Goal: Contribute content: Contribute content

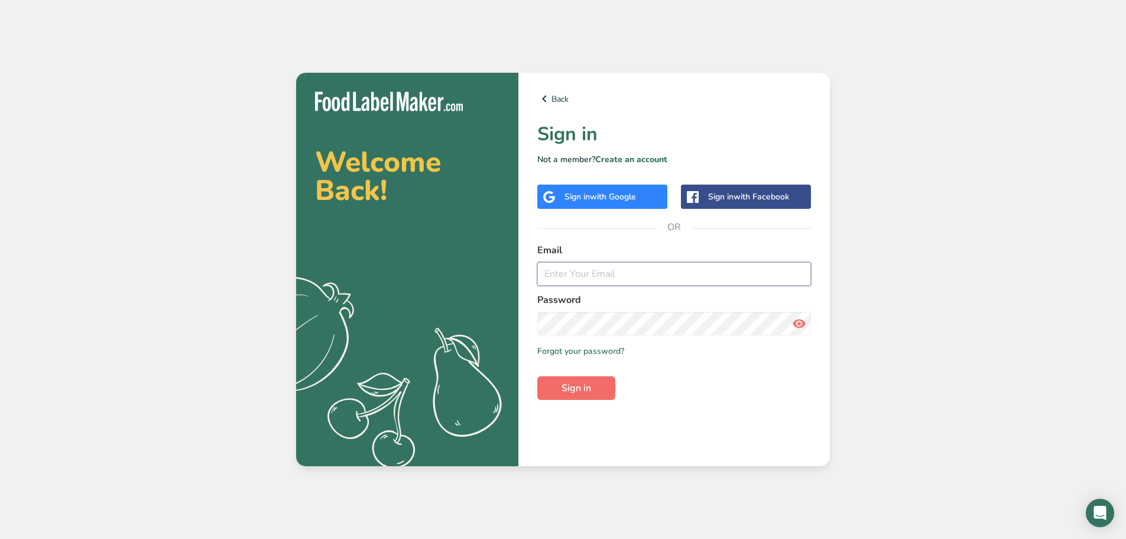
type input "[PERSON_NAME][EMAIL_ADDRESS][PERSON_NAME][PERSON_NAME][DOMAIN_NAME]"
click at [578, 378] on button "Sign in" at bounding box center [576, 388] width 78 height 24
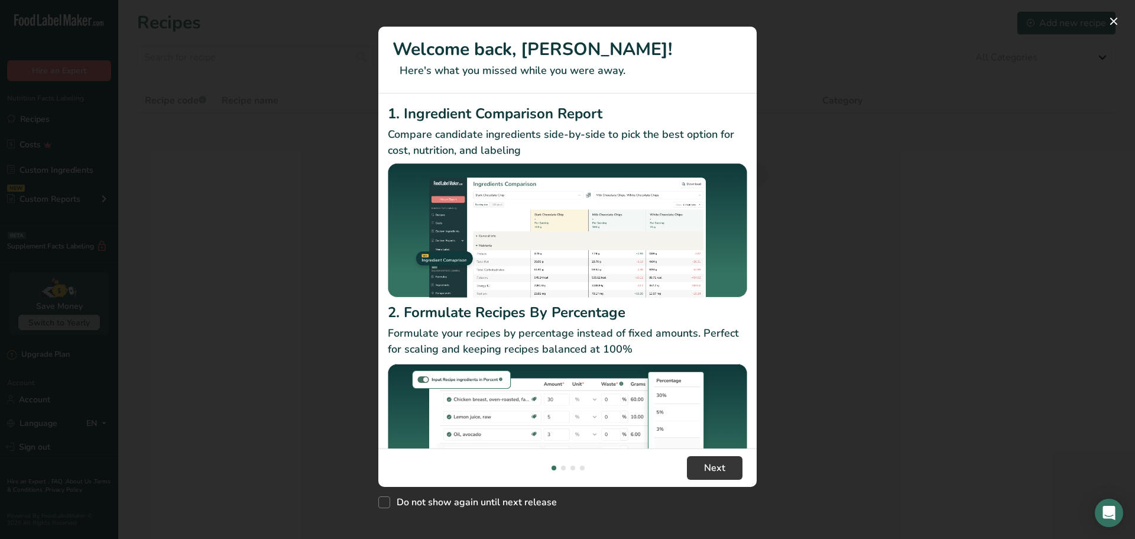
click at [907, 323] on div "New Features" at bounding box center [567, 269] width 1135 height 539
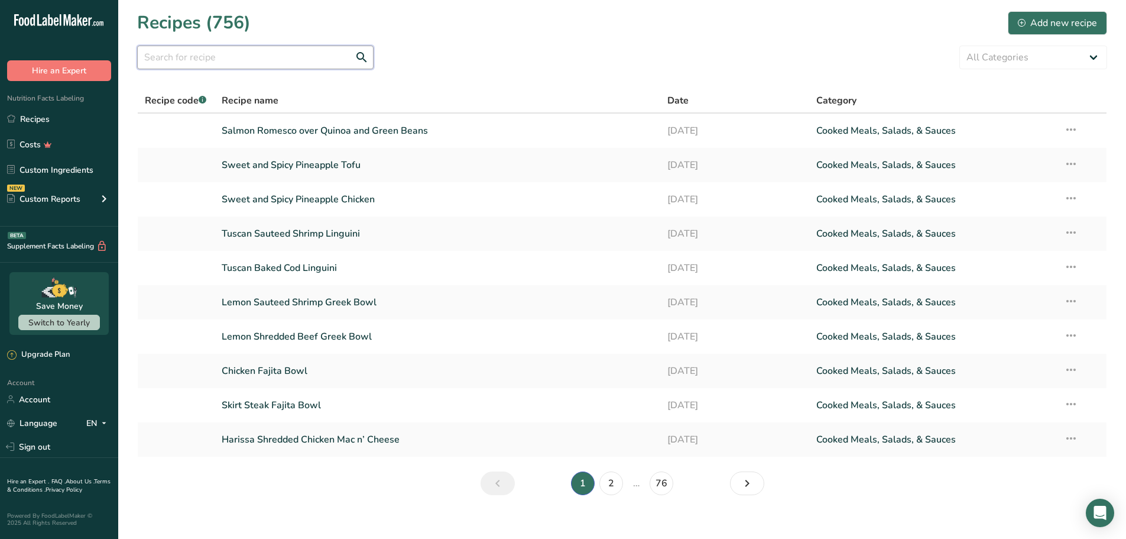
click at [222, 54] on input "text" at bounding box center [255, 58] width 236 height 24
click at [208, 61] on input "text" at bounding box center [255, 58] width 236 height 24
click at [271, 55] on input "text" at bounding box center [255, 58] width 236 height 24
paste input "Garlic Herb Steak Bites with Aioli"
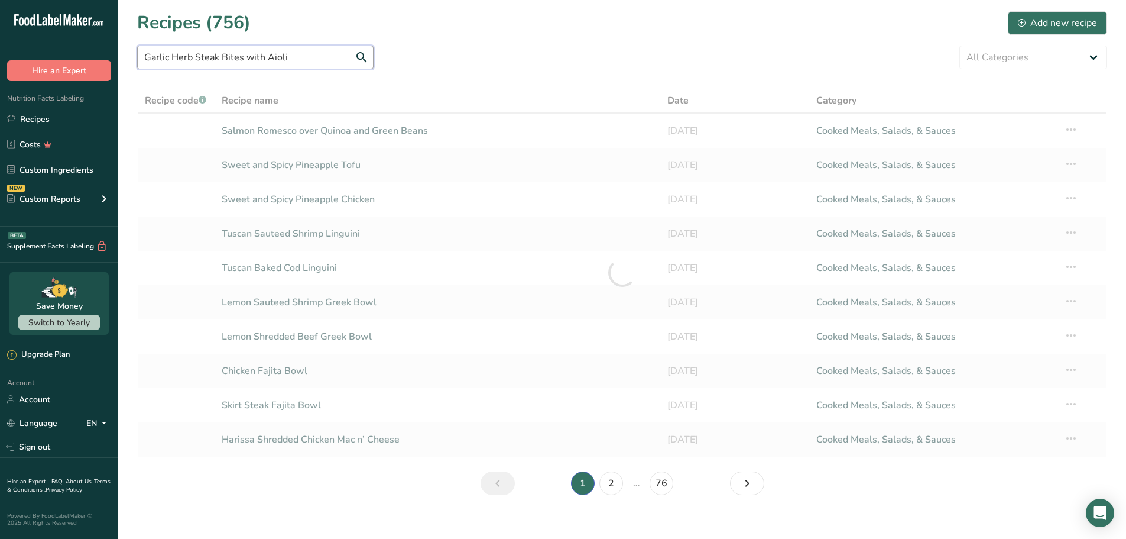
type input "Garlic Herb Steak Bites with Aioli"
click at [500, 44] on section "Recipes (756) Add new recipe Garlic Herb Steak Bites with Aioli All Categories …" at bounding box center [622, 257] width 1008 height 514
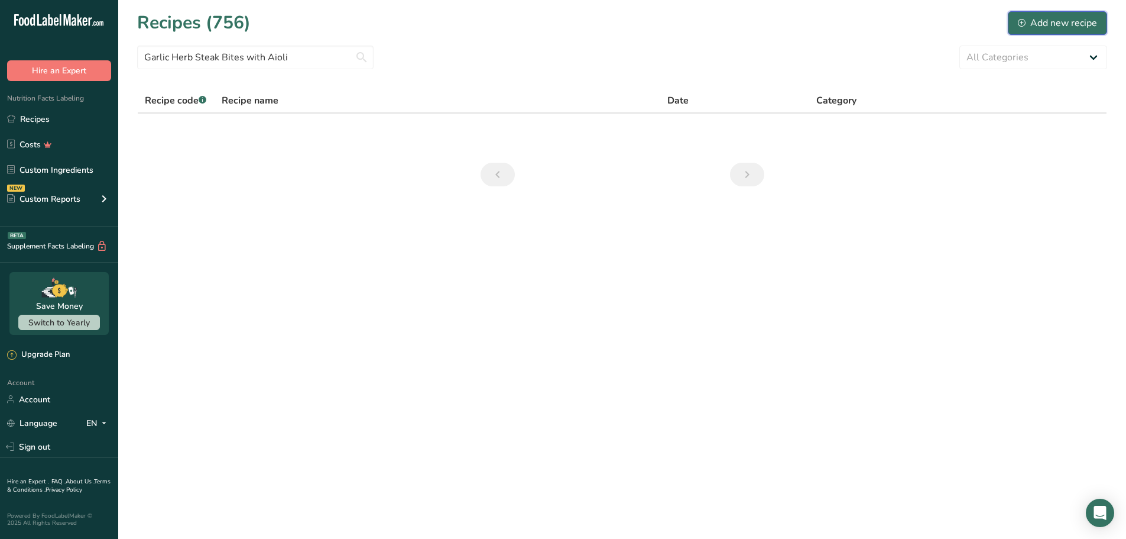
click at [1052, 24] on div "Add new recipe" at bounding box center [1057, 23] width 79 height 14
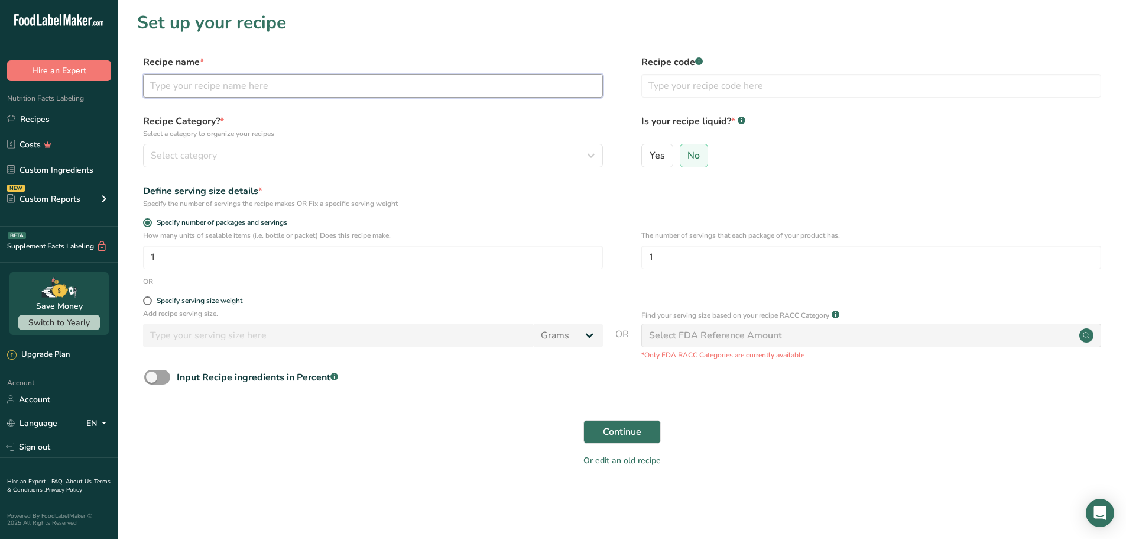
click at [215, 80] on input "text" at bounding box center [373, 86] width 460 height 24
paste input "Garlic Herb Steak Bites with Aioli"
type input "Garlic Herb Steak Bites with Aioli"
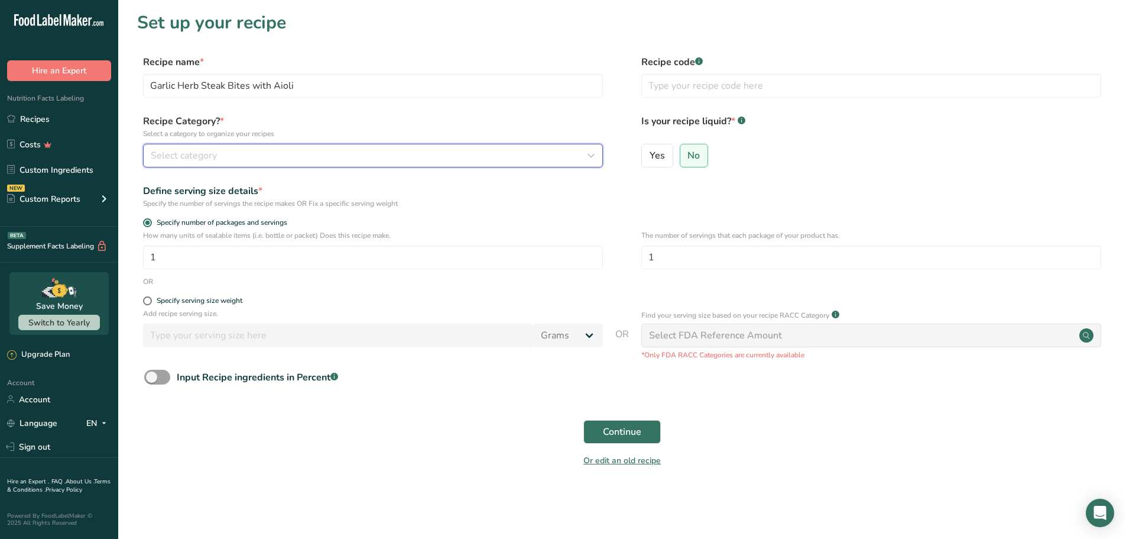
click at [209, 157] on span "Select category" at bounding box center [184, 155] width 66 height 14
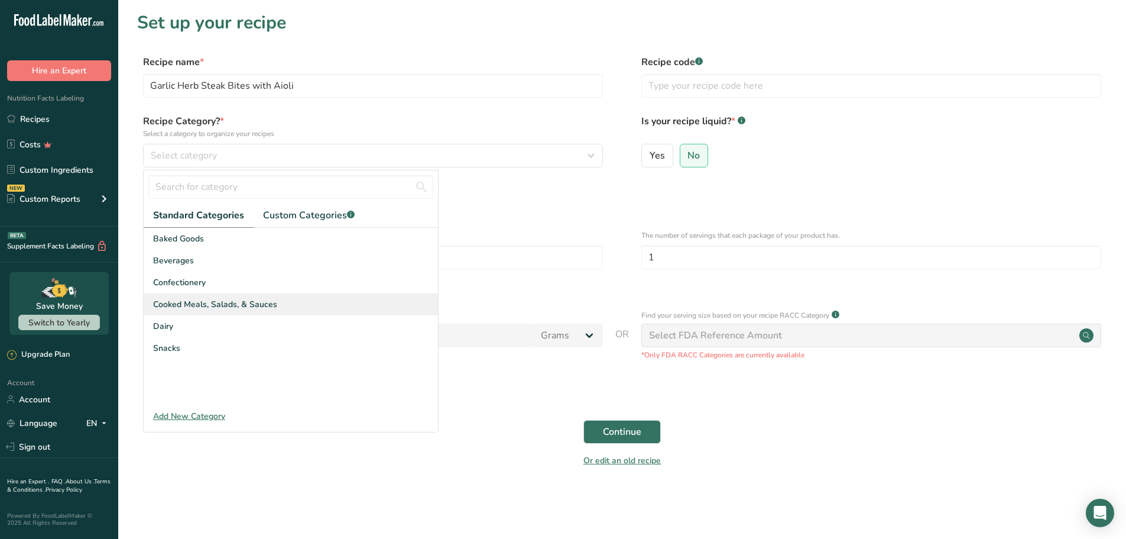
click at [196, 303] on span "Cooked Meals, Salads, & Sauces" at bounding box center [215, 304] width 124 height 12
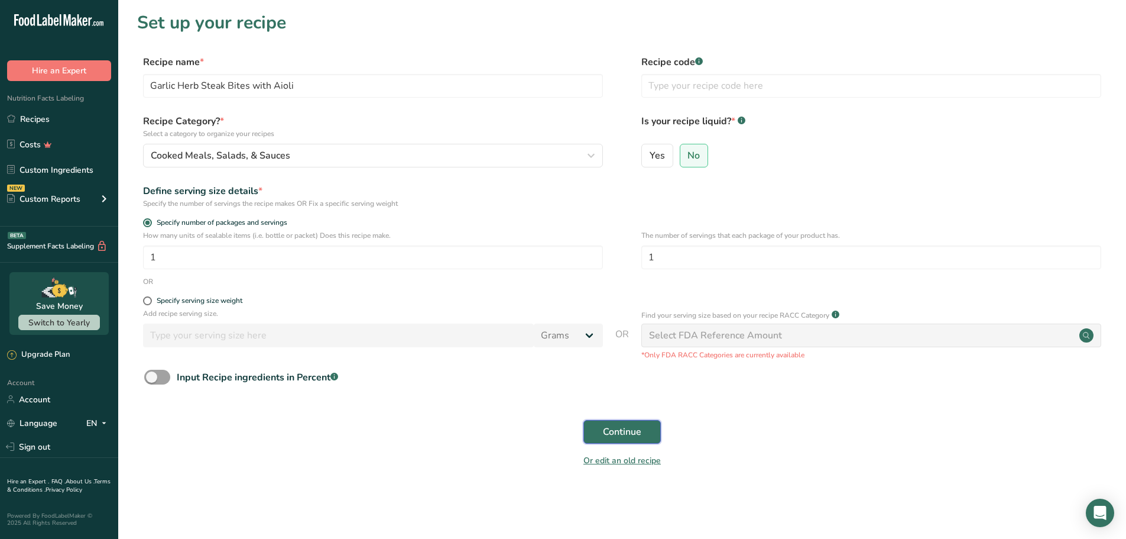
click at [642, 430] on button "Continue" at bounding box center [622, 432] width 77 height 24
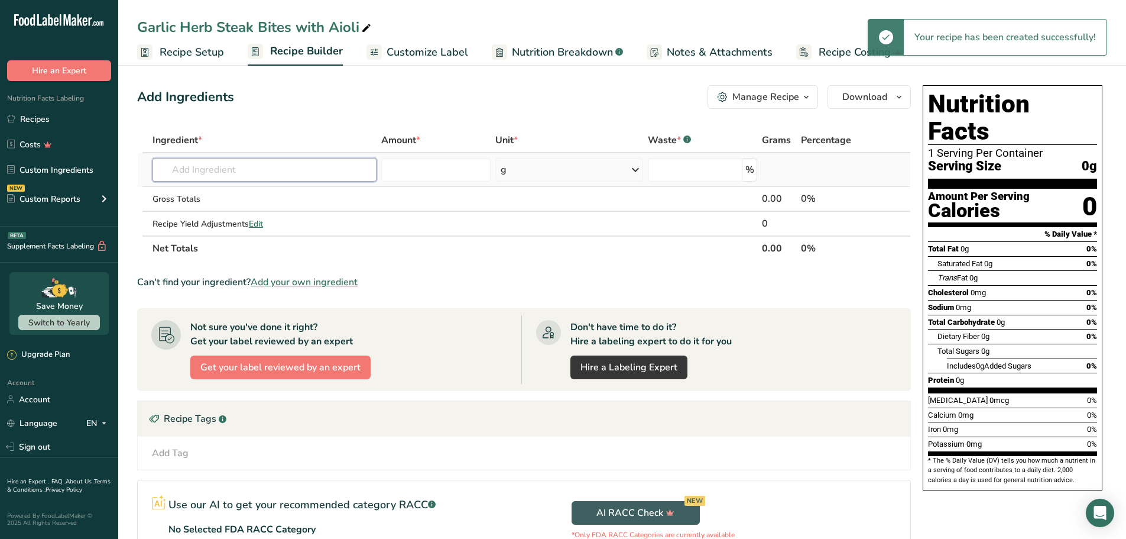
click at [223, 179] on input "text" at bounding box center [265, 170] width 224 height 24
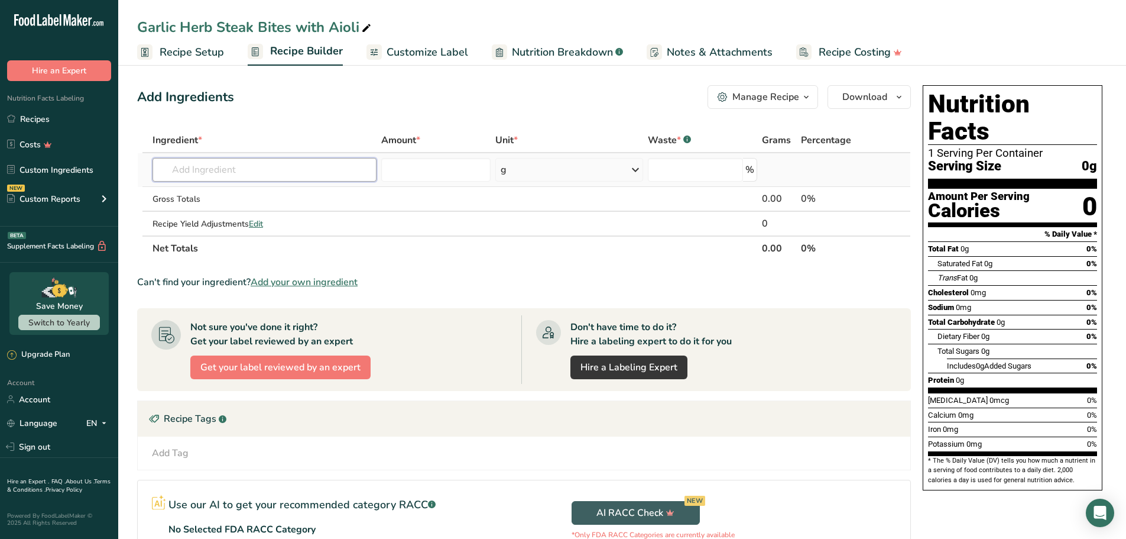
click at [227, 167] on input "text" at bounding box center [265, 170] width 224 height 24
paste input "Beef, [MEDICAL_DATA], steak, separable lean and fat, trimmed to 0" fat, all gra…"
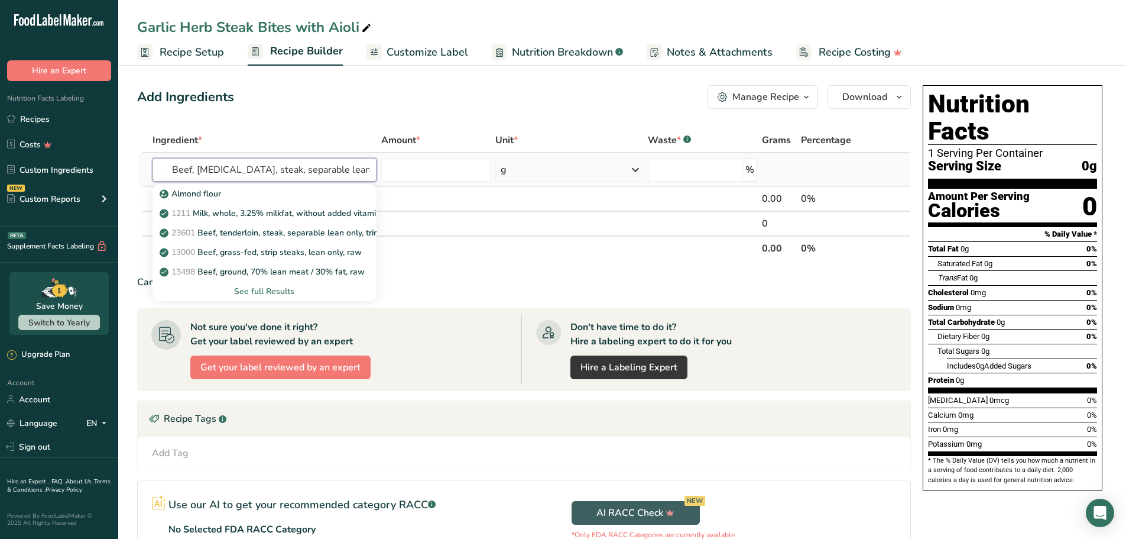
scroll to position [0, 150]
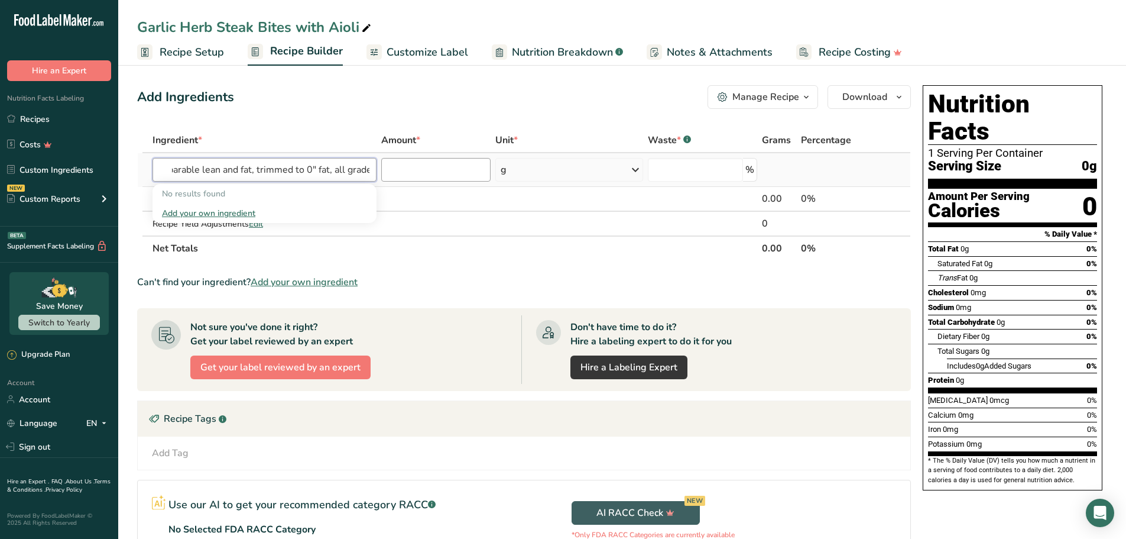
drag, startPoint x: 341, startPoint y: 169, endPoint x: 490, endPoint y: 170, distance: 149.0
click at [490, 169] on tr "Beef, [MEDICAL_DATA], steak, separable lean and fat, trimmed to 0" fat, all gra…" at bounding box center [524, 170] width 773 height 34
type input "Beef, flank, steak, separable lean and fat, trimmed to 0" fat, all grades, raw"
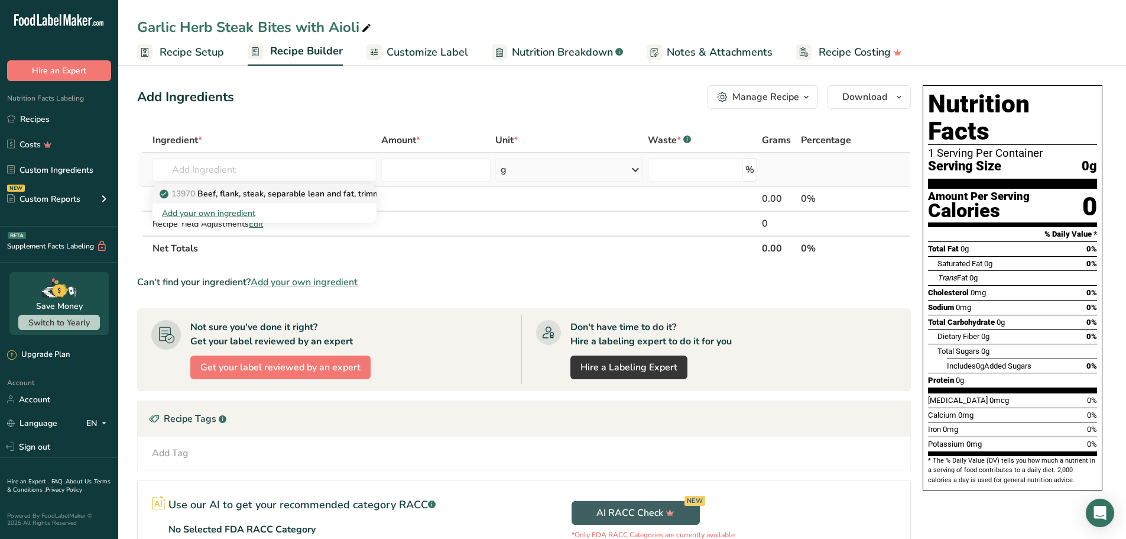
click at [221, 195] on p "13970 Beef, [MEDICAL_DATA], steak, separable lean and fat, trimmed to 0" fat, a…" at bounding box center [323, 193] width 322 height 12
type input "Beef, flank, steak, separable lean and fat, trimmed to 0" fat, all grades, raw"
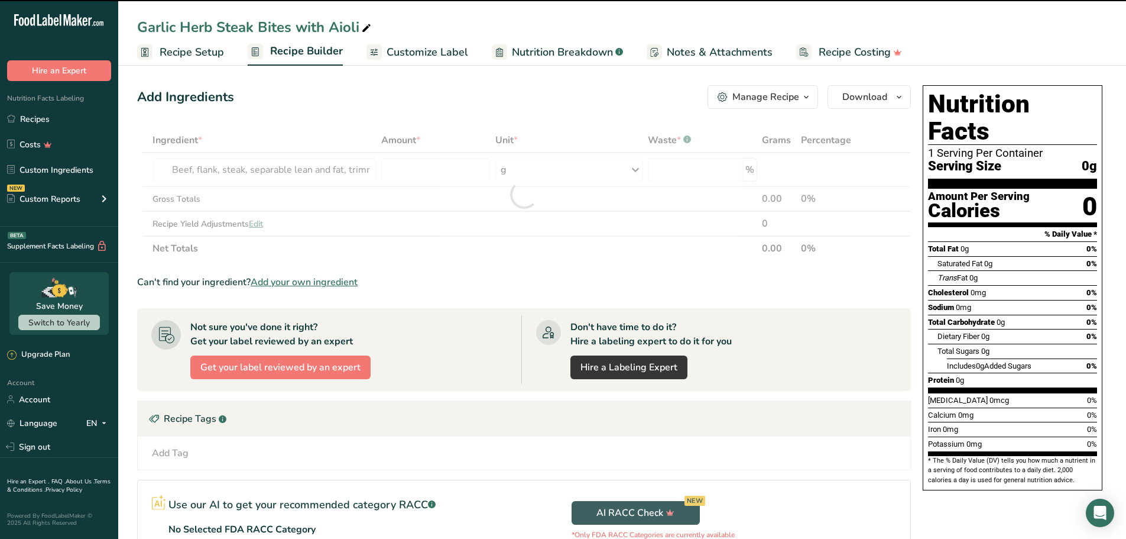
type input "0"
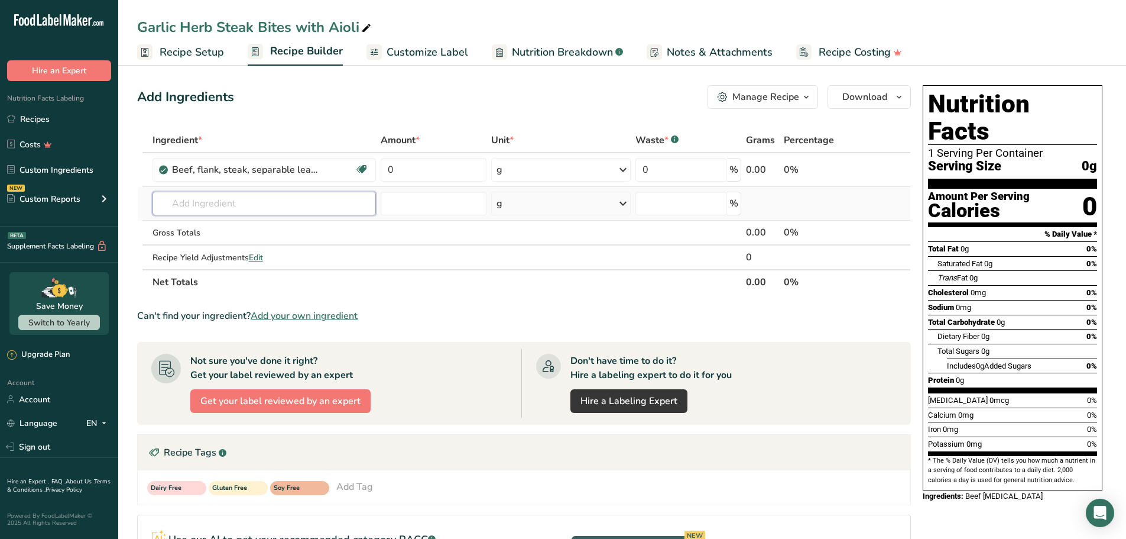
click at [313, 202] on input "text" at bounding box center [265, 204] width 224 height 24
paste input "Rice, white, medium-grain, enriched, cooked"
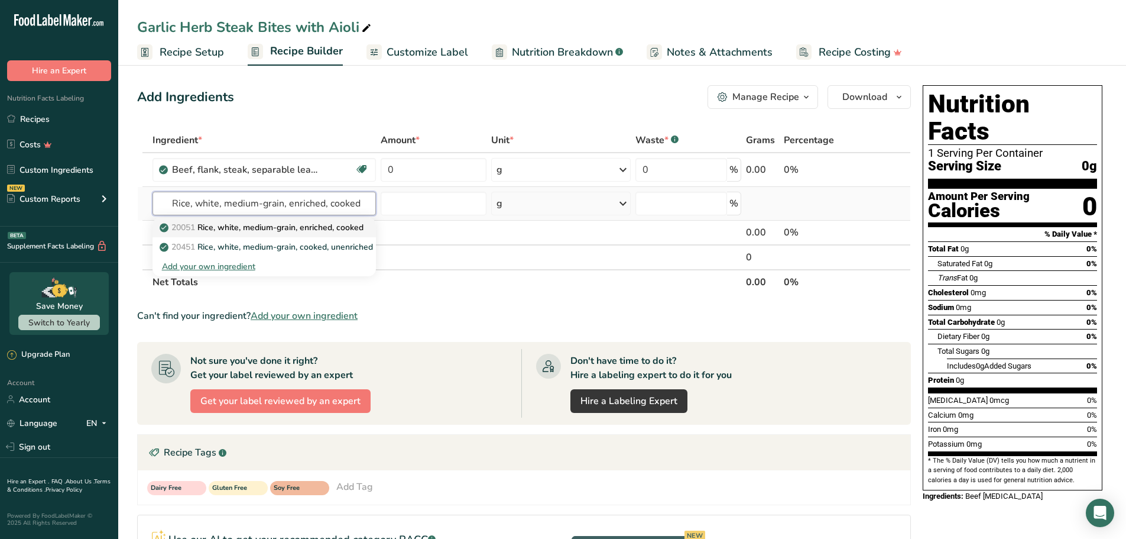
type input "Rice, white, medium-grain, enriched, cooked"
click at [274, 228] on p "20051 Rice, white, medium-grain, enriched, cooked" at bounding box center [263, 227] width 202 height 12
type input "Rice, white, medium-grain, enriched, cooked"
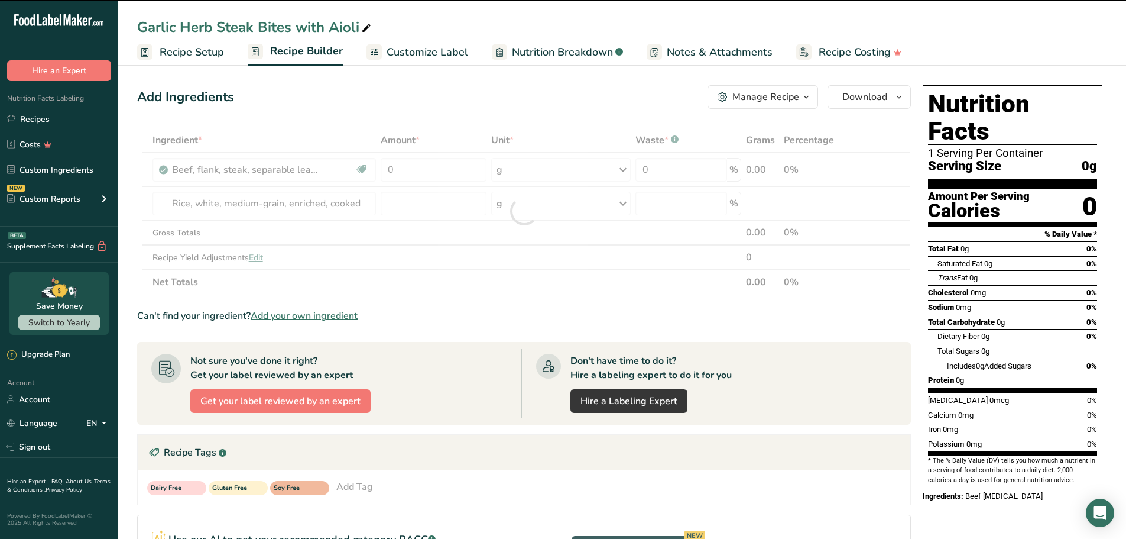
type input "0"
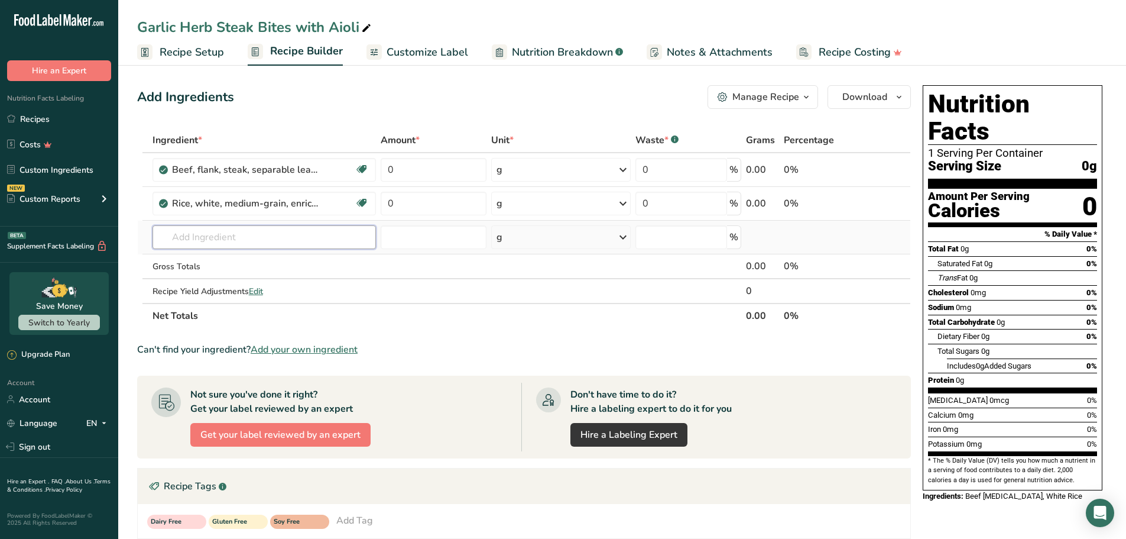
click at [316, 239] on input "text" at bounding box center [265, 237] width 224 height 24
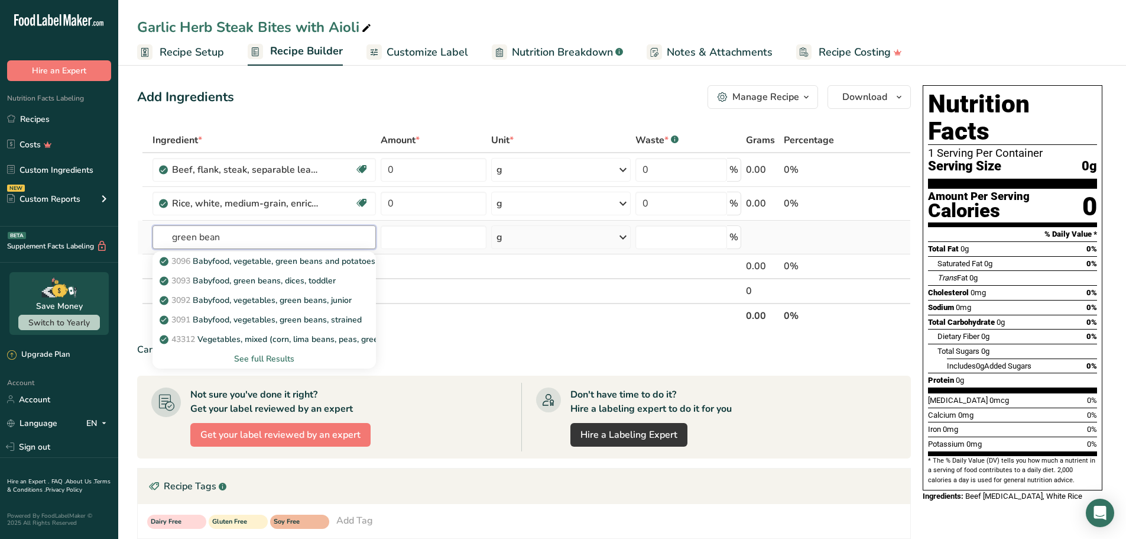
type input "green bean"
click at [261, 360] on div "See full Results" at bounding box center [264, 358] width 205 height 12
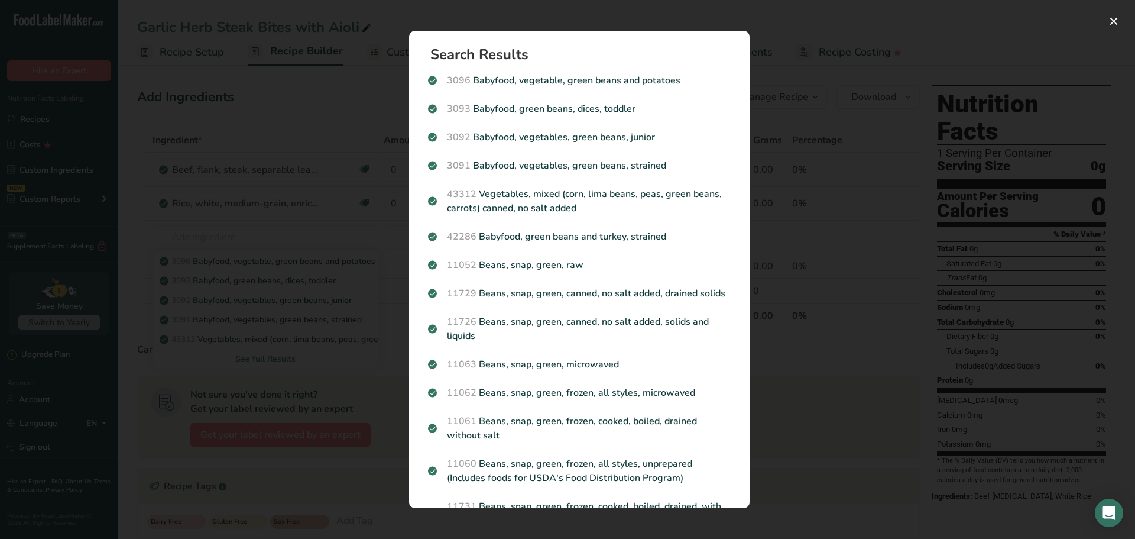
click at [839, 278] on div "Search results modal" at bounding box center [567, 269] width 1135 height 539
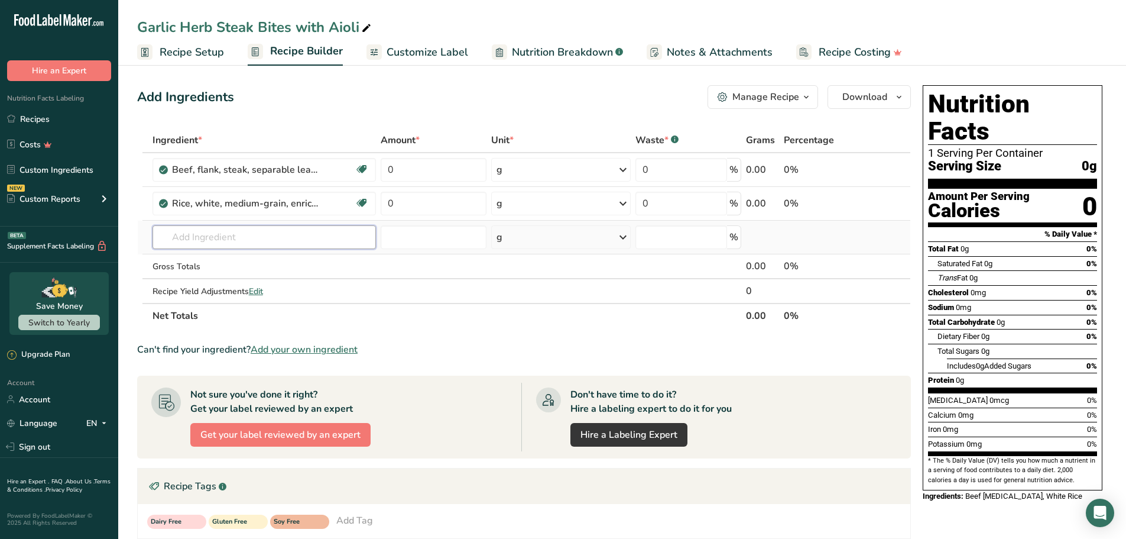
click at [250, 244] on input "text" at bounding box center [265, 237] width 224 height 24
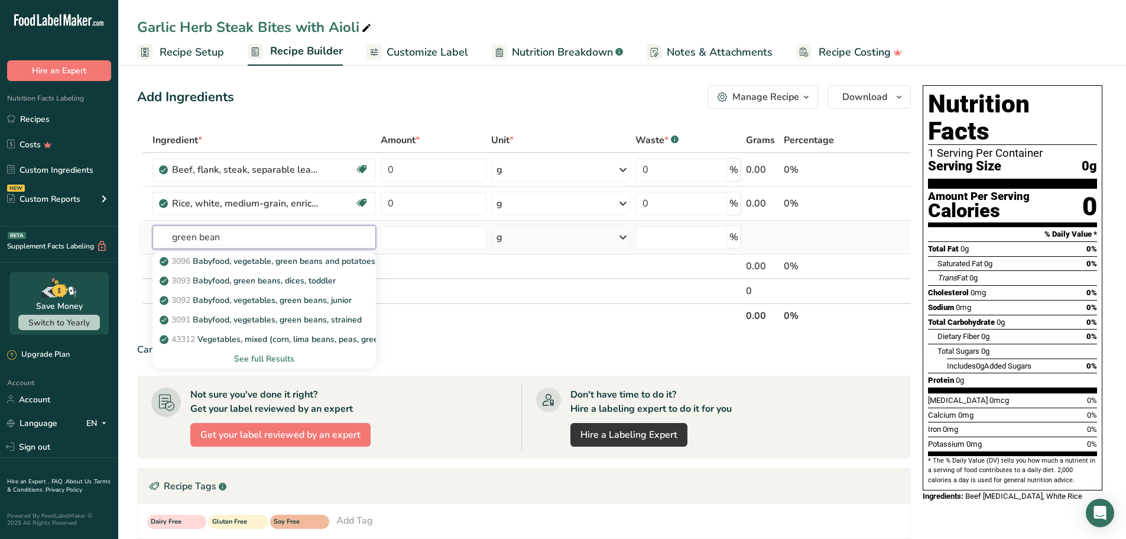
type input "green bean"
click at [273, 356] on div "See full Results" at bounding box center [264, 358] width 205 height 12
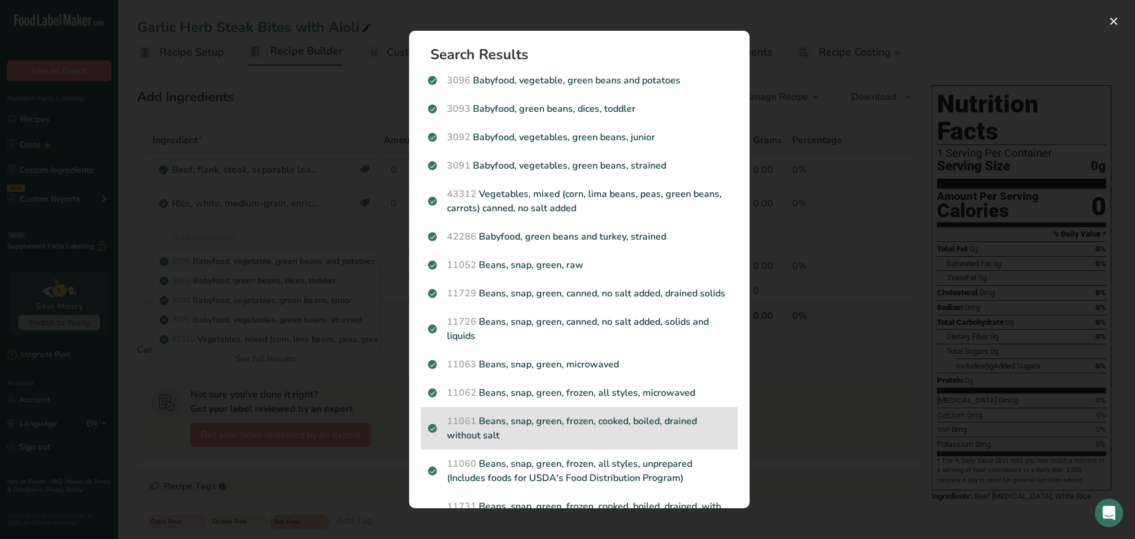
click at [588, 442] on p "11061 Beans, snap, green, frozen, cooked, boiled, drained without salt" at bounding box center [579, 428] width 303 height 28
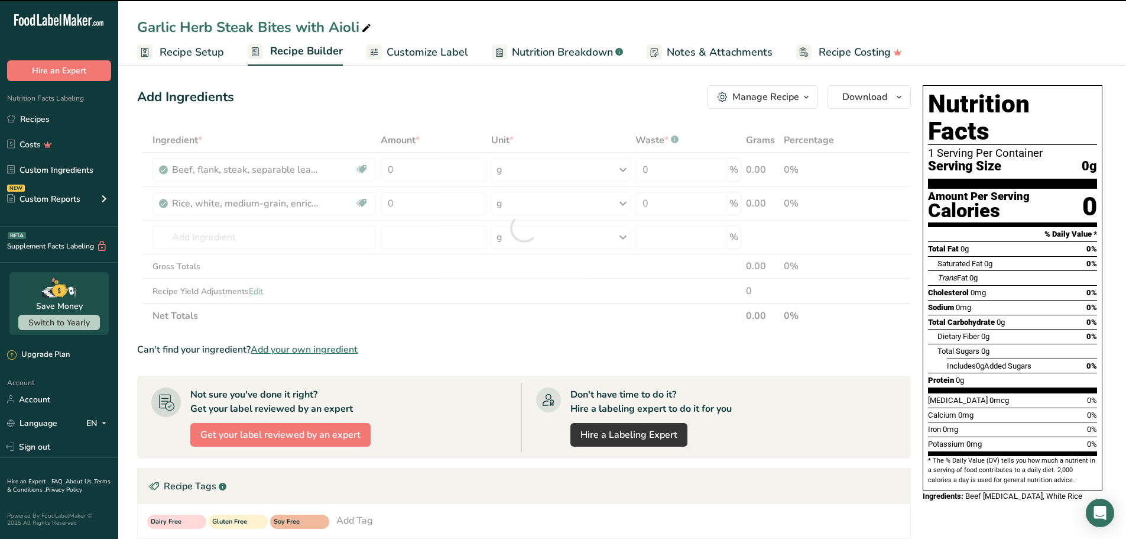
type input "0"
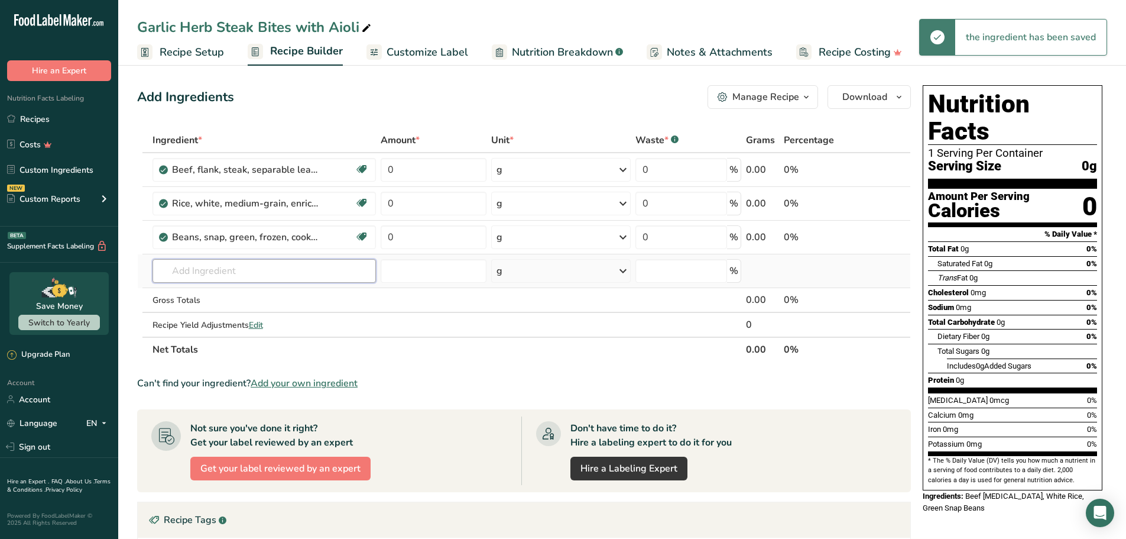
click at [213, 270] on input "text" at bounding box center [265, 271] width 224 height 24
click at [289, 268] on input "text" at bounding box center [265, 271] width 224 height 24
paste input "mayonnaise"
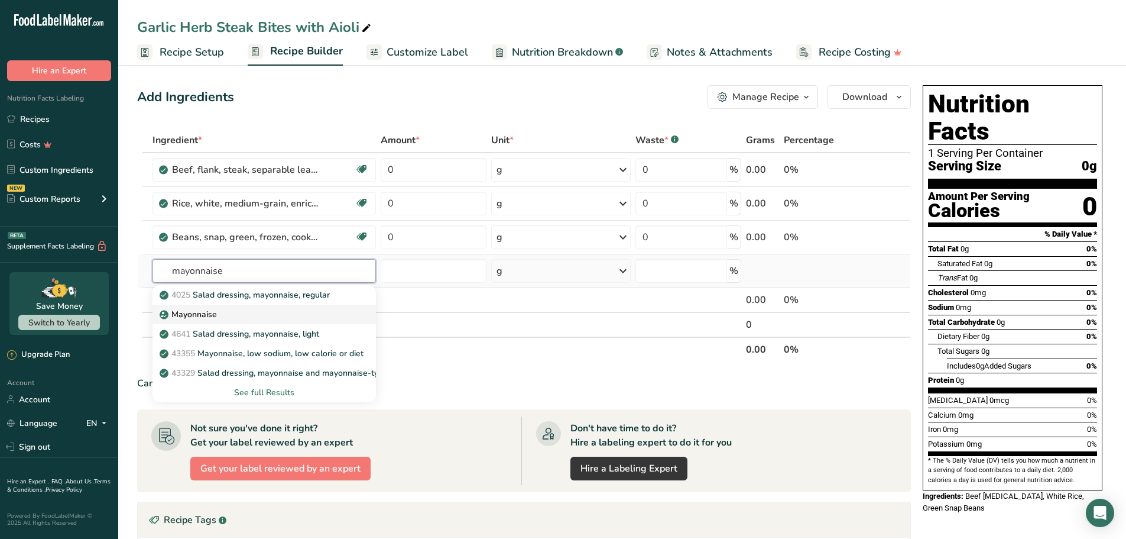
type input "mayonnaise"
click at [202, 317] on p "Mayonnaise" at bounding box center [189, 314] width 55 height 12
type input "Mayonnaise"
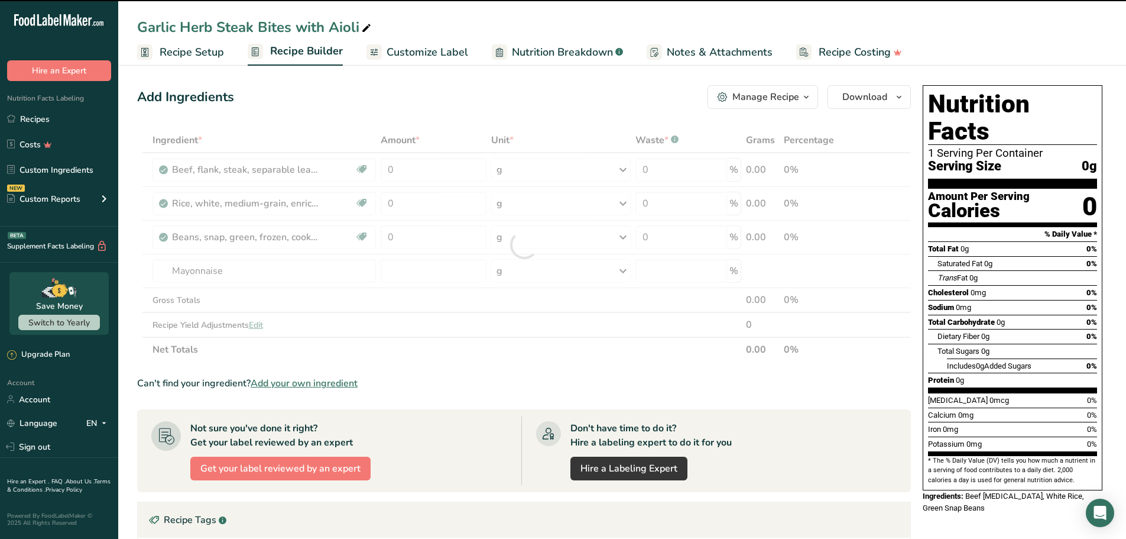
type input "0"
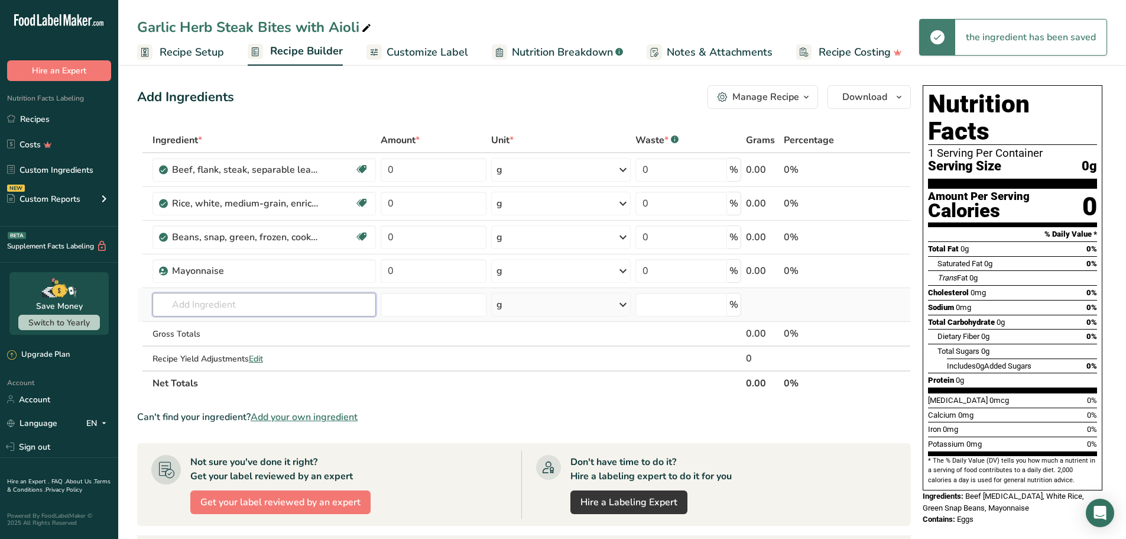
click at [239, 305] on input "text" at bounding box center [265, 305] width 224 height 24
paste input "Garlic"
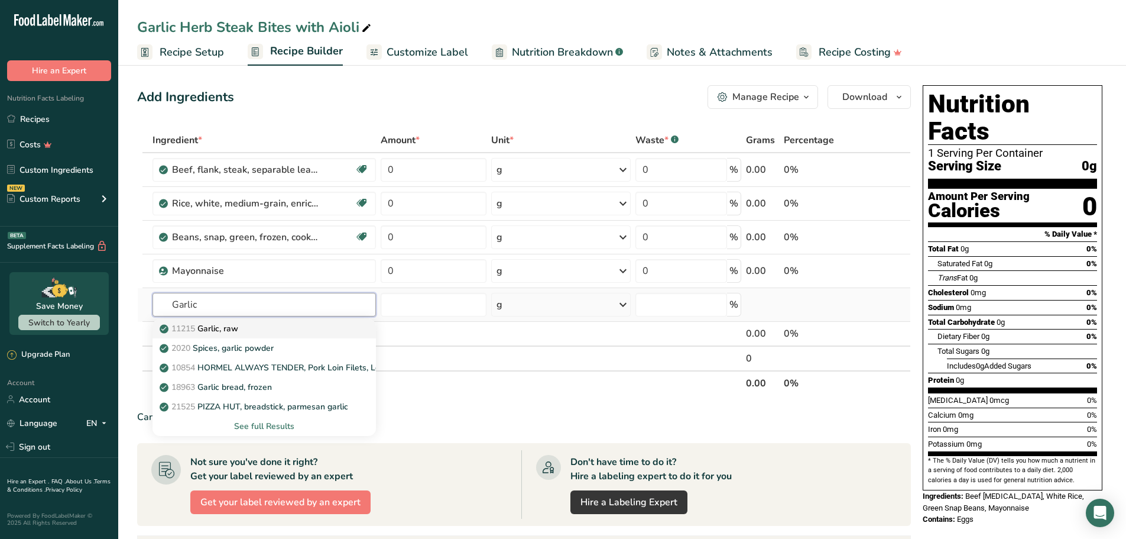
type input "Garlic"
click at [237, 331] on p "11215 Garlic, raw" at bounding box center [200, 328] width 76 height 12
type input "Garlic, raw"
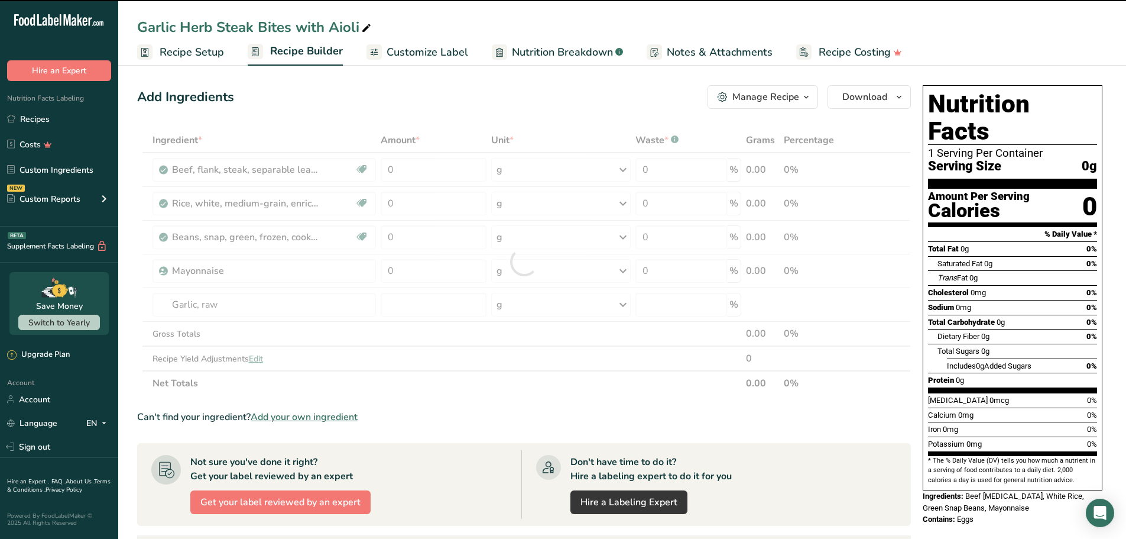
type input "0"
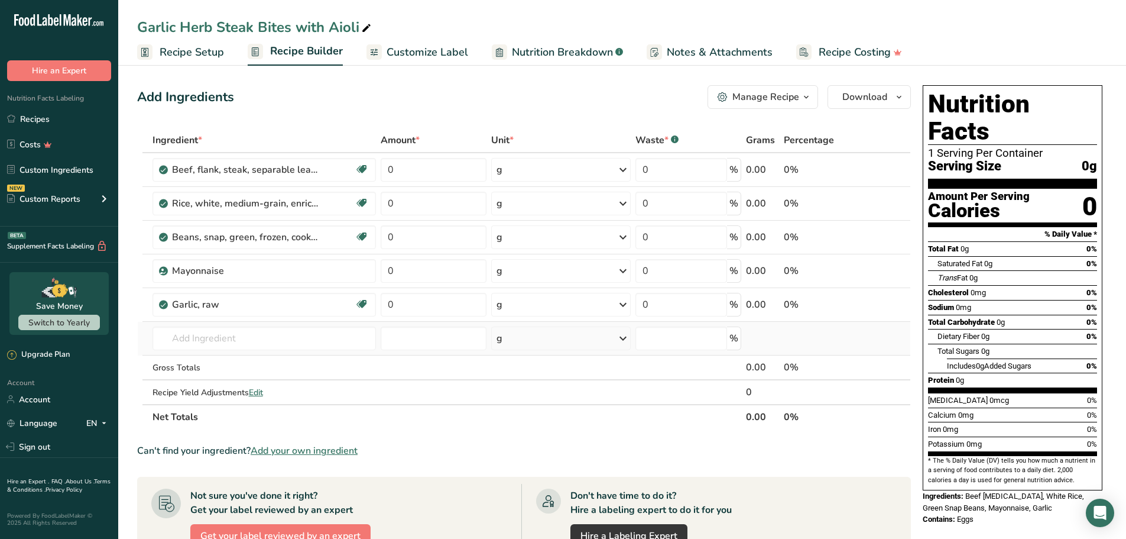
click at [260, 325] on td "11215 Garlic, raw 2020 Spices, garlic powder 10854 HORMEL ALWAYS TENDER, Pork L…" at bounding box center [264, 339] width 229 height 34
click at [260, 329] on input "text" at bounding box center [265, 338] width 224 height 24
paste input "Butter, without salt"
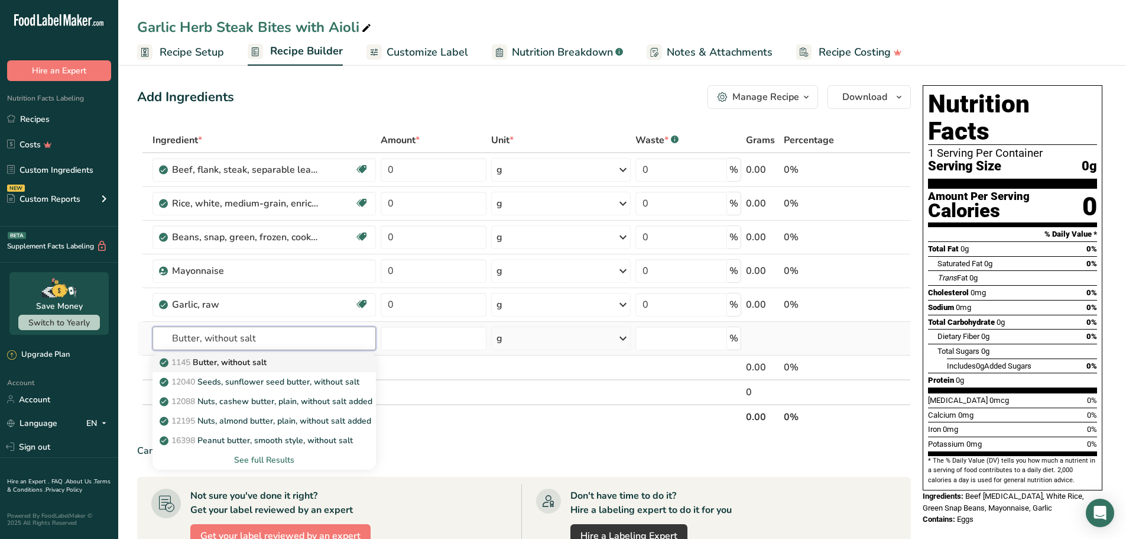
type input "Butter, without salt"
click at [228, 362] on p "1145 Butter, without salt" at bounding box center [214, 362] width 105 height 12
type input "Butter, without salt"
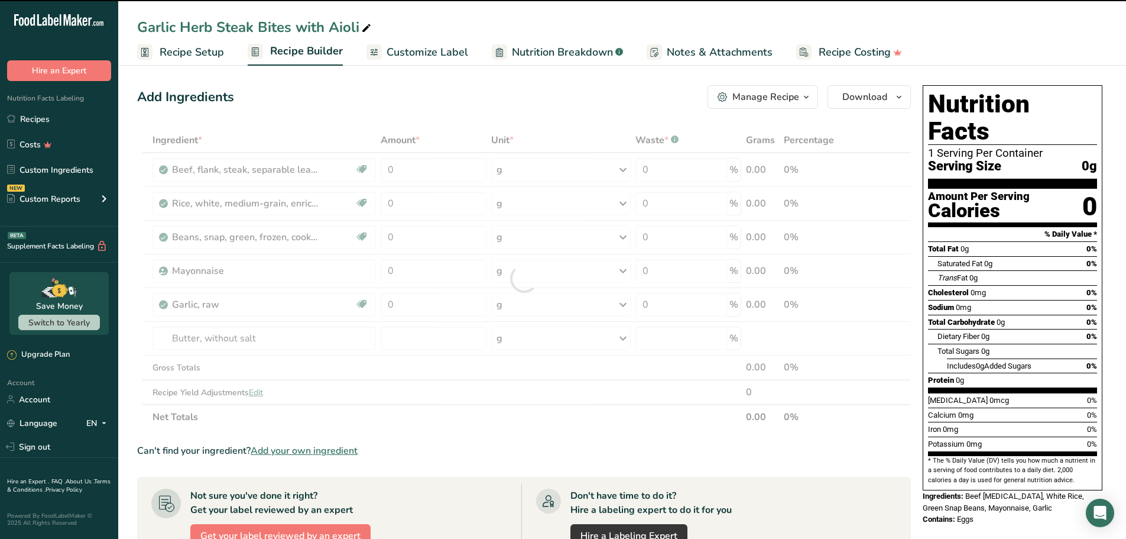
type input "0"
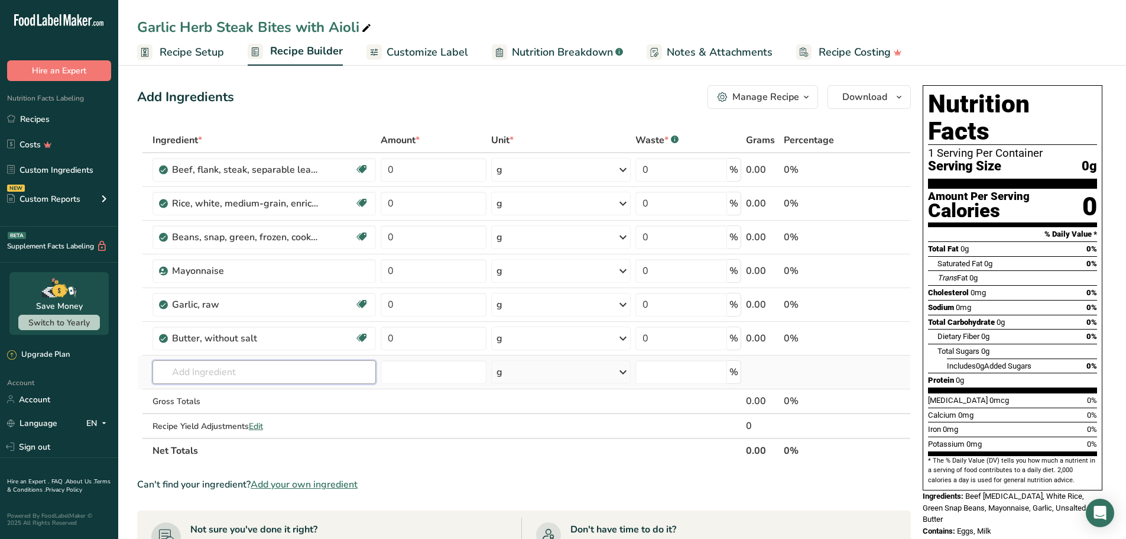
click at [261, 379] on input "text" at bounding box center [265, 372] width 224 height 24
paste input "Parsley, fresh"
type input "Parsley, fresh"
click at [206, 397] on p "11297 [GEOGRAPHIC_DATA], fresh" at bounding box center [205, 396] width 87 height 12
type input "Parsley, fresh"
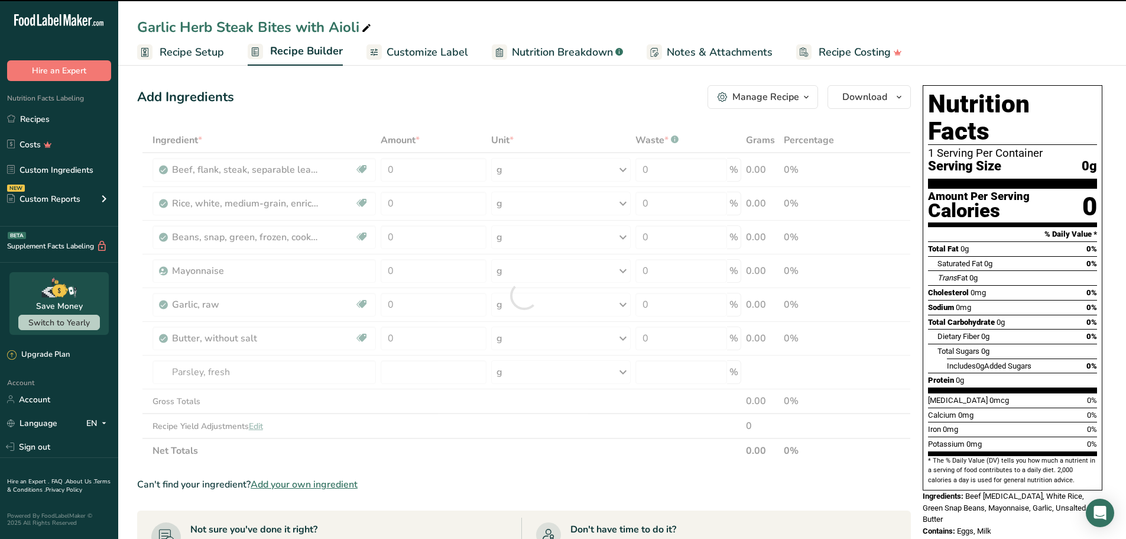
type input "0"
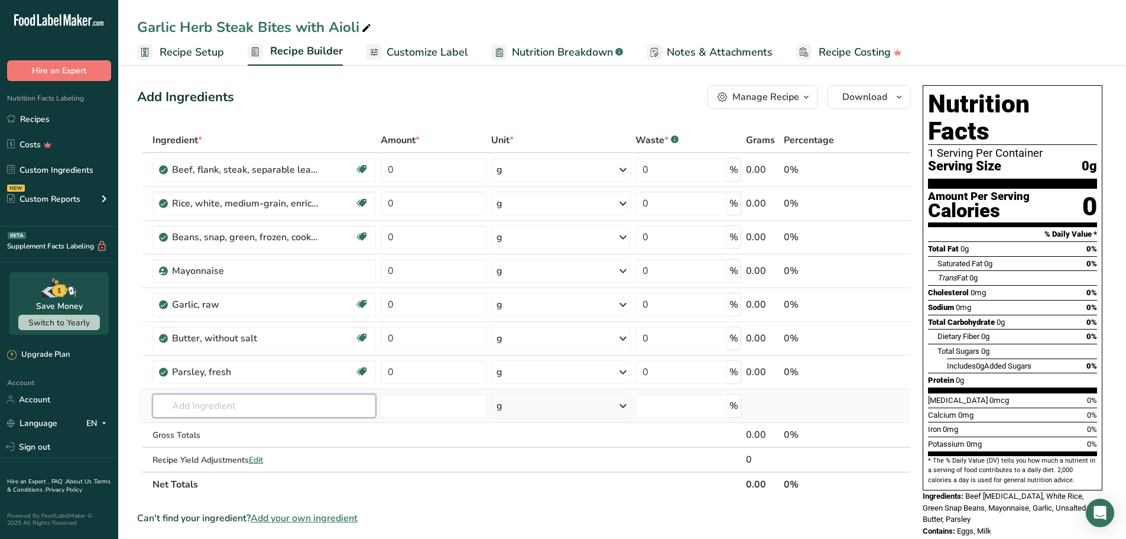
click at [268, 406] on input "text" at bounding box center [265, 406] width 224 height 24
paste input "Bay leaves"
click at [202, 407] on input "Bay leaves" at bounding box center [265, 406] width 224 height 24
type input "Bay"
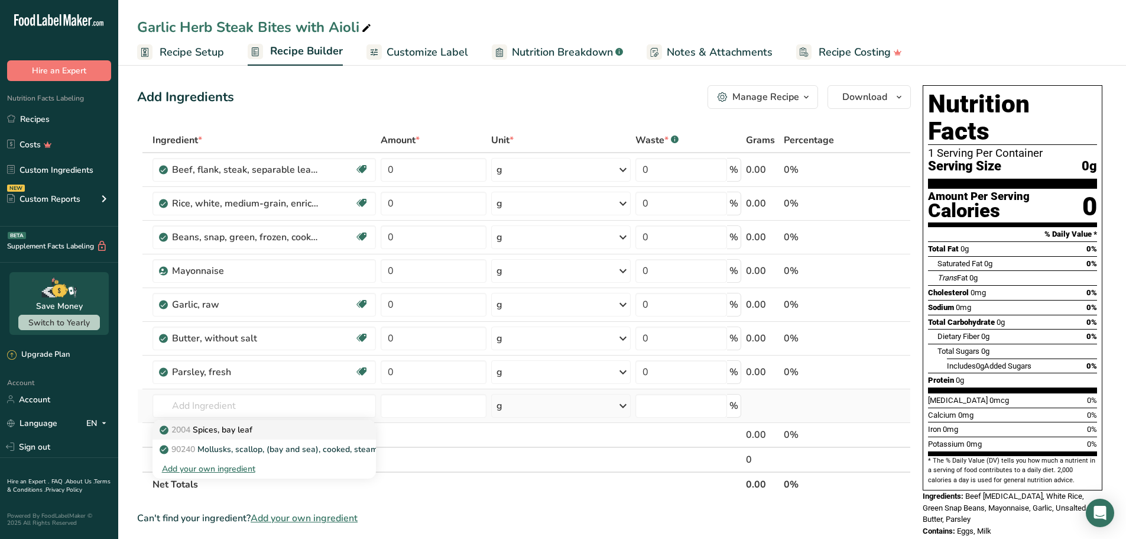
click at [223, 433] on p "2004 Spices, bay leaf" at bounding box center [207, 429] width 90 height 12
type input "Spices, bay leaf"
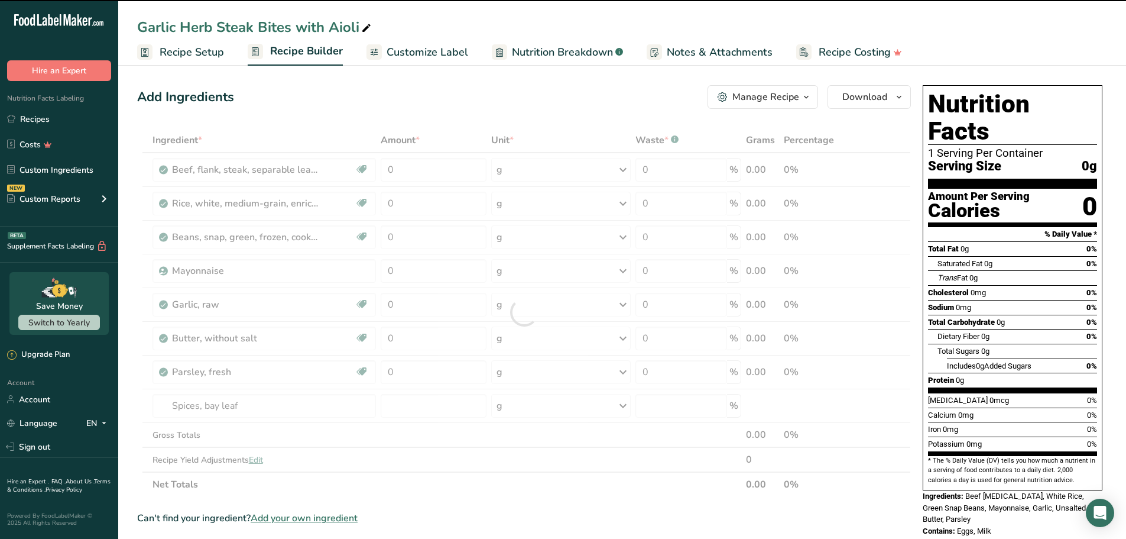
type input "0"
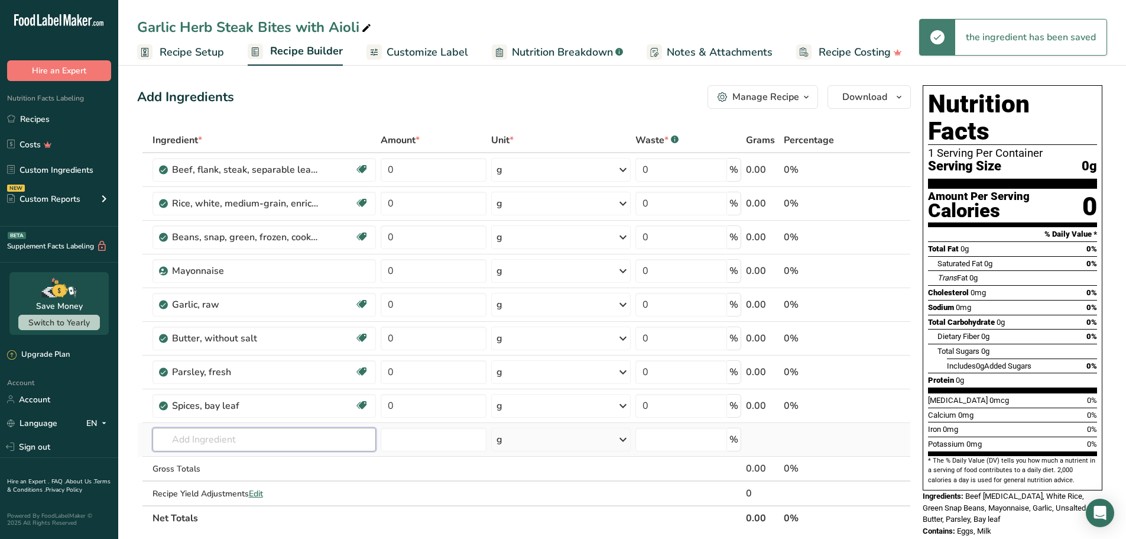
click at [240, 443] on input "text" at bounding box center [265, 439] width 224 height 24
paste input "Garlic powder"
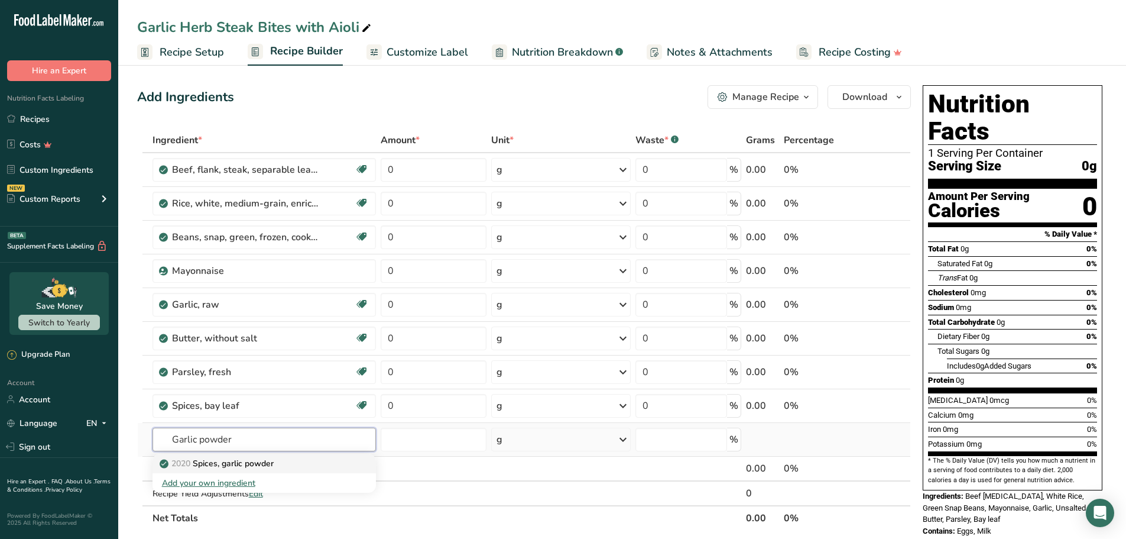
type input "Garlic powder"
click at [225, 459] on p "2020 Spices, garlic powder" at bounding box center [218, 463] width 112 height 12
type input "Spices, garlic powder"
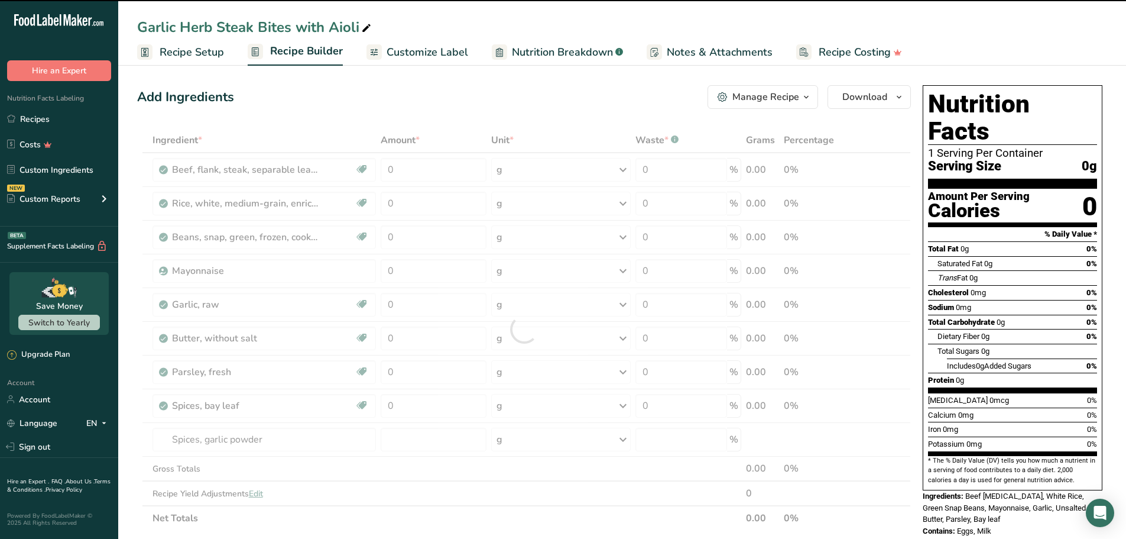
type input "0"
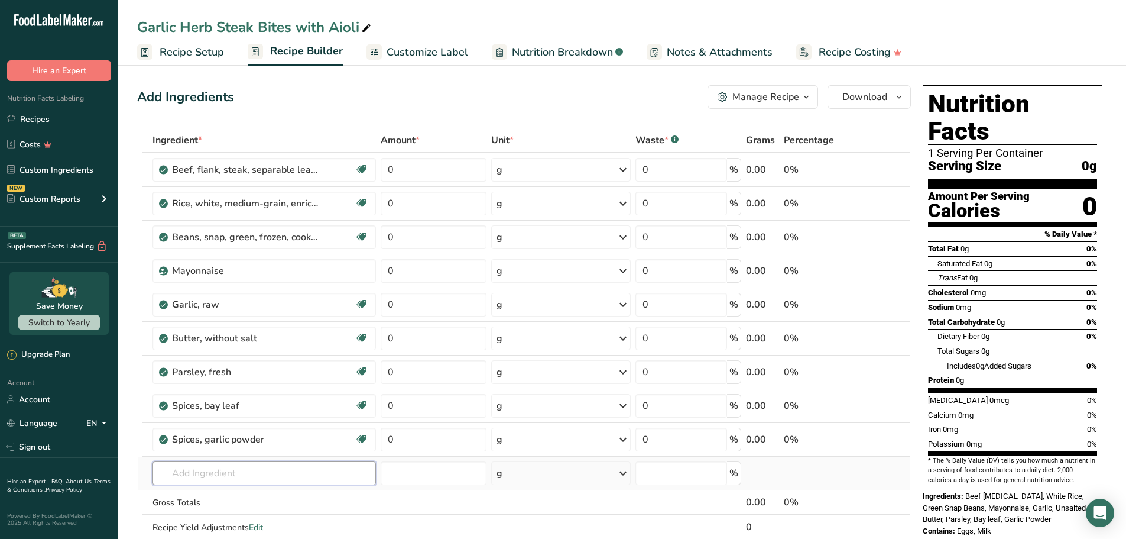
click at [205, 473] on input "text" at bounding box center [265, 473] width 224 height 24
paste input "Spices, onion powder"
type input "Spices, onion powder"
click at [229, 490] on link "2026 Spices, onion powder" at bounding box center [265, 497] width 224 height 20
type input "Spices, onion powder"
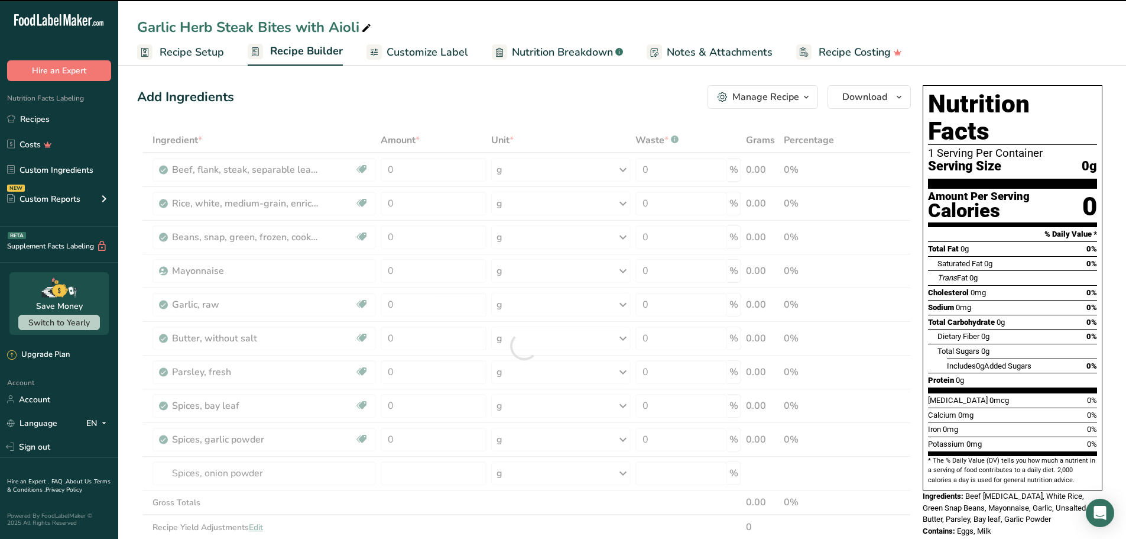
type input "0"
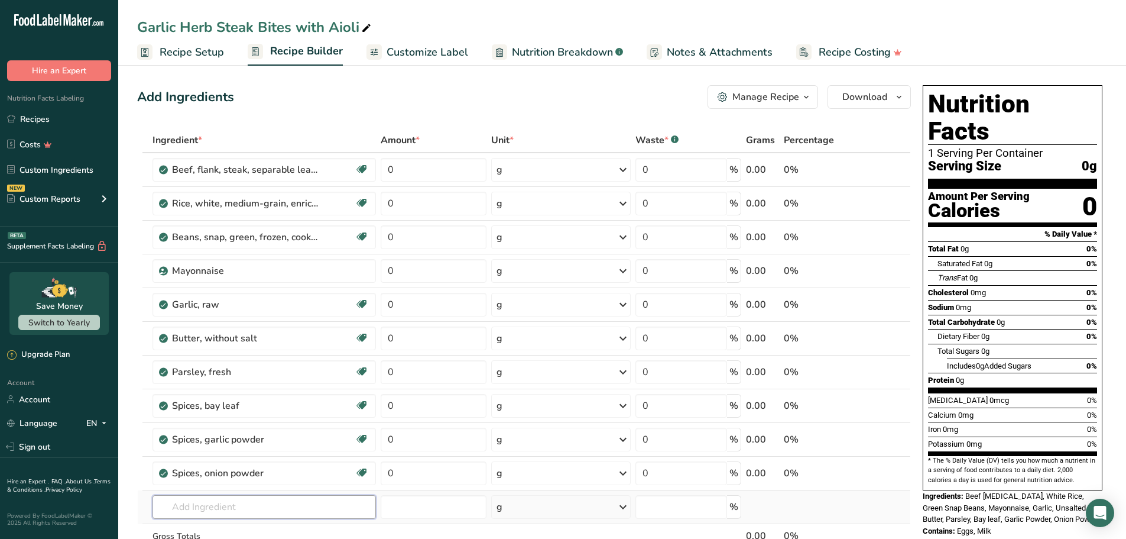
click at [315, 510] on input "text" at bounding box center [265, 507] width 224 height 24
paste input "Kosher Salt"
type input "Kosher Salt"
click at [205, 467] on p "Kosher Salt" at bounding box center [189, 465] width 54 height 12
type input "Kosher Salt"
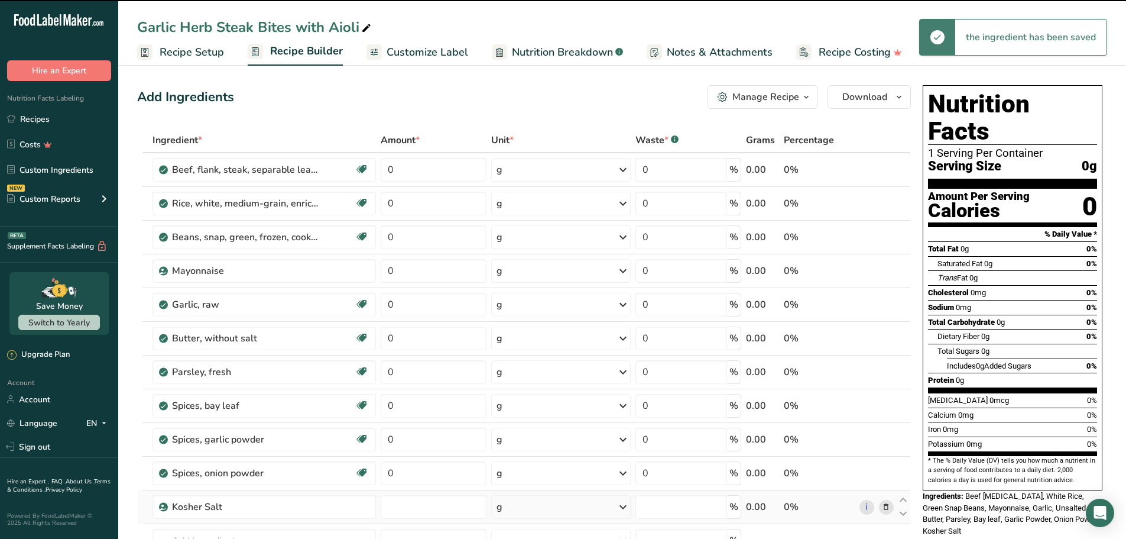
type input "0"
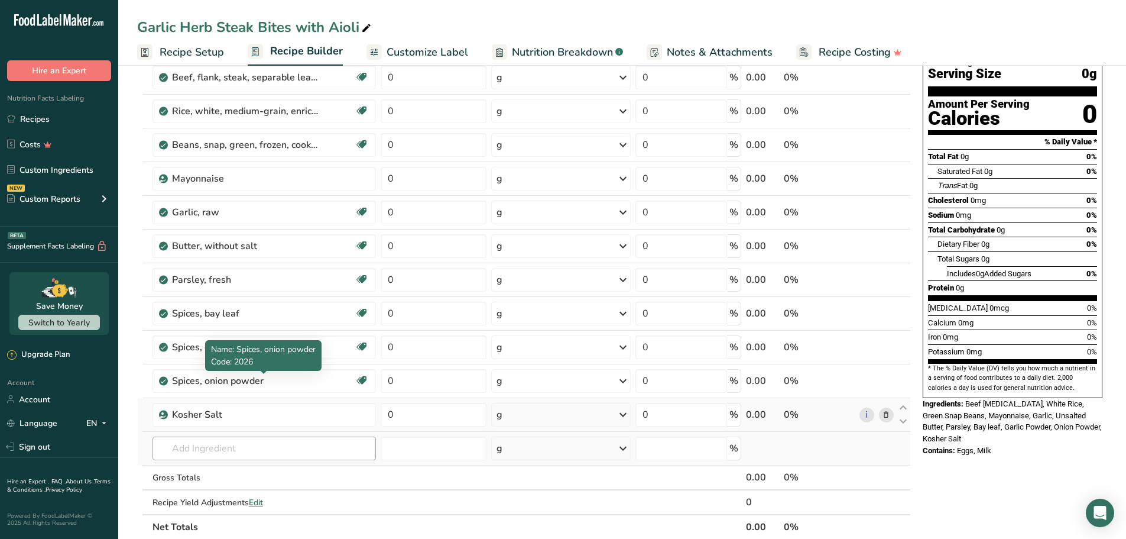
scroll to position [118, 0]
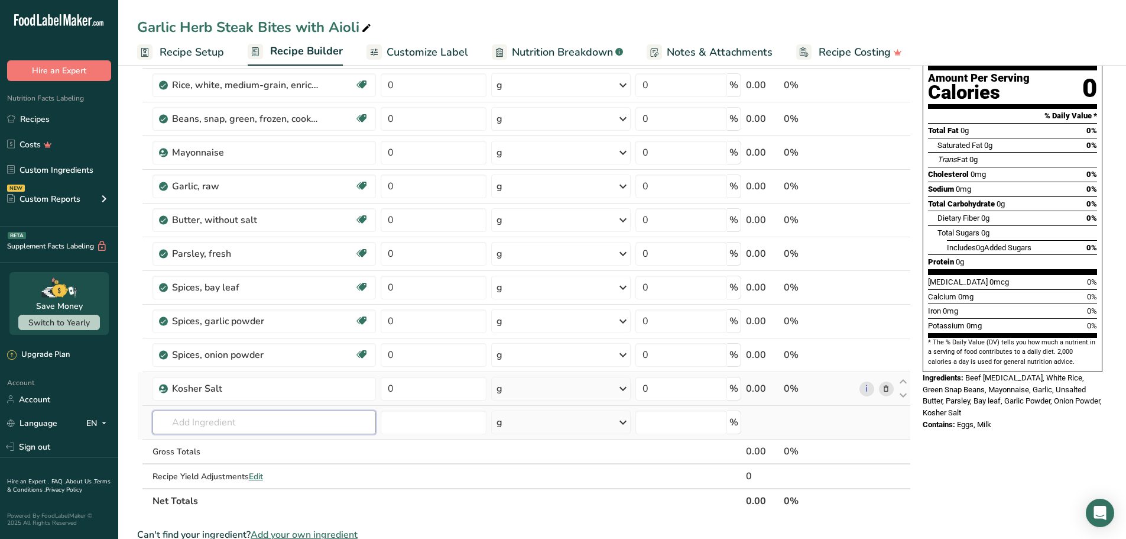
click at [233, 431] on input "text" at bounding box center [265, 422] width 224 height 24
paste input "Spices, pepper, black"
type input "Spices, pepper, black"
click at [222, 445] on p "2030 Spices, pepper, black" at bounding box center [217, 446] width 111 height 12
type input "Spices, pepper, black"
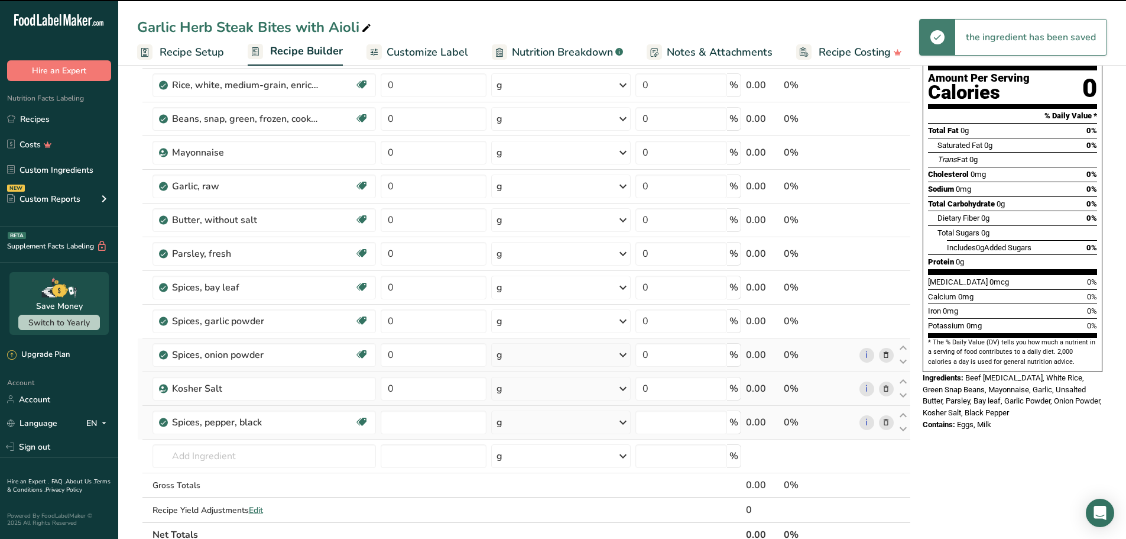
type input "0"
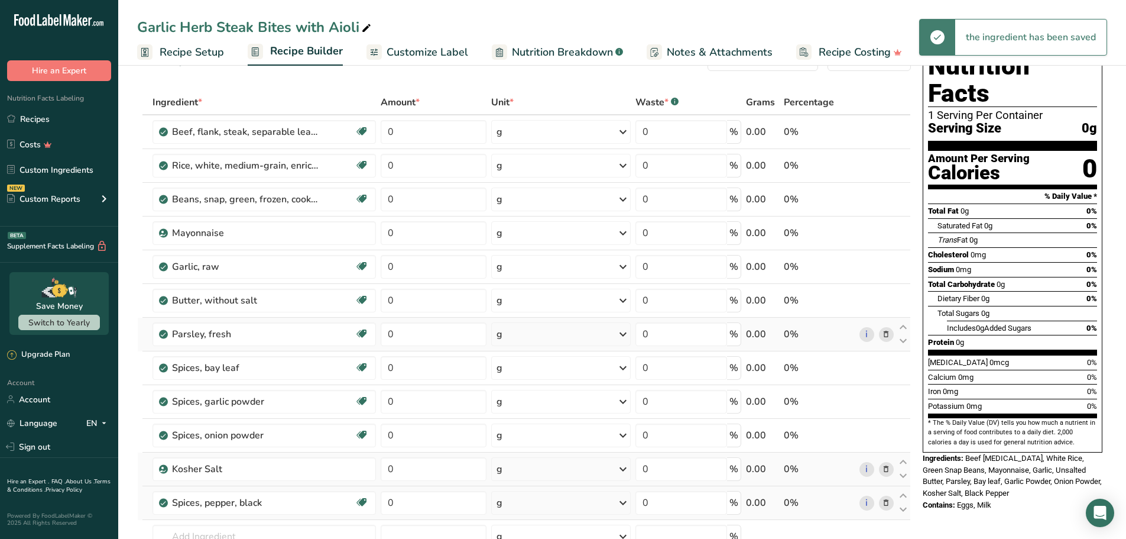
scroll to position [0, 0]
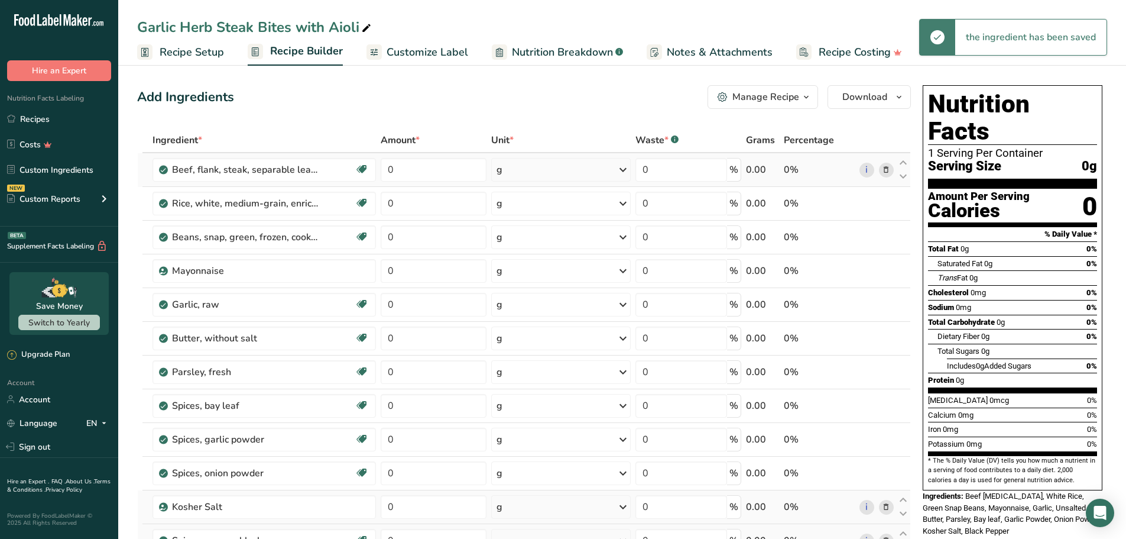
click at [534, 166] on div "g" at bounding box center [561, 170] width 140 height 24
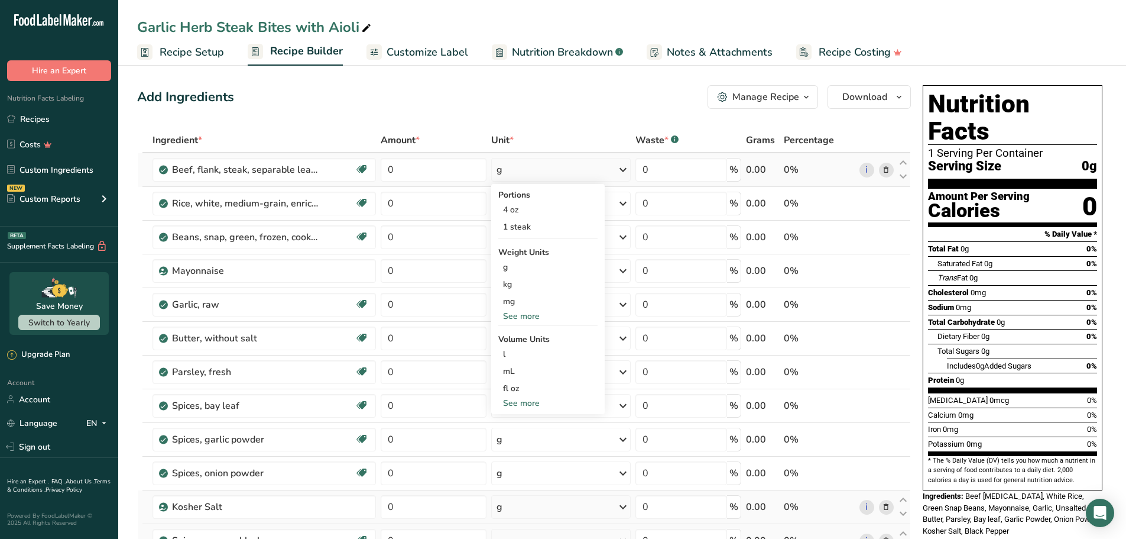
click at [520, 315] on div "See more" at bounding box center [547, 316] width 99 height 12
click at [511, 356] on div "oz" at bounding box center [547, 352] width 99 height 17
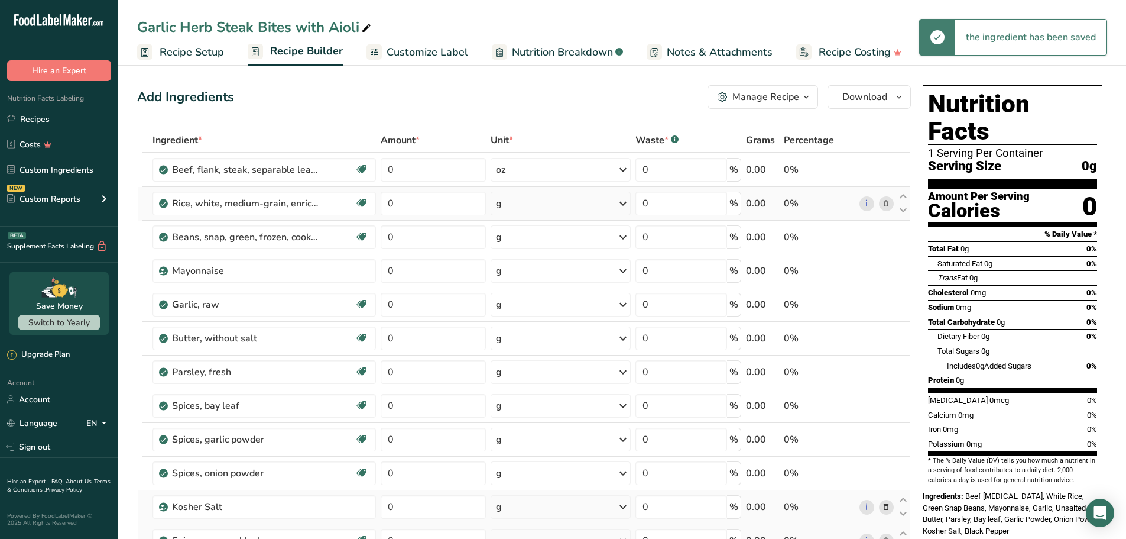
click at [543, 204] on div "g" at bounding box center [561, 204] width 140 height 24
click at [526, 335] on div "See more" at bounding box center [547, 332] width 99 height 12
click at [520, 369] on div "oz" at bounding box center [547, 369] width 99 height 17
click at [540, 241] on div "g" at bounding box center [561, 237] width 140 height 24
click at [534, 361] on div "See more" at bounding box center [547, 366] width 99 height 12
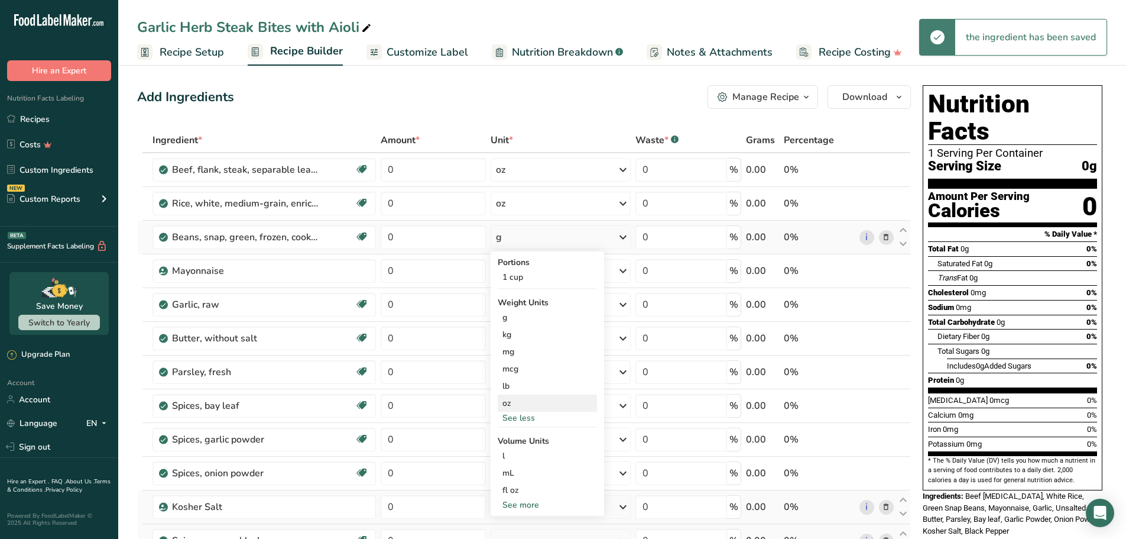
click at [521, 403] on div "oz" at bounding box center [547, 402] width 99 height 17
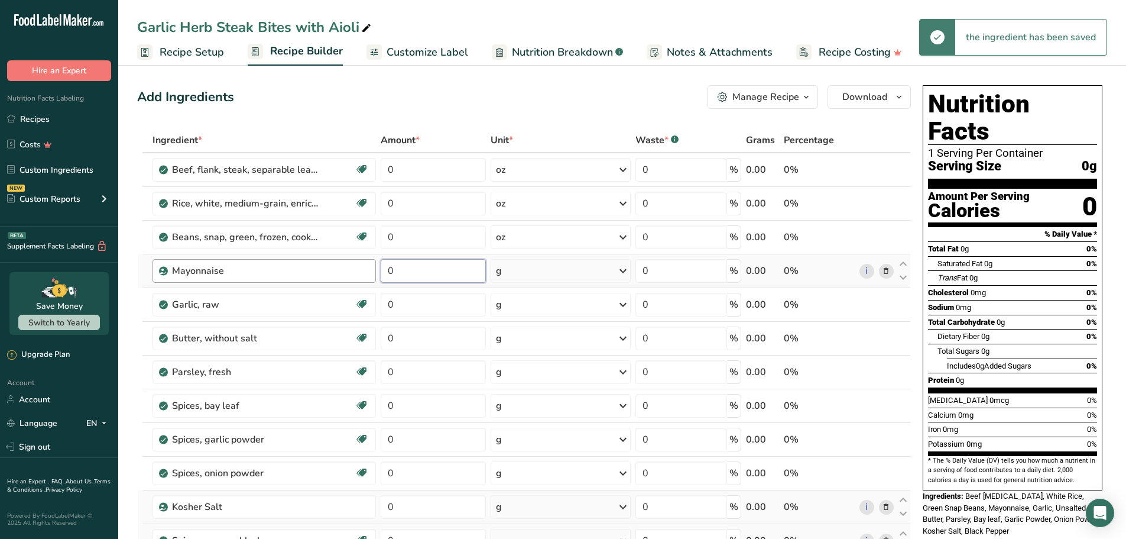
drag, startPoint x: 432, startPoint y: 271, endPoint x: 362, endPoint y: 271, distance: 69.2
click at [363, 271] on tr "Mayonnaise 0 g Weight Units g kg mg See more Volume Units l Volume units requir…" at bounding box center [524, 271] width 773 height 34
type input "2"
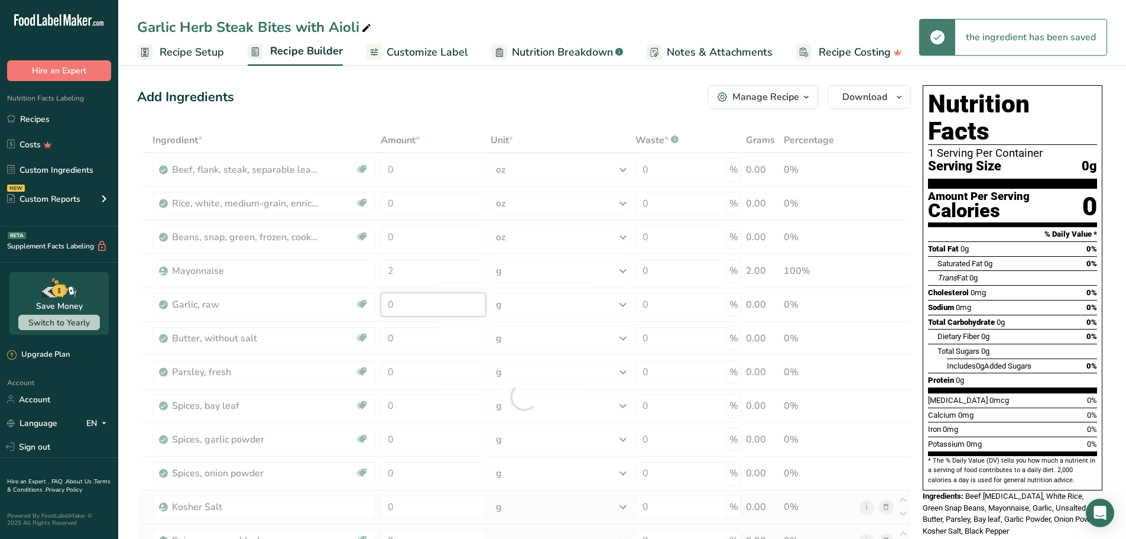
drag, startPoint x: 425, startPoint y: 309, endPoint x: 364, endPoint y: 304, distance: 61.6
click at [364, 304] on div "Ingredient * Amount * Unit * Waste * .a-a{fill:#347362;}.b-a{fill:#fff;} Grams …" at bounding box center [524, 396] width 774 height 537
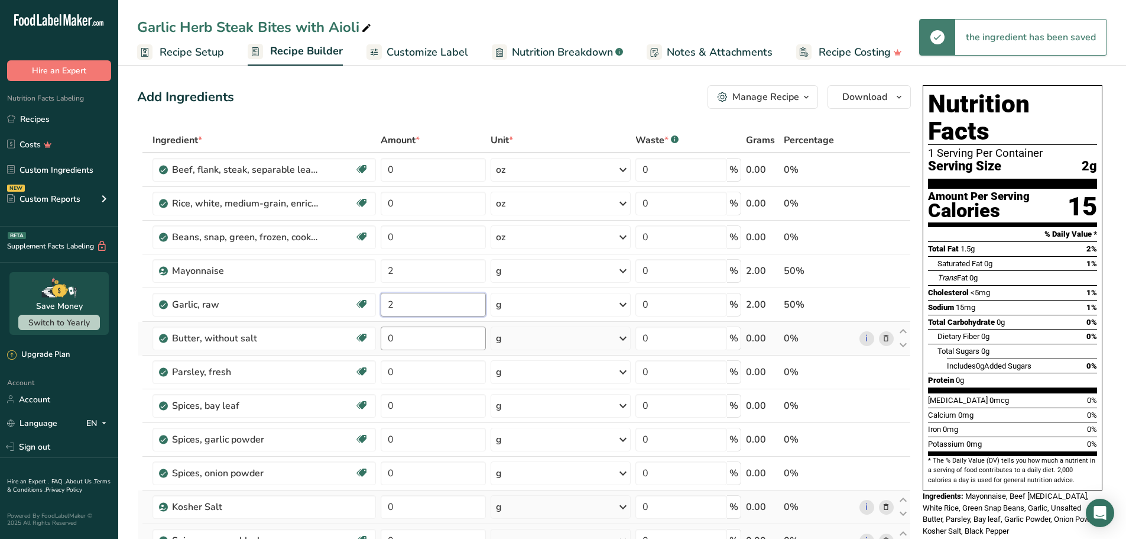
type input "2"
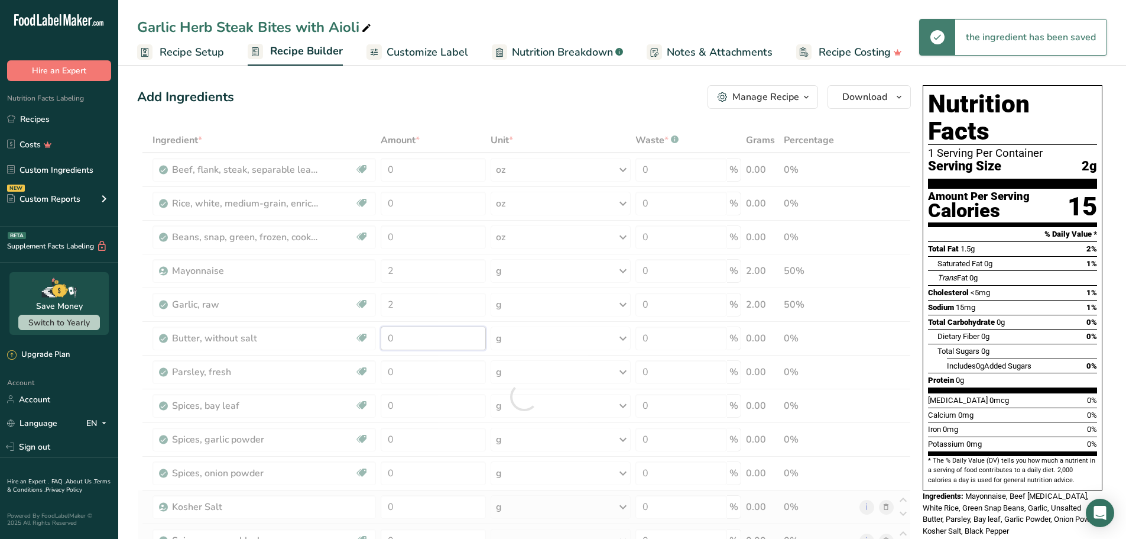
drag, startPoint x: 425, startPoint y: 343, endPoint x: 367, endPoint y: 339, distance: 57.5
click at [367, 339] on div "Ingredient * Amount * Unit * Waste * .a-a{fill:#347362;}.b-a{fill:#fff;} Grams …" at bounding box center [524, 396] width 774 height 537
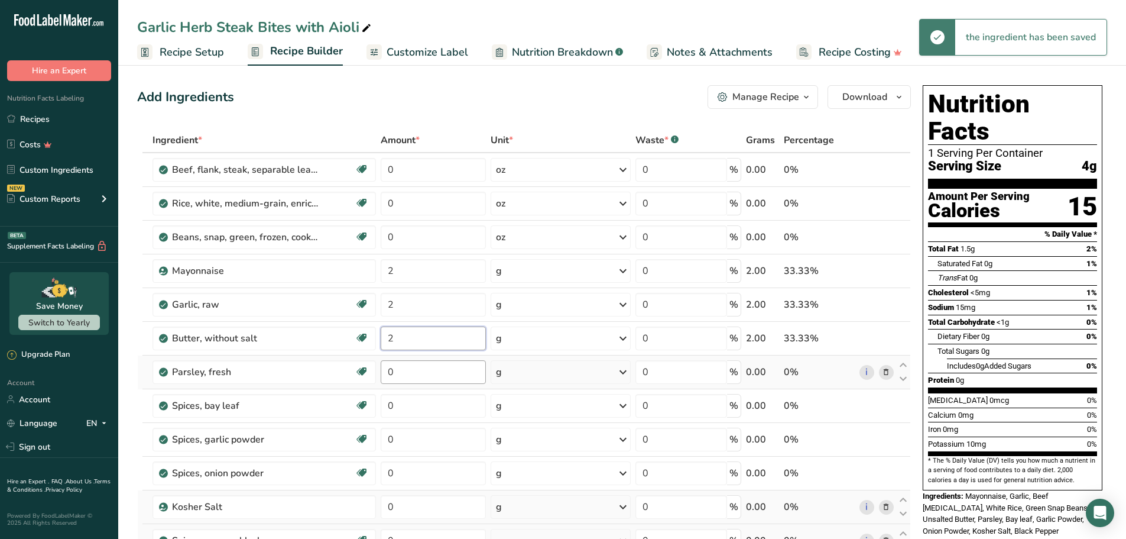
type input "2"
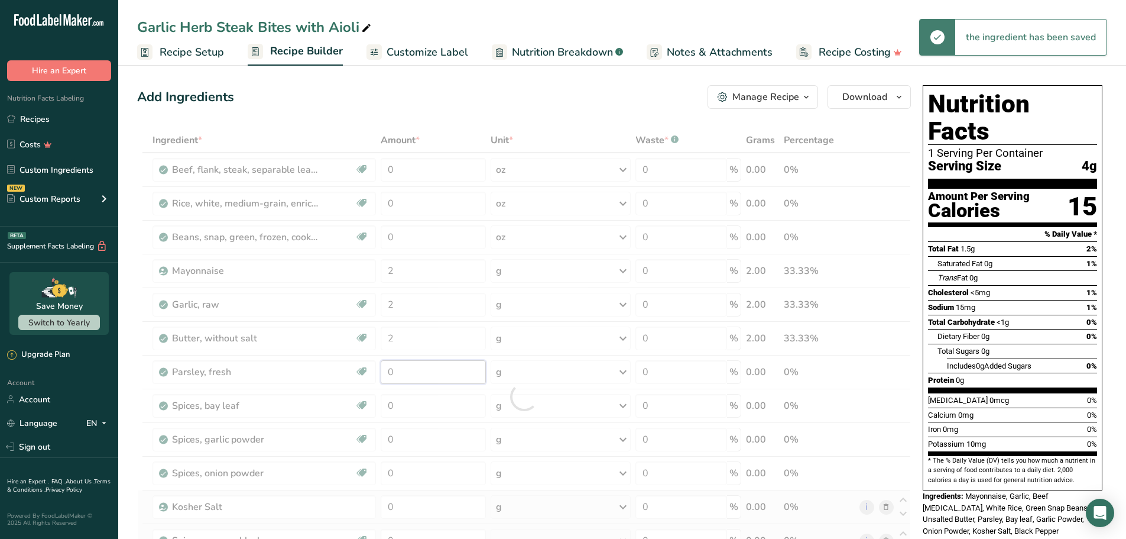
drag, startPoint x: 446, startPoint y: 377, endPoint x: 352, endPoint y: 374, distance: 94.1
click at [353, 374] on div "Ingredient * Amount * Unit * Waste * .a-a{fill:#347362;}.b-a{fill:#fff;} Grams …" at bounding box center [524, 396] width 774 height 537
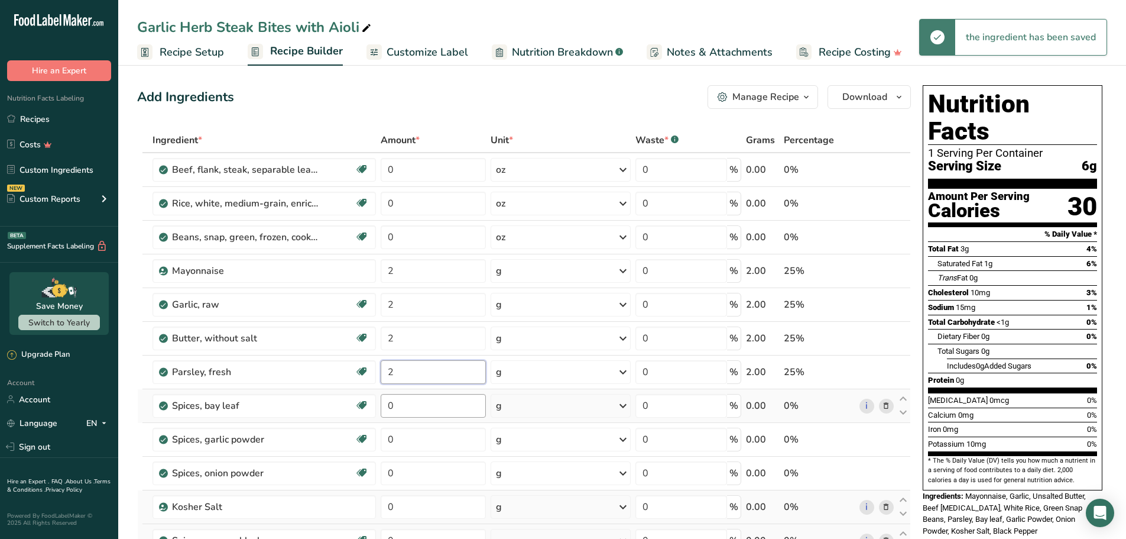
type input "2"
click at [344, 404] on div "Ingredient * Amount * Unit * Waste * .a-a{fill:#347362;}.b-a{fill:#fff;} Grams …" at bounding box center [524, 396] width 774 height 537
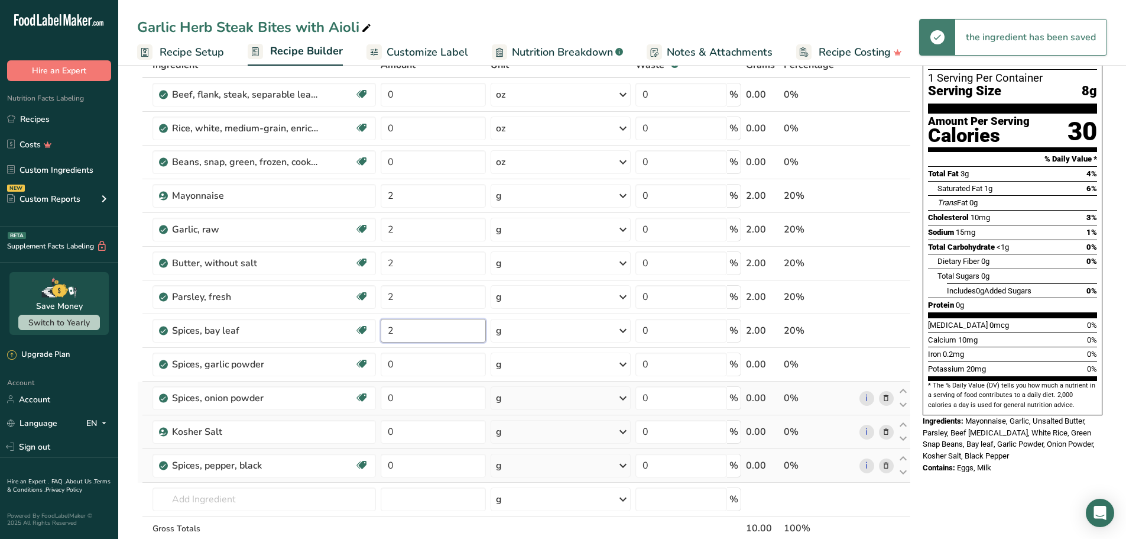
scroll to position [118, 0]
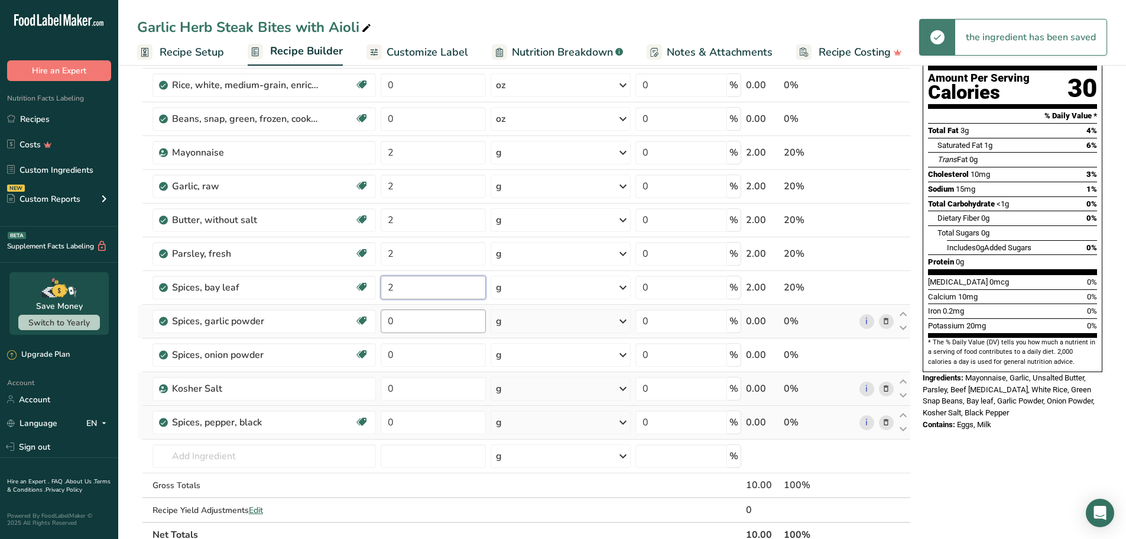
type input "2"
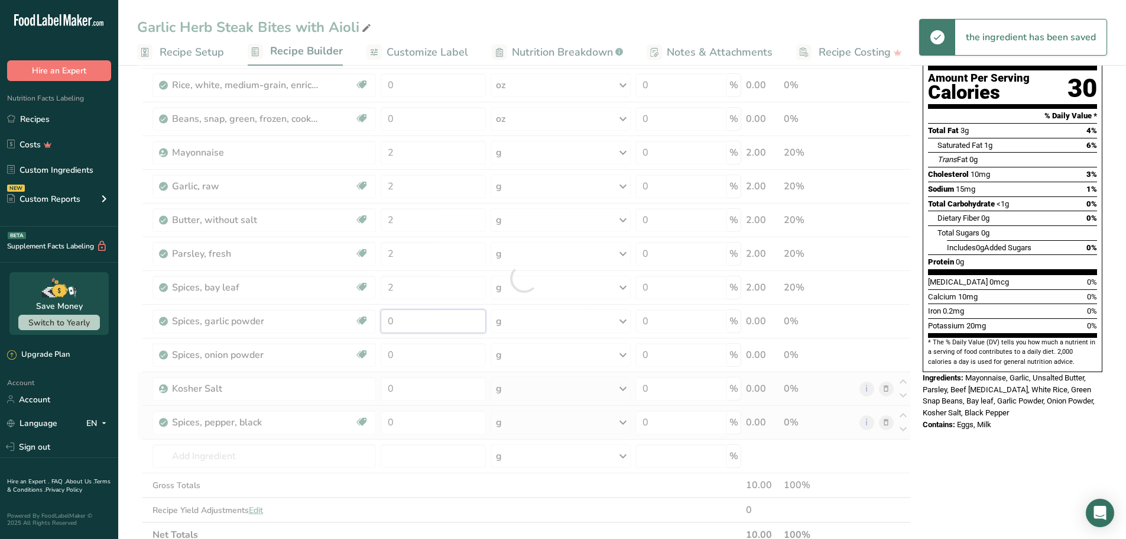
drag, startPoint x: 429, startPoint y: 329, endPoint x: 371, endPoint y: 326, distance: 58.0
click at [371, 326] on div "Ingredient * Amount * Unit * Waste * .a-a{fill:#347362;}.b-a{fill:#fff;} Grams …" at bounding box center [524, 277] width 774 height 537
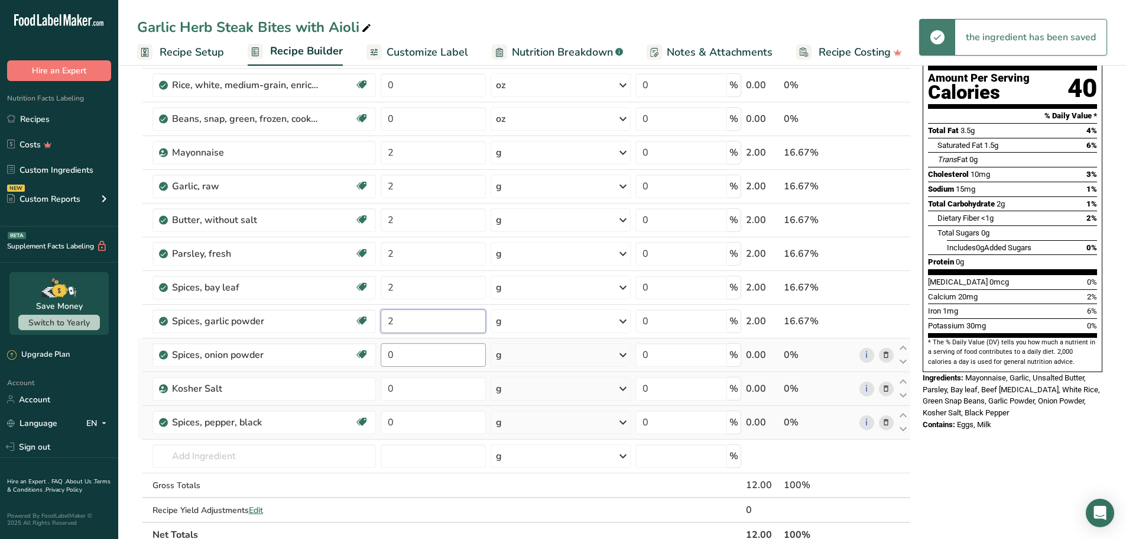
type input "2"
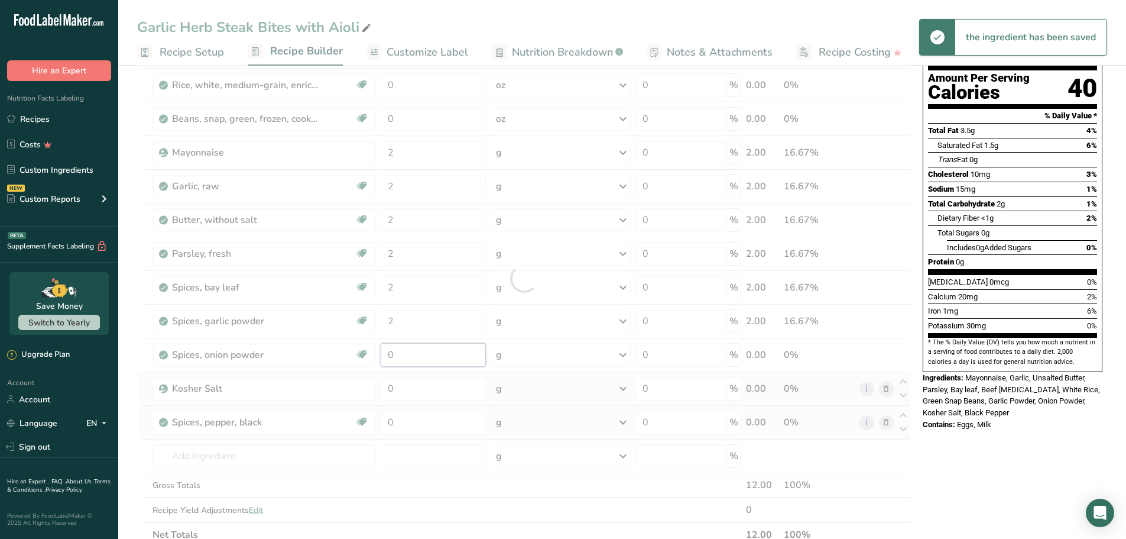
drag, startPoint x: 438, startPoint y: 356, endPoint x: 385, endPoint y: 366, distance: 54.2
click at [367, 353] on div "Ingredient * Amount * Unit * Waste * .a-a{fill:#347362;}.b-a{fill:#fff;} Grams …" at bounding box center [524, 277] width 774 height 537
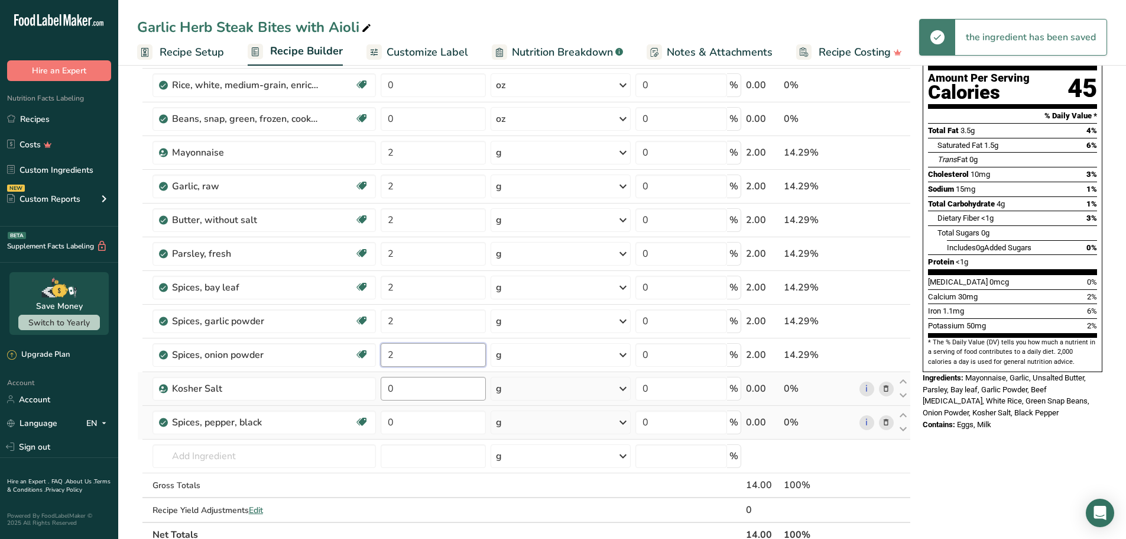
type input "2"
click at [345, 389] on div "Ingredient * Amount * Unit * Waste * .a-a{fill:#347362;}.b-a{fill:#fff;} Grams …" at bounding box center [524, 277] width 774 height 537
type input "2"
click at [368, 417] on div "Ingredient * Amount * Unit * Waste * .a-a{fill:#347362;}.b-a{fill:#fff;} Grams …" at bounding box center [524, 277] width 774 height 537
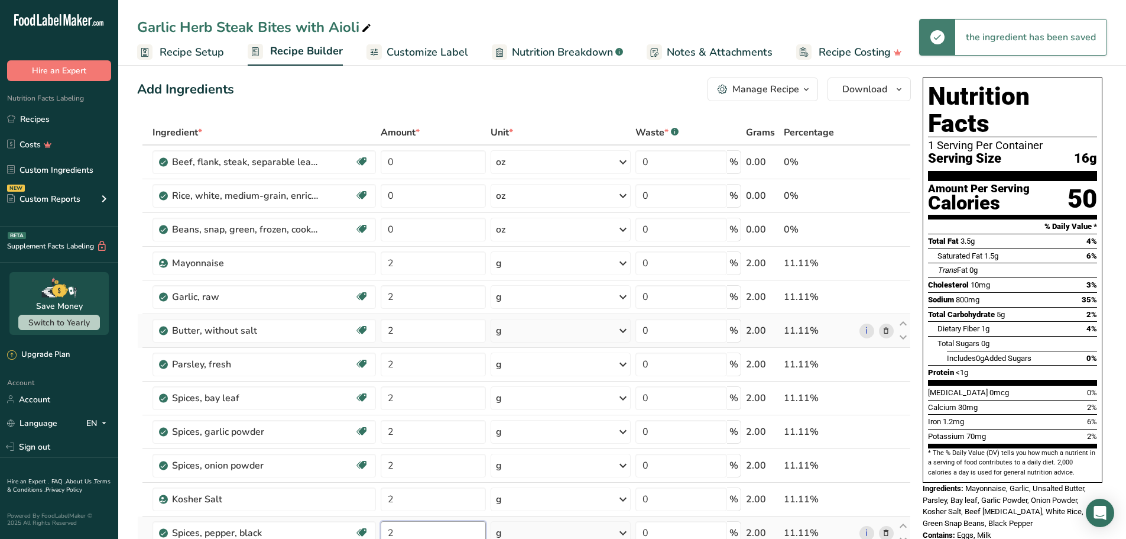
scroll to position [0, 0]
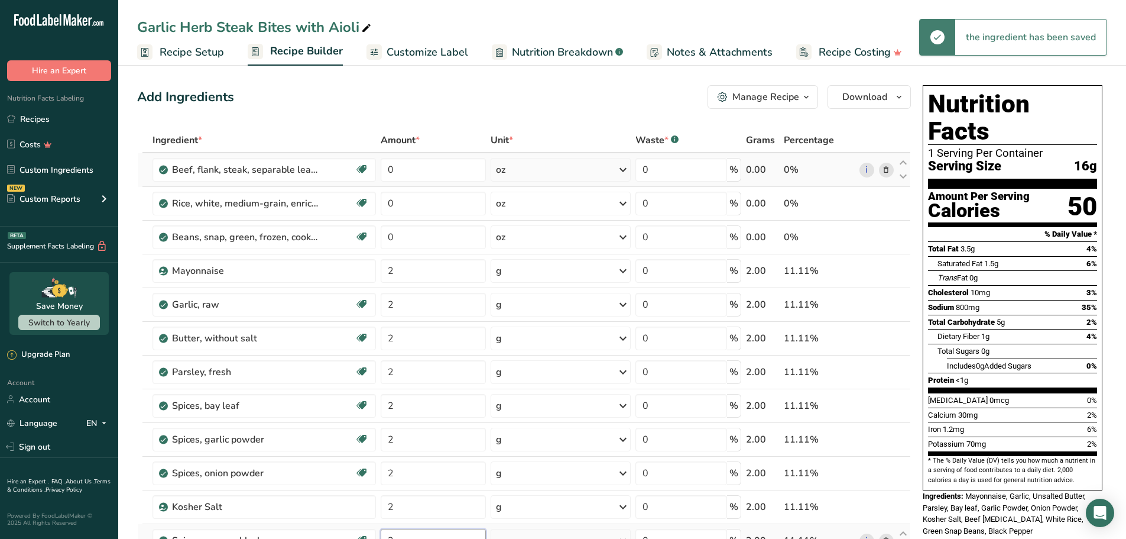
type input "2"
click at [423, 153] on div "Ingredient * Amount * Unit * Waste * .a-a{fill:#347362;}.b-a{fill:#fff;} Grams …" at bounding box center [524, 396] width 774 height 537
drag, startPoint x: 431, startPoint y: 168, endPoint x: 354, endPoint y: 172, distance: 77.0
click at [361, 173] on tr "Beef, [MEDICAL_DATA], steak, separable lean and fat, trimmed to 0" fat, all gra…" at bounding box center [524, 170] width 773 height 34
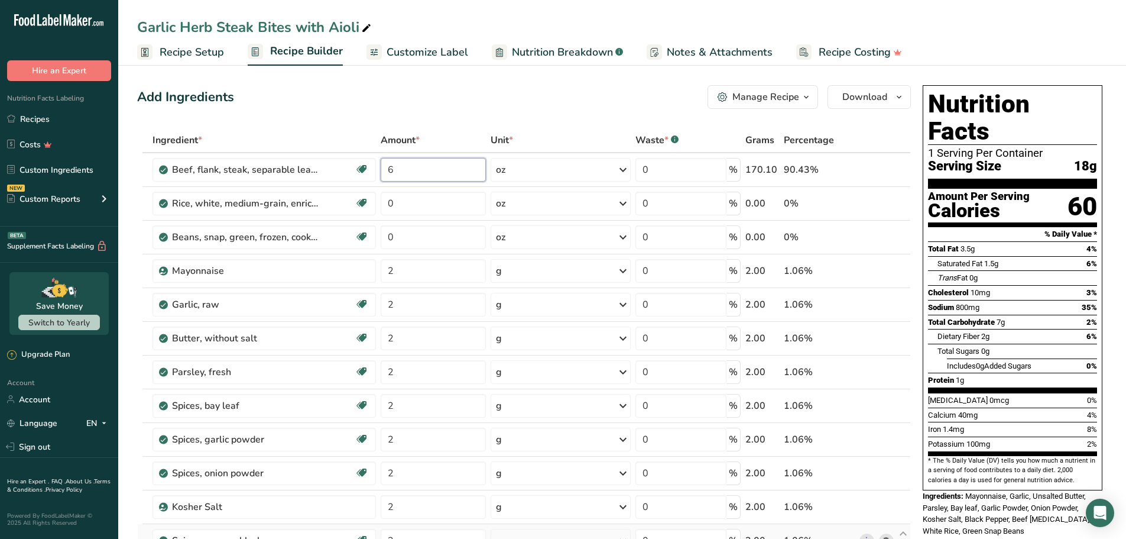
type input "6"
click at [935, 26] on div "Garlic Herb Steak Bites with Aioli" at bounding box center [622, 27] width 1008 height 21
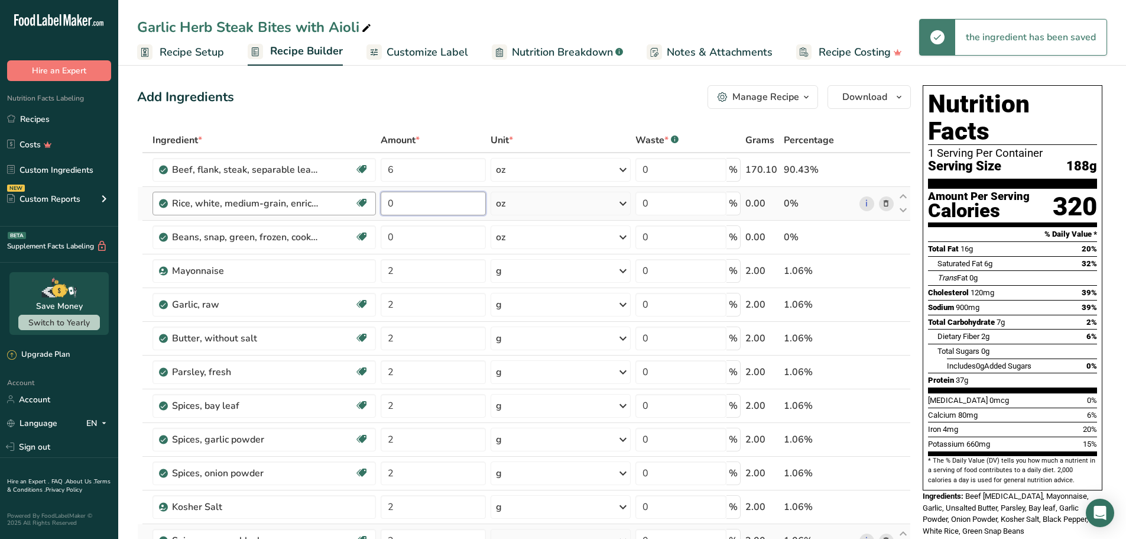
drag, startPoint x: 414, startPoint y: 210, endPoint x: 342, endPoint y: 211, distance: 71.5
click at [338, 209] on tr "Rice, white, medium-grain, enriched, cooked Dairy free Gluten free Vegan Vegeta…" at bounding box center [524, 204] width 773 height 34
type input "4"
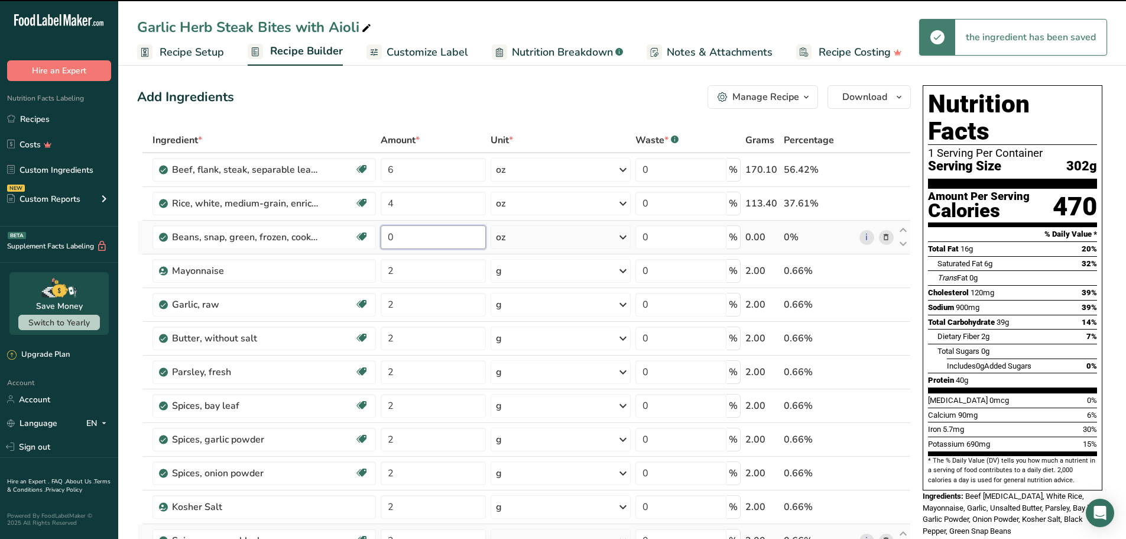
click at [407, 238] on input "0" at bounding box center [433, 237] width 105 height 24
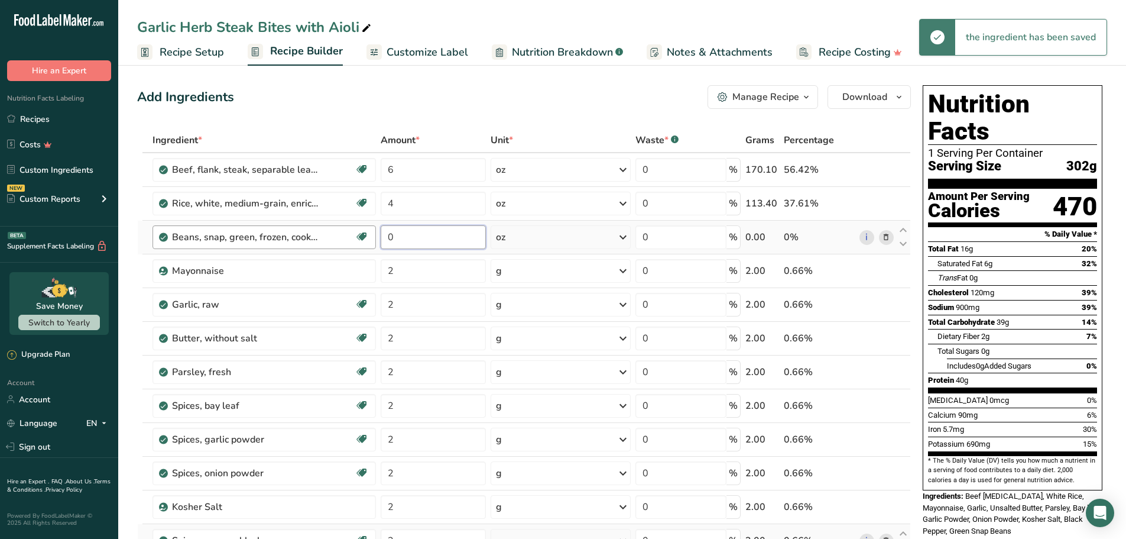
drag, startPoint x: 408, startPoint y: 236, endPoint x: 368, endPoint y: 232, distance: 39.8
click at [368, 232] on tr "Beans, snap, green, frozen, cooked, boiled, drained without salt Plant-based Pr…" at bounding box center [524, 238] width 773 height 34
type input "4"
drag, startPoint x: 503, startPoint y: 89, endPoint x: 504, endPoint y: 99, distance: 10.1
click at [504, 98] on div "Add Ingredients Manage Recipe Delete Recipe Duplicate Recipe Scale Recipe Save …" at bounding box center [524, 97] width 774 height 24
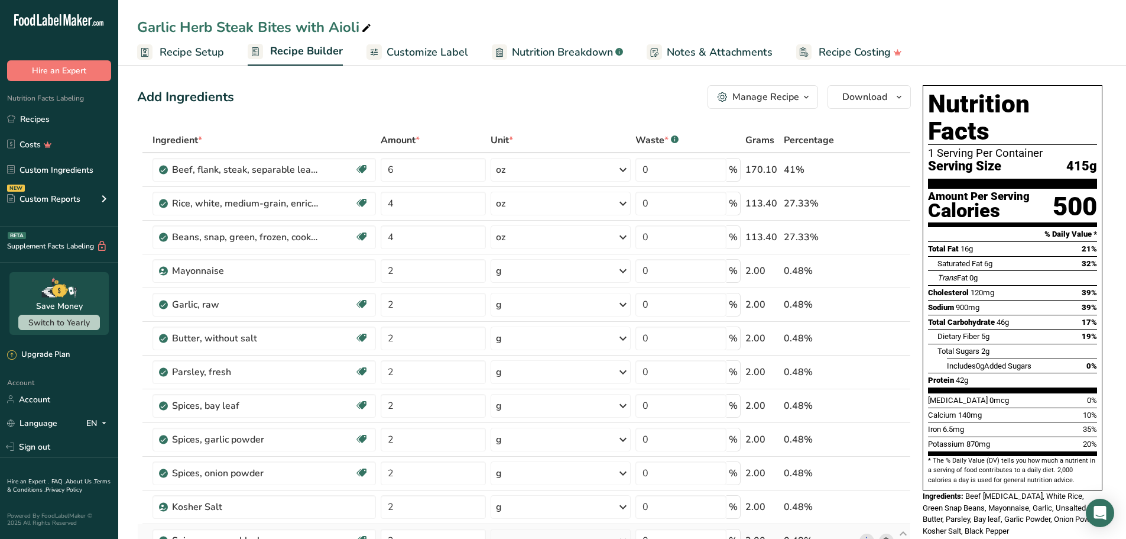
scroll to position [296, 0]
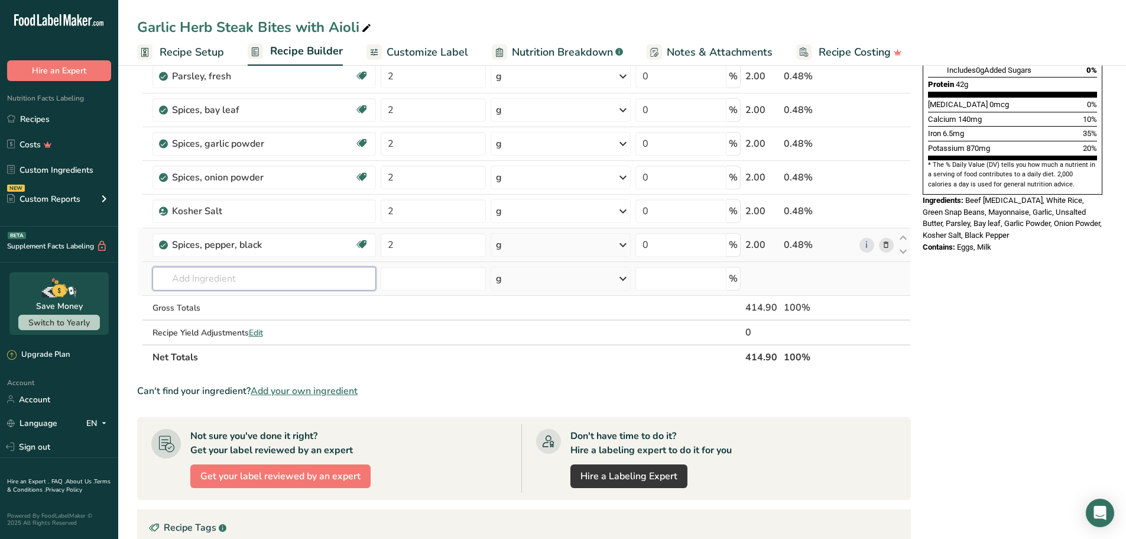
click at [249, 273] on input "text" at bounding box center [265, 279] width 224 height 24
paste input "Oil, avocado"
type input "Oil, avocado"
click at [234, 302] on p "4581 Oil, avocado" at bounding box center [200, 302] width 77 height 12
type input "Oil, avocado"
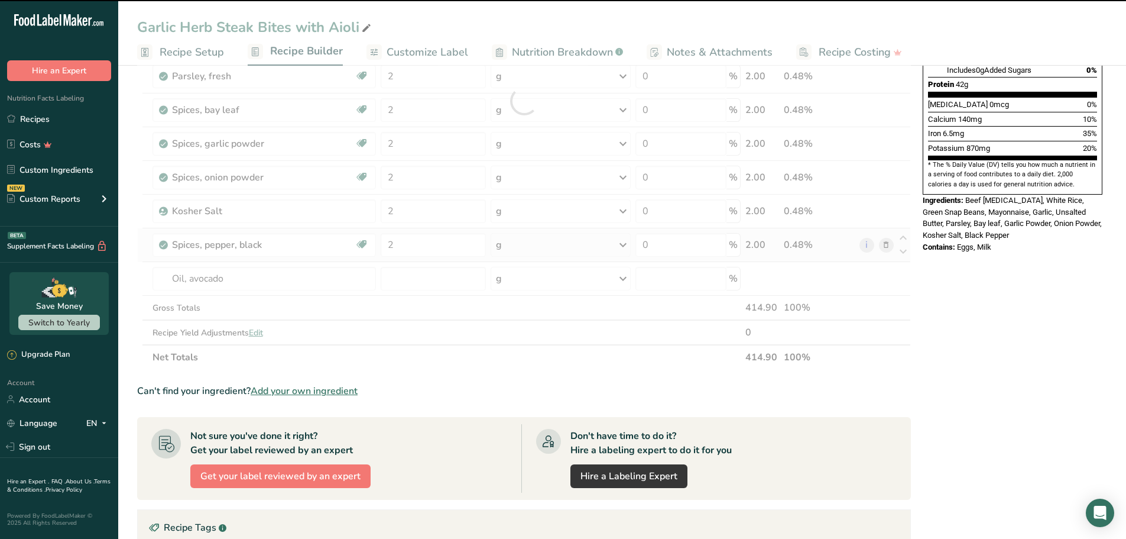
type input "0"
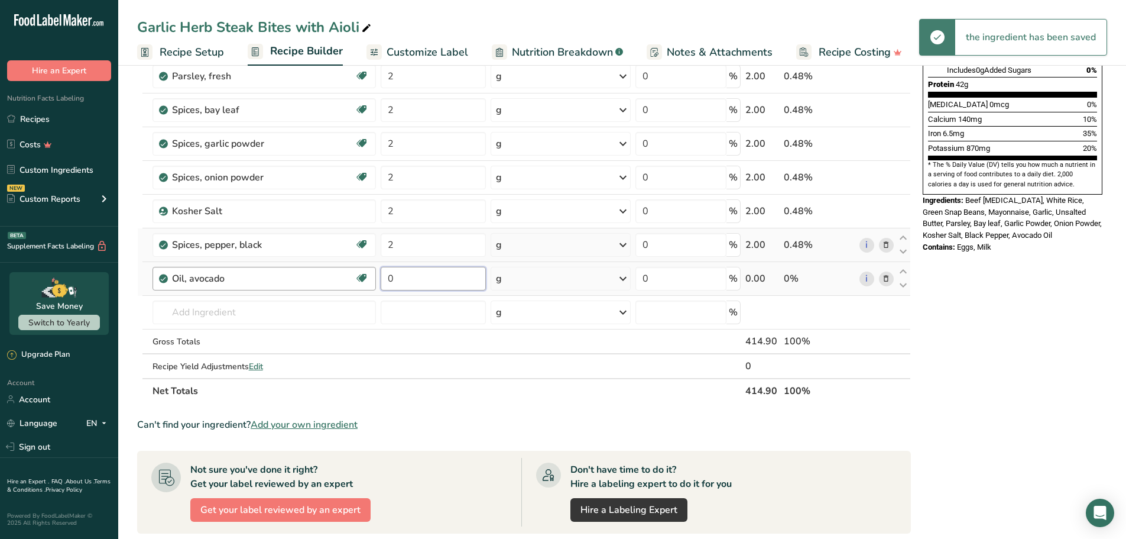
drag, startPoint x: 431, startPoint y: 284, endPoint x: 365, endPoint y: 279, distance: 65.8
click at [365, 279] on tr "Oil, avocado Dairy free Gluten free Vegan Vegetarian Soy free Source of Healthy…" at bounding box center [524, 279] width 773 height 34
type input "2"
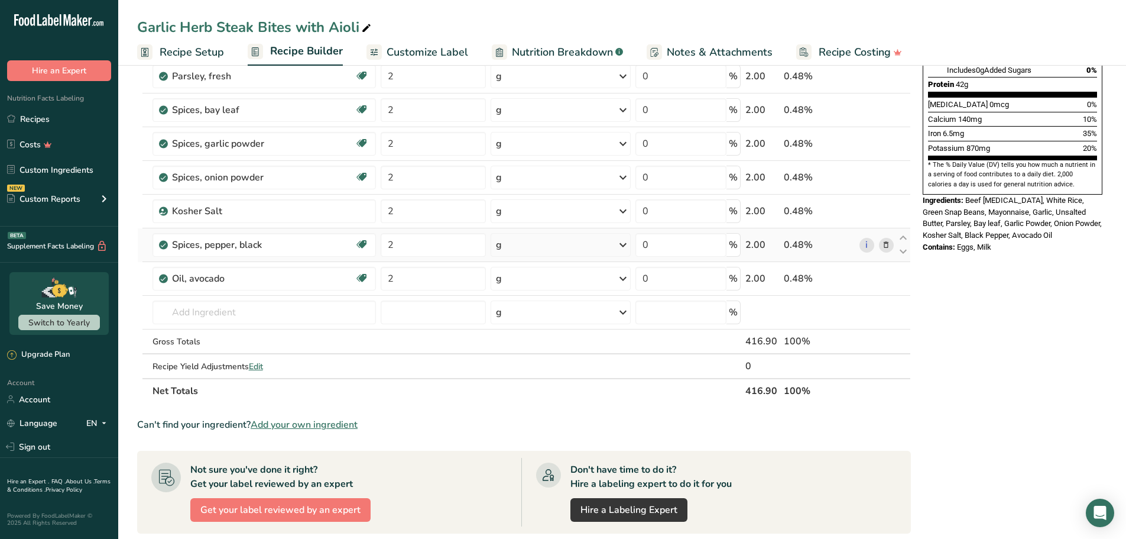
click at [960, 290] on div "Nutrition Facts 1 Serving Per Container Serving Size 415g Amount Per Serving Ca…" at bounding box center [1012, 316] width 189 height 1062
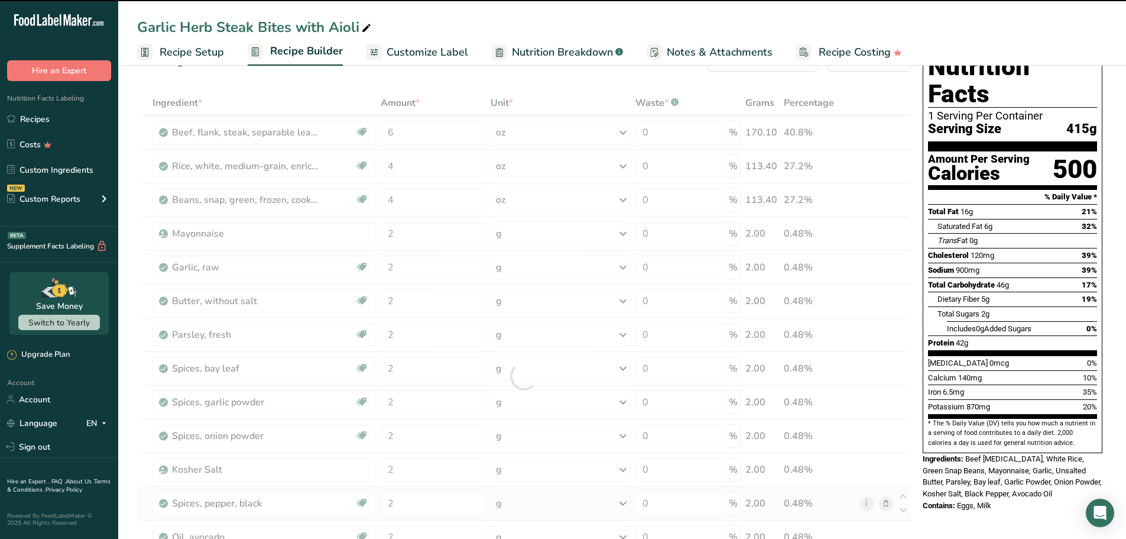
scroll to position [0, 0]
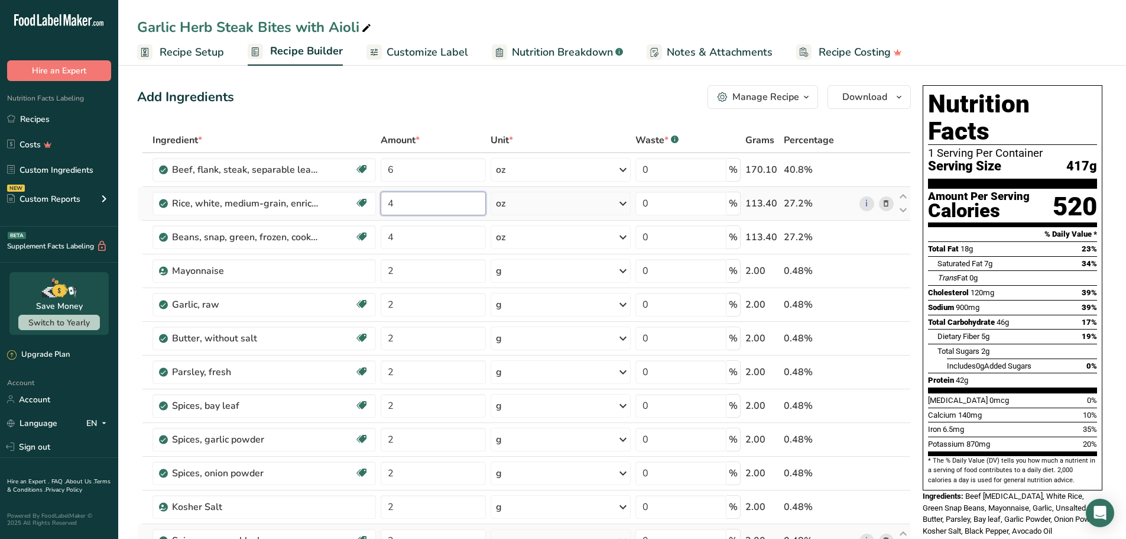
click at [443, 207] on input "4" at bounding box center [433, 204] width 105 height 24
drag, startPoint x: 445, startPoint y: 210, endPoint x: 381, endPoint y: 202, distance: 64.4
click at [381, 202] on input "4" at bounding box center [433, 204] width 105 height 24
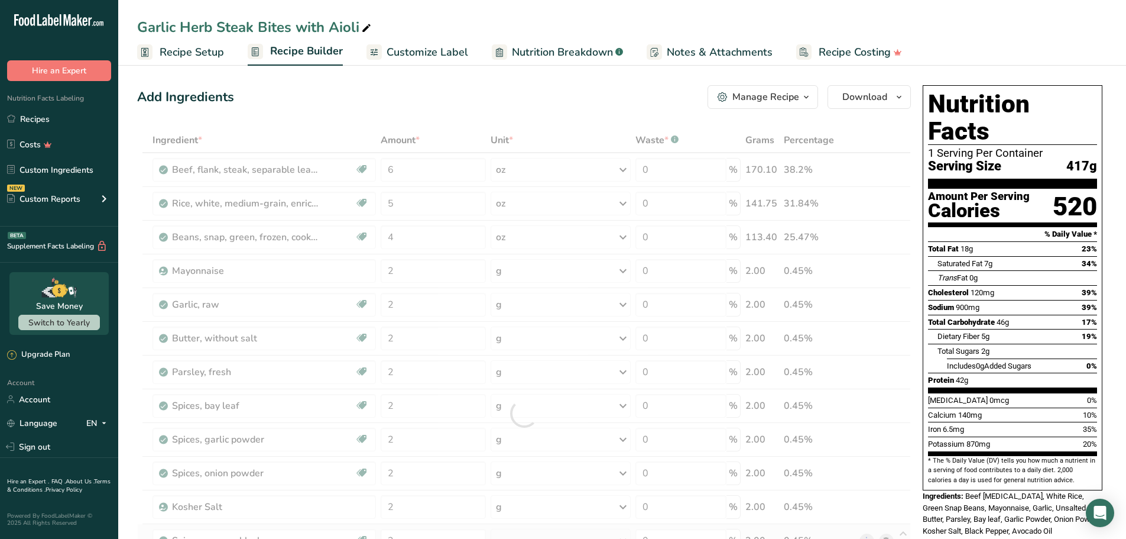
click at [581, 88] on div "Add Ingredients Manage Recipe Delete Recipe Duplicate Recipe Scale Recipe Save …" at bounding box center [524, 97] width 774 height 24
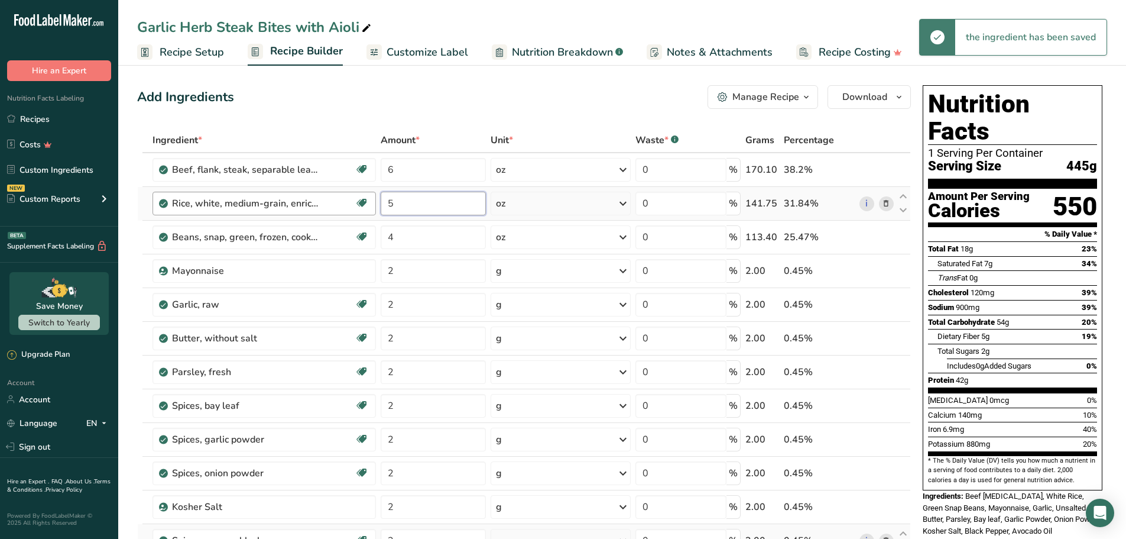
drag, startPoint x: 401, startPoint y: 203, endPoint x: 350, endPoint y: 193, distance: 51.8
click at [340, 197] on tr "Rice, white, medium-grain, enriched, cooked Dairy free Gluten free Vegan Vegeta…" at bounding box center [524, 204] width 773 height 34
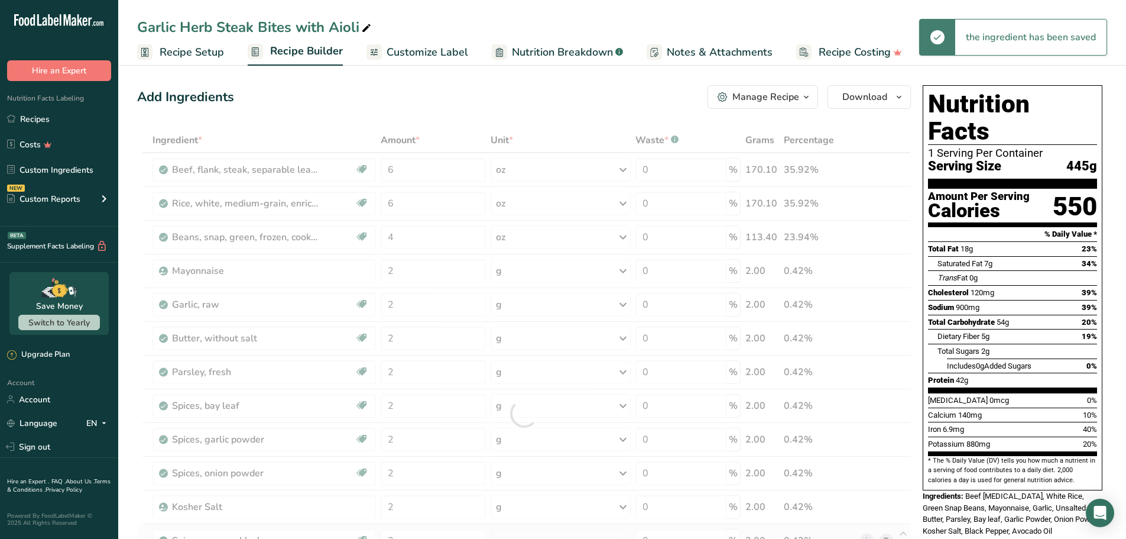
click at [520, 94] on div "Add Ingredients Manage Recipe Delete Recipe Duplicate Recipe Scale Recipe Save …" at bounding box center [524, 97] width 774 height 24
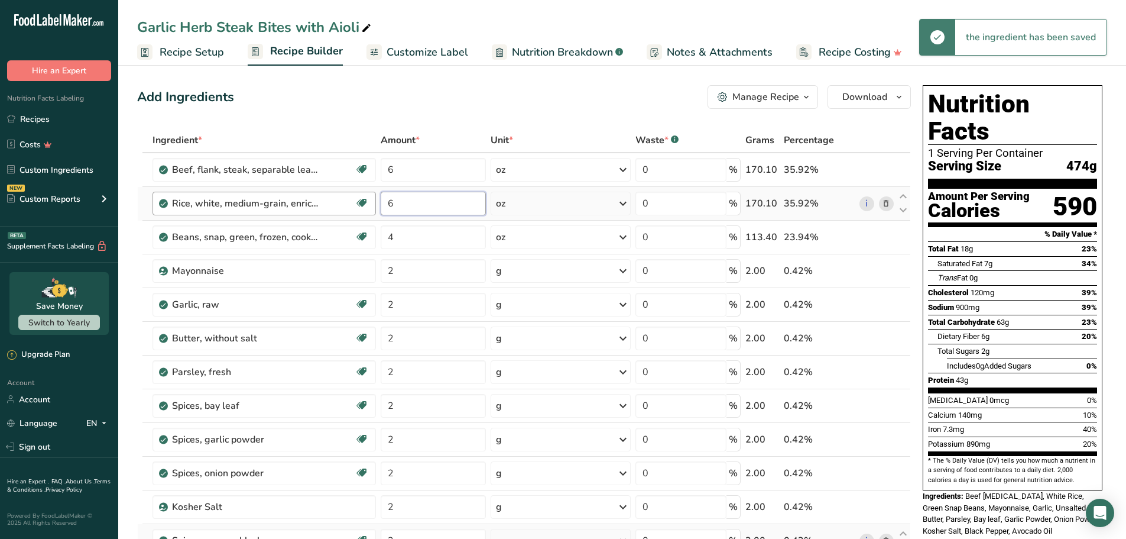
drag, startPoint x: 430, startPoint y: 202, endPoint x: 366, endPoint y: 202, distance: 63.9
click at [366, 202] on tr "Rice, white, medium-grain, enriched, cooked Dairy free Gluten free Vegan Vegeta…" at bounding box center [524, 204] width 773 height 34
type input "5.8"
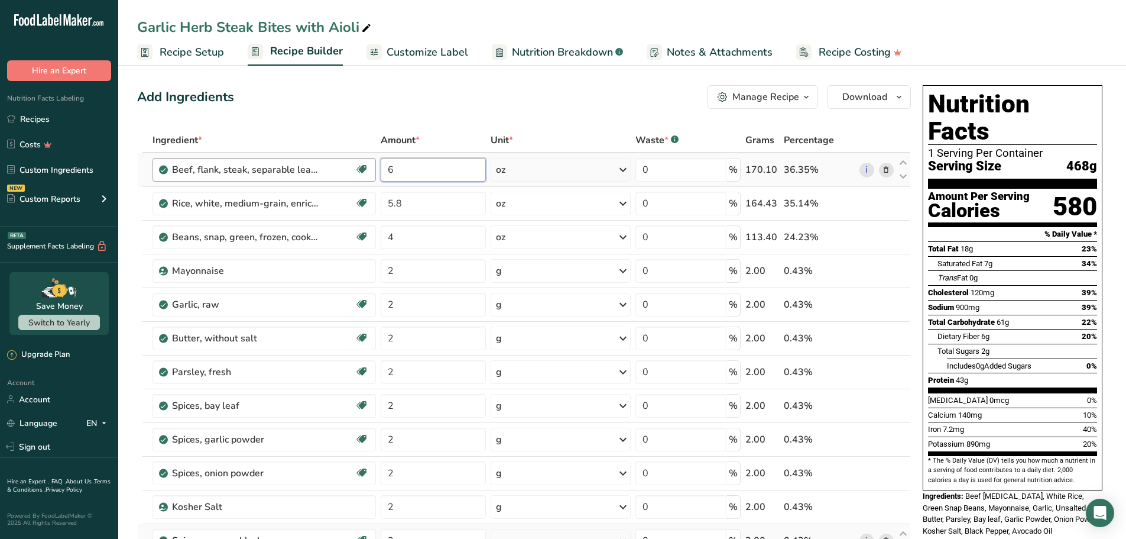
drag, startPoint x: 444, startPoint y: 169, endPoint x: 373, endPoint y: 167, distance: 71.0
click at [370, 167] on tr "Beef, [MEDICAL_DATA], steak, separable lean and fat, trimmed to 0" fat, all gra…" at bounding box center [524, 170] width 773 height 34
click at [523, 96] on div "Add Ingredients Manage Recipe Delete Recipe Duplicate Recipe Scale Recipe Save …" at bounding box center [524, 97] width 774 height 24
click at [417, 175] on input "5.8" at bounding box center [433, 170] width 105 height 24
type input "5.7"
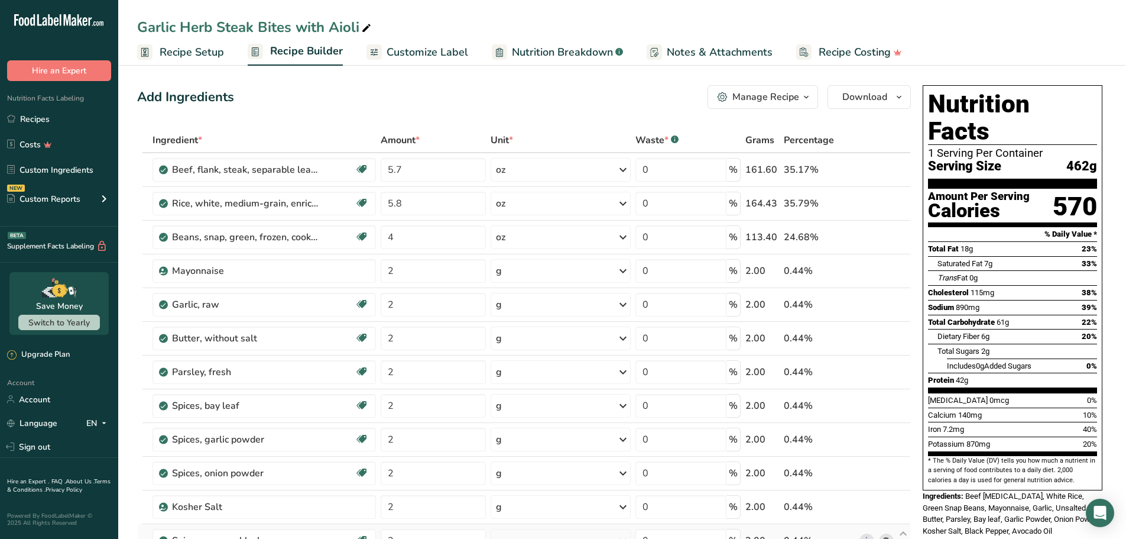
click at [491, 99] on div "Add Ingredients Manage Recipe Delete Recipe Duplicate Recipe Scale Recipe Save …" at bounding box center [524, 97] width 774 height 24
drag, startPoint x: 449, startPoint y: 105, endPoint x: 407, endPoint y: 92, distance: 44.1
click at [449, 105] on div "Add Ingredients Manage Recipe Delete Recipe Duplicate Recipe Scale Recipe Save …" at bounding box center [524, 97] width 774 height 24
click at [412, 45] on span "Customize Label" at bounding box center [428, 52] width 82 height 16
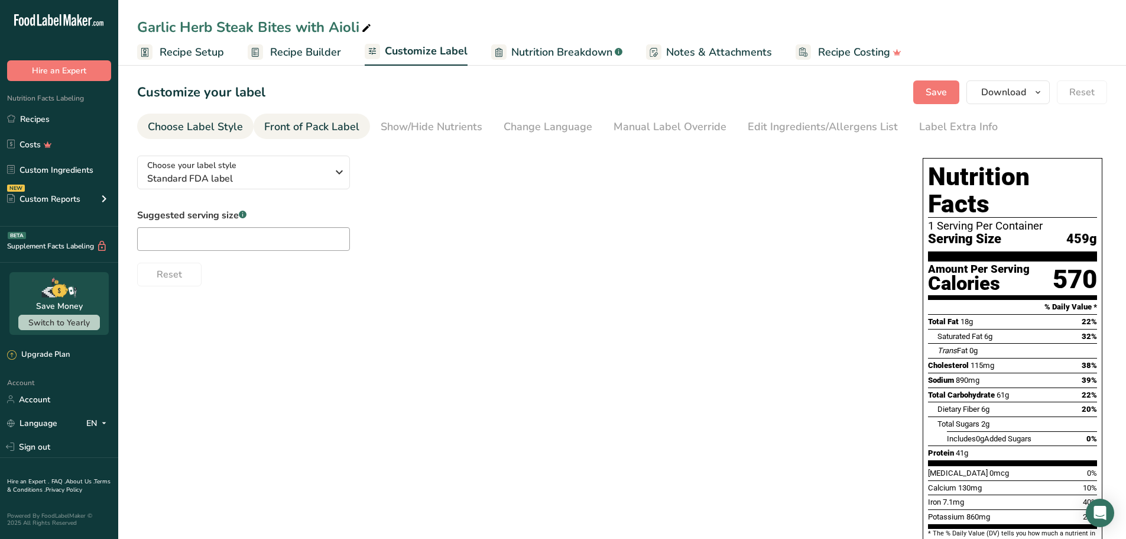
click at [335, 131] on div "Front of Pack Label" at bounding box center [311, 127] width 95 height 16
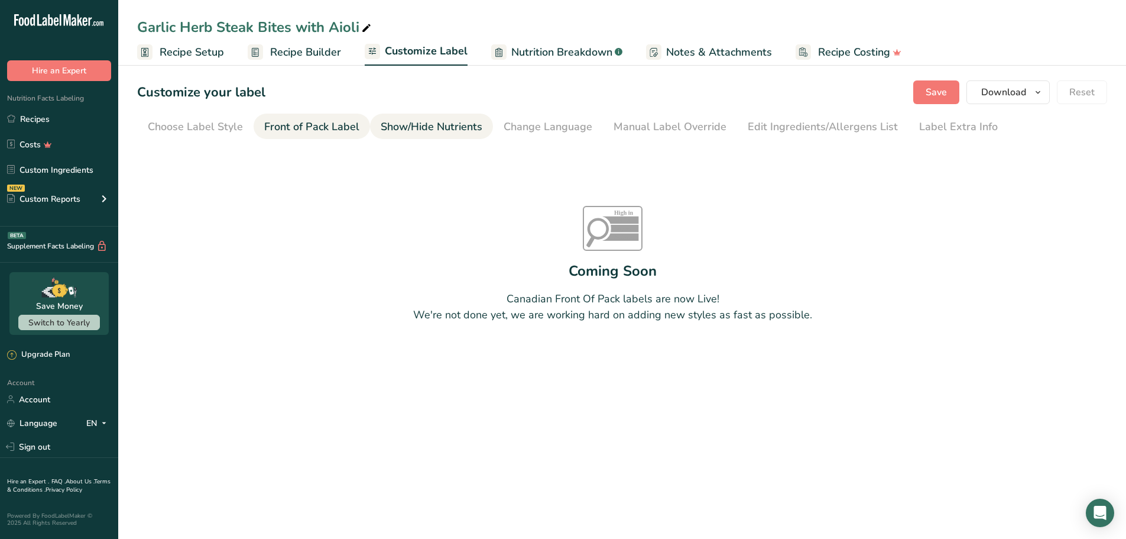
click at [423, 127] on div "Show/Hide Nutrients" at bounding box center [432, 127] width 102 height 16
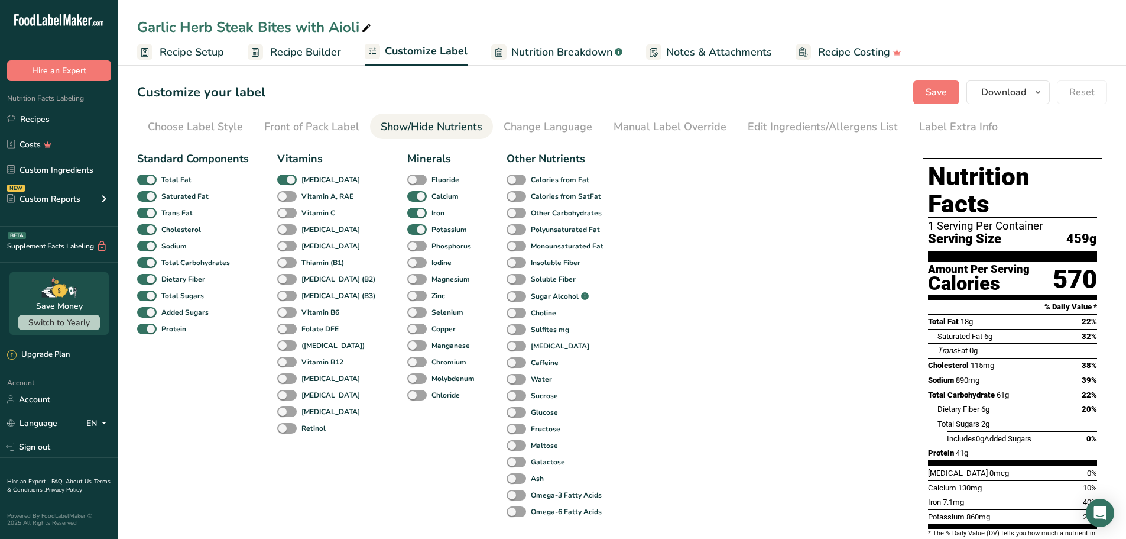
scroll to position [139, 0]
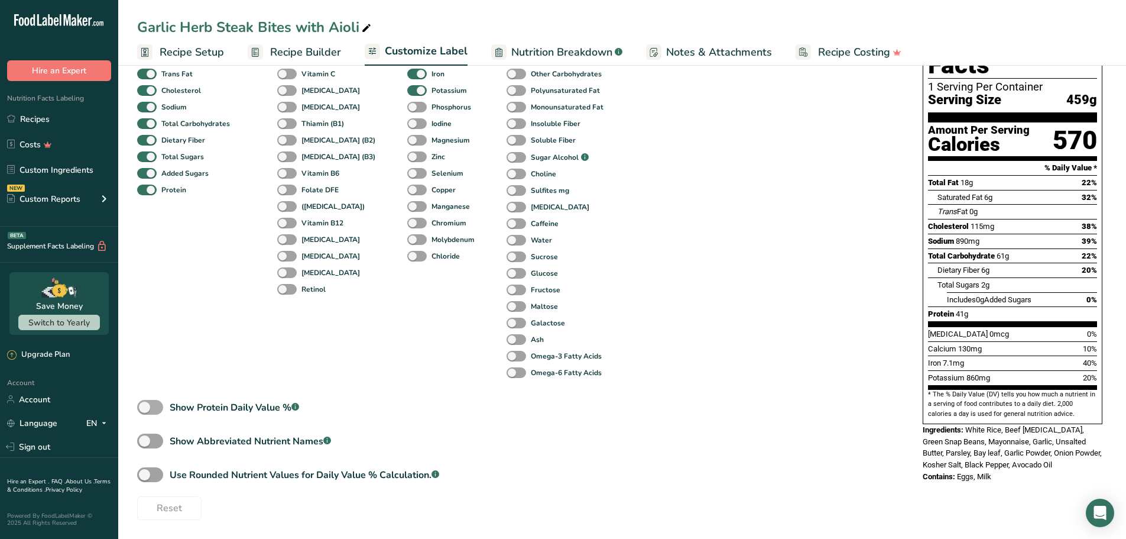
click at [149, 407] on span at bounding box center [150, 407] width 26 height 15
click at [145, 407] on input "Show Protein Daily Value % .a-a{fill:#347362;}.b-a{fill:#fff;}" at bounding box center [141, 407] width 8 height 8
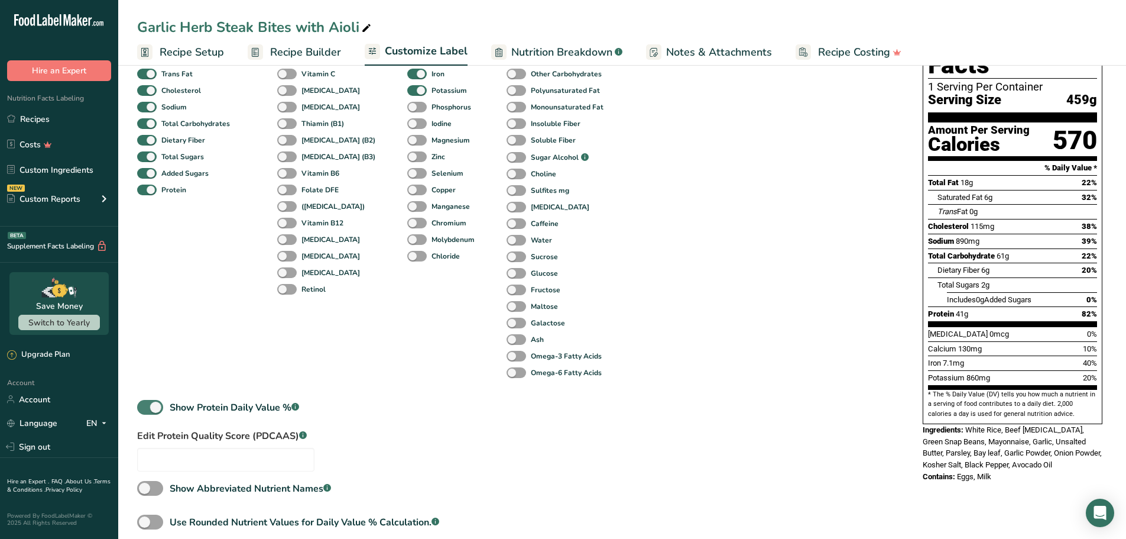
click at [149, 407] on span at bounding box center [150, 407] width 26 height 15
click at [145, 407] on input "Show Protein Daily Value % .a-a{fill:#347362;}.b-a{fill:#fff;}" at bounding box center [141, 407] width 8 height 8
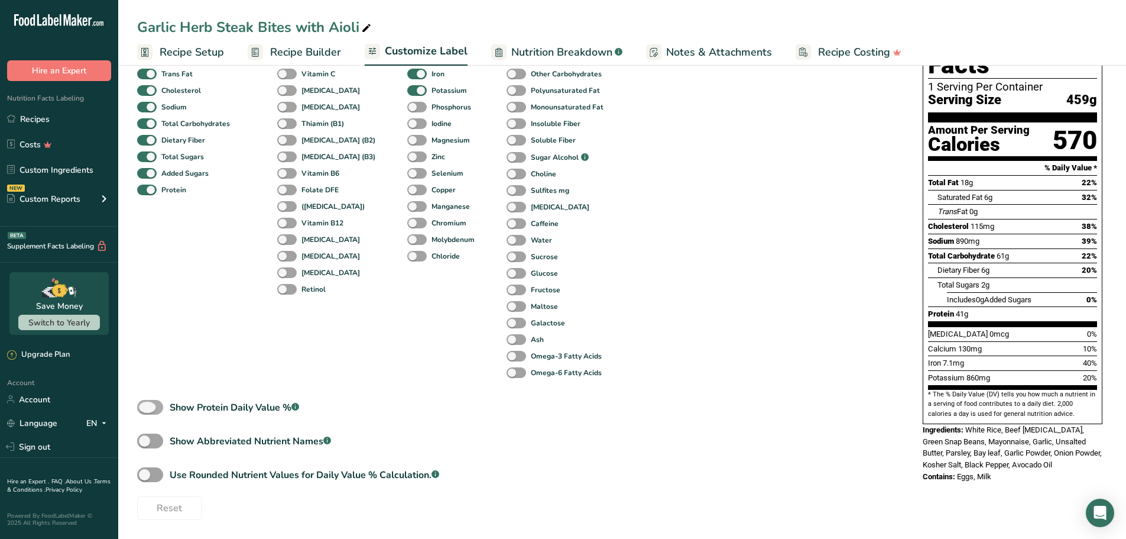
click at [150, 409] on span at bounding box center [150, 407] width 26 height 15
click at [145, 409] on input "Show Protein Daily Value % .a-a{fill:#347362;}.b-a{fill:#fff;}" at bounding box center [141, 407] width 8 height 8
checkbox input "true"
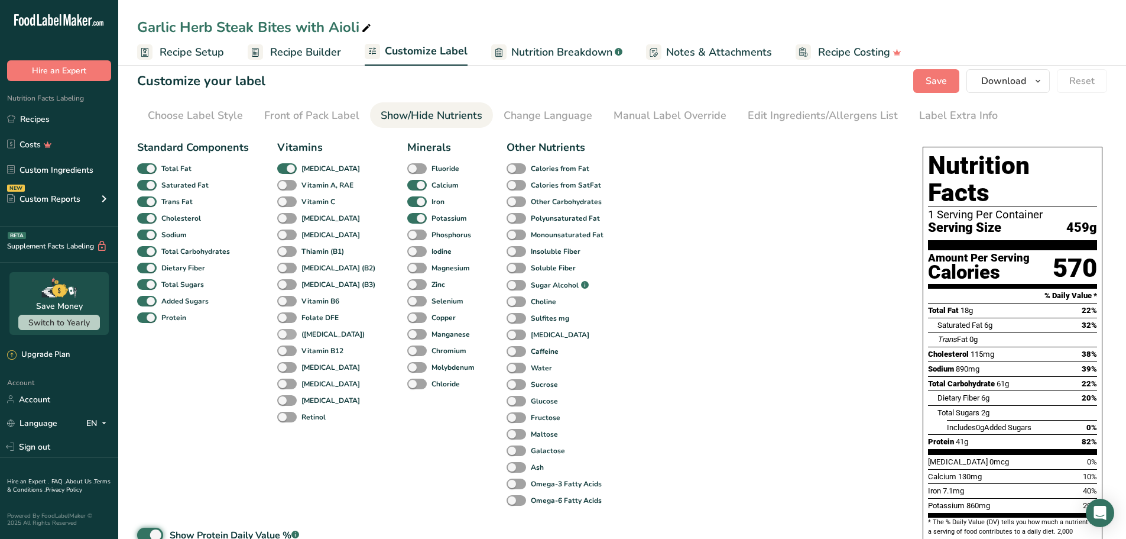
scroll to position [0, 0]
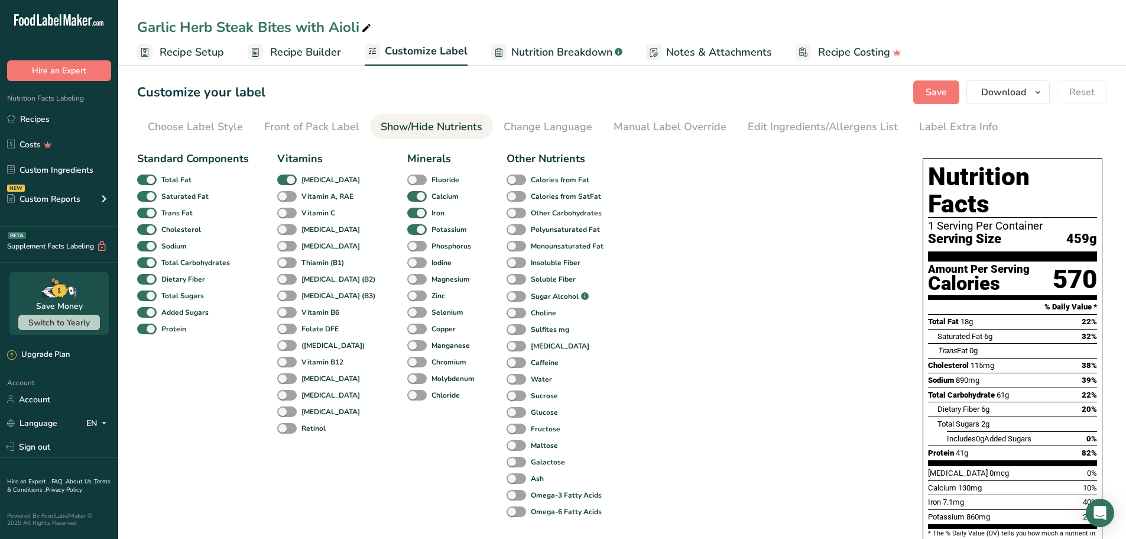
click at [305, 46] on span "Recipe Builder" at bounding box center [305, 52] width 71 height 16
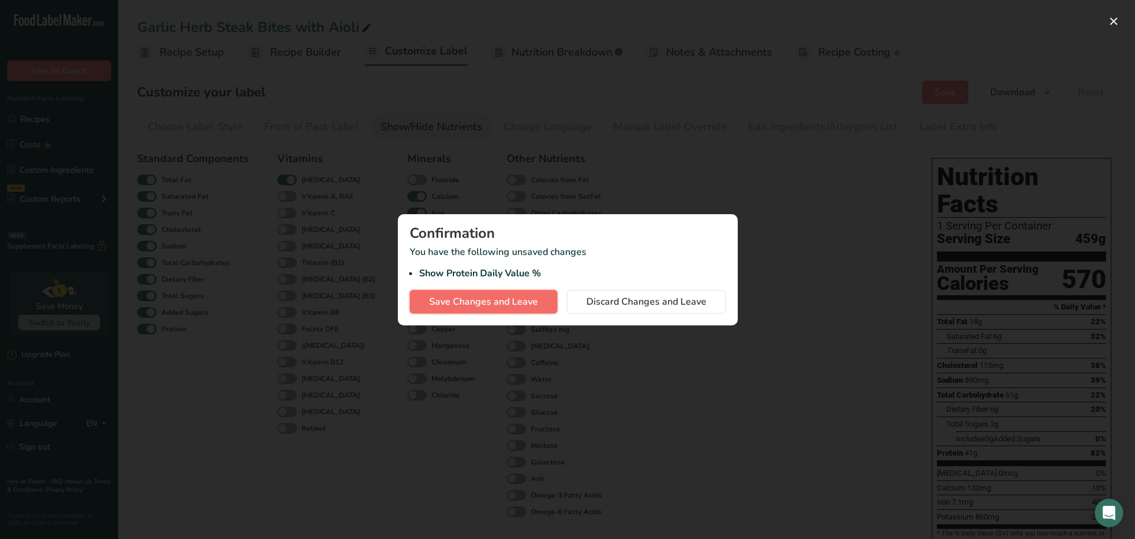
click at [501, 299] on span "Save Changes and Leave" at bounding box center [483, 301] width 109 height 14
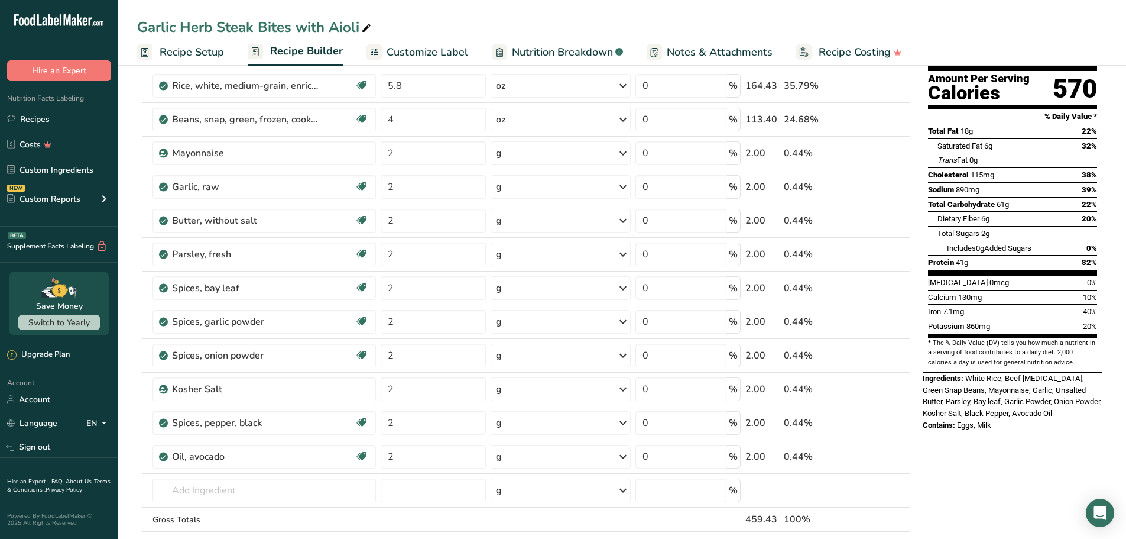
scroll to position [118, 0]
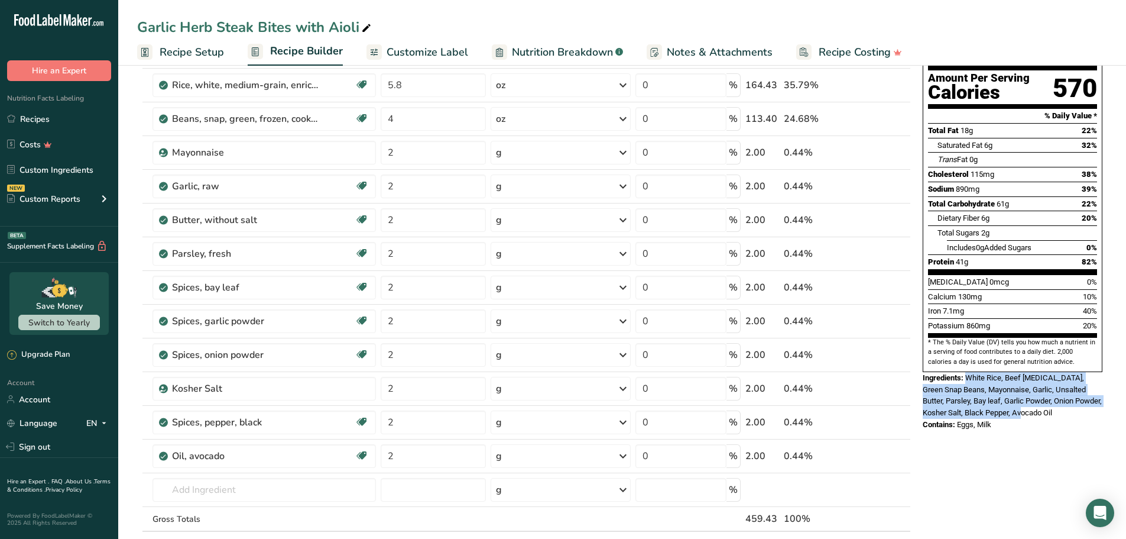
drag, startPoint x: 1037, startPoint y: 384, endPoint x: 968, endPoint y: 353, distance: 75.7
click at [968, 372] on div "Ingredients: White Rice, Beef [MEDICAL_DATA], Green Snap Beans, Mayonnaise, Gar…" at bounding box center [1013, 395] width 180 height 47
copy span "White Rice, Beef [MEDICAL_DATA], Green Snap Beans, Mayonnaise, Garlic, Unsalted…"
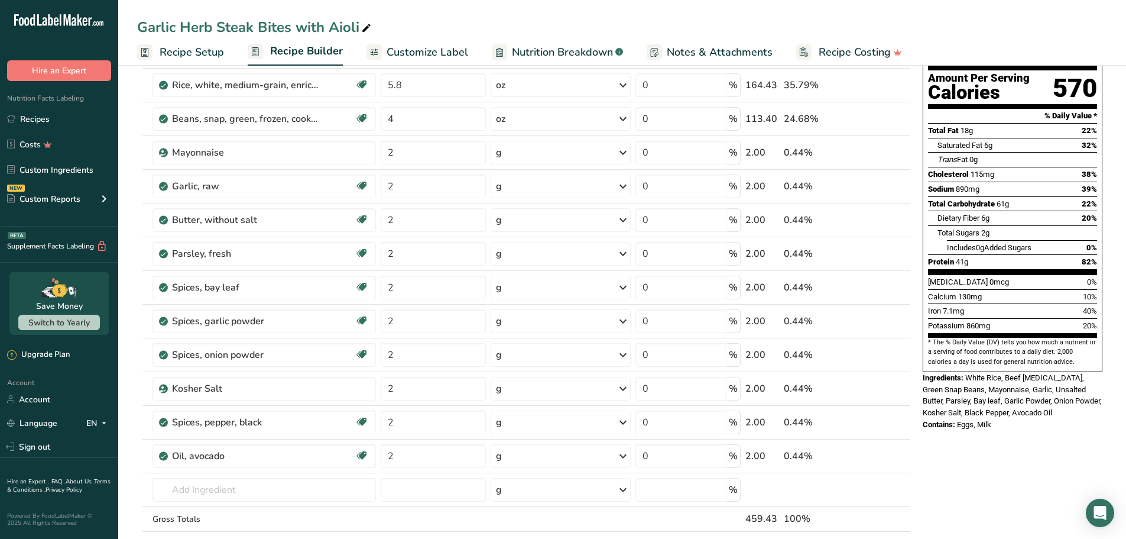
click at [994, 419] on div "Contains: Eggs, Milk" at bounding box center [1013, 425] width 180 height 12
drag, startPoint x: 996, startPoint y: 396, endPoint x: 961, endPoint y: 398, distance: 35.0
click at [961, 419] on div "Contains: Eggs, Milk" at bounding box center [1013, 425] width 180 height 12
drag, startPoint x: 422, startPoint y: 455, endPoint x: 383, endPoint y: 453, distance: 39.7
click at [381, 453] on input "2" at bounding box center [433, 456] width 105 height 24
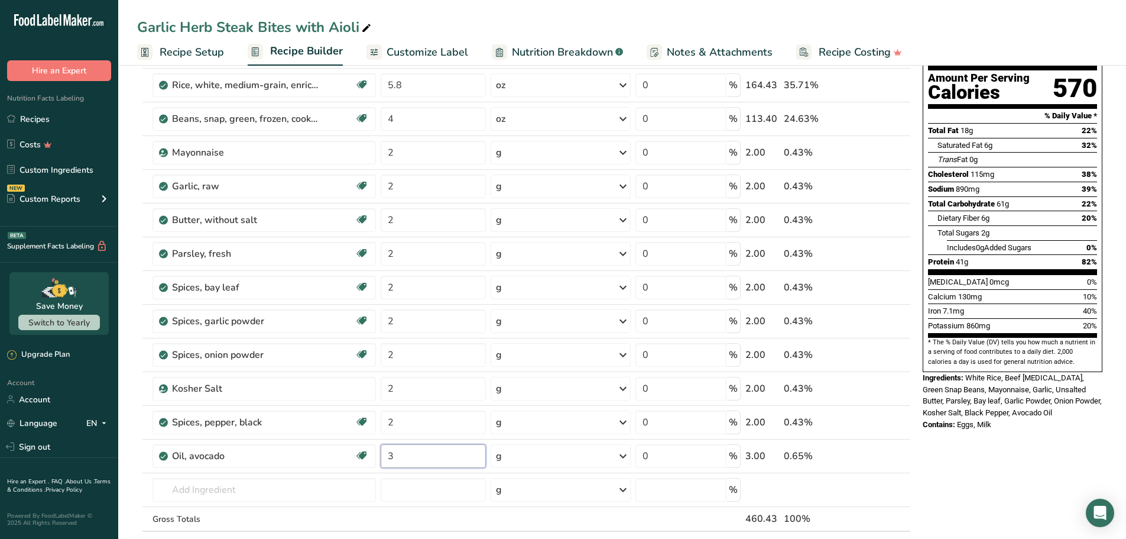
type input "3"
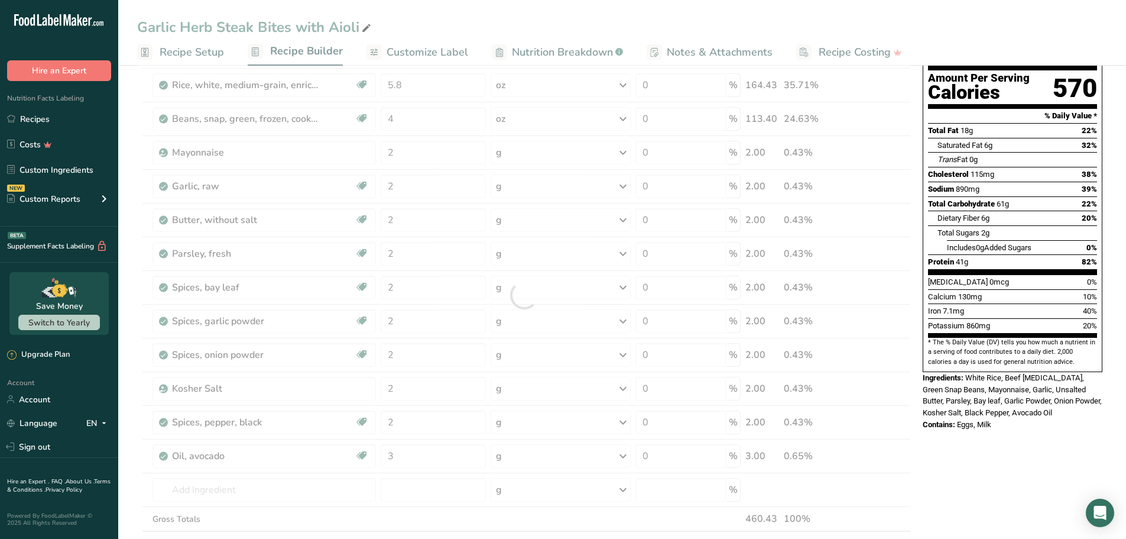
click at [1010, 444] on div "Nutrition Facts 1 Serving Per Container Serving Size 459g Amount Per Serving Ca…" at bounding box center [1012, 493] width 189 height 1062
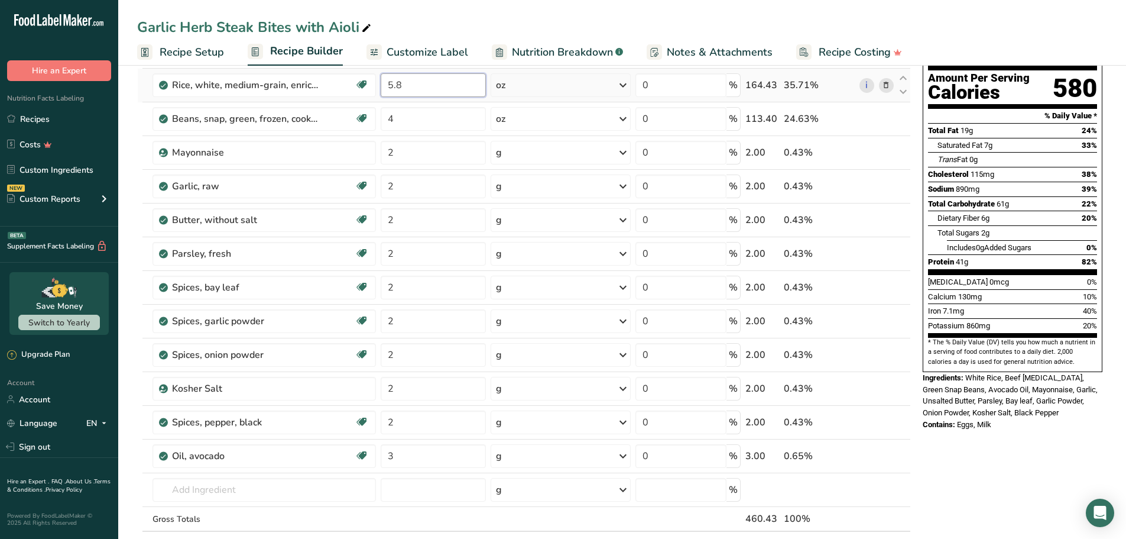
click at [423, 88] on input "5.8" at bounding box center [433, 85] width 105 height 24
click at [545, 15] on div "Garlic Herb Steak Bites with Aioli Recipe Setup Recipe Builder Customize Label …" at bounding box center [622, 493] width 1008 height 1100
drag, startPoint x: 416, startPoint y: 87, endPoint x: 372, endPoint y: 86, distance: 43.8
click at [372, 86] on tr "Rice, white, medium-grain, enriched, cooked Dairy free Gluten free Vegan Vegeta…" at bounding box center [524, 86] width 773 height 34
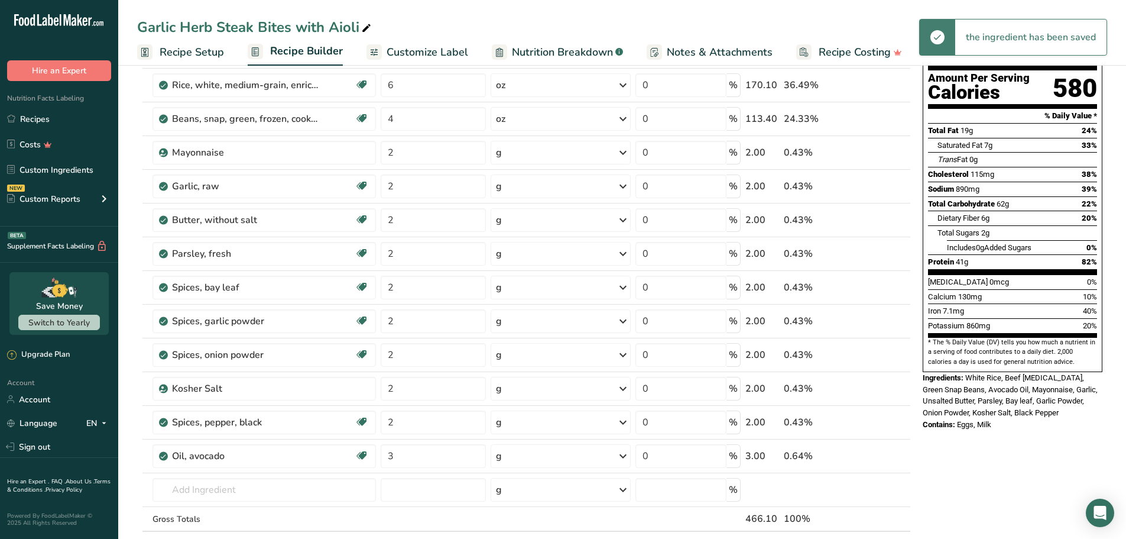
click at [582, 20] on div "Garlic Herb Steak Bites with Aioli Recipe Setup Recipe Builder Customize Label …" at bounding box center [622, 493] width 1008 height 1100
drag, startPoint x: 397, startPoint y: 82, endPoint x: 347, endPoint y: 79, distance: 50.4
click at [347, 79] on tr "Rice, white, medium-grain, enriched, cooked Dairy free Gluten free Vegan Vegeta…" at bounding box center [524, 86] width 773 height 34
type input "5.8"
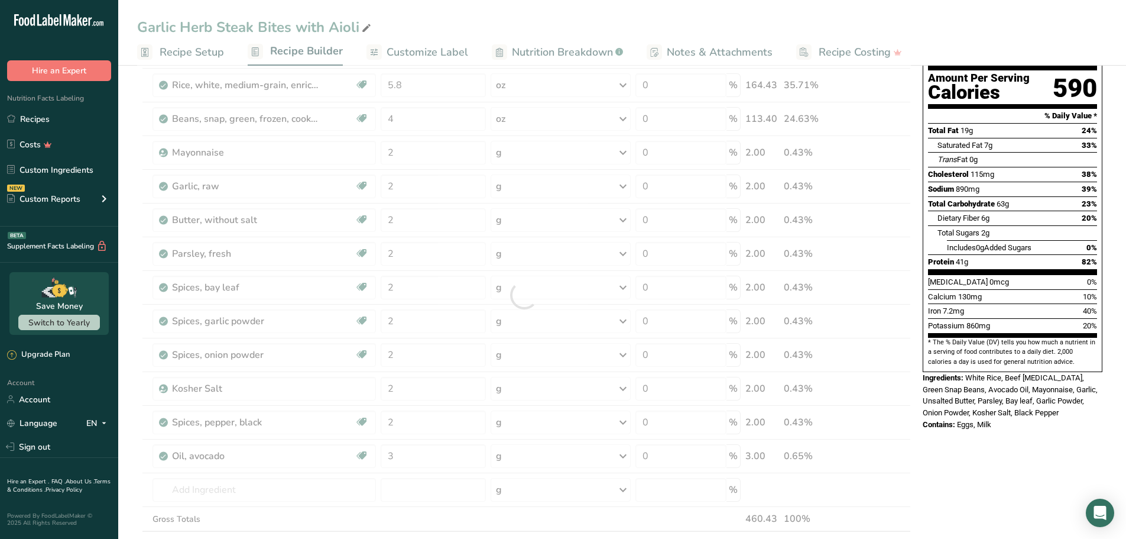
click at [656, 5] on div "Garlic Herb Steak Bites with Aioli Recipe Setup Recipe Builder Customize Label …" at bounding box center [622, 33] width 1008 height 66
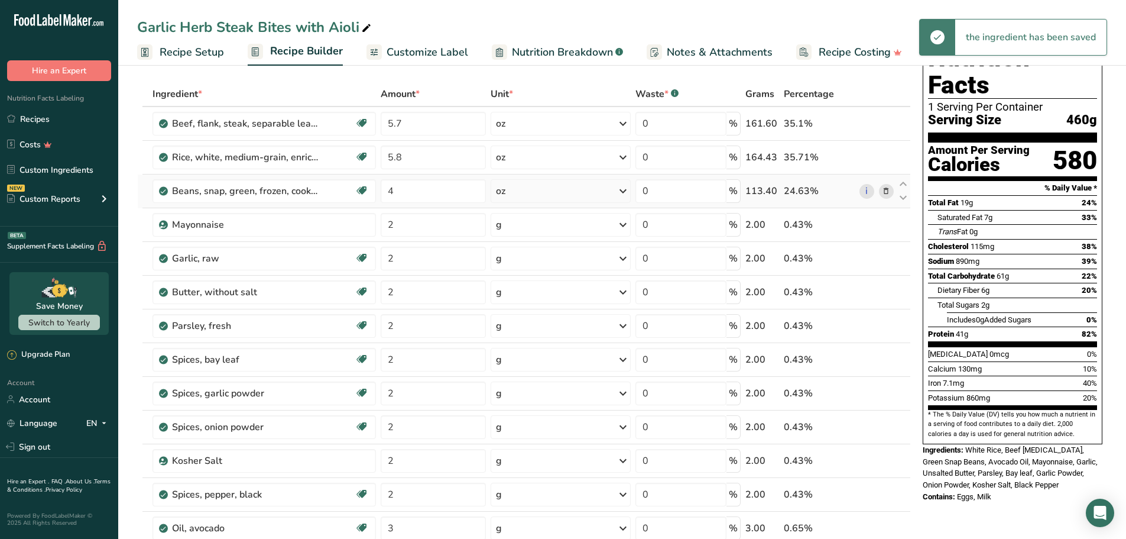
scroll to position [59, 0]
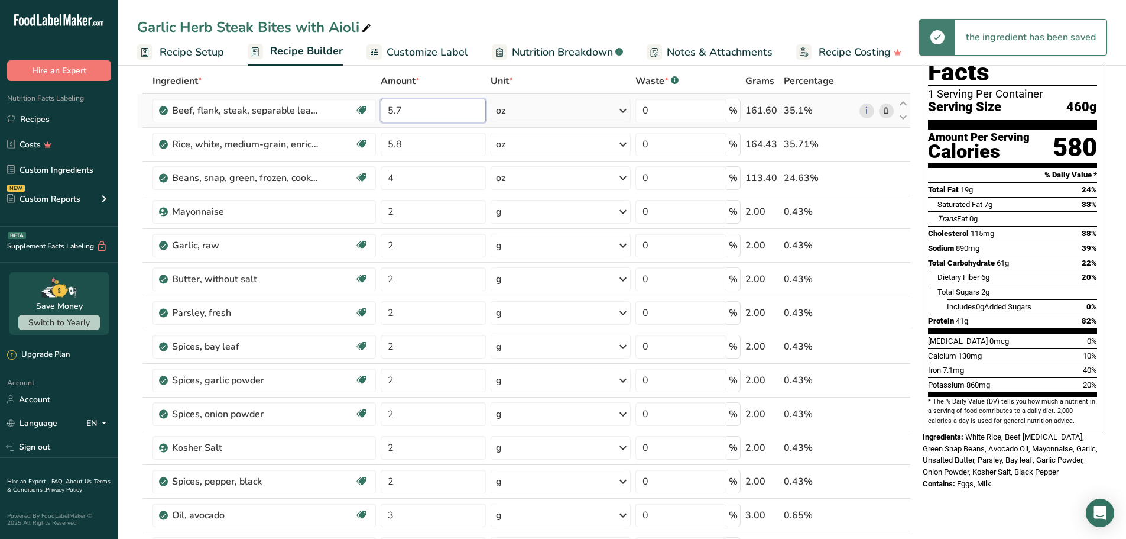
drag, startPoint x: 433, startPoint y: 112, endPoint x: 395, endPoint y: 111, distance: 38.4
click at [390, 113] on input "5.7" at bounding box center [433, 111] width 105 height 24
click at [420, 115] on input "5.7" at bounding box center [433, 111] width 105 height 24
type input "5.9"
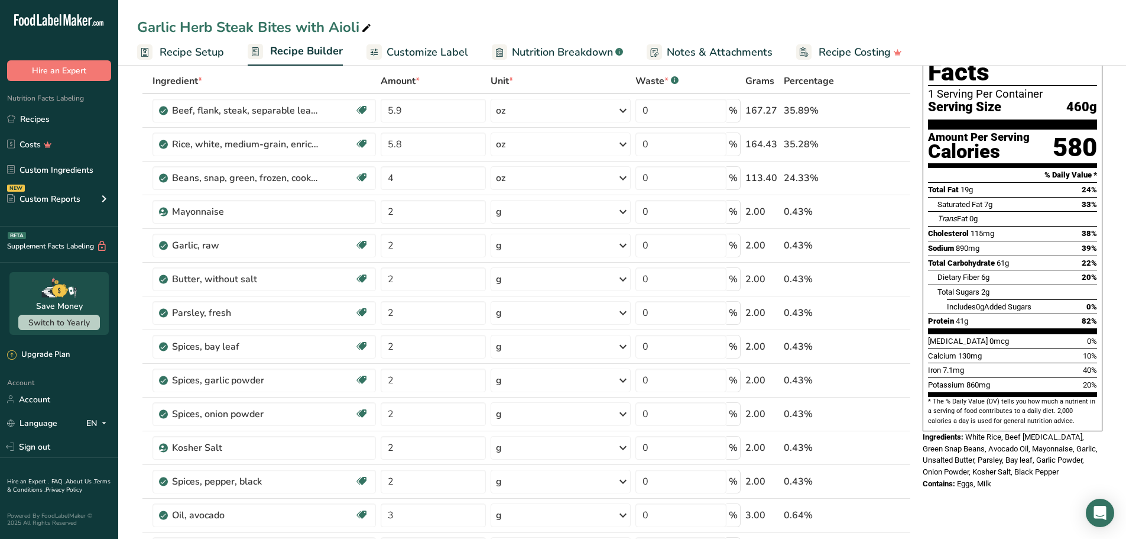
click at [588, 8] on div "Garlic Herb Steak Bites with Aioli Recipe Setup Recipe Builder Customize Label …" at bounding box center [622, 33] width 1008 height 66
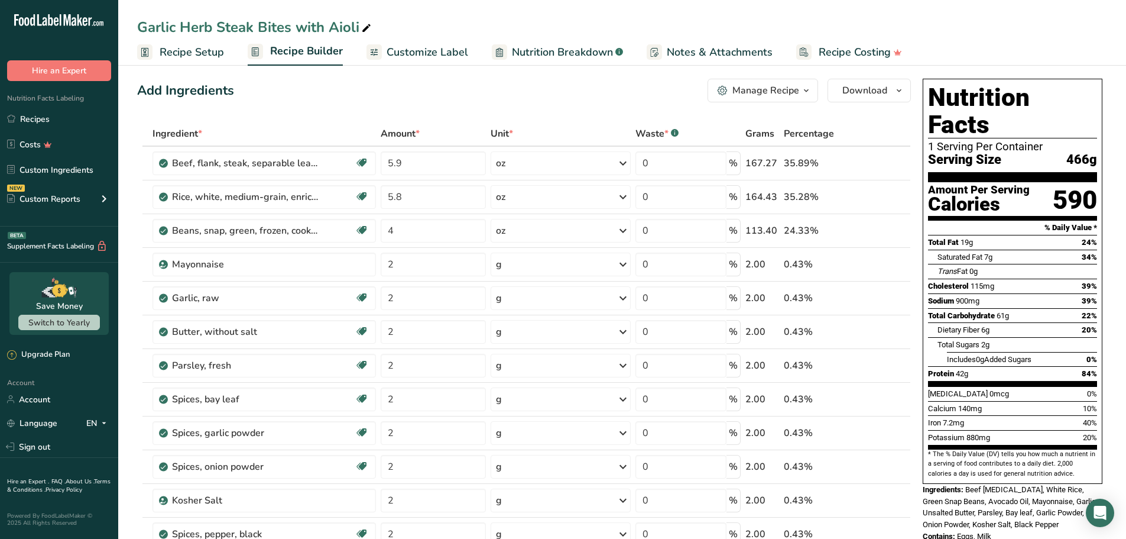
scroll to position [0, 0]
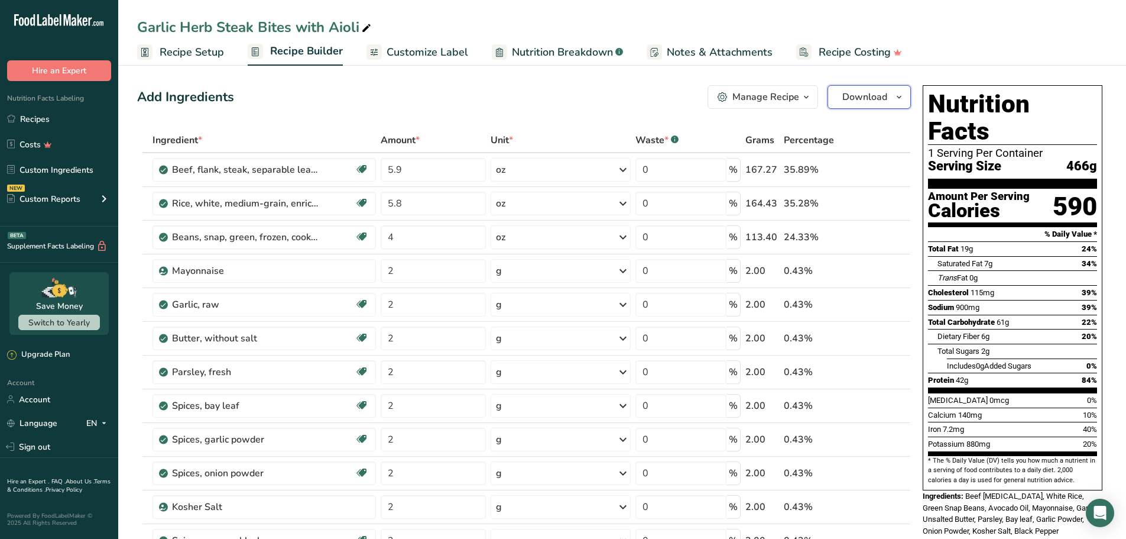
click at [880, 105] on button "Download" at bounding box center [869, 97] width 83 height 24
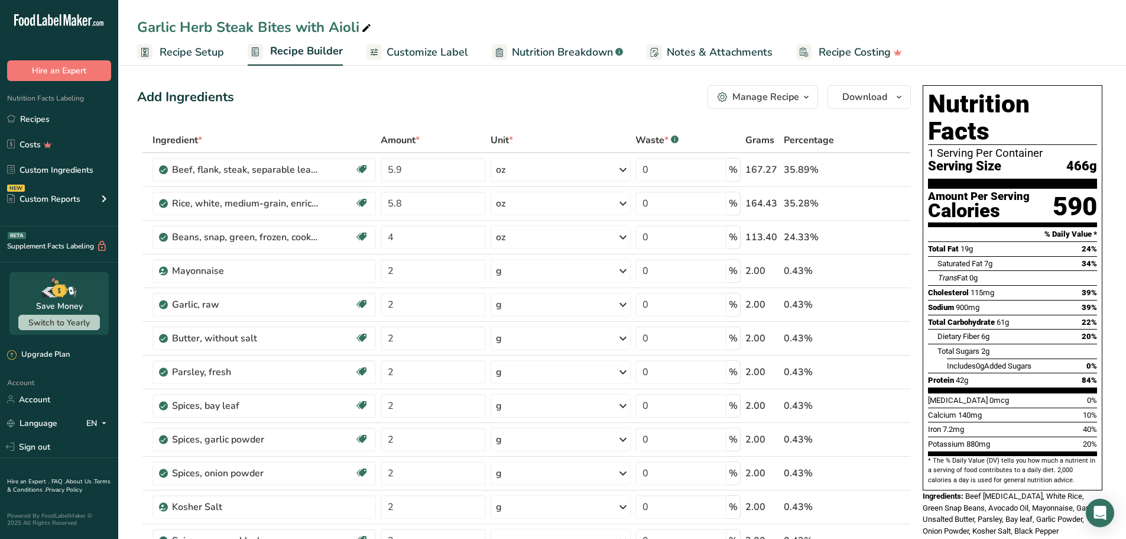
click at [779, 98] on div "Manage Recipe" at bounding box center [766, 97] width 67 height 14
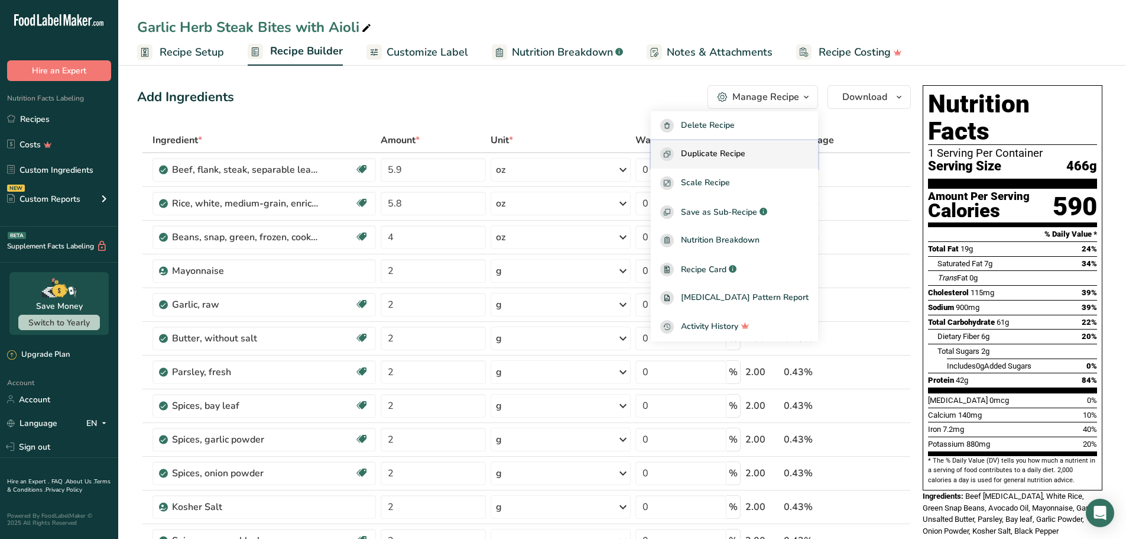
click at [737, 154] on span "Duplicate Recipe" at bounding box center [713, 154] width 64 height 14
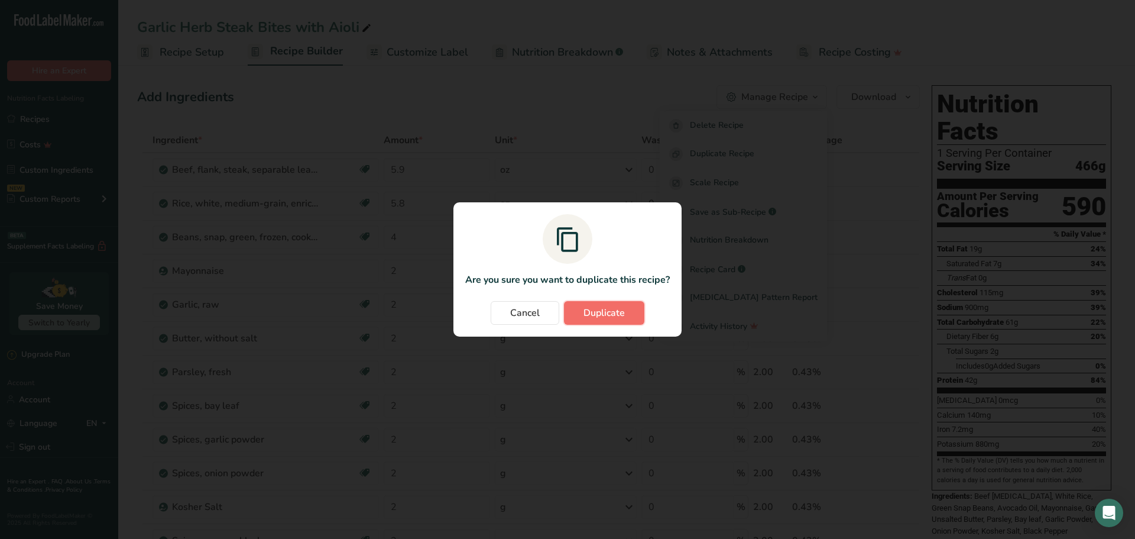
click at [608, 313] on span "Duplicate" at bounding box center [604, 313] width 41 height 14
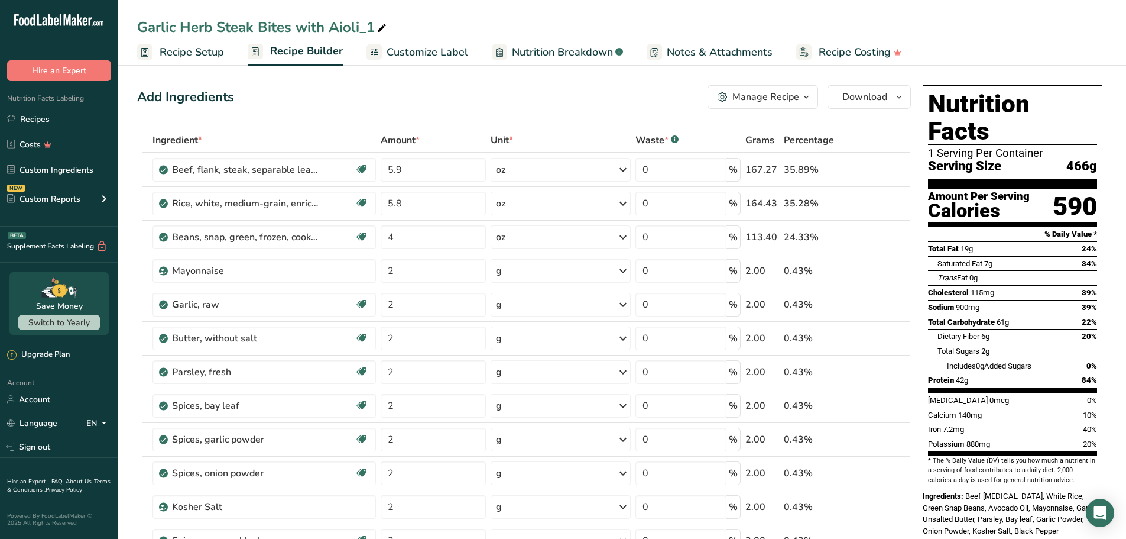
click at [281, 30] on div "Garlic Herb Steak Bites with Aioli_1" at bounding box center [263, 27] width 252 height 21
click at [281, 30] on input "Garlic Herb Steak Bites with Aioli_1" at bounding box center [622, 27] width 970 height 21
type input "Beef Chow Mein"
click at [560, 99] on div "Add Ingredients Manage Recipe Delete Recipe Duplicate Recipe Scale Recipe Save …" at bounding box center [524, 97] width 774 height 24
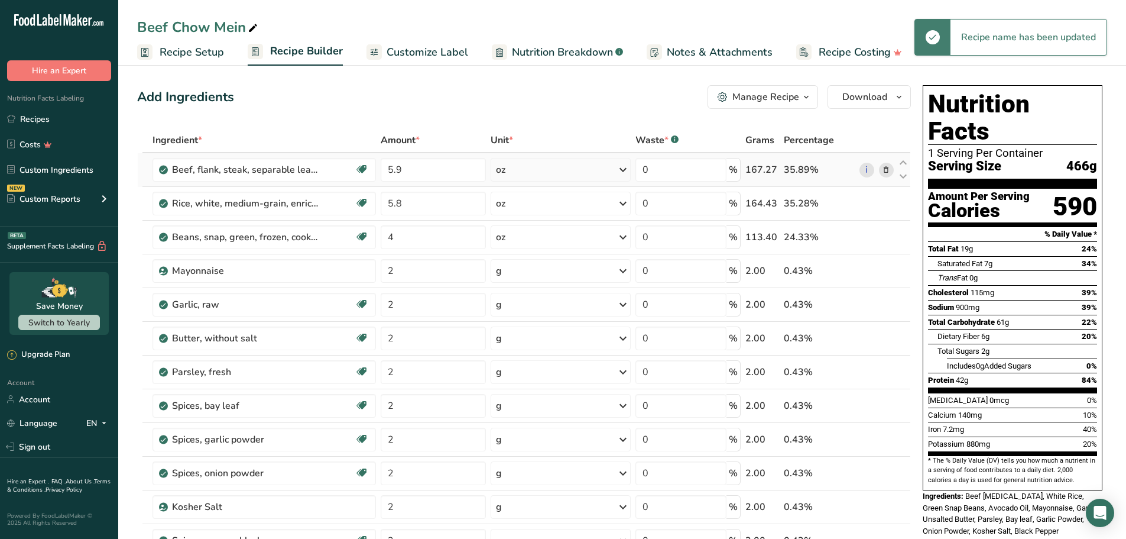
click at [879, 170] on span at bounding box center [886, 170] width 14 height 14
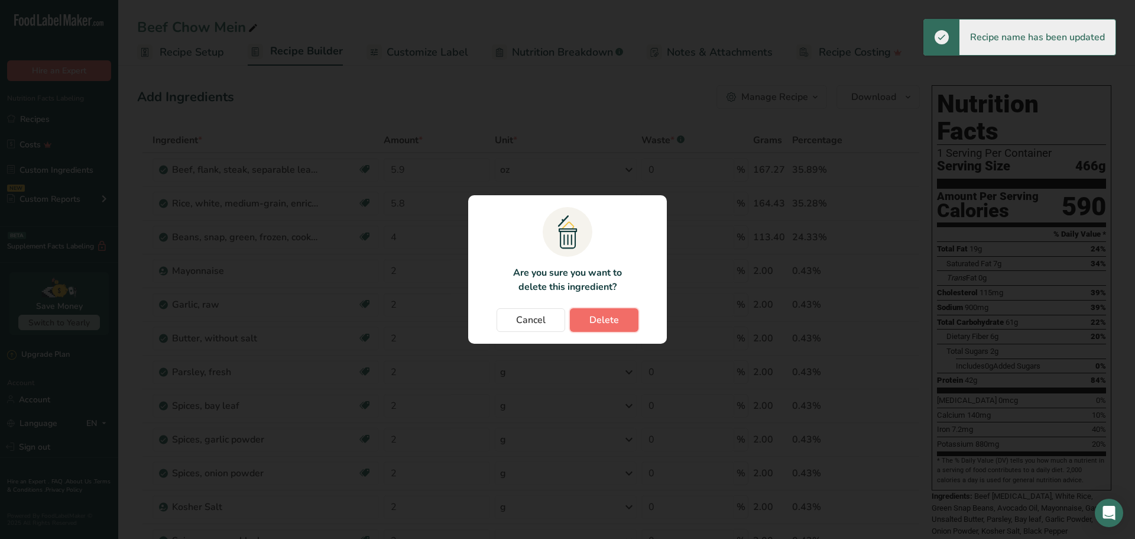
click at [615, 311] on button "Delete" at bounding box center [604, 320] width 69 height 24
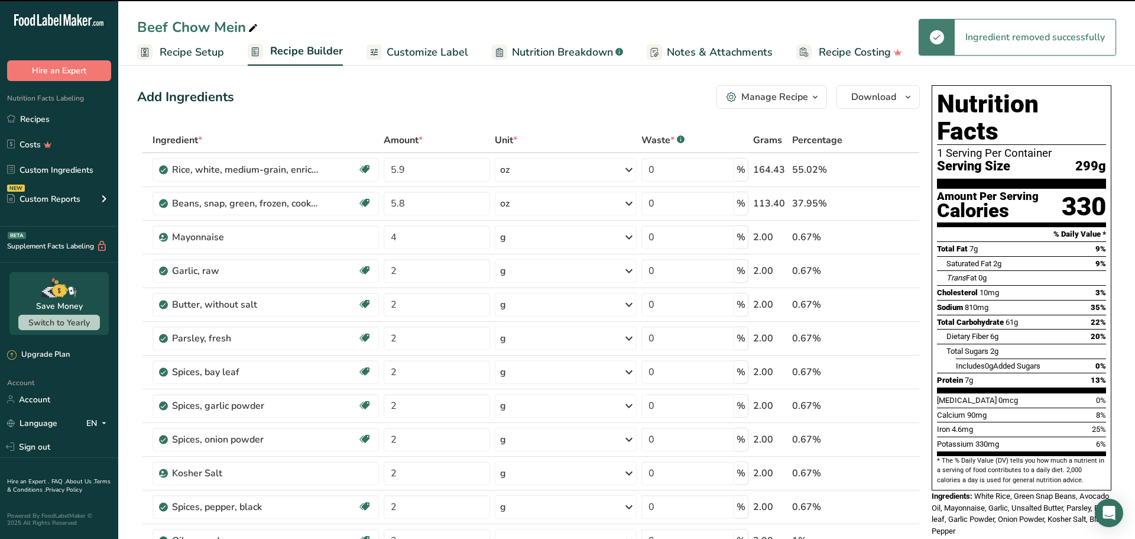
type input "5.8"
type input "4"
type input "2"
type input "3"
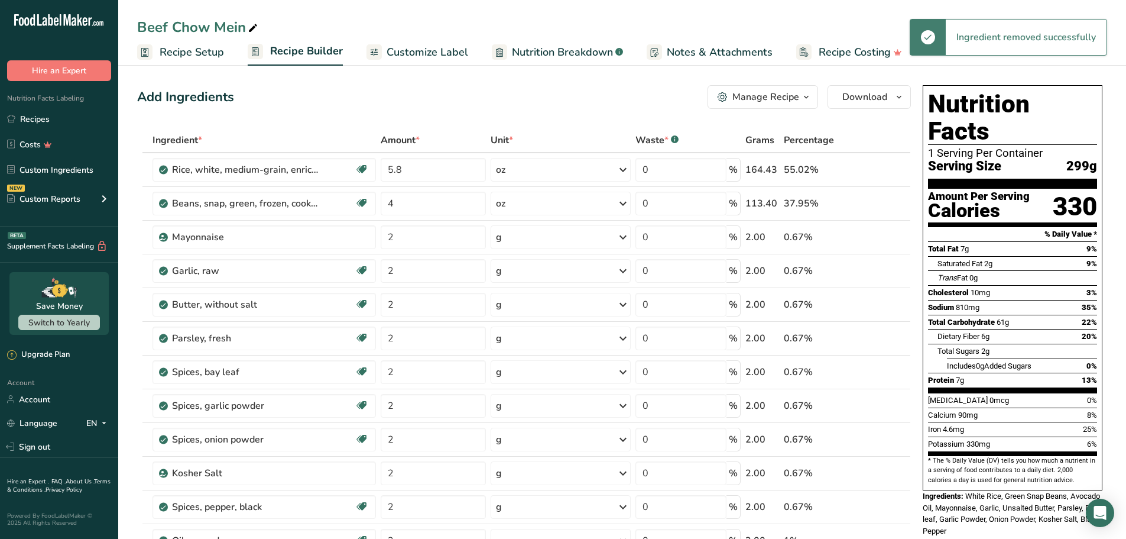
click at [883, 168] on icon at bounding box center [886, 170] width 8 height 12
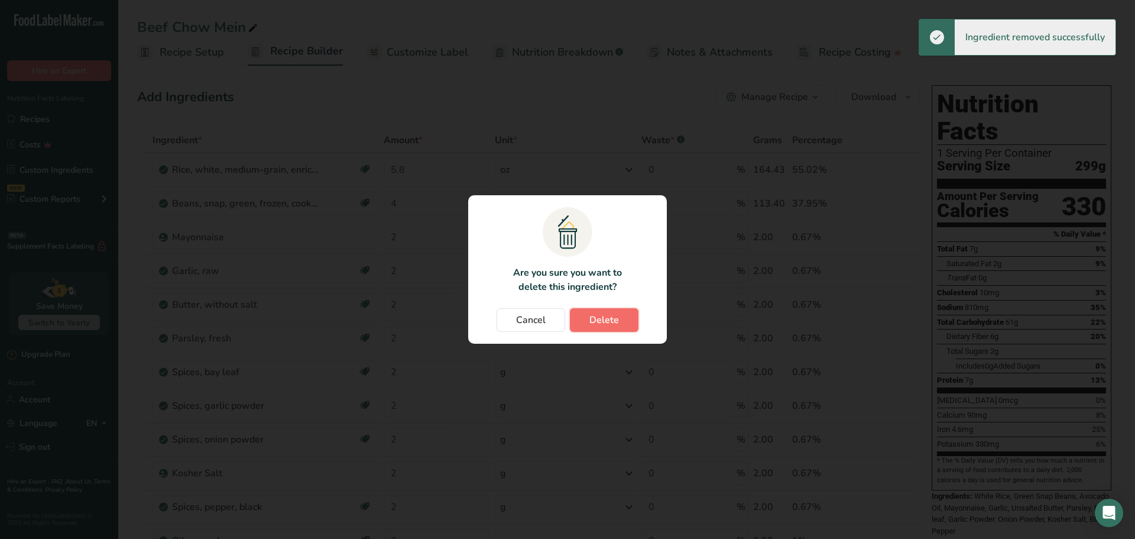
click at [624, 325] on button "Delete" at bounding box center [604, 320] width 69 height 24
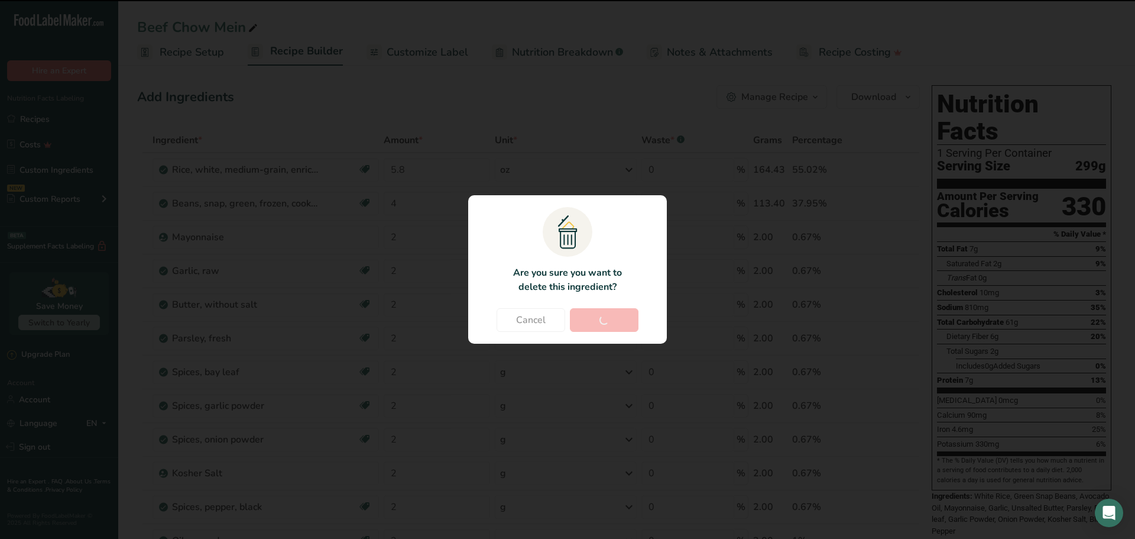
type input "4"
type input "2"
type input "3"
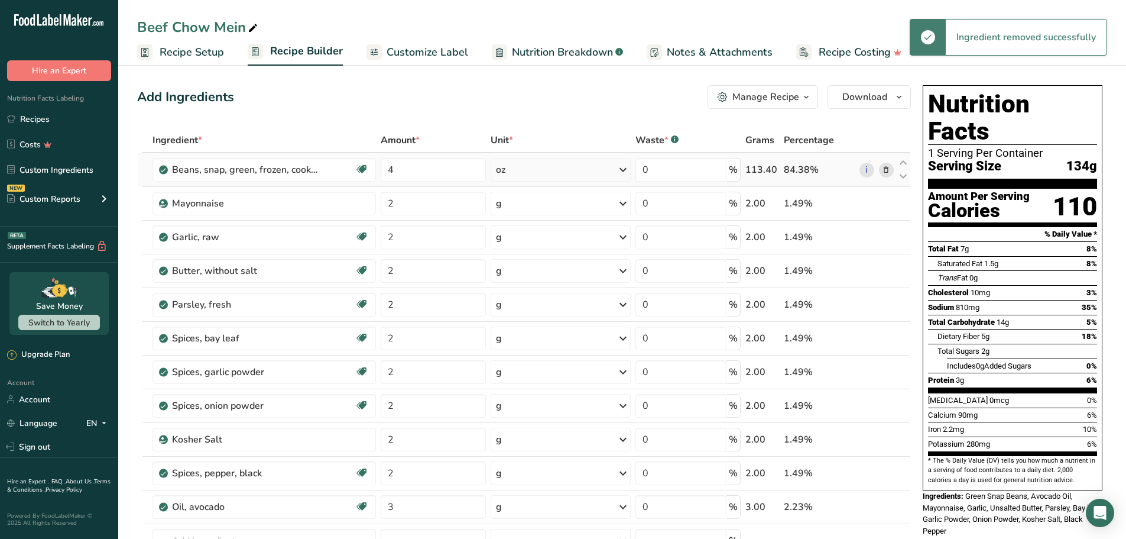
click at [884, 168] on icon at bounding box center [886, 170] width 8 height 12
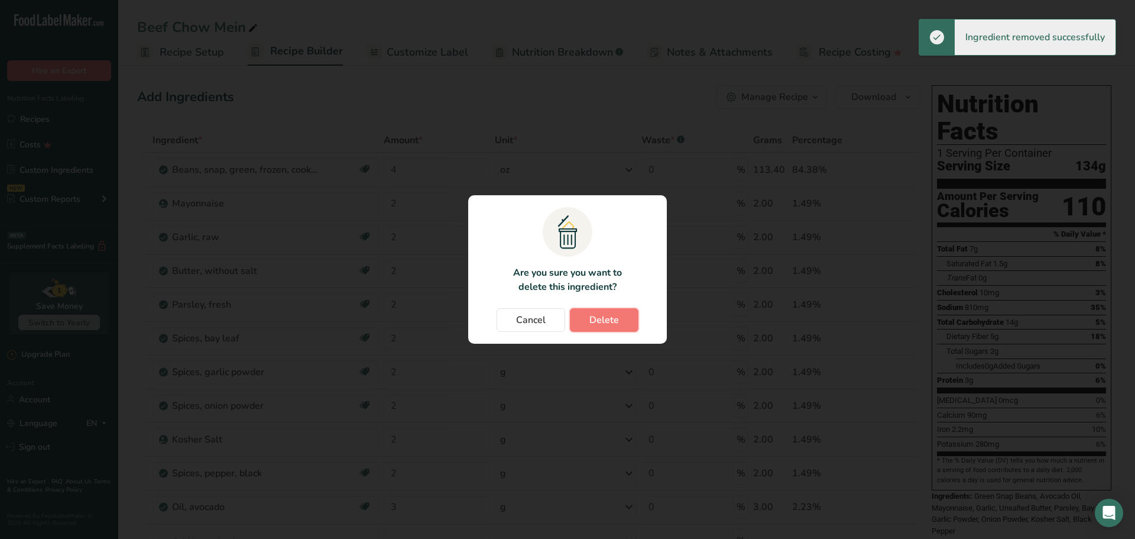
click at [620, 323] on button "Delete" at bounding box center [604, 320] width 69 height 24
type input "2"
type input "3"
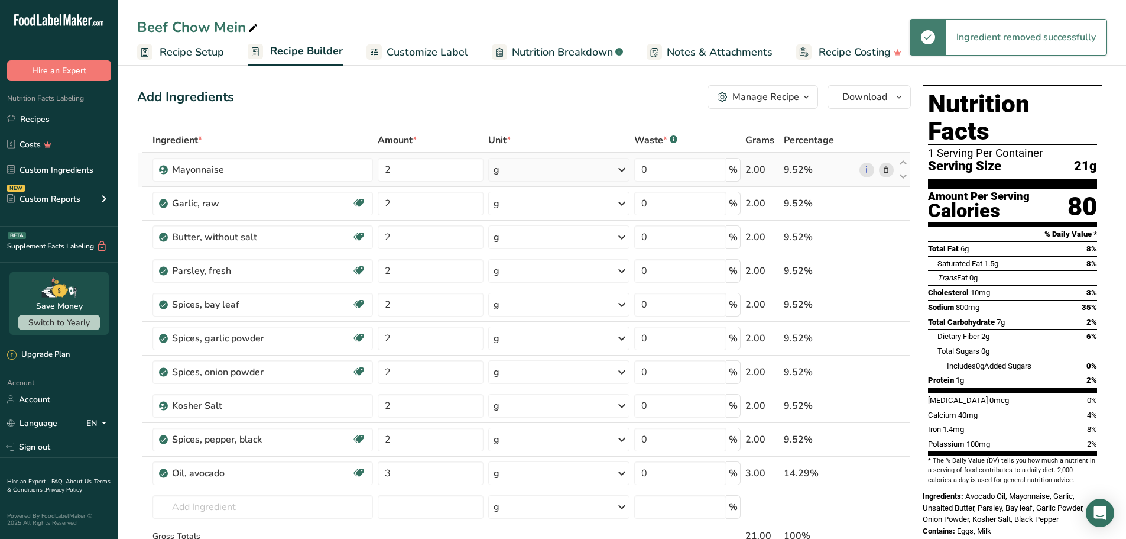
click at [890, 168] on icon at bounding box center [886, 170] width 8 height 12
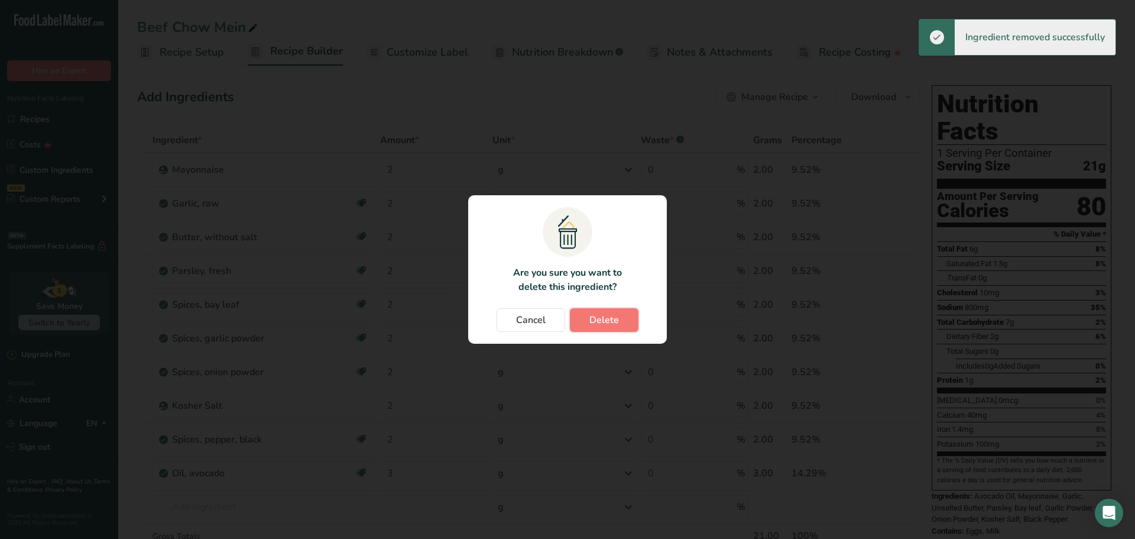
click at [610, 327] on button "Delete" at bounding box center [604, 320] width 69 height 24
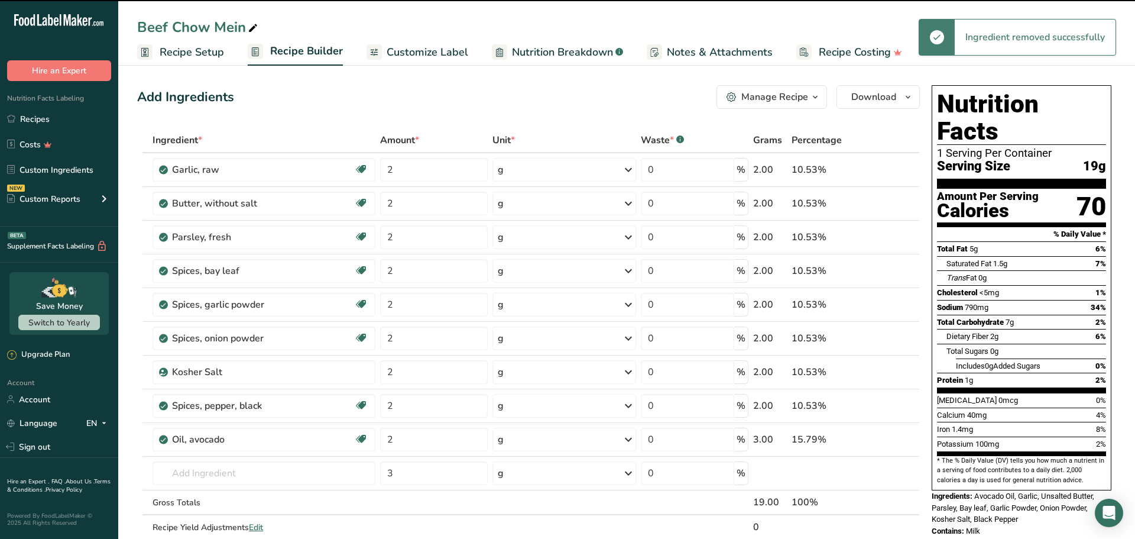
type input "3"
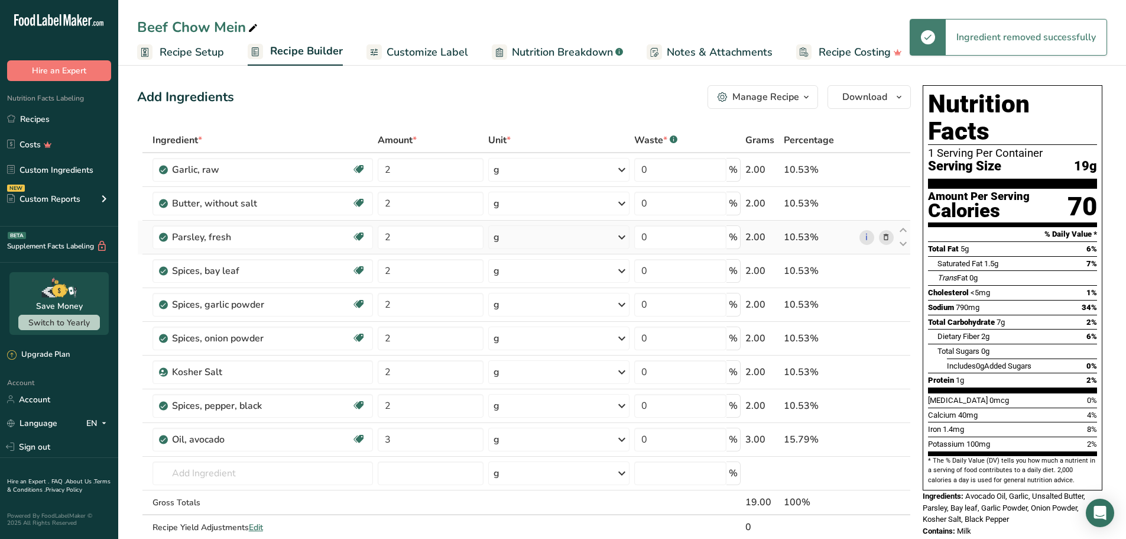
click at [889, 237] on icon at bounding box center [886, 237] width 8 height 12
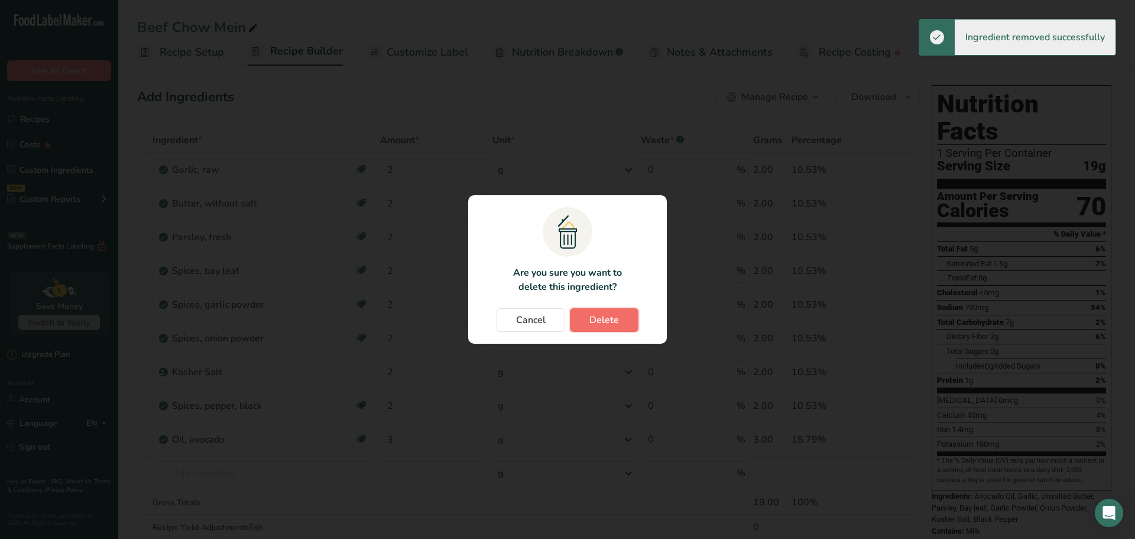
click at [617, 315] on span "Delete" at bounding box center [604, 320] width 30 height 14
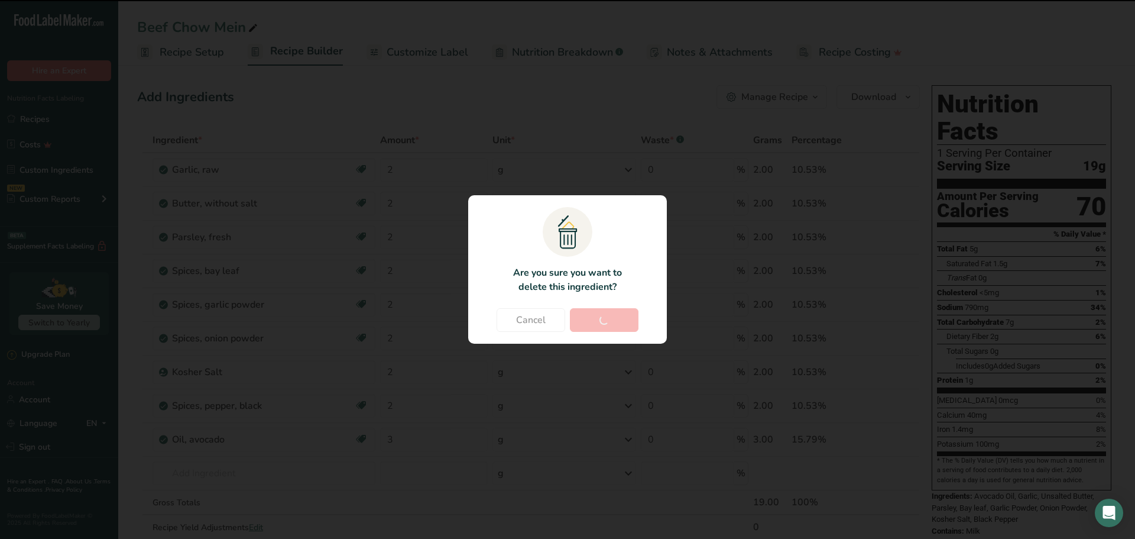
type input "3"
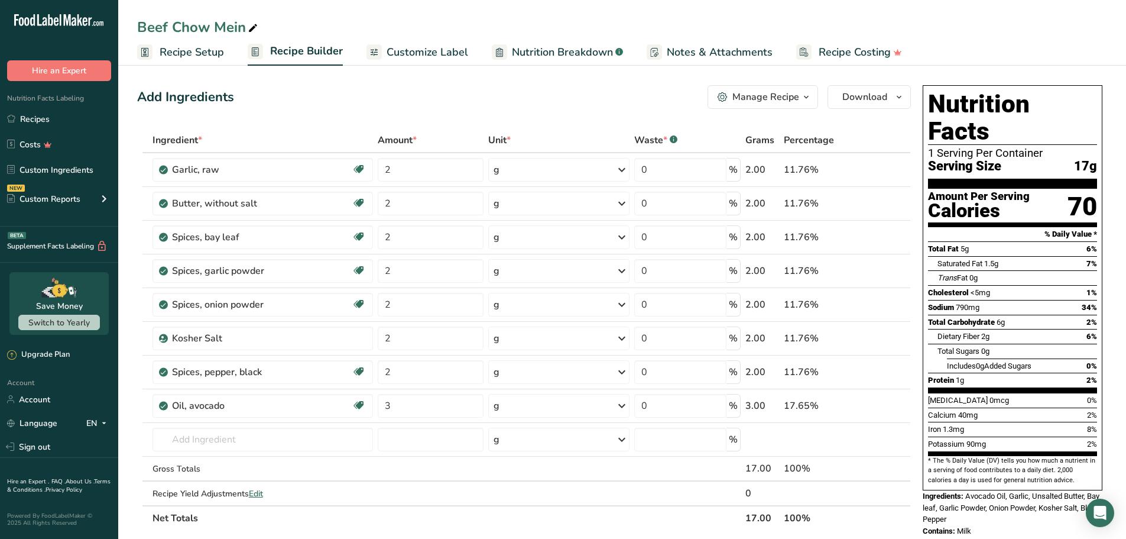
click at [320, 111] on div "Add Ingredients Manage Recipe Delete Recipe Duplicate Recipe Scale Recipe Save …" at bounding box center [527, 514] width 781 height 869
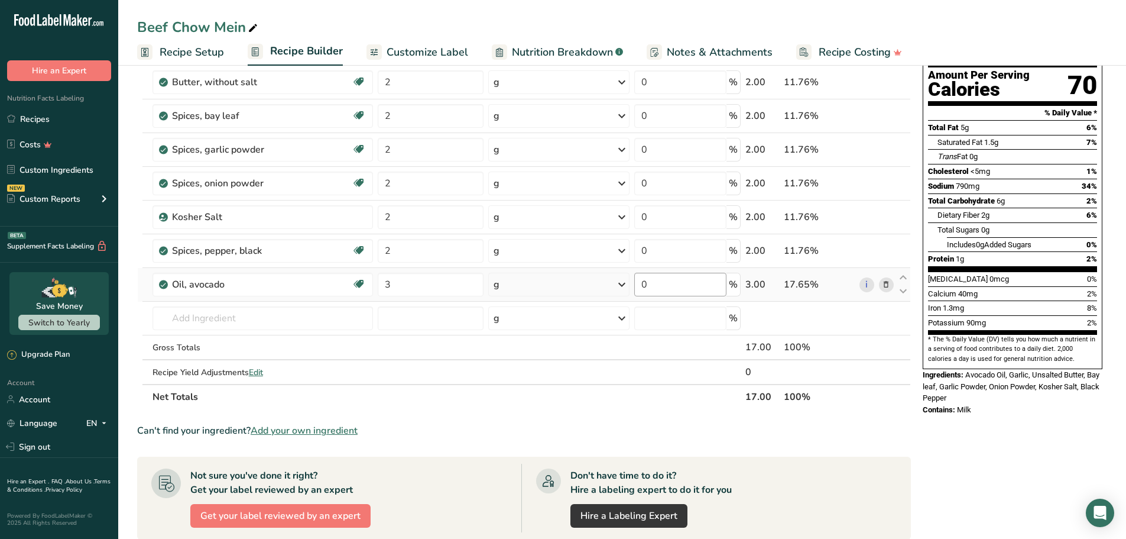
scroll to position [59, 0]
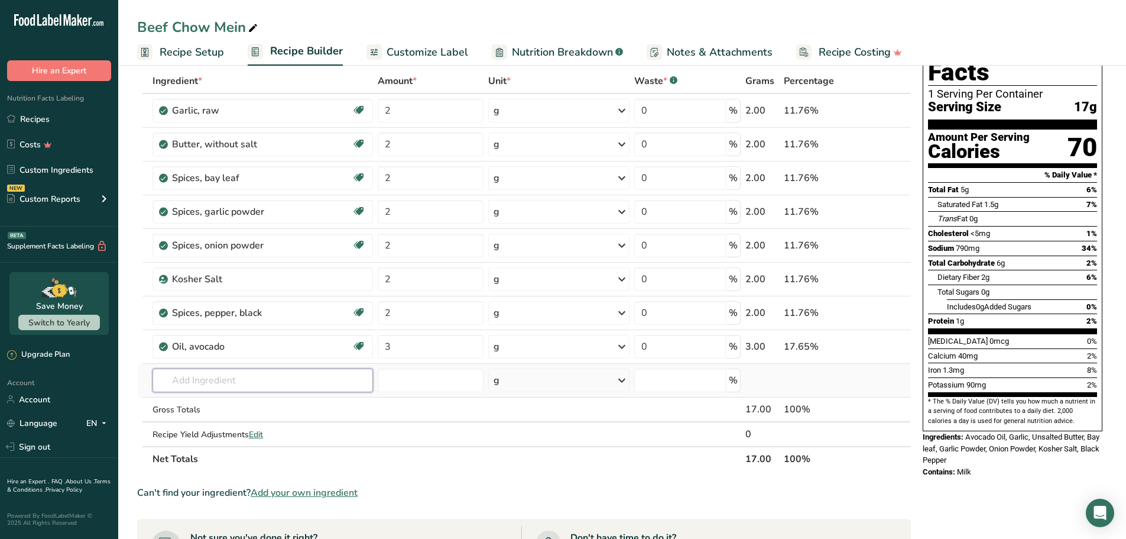
click at [297, 383] on input "text" at bounding box center [263, 380] width 221 height 24
paste input "Beef, flank, steak, separable lean and fat, trimmed to 0" fat, all grades, raw"
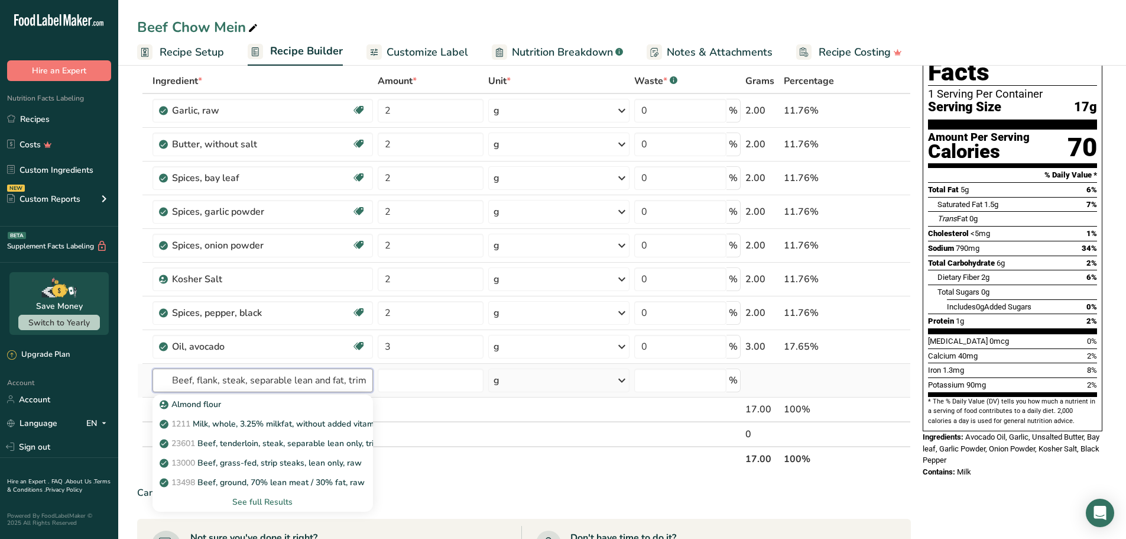
scroll to position [0, 122]
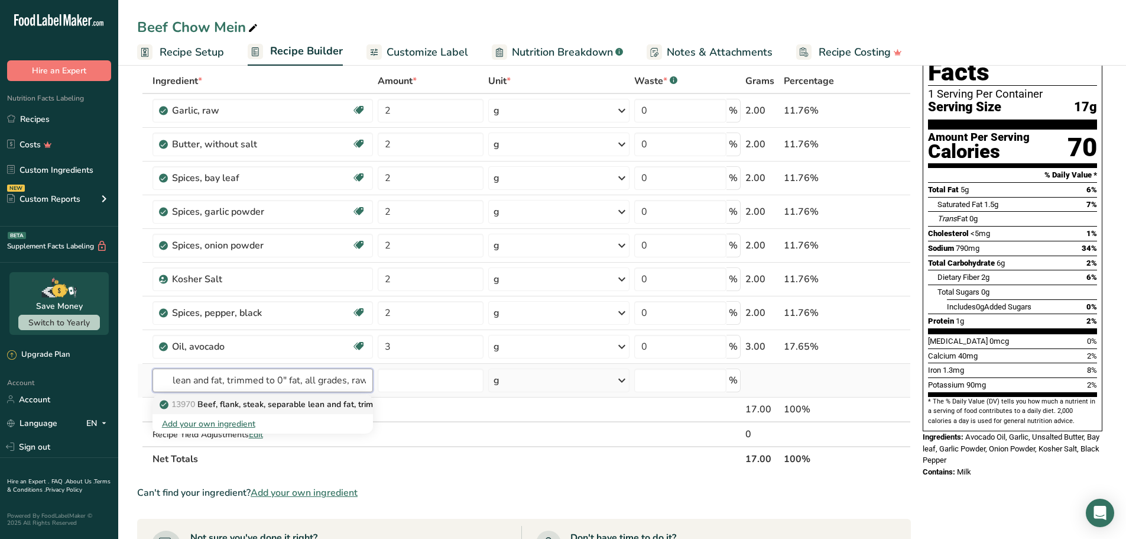
type input "Beef, flank, steak, separable lean and fat, trimmed to 0" fat, all grades, raw"
click at [235, 402] on p "13970 Beef, [MEDICAL_DATA], steak, separable lean and fat, trimmed to 0" fat, a…" at bounding box center [323, 404] width 322 height 12
type input "Beef, flank, steak, separable lean and fat, trimmed to 0" fat, all grades, raw"
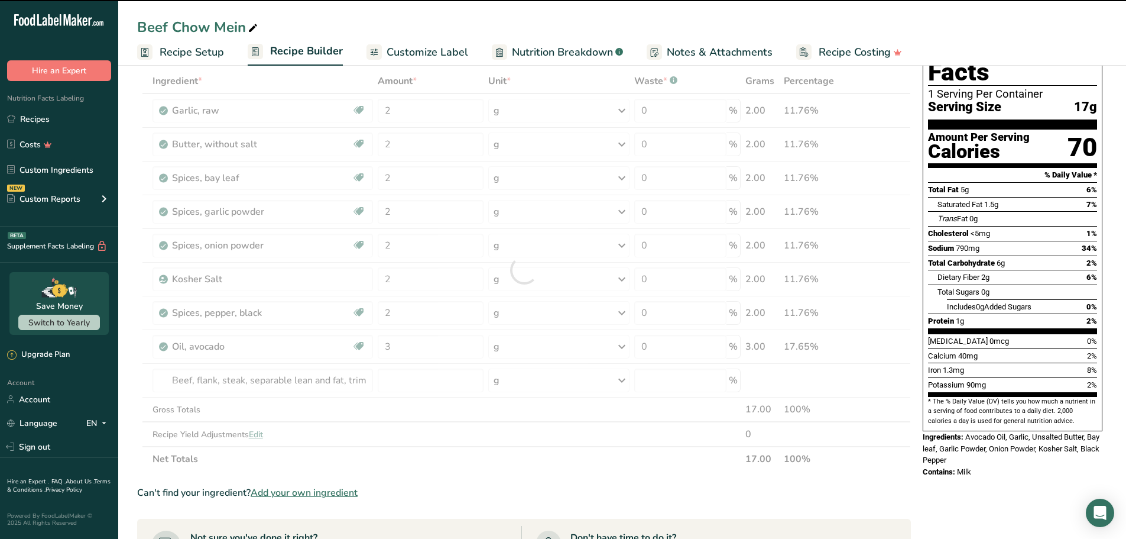
type input "0"
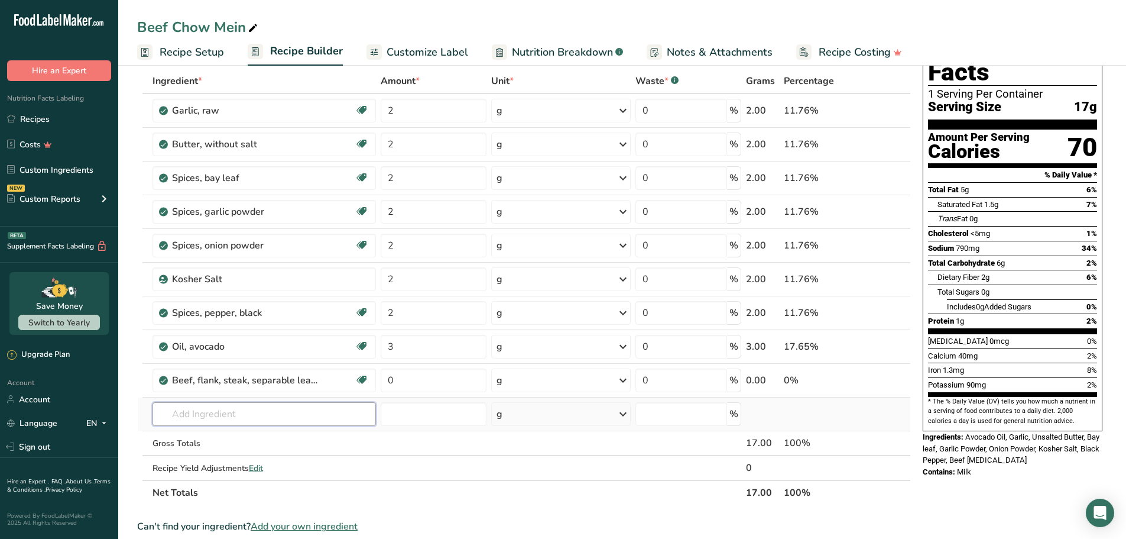
click at [252, 409] on input "text" at bounding box center [265, 414] width 224 height 24
paste input "Soba noodles"
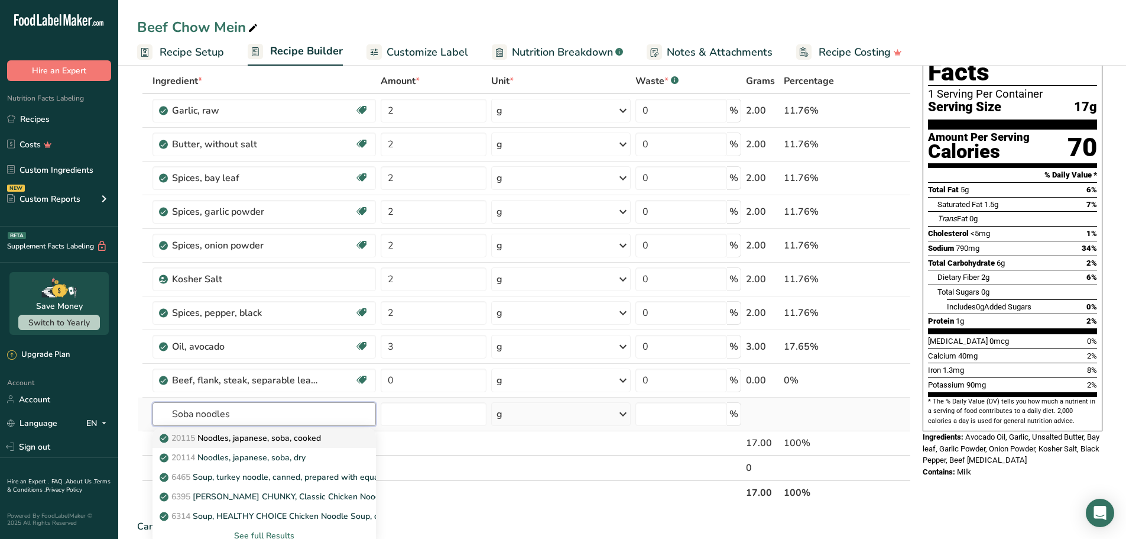
type input "Soba noodles"
click at [248, 441] on p "20115 Noodles, japanese, soba, cooked" at bounding box center [241, 438] width 159 height 12
type input "Noodles, japanese, soba, cooked"
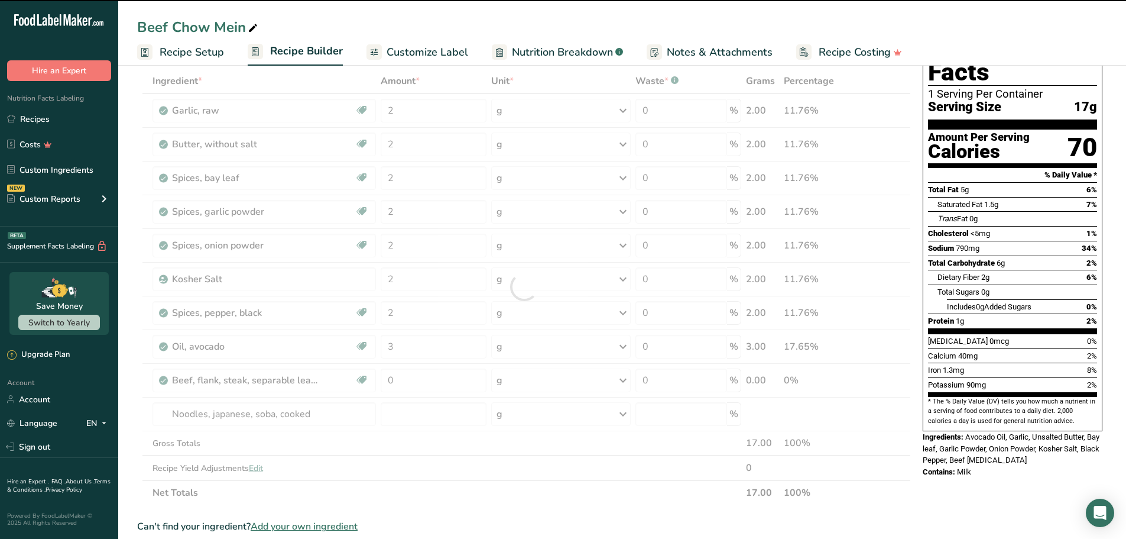
type input "0"
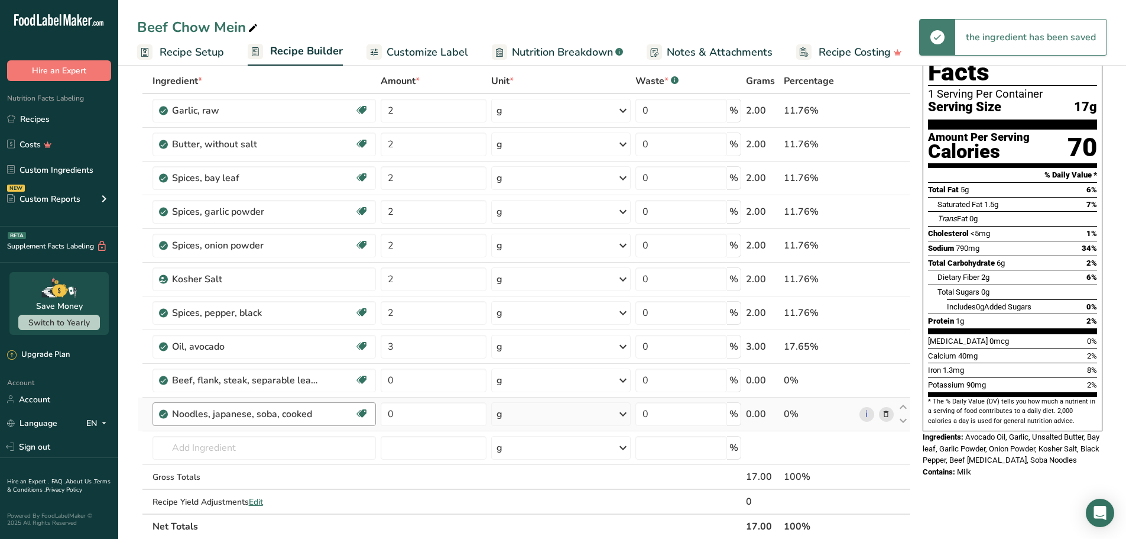
click at [325, 415] on div "Noodles, japanese, soba, cooked" at bounding box center [263, 414] width 183 height 14
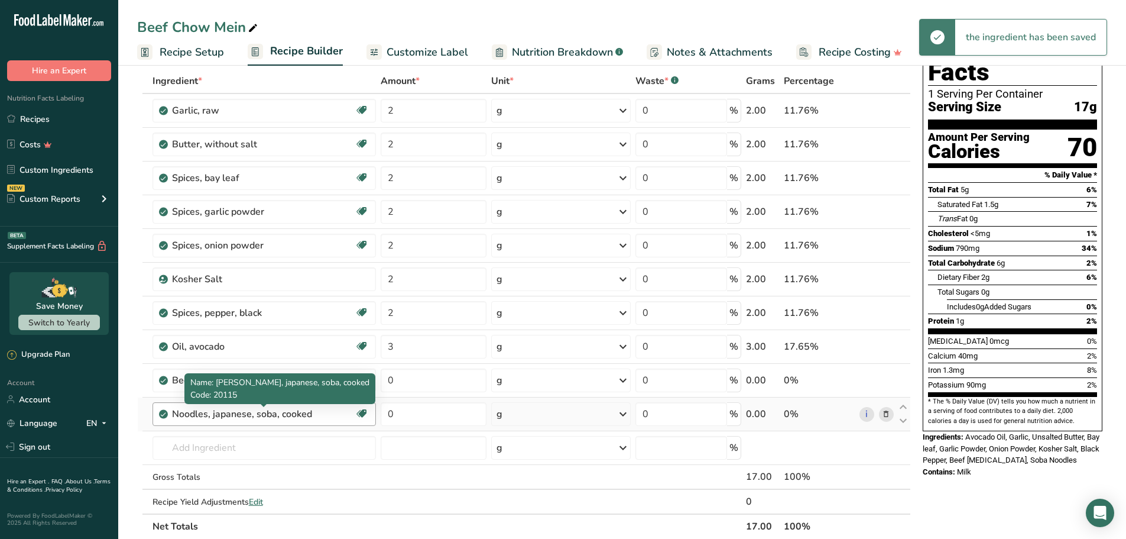
click at [319, 410] on div "Noodles, japanese, soba, cooked" at bounding box center [246, 414] width 148 height 14
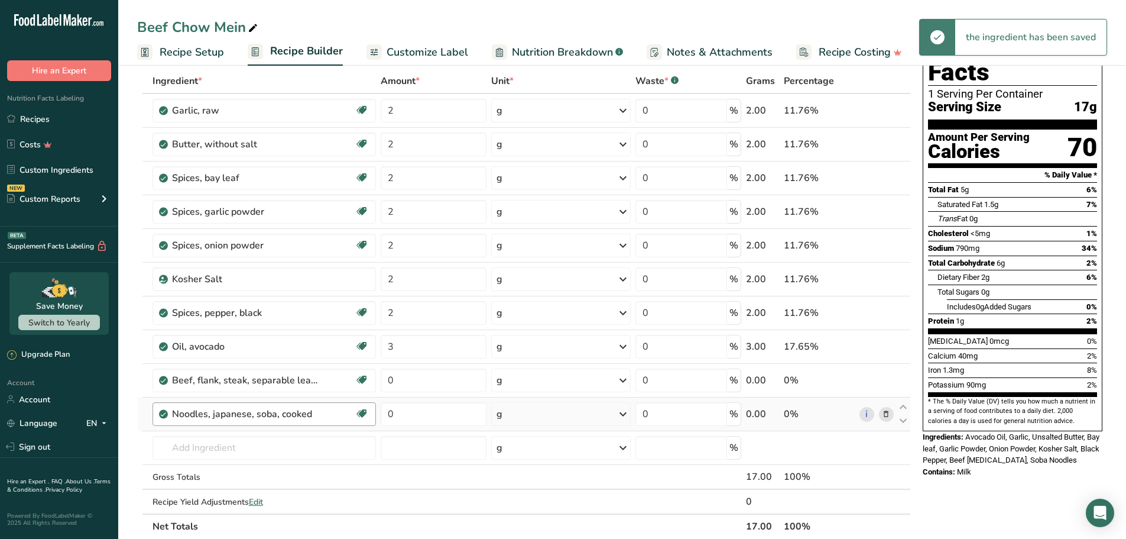
click at [323, 411] on div "Noodles, japanese, soba, cooked" at bounding box center [263, 414] width 183 height 14
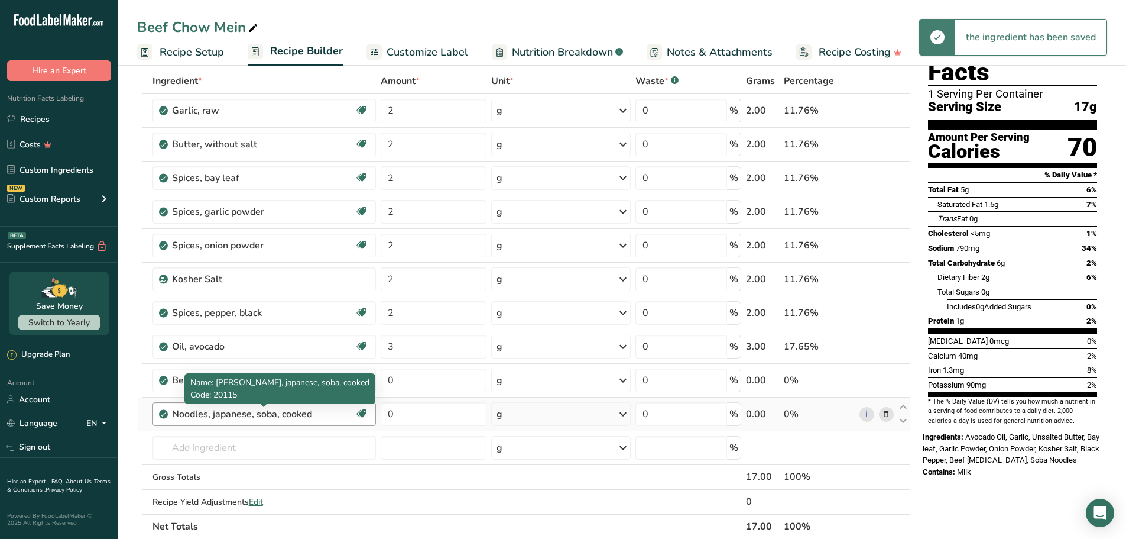
click at [318, 414] on div "Noodles, japanese, soba, cooked" at bounding box center [246, 414] width 148 height 14
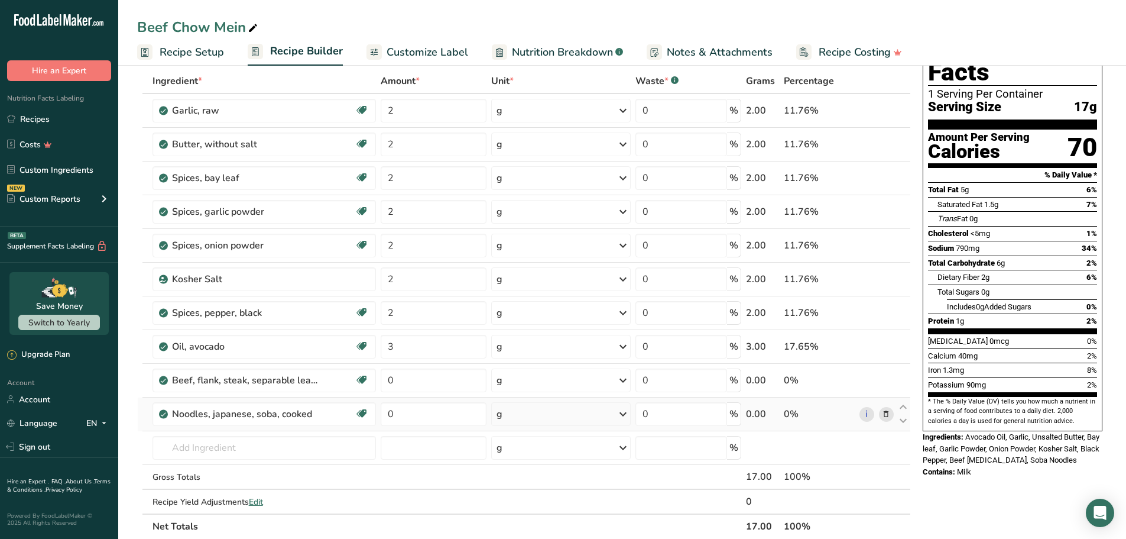
click at [887, 415] on icon at bounding box center [886, 414] width 8 height 12
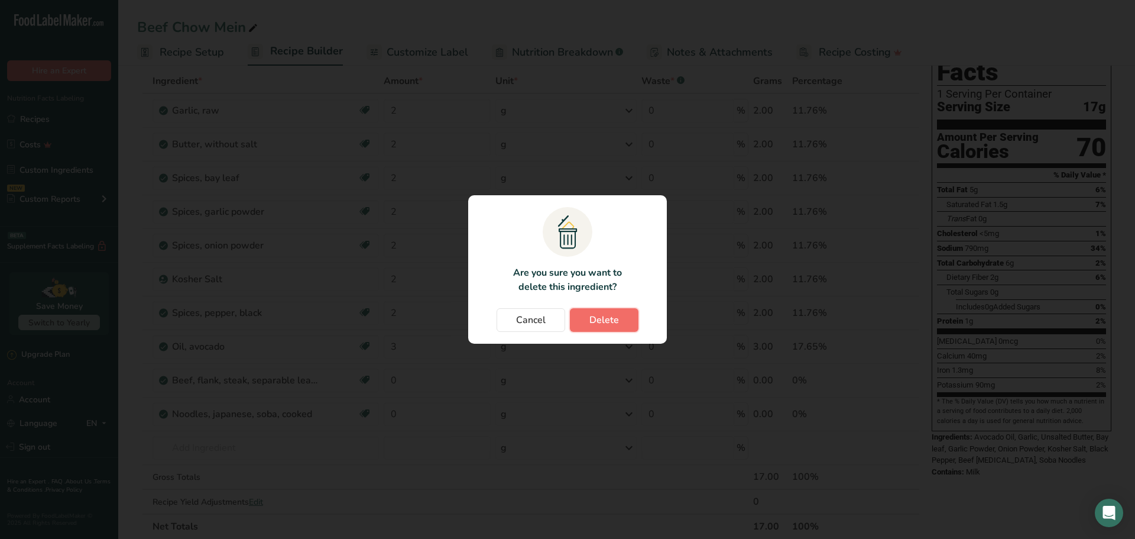
click at [626, 310] on button "Delete" at bounding box center [604, 320] width 69 height 24
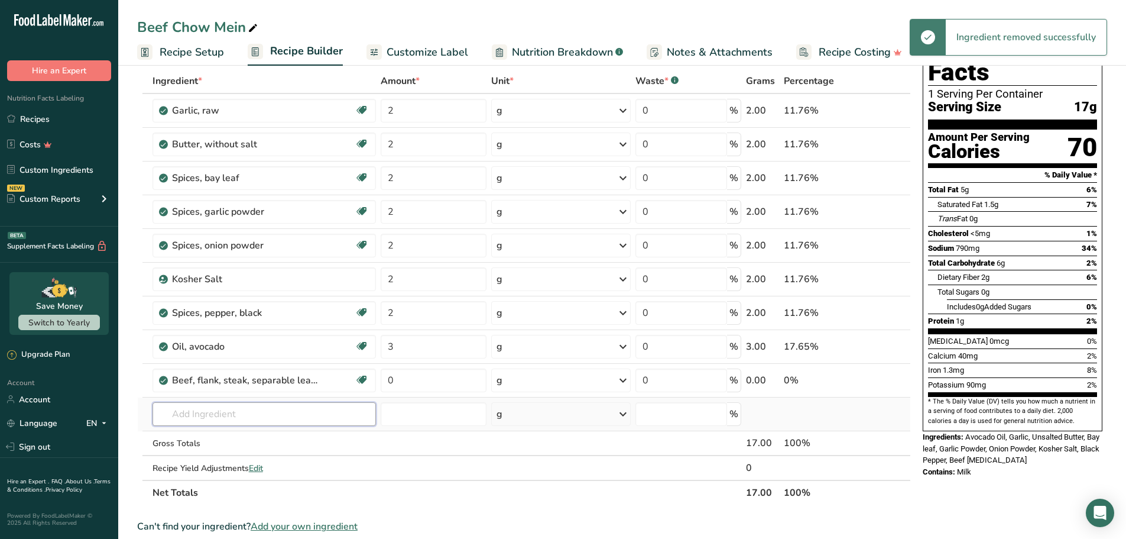
click at [236, 404] on input "text" at bounding box center [265, 414] width 224 height 24
paste input "Soba noodles"
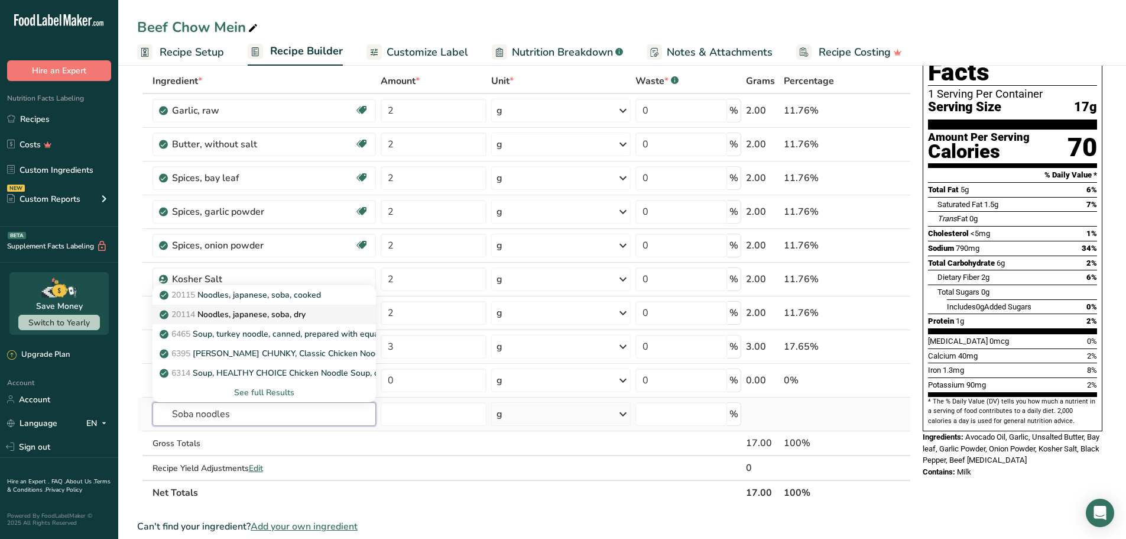
type input "Soba noodles"
click at [289, 313] on p "20114 Noodles, japanese, soba, dry" at bounding box center [234, 314] width 144 height 12
type input "Noodles, japanese, soba, dry"
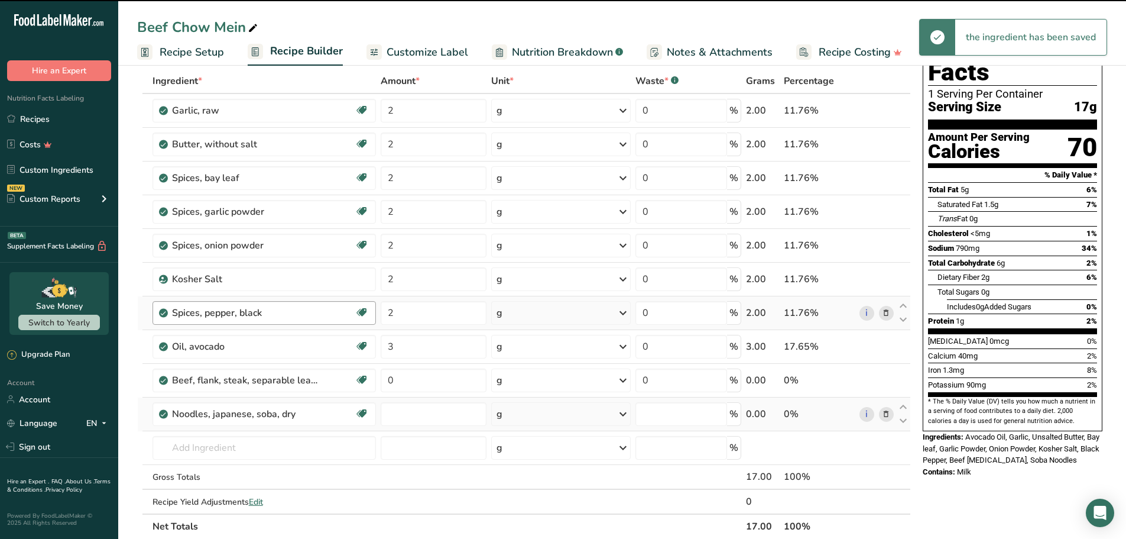
type input "0"
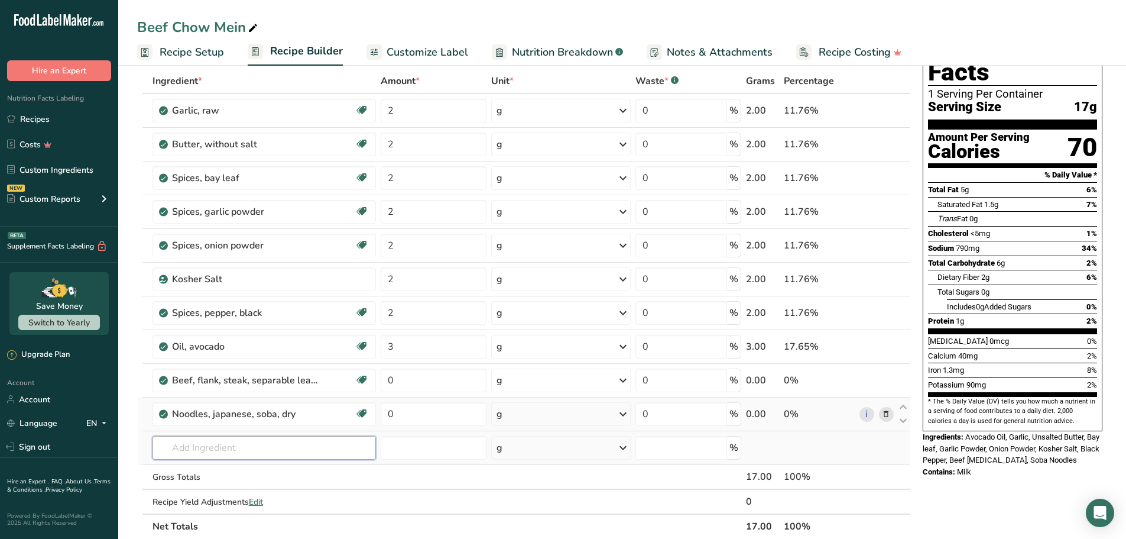
click at [273, 452] on input "text" at bounding box center [265, 448] width 224 height 24
paste input "Bell pepper"
type input "Bell pepper"
click at [206, 409] on p "Bellpepper" at bounding box center [187, 406] width 51 height 12
type input "Bellpepper"
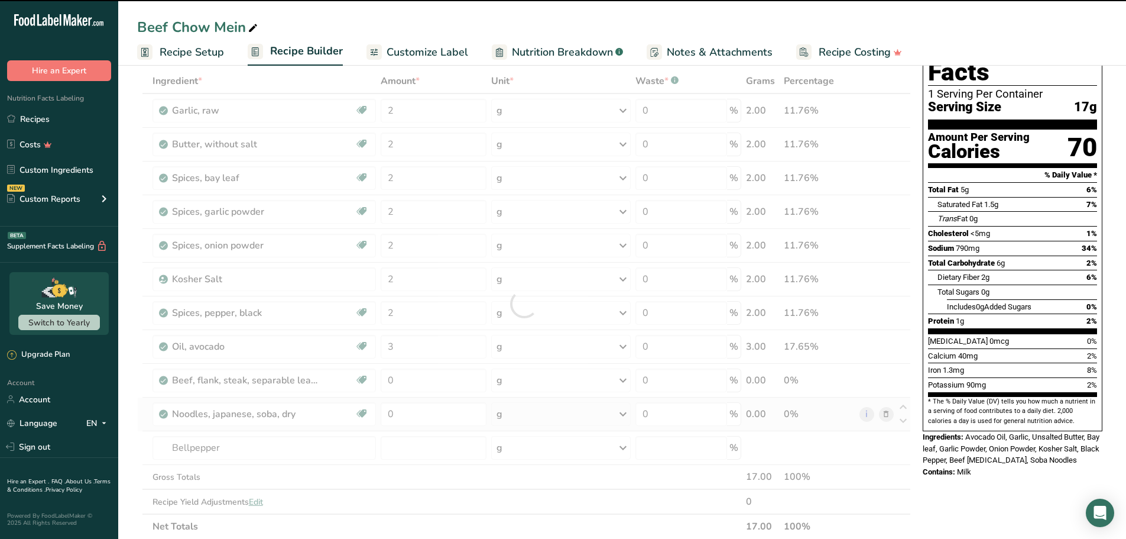
type input "0"
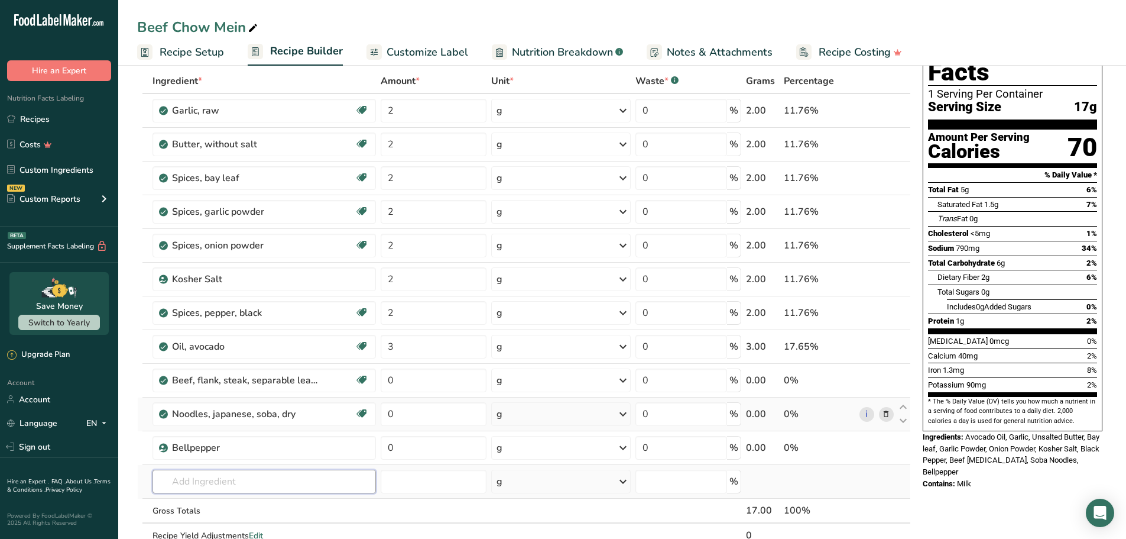
click at [266, 480] on input "text" at bounding box center [265, 481] width 224 height 24
paste input "Scallions"
type input "Scallions"
click at [302, 442] on p "11291 Onions, spring or scallions (includes tops and bulb), raw" at bounding box center [286, 440] width 248 height 12
type input "Onions, spring or scallions (includes tops and bulb), raw"
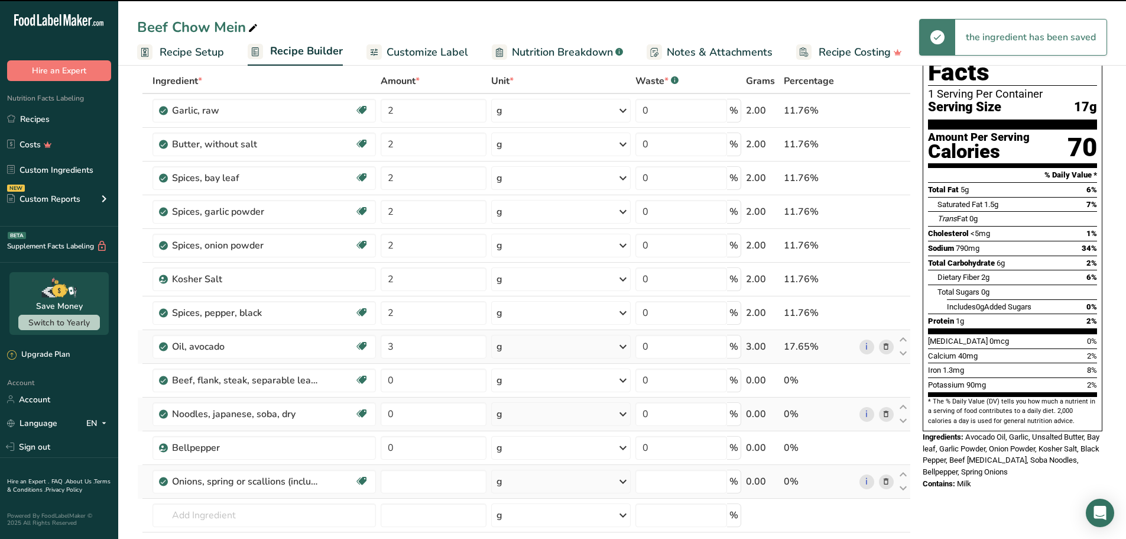
type input "0"
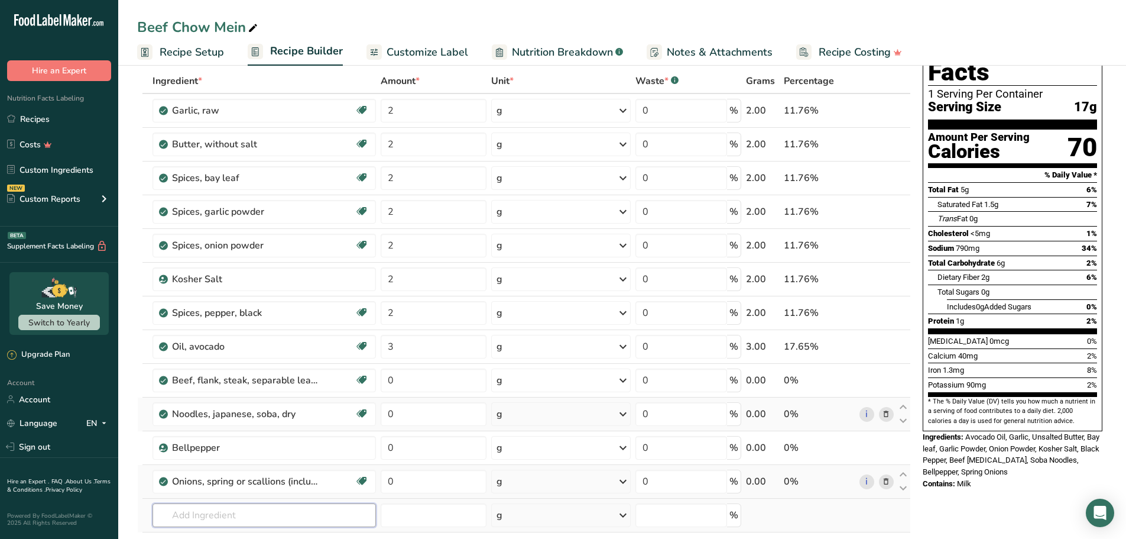
click at [209, 507] on input "text" at bounding box center [265, 515] width 224 height 24
paste input "Soy sauce"
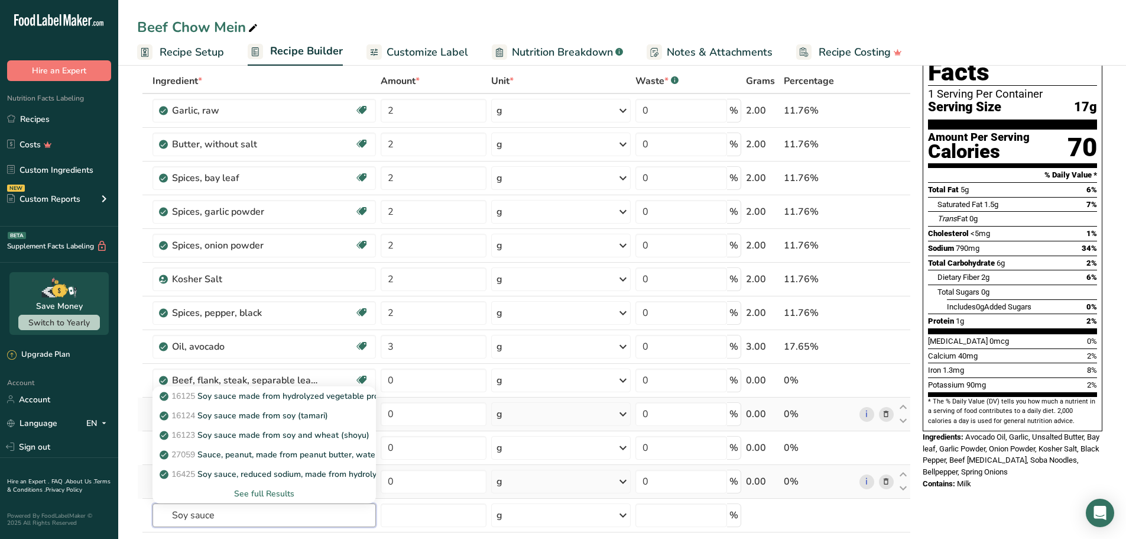
type input "Soy sauce"
click at [237, 520] on input "text" at bounding box center [265, 515] width 224 height 24
paste input "Soy sauce made from hydrolyzed vegetable protein"
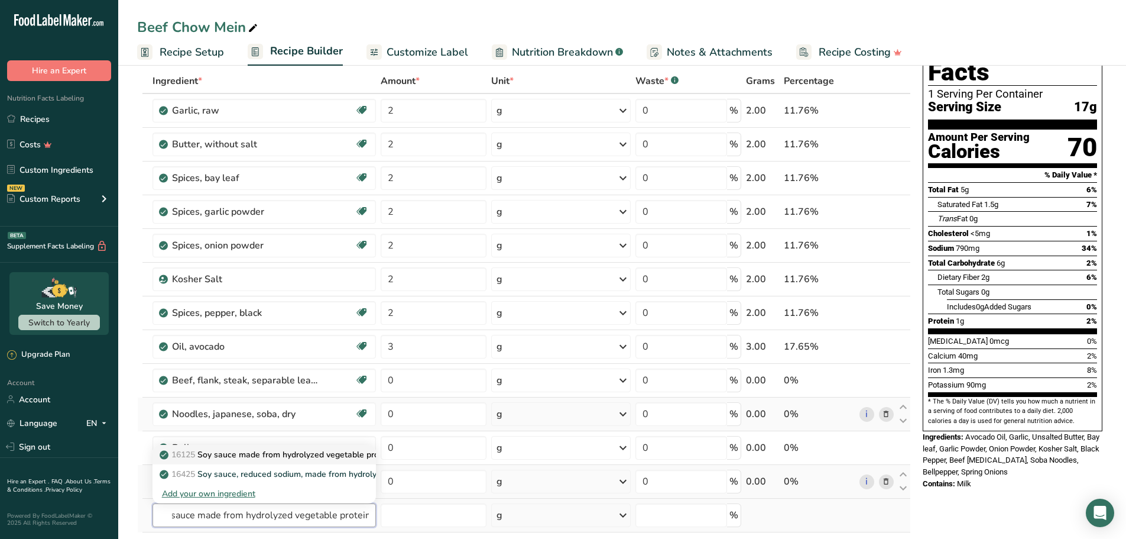
type input "Soy sauce made from hydrolyzed vegetable protein"
click at [247, 459] on p "16125 Soy sauce made from hydrolyzed vegetable protein" at bounding box center [277, 454] width 231 height 12
type input "Soy sauce made from hydrolyzed vegetable protein"
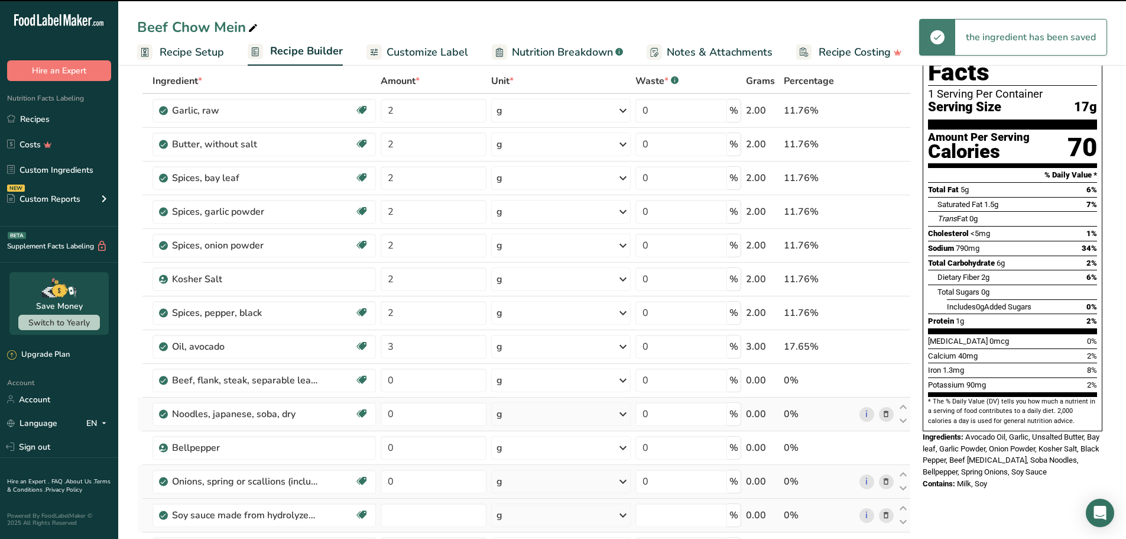
type input "0"
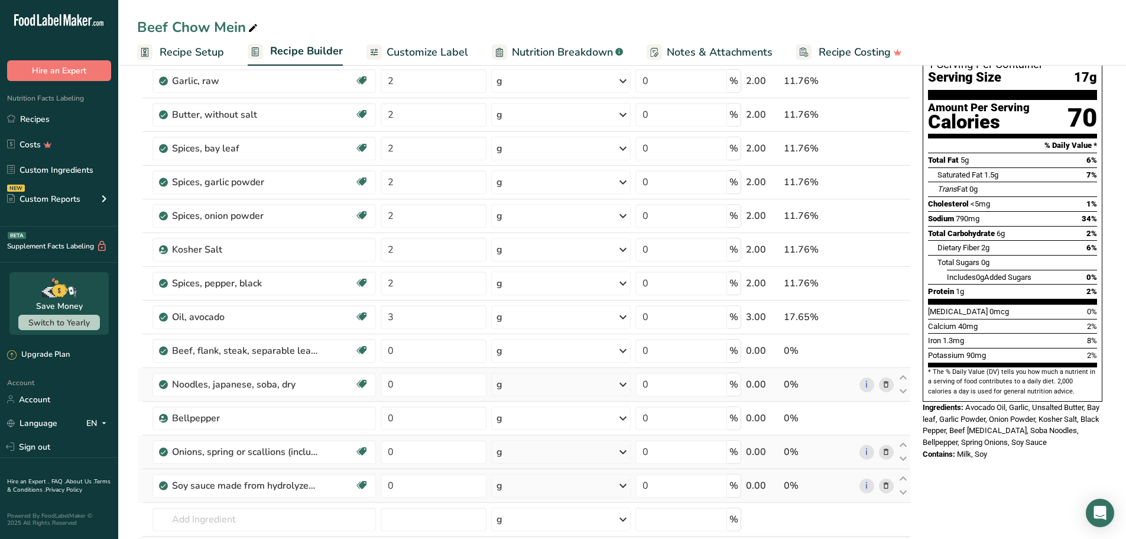
scroll to position [177, 0]
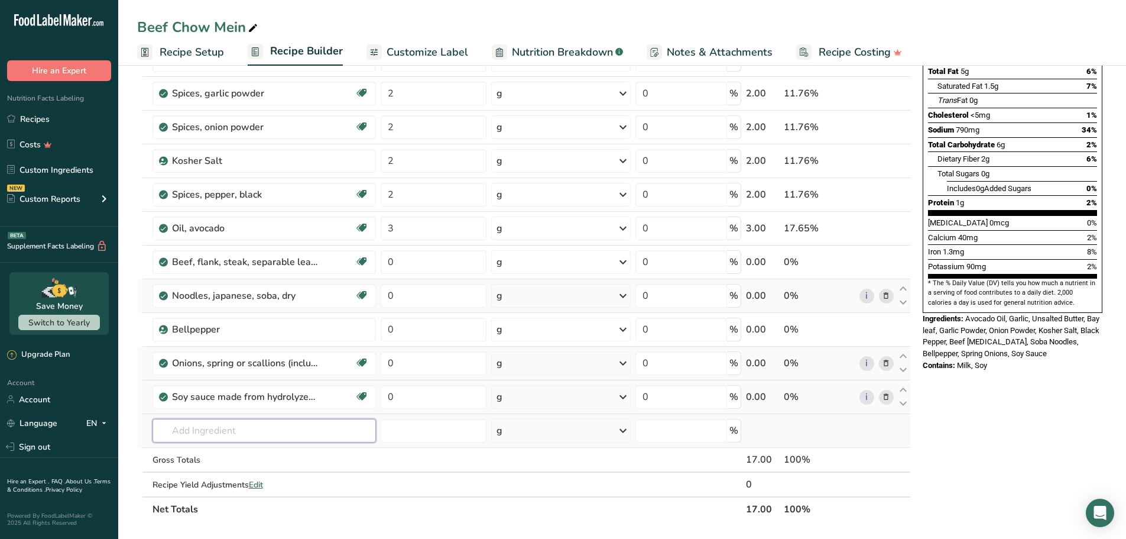
click at [212, 430] on input "text" at bounding box center [265, 431] width 224 height 24
paste input "Garlic chili sauce"
type input "Garlic chili sauce"
drag, startPoint x: 282, startPoint y: 427, endPoint x: 135, endPoint y: 426, distance: 147.2
click at [135, 426] on section "Add Ingredients Manage Recipe Delete Recipe Duplicate Recipe Scale Recipe Save …" at bounding box center [622, 421] width 1008 height 1075
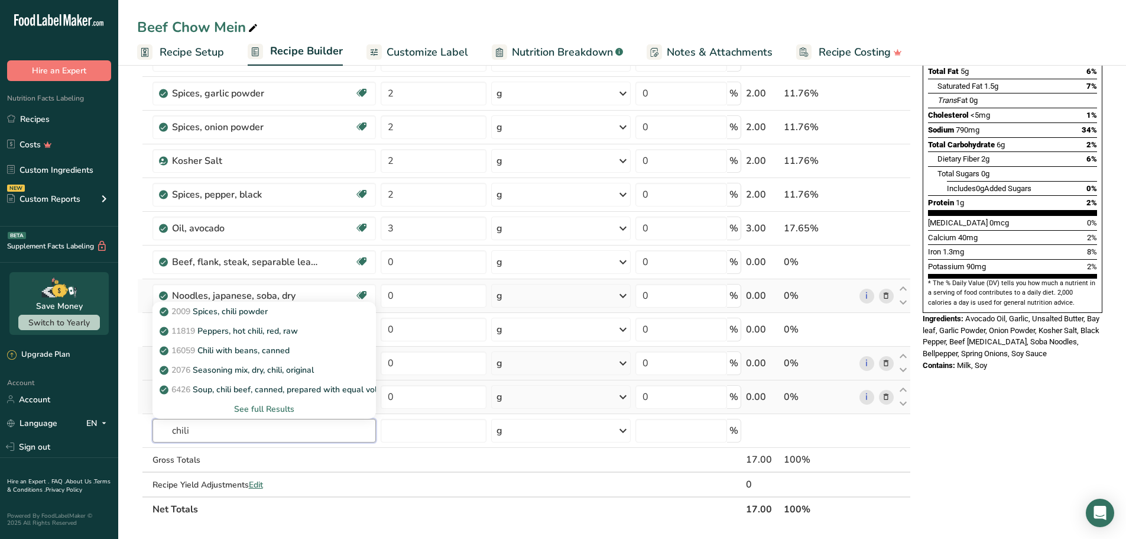
type input "chili"
click at [219, 429] on input "text" at bounding box center [265, 431] width 224 height 24
paste input "Honey"
type input "Honey"
click at [216, 307] on p "19296 Honey" at bounding box center [192, 311] width 60 height 12
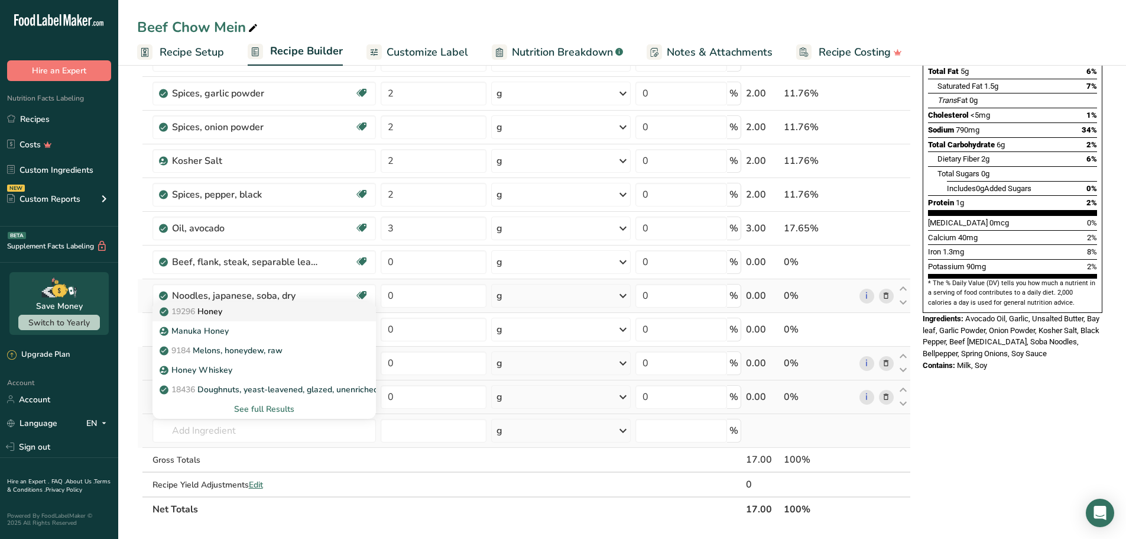
type input "Honey"
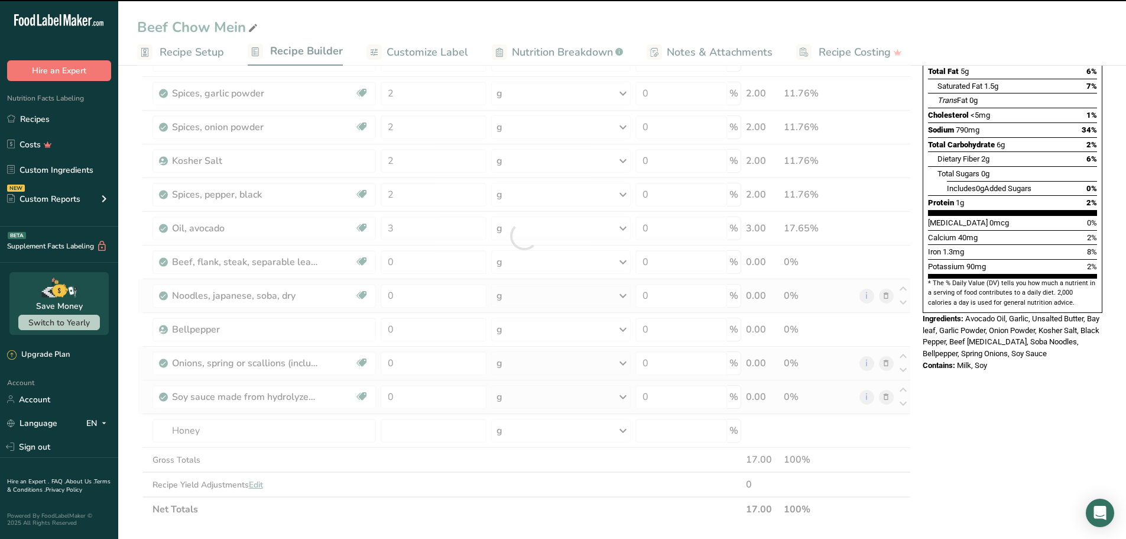
type input "0"
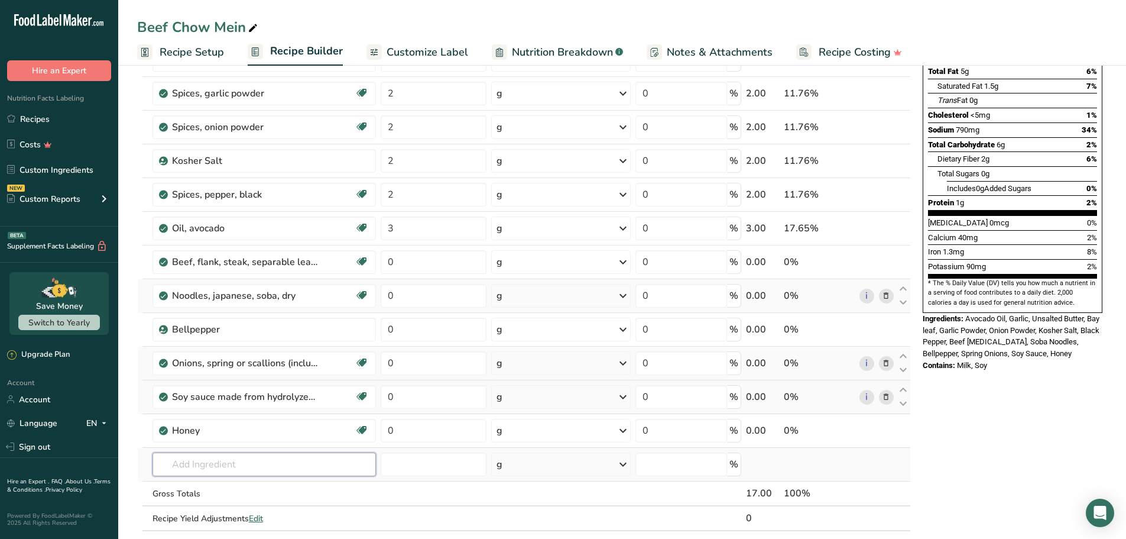
click at [222, 459] on input "text" at bounding box center [265, 464] width 224 height 24
paste input "Sesame seeds"
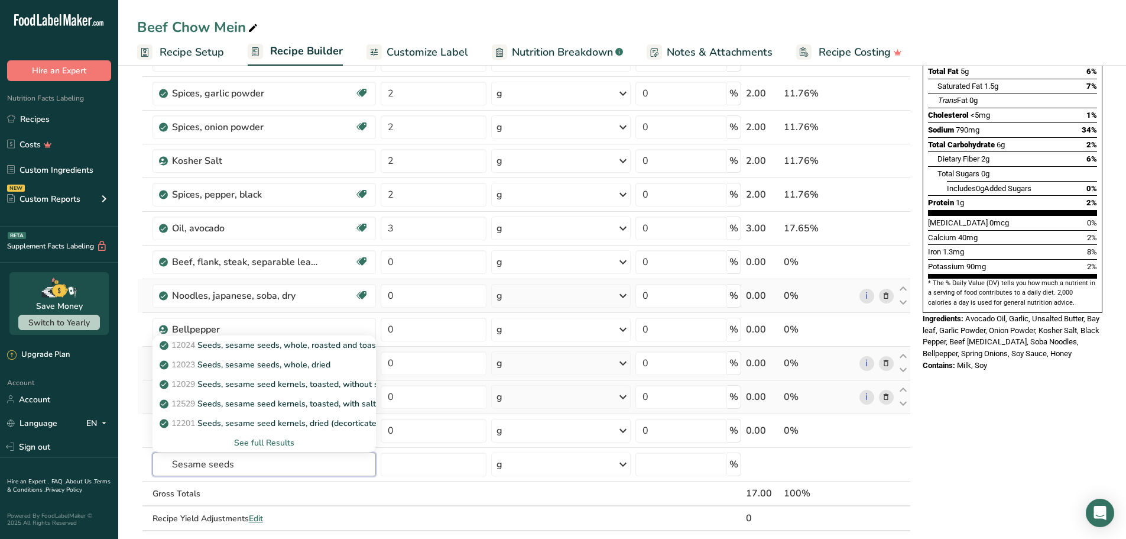
type input "Sesame seeds"
click at [286, 360] on p "12023 Seeds, sesame seeds, whole, dried" at bounding box center [246, 364] width 168 height 12
type input "Seeds, sesame seeds, whole, dried"
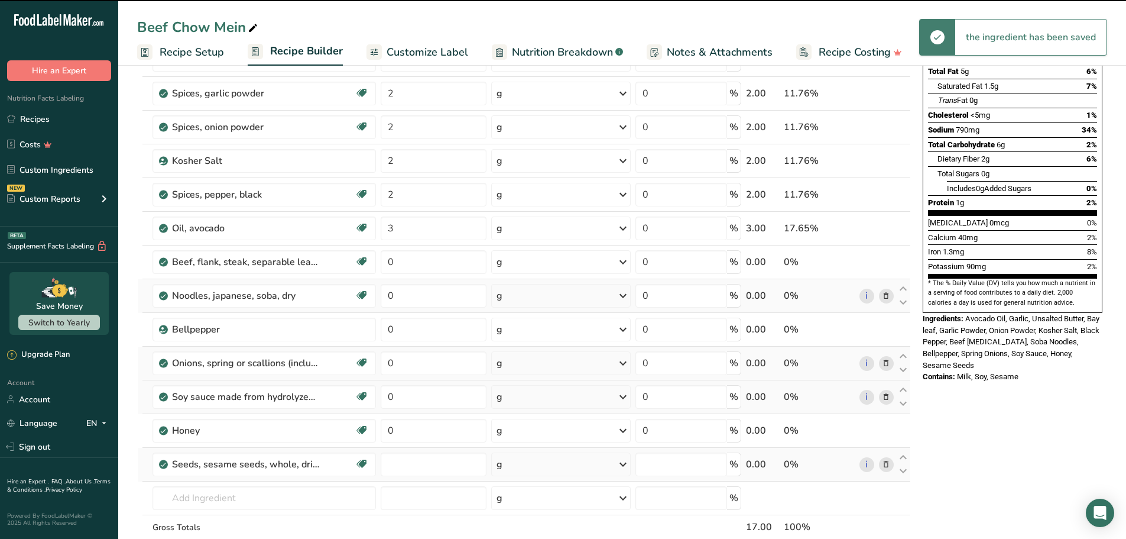
type input "0"
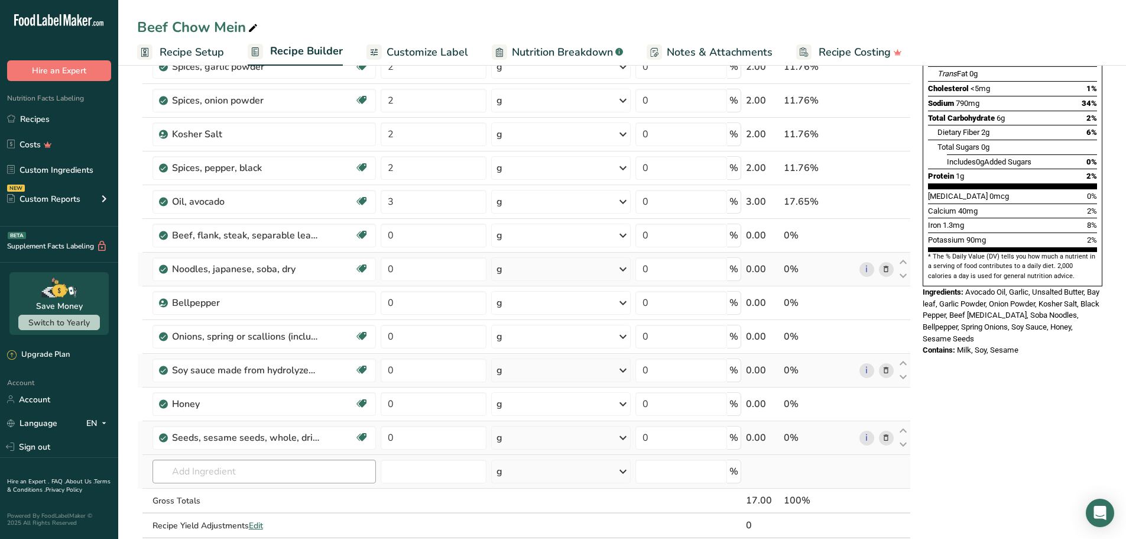
scroll to position [236, 0]
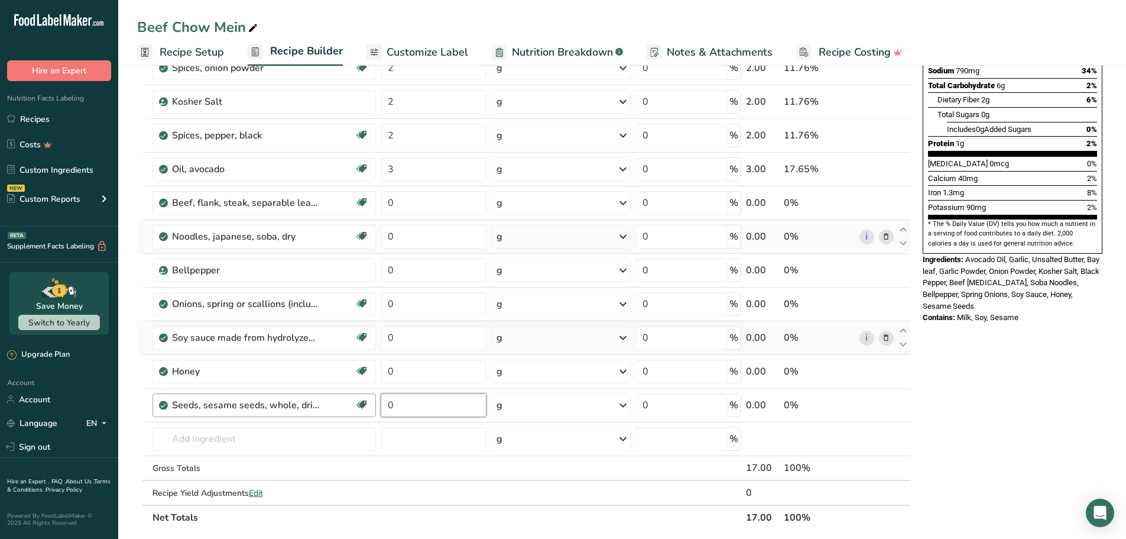
drag, startPoint x: 409, startPoint y: 404, endPoint x: 364, endPoint y: 403, distance: 44.9
click at [364, 403] on tr "Seeds, sesame seeds, whole, dried Source of Antioxidants Plant-based Protein Da…" at bounding box center [524, 405] width 773 height 34
type input "2"
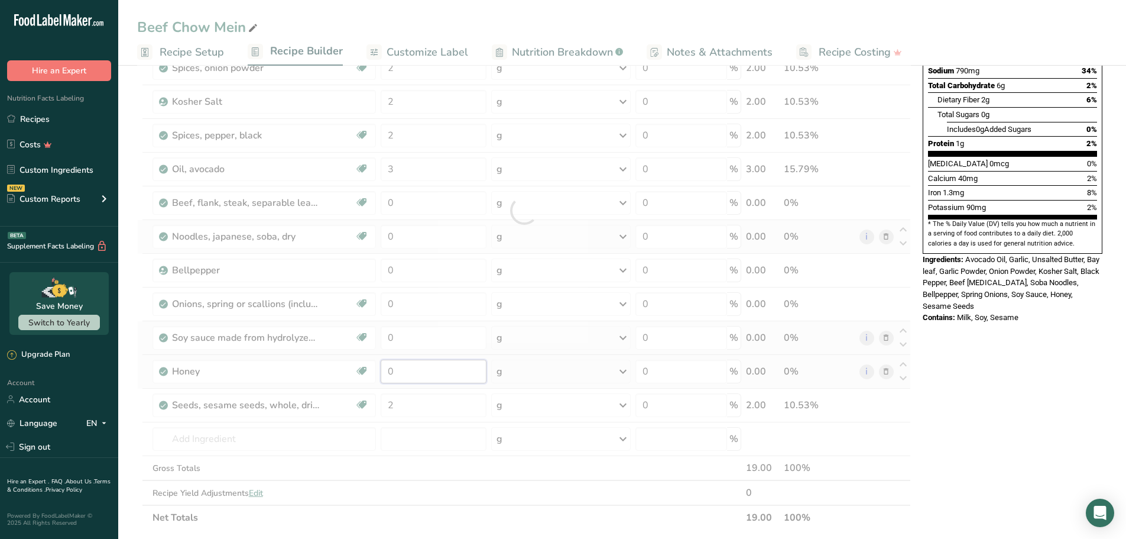
click at [367, 371] on div "Ingredient * Amount * Unit * Waste * .a-a{fill:#347362;}.b-a{fill:#fff;} Grams …" at bounding box center [524, 210] width 774 height 639
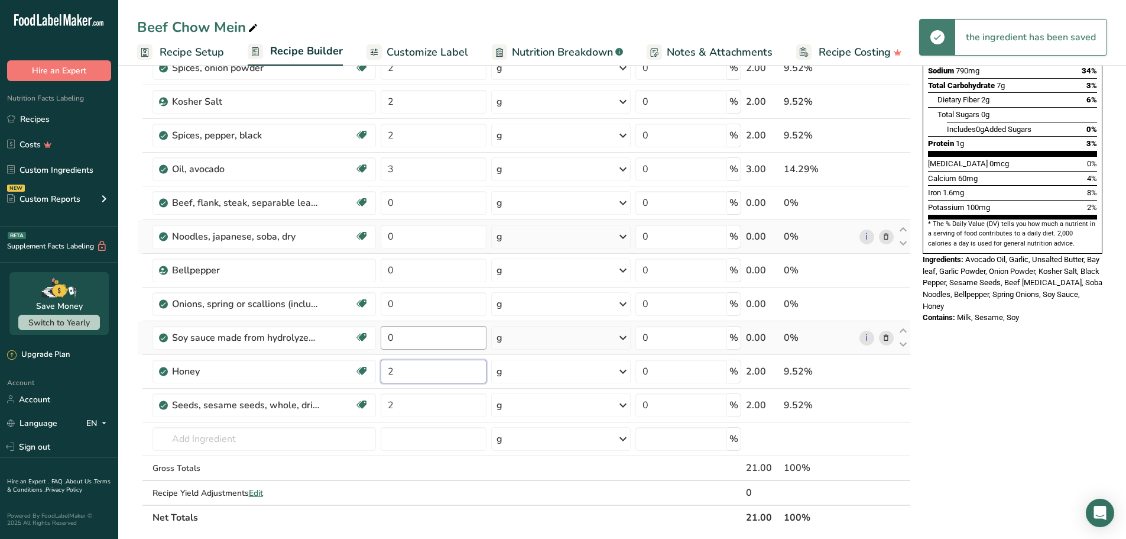
type input "2"
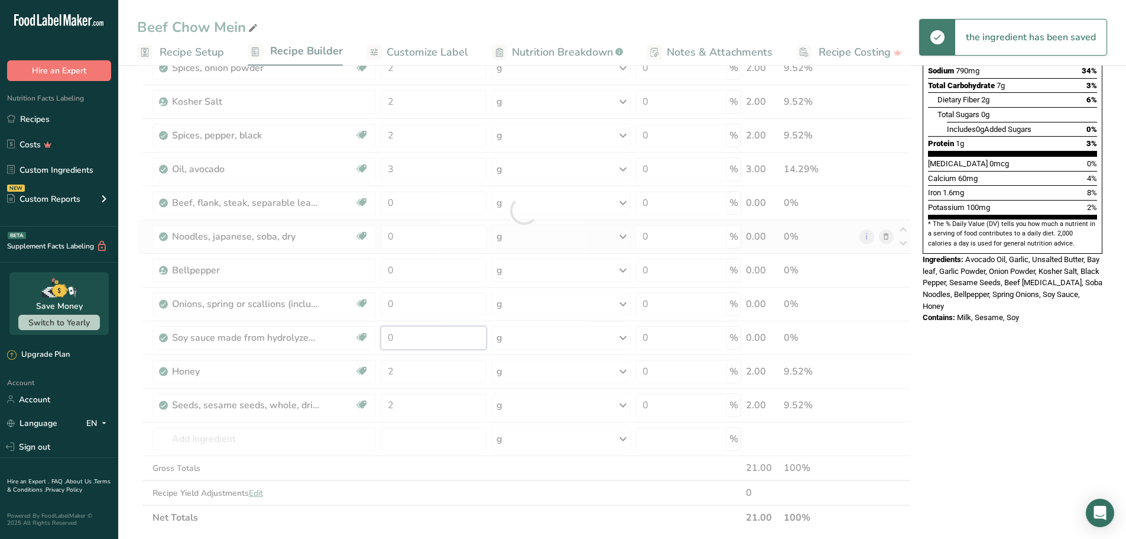
drag, startPoint x: 431, startPoint y: 332, endPoint x: 369, endPoint y: 334, distance: 62.1
click at [368, 334] on div "Ingredient * Amount * Unit * Waste * .a-a{fill:#347362;}.b-a{fill:#fff;} Grams …" at bounding box center [524, 210] width 774 height 639
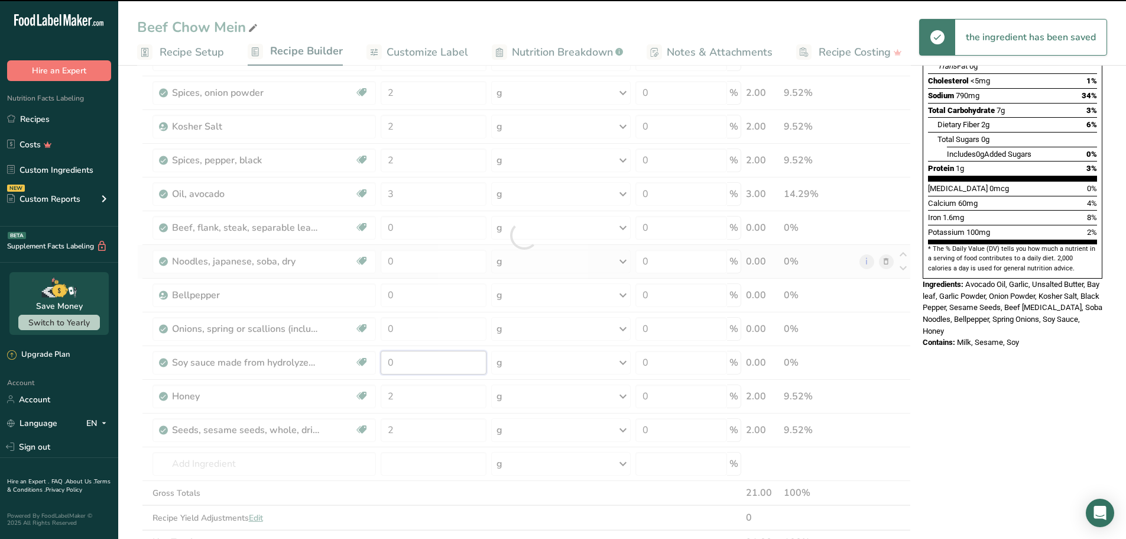
scroll to position [177, 0]
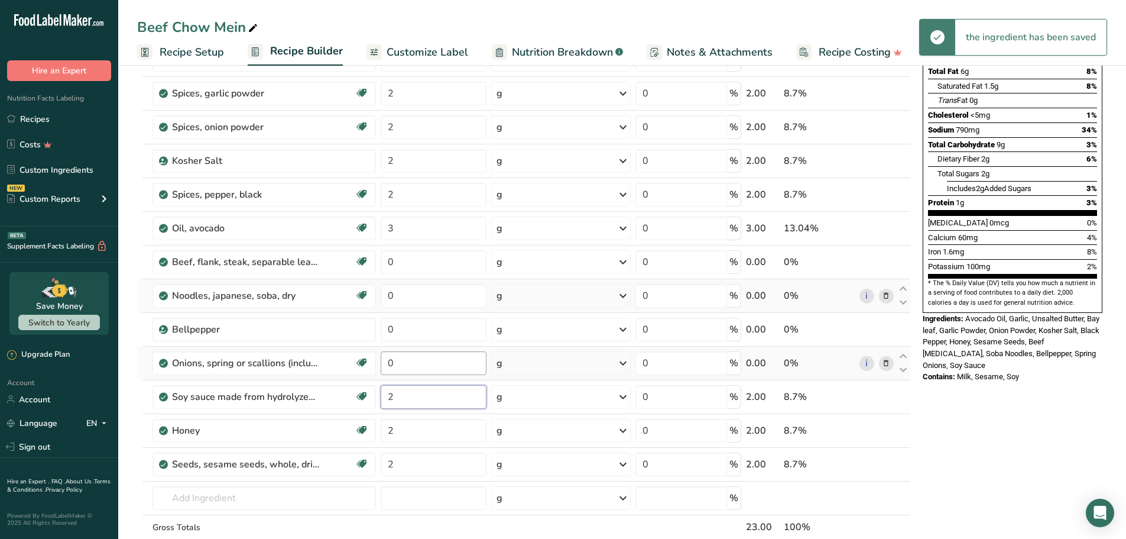
type input "2"
click at [369, 365] on div "Ingredient * Amount * Unit * Waste * .a-a{fill:#347362;}.b-a{fill:#fff;} Grams …" at bounding box center [524, 269] width 774 height 639
type input "2"
click at [387, 329] on div "Ingredient * Amount * Unit * Waste * .a-a{fill:#347362;}.b-a{fill:#fff;} Grams …" at bounding box center [524, 269] width 774 height 639
type input "2"
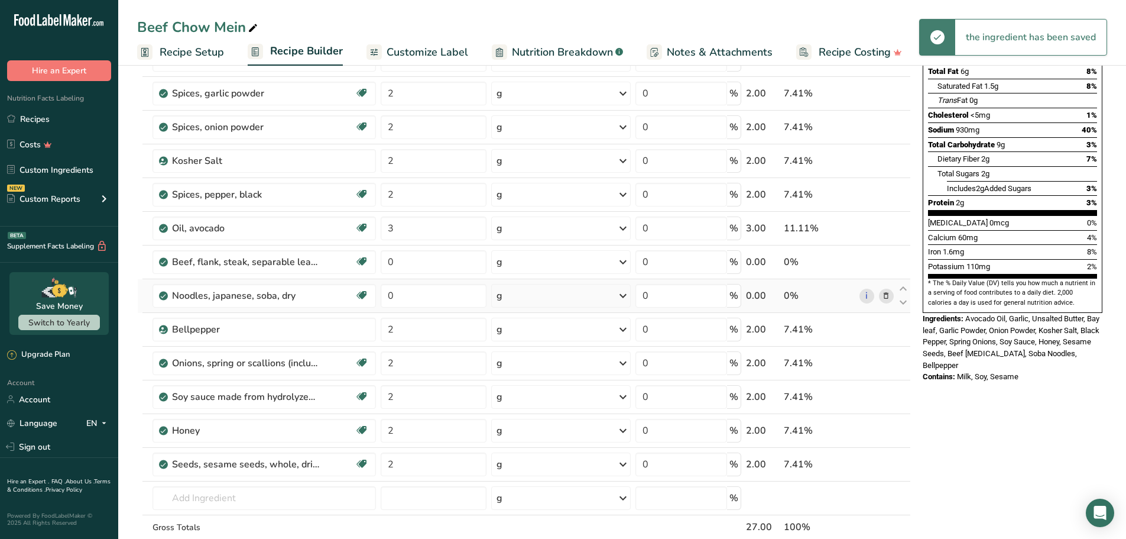
click at [985, 409] on div "Nutrition Facts 1 Serving Per Container Serving Size 25g Amount Per Serving Cal…" at bounding box center [1012, 455] width 189 height 1104
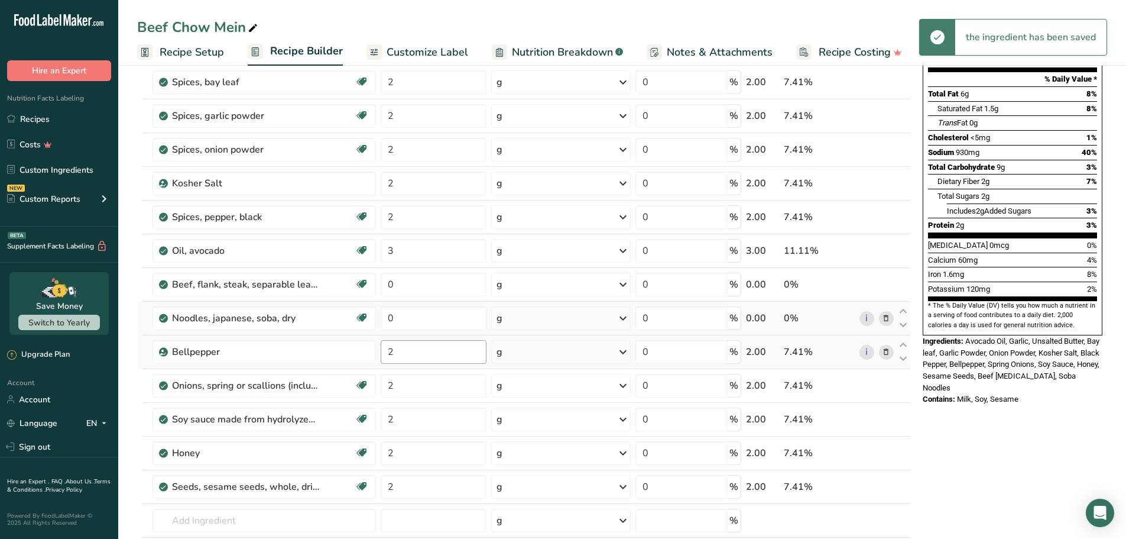
scroll to position [118, 0]
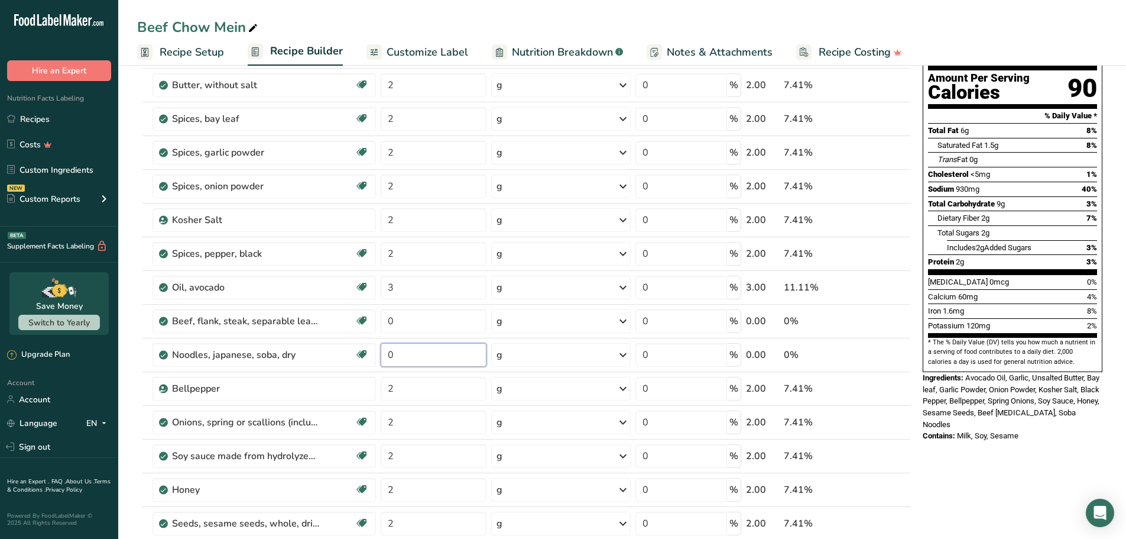
drag, startPoint x: 439, startPoint y: 354, endPoint x: 377, endPoint y: 351, distance: 62.1
click at [377, 351] on tr "Noodles, japanese, soba, dry Dairy free Gluten free Vegan Vegetarian Soy free 0…" at bounding box center [524, 355] width 773 height 34
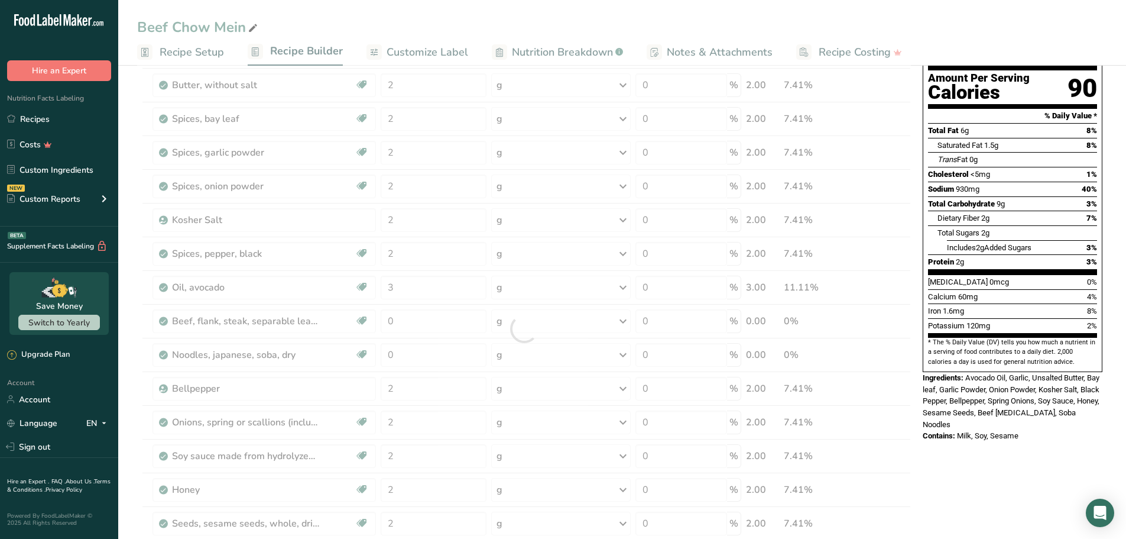
click at [521, 351] on div "Ingredient * Amount * Unit * Waste * .a-a{fill:#347362;}.b-a{fill:#fff;} Grams …" at bounding box center [524, 328] width 774 height 639
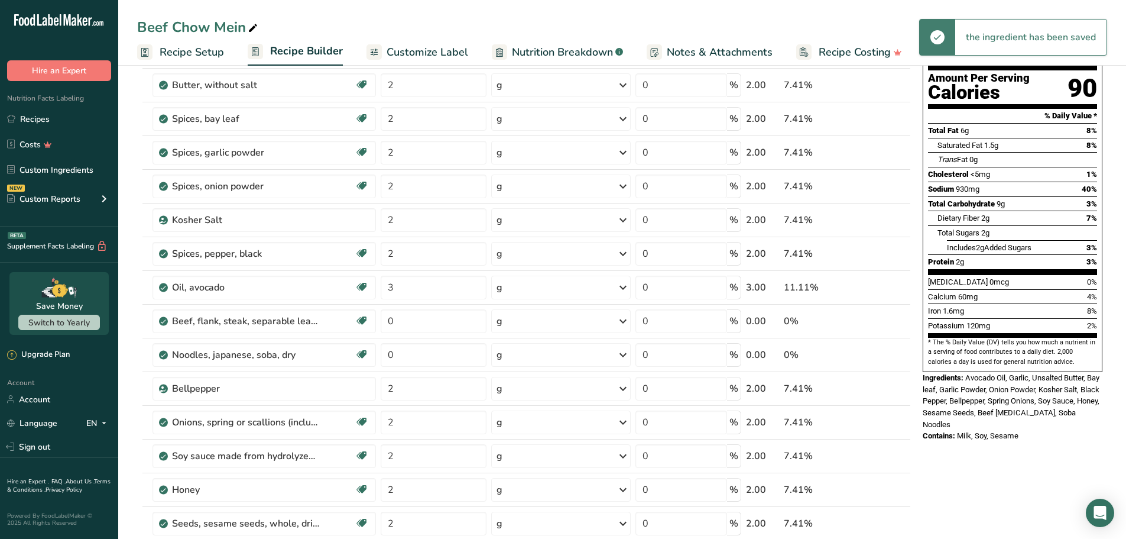
click at [535, 357] on div "g" at bounding box center [561, 355] width 140 height 24
click at [530, 487] on div "See more" at bounding box center [547, 484] width 99 height 12
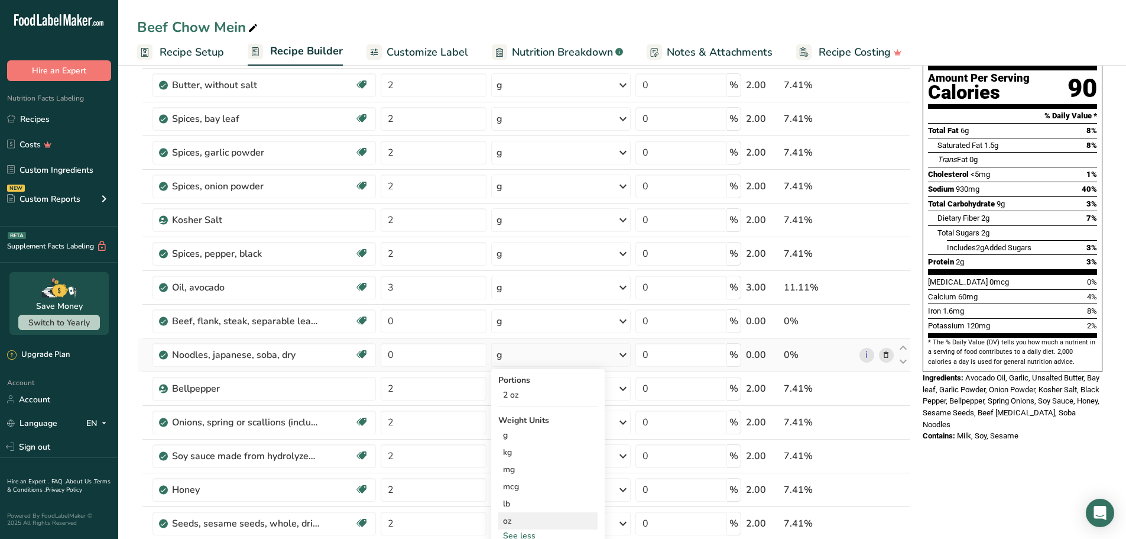
click at [518, 524] on div "oz" at bounding box center [547, 520] width 99 height 17
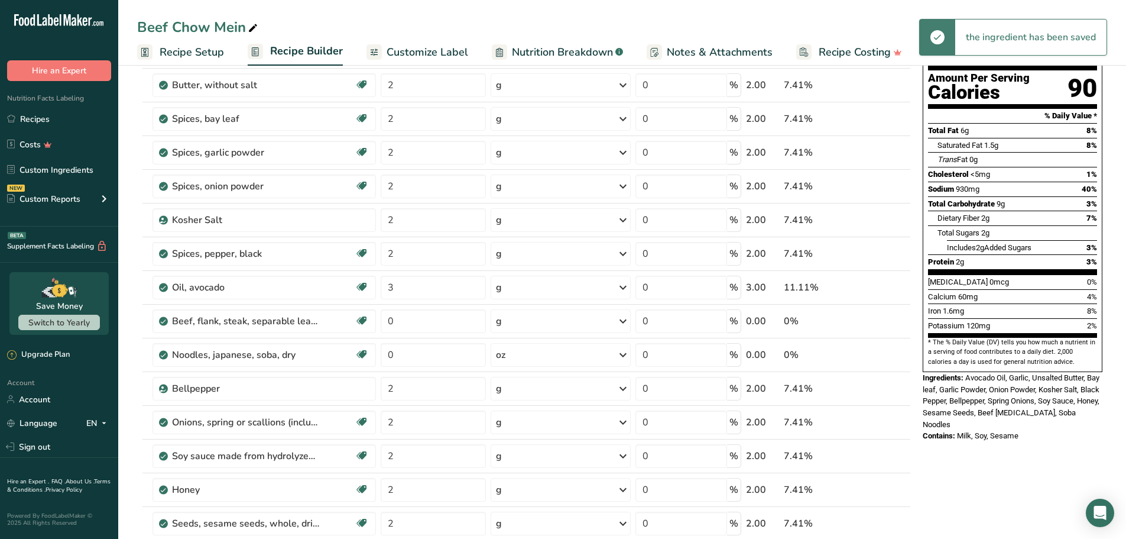
click at [520, 319] on div "g" at bounding box center [561, 321] width 140 height 24
click at [514, 467] on div "See more" at bounding box center [547, 467] width 99 height 12
click at [512, 501] on div "oz" at bounding box center [547, 503] width 99 height 17
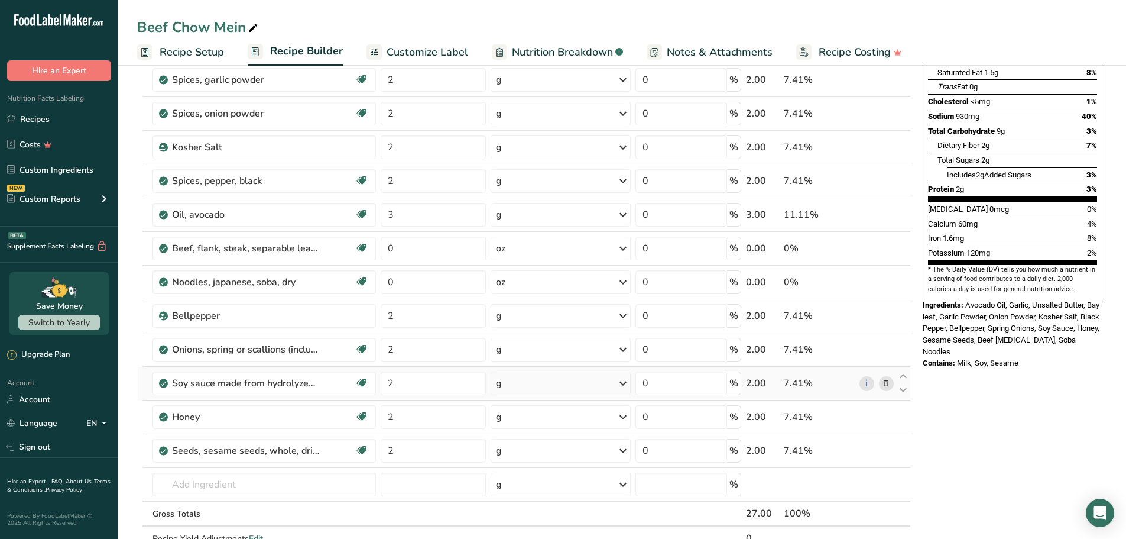
scroll to position [177, 0]
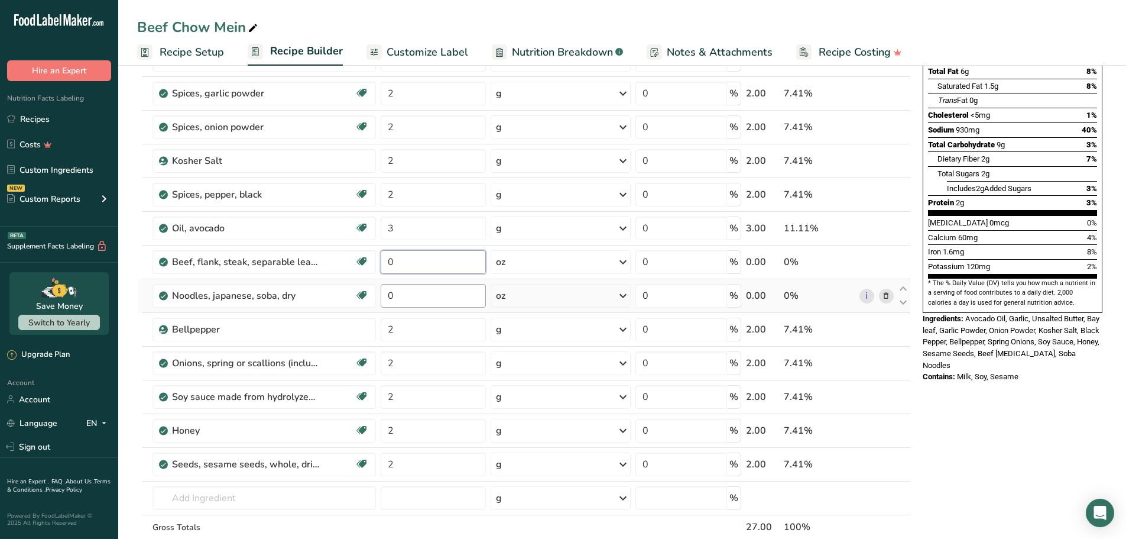
drag, startPoint x: 406, startPoint y: 264, endPoint x: 428, endPoint y: 290, distance: 34.4
click at [358, 267] on tr "Beef, [MEDICAL_DATA], steak, separable lean and fat, trimmed to 0" fat, all gra…" at bounding box center [524, 262] width 773 height 34
type input "6"
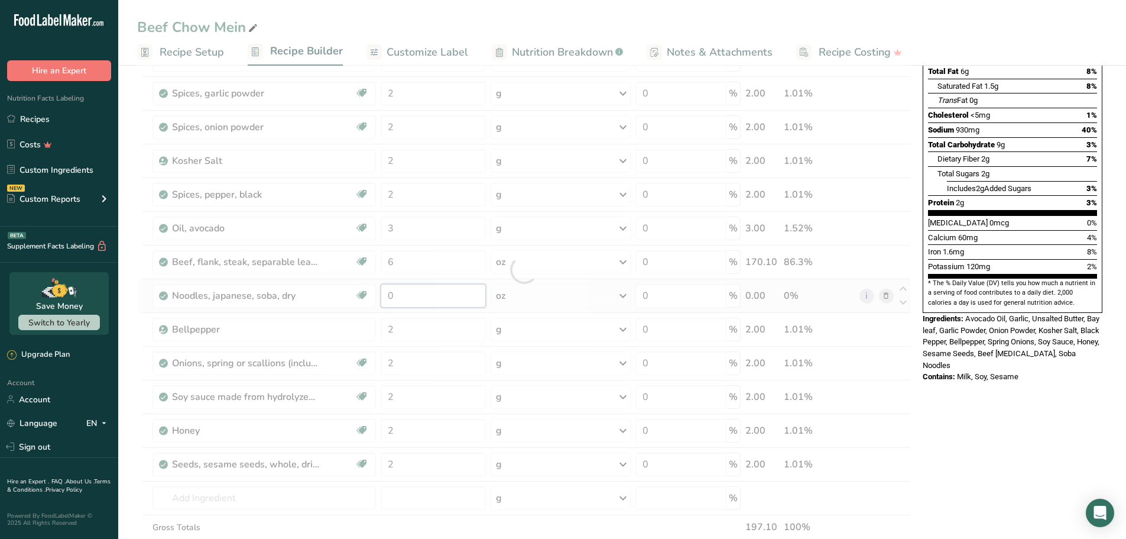
click at [415, 302] on div "Ingredient * Amount * Unit * Waste * .a-a{fill:#347362;}.b-a{fill:#fff;} Grams …" at bounding box center [524, 269] width 774 height 639
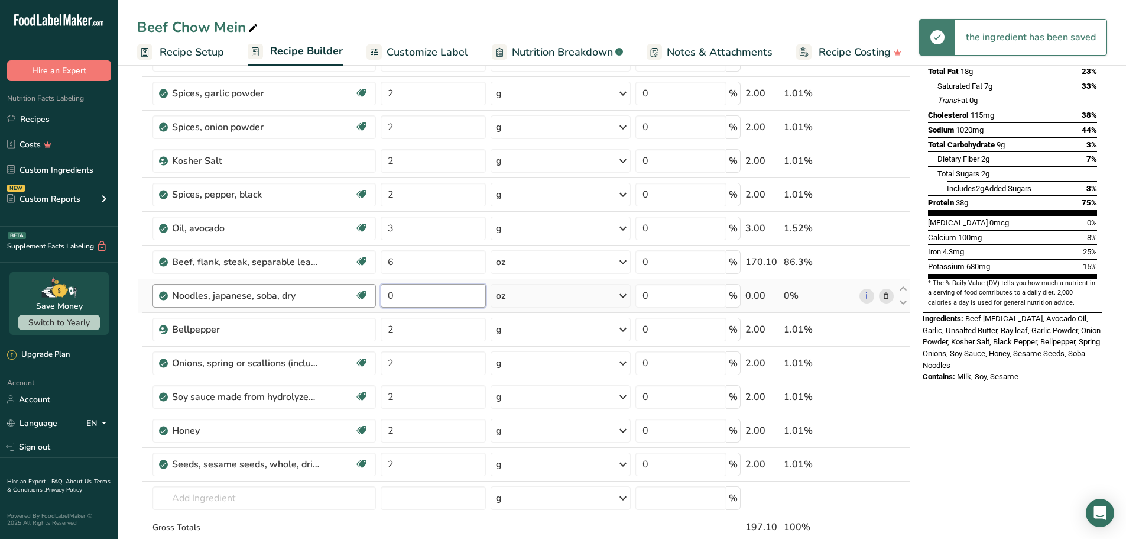
drag, startPoint x: 418, startPoint y: 298, endPoint x: 350, endPoint y: 296, distance: 68.0
click at [350, 296] on tr "Noodles, japanese, soba, dry Dairy free Gluten free Vegan Vegetarian Soy free 0…" at bounding box center [524, 296] width 773 height 34
type input "5"
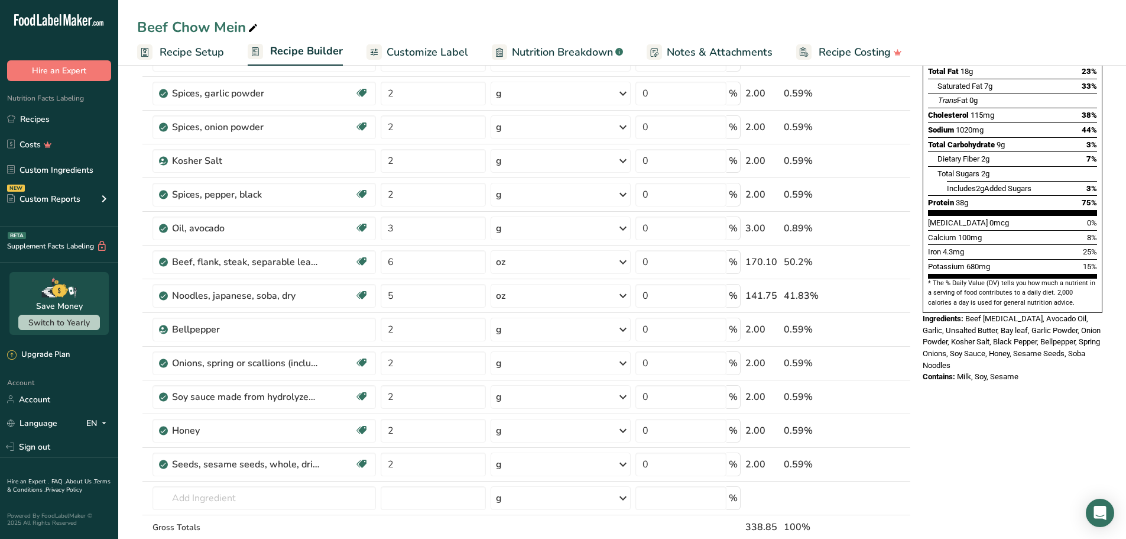
click at [1035, 389] on div "Nutrition Facts 1 Serving Per Container Serving Size 197g Amount Per Serving Ca…" at bounding box center [1012, 467] width 189 height 1129
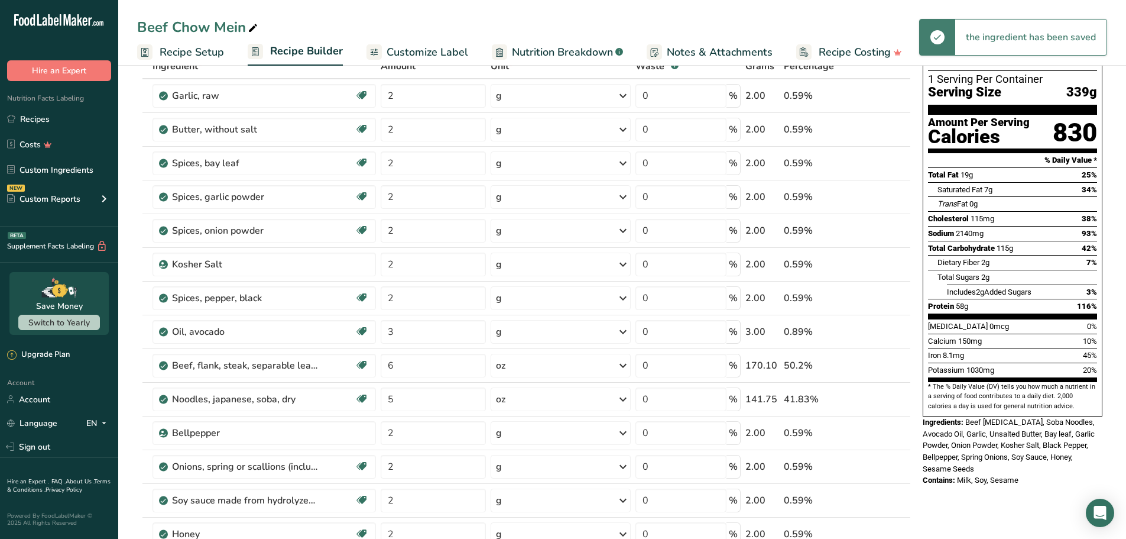
scroll to position [59, 0]
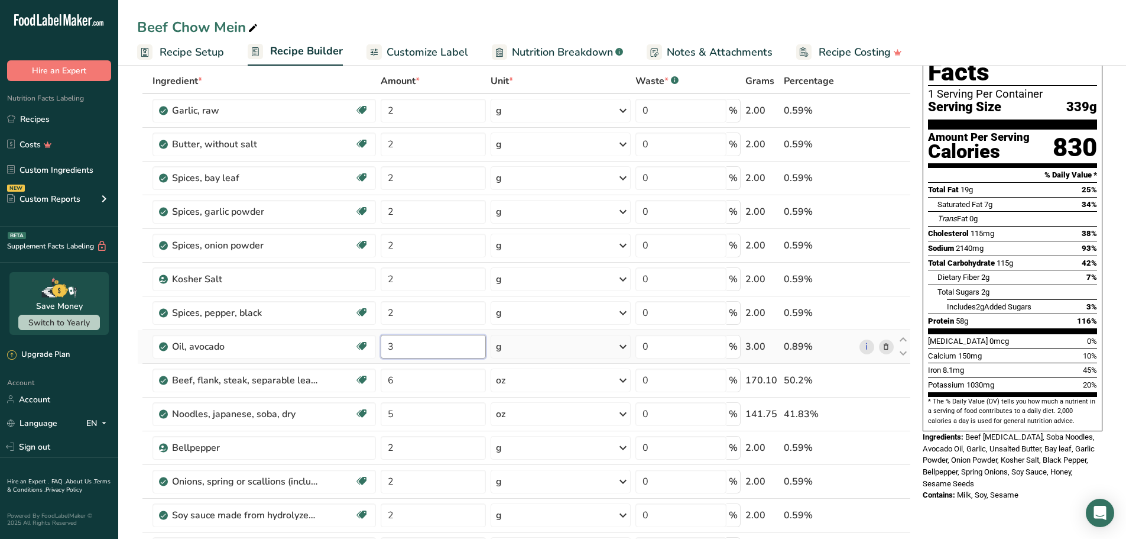
click at [430, 348] on input "3" at bounding box center [433, 347] width 105 height 24
type input "3"
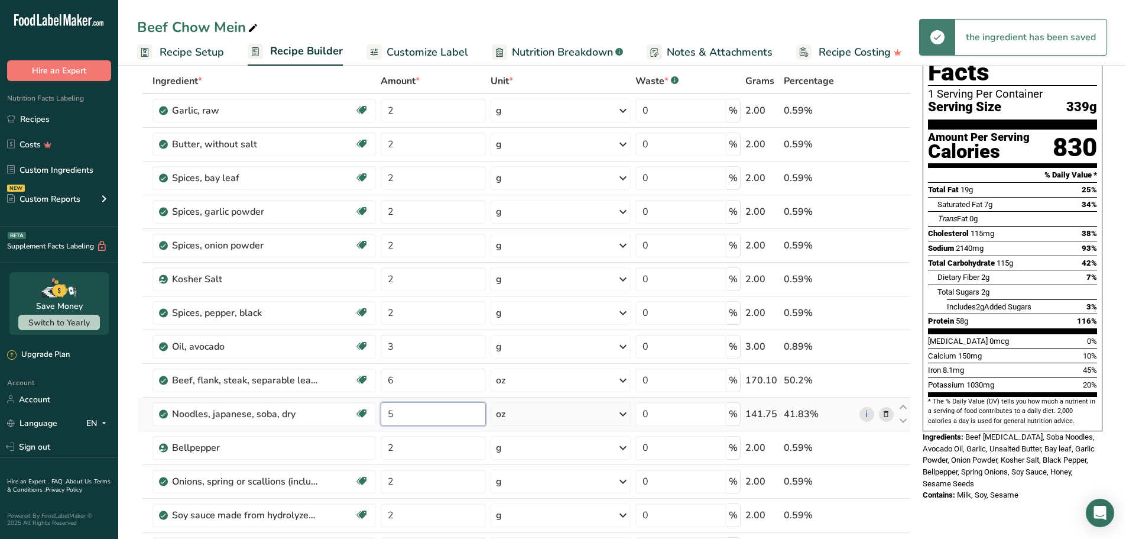
drag, startPoint x: 426, startPoint y: 424, endPoint x: 384, endPoint y: 411, distance: 43.9
click at [384, 411] on input "5" at bounding box center [433, 414] width 105 height 24
click at [663, 10] on div "Beef Chow Mein Recipe Setup Recipe Builder Customize Label Nutrition Breakdown …" at bounding box center [622, 33] width 1008 height 66
drag, startPoint x: 407, startPoint y: 415, endPoint x: 369, endPoint y: 413, distance: 38.5
click at [368, 413] on tr "Noodles, japanese, soba, dry Dairy free Gluten free Vegan Vegetarian Soy free 4…" at bounding box center [524, 414] width 773 height 34
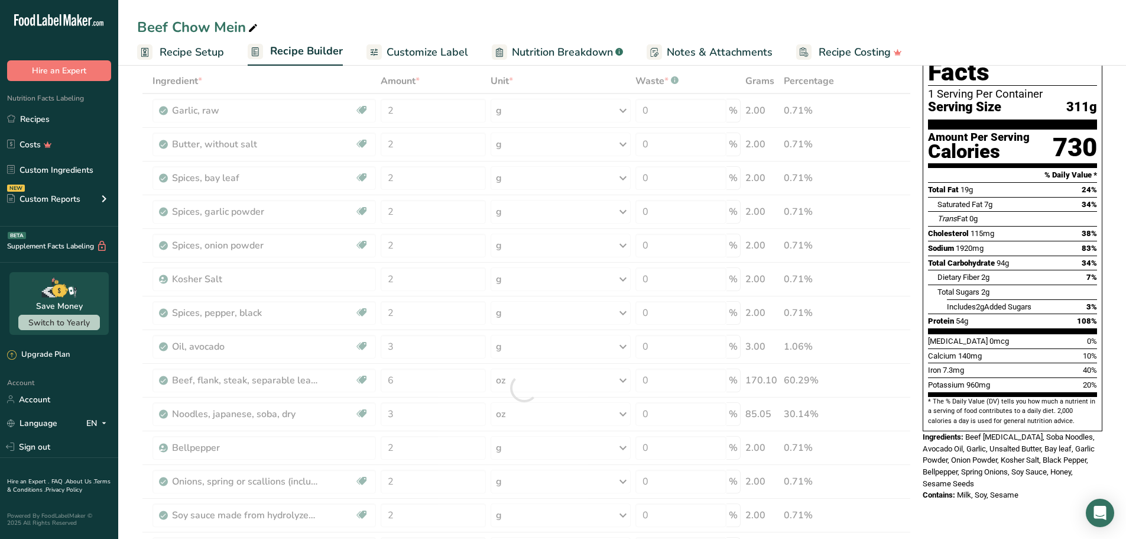
click at [678, 20] on div "Beef Chow Mein" at bounding box center [622, 27] width 1008 height 21
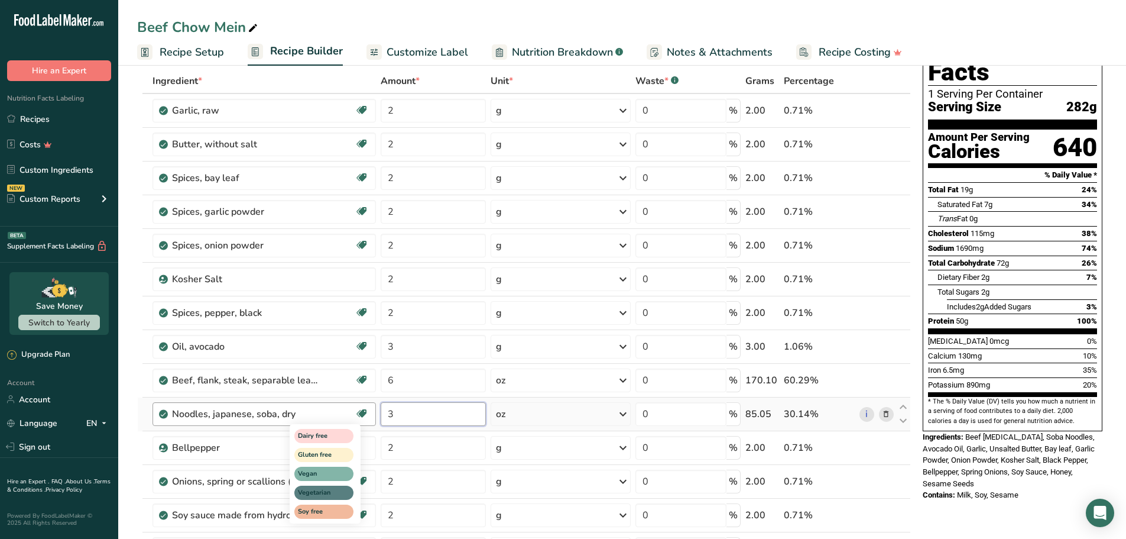
drag, startPoint x: 414, startPoint y: 417, endPoint x: 368, endPoint y: 409, distance: 47.4
click at [368, 409] on tr "Noodles, japanese, soba, dry Dairy free Gluten free Vegan Vegetarian Soy free 3…" at bounding box center [524, 414] width 773 height 34
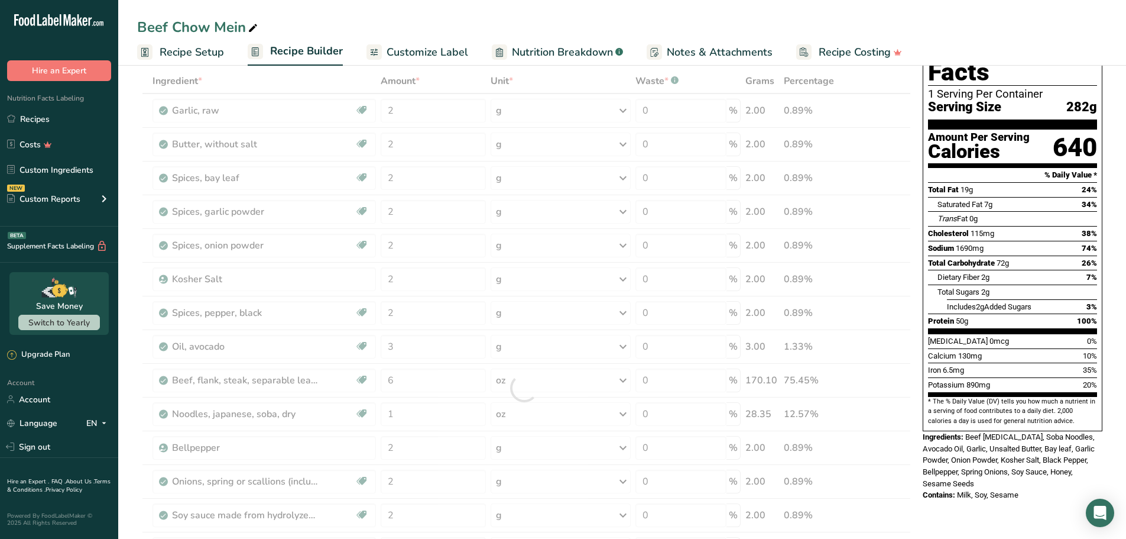
click at [716, 10] on div "Beef Chow Mein Recipe Setup Recipe Builder Customize Label Nutrition Breakdown …" at bounding box center [622, 33] width 1008 height 66
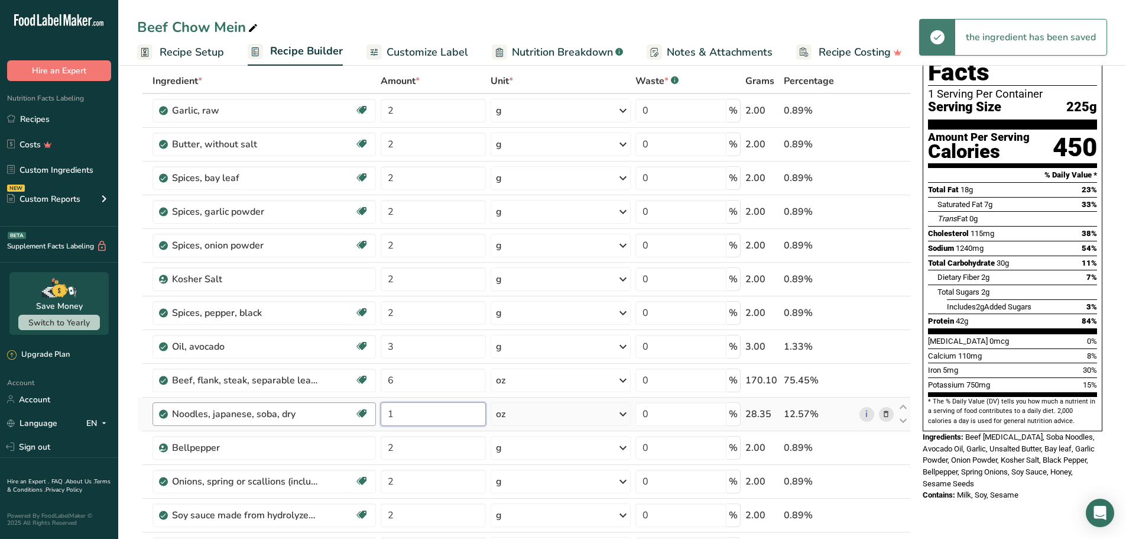
drag, startPoint x: 404, startPoint y: 414, endPoint x: 344, endPoint y: 414, distance: 60.3
click at [343, 414] on tr "Noodles, japanese, soba, dry Dairy free Gluten free Vegan Vegetarian Soy free 1…" at bounding box center [524, 414] width 773 height 34
click at [655, 15] on div "Beef Chow Mein Recipe Setup Recipe Builder Customize Label Nutrition Breakdown …" at bounding box center [622, 33] width 1008 height 66
click at [415, 412] on input "2" at bounding box center [433, 414] width 105 height 24
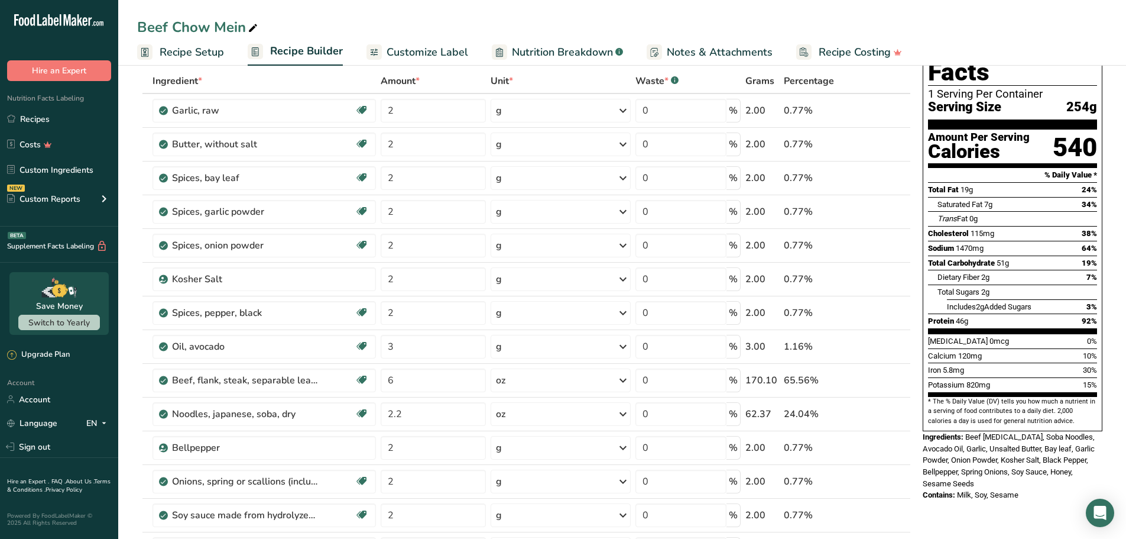
click at [723, 21] on div "Beef Chow Mein" at bounding box center [622, 27] width 1008 height 21
click at [461, 417] on input "2.2" at bounding box center [433, 414] width 105 height 24
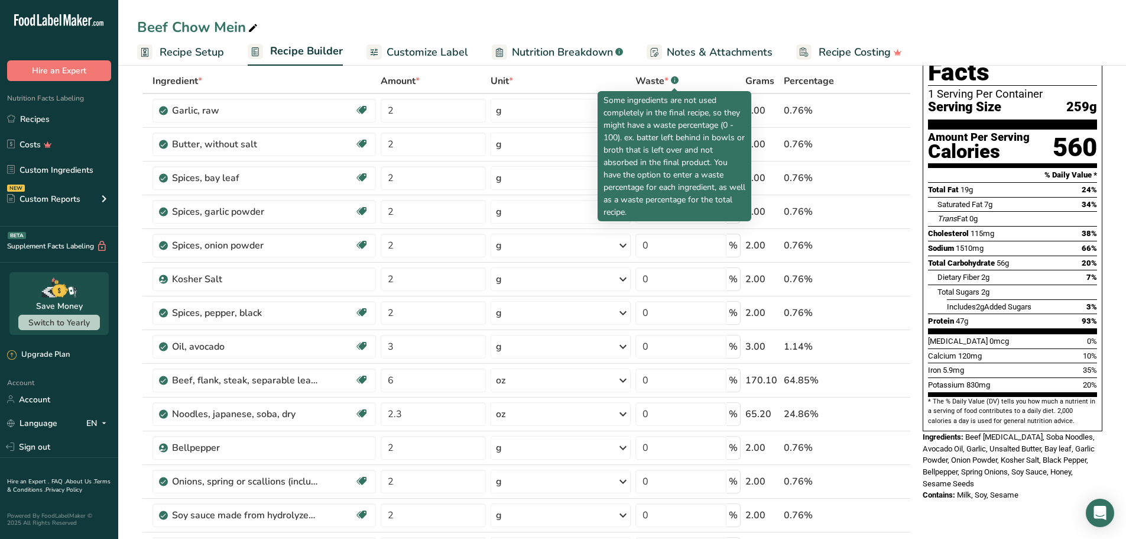
click at [694, 18] on div "Beef Chow Mein" at bounding box center [622, 27] width 1008 height 21
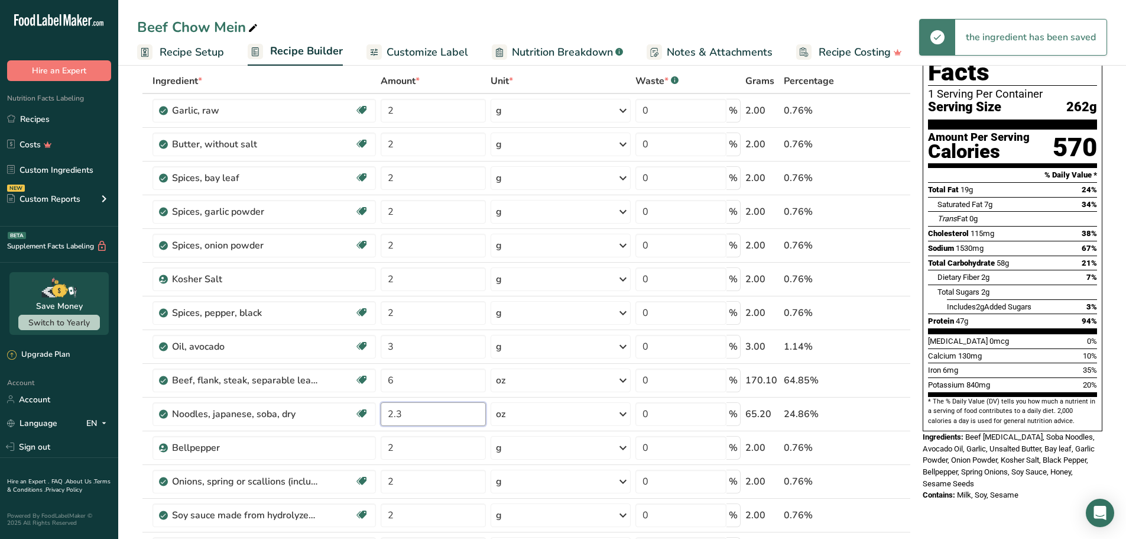
click at [440, 411] on input "2.3" at bounding box center [433, 414] width 105 height 24
type input "2.25"
click at [583, 24] on div "Beef Chow Mein" at bounding box center [622, 27] width 1008 height 21
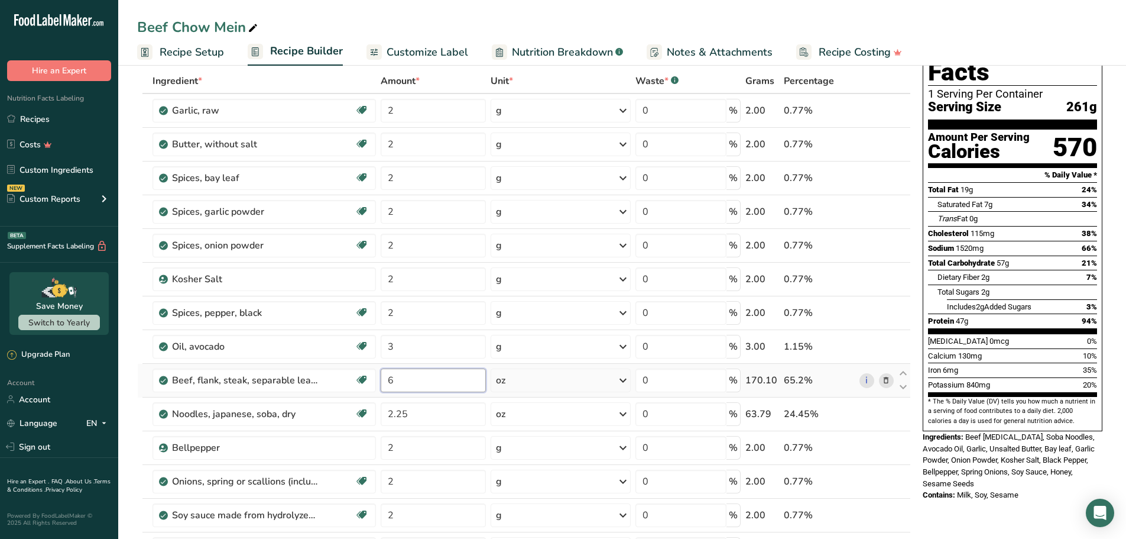
click at [427, 384] on input "6" at bounding box center [433, 380] width 105 height 24
click at [714, 11] on div "Beef Chow Mein Recipe Setup Recipe Builder Customize Label Nutrition Breakdown …" at bounding box center [622, 33] width 1008 height 66
drag, startPoint x: 414, startPoint y: 383, endPoint x: 397, endPoint y: 381, distance: 17.2
click at [397, 381] on input "5.8" at bounding box center [433, 380] width 105 height 24
type input "5.2"
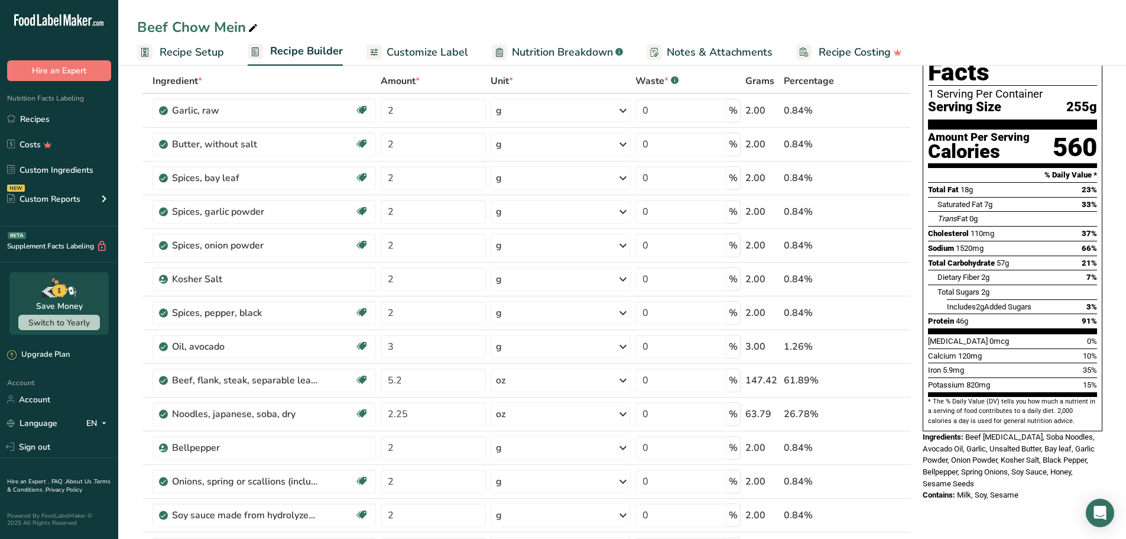
click at [724, 17] on div "Beef Chow Mein" at bounding box center [622, 27] width 1008 height 21
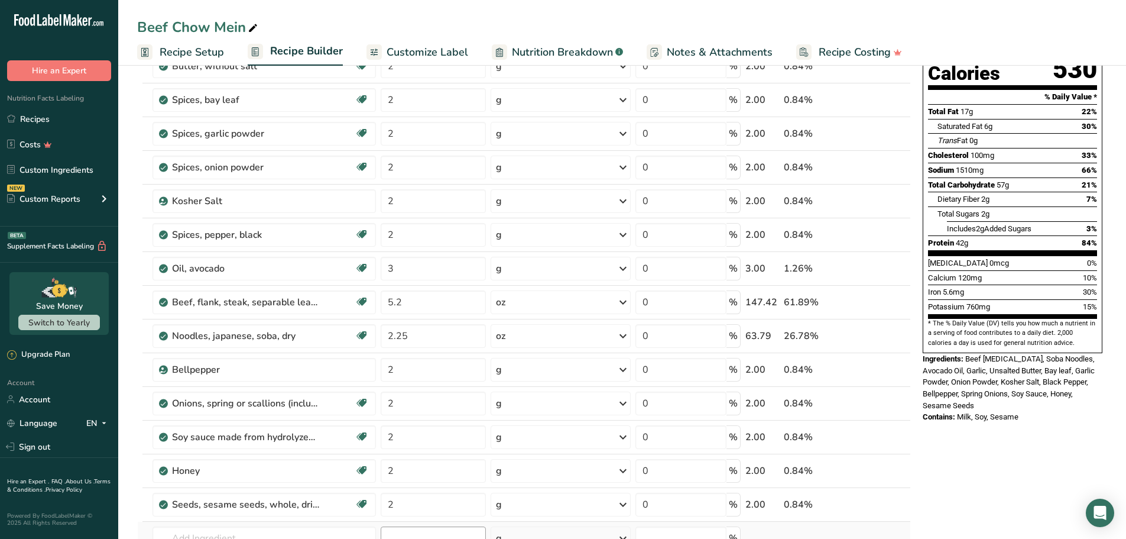
scroll to position [118, 0]
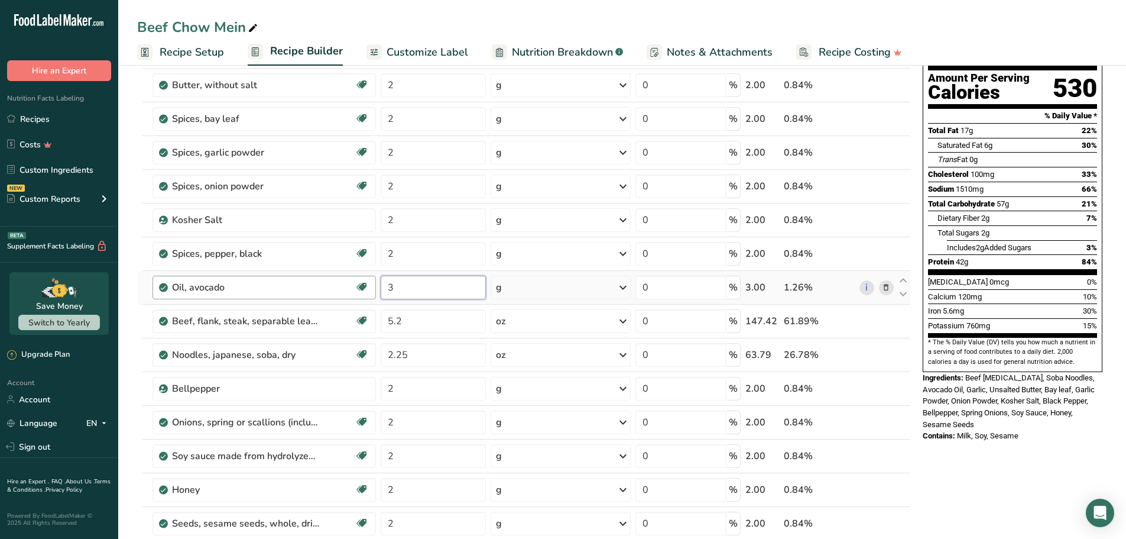
drag, startPoint x: 439, startPoint y: 277, endPoint x: 355, endPoint y: 276, distance: 84.0
click at [355, 276] on tr "Oil, avocado Dairy free Gluten free Vegan Vegetarian Soy free Source of Healthy…" at bounding box center [524, 288] width 773 height 34
click at [714, 16] on div "Beef Chow Mein Recipe Setup Recipe Builder Customize Label Nutrition Breakdown …" at bounding box center [622, 526] width 1008 height 1167
drag, startPoint x: 371, startPoint y: 276, endPoint x: 375, endPoint y: 255, distance: 21.0
click at [348, 276] on tr "Oil, avocado Dairy free Gluten free Vegan Vegetarian Soy free Source of Healthy…" at bounding box center [524, 288] width 773 height 34
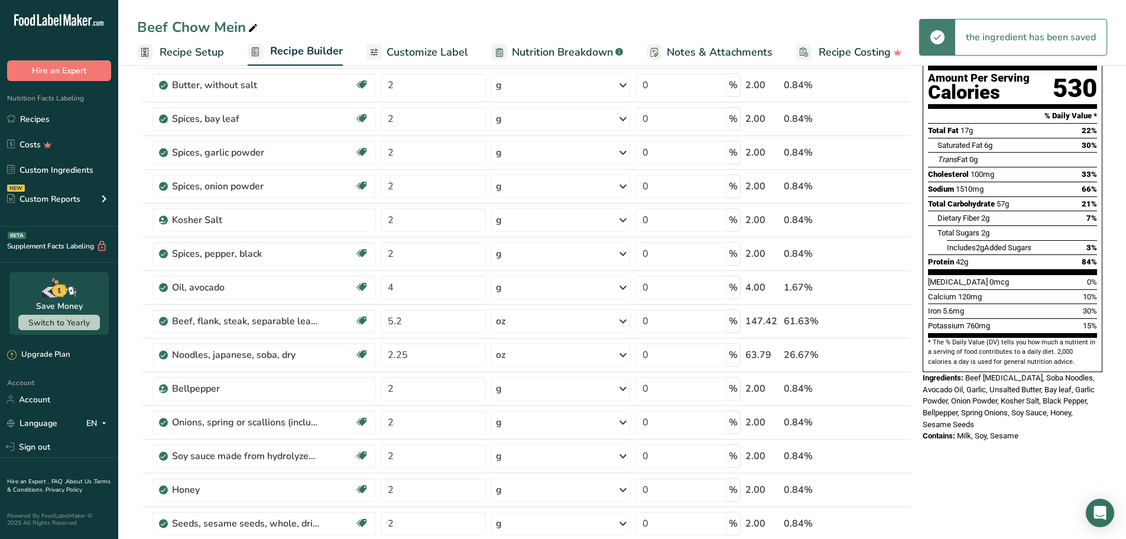
click at [633, 24] on div "Beef Chow Mein Recipe Setup Recipe Builder Customize Label Nutrition Breakdown …" at bounding box center [622, 526] width 1008 height 1167
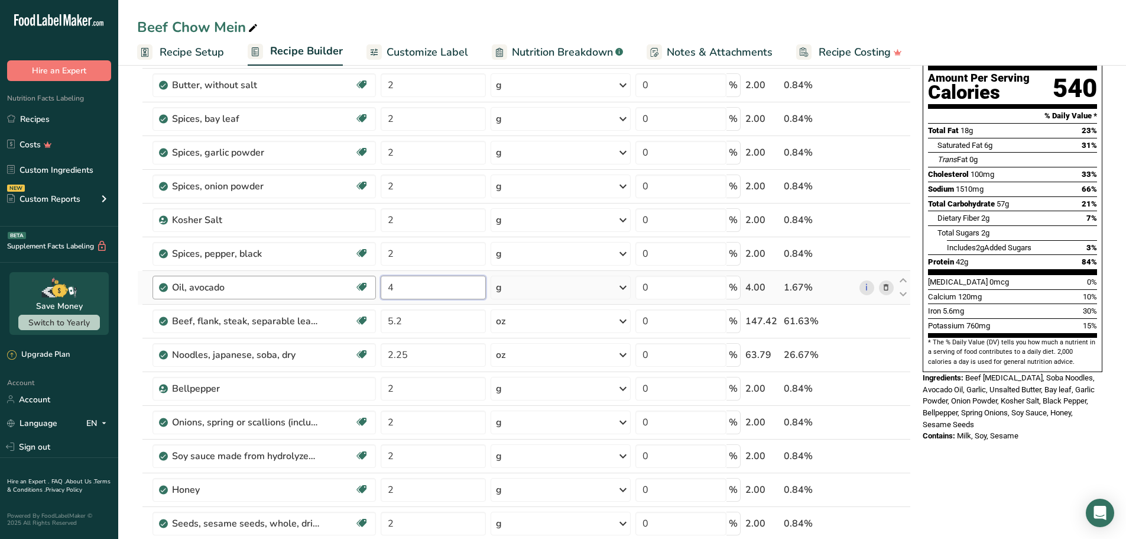
drag, startPoint x: 419, startPoint y: 289, endPoint x: 369, endPoint y: 288, distance: 50.3
click at [364, 291] on tr "Oil, avocado Dairy free Gluten free Vegan Vegetarian Soy free Source of Healthy…" at bounding box center [524, 288] width 773 height 34
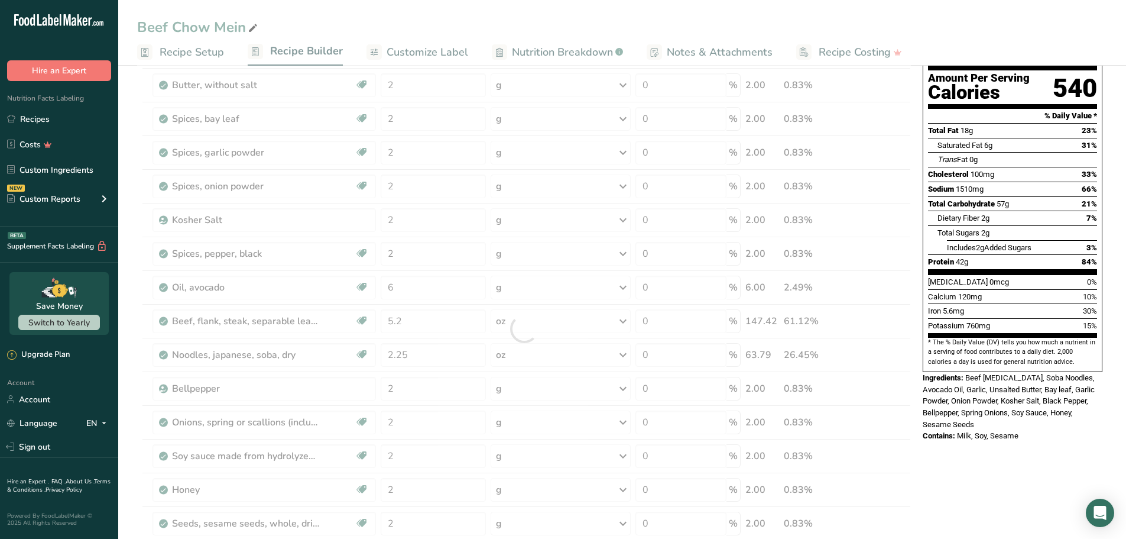
click at [705, 5] on div "Beef Chow Mein Recipe Setup Recipe Builder Customize Label Nutrition Breakdown …" at bounding box center [622, 33] width 1008 height 66
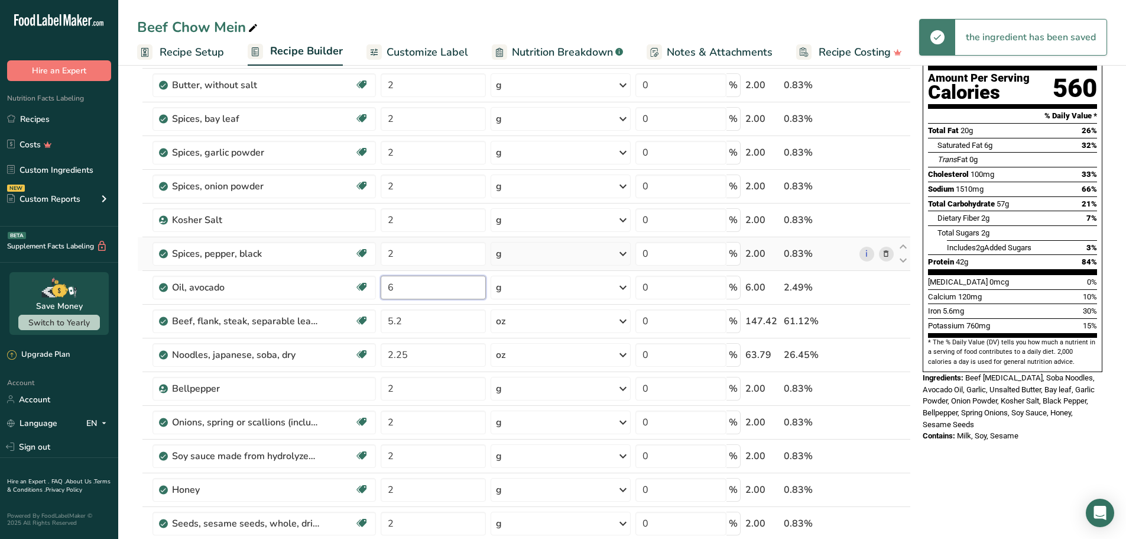
drag, startPoint x: 419, startPoint y: 287, endPoint x: 390, endPoint y: 269, distance: 34.3
click at [325, 286] on tr "Oil, avocado Dairy free Gluten free Vegan Vegetarian Soy free Source of Healthy…" at bounding box center [524, 288] width 773 height 34
type input "7"
click at [604, 29] on div "Beef Chow Mein Recipe Setup Recipe Builder Customize Label Nutrition Breakdown …" at bounding box center [622, 526] width 1008 height 1167
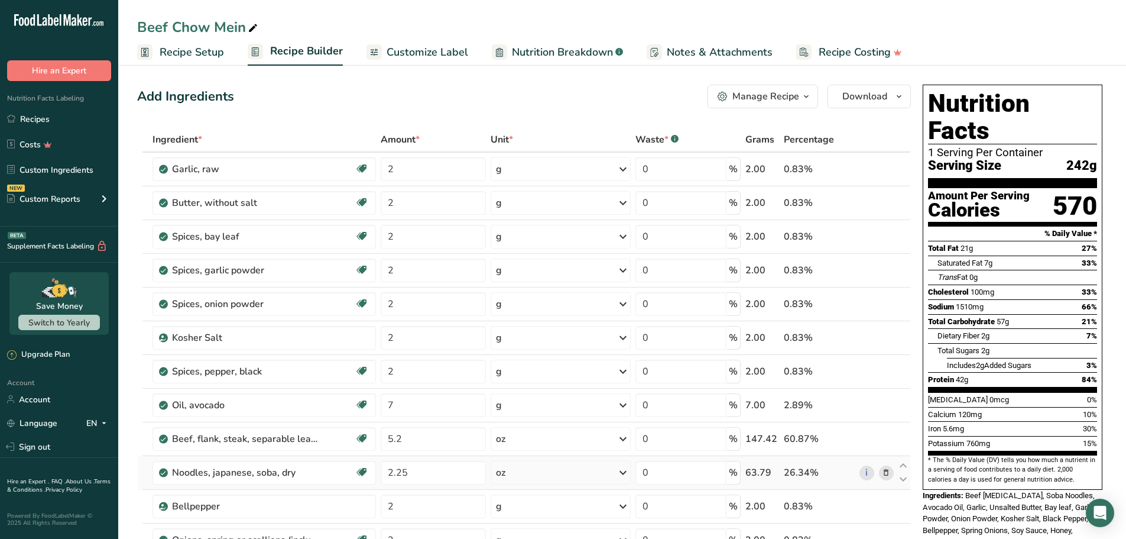
scroll to position [0, 0]
drag, startPoint x: 417, startPoint y: 174, endPoint x: 365, endPoint y: 179, distance: 52.8
click at [357, 177] on tr "Garlic, raw Source of Antioxidants Dairy free Gluten free Vegan Vegetarian Soy …" at bounding box center [524, 170] width 773 height 34
type input "10"
click at [595, 93] on div "Add Ingredients Manage Recipe Delete Recipe Duplicate Recipe Scale Recipe Save …" at bounding box center [524, 97] width 774 height 24
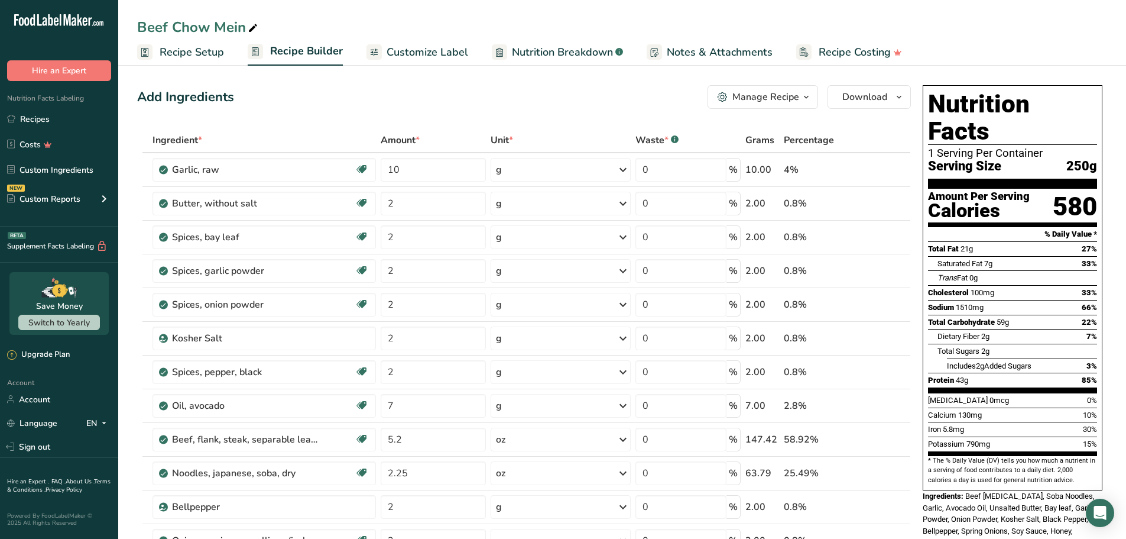
click at [799, 105] on button "Manage Recipe" at bounding box center [763, 97] width 111 height 24
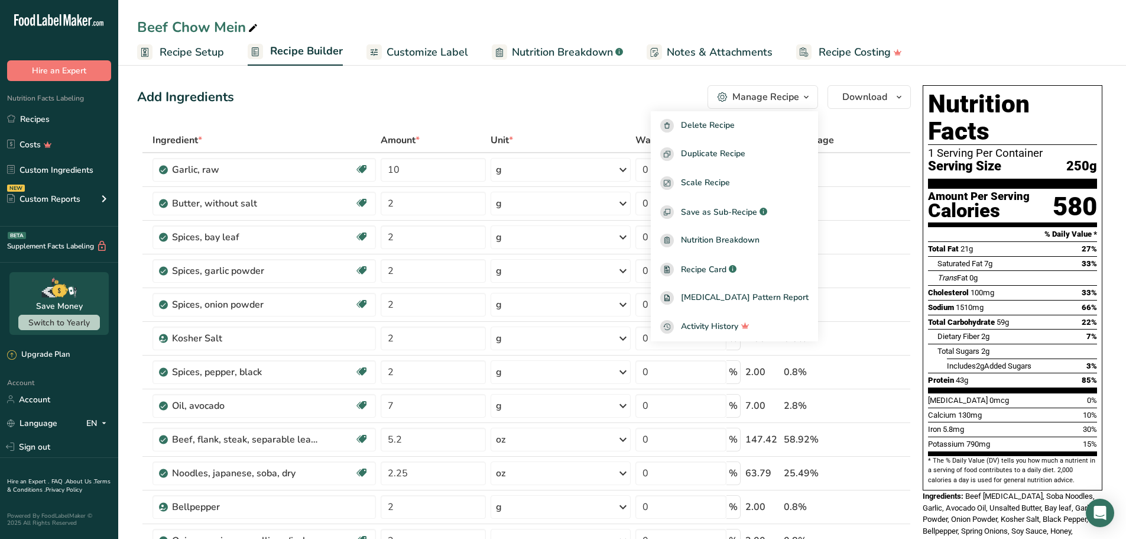
click at [589, 88] on div "Add Ingredients Manage Recipe Delete Recipe Duplicate Recipe Scale Recipe Save …" at bounding box center [524, 97] width 774 height 24
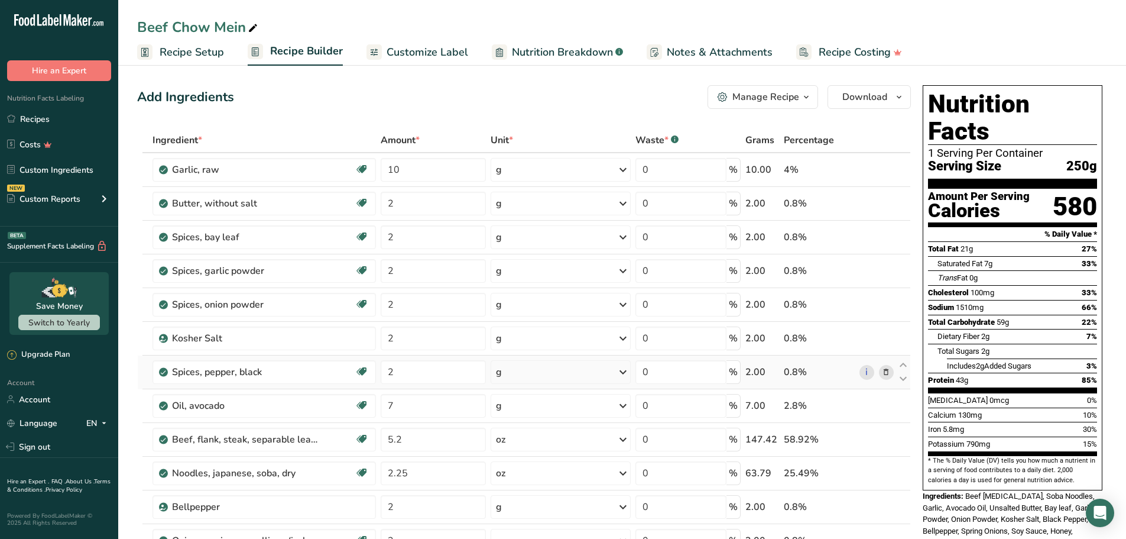
scroll to position [118, 0]
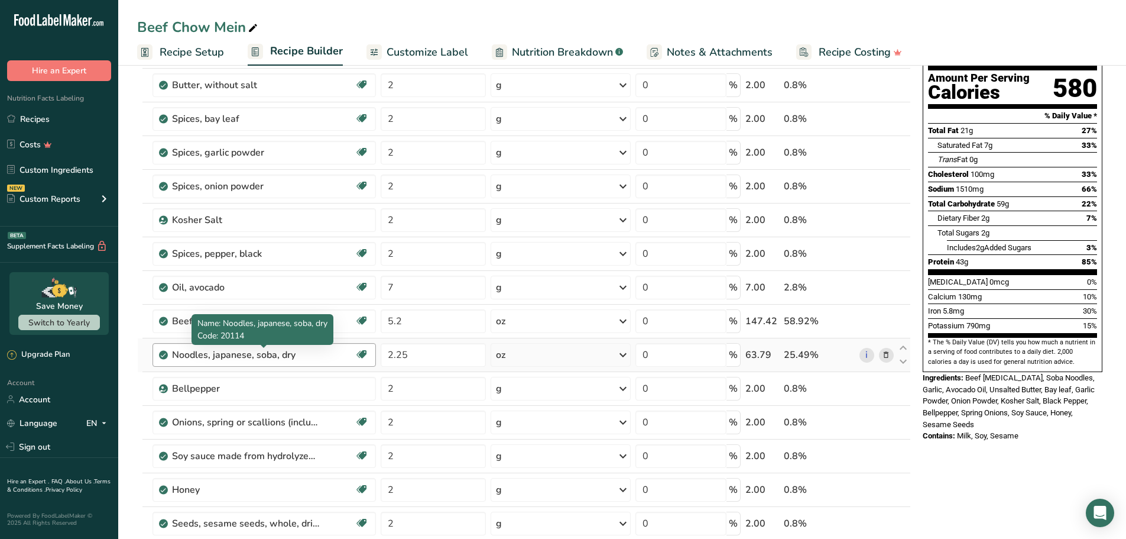
click at [320, 357] on div "Noodles, japanese, soba, dry" at bounding box center [263, 355] width 183 height 14
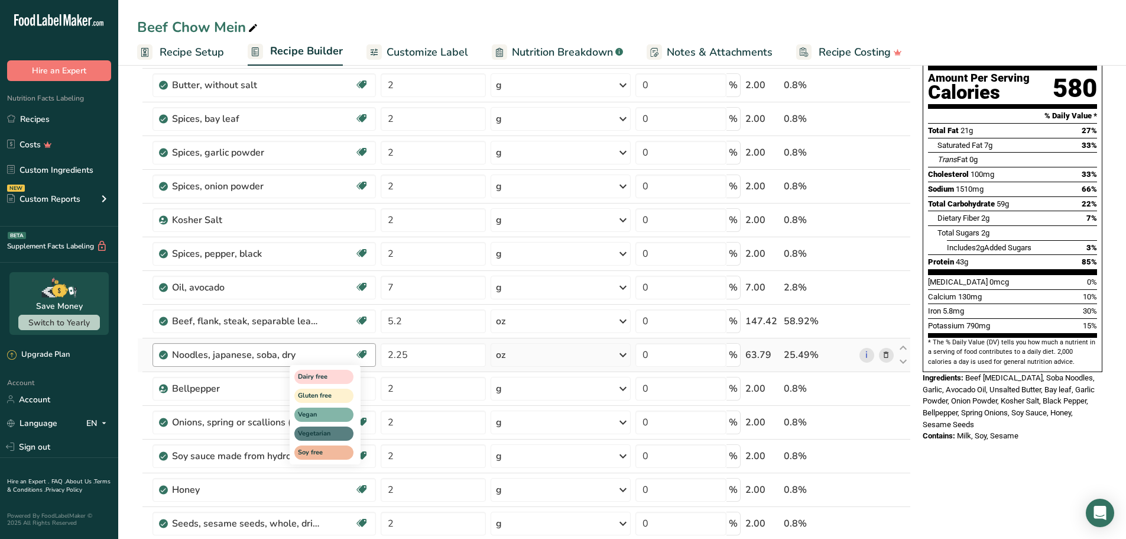
click at [360, 358] on icon at bounding box center [362, 354] width 12 height 18
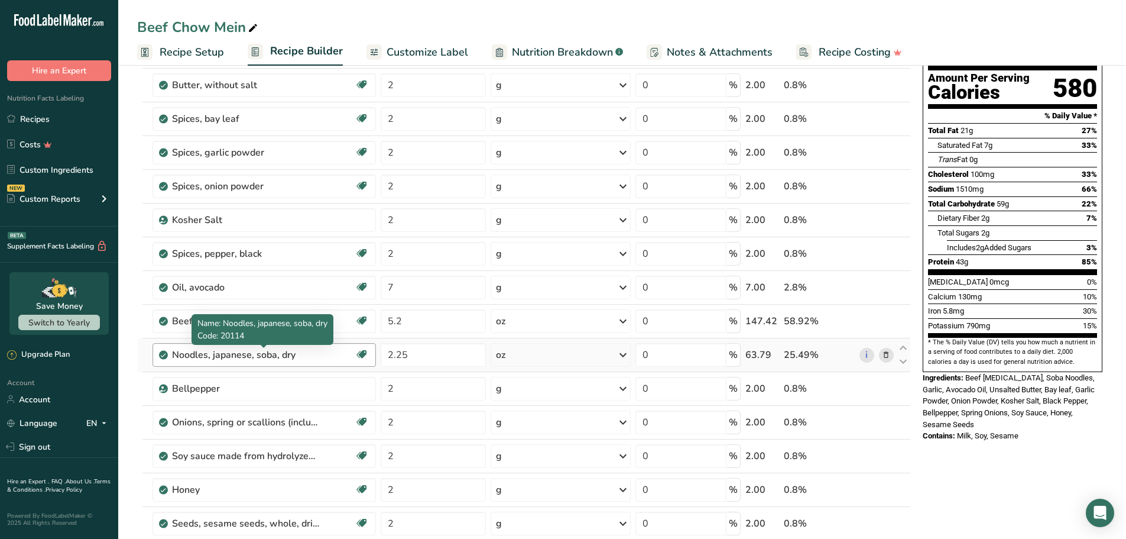
drag, startPoint x: 320, startPoint y: 353, endPoint x: 308, endPoint y: 351, distance: 12.5
click at [312, 352] on div "Noodles, japanese, soba, dry" at bounding box center [263, 355] width 183 height 14
click at [326, 351] on div "Noodles, japanese, soba, dry" at bounding box center [263, 355] width 183 height 14
click at [887, 353] on icon at bounding box center [886, 355] width 8 height 12
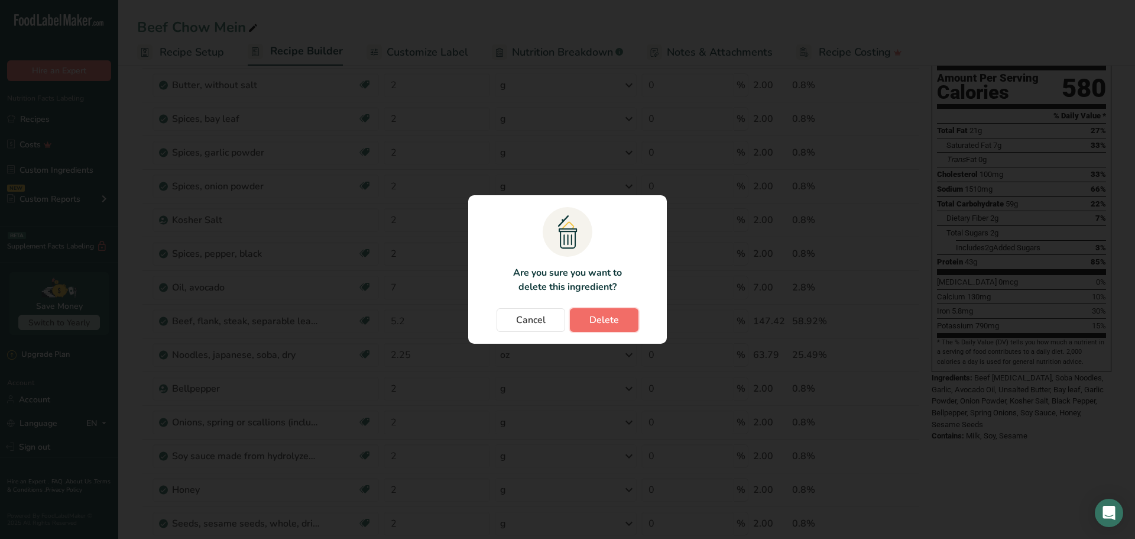
click at [604, 320] on span "Delete" at bounding box center [604, 320] width 30 height 14
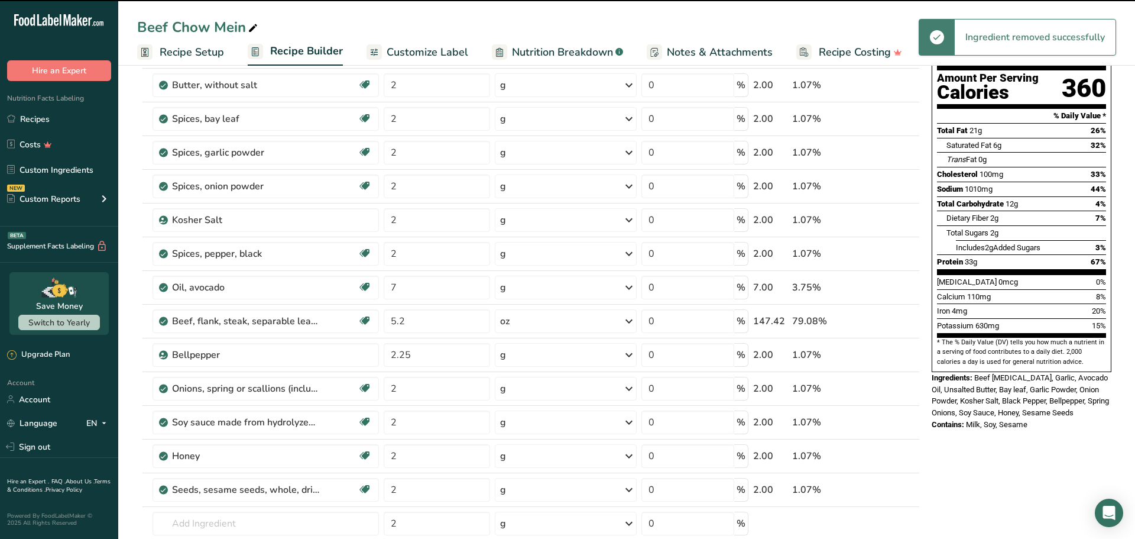
type input "2"
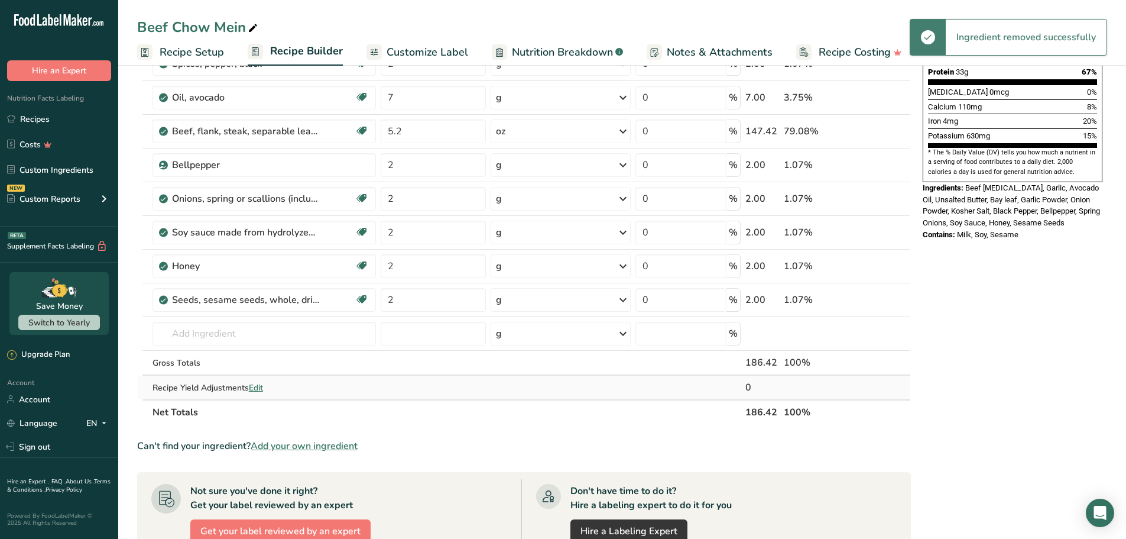
scroll to position [355, 0]
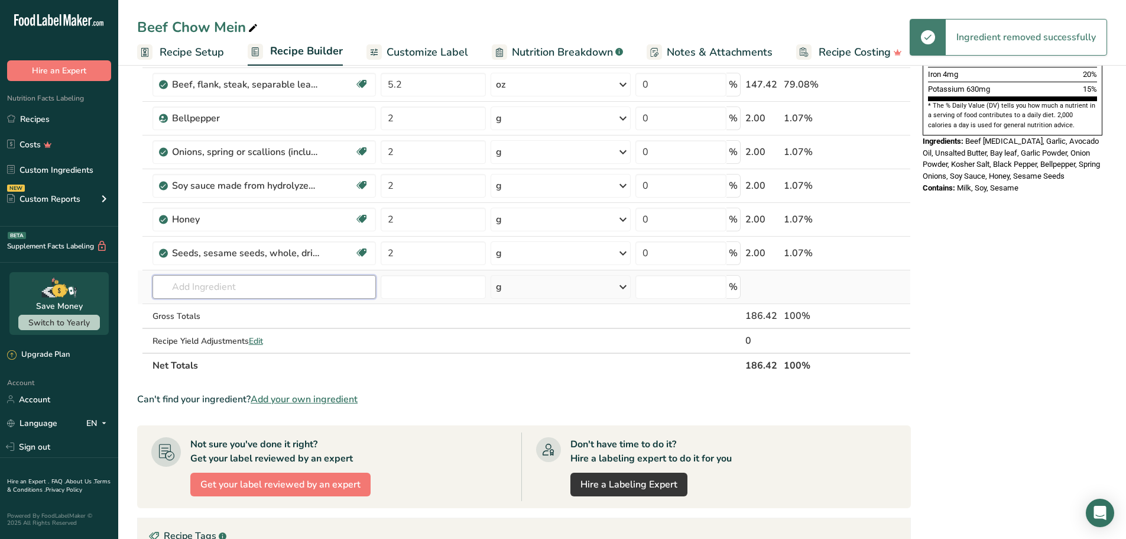
click at [316, 283] on input "text" at bounding box center [265, 287] width 224 height 24
click at [297, 288] on input "text" at bounding box center [265, 287] width 224 height 24
paste input "Soba noodles"
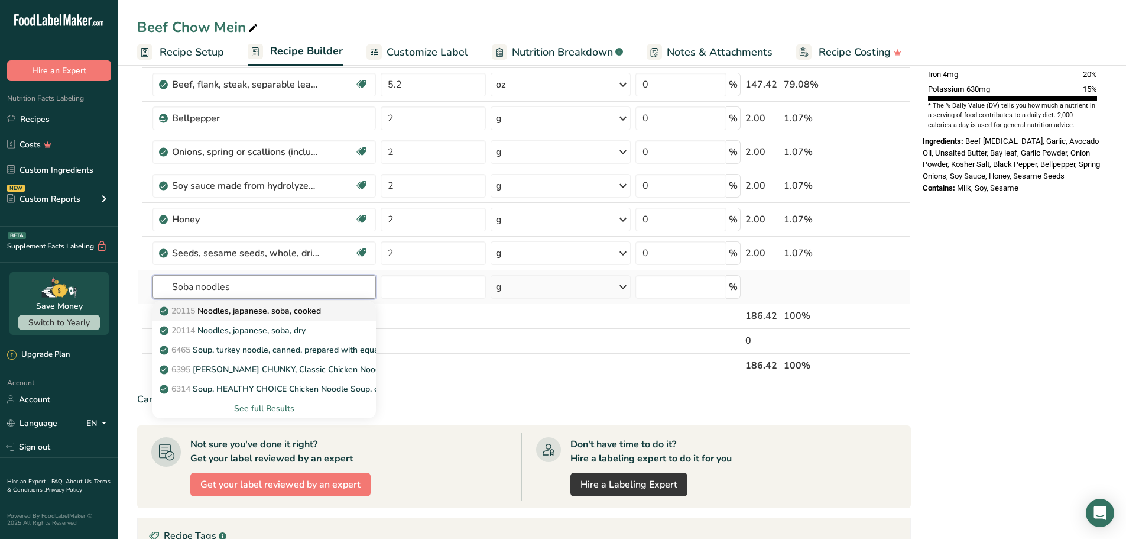
type input "Soba noodles"
click at [294, 313] on p "20115 Noodles, japanese, soba, cooked" at bounding box center [241, 310] width 159 height 12
type input "Noodles, japanese, soba, cooked"
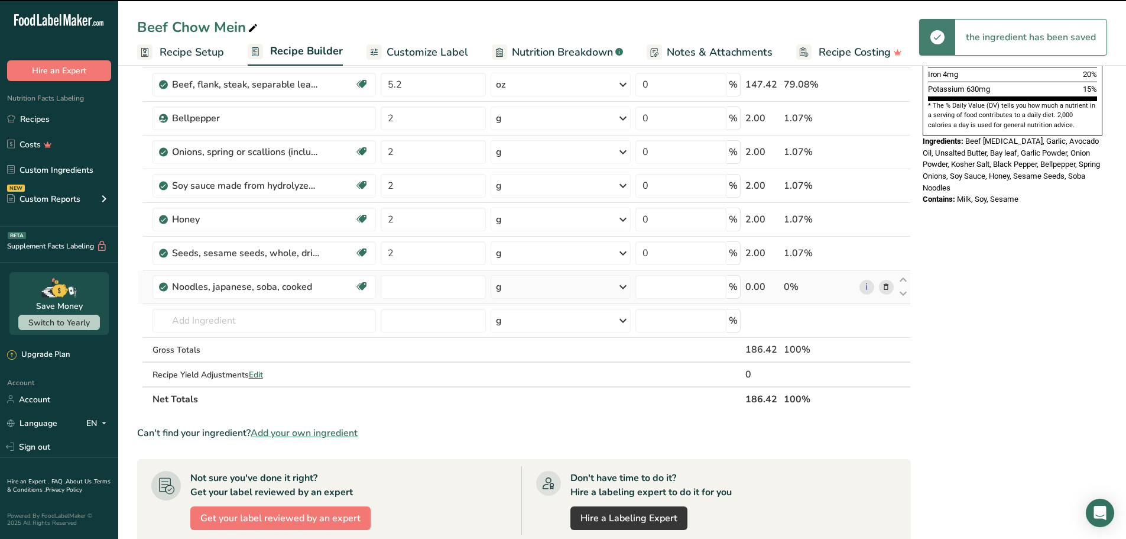
type input "0"
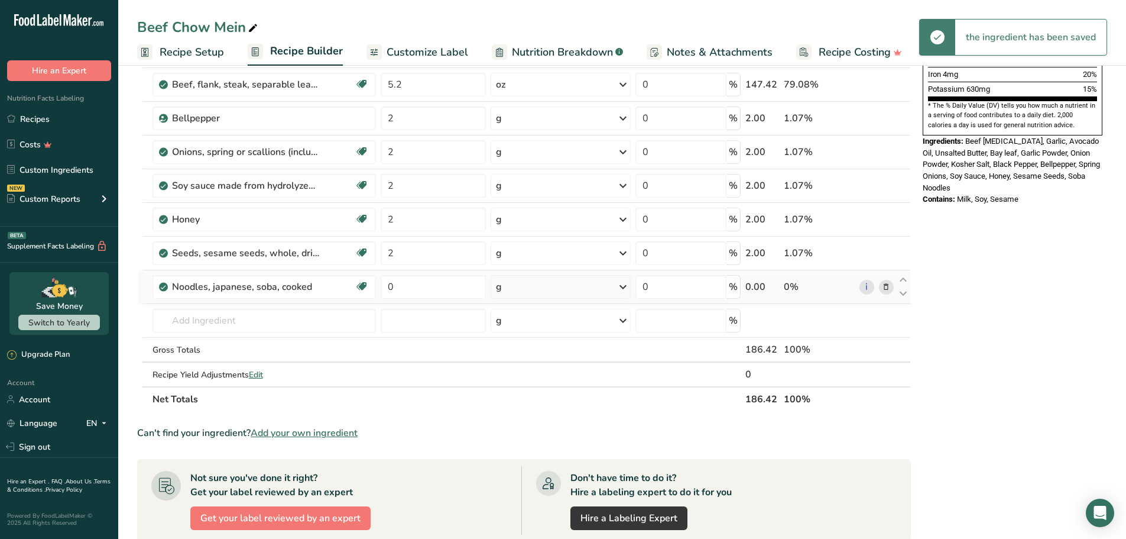
click at [519, 288] on div "g" at bounding box center [561, 287] width 140 height 24
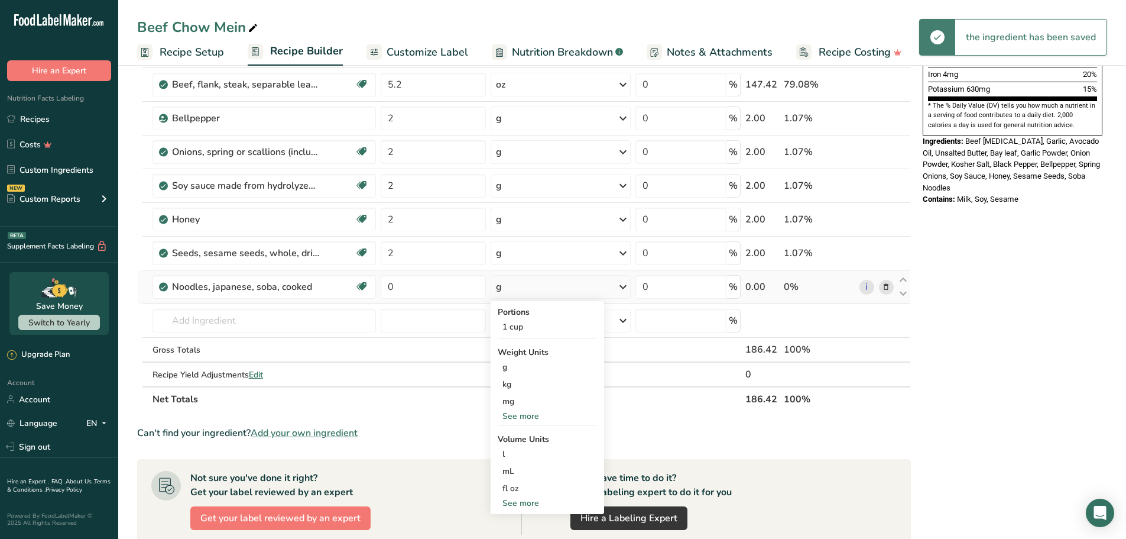
click at [521, 417] on div "See more" at bounding box center [547, 416] width 99 height 12
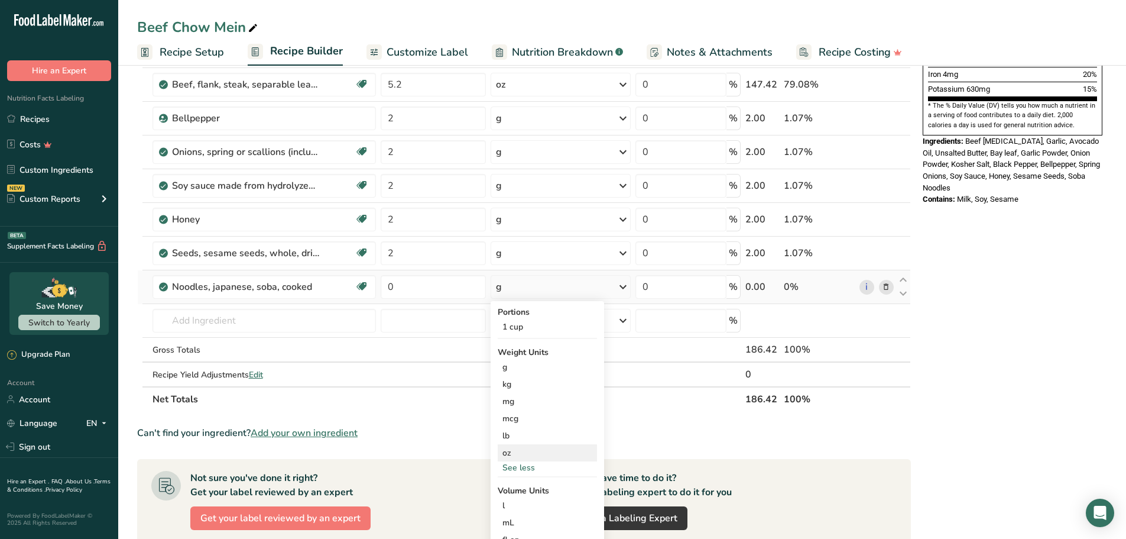
click at [515, 454] on div "oz" at bounding box center [547, 452] width 99 height 17
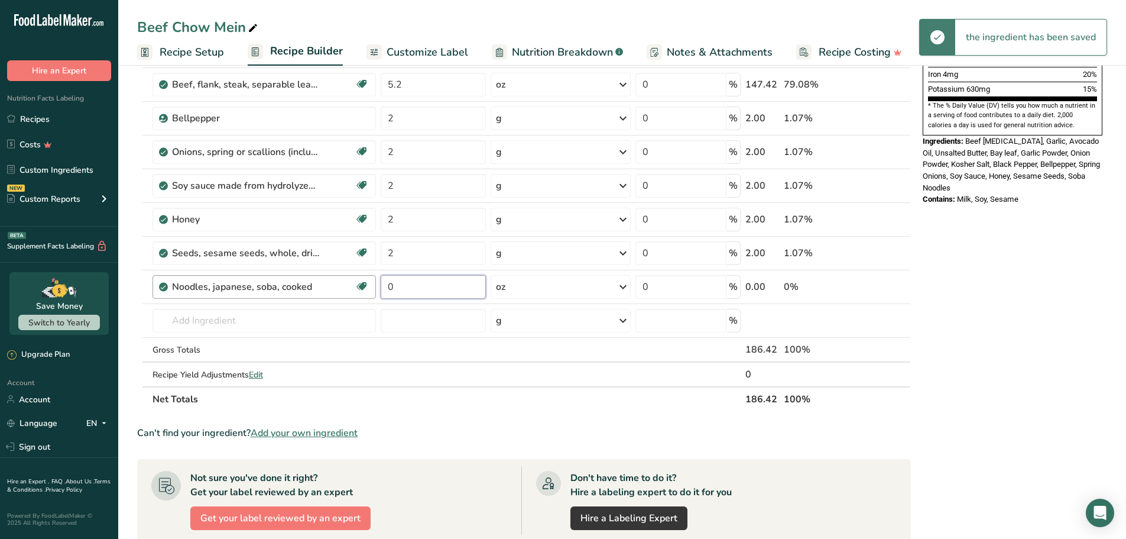
drag, startPoint x: 435, startPoint y: 287, endPoint x: 374, endPoint y: 281, distance: 60.6
click at [374, 281] on tr "Noodles, japanese, soba, cooked Dairy free Gluten free Vegan Vegetarian Soy fre…" at bounding box center [524, 287] width 773 height 34
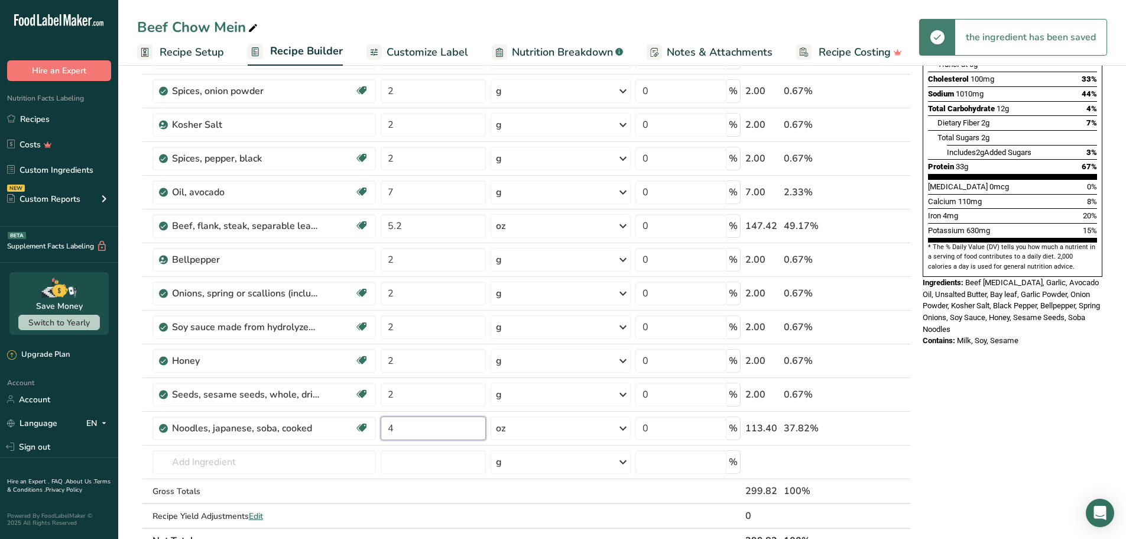
scroll to position [177, 0]
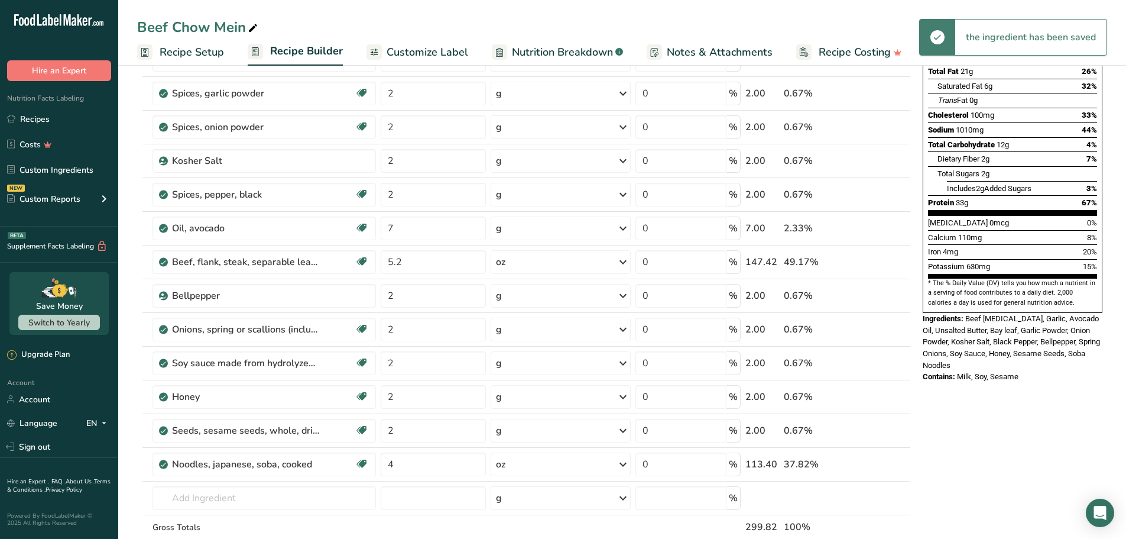
click at [1025, 433] on div "Nutrition Facts 1 Serving Per Container Serving Size 186g Amount Per Serving Ca…" at bounding box center [1012, 467] width 189 height 1129
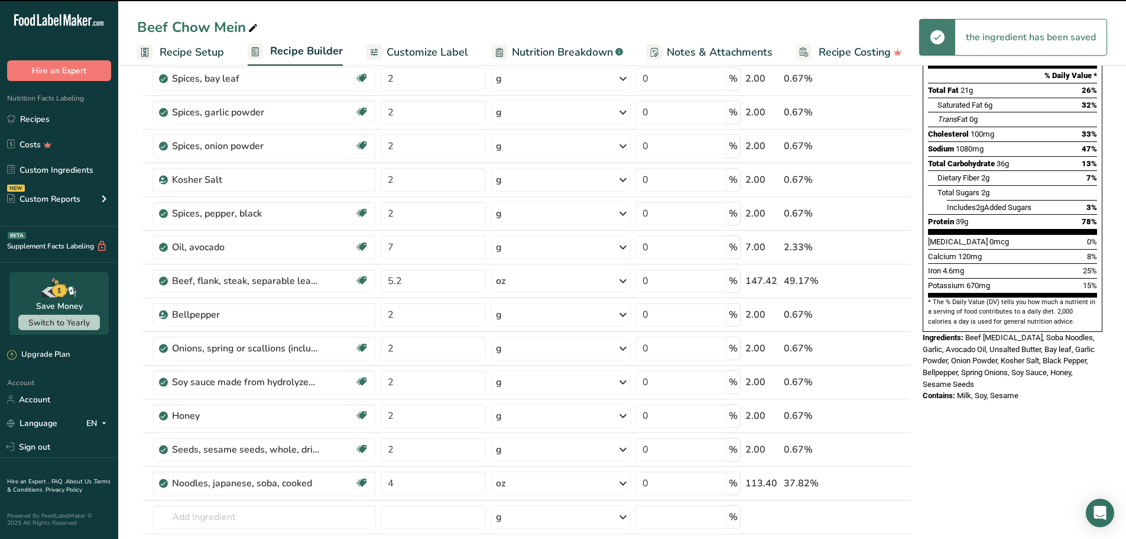
scroll to position [118, 0]
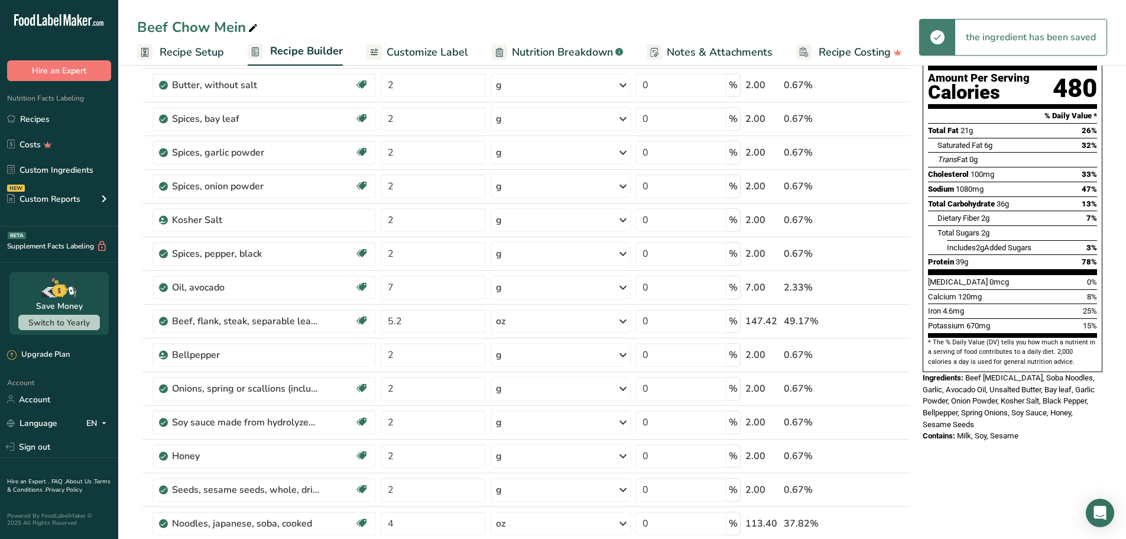
drag, startPoint x: 1023, startPoint y: 174, endPoint x: 989, endPoint y: 174, distance: 33.7
click at [989, 196] on div "Total Carbohydrate 36g 13%" at bounding box center [1012, 203] width 169 height 15
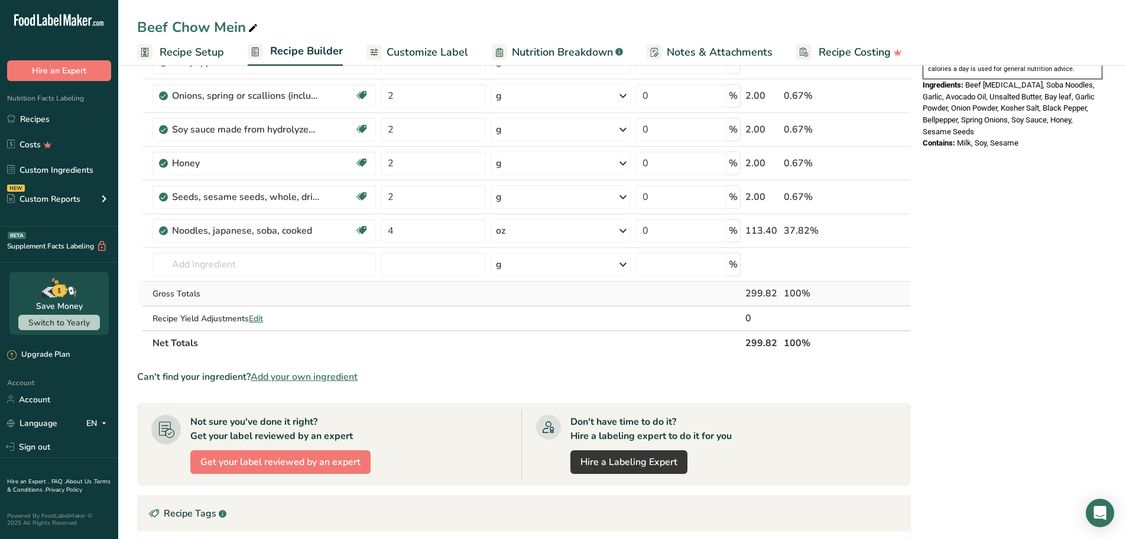
scroll to position [414, 0]
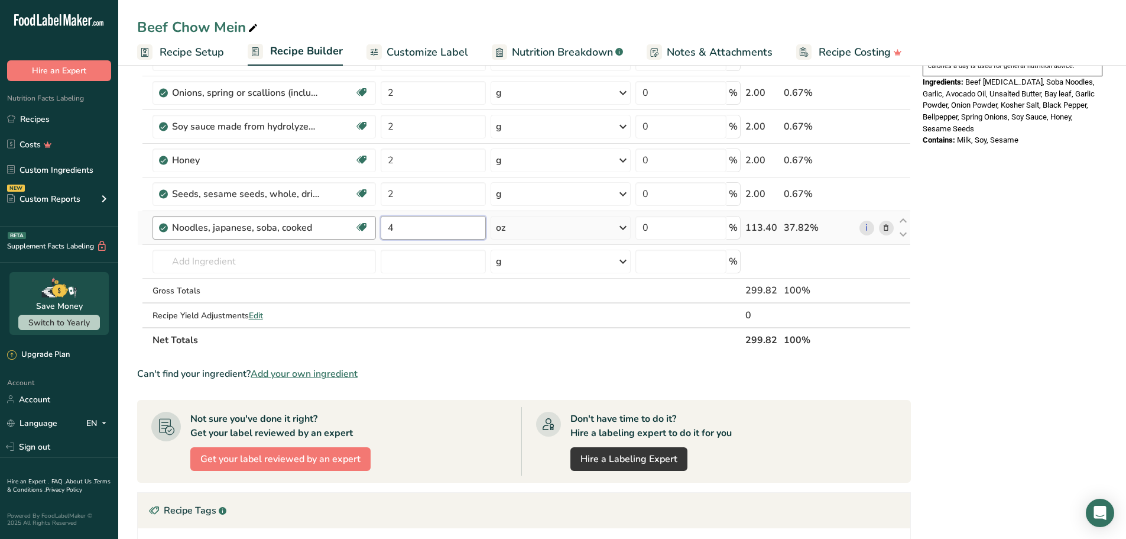
drag, startPoint x: 419, startPoint y: 221, endPoint x: 366, endPoint y: 230, distance: 53.4
click at [366, 230] on tr "Noodles, japanese, soba, cooked Dairy free Gluten free Vegan Vegetarian Soy fre…" at bounding box center [524, 228] width 773 height 34
click at [1041, 270] on div "Nutrition Facts 1 Serving Per Container Serving Size 300g Amount Per Serving Ca…" at bounding box center [1012, 231] width 189 height 1129
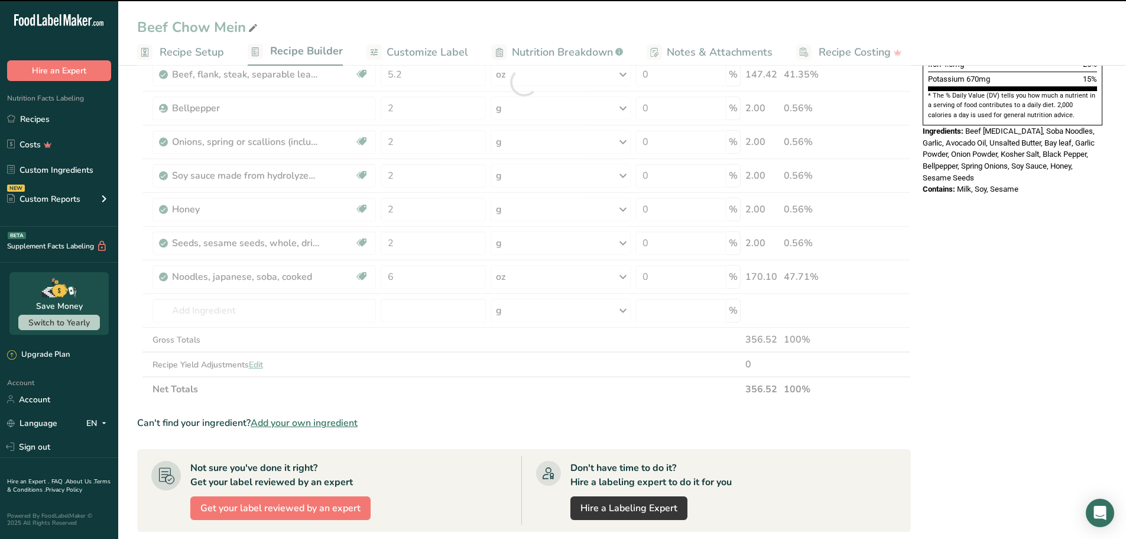
scroll to position [118, 0]
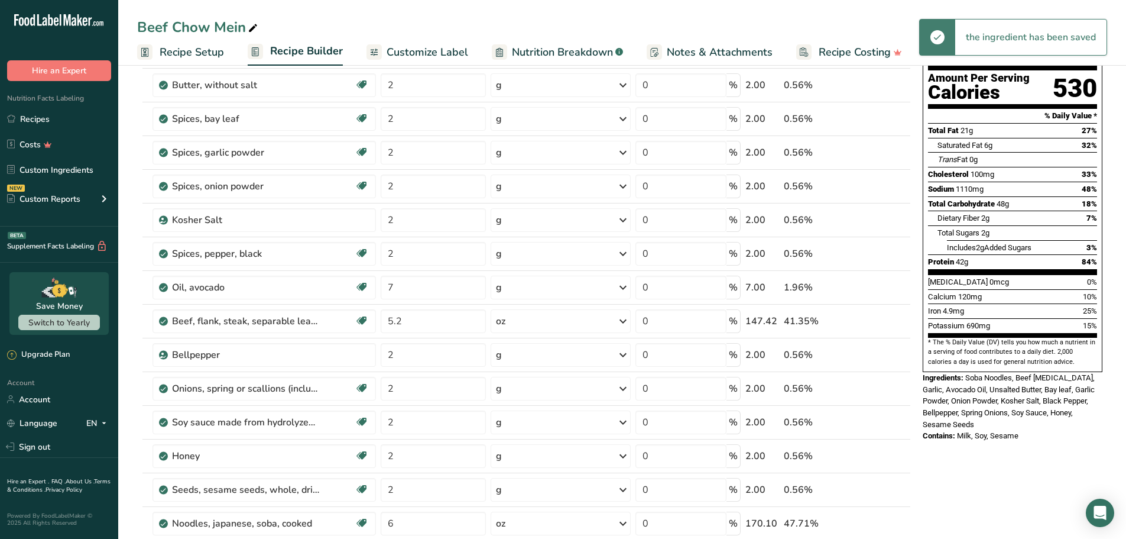
drag, startPoint x: 1004, startPoint y: 176, endPoint x: 989, endPoint y: 174, distance: 15.4
click at [989, 196] on div "Total Carbohydrate 48g 18%" at bounding box center [1012, 203] width 169 height 15
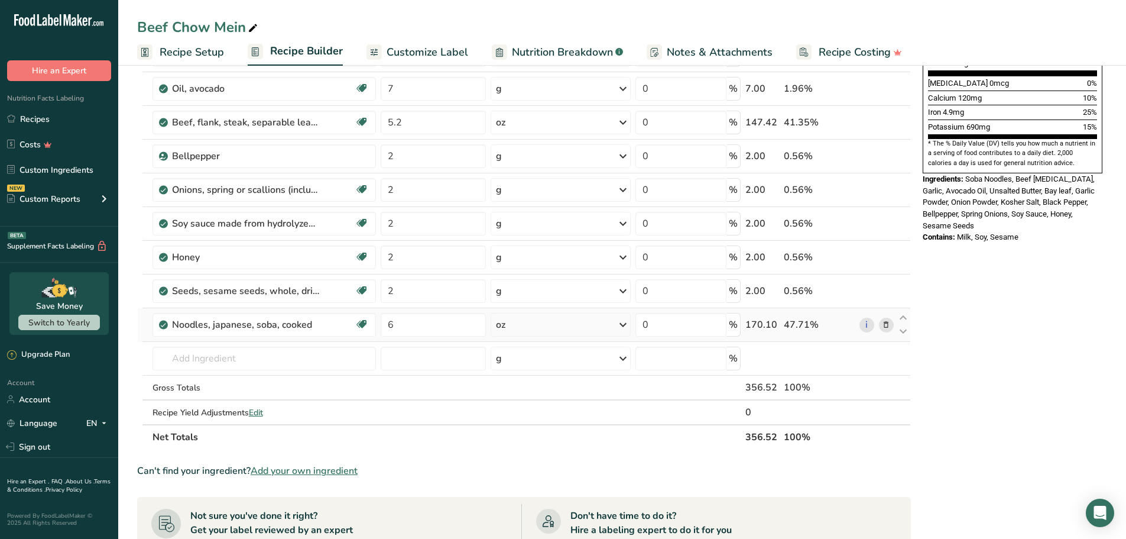
scroll to position [296, 0]
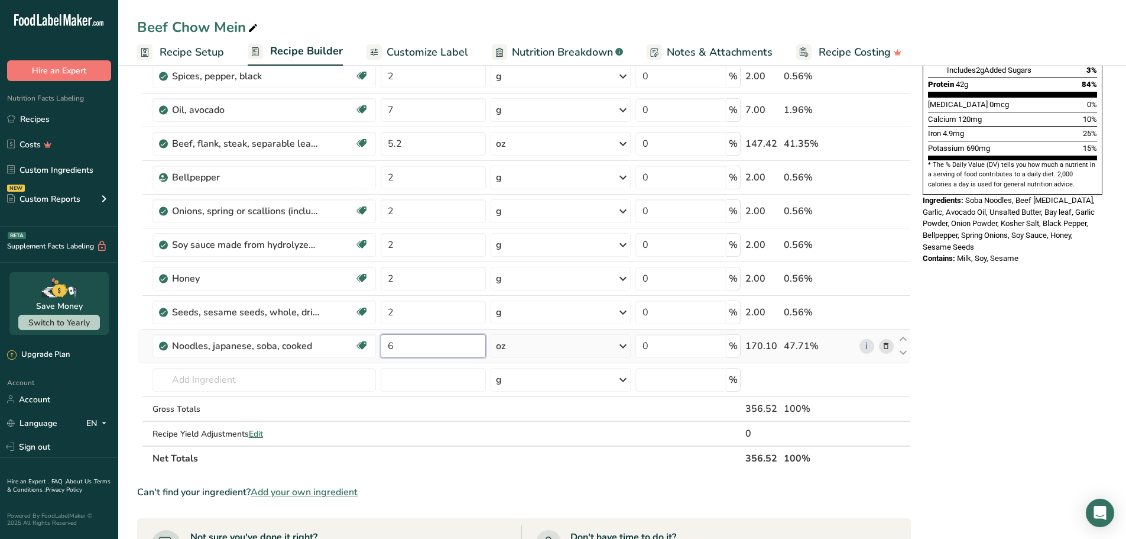
drag, startPoint x: 373, startPoint y: 345, endPoint x: 436, endPoint y: 343, distance: 62.7
click at [367, 346] on tr "Noodles, japanese, soba, cooked Dairy free Gluten free Vegan Vegetarian Soy fre…" at bounding box center [524, 346] width 773 height 34
click at [1058, 279] on div "Nutrition Facts 1 Serving Per Container Serving Size 357g Amount Per Serving Ca…" at bounding box center [1012, 349] width 189 height 1129
click at [447, 351] on input "7" at bounding box center [433, 346] width 105 height 24
type input "7.4"
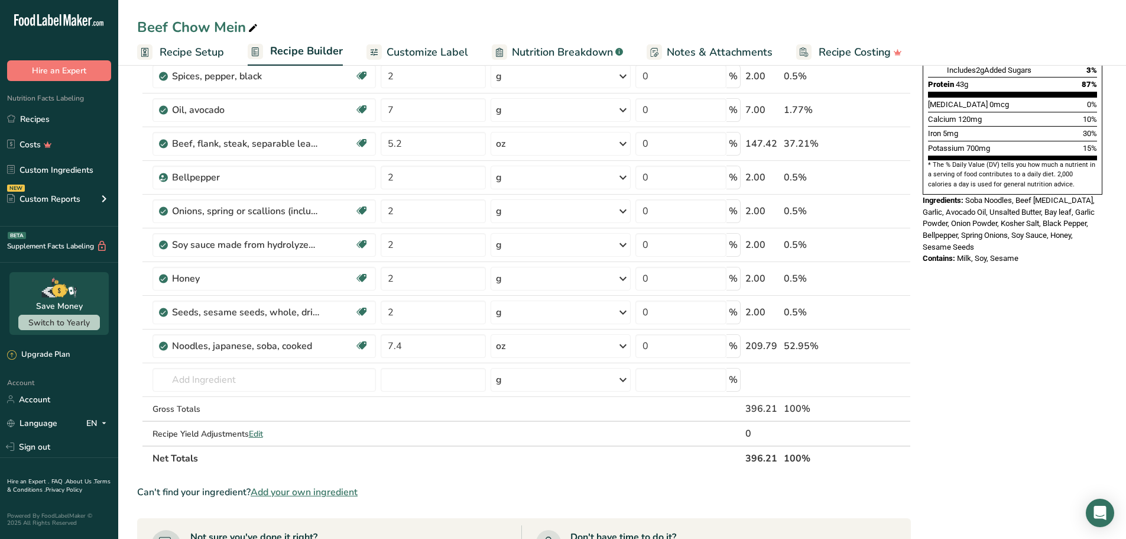
click at [1000, 290] on div "Nutrition Facts 1 Serving Per Container Serving Size 385g Amount Per Serving Ca…" at bounding box center [1012, 349] width 189 height 1129
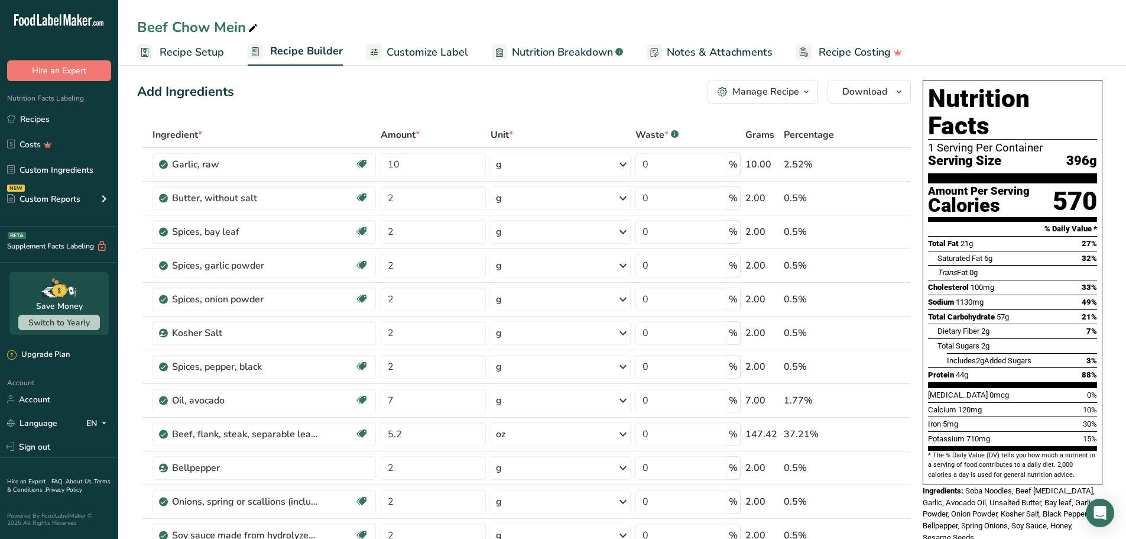
scroll to position [0, 0]
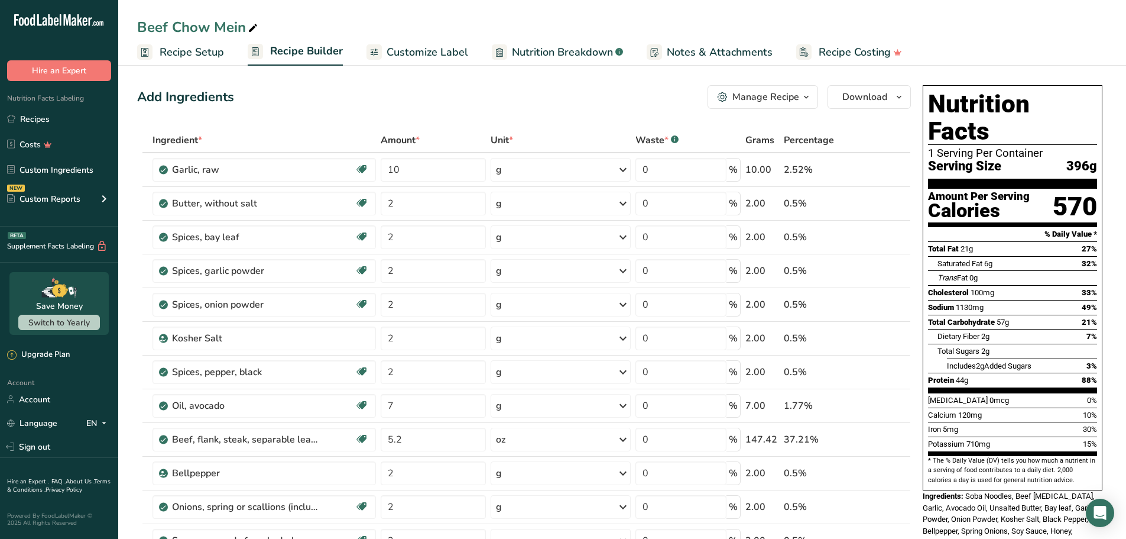
drag, startPoint x: 1089, startPoint y: 141, endPoint x: 1062, endPoint y: 140, distance: 26.6
click at [1062, 159] on div "Serving Size 396g" at bounding box center [1012, 166] width 169 height 15
copy span "396"
drag, startPoint x: 425, startPoint y: 410, endPoint x: 377, endPoint y: 407, distance: 47.4
click at [377, 407] on tr "Oil, avocado Dairy free Gluten free Vegan Vegetarian Soy free Source of Healthy…" at bounding box center [524, 406] width 773 height 34
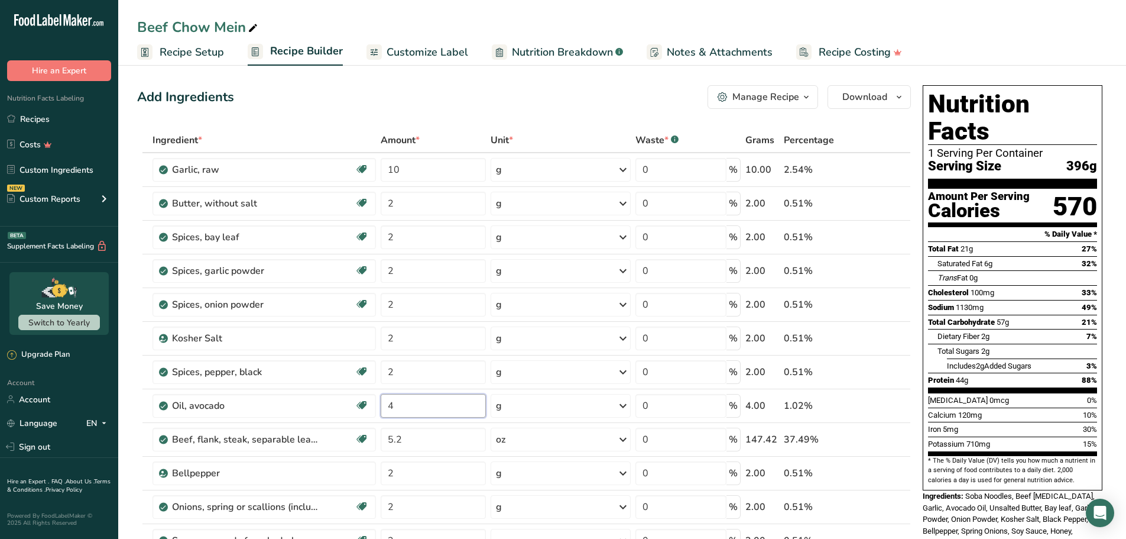
type input "4"
click at [544, 95] on div "Add Ingredients Manage Recipe Delete Recipe Duplicate Recipe Scale Recipe Save …" at bounding box center [524, 97] width 774 height 24
drag, startPoint x: 429, startPoint y: 438, endPoint x: 397, endPoint y: 439, distance: 31.4
click at [397, 439] on input "5.2" at bounding box center [433, 439] width 105 height 24
type input "5"
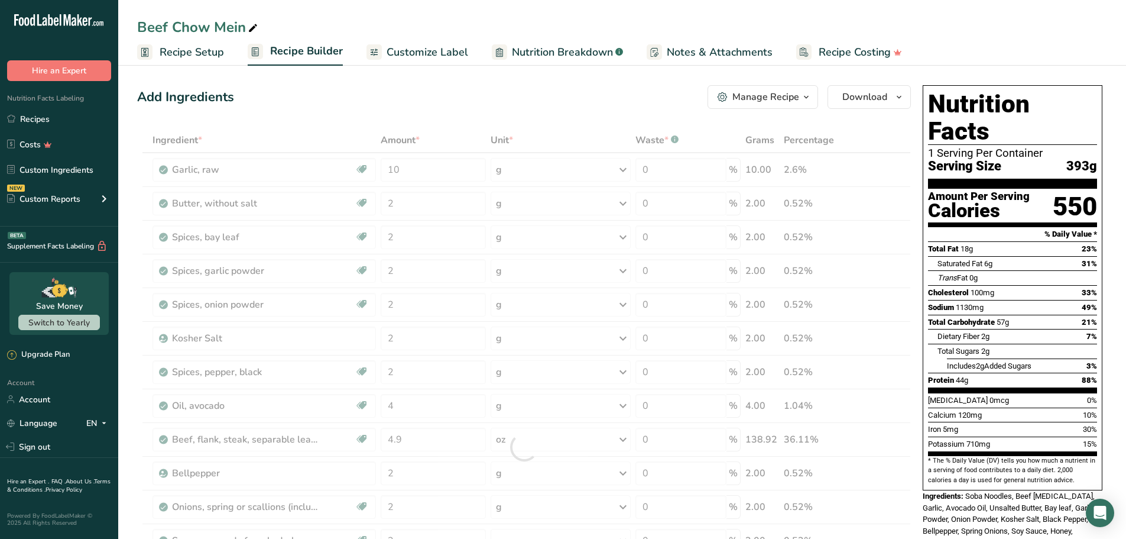
click at [620, 95] on div "Add Ingredients Manage Recipe Delete Recipe Duplicate Recipe Scale Recipe Save …" at bounding box center [524, 97] width 774 height 24
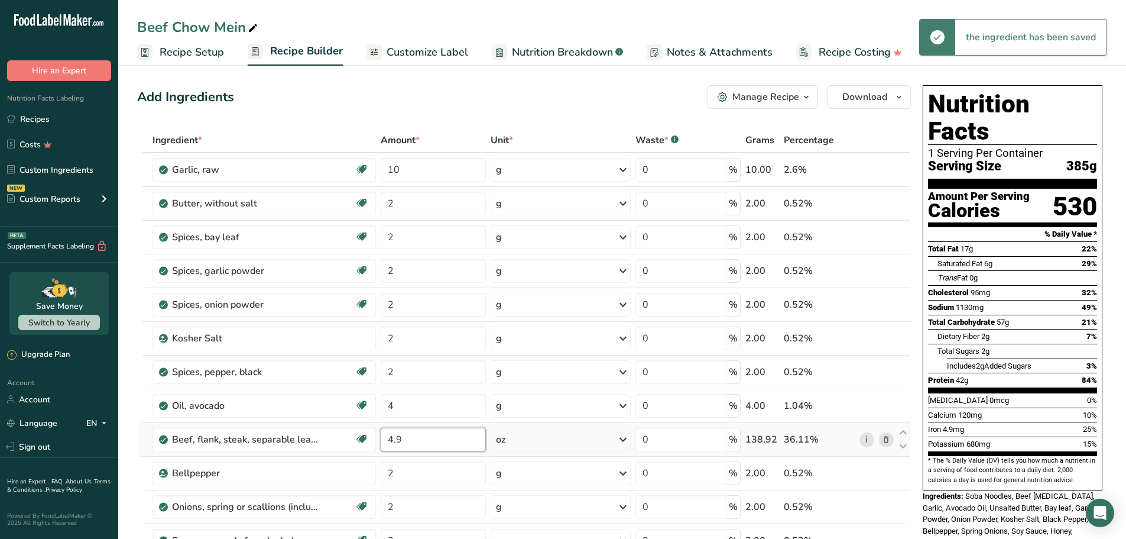
drag, startPoint x: 432, startPoint y: 438, endPoint x: 396, endPoint y: 435, distance: 36.7
click at [396, 435] on input "4.9" at bounding box center [433, 439] width 105 height 24
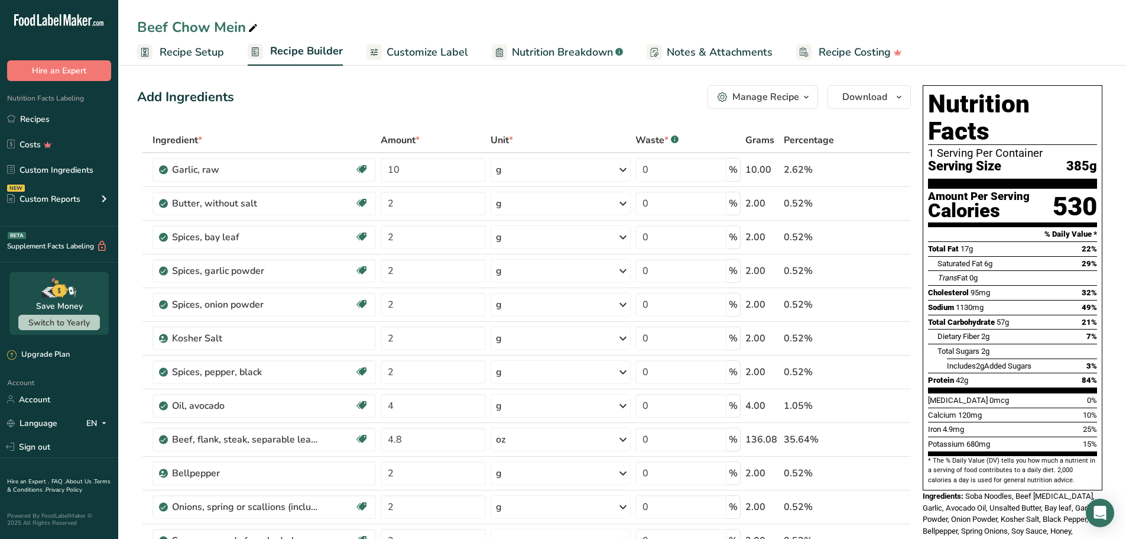
click at [534, 102] on div "Add Ingredients Manage Recipe Delete Recipe Duplicate Recipe Scale Recipe Save …" at bounding box center [524, 97] width 774 height 24
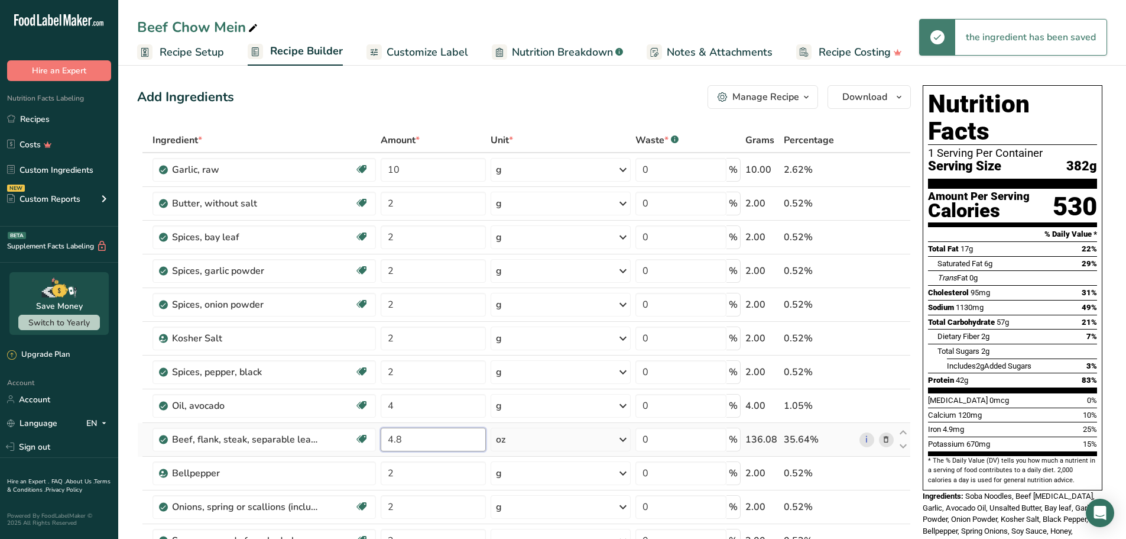
click at [413, 436] on input "4.8" at bounding box center [433, 439] width 105 height 24
type input "4.7"
click at [787, 103] on div "Manage Recipe" at bounding box center [766, 97] width 67 height 14
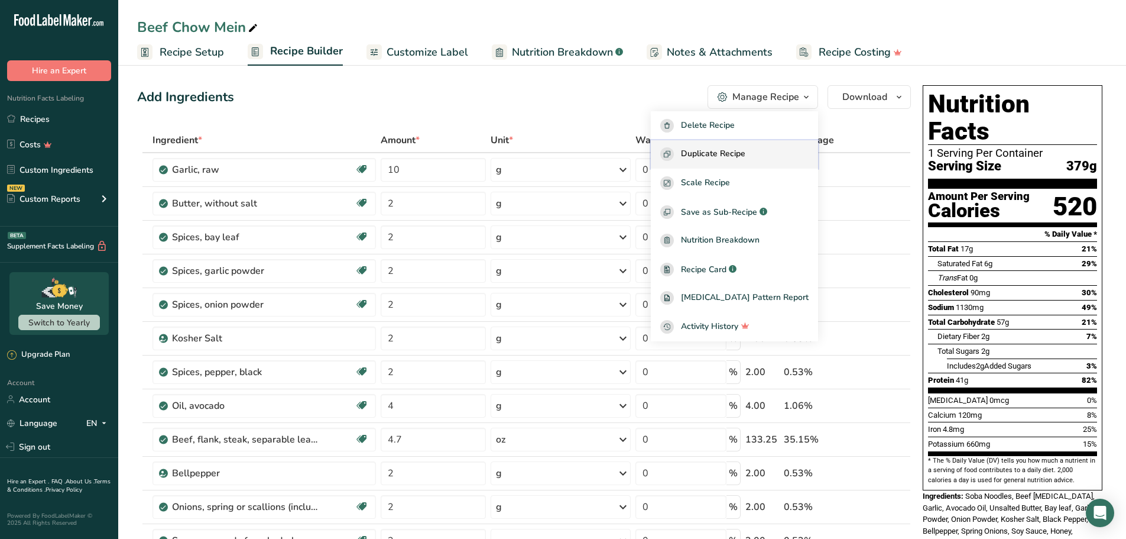
click at [735, 151] on span "Duplicate Recipe" at bounding box center [713, 154] width 64 height 14
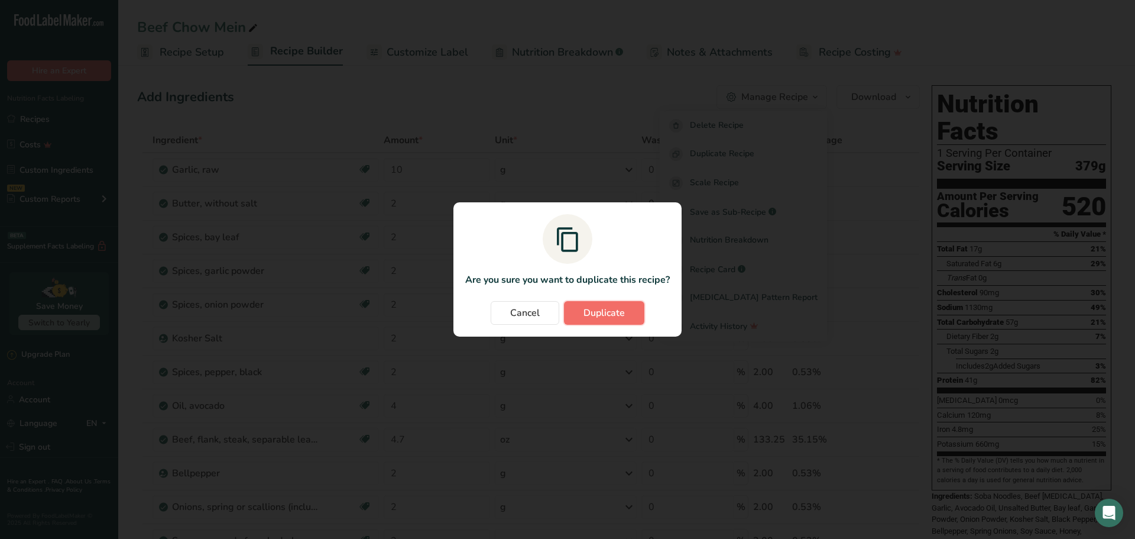
click at [614, 313] on span "Duplicate" at bounding box center [604, 313] width 41 height 14
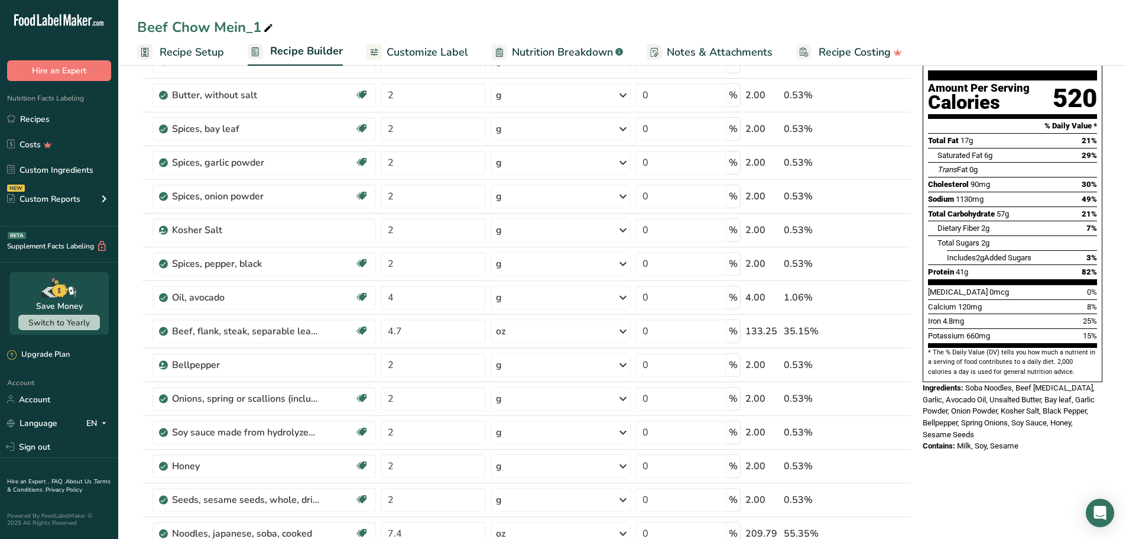
scroll to position [118, 0]
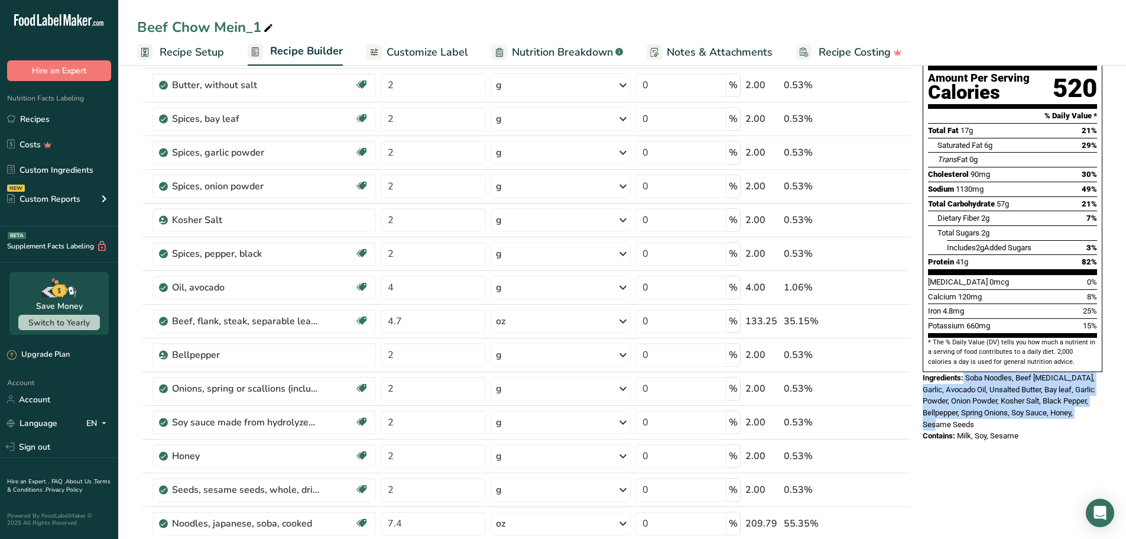
drag, startPoint x: 984, startPoint y: 394, endPoint x: 965, endPoint y: 355, distance: 43.1
click at [965, 372] on div "Ingredients: Soba Noodles, Beef [MEDICAL_DATA], Garlic, Avocado Oil, Unsalted B…" at bounding box center [1013, 401] width 180 height 58
copy div "Soba Noodles, Beef [MEDICAL_DATA], Garlic, Avocado Oil, Unsalted Butter, Bay le…"
drag, startPoint x: 1023, startPoint y: 411, endPoint x: 960, endPoint y: 410, distance: 63.3
click at [960, 430] on div "Contains: Milk, Soy, Sesame" at bounding box center [1013, 436] width 180 height 12
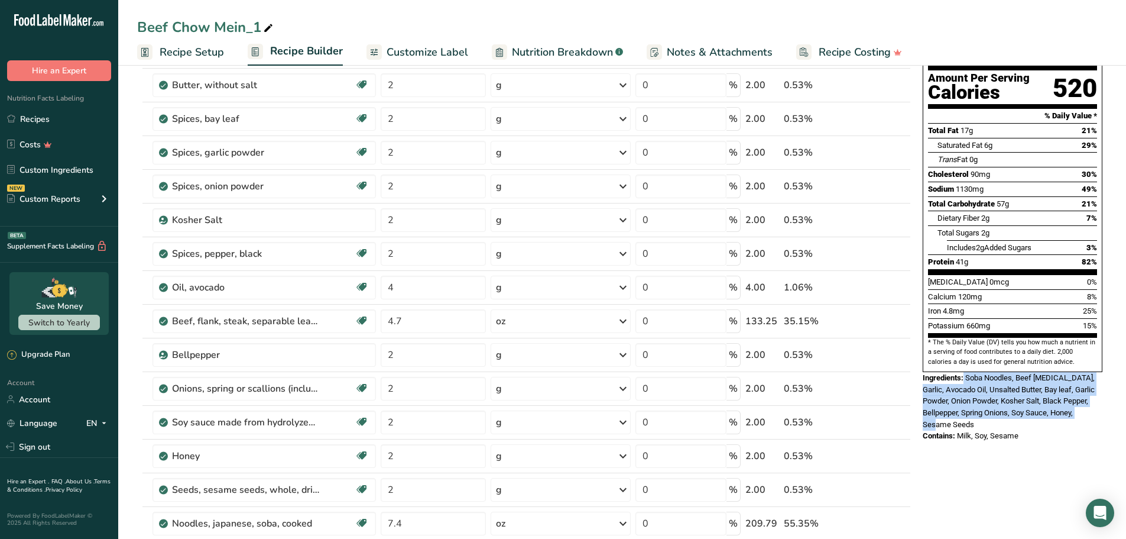
copy span "Milk, Soy, Sesame"
click at [1016, 416] on div "Nutrition Facts 1 Serving Per Container Serving Size 379g Amount Per Serving Ca…" at bounding box center [1012, 204] width 189 height 484
drag, startPoint x: 965, startPoint y: 349, endPoint x: 1019, endPoint y: 396, distance: 70.4
click at [1019, 396] on div "Ingredients: Soba Noodles, Beef [MEDICAL_DATA], Garlic, Avocado Oil, Unsalted B…" at bounding box center [1013, 401] width 180 height 58
copy div "Soba Noodles, Beef [MEDICAL_DATA], Garlic, Avocado Oil, Unsalted Butter, Bay le…"
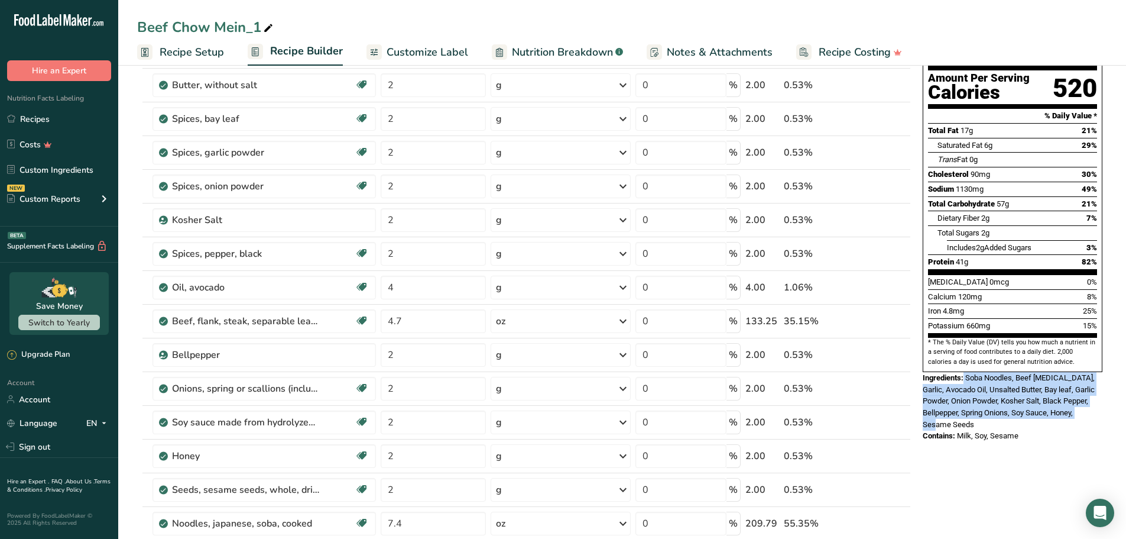
drag, startPoint x: 1044, startPoint y: 409, endPoint x: 958, endPoint y: 410, distance: 86.3
click at [958, 430] on div "Contains: Milk, Soy, Sesame" at bounding box center [1013, 436] width 180 height 12
copy span "Milk, Soy, Sesame"
click at [886, 315] on icon at bounding box center [886, 321] width 8 height 12
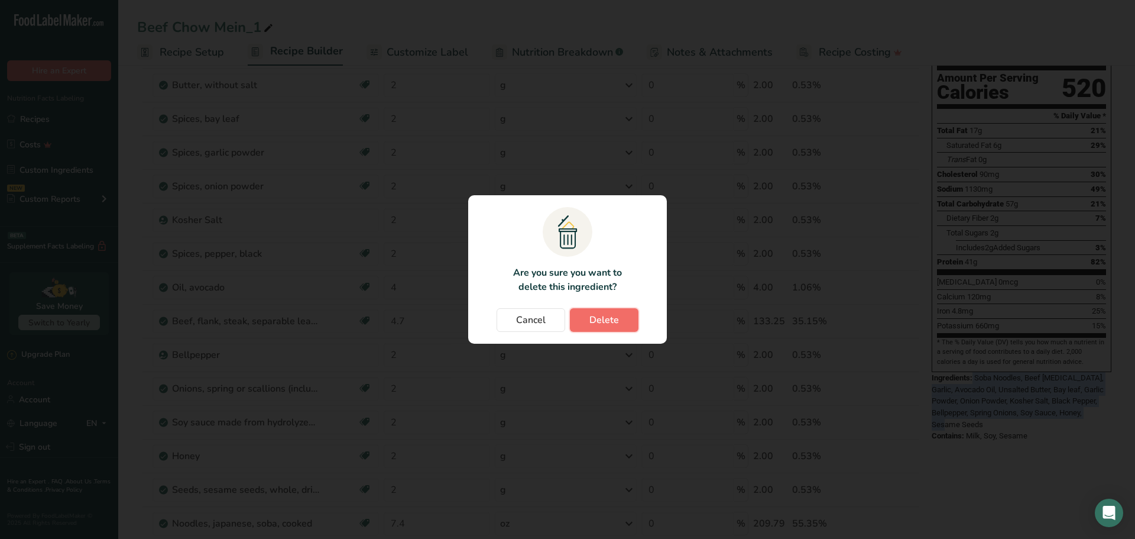
click at [609, 328] on button "Delete" at bounding box center [604, 320] width 69 height 24
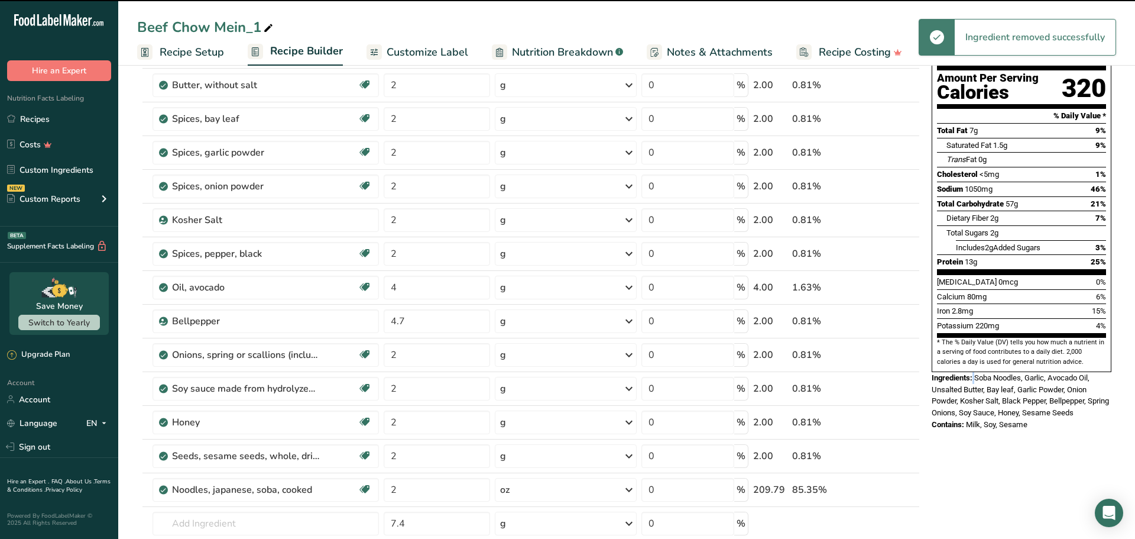
type input "2"
type input "7.4"
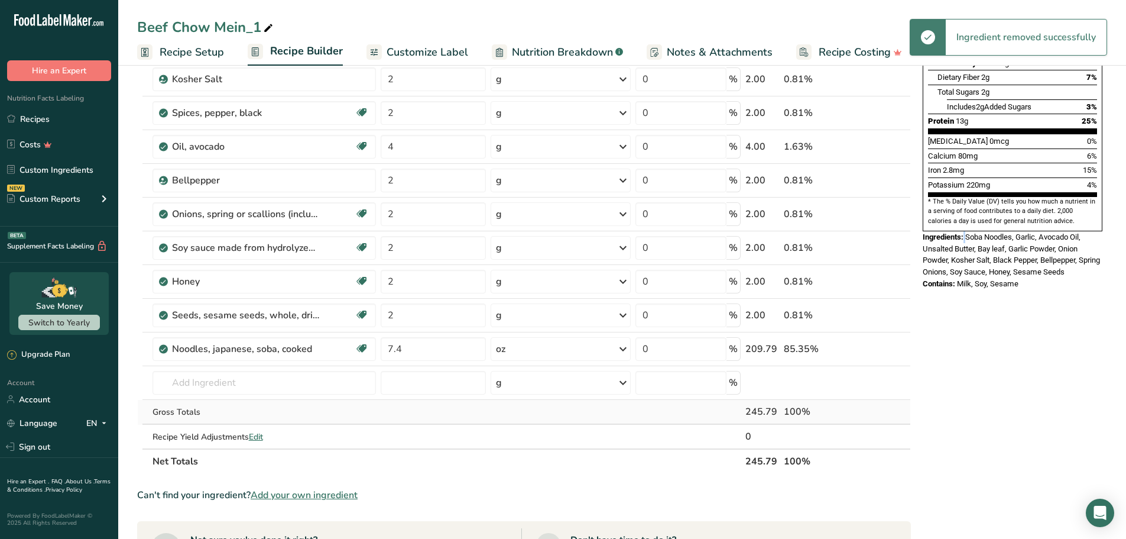
scroll to position [296, 0]
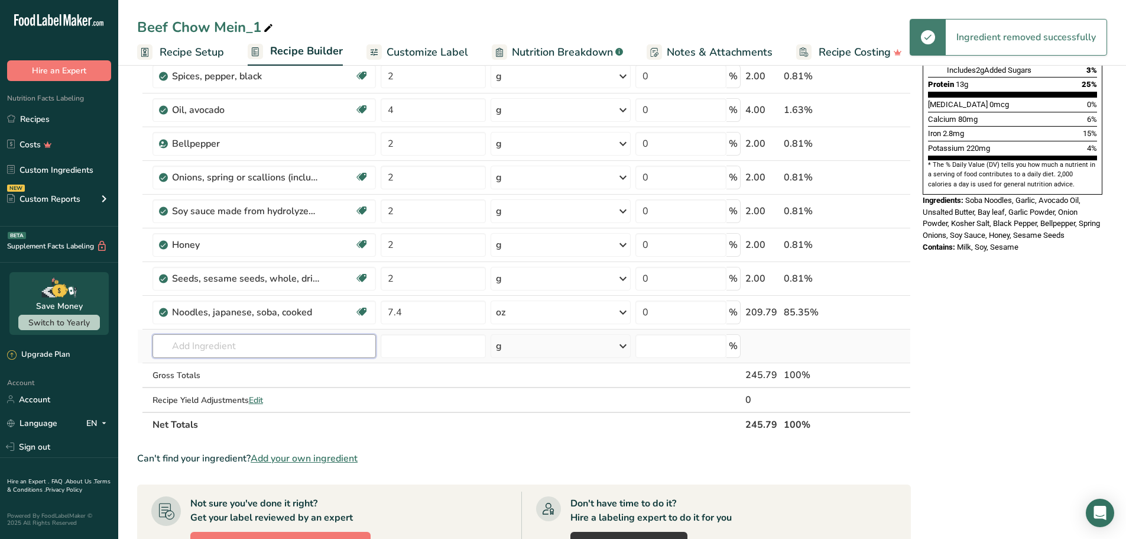
click at [277, 355] on input "text" at bounding box center [265, 346] width 224 height 24
paste input "Chicken breast Chicken, broiler or fryers, breast, skinless, boneless, meat onl…"
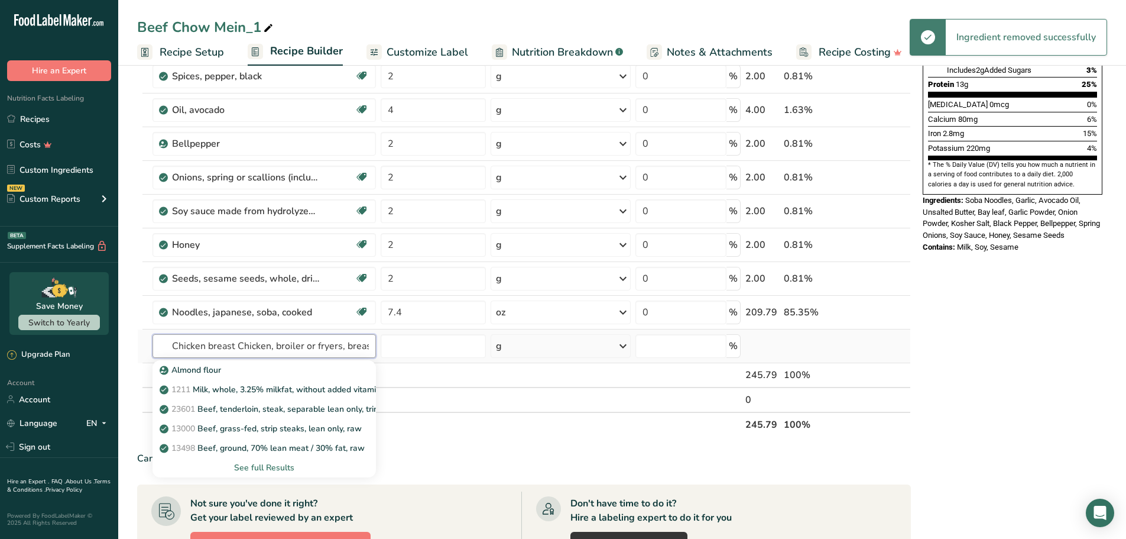
scroll to position [0, 150]
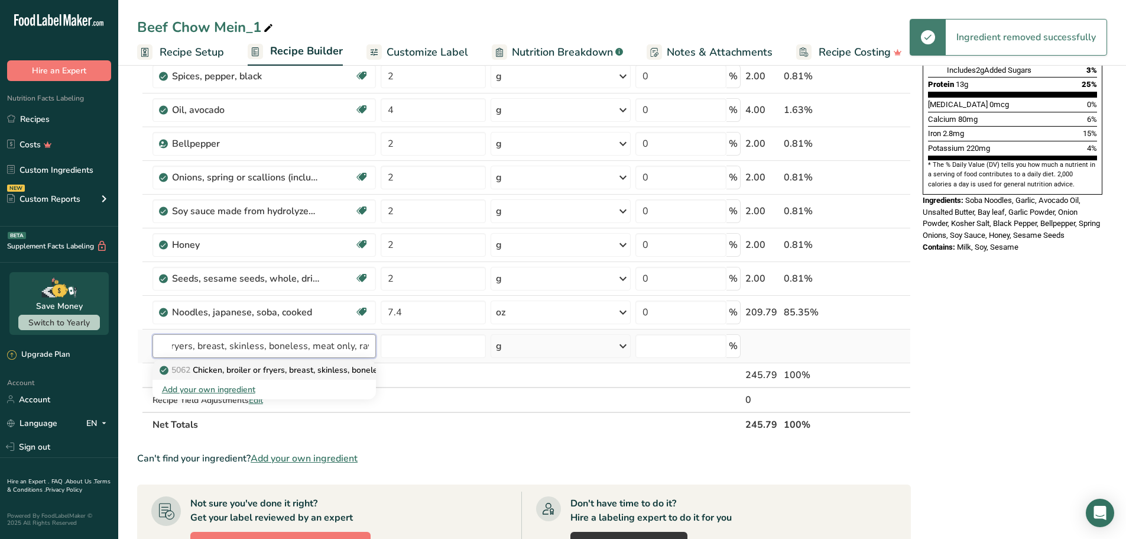
type input "Chicken breast Chicken, broiler or fryers, breast, skinless, boneless, meat onl…"
click at [234, 368] on p "5062 Chicken, broiler or fryers, breast, skinless, boneless, meat only, raw" at bounding box center [304, 370] width 284 height 12
type input "Chicken, broiler or fryers, breast, skinless, boneless, meat only, raw"
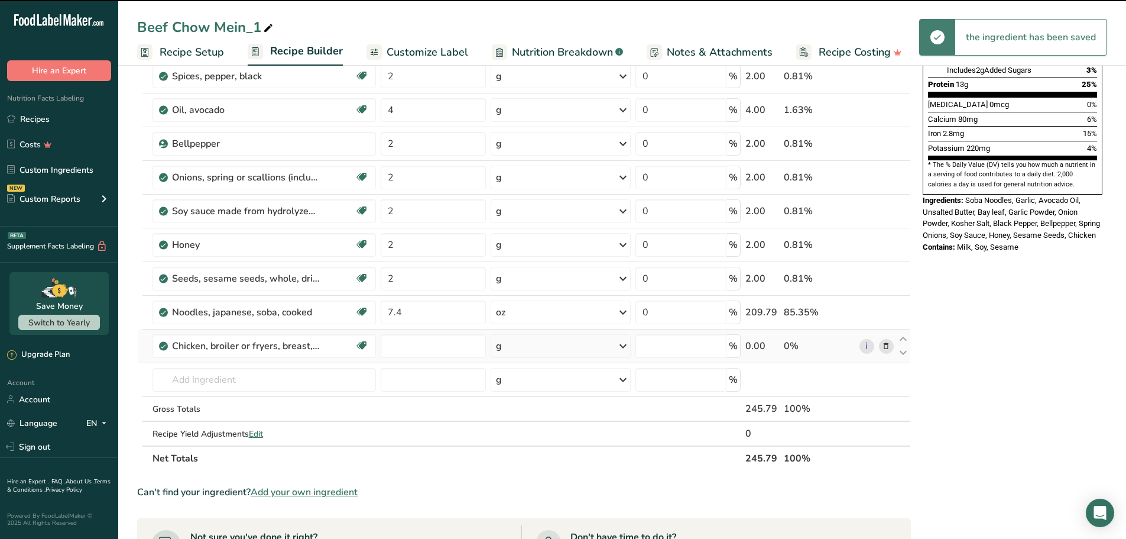
type input "0"
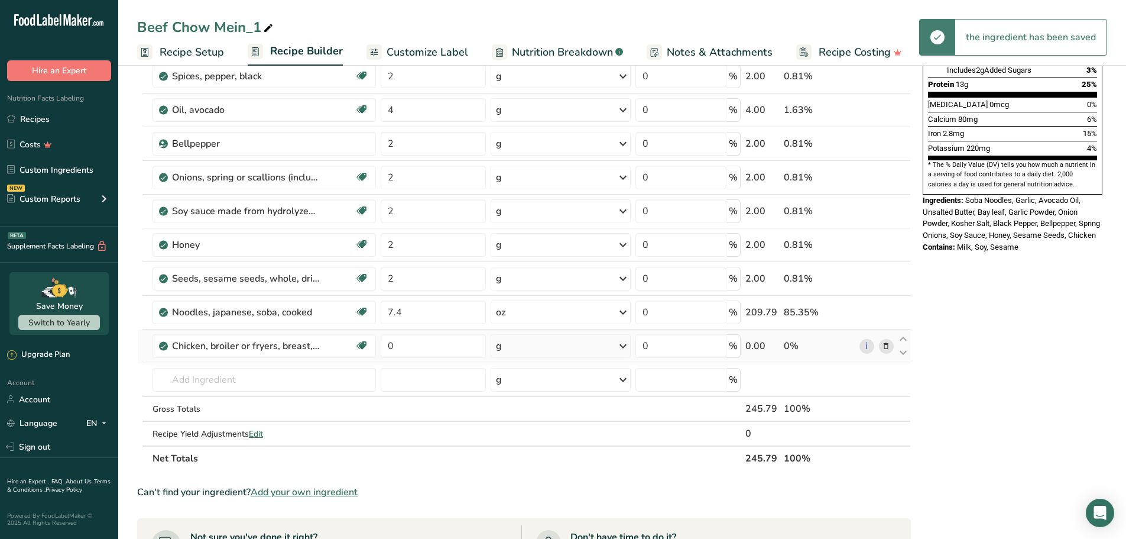
click at [546, 352] on div "g" at bounding box center [561, 346] width 140 height 24
click at [530, 511] on div "See more" at bounding box center [547, 509] width 99 height 12
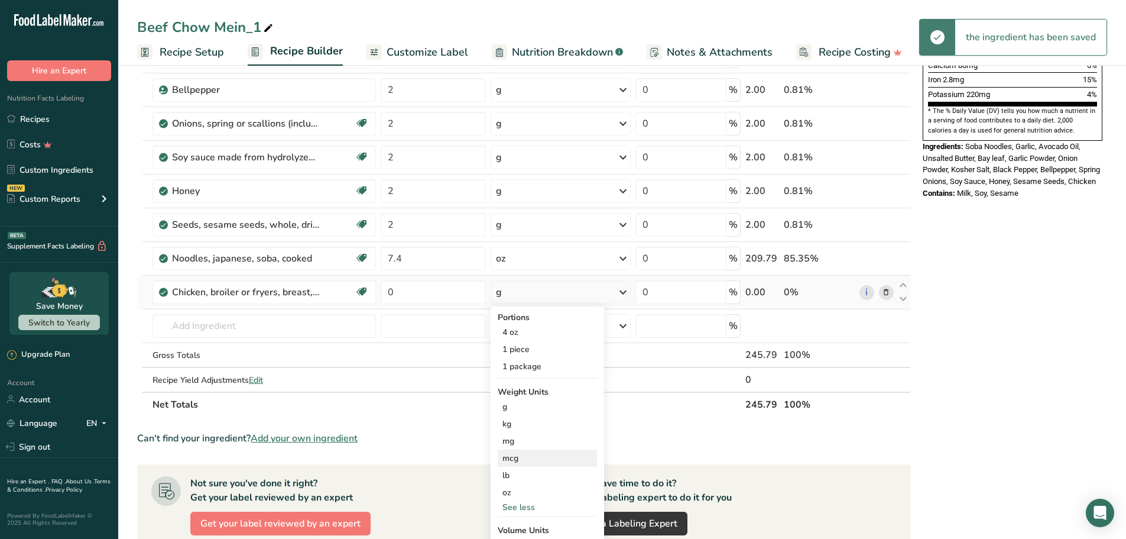
scroll to position [355, 0]
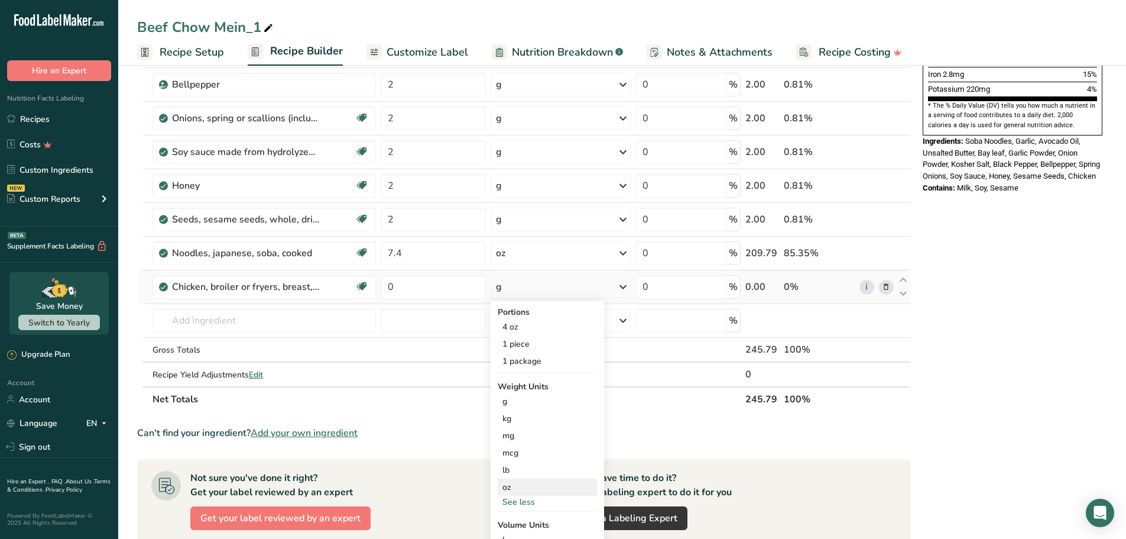
click at [520, 489] on div "oz" at bounding box center [547, 486] width 99 height 17
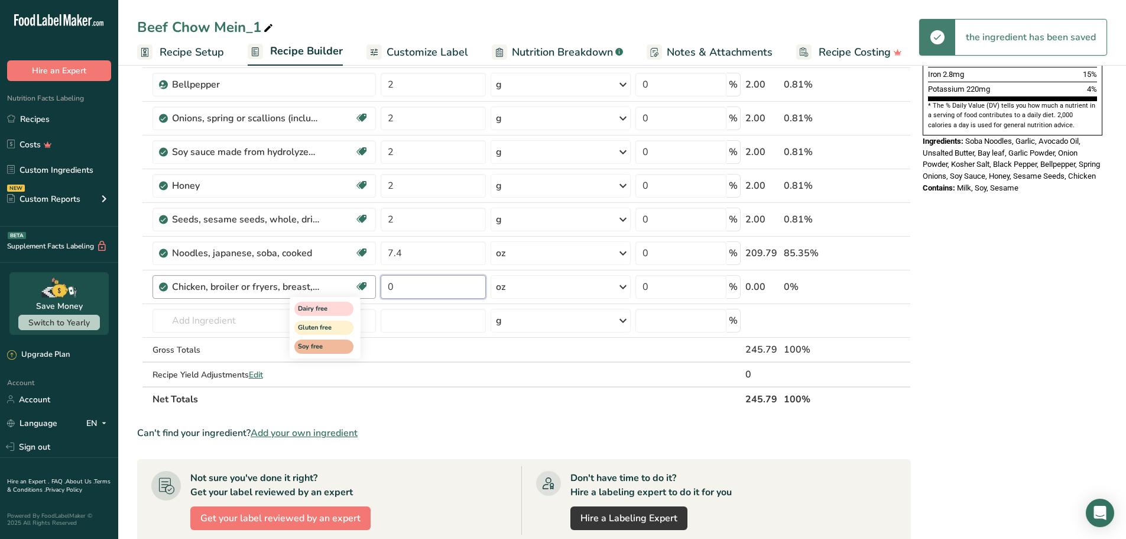
drag, startPoint x: 433, startPoint y: 287, endPoint x: 364, endPoint y: 289, distance: 68.6
click at [364, 289] on tr "Chicken, broiler or fryers, breast, skinless, boneless, meat only, raw Dairy fr…" at bounding box center [524, 287] width 773 height 34
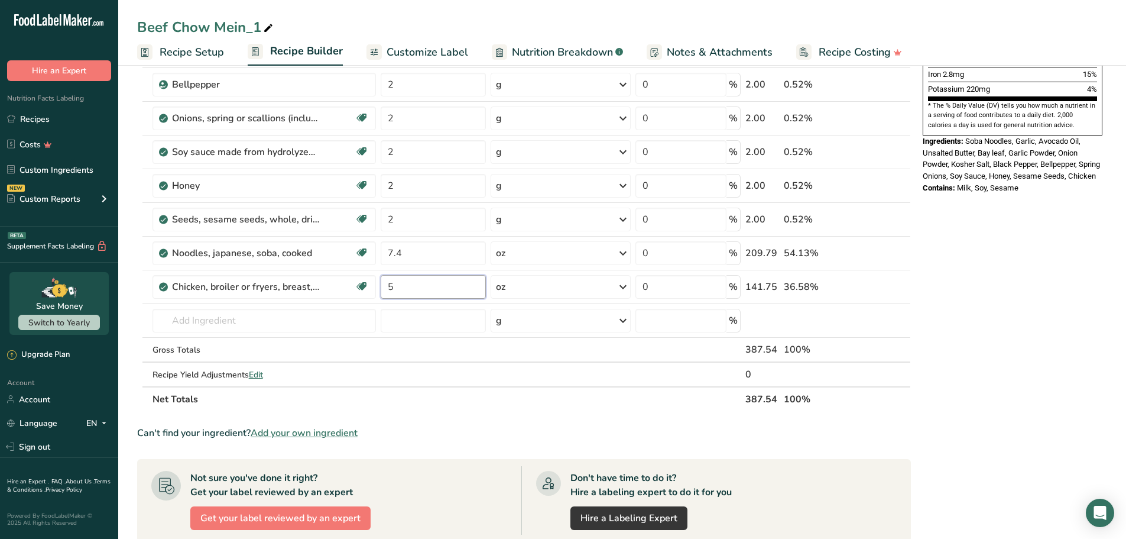
type input "5"
click at [1058, 319] on div "Nutrition Facts 1 Serving Per Container Serving Size 246g Amount Per Serving Ca…" at bounding box center [1012, 278] width 189 height 1104
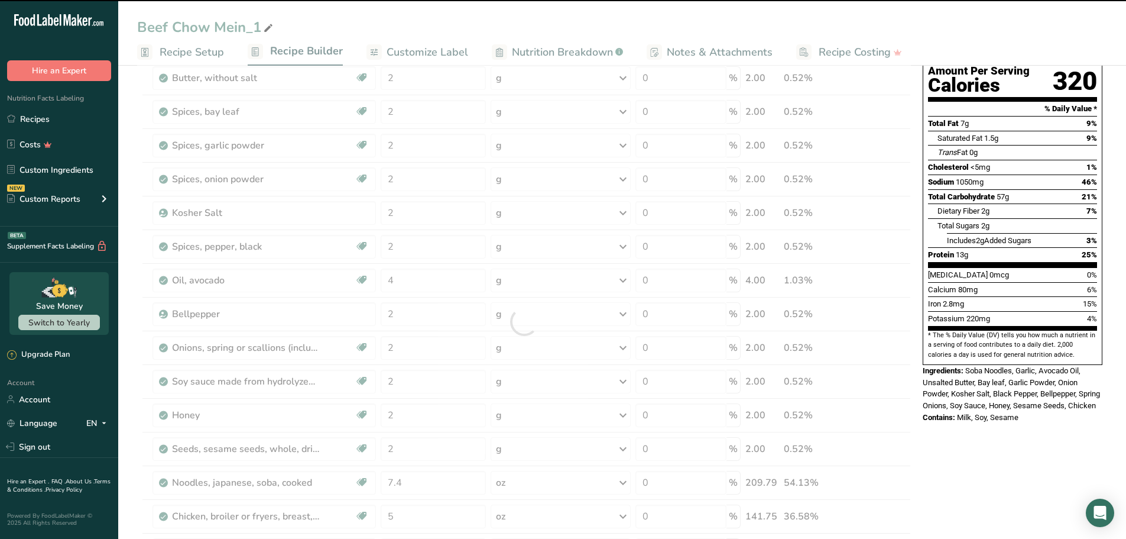
scroll to position [59, 0]
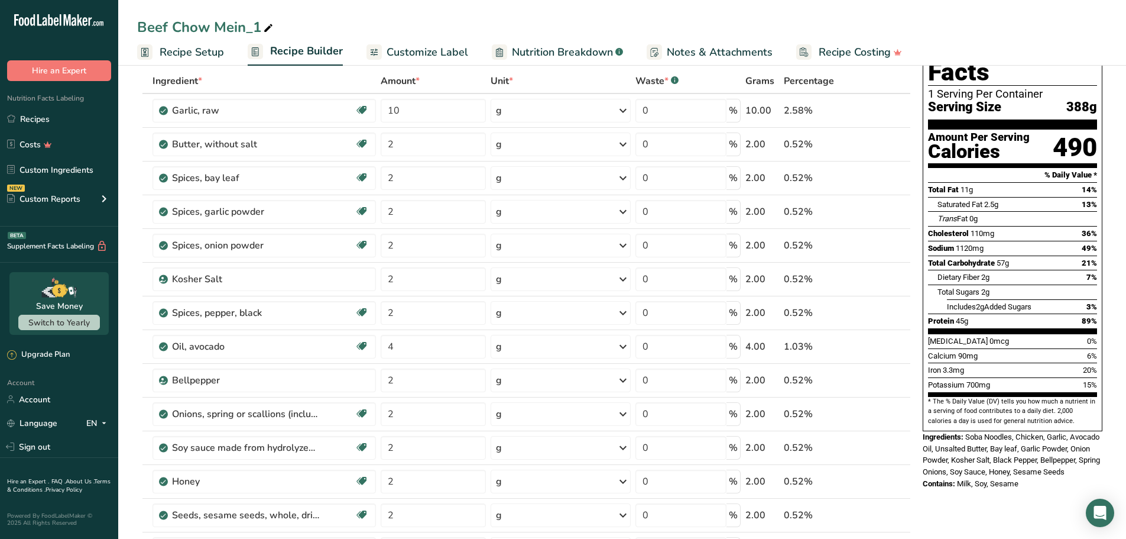
drag, startPoint x: 1084, startPoint y: 80, endPoint x: 1059, endPoint y: 82, distance: 24.9
click at [1059, 100] on div "Serving Size 388g" at bounding box center [1012, 107] width 169 height 15
copy span "388"
drag, startPoint x: 423, startPoint y: 344, endPoint x: 358, endPoint y: 342, distance: 65.1
click at [358, 342] on tr "Oil, avocado Dairy free Gluten free Vegan Vegetarian Soy free Source of Healthy…" at bounding box center [524, 347] width 773 height 34
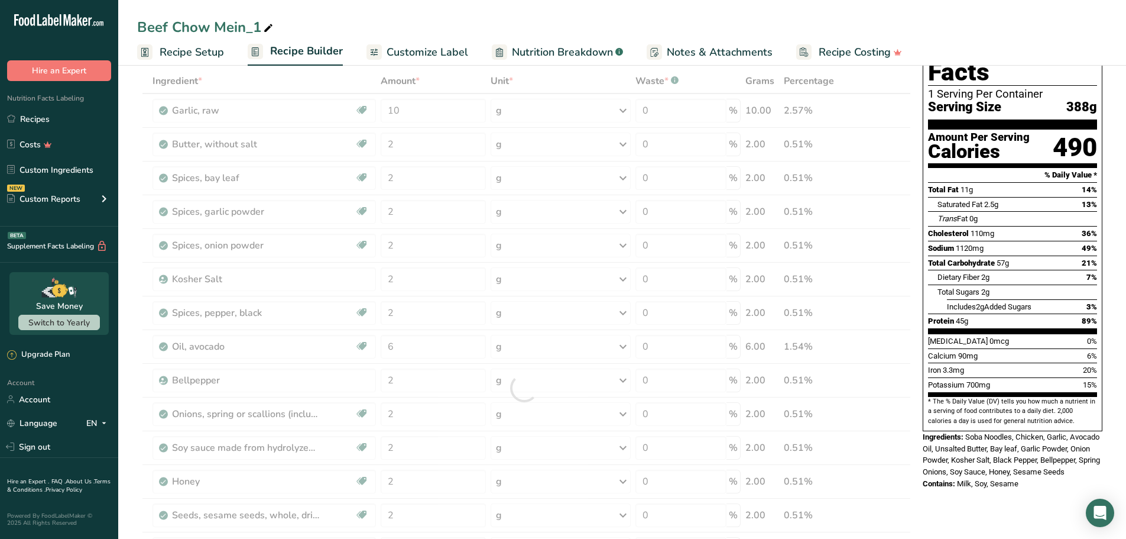
click at [582, 11] on div "Beef Chow Mein_1 Recipe Setup Recipe Builder Customize Label Nutrition Breakdow…" at bounding box center [622, 33] width 1008 height 66
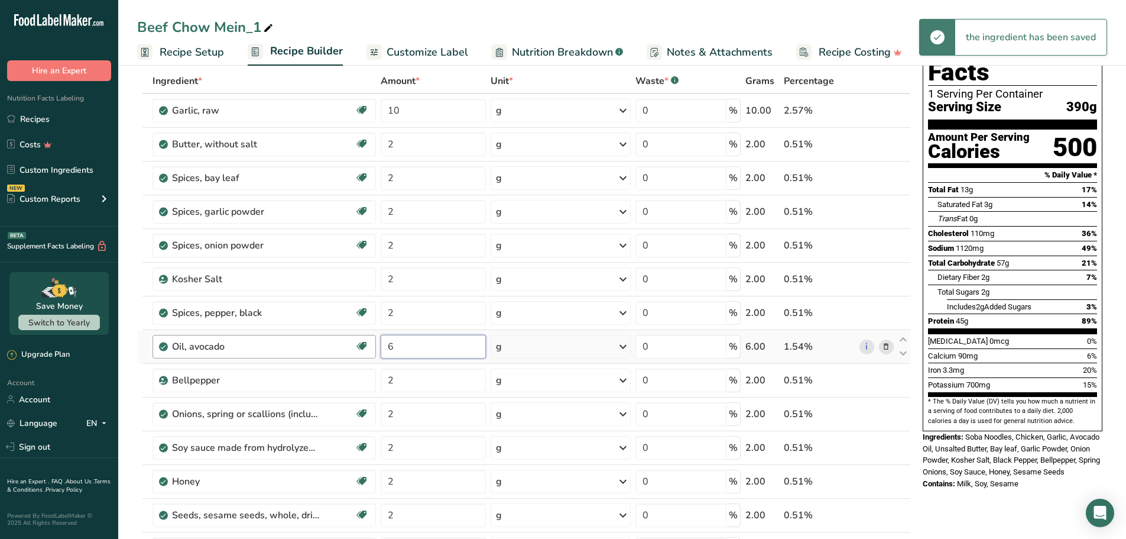
drag, startPoint x: 422, startPoint y: 352, endPoint x: 375, endPoint y: 355, distance: 46.8
click at [375, 355] on tr "Oil, avocado Dairy free Gluten free Vegan Vegetarian Soy free Source of Healthy…" at bounding box center [524, 347] width 773 height 34
type input "9"
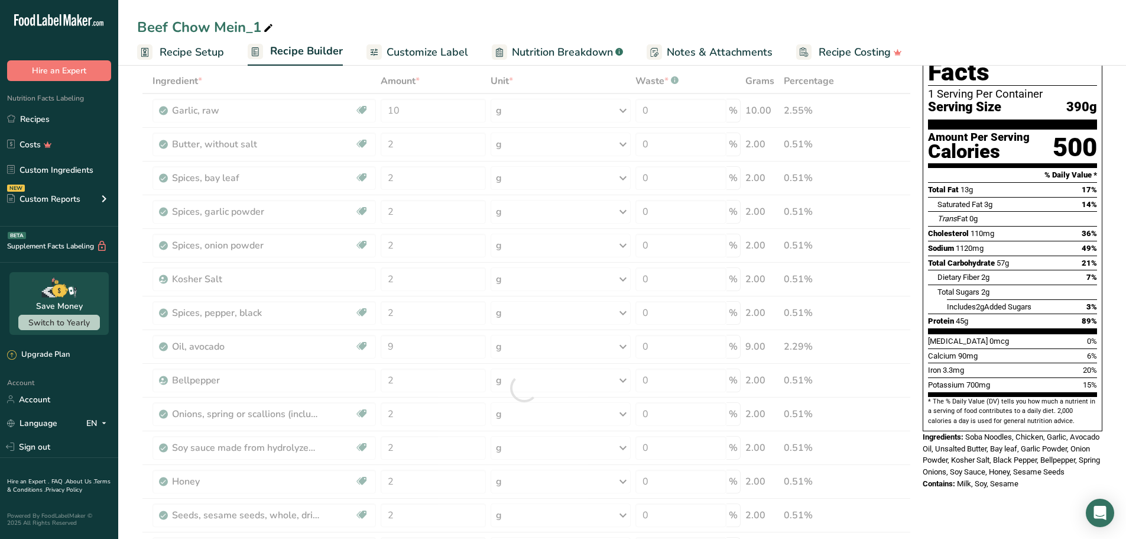
click at [591, 21] on div "Beef Chow Mein_1" at bounding box center [622, 27] width 1008 height 21
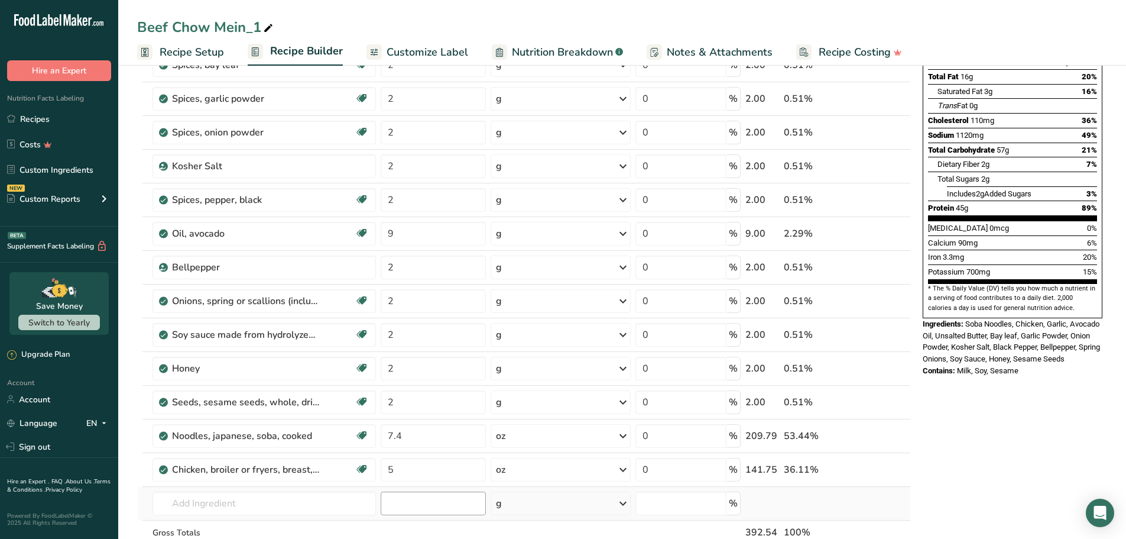
scroll to position [177, 0]
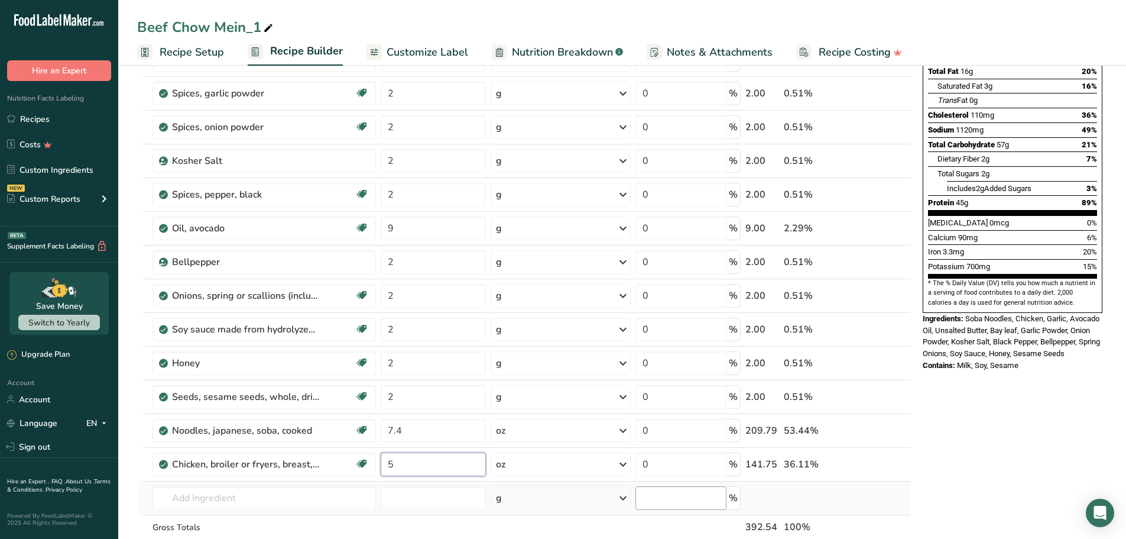
drag, startPoint x: 419, startPoint y: 460, endPoint x: 636, endPoint y: 490, distance: 219.7
click at [372, 464] on tr "Chicken, broiler or fryers, breast, skinless, boneless, meat only, raw Dairy fr…" at bounding box center [524, 465] width 773 height 34
click at [957, 430] on div "Nutrition Facts 1 Serving Per Container Serving Size 393g Amount Per Serving Ca…" at bounding box center [1012, 467] width 189 height 1129
drag, startPoint x: 426, startPoint y: 471, endPoint x: 397, endPoint y: 475, distance: 29.9
click at [397, 475] on input "4.8" at bounding box center [433, 464] width 105 height 24
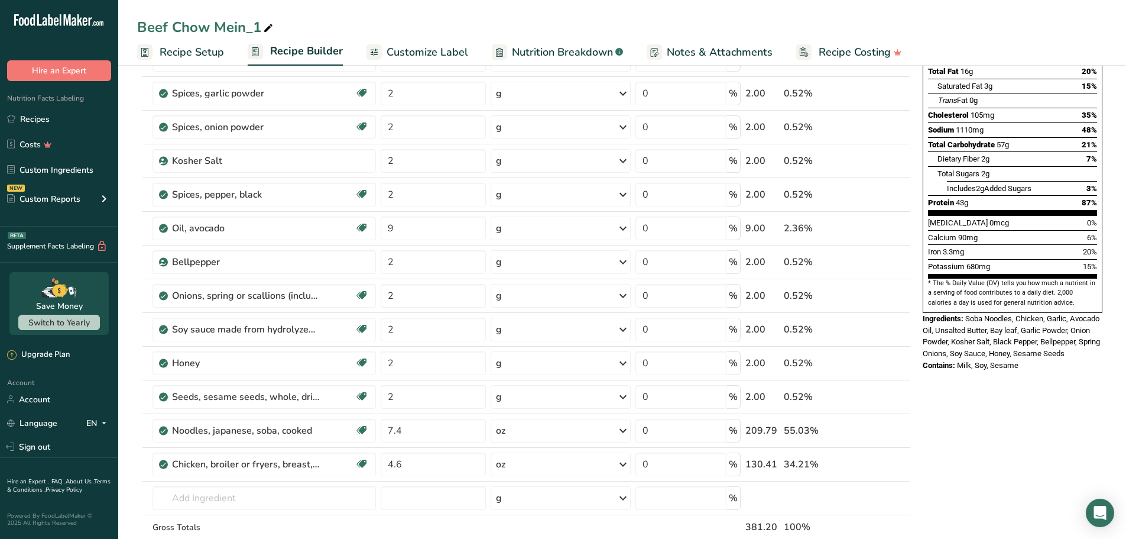
click at [1013, 420] on div "Nutrition Facts 1 Serving Per Container Serving Size 387g Amount Per Serving Ca…" at bounding box center [1012, 467] width 189 height 1129
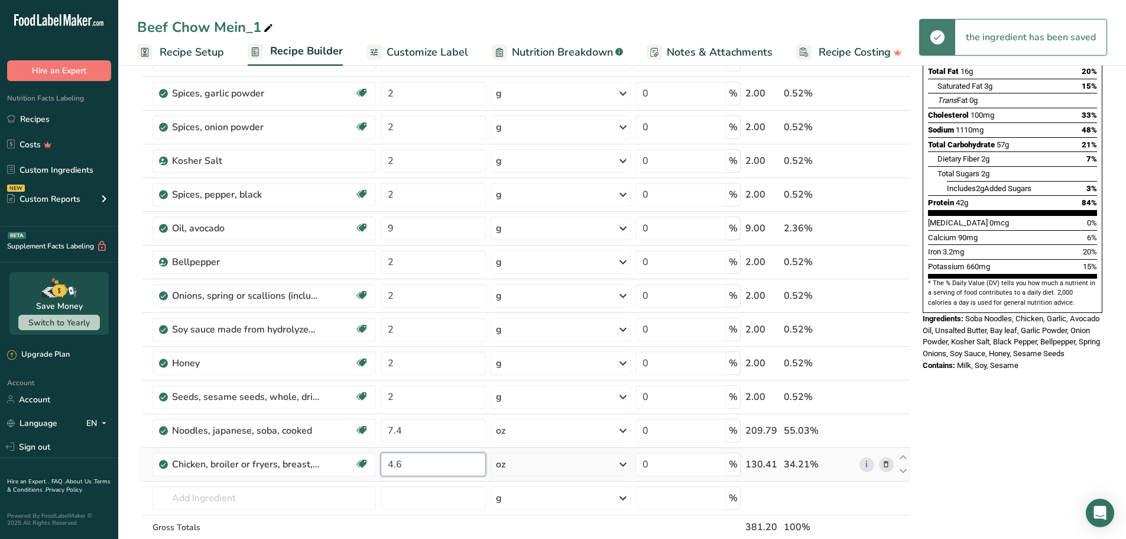
click at [425, 464] on input "4.6" at bounding box center [433, 464] width 105 height 24
type input "4.4"
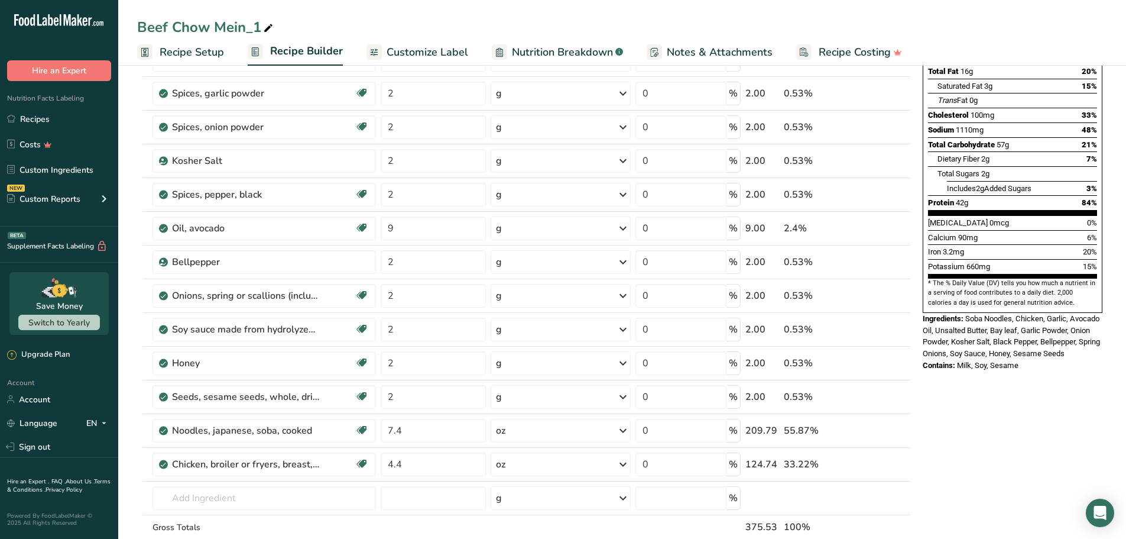
click at [991, 400] on div "Nutrition Facts 1 Serving Per Container Serving Size 381g Amount Per Serving Ca…" at bounding box center [1012, 467] width 189 height 1129
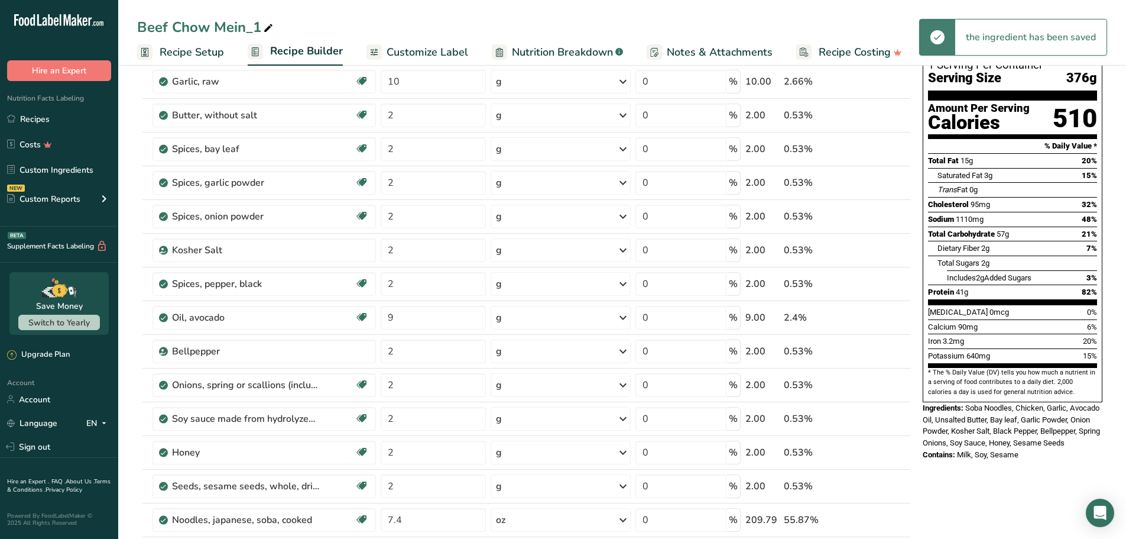
scroll to position [59, 0]
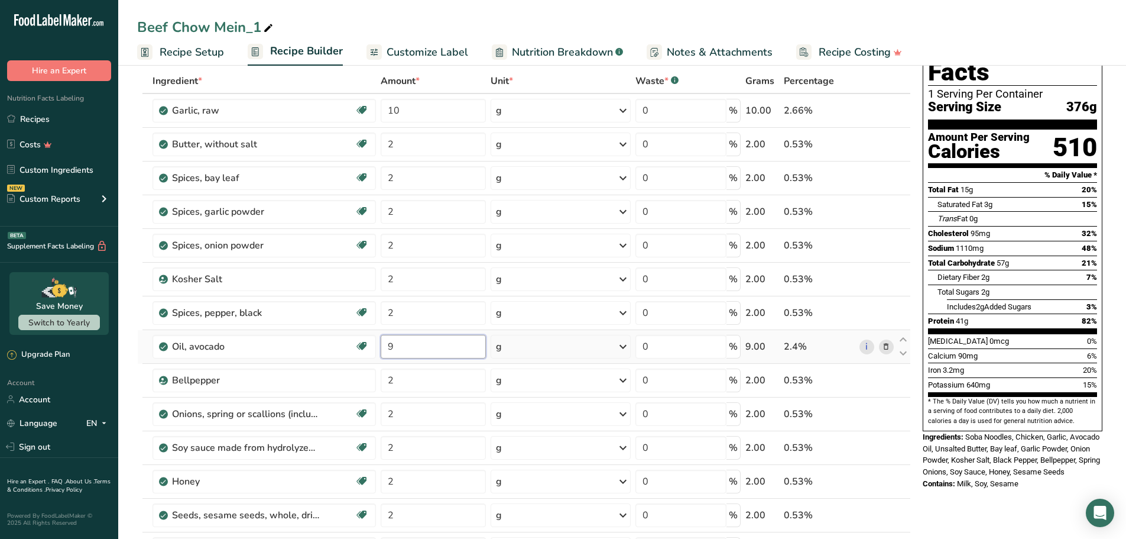
click at [421, 352] on input "9" at bounding box center [433, 347] width 105 height 24
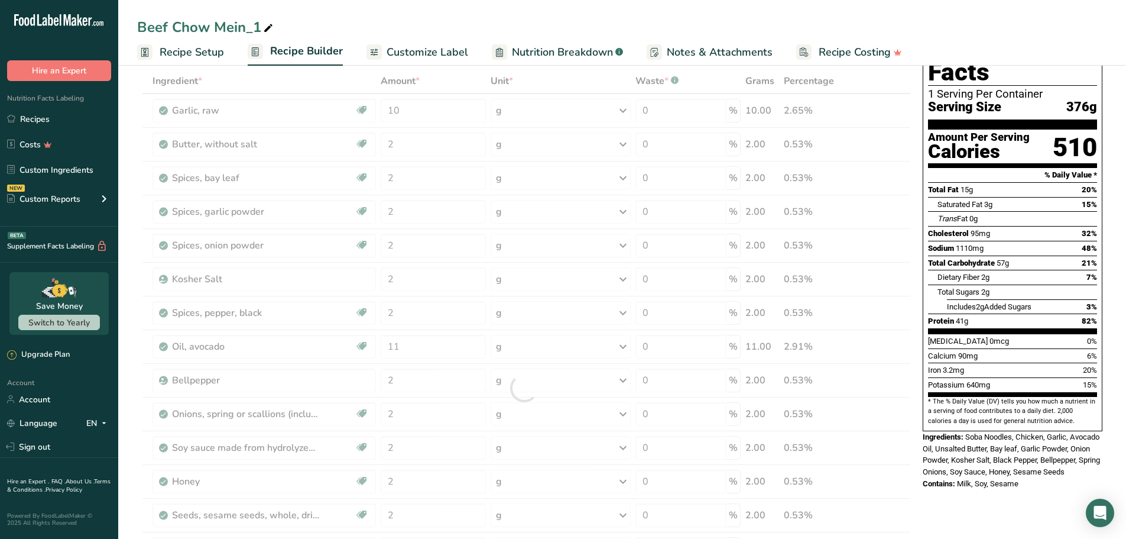
click at [1002, 377] on div "Potassium 640mg 15%" at bounding box center [1012, 384] width 169 height 15
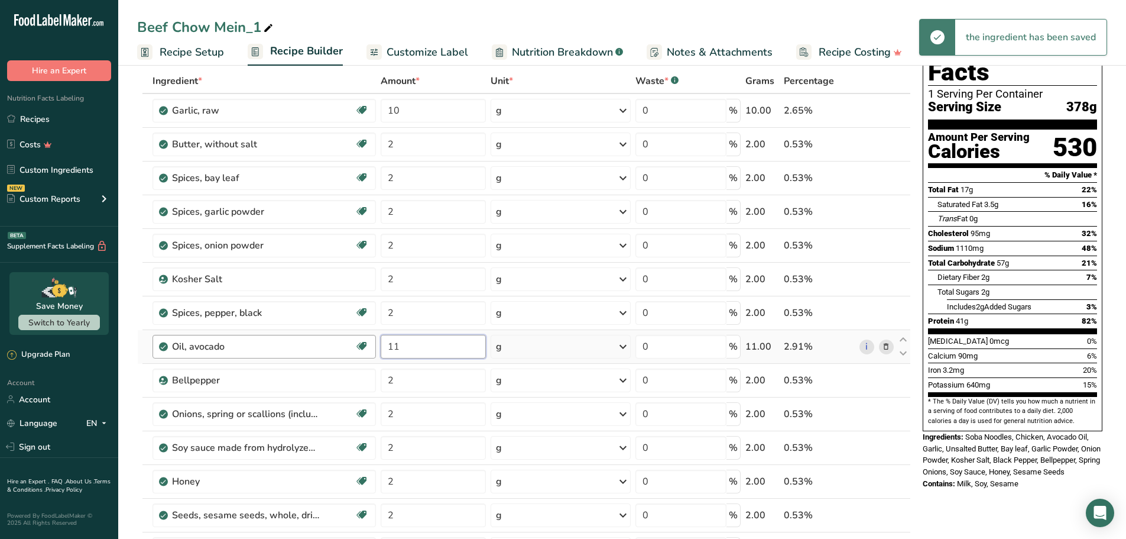
drag, startPoint x: 420, startPoint y: 350, endPoint x: 372, endPoint y: 351, distance: 47.9
click at [372, 351] on tr "Oil, avocado Dairy free Gluten free Vegan Vegetarian Soy free Source of Healthy…" at bounding box center [524, 347] width 773 height 34
type input "12"
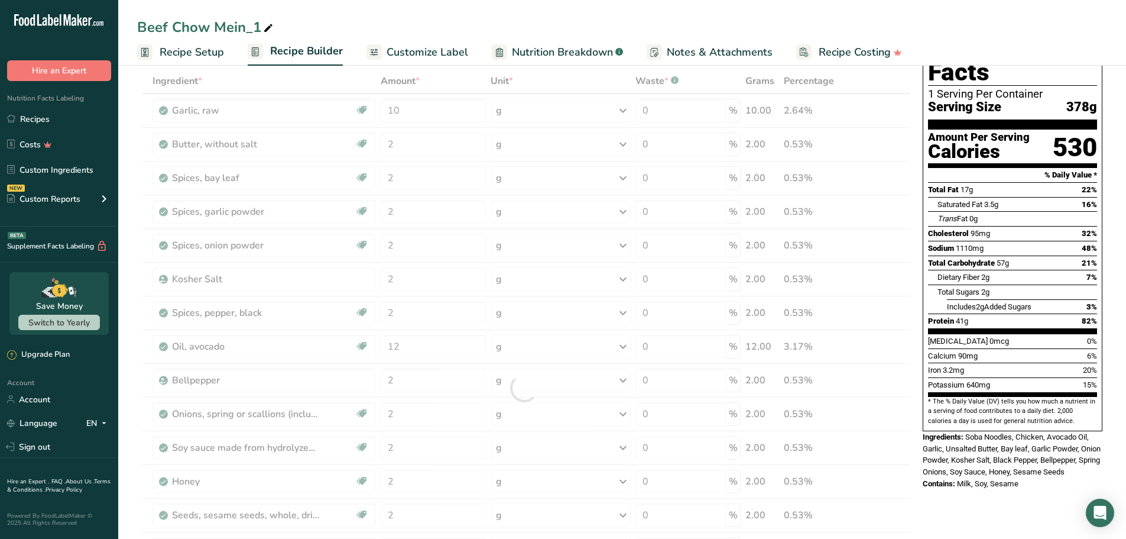
click at [1054, 377] on div "Potassium 640mg 15%" at bounding box center [1012, 384] width 169 height 15
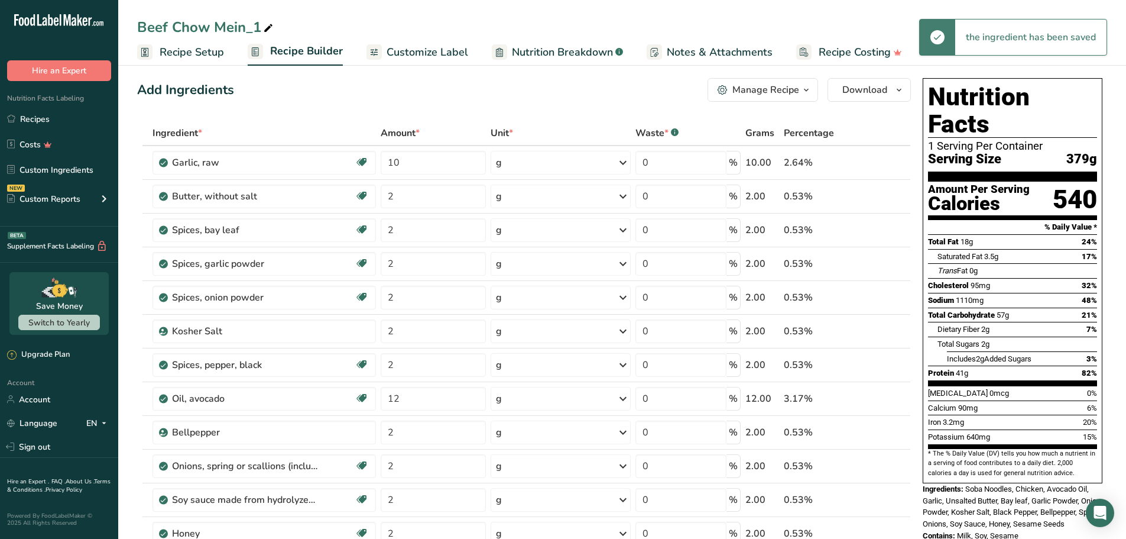
scroll to position [0, 0]
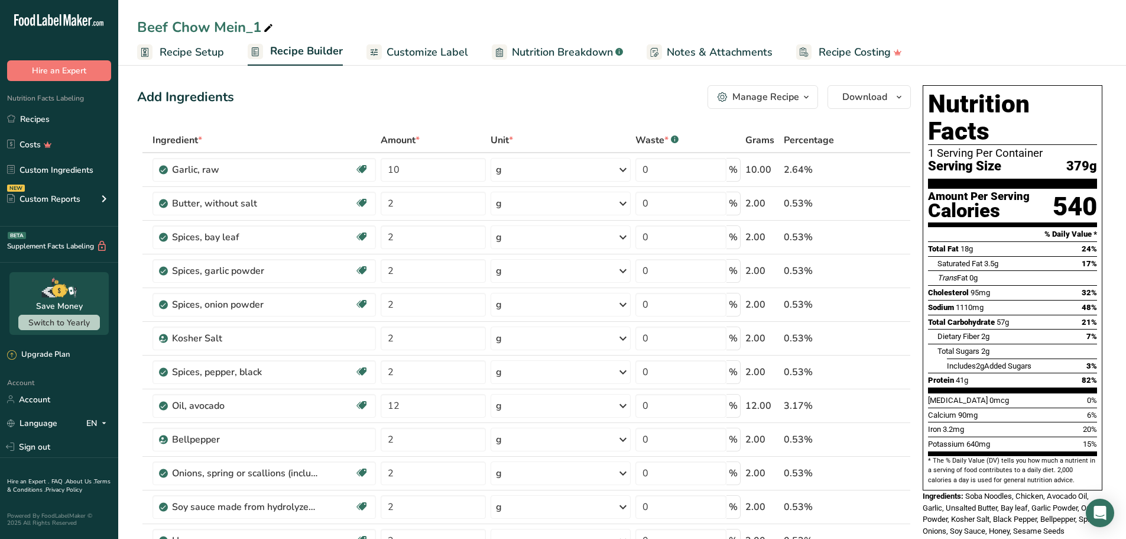
click at [571, 95] on div "Add Ingredients Manage Recipe Delete Recipe Duplicate Recipe Scale Recipe Save …" at bounding box center [524, 97] width 774 height 24
click at [212, 31] on div "Beef Chow Mein_1" at bounding box center [206, 27] width 138 height 21
click at [212, 31] on input "Beef Chow Mein_1" at bounding box center [622, 27] width 970 height 21
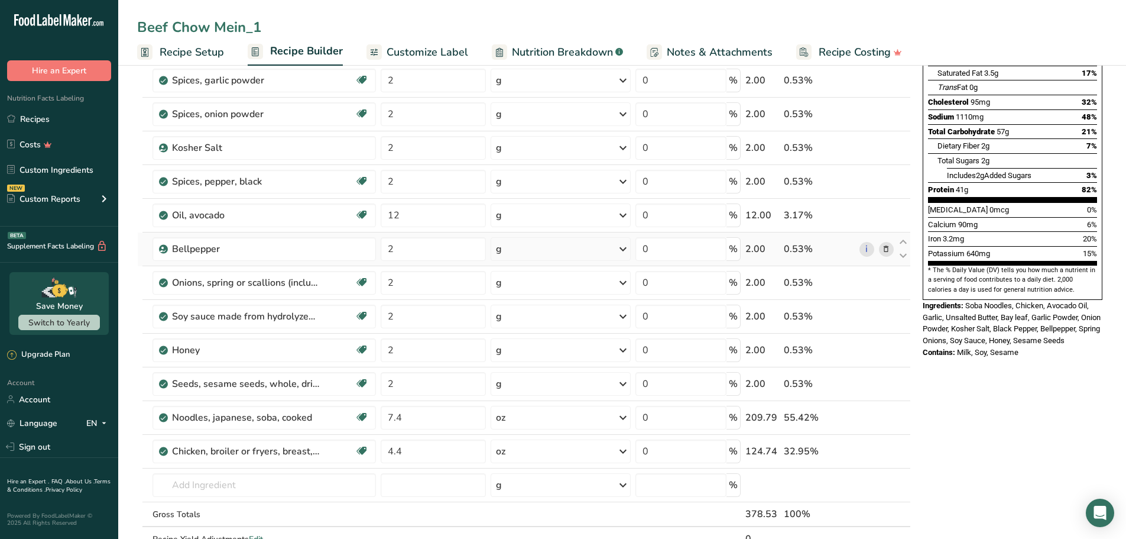
scroll to position [236, 0]
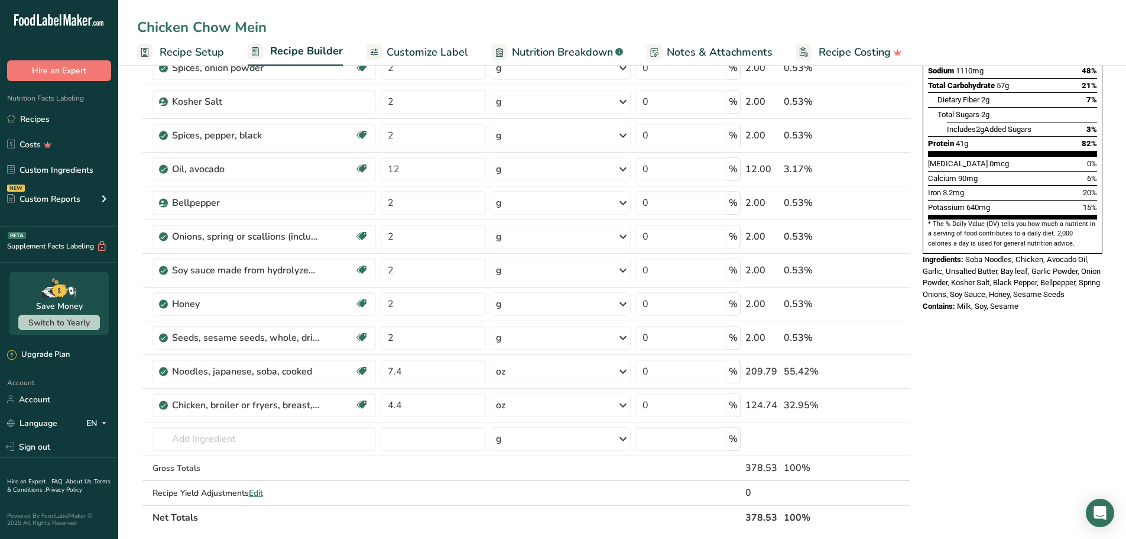
type input "Chicken Chow Mein"
click at [564, 14] on div "Chicken Chow Mein Recipe Setup Recipe Builder Customize Label Nutrition Breakdo…" at bounding box center [622, 33] width 1008 height 66
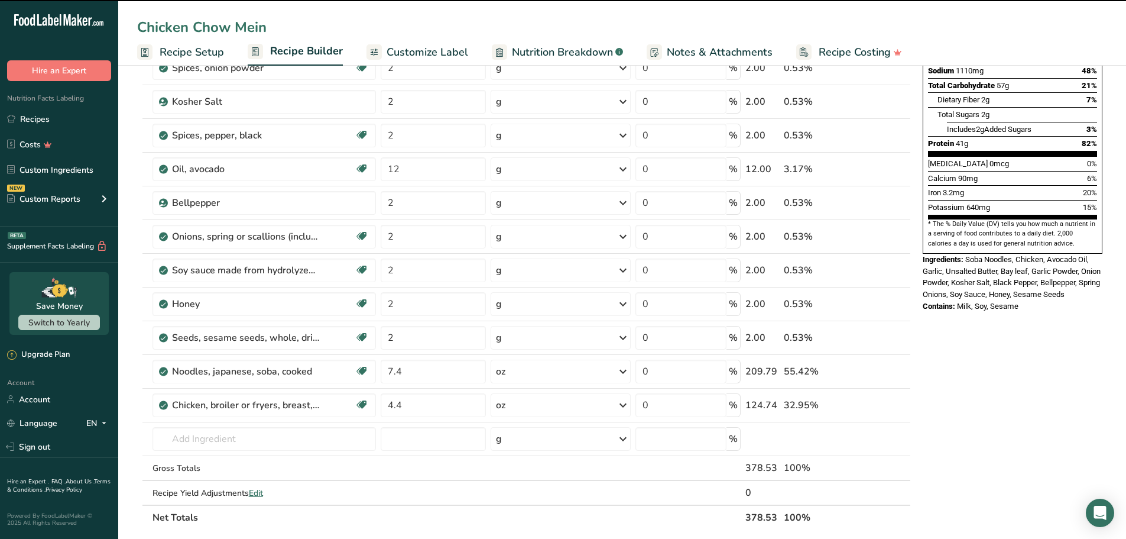
drag, startPoint x: 1020, startPoint y: 390, endPoint x: 1009, endPoint y: 364, distance: 28.6
click at [1022, 390] on div "Nutrition Facts 1 Serving Per Container Serving Size 379g Amount Per Serving Ca…" at bounding box center [1012, 396] width 189 height 1104
click at [969, 254] on div "Ingredients: Soba Noodles, Chicken, Avocado Oil, Garlic, Unsalted Butter, Bay l…" at bounding box center [1013, 277] width 180 height 47
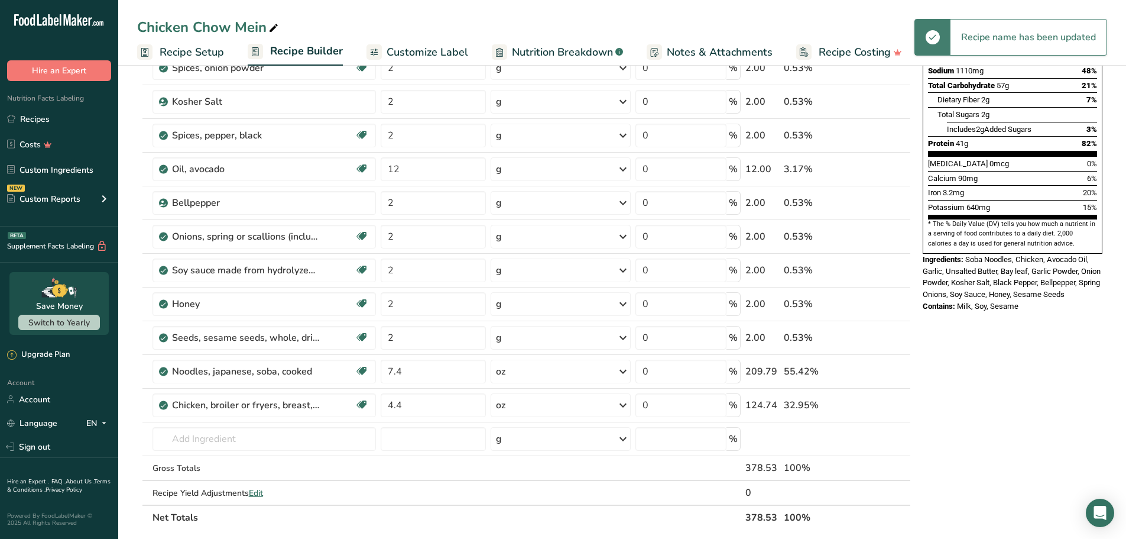
click at [1025, 362] on div "Nutrition Facts 1 Serving Per Container Serving Size 379g Amount Per Serving Ca…" at bounding box center [1012, 396] width 189 height 1104
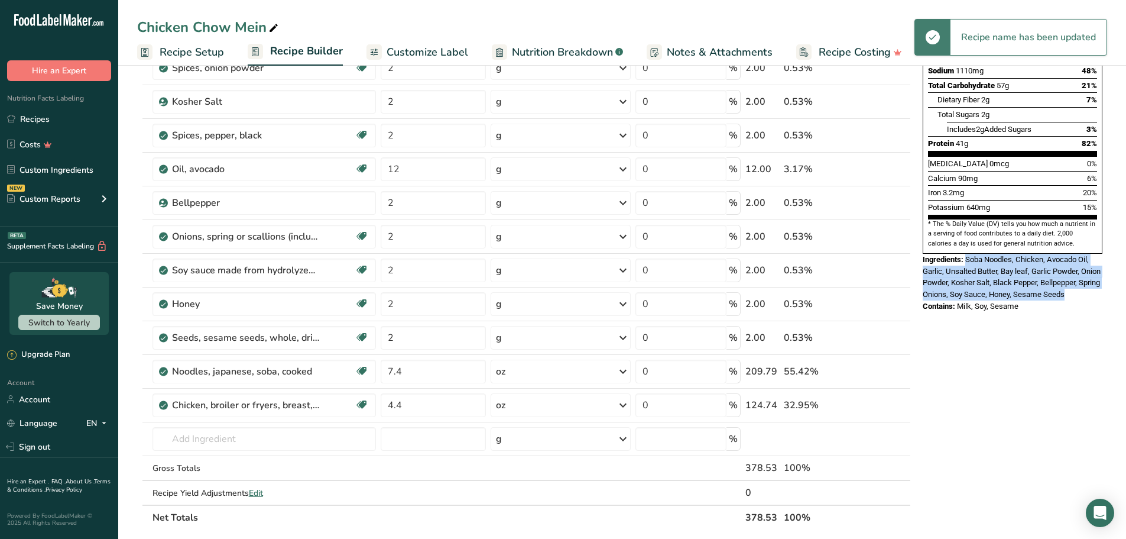
drag, startPoint x: 998, startPoint y: 281, endPoint x: 968, endPoint y: 228, distance: 61.2
click at [968, 254] on div "Ingredients: Soba Noodles, Chicken, Avocado Oil, Garlic, Unsalted Butter, Bay l…" at bounding box center [1013, 277] width 180 height 47
copy span "Soba Noodles, Chicken, Avocado Oil, Garlic, Unsalted Butter, Bay leaf, Garlic P…"
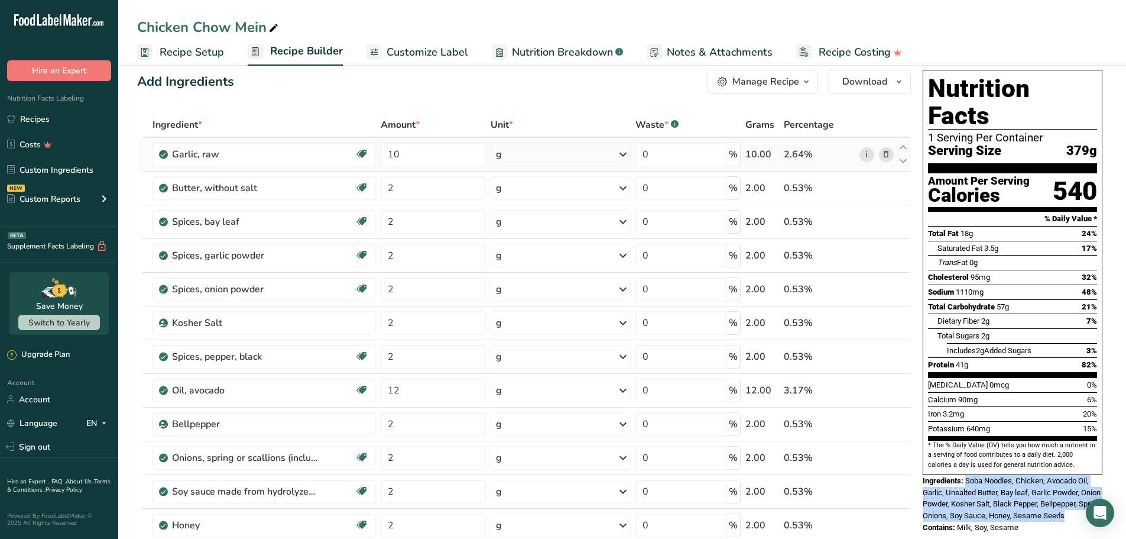
scroll to position [0, 0]
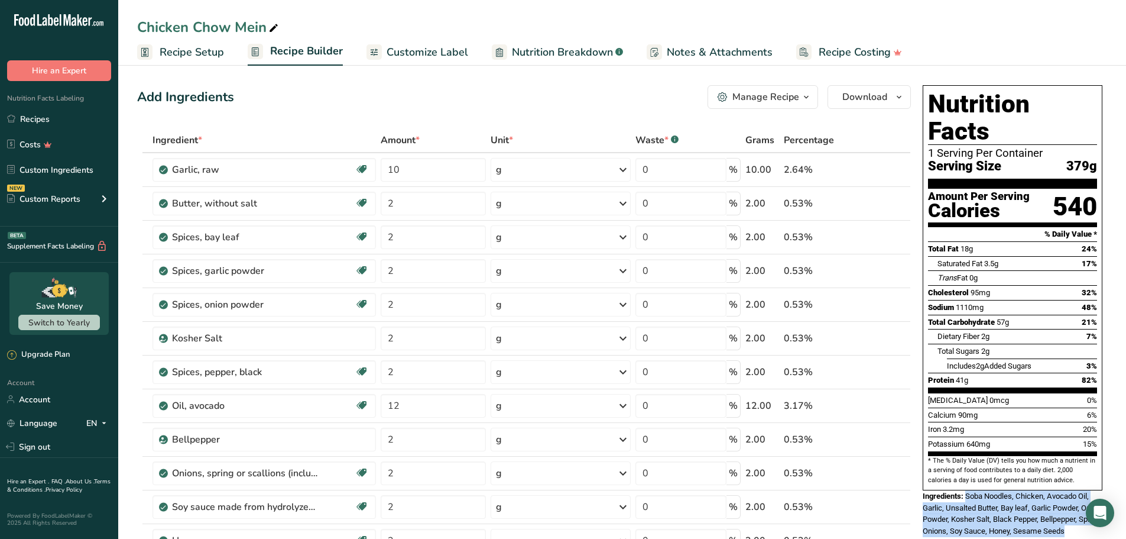
drag, startPoint x: 53, startPoint y: 114, endPoint x: 333, endPoint y: 127, distance: 279.9
click at [53, 114] on link "Recipes" at bounding box center [59, 119] width 118 height 22
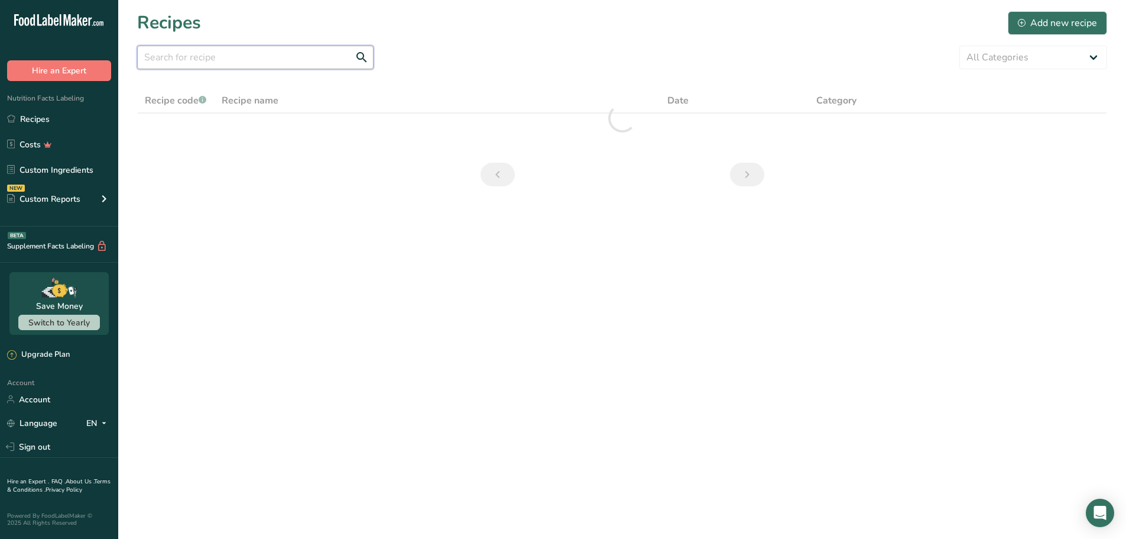
click at [263, 59] on input "text" at bounding box center [255, 58] width 236 height 24
paste input "Shredded Balsamic Beef with Mashed Potatoes and Carrots"
type input "Shredded Balsamic Beef with Mashed Potatoes and Carrots"
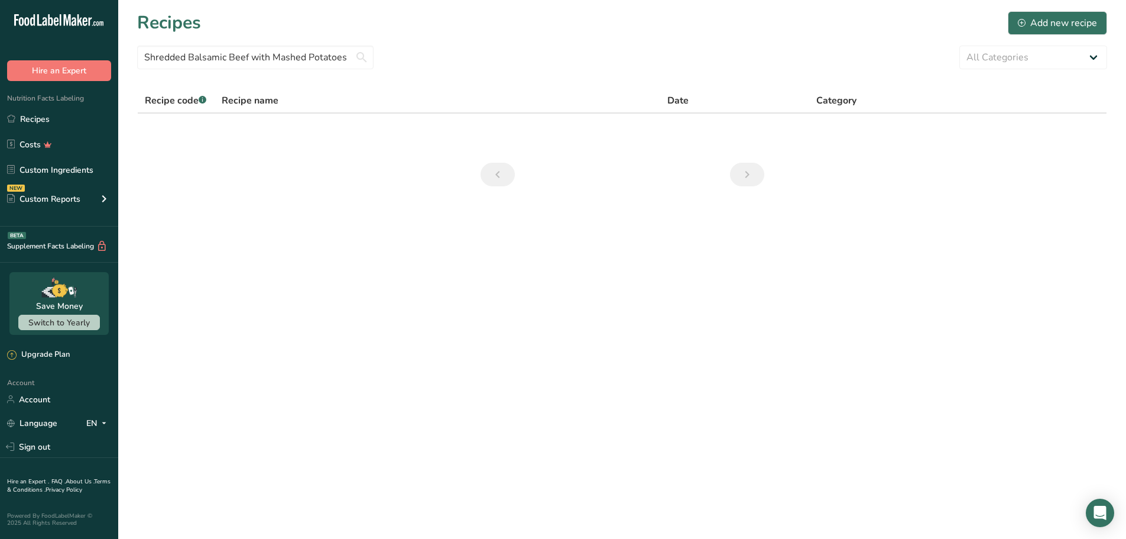
click at [479, 62] on div "Shredded Balsamic Beef with Mashed Potatoes and Carrots All Categories Baked Go…" at bounding box center [622, 58] width 970 height 24
click at [262, 61] on input "Shredded Balsamic Beef with Mashed Potatoes and Carrots" at bounding box center [255, 58] width 236 height 24
click at [604, 41] on section "Recipes Add new recipe Shredded Balsamic Beef with Mashed Potatoes and Carrots …" at bounding box center [622, 102] width 1008 height 205
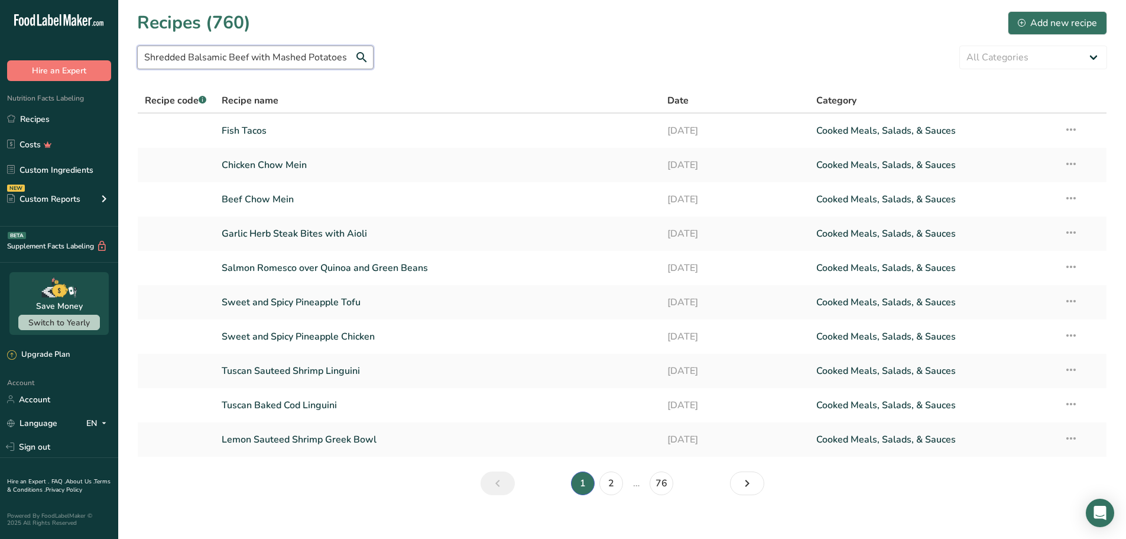
click at [297, 63] on input "Shredded Balsamic Beef with Mashed Potatoes and Carrots" at bounding box center [255, 58] width 236 height 24
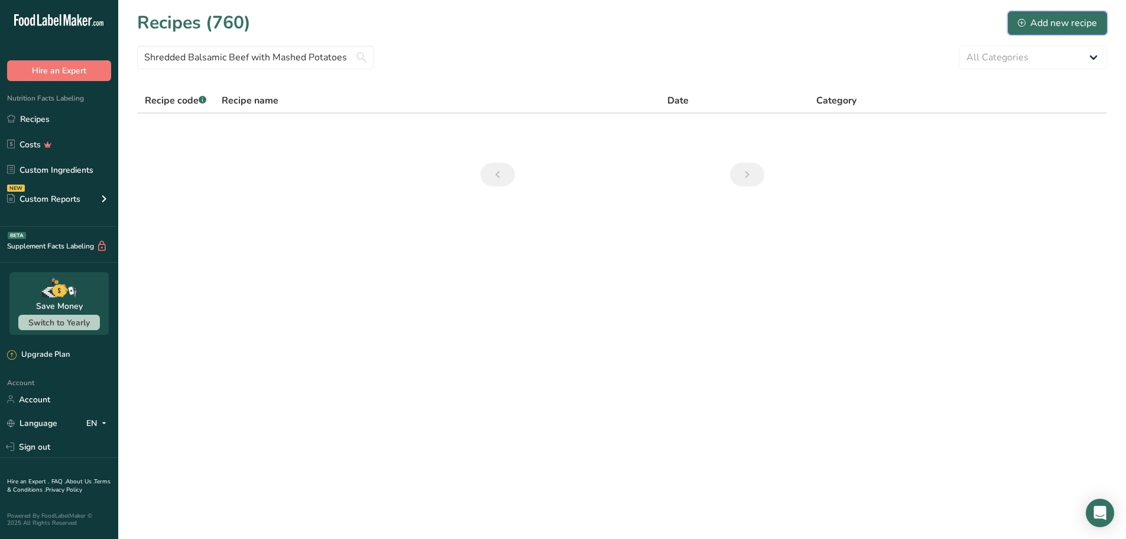
click at [1054, 21] on div "Add new recipe" at bounding box center [1057, 23] width 79 height 14
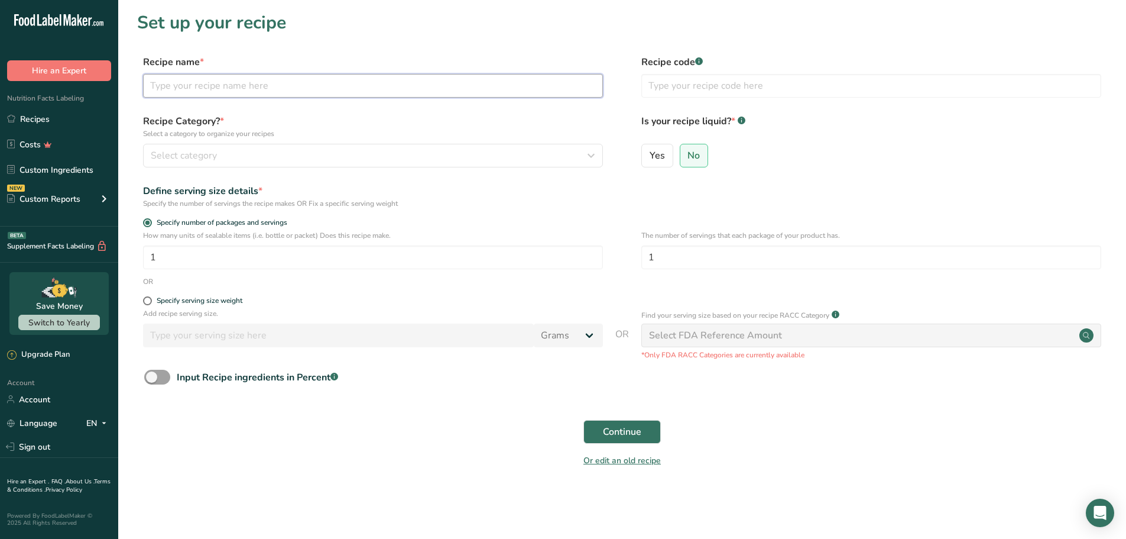
click at [312, 92] on input "text" at bounding box center [373, 86] width 460 height 24
paste input "Shredded Balsamic Beef with Mashed Potatoes and Carrots"
type input "Shredded Balsamic Beef with Mashed Potatoes and Carrots"
click at [390, 133] on p "Select a category to organize your recipes" at bounding box center [373, 133] width 460 height 11
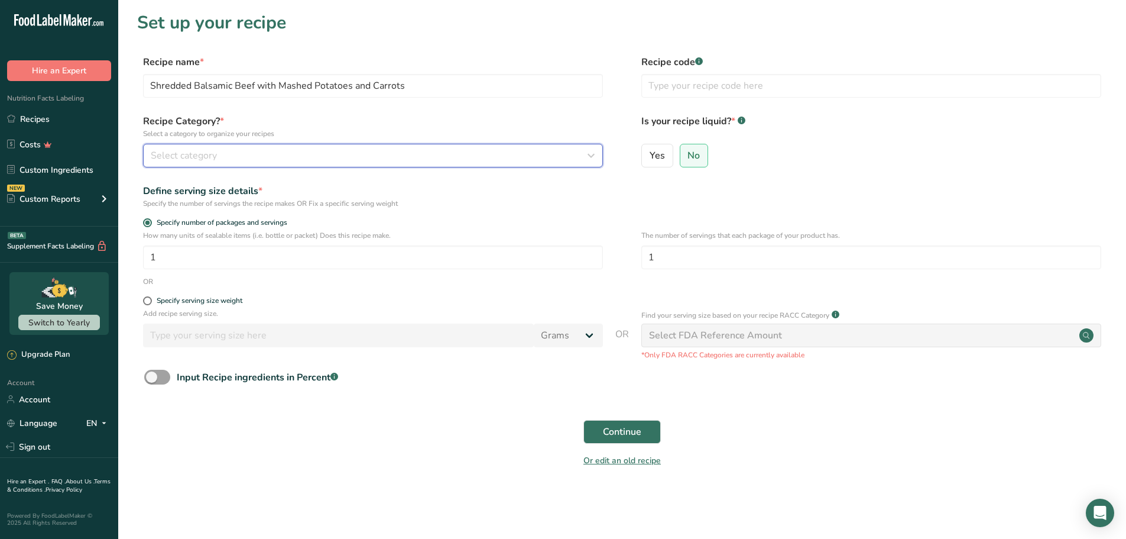
click at [250, 161] on div "Select category" at bounding box center [370, 155] width 438 height 14
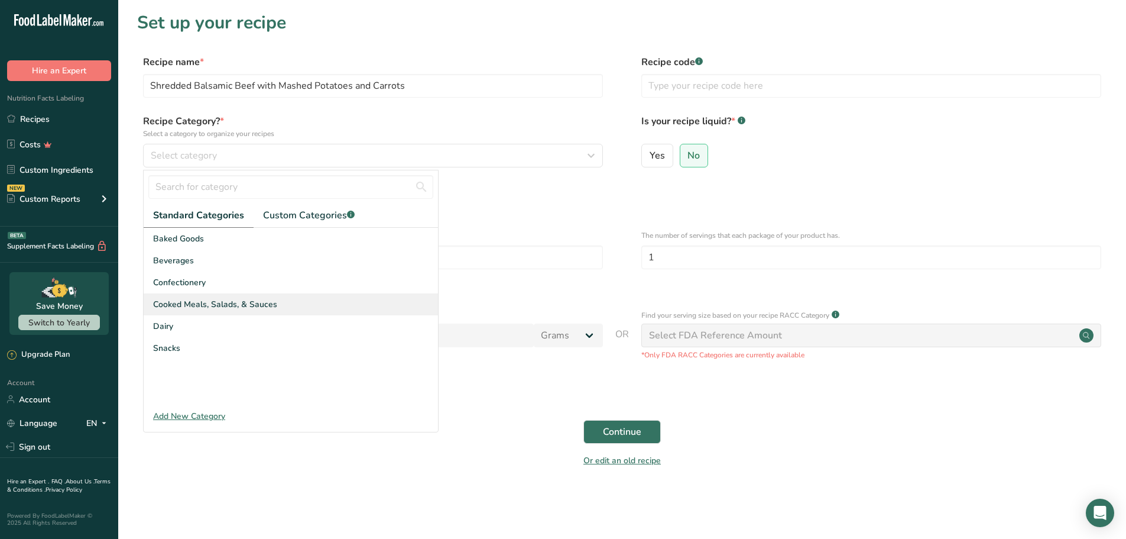
click at [197, 296] on div "Cooked Meals, Salads, & Sauces" at bounding box center [291, 304] width 294 height 22
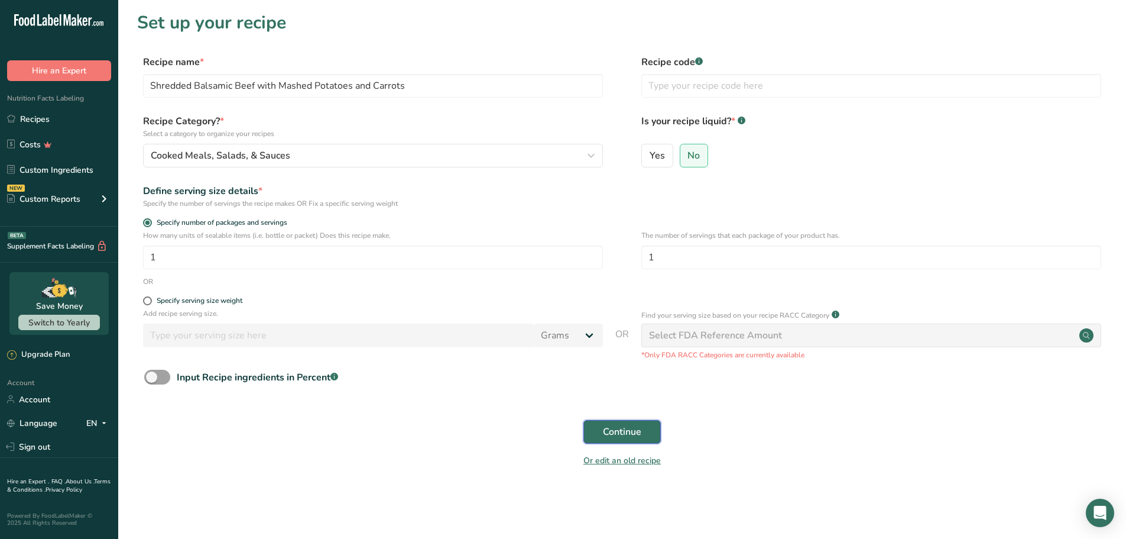
click at [603, 432] on span "Continue" at bounding box center [622, 432] width 38 height 14
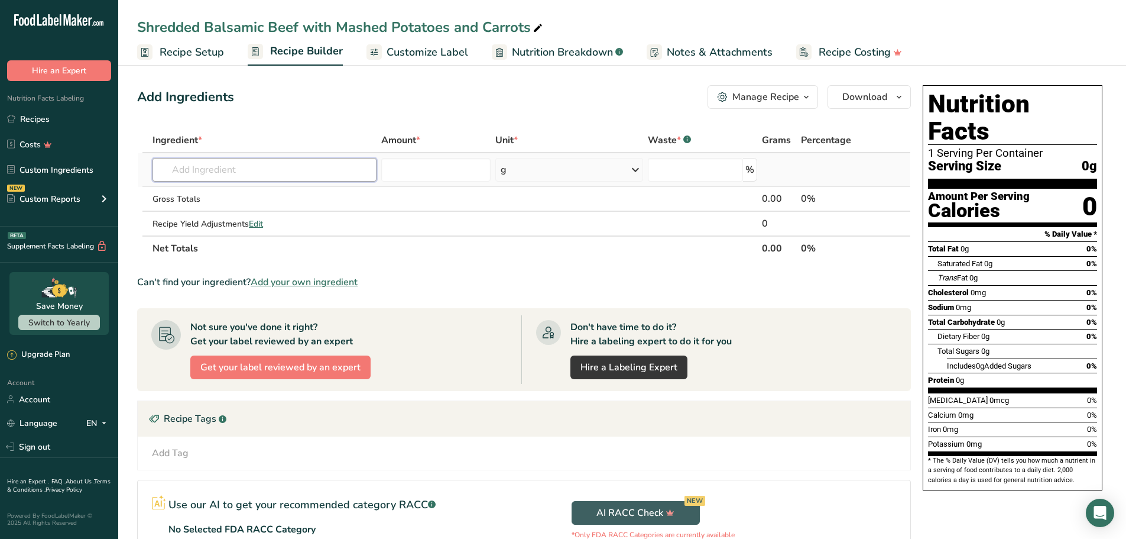
click at [238, 168] on input "text" at bounding box center [265, 170] width 224 height 24
click at [215, 170] on input "text" at bounding box center [265, 170] width 224 height 24
paste input "Beef [PERSON_NAME]"
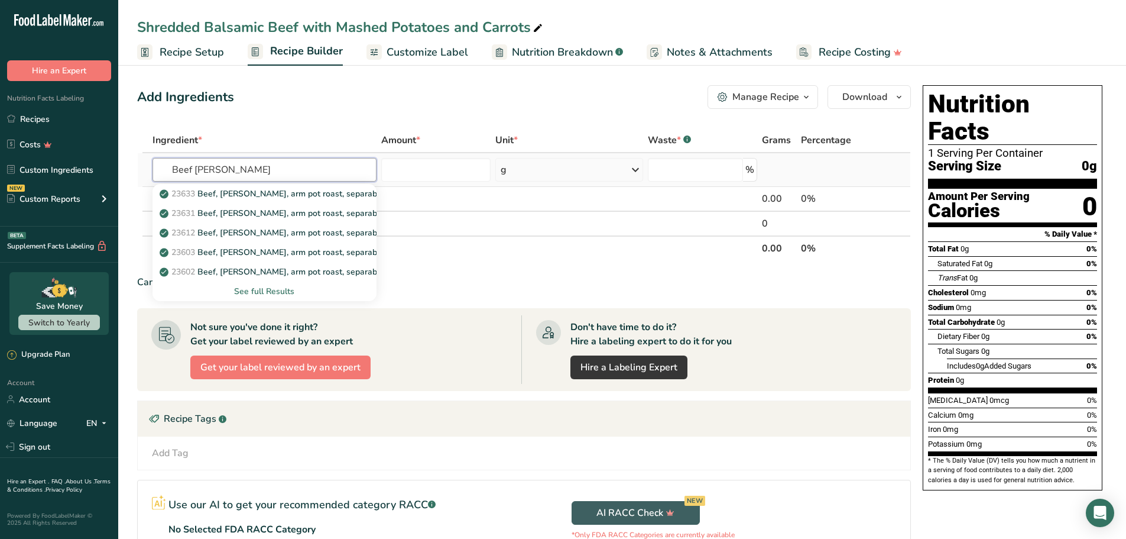
type input "Beef [PERSON_NAME]"
click at [271, 290] on div "See full Results" at bounding box center [264, 291] width 205 height 12
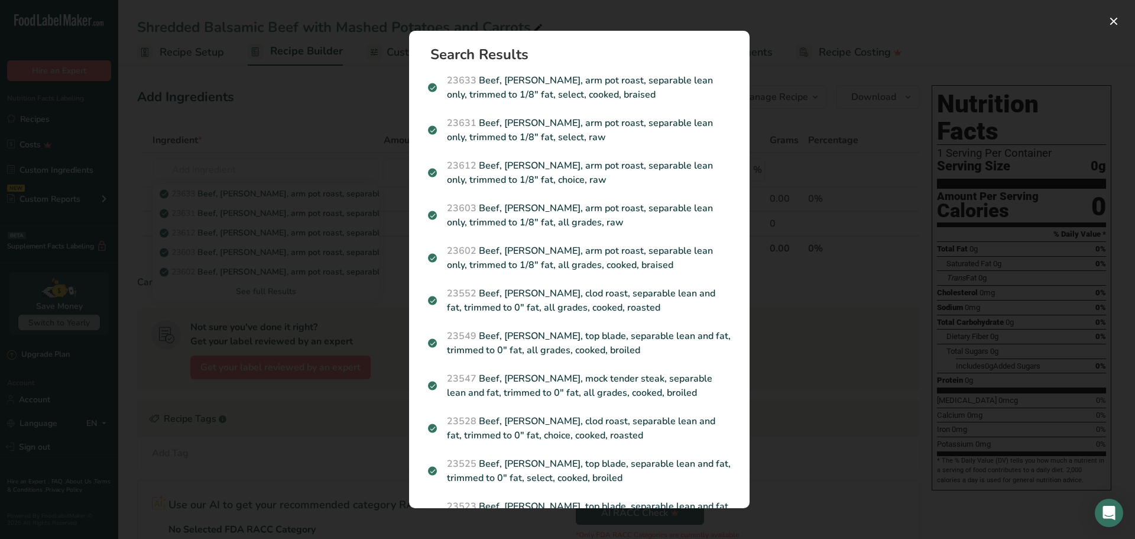
click at [569, 136] on p "23631 Beef, [PERSON_NAME], arm pot roast, separable lean only, trimmed to 1/8" …" at bounding box center [579, 130] width 303 height 28
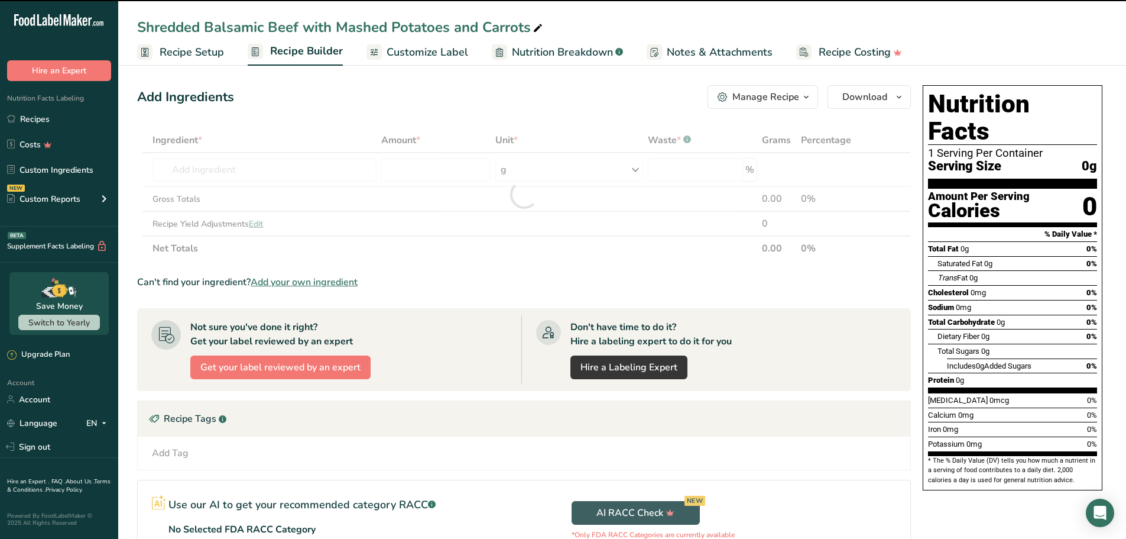
type input "0"
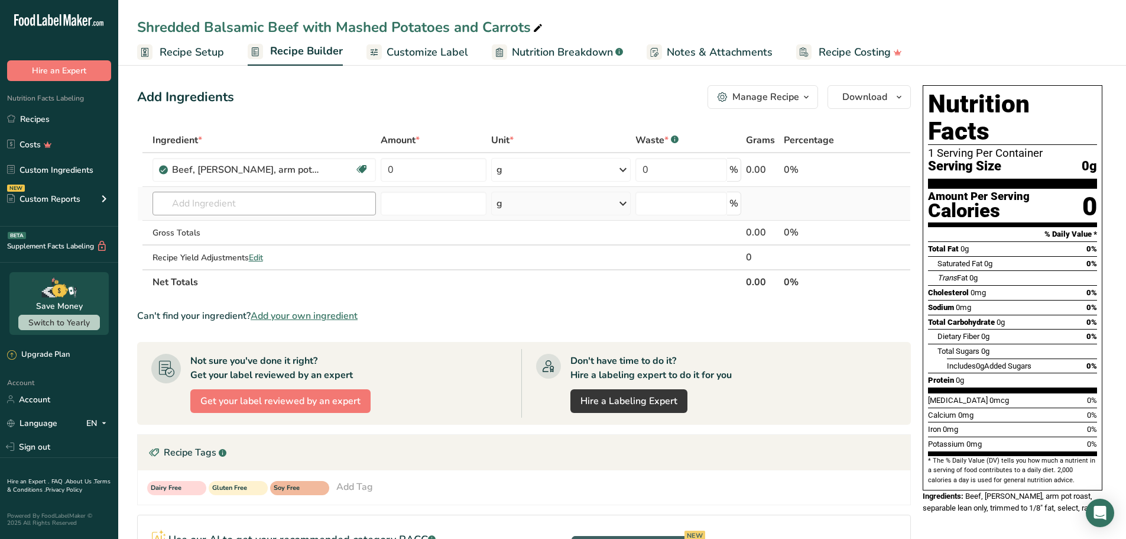
click at [294, 190] on td "23633 Beef, [PERSON_NAME], arm pot roast, separable lean only, trimmed to 1/8" …" at bounding box center [264, 204] width 229 height 34
click at [296, 206] on input "text" at bounding box center [265, 204] width 224 height 24
paste input "Potatoes"
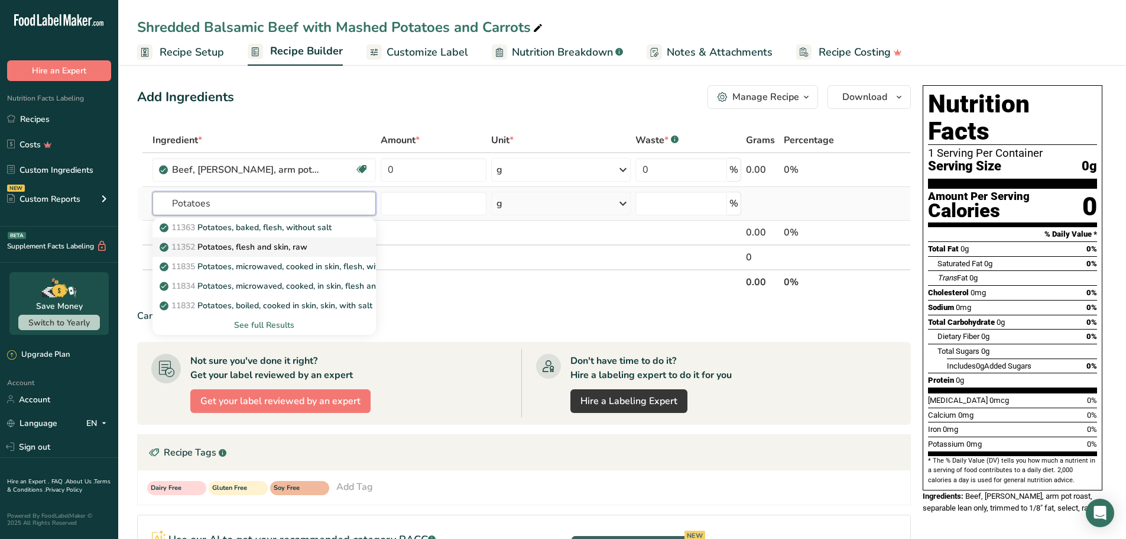
type input "Potatoes"
click at [267, 244] on p "11352 Potatoes, flesh and skin, raw" at bounding box center [234, 247] width 145 height 12
type input "Potatoes, flesh and skin, raw"
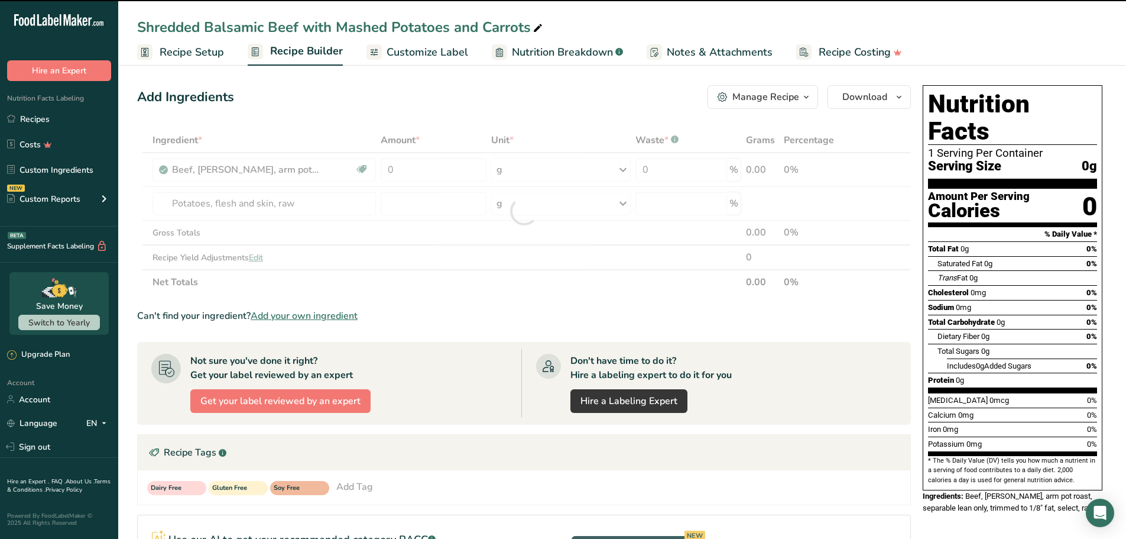
type input "0"
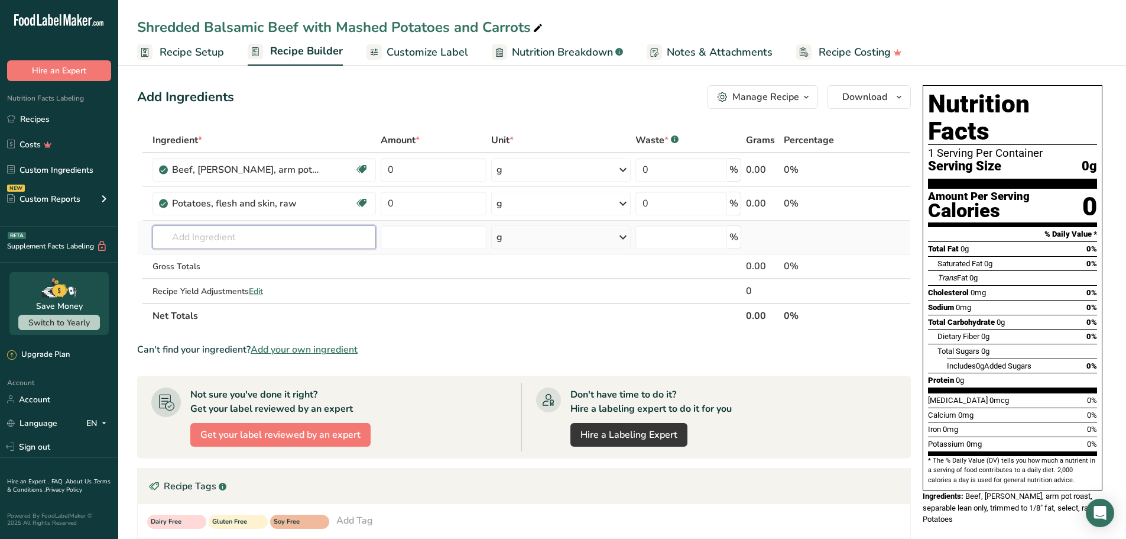
click at [268, 240] on input "text" at bounding box center [265, 237] width 224 height 24
paste input "Carrots"
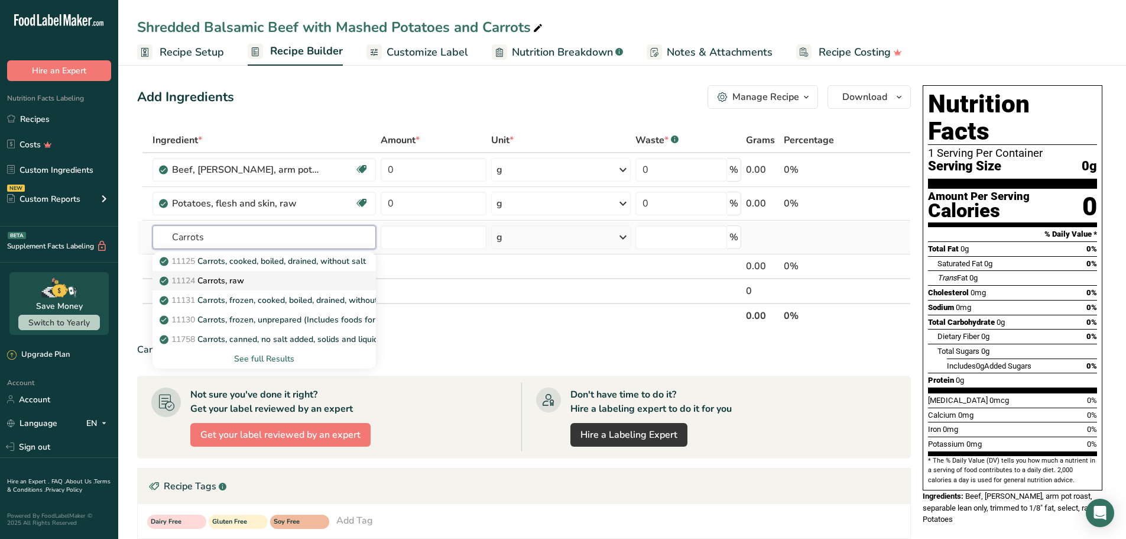
type input "Carrots"
click at [242, 277] on p "11124 [GEOGRAPHIC_DATA], raw" at bounding box center [203, 280] width 82 height 12
type input "Carrots, raw"
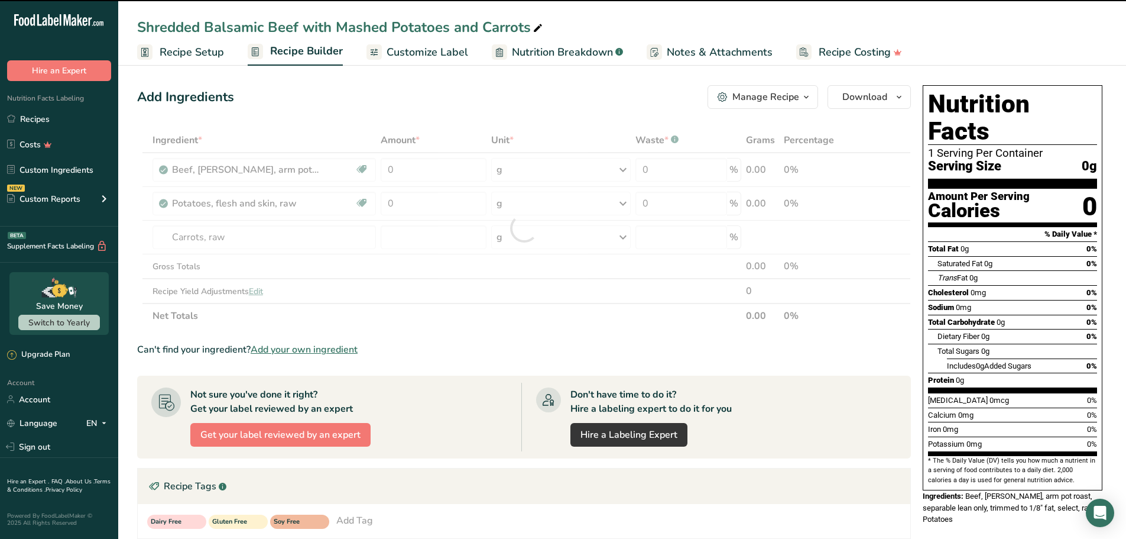
type input "0"
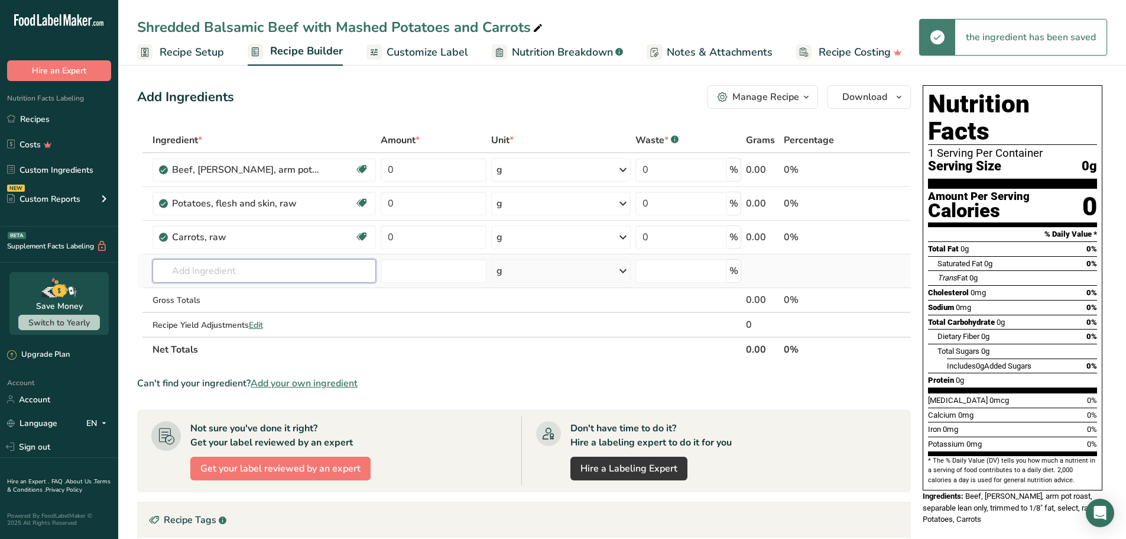
click at [313, 262] on input "text" at bounding box center [265, 271] width 224 height 24
paste input "Onion"
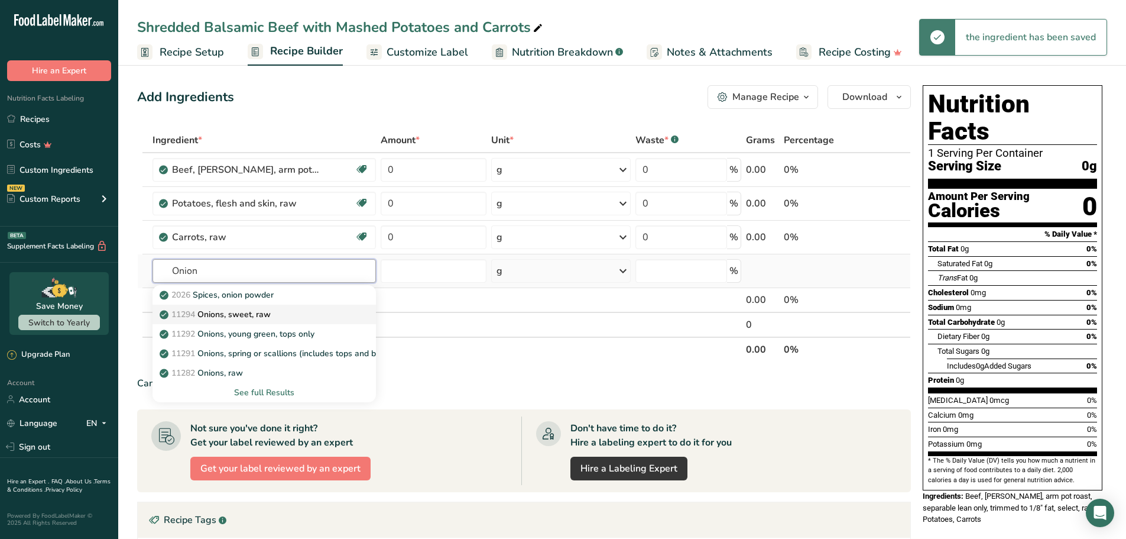
type input "Onion"
click at [249, 317] on p "11294 Onions, sweet, raw" at bounding box center [216, 314] width 109 height 12
type input "Onions, sweet, raw"
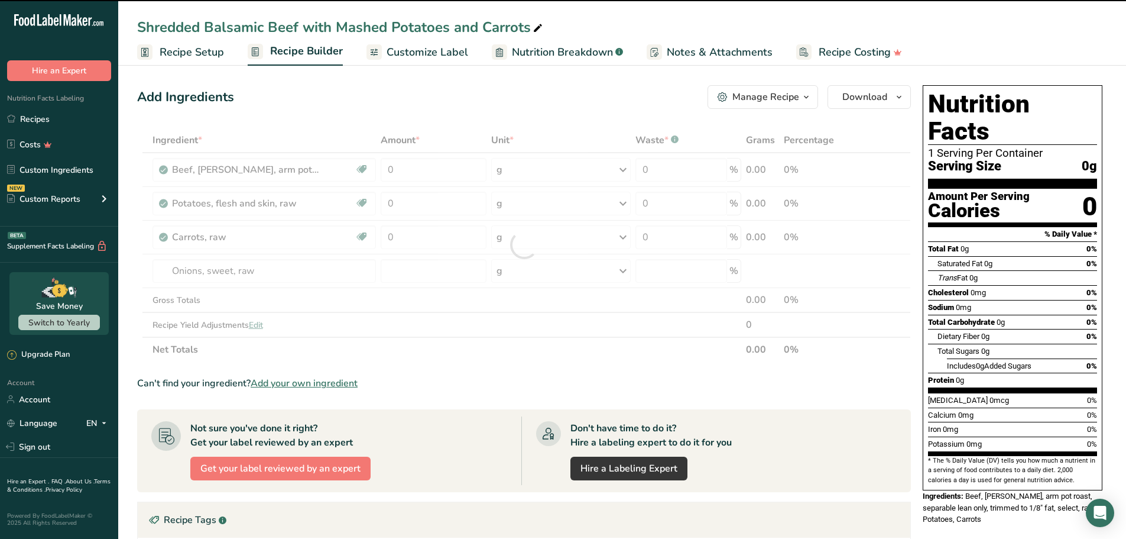
type input "0"
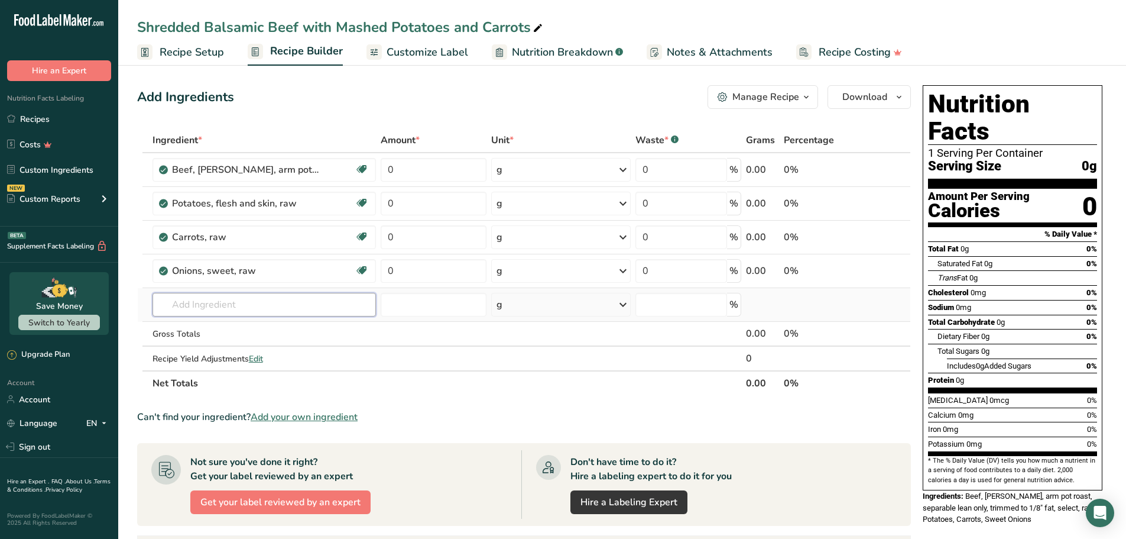
click at [244, 310] on input "text" at bounding box center [265, 305] width 224 height 24
paste input "Tomato"
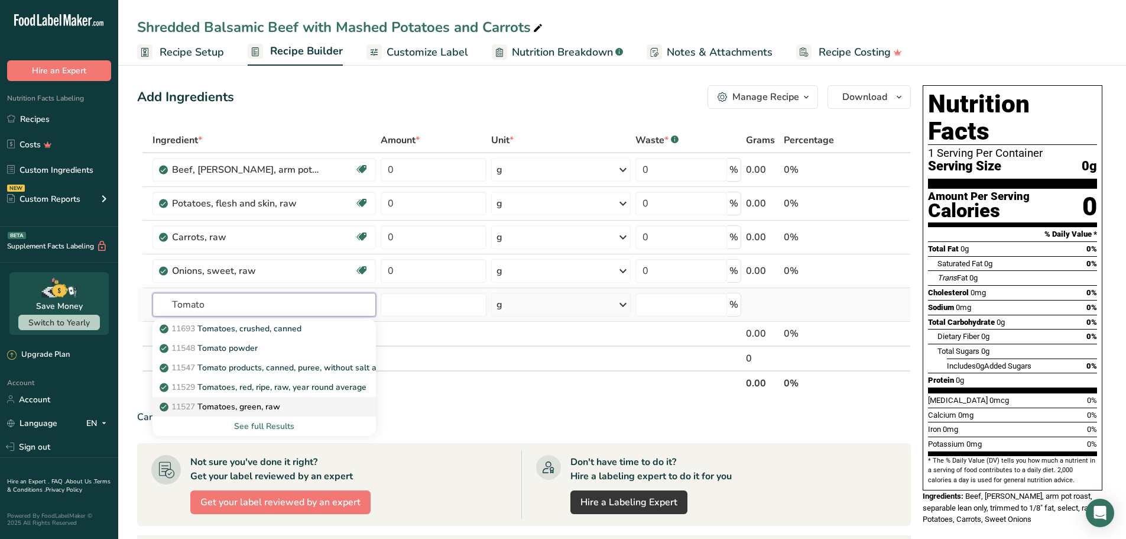
type input "Tomato"
click at [254, 405] on p "11527 Tomatoes, green, raw" at bounding box center [221, 406] width 118 height 12
type input "Tomatoes, green, raw"
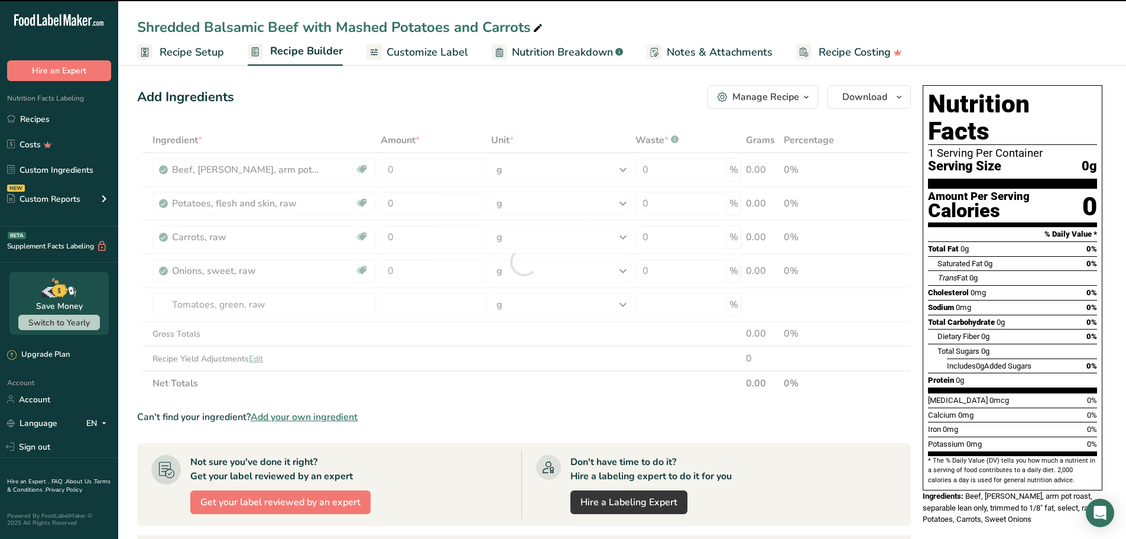
type input "0"
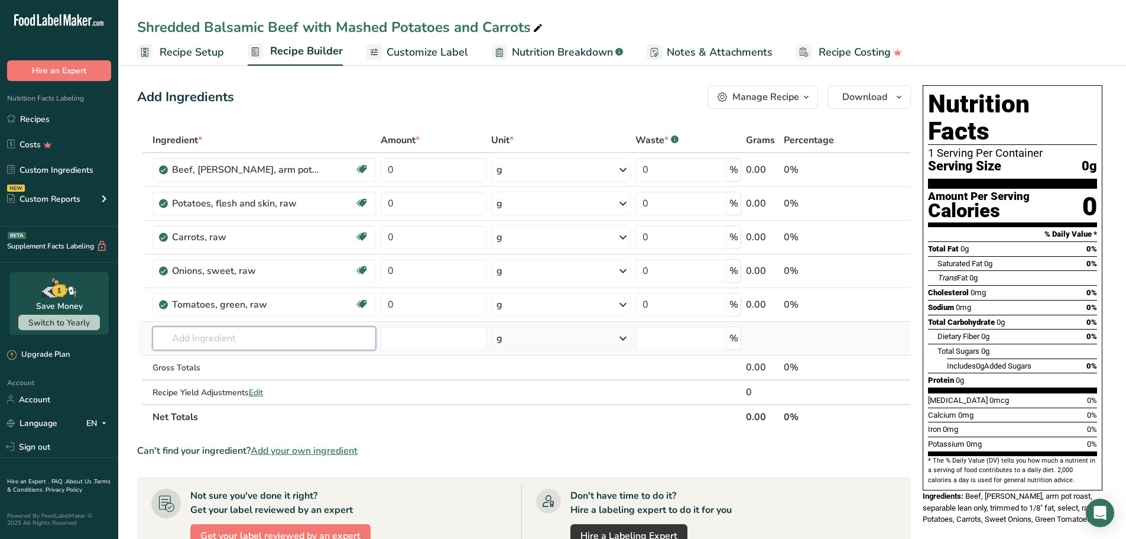
click at [208, 334] on input "text" at bounding box center [265, 338] width 224 height 24
paste input "Butter, without salt"
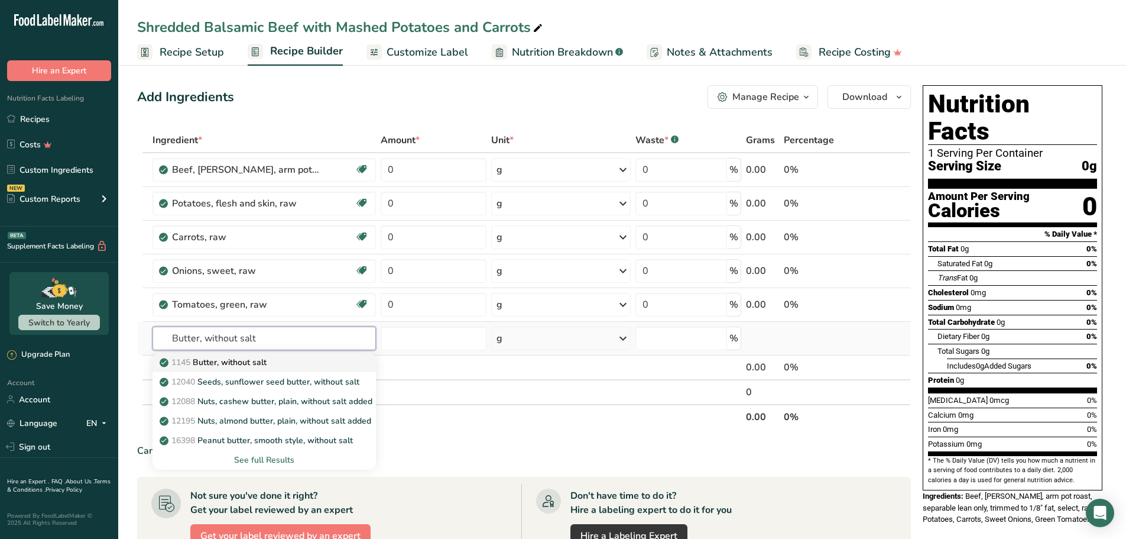
type input "Butter, without salt"
click at [238, 364] on p "1145 Butter, without salt" at bounding box center [214, 362] width 105 height 12
type input "Butter, without salt"
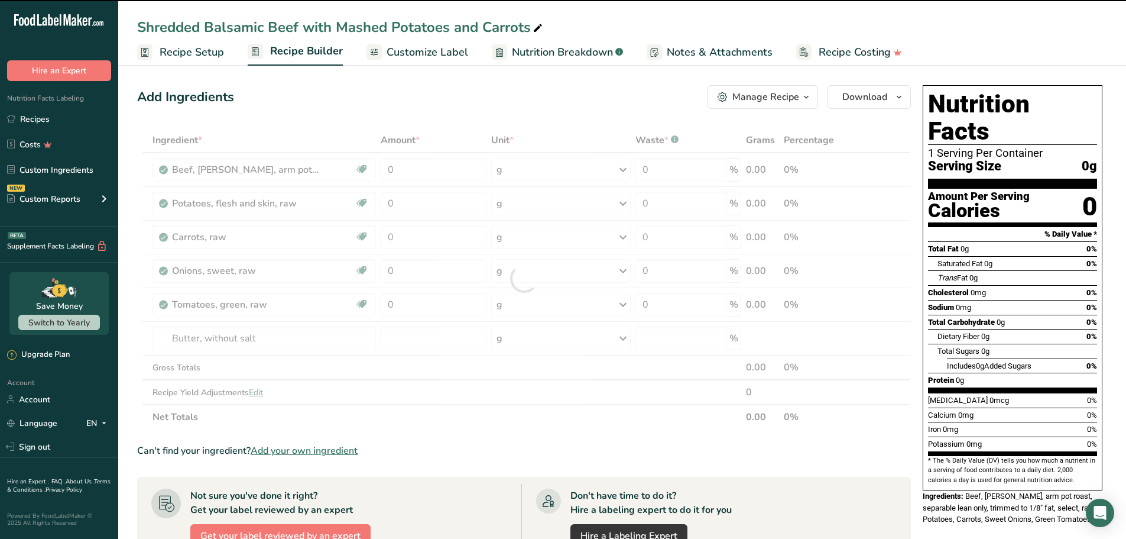
type input "0"
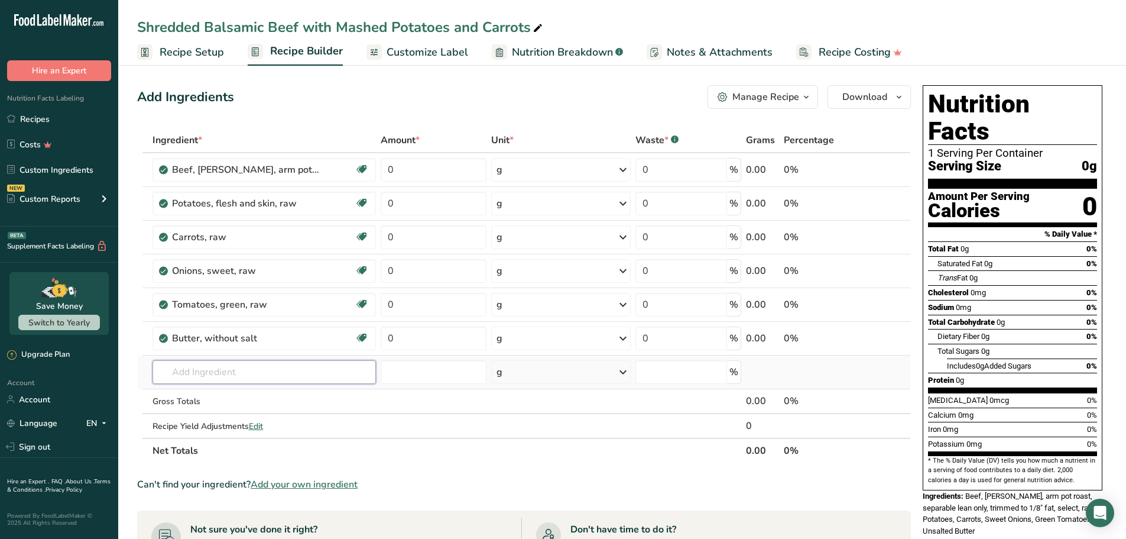
click at [269, 373] on input "text" at bounding box center [265, 372] width 224 height 24
paste input "Lite cream"
click at [177, 371] on input "Lite cream" at bounding box center [265, 372] width 224 height 24
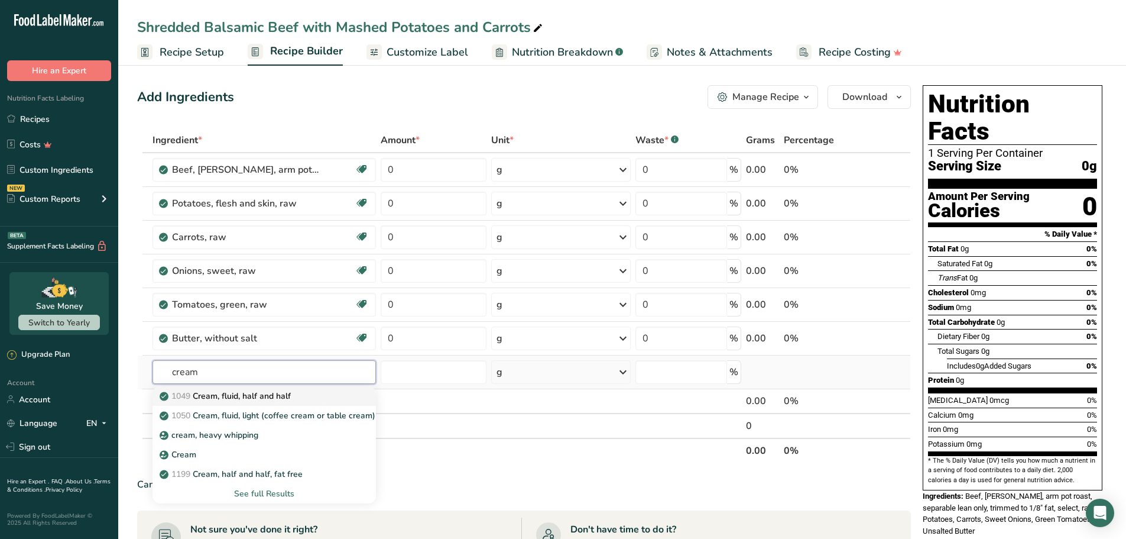
type input "cream"
click at [280, 395] on p "1049 Cream, fluid, half and half" at bounding box center [226, 396] width 129 height 12
type input "Cream, fluid, half and half"
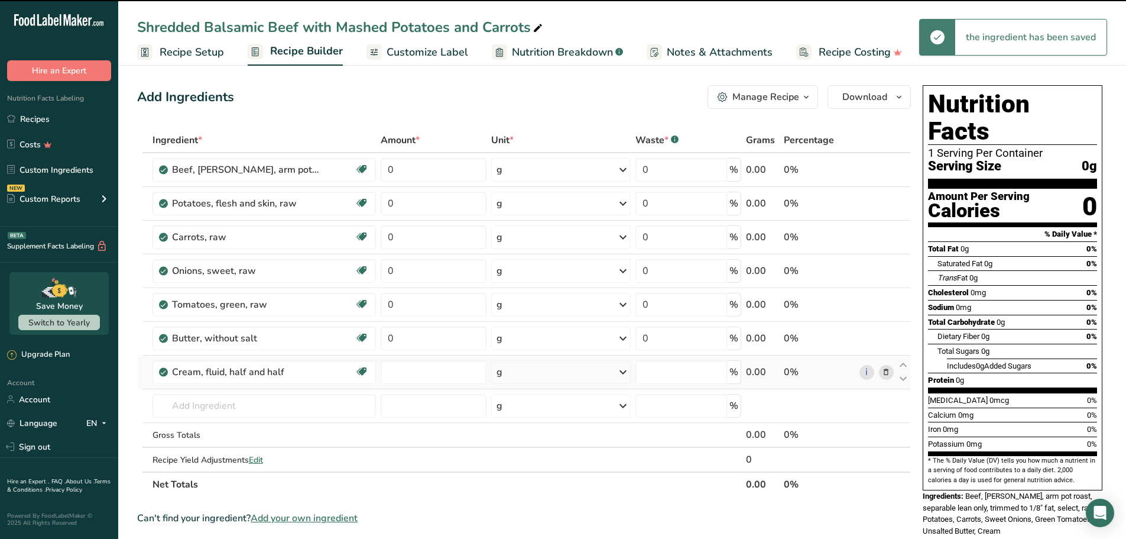
type input "0"
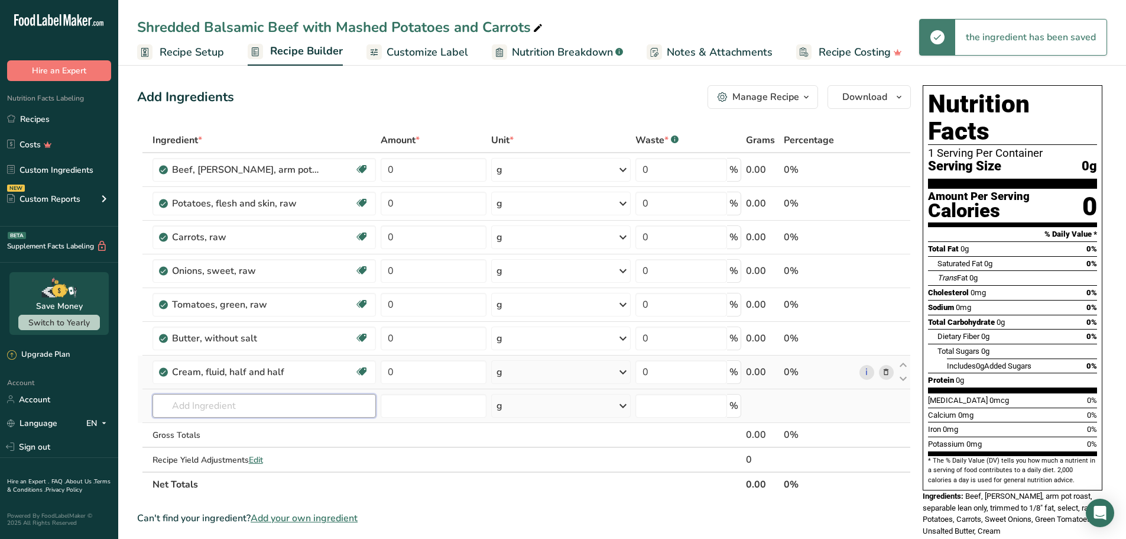
click at [242, 412] on input "text" at bounding box center [265, 406] width 224 height 24
paste input "Avocado oil"
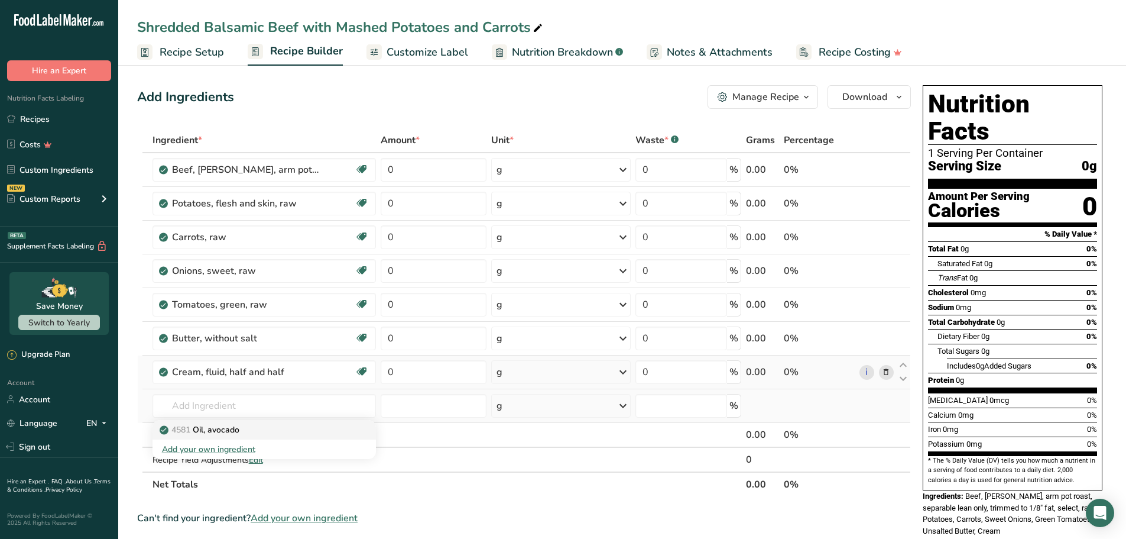
click at [233, 427] on p "4581 Oil, avocado" at bounding box center [200, 429] width 77 height 12
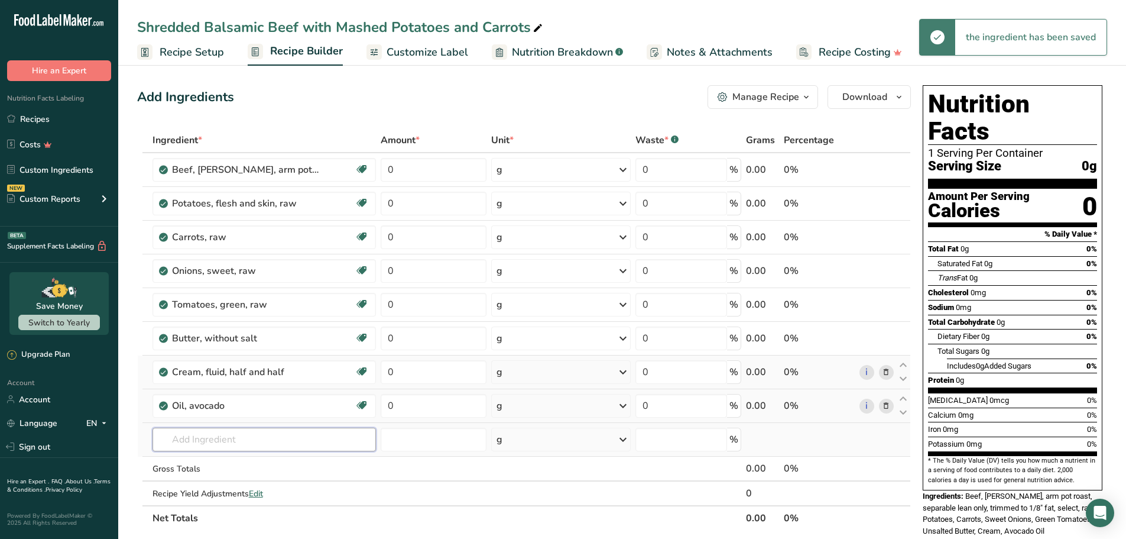
click at [215, 443] on input "text" at bounding box center [265, 439] width 224 height 24
paste input "Balsamic vinegar"
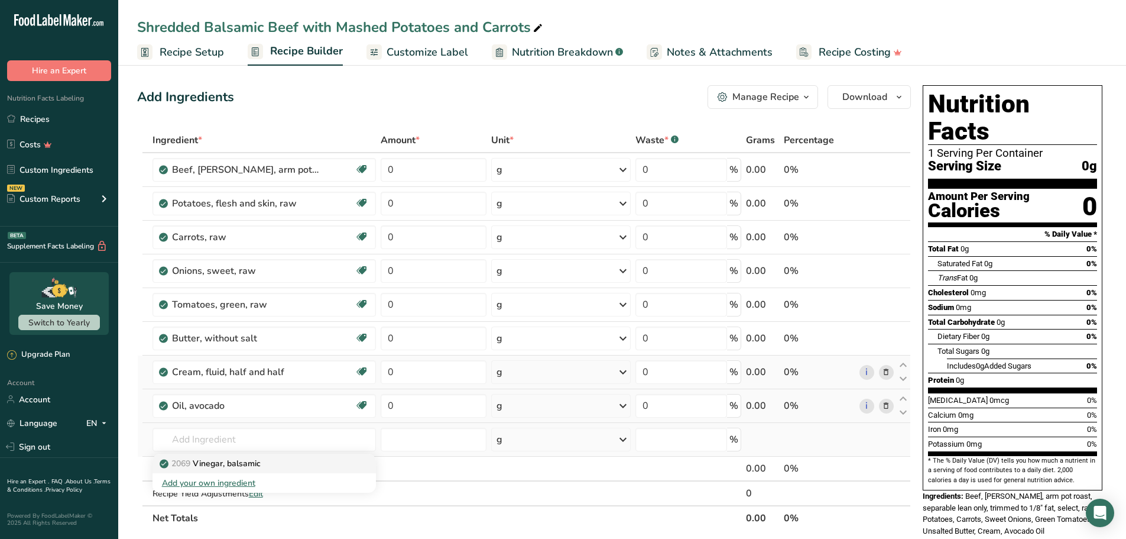
click at [212, 464] on p "2069 Vinegar, balsamic" at bounding box center [211, 463] width 99 height 12
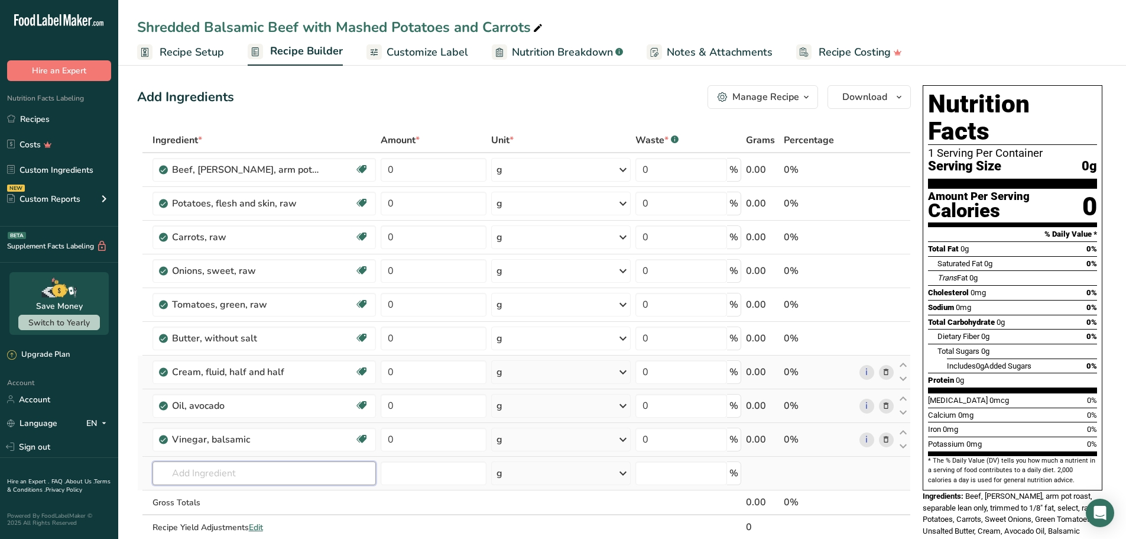
click at [225, 474] on input "text" at bounding box center [265, 473] width 224 height 24
paste input "Beef broth"
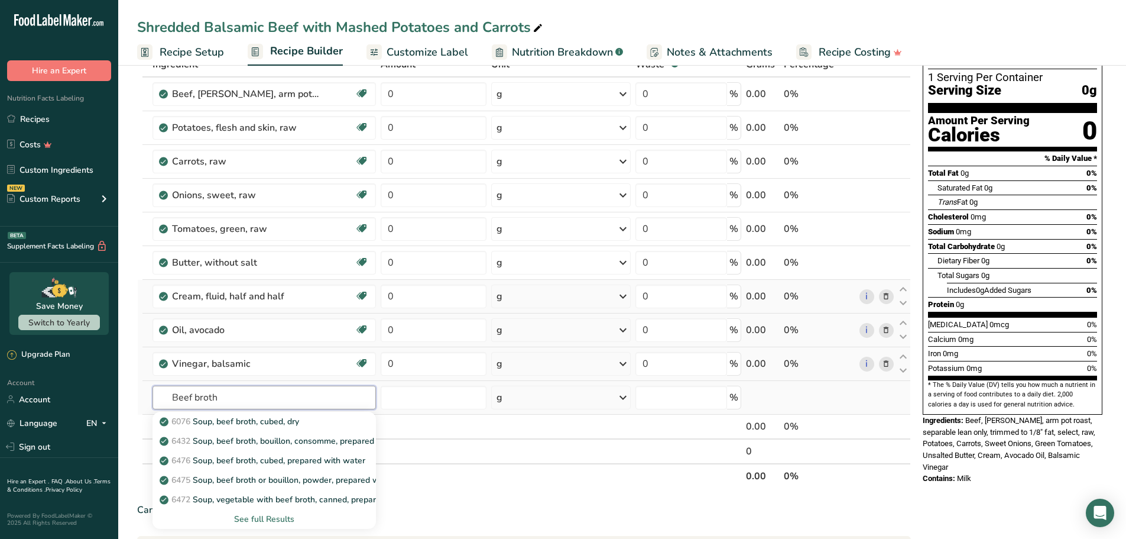
scroll to position [118, 0]
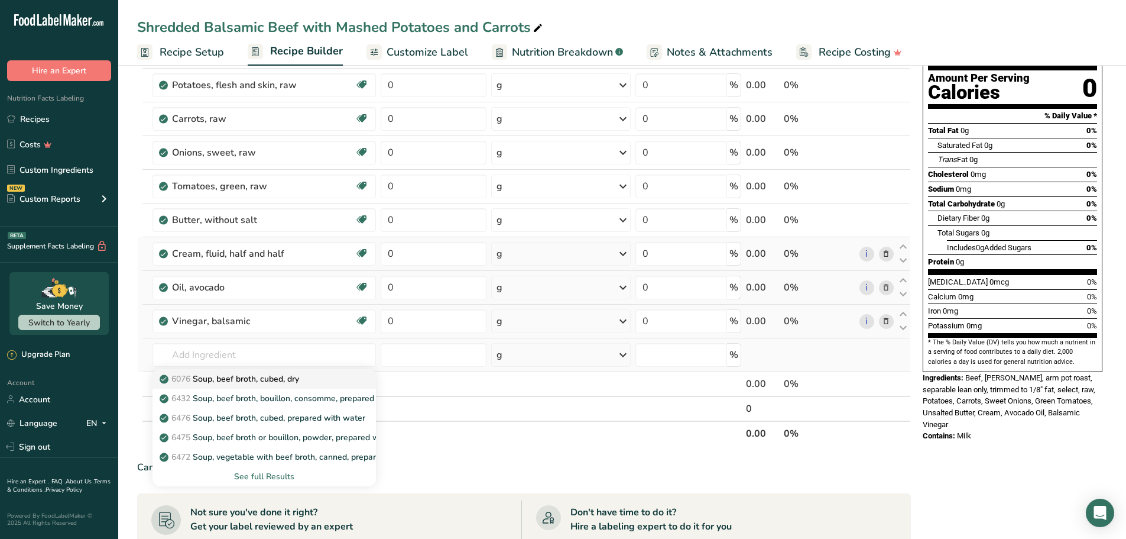
click at [226, 380] on p "6076 Soup, beef broth, cubed, dry" at bounding box center [230, 378] width 137 height 12
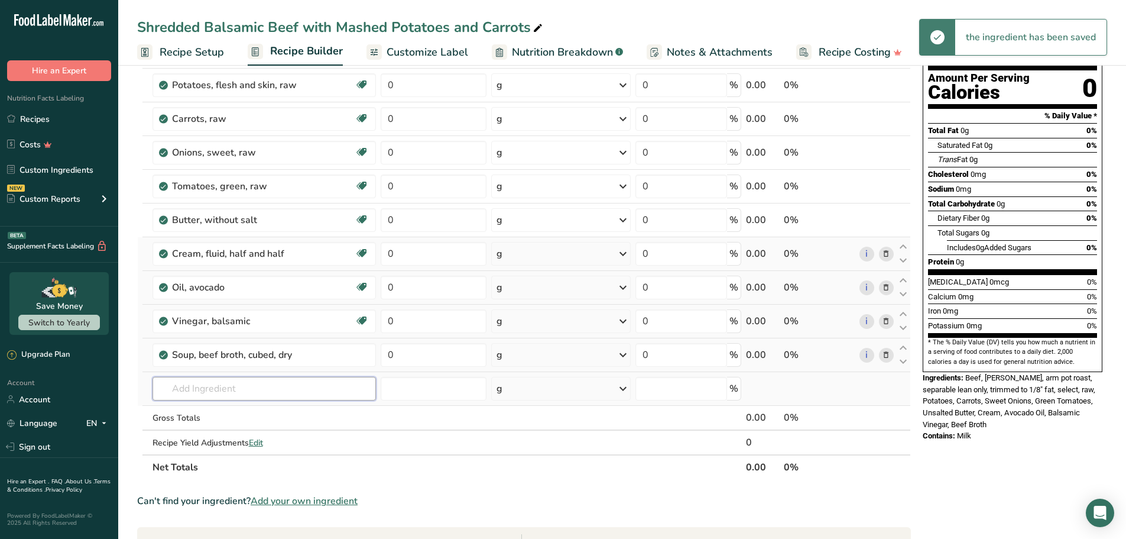
click at [238, 384] on input "text" at bounding box center [265, 389] width 224 height 24
paste input "Chives"
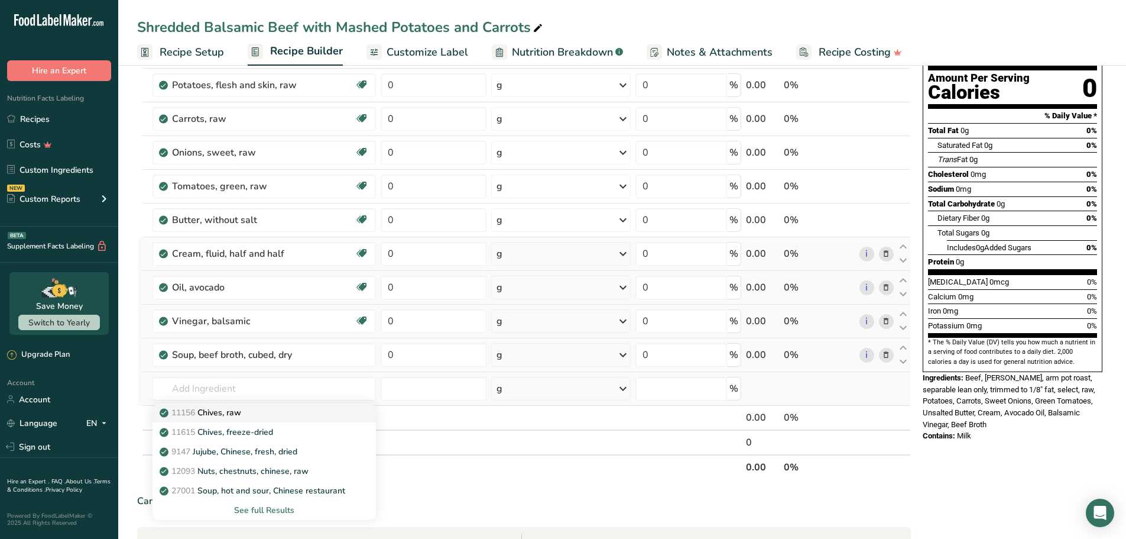
click at [226, 414] on p "11156 Chives, raw" at bounding box center [201, 412] width 79 height 12
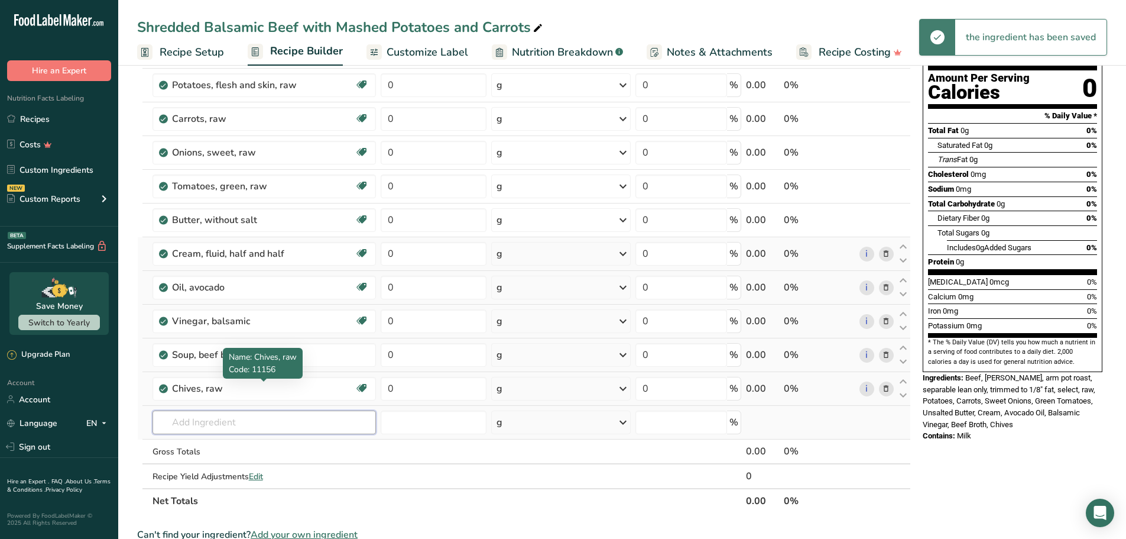
click at [195, 420] on input "text" at bounding box center [265, 422] width 224 height 24
paste input "Oregano"
click at [228, 373] on link "2027 Spices, oregano, dried" at bounding box center [265, 381] width 224 height 20
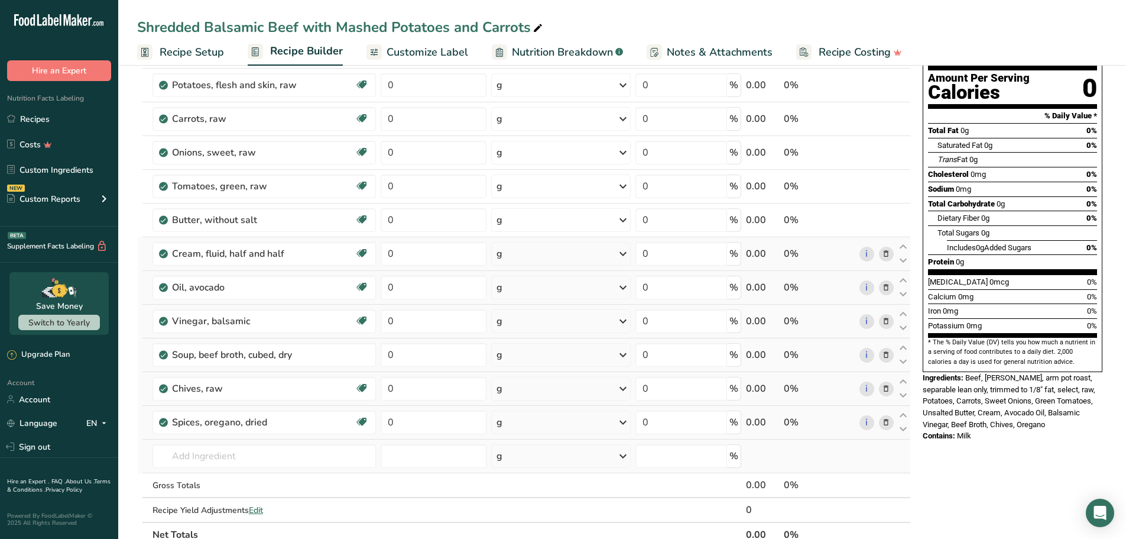
click at [229, 468] on td "2027 Spices, oregano, dried Add your own ingredient" at bounding box center [264, 456] width 229 height 34
click at [228, 459] on input "text" at bounding box center [265, 456] width 224 height 24
paste input "Kosher Salt"
click at [232, 476] on div "Kosher Salt" at bounding box center [255, 480] width 186 height 12
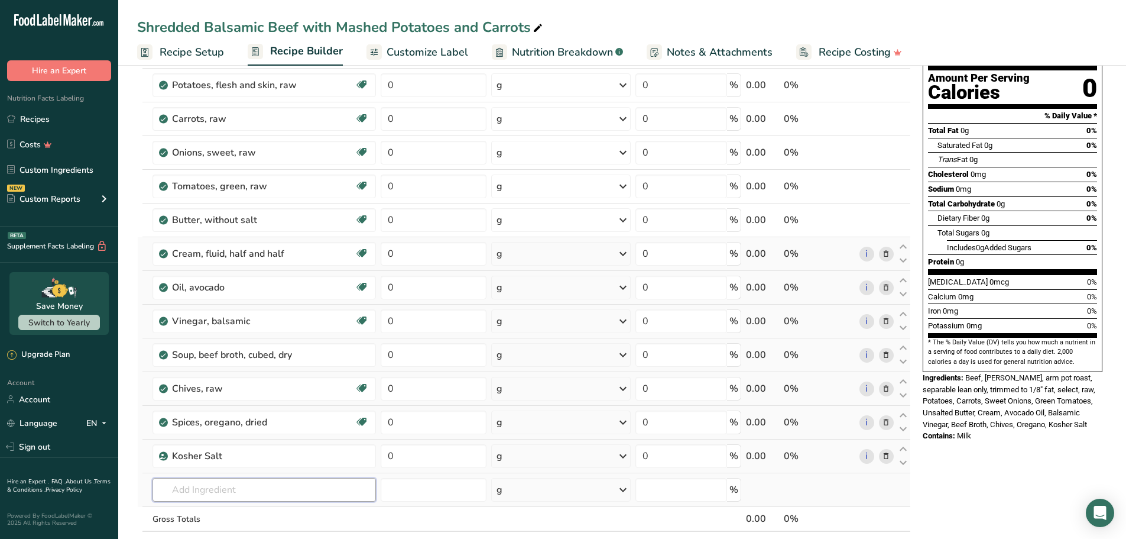
click at [236, 494] on input "text" at bounding box center [265, 490] width 224 height 24
paste input "Spices, pepper, black"
click at [227, 453] on p "2030 Spices, pepper, black" at bounding box center [217, 448] width 111 height 12
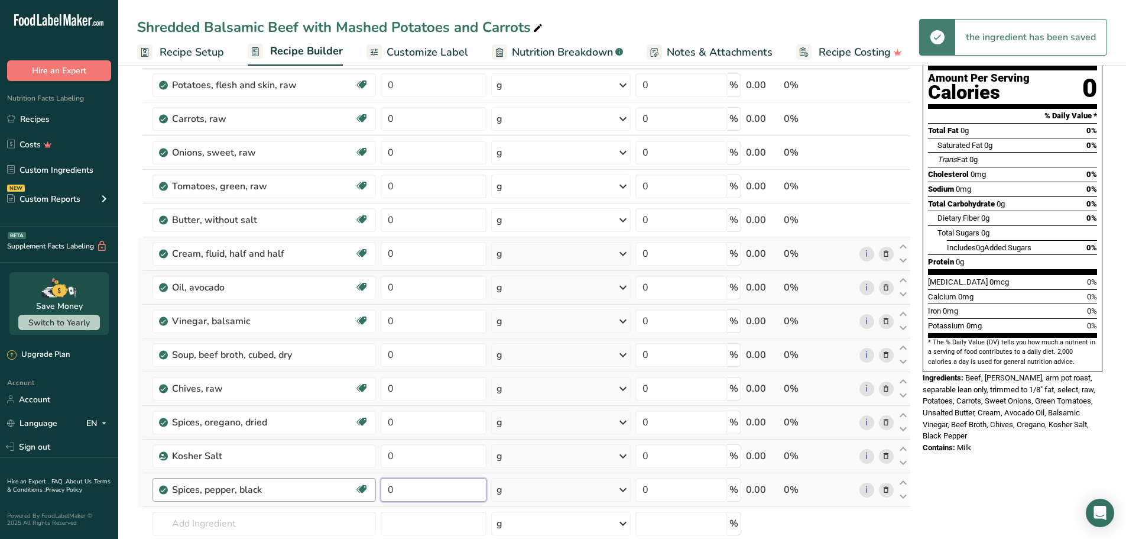
click at [375, 485] on tr "Spices, pepper, black Source of Antioxidants Dairy free Gluten free Vegan Veget…" at bounding box center [524, 490] width 773 height 34
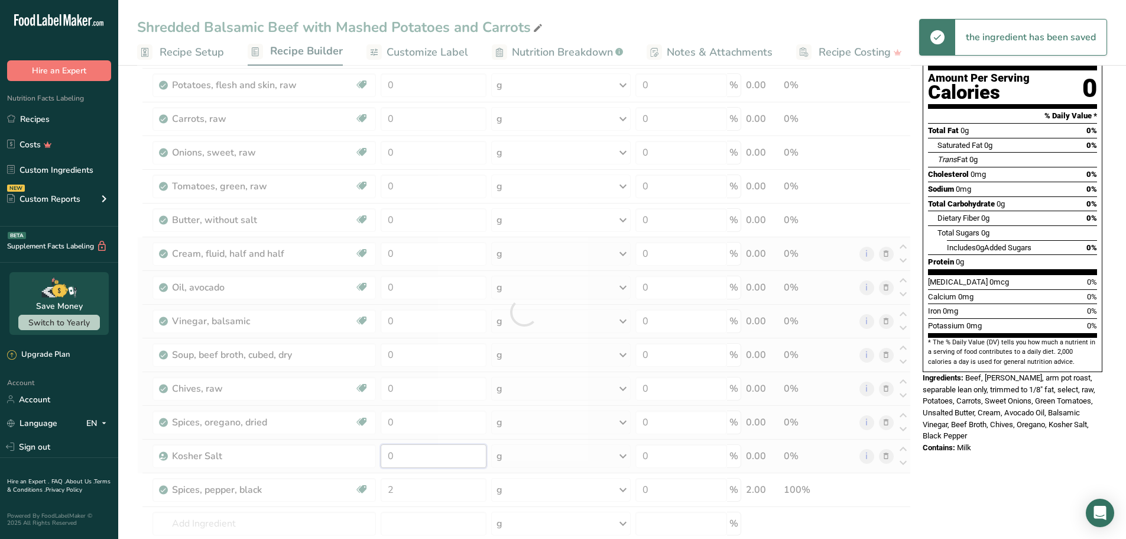
click at [420, 449] on div "Ingredient * Amount * Unit * Waste * .a-a{fill:#347362;}.b-a{fill:#fff;} Grams …" at bounding box center [524, 311] width 774 height 605
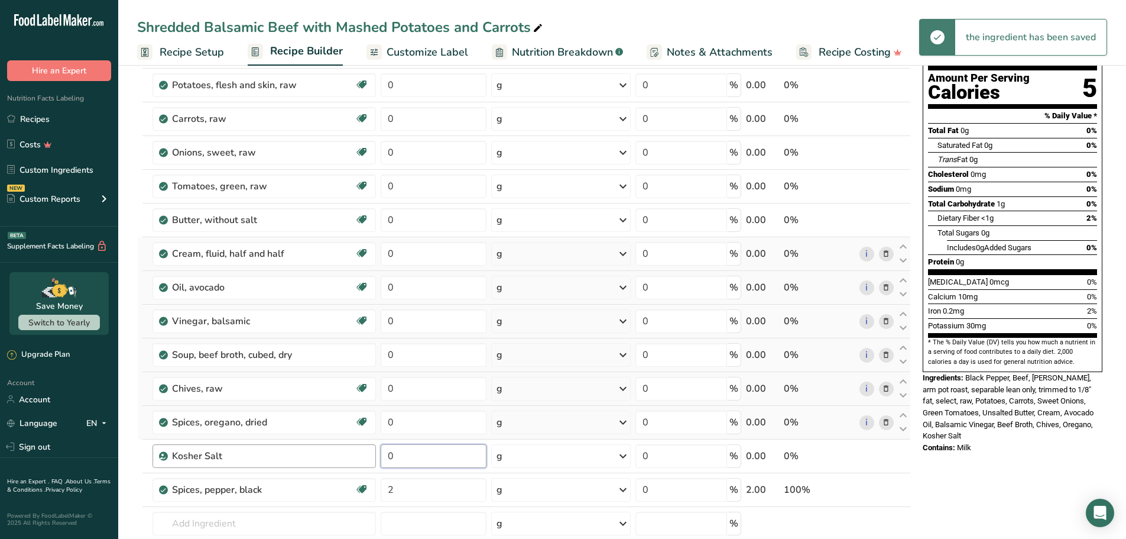
drag, startPoint x: 420, startPoint y: 457, endPoint x: 364, endPoint y: 451, distance: 56.0
click at [364, 452] on tr "Kosher Salt 0 g Weight Units g kg mg See more Volume Units l Volume units requi…" at bounding box center [524, 456] width 773 height 34
drag, startPoint x: 419, startPoint y: 462, endPoint x: 381, endPoint y: 462, distance: 37.8
click at [364, 461] on tr "Kosher Salt 2 g Weight Units g kg mg See more Volume Units l Volume units requi…" at bounding box center [524, 456] width 773 height 34
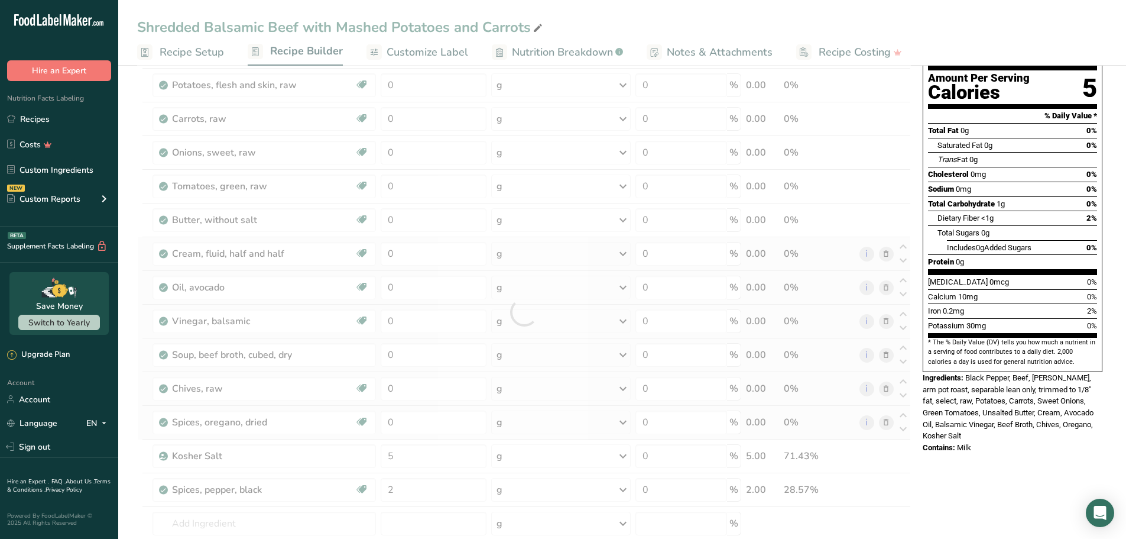
click at [128, 440] on section "Add Ingredients Manage Recipe Delete Recipe Duplicate Recipe Scale Recipe Save …" at bounding box center [622, 497] width 1008 height 1109
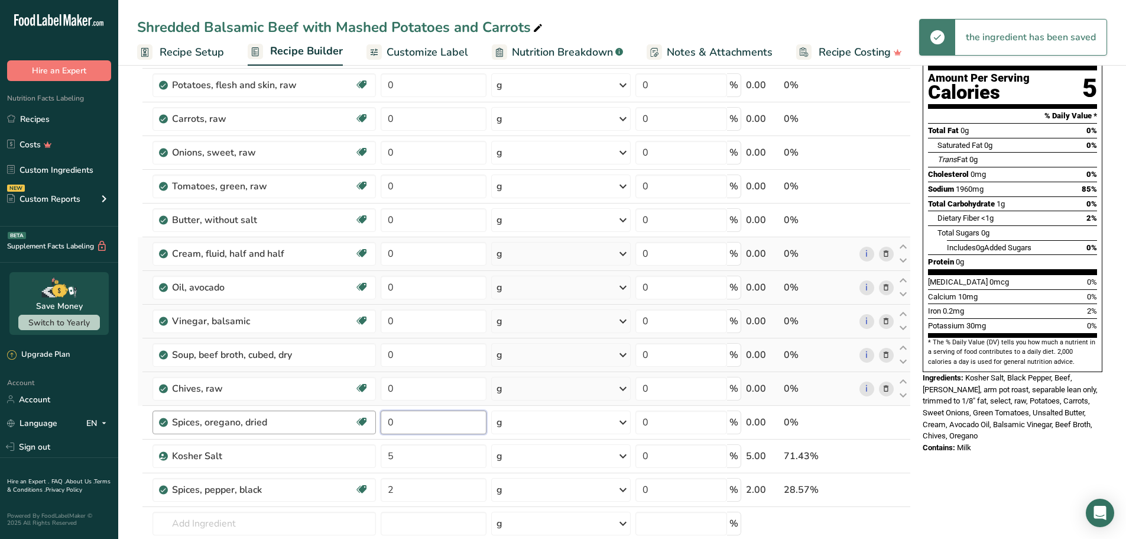
drag, startPoint x: 429, startPoint y: 425, endPoint x: 355, endPoint y: 423, distance: 73.9
click at [355, 423] on tr "Spices, oregano, dried Source of Antioxidants Dairy free Gluten free Vegan Vege…" at bounding box center [524, 423] width 773 height 34
click at [431, 385] on div "Ingredient * Amount * Unit * Waste * .a-a{fill:#347362;}.b-a{fill:#fff;} Grams …" at bounding box center [524, 311] width 774 height 605
drag, startPoint x: 425, startPoint y: 388, endPoint x: 364, endPoint y: 395, distance: 60.7
click at [365, 396] on tr "Chives, raw Source of Antioxidants [MEDICAL_DATA] Effect Dairy free Gluten free…" at bounding box center [524, 389] width 773 height 34
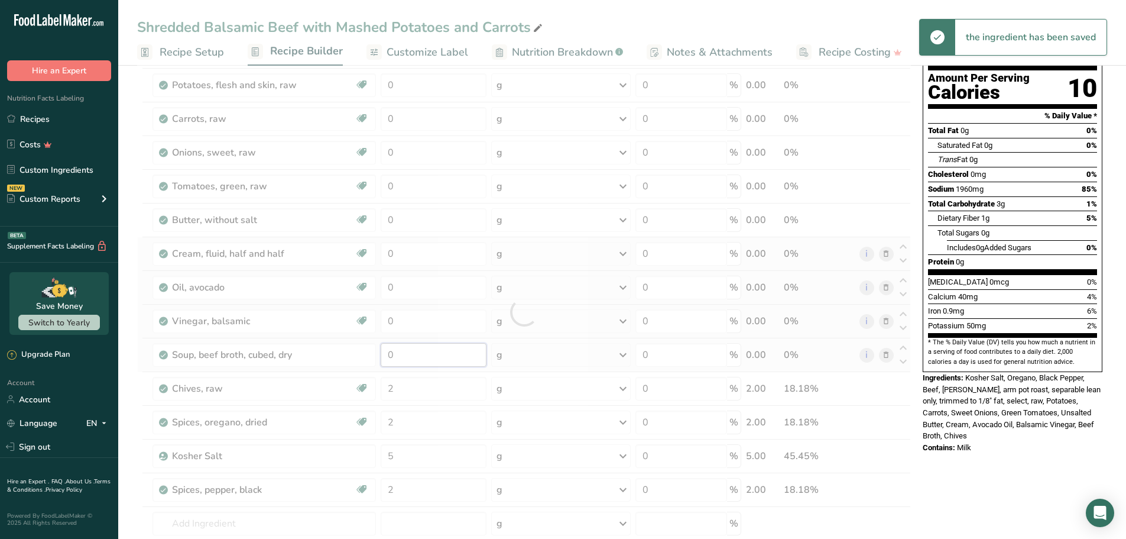
click at [430, 355] on div "Ingredient * Amount * Unit * Waste * .a-a{fill:#347362;}.b-a{fill:#fff;} Grams …" at bounding box center [524, 311] width 774 height 605
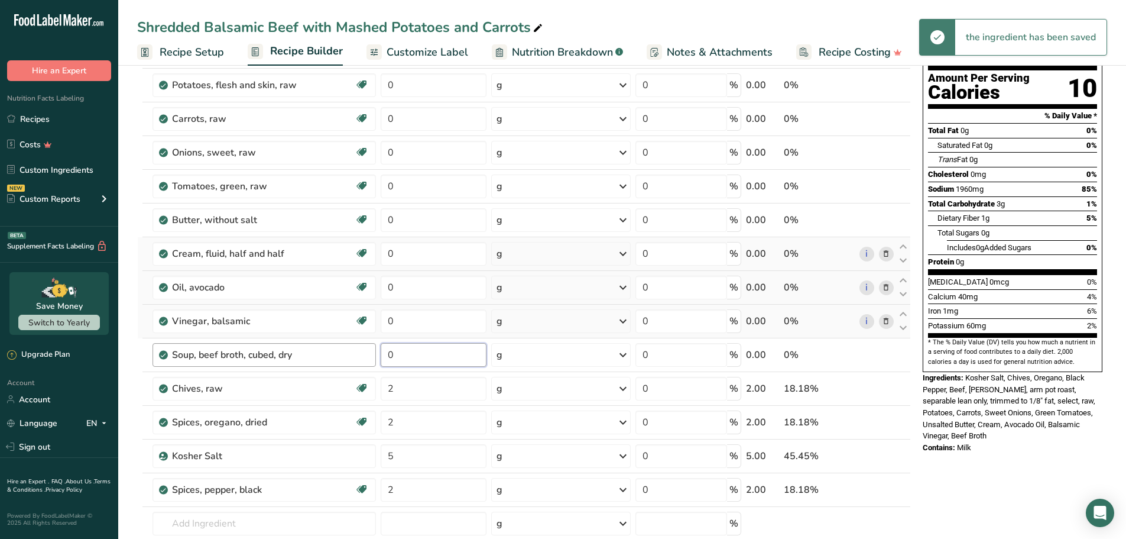
drag, startPoint x: 420, startPoint y: 358, endPoint x: 326, endPoint y: 352, distance: 94.2
click at [326, 352] on tr "Soup, beef broth, cubed, dry 0 g Portions 1 cube Weight Units g kg mg See more …" at bounding box center [524, 355] width 773 height 34
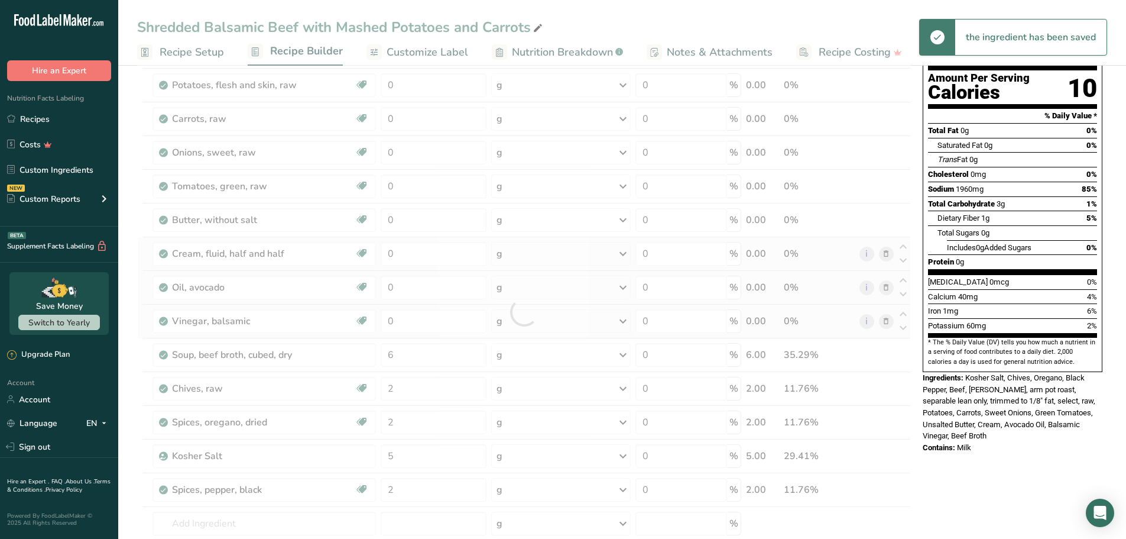
click at [129, 352] on section "Add Ingredients Manage Recipe Delete Recipe Duplicate Recipe Scale Recipe Save …" at bounding box center [622, 497] width 1008 height 1109
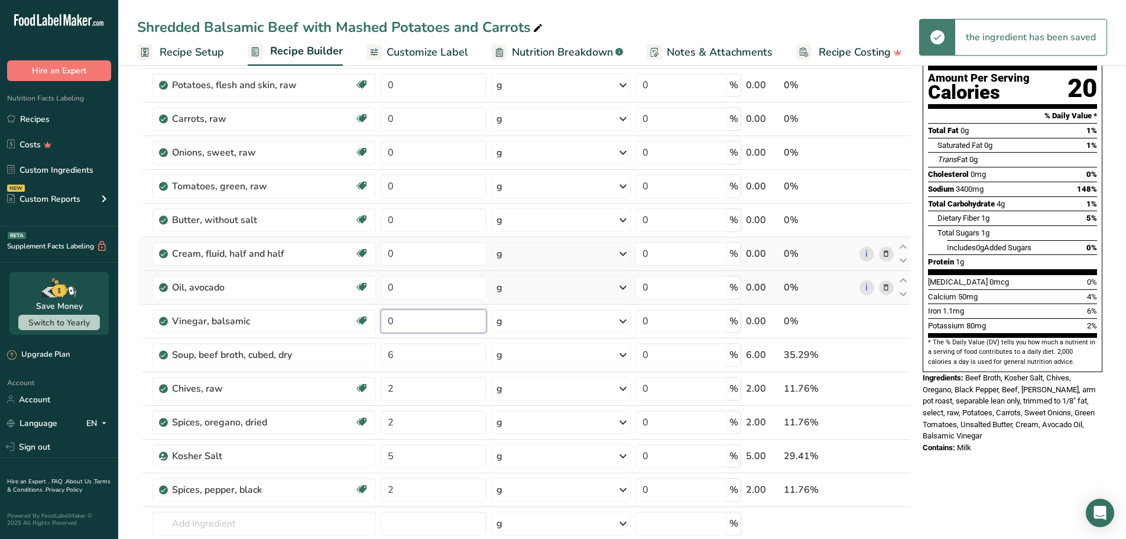
drag, startPoint x: 420, startPoint y: 324, endPoint x: 378, endPoint y: 323, distance: 42.6
click at [376, 325] on tr "Vinegar, balsamic Dairy free Gluten free Vegan Vegetarian Soy free 0 g Portions…" at bounding box center [524, 321] width 773 height 34
click at [415, 291] on div "Ingredient * Amount * Unit * Waste * .a-a{fill:#347362;}.b-a{fill:#fff;} Grams …" at bounding box center [524, 311] width 774 height 605
drag, startPoint x: 421, startPoint y: 288, endPoint x: 369, endPoint y: 290, distance: 52.1
click at [364, 289] on tr "Oil, avocado Dairy free Gluten free Vegan Vegetarian Soy free Source of Healthy…" at bounding box center [524, 288] width 773 height 34
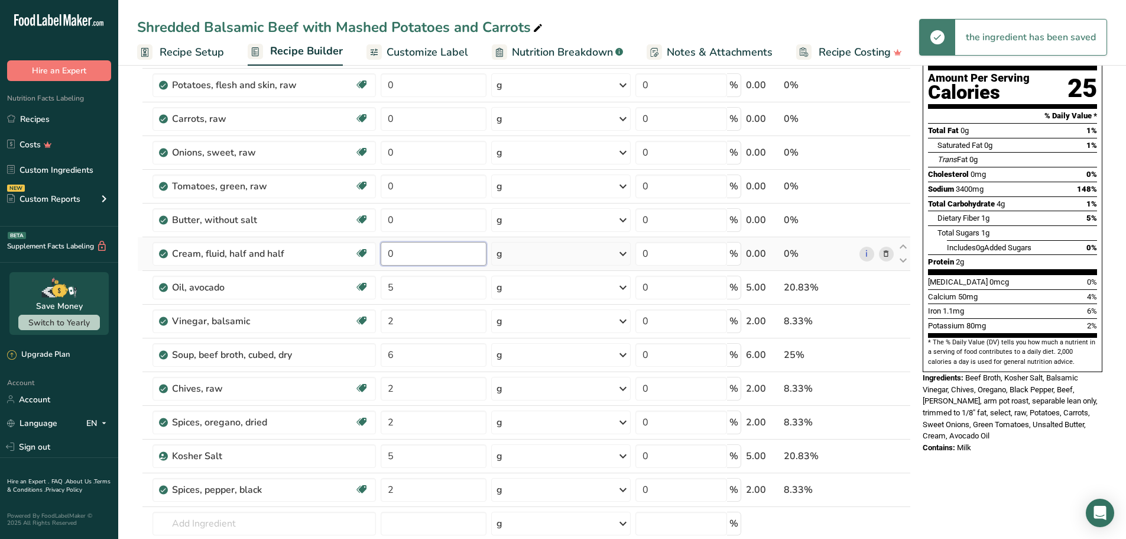
click at [429, 258] on div "Ingredient * Amount * Unit * Waste * .a-a{fill:#347362;}.b-a{fill:#fff;} Grams …" at bounding box center [524, 311] width 774 height 605
drag, startPoint x: 423, startPoint y: 252, endPoint x: 379, endPoint y: 244, distance: 45.1
click at [362, 251] on tr "Cream, fluid, half and half Gluten free Vegetarian Soy free 0 g Portions 1 oz 1…" at bounding box center [524, 254] width 773 height 34
click at [429, 212] on div "Ingredient * Amount * Unit * Waste * .a-a{fill:#347362;}.b-a{fill:#fff;} Grams …" at bounding box center [524, 311] width 774 height 605
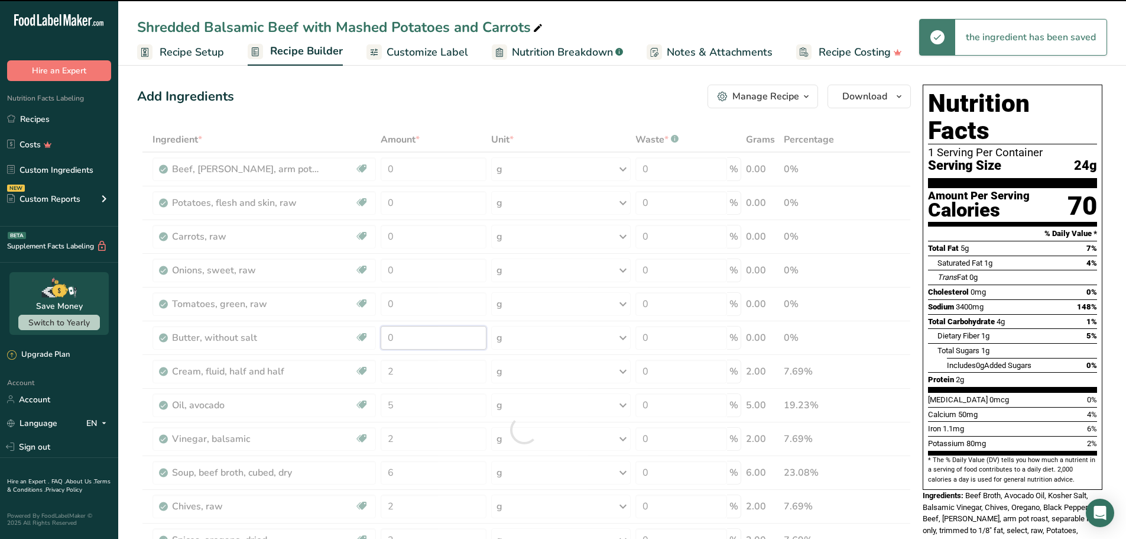
scroll to position [0, 0]
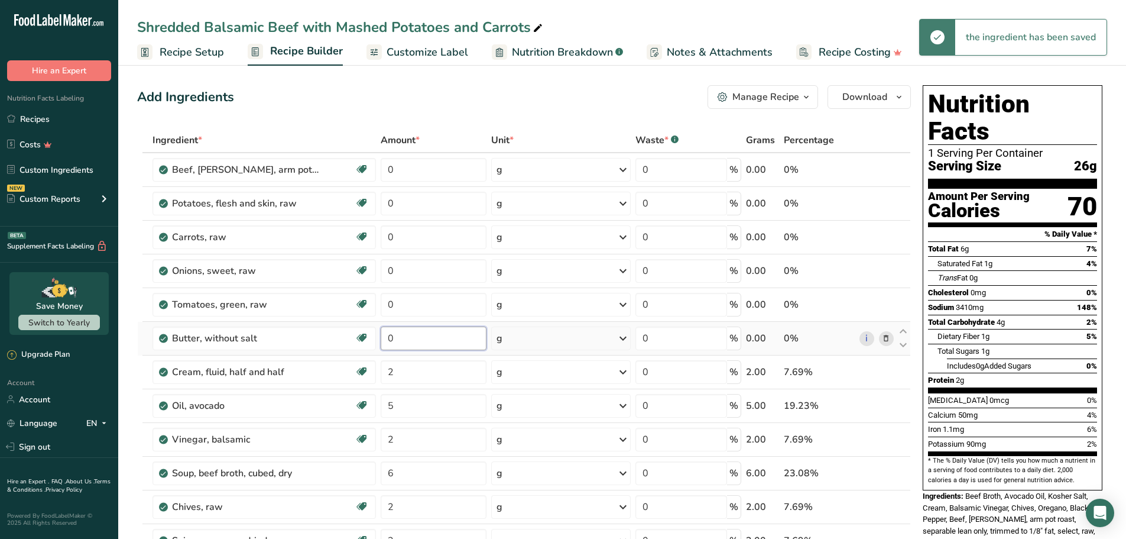
drag, startPoint x: 411, startPoint y: 344, endPoint x: 377, endPoint y: 332, distance: 37.0
click at [368, 341] on tr "Butter, without salt Gluten free Vegetarian Soy free 0 g Portions 1 pat (1" sq,…" at bounding box center [524, 339] width 773 height 34
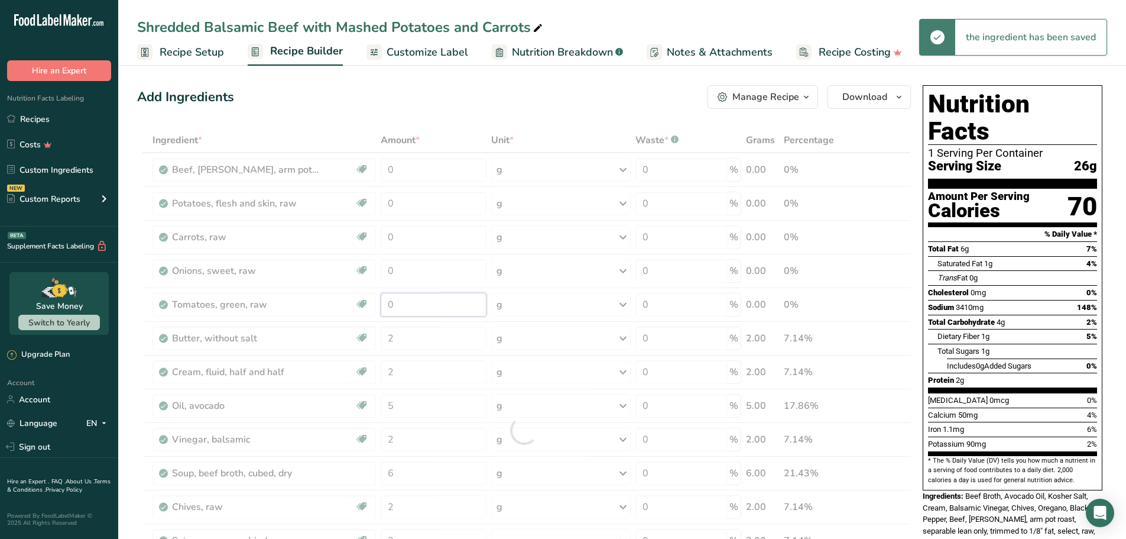
drag, startPoint x: 429, startPoint y: 308, endPoint x: 421, endPoint y: 313, distance: 9.0
click at [428, 309] on div "Ingredient * Amount * Unit * Waste * .a-a{fill:#347362;}.b-a{fill:#fff;} Grams …" at bounding box center [524, 430] width 774 height 605
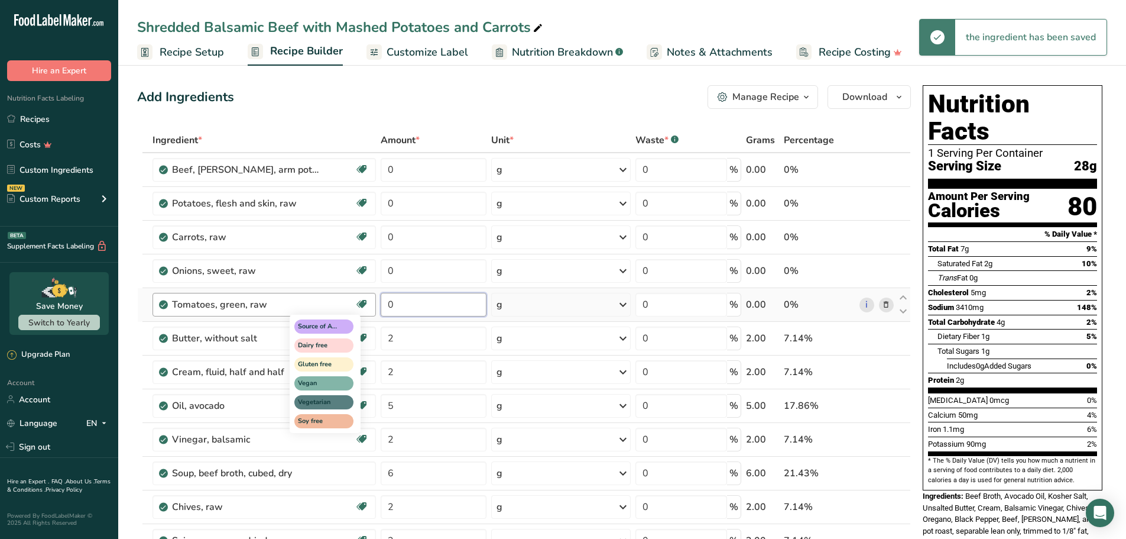
drag, startPoint x: 419, startPoint y: 303, endPoint x: 368, endPoint y: 303, distance: 50.8
click at [368, 303] on tr "Tomatoes, green, raw Source of Antioxidants Dairy free Gluten free Vegan Vegeta…" at bounding box center [524, 305] width 773 height 34
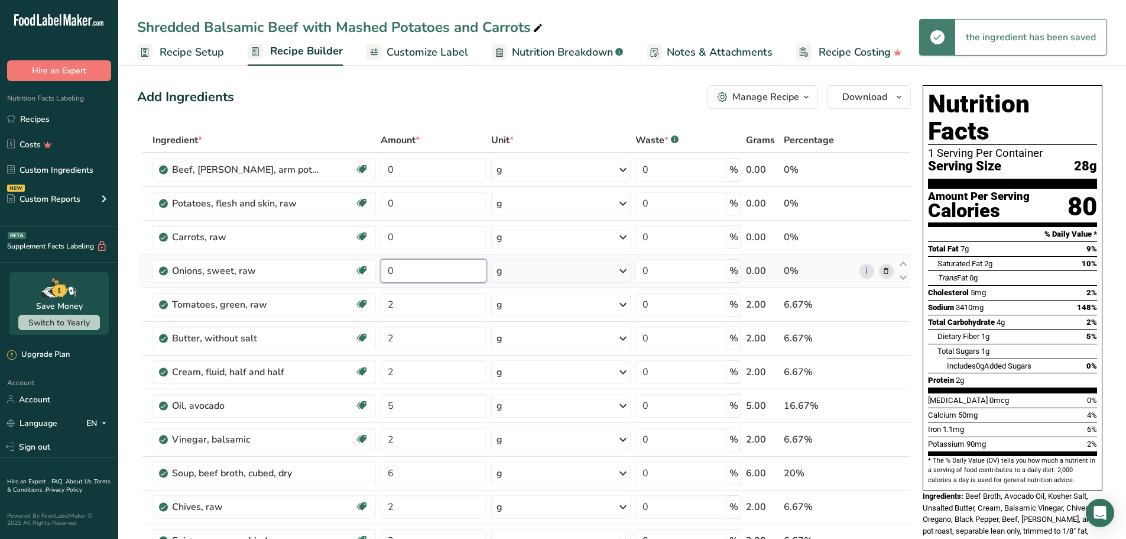
click at [429, 267] on div "Ingredient * Amount * Unit * Waste * .a-a{fill:#347362;}.b-a{fill:#fff;} Grams …" at bounding box center [524, 430] width 774 height 605
drag, startPoint x: 438, startPoint y: 271, endPoint x: 348, endPoint y: 273, distance: 89.9
click at [346, 278] on tr "Onions, sweet, raw Source of Antioxidants [MEDICAL_DATA] Effect Dairy free Glut…" at bounding box center [524, 271] width 773 height 34
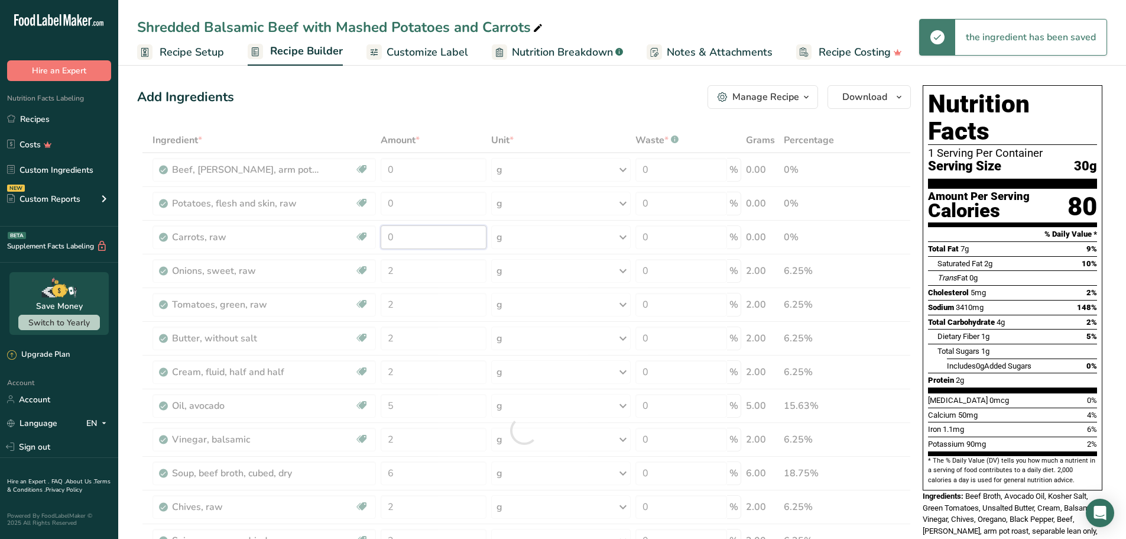
click at [424, 233] on div "Ingredient * Amount * Unit * Waste * .a-a{fill:#347362;}.b-a{fill:#fff;} Grams …" at bounding box center [524, 430] width 774 height 605
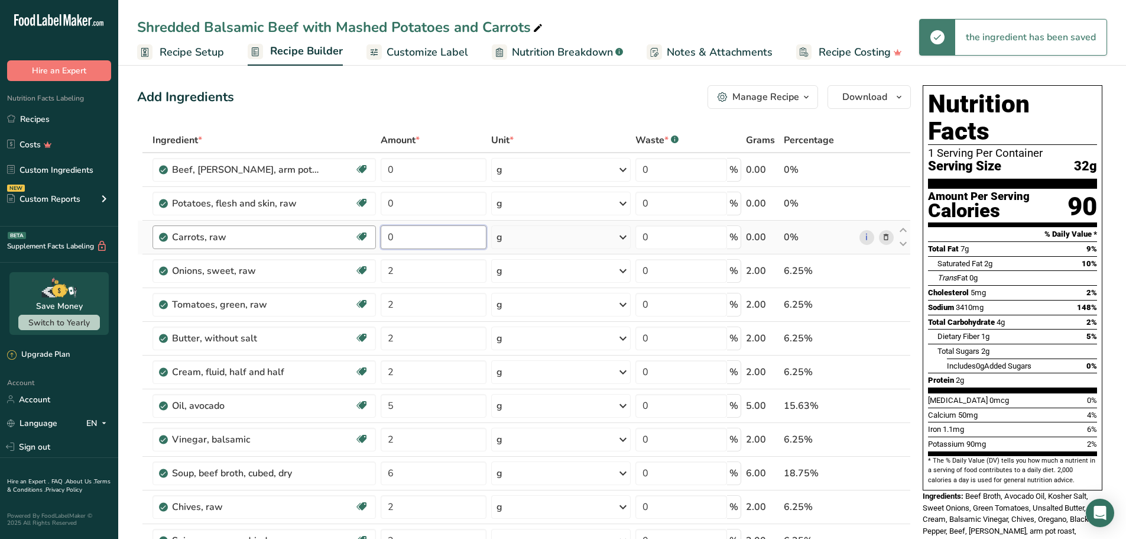
click at [332, 232] on tr "Carrots, raw Dairy free Gluten free Vegan Vegetarian Soy free 0 g Portions 1 cu…" at bounding box center [524, 238] width 773 height 34
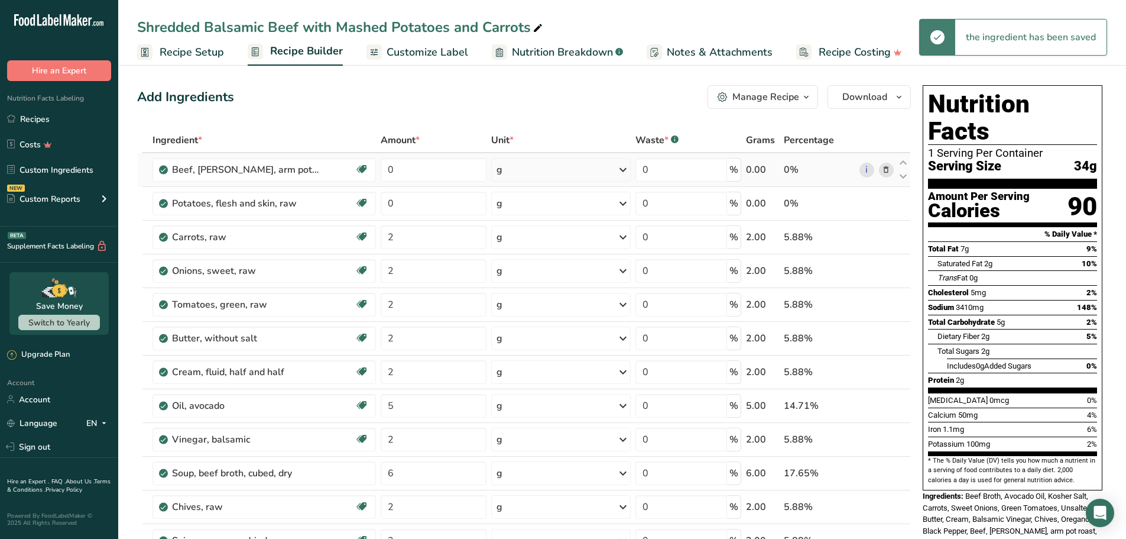
click at [549, 171] on div "g" at bounding box center [561, 170] width 140 height 24
click at [514, 320] on div "See more" at bounding box center [547, 316] width 99 height 12
click at [521, 351] on div "oz" at bounding box center [547, 352] width 99 height 17
click at [554, 204] on div "g" at bounding box center [561, 204] width 140 height 24
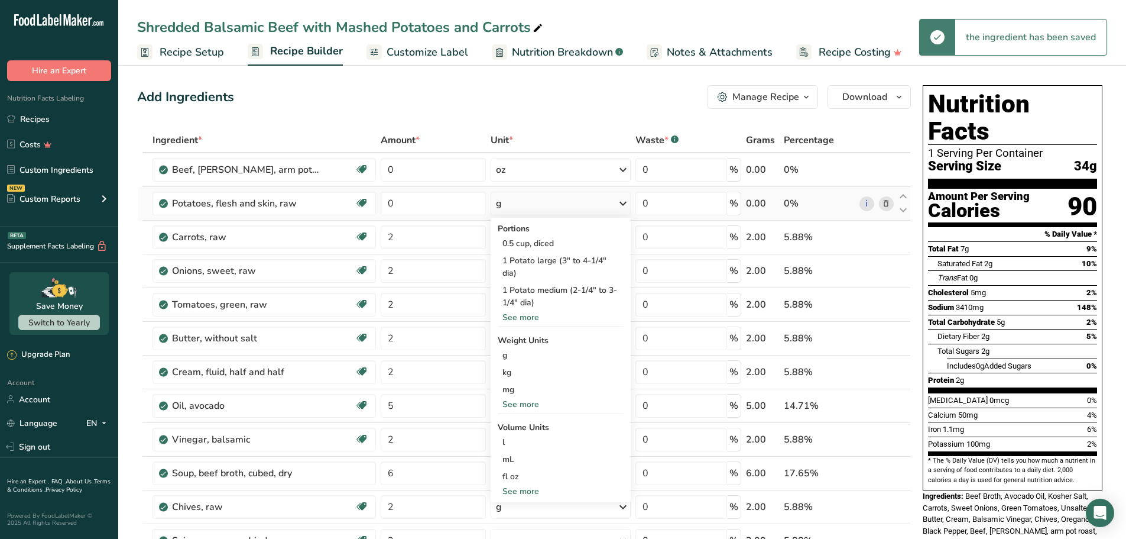
click at [520, 407] on div "See more" at bounding box center [561, 404] width 126 height 12
click at [523, 442] on div "oz" at bounding box center [561, 440] width 126 height 17
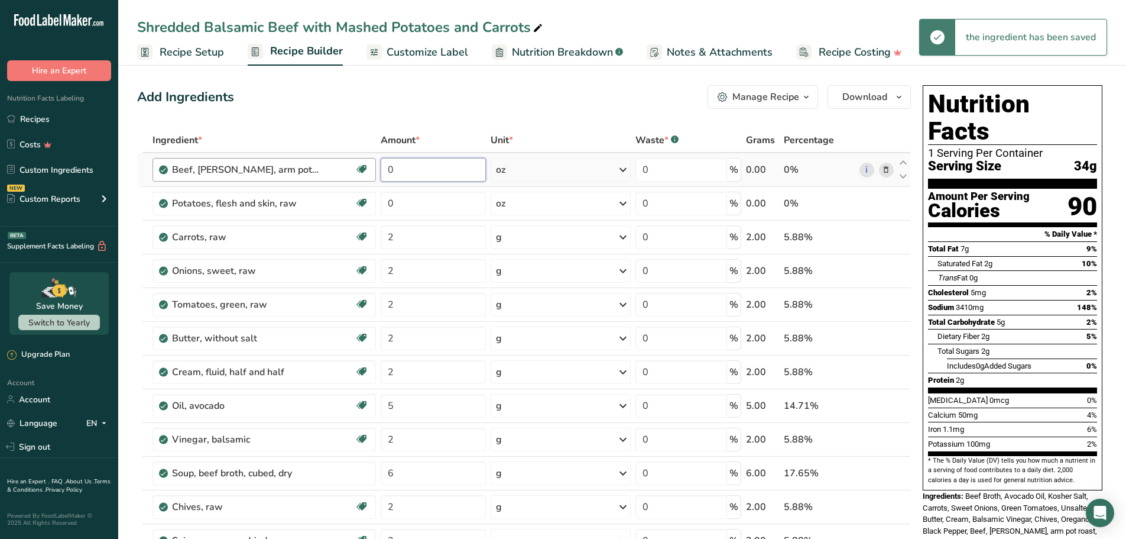
drag, startPoint x: 420, startPoint y: 170, endPoint x: 345, endPoint y: 163, distance: 75.4
click at [345, 163] on tr "Beef, [PERSON_NAME], arm pot roast, separable lean only, trimmed to 1/8" fat, s…" at bounding box center [524, 170] width 773 height 34
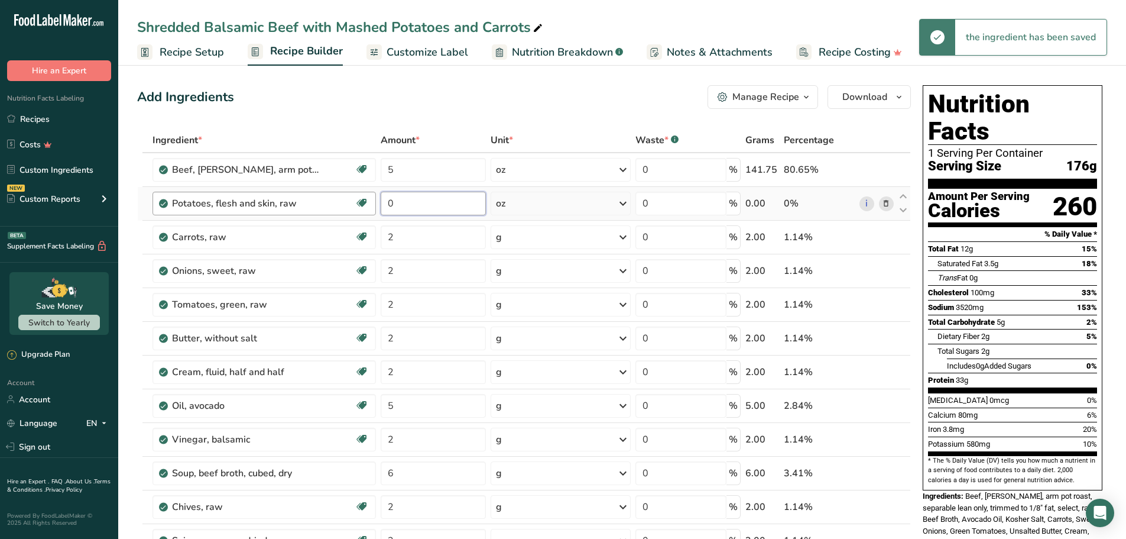
drag, startPoint x: 424, startPoint y: 205, endPoint x: 369, endPoint y: 196, distance: 55.8
click at [366, 201] on tr "Potatoes, flesh and skin, raw Source of Antioxidants Dairy free Gluten free Veg…" at bounding box center [524, 204] width 773 height 34
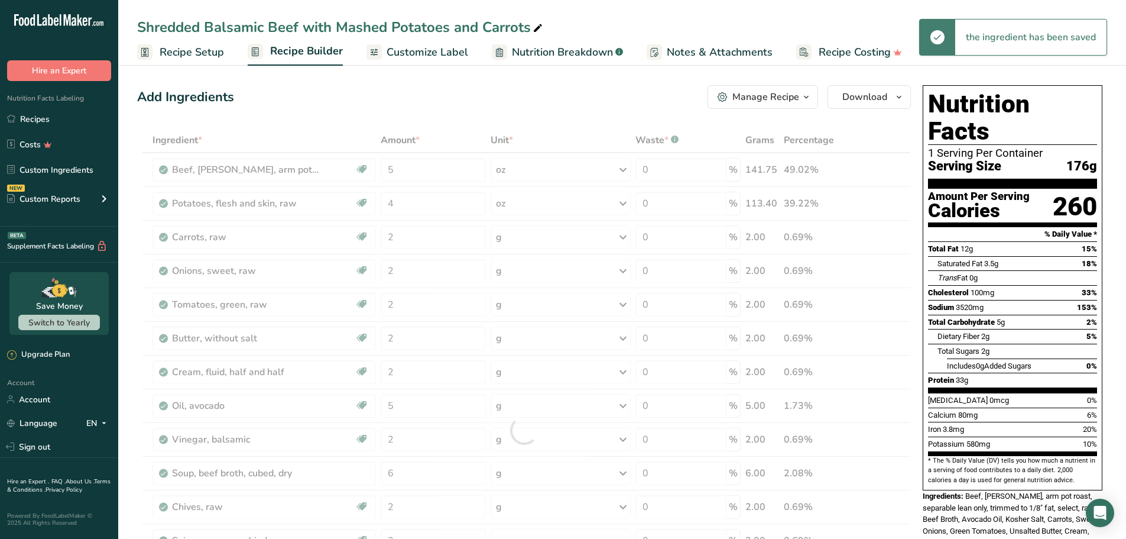
drag, startPoint x: 475, startPoint y: 106, endPoint x: 472, endPoint y: 113, distance: 6.9
click at [475, 107] on div "Add Ingredients Manage Recipe Delete Recipe Duplicate Recipe Scale Recipe Save …" at bounding box center [524, 97] width 774 height 24
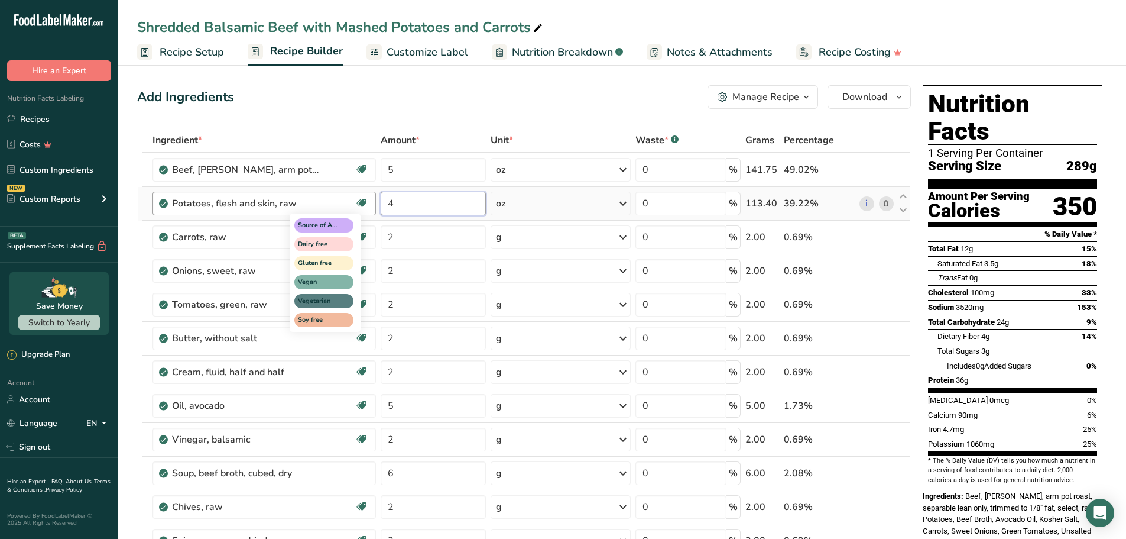
drag, startPoint x: 410, startPoint y: 202, endPoint x: 369, endPoint y: 199, distance: 41.5
click at [369, 199] on tr "Potatoes, flesh and skin, raw Source of Antioxidants Dairy free Gluten free Veg…" at bounding box center [524, 204] width 773 height 34
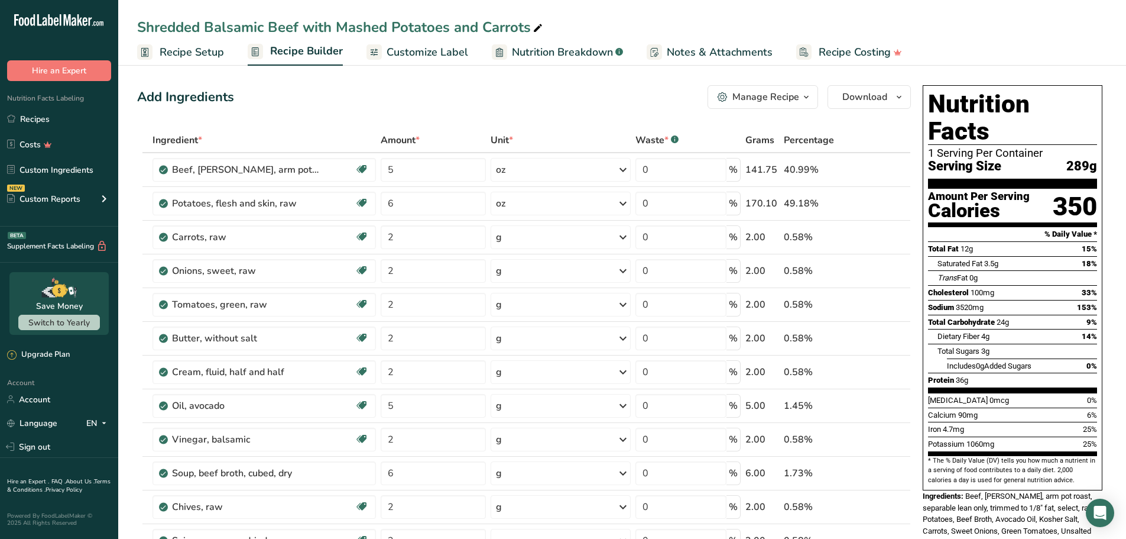
click at [463, 103] on div "Add Ingredients Manage Recipe Delete Recipe Duplicate Recipe Scale Recipe Save …" at bounding box center [524, 97] width 774 height 24
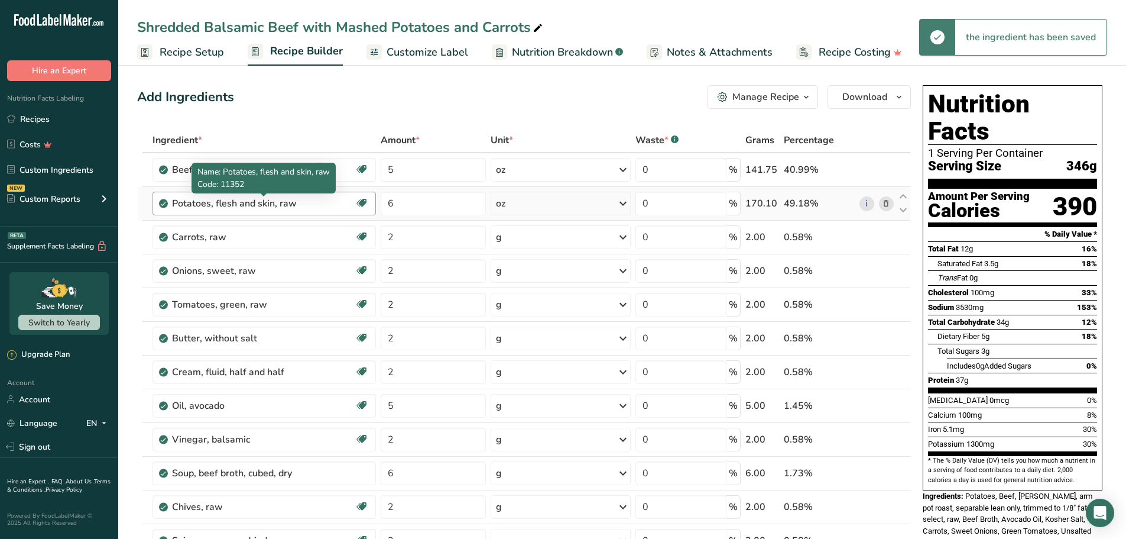
click at [305, 200] on div "Potatoes, flesh and skin, raw" at bounding box center [246, 203] width 148 height 14
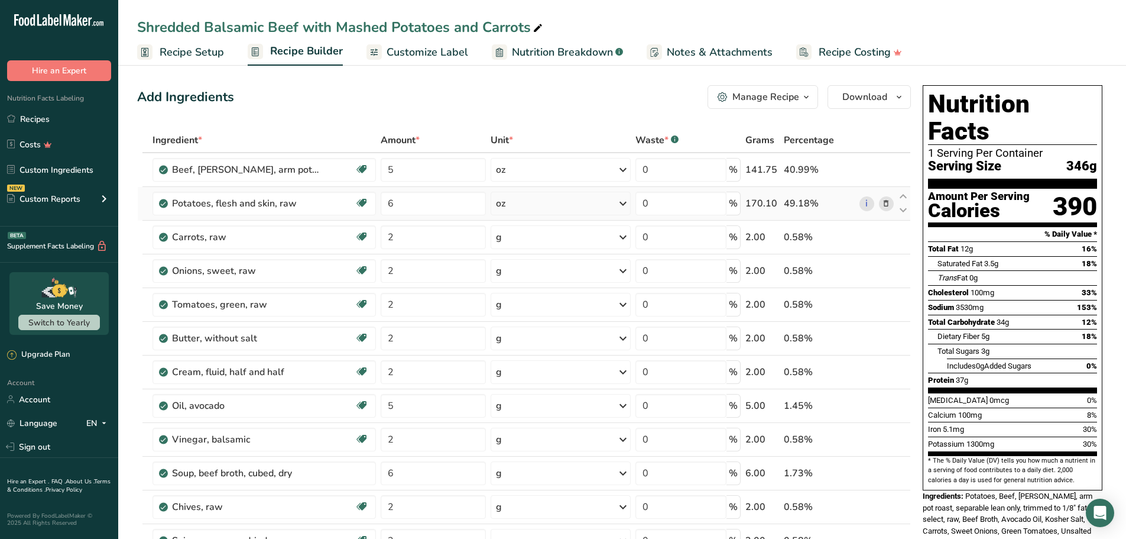
click at [891, 204] on span at bounding box center [886, 203] width 14 height 14
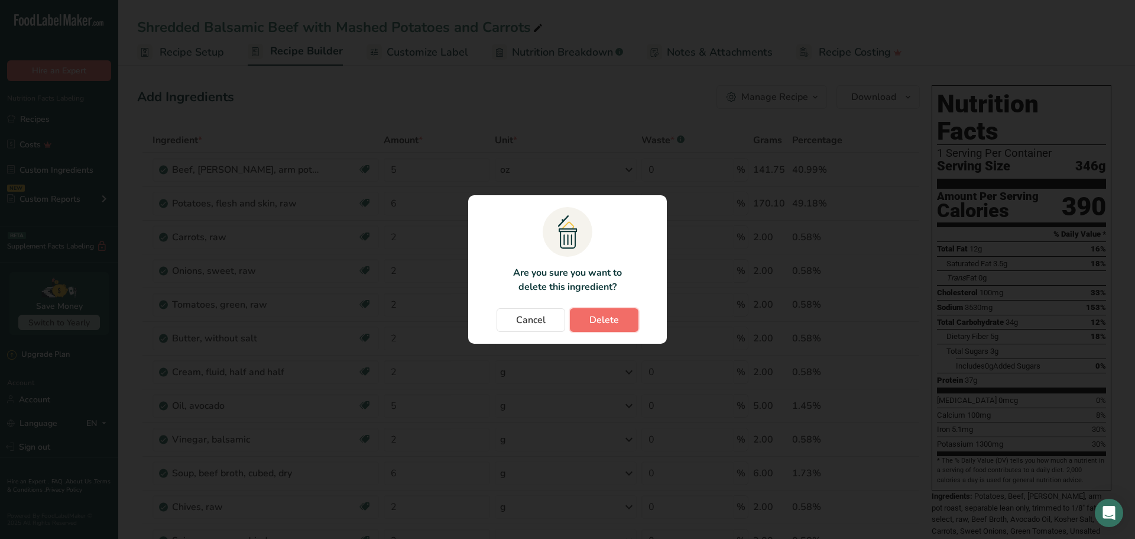
click at [616, 322] on span "Delete" at bounding box center [604, 320] width 30 height 14
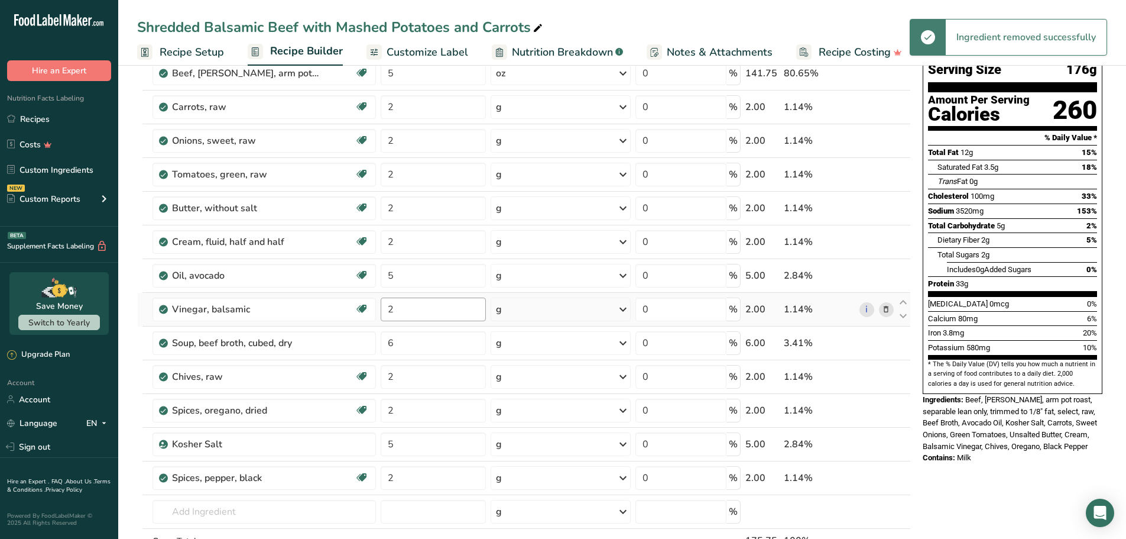
scroll to position [177, 0]
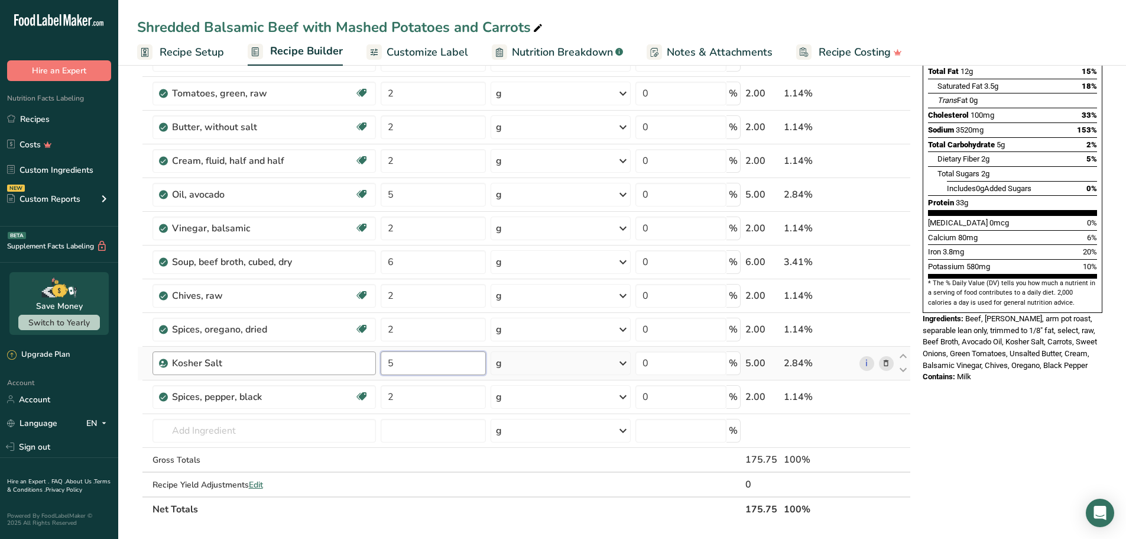
click at [345, 357] on tr "Kosher Salt 5 g Weight Units g kg mg See more Volume Units l Volume units requi…" at bounding box center [524, 363] width 773 height 34
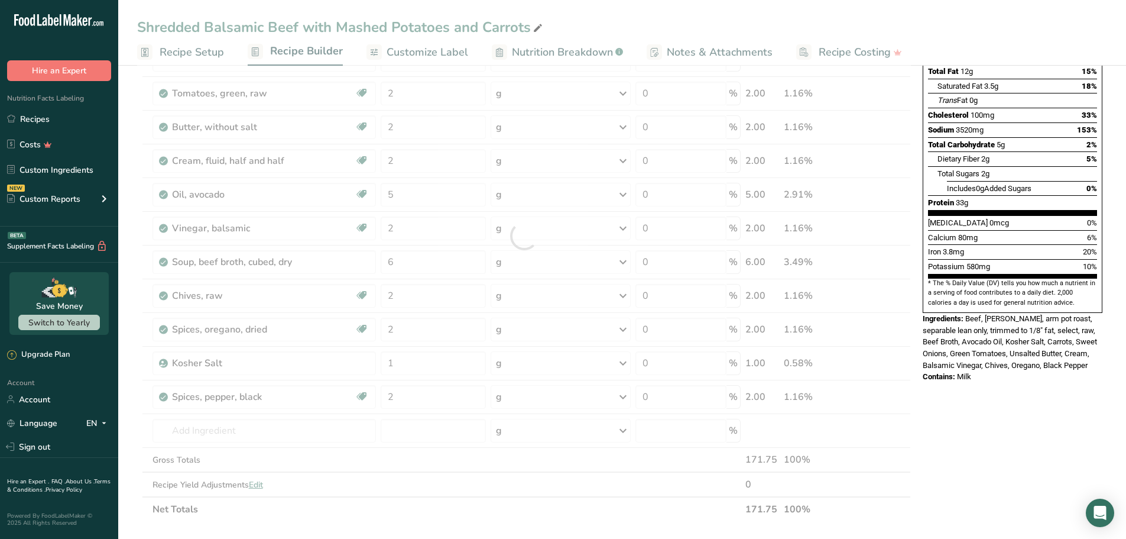
click at [967, 377] on div "Nutrition Facts 1 Serving Per Container Serving Size 176g Amount Per Serving Ca…" at bounding box center [1012, 434] width 189 height 1062
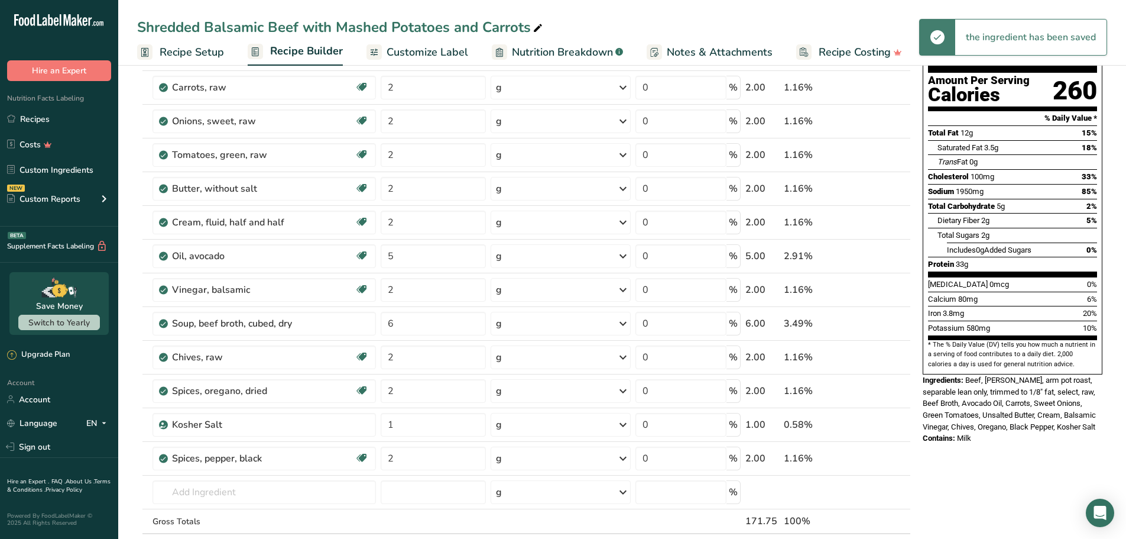
scroll to position [118, 0]
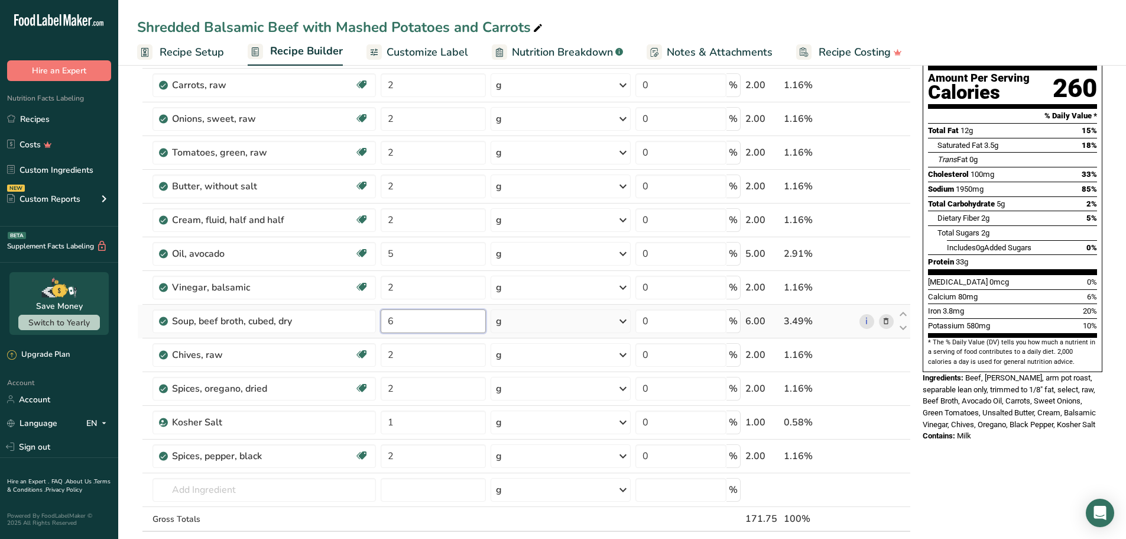
drag, startPoint x: 419, startPoint y: 323, endPoint x: 380, endPoint y: 326, distance: 39.2
click at [377, 328] on tr "Soup, beef broth, cubed, dry 6 g Portions 1 cube Weight Units g kg mg See more …" at bounding box center [524, 321] width 773 height 34
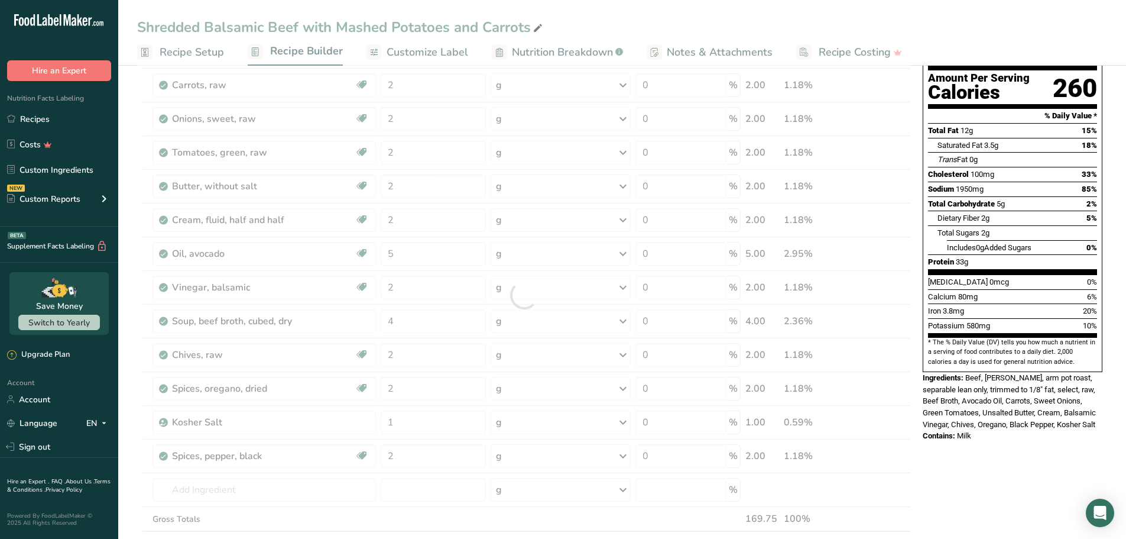
click at [989, 432] on div "Nutrition Facts 1 Serving Per Container Serving Size 172g Amount Per Serving Ca…" at bounding box center [1012, 493] width 189 height 1062
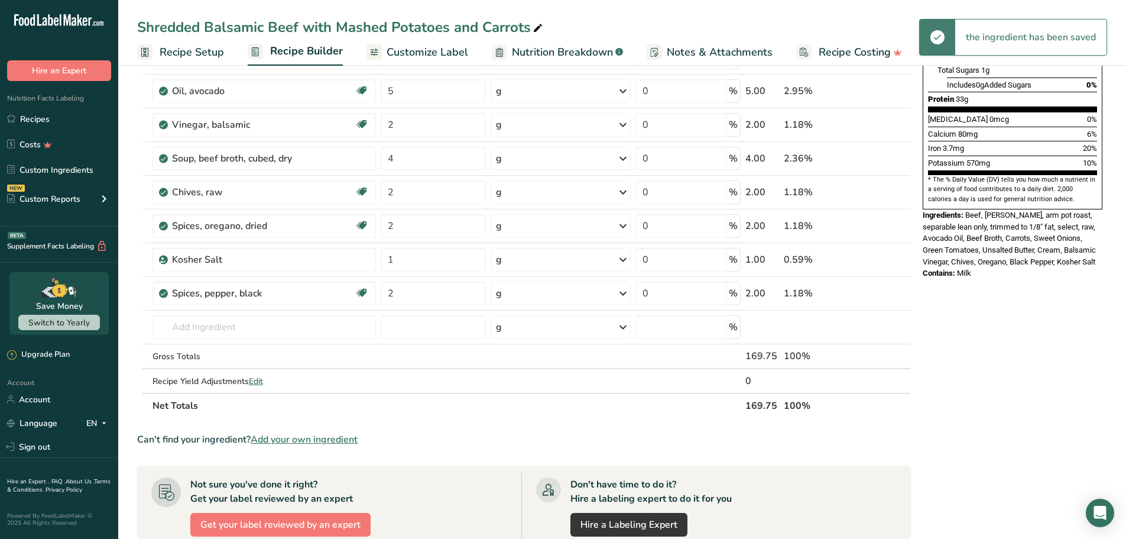
scroll to position [296, 0]
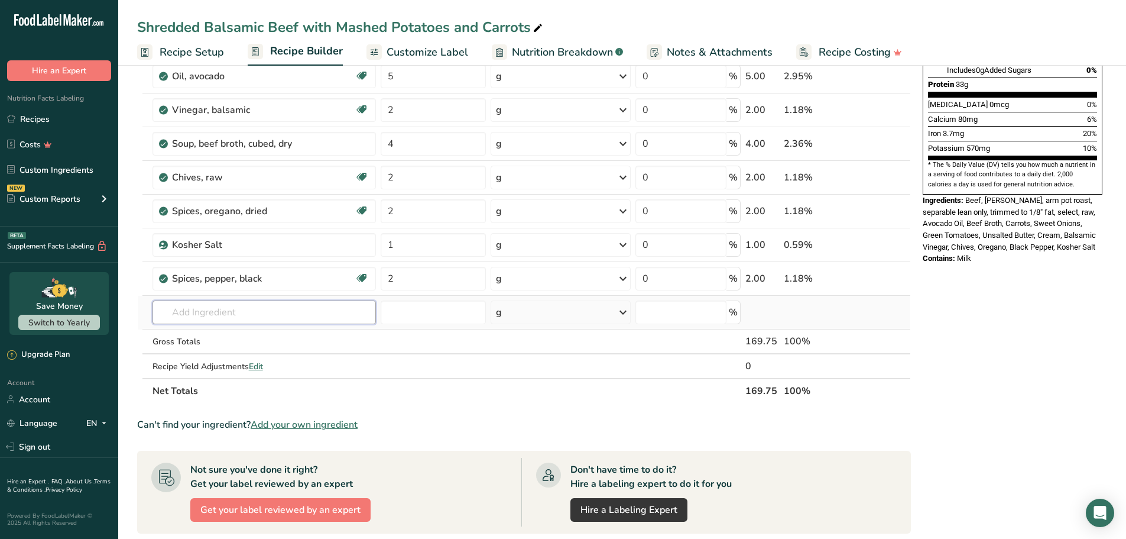
click at [278, 320] on input "text" at bounding box center [265, 312] width 224 height 24
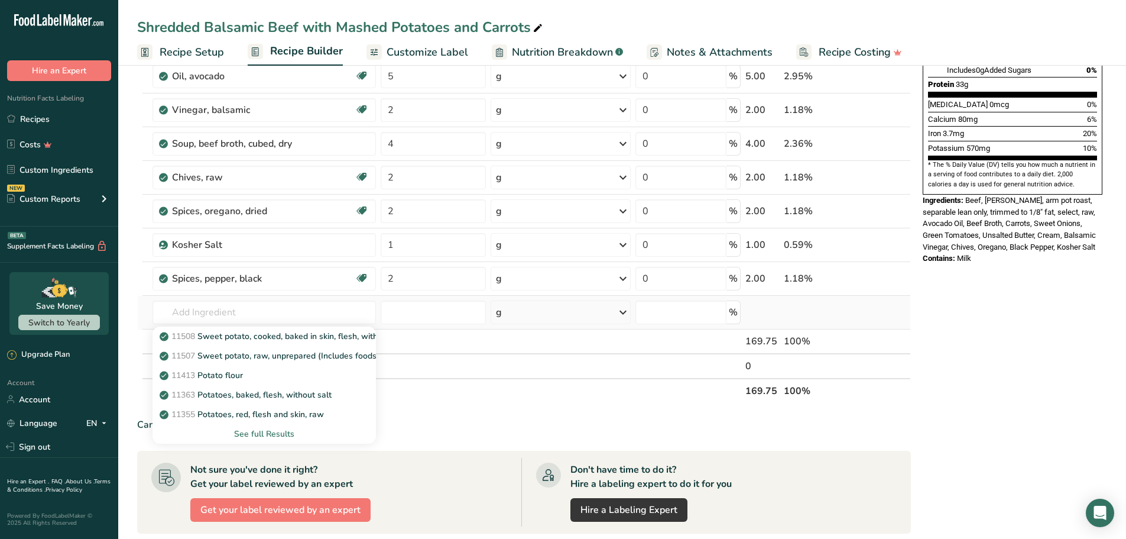
click at [274, 432] on div "See full Results" at bounding box center [264, 433] width 205 height 12
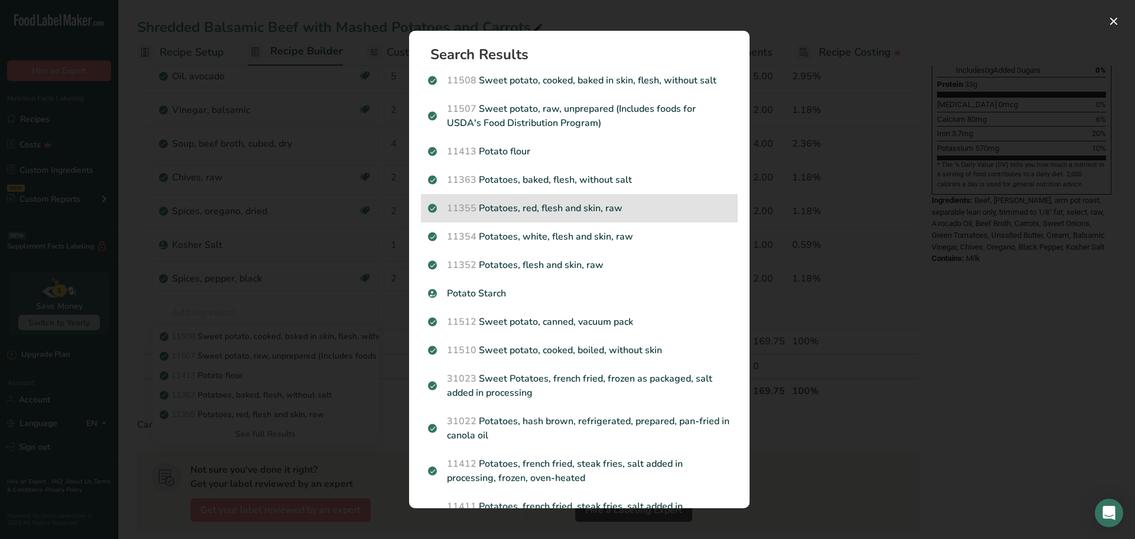
click at [573, 216] on div "11355 Potatoes, red, flesh and skin, raw" at bounding box center [579, 208] width 317 height 28
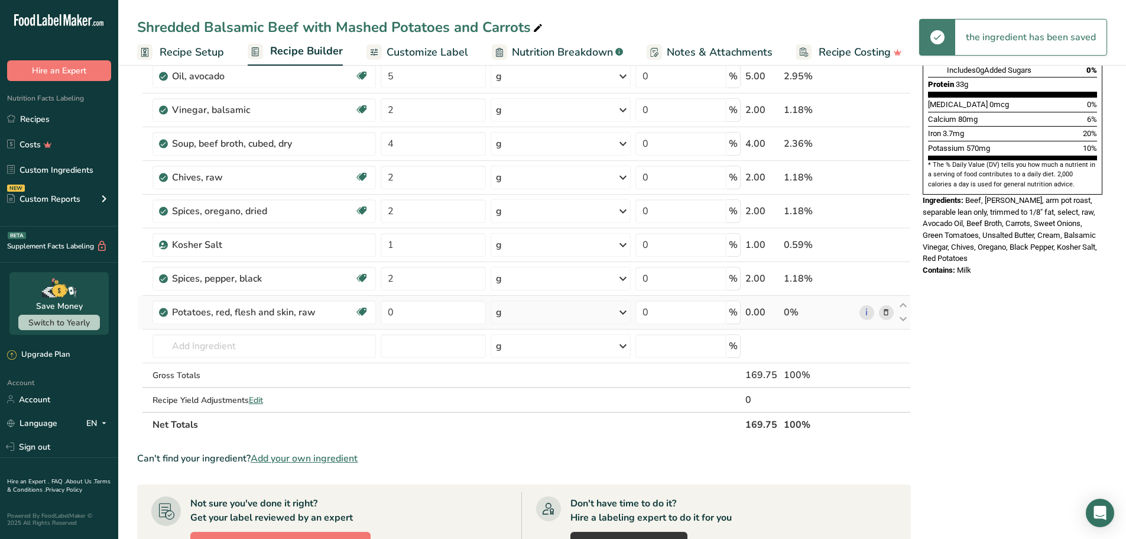
click at [539, 319] on div "g" at bounding box center [561, 312] width 140 height 24
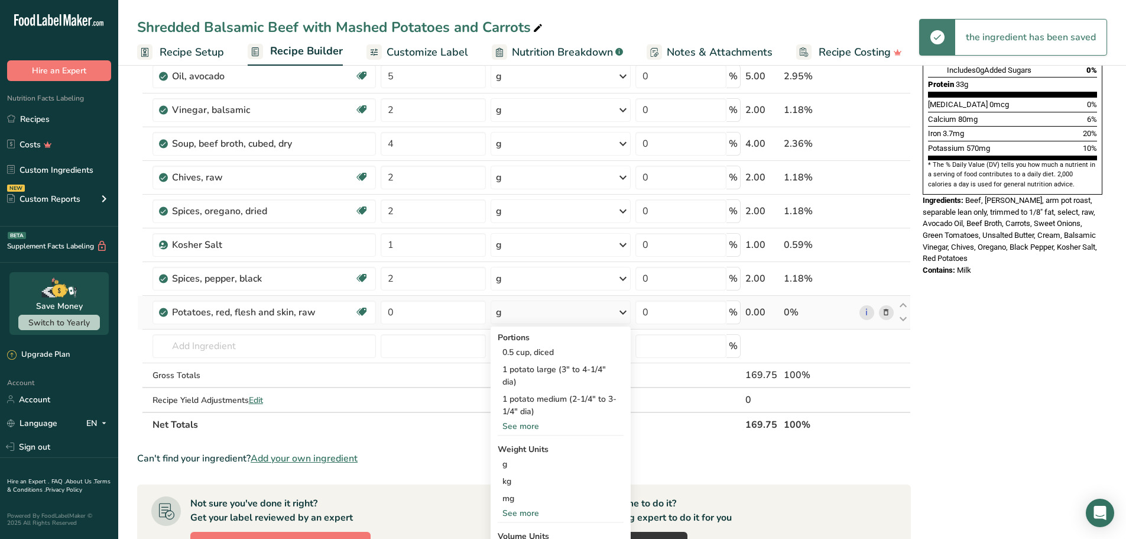
click at [524, 507] on div "See more" at bounding box center [561, 513] width 126 height 12
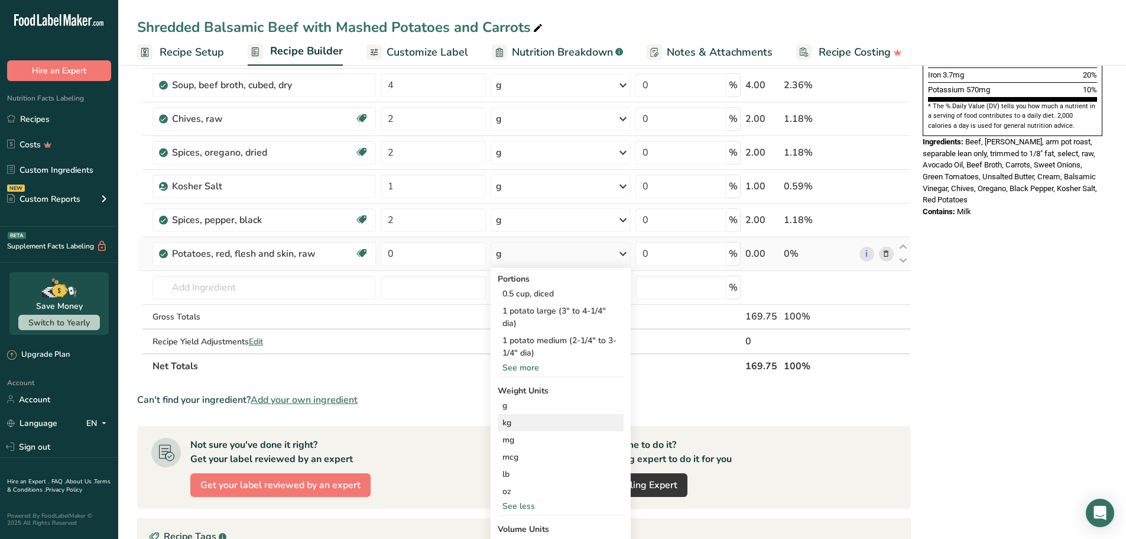
scroll to position [355, 0]
click at [519, 490] on div "oz" at bounding box center [561, 490] width 126 height 17
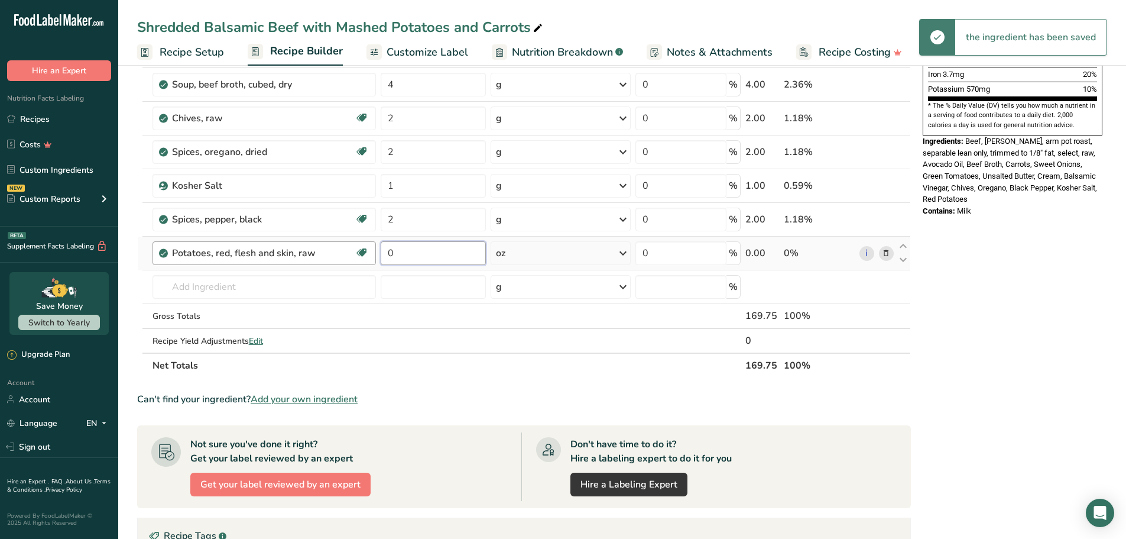
drag, startPoint x: 432, startPoint y: 251, endPoint x: 376, endPoint y: 249, distance: 56.2
click at [376, 249] on tr "Potatoes, red, flesh and skin, raw Source of Antioxidants Dairy free Gluten fre…" at bounding box center [524, 253] width 773 height 34
click at [1098, 301] on div "Nutrition Facts 1 Serving Per Container Serving Size 170g Amount Per Serving Ca…" at bounding box center [1012, 274] width 189 height 1096
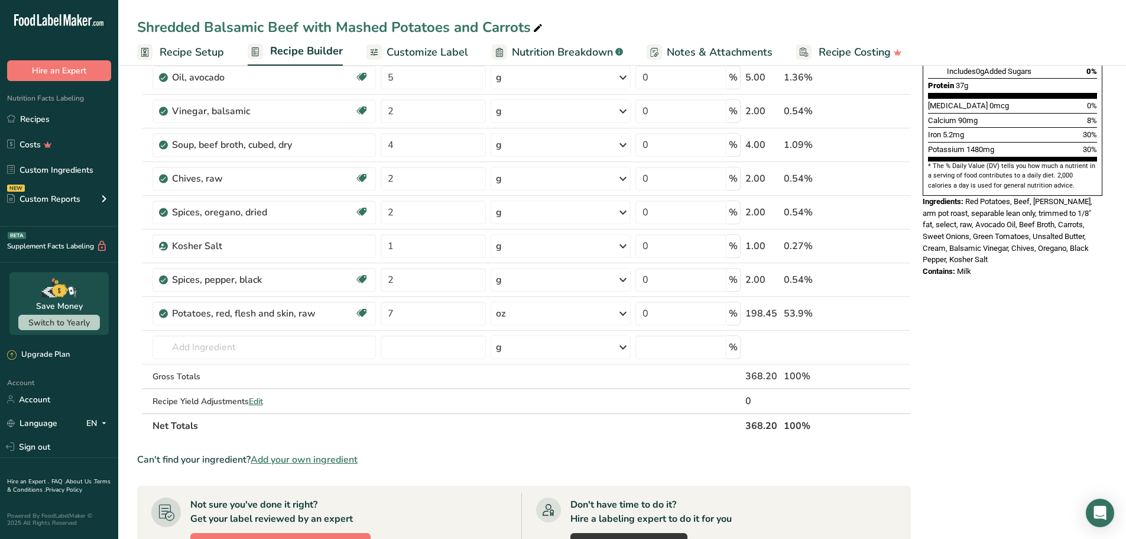
scroll to position [296, 0]
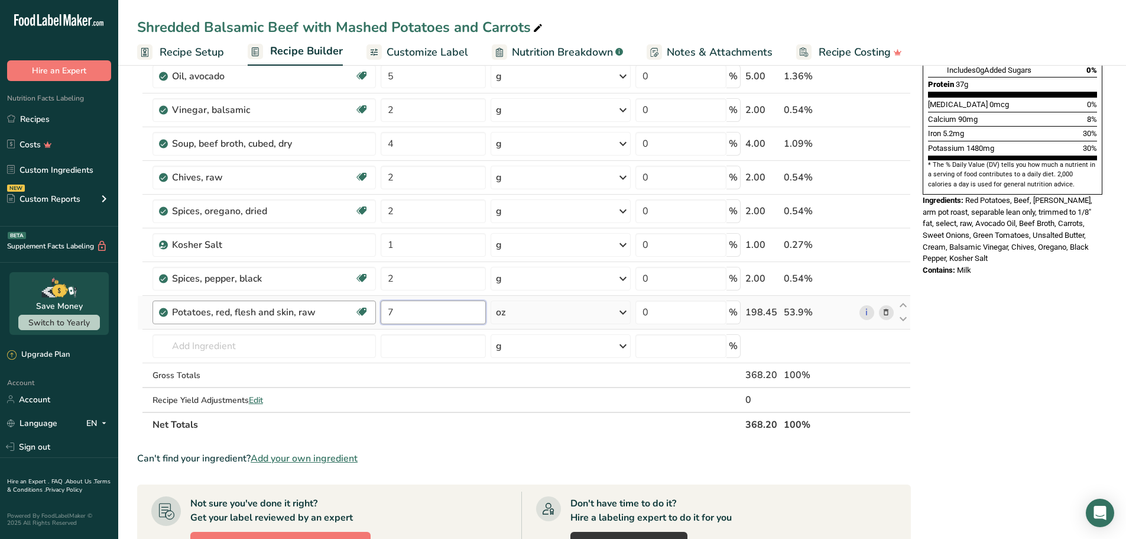
drag, startPoint x: 427, startPoint y: 313, endPoint x: 367, endPoint y: 313, distance: 59.7
click at [367, 313] on tr "Potatoes, red, flesh and skin, raw Source of Antioxidants Dairy free Gluten fre…" at bounding box center [524, 313] width 773 height 34
click at [1078, 327] on div "Nutrition Facts 1 Serving Per Container Serving Size 368g Amount Per Serving Ca…" at bounding box center [1012, 333] width 189 height 1096
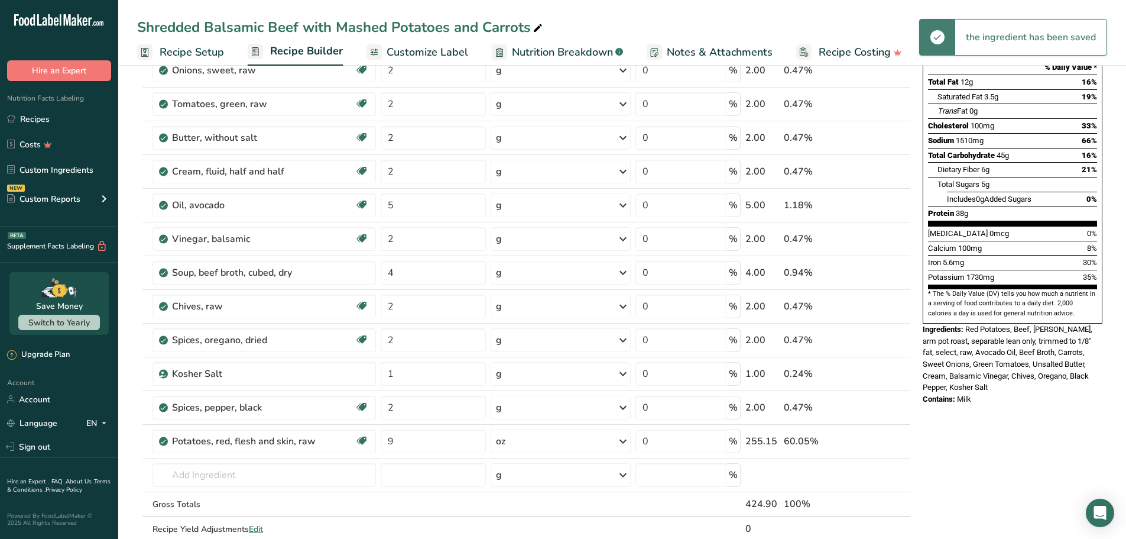
scroll to position [414, 0]
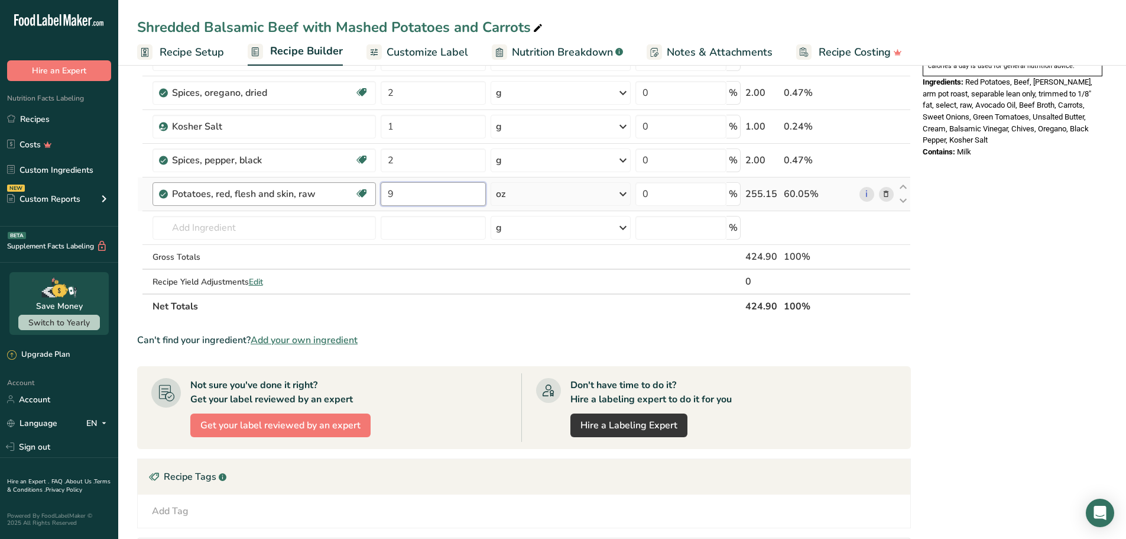
drag, startPoint x: 430, startPoint y: 189, endPoint x: 372, endPoint y: 195, distance: 58.3
click at [367, 193] on tr "Potatoes, red, flesh and skin, raw Source of Antioxidants Dairy free Gluten fre…" at bounding box center [524, 194] width 773 height 34
click at [1037, 219] on div "Nutrition Facts 1 Serving Per Container Serving Size 425g Amount Per Serving Ca…" at bounding box center [1012, 215] width 189 height 1096
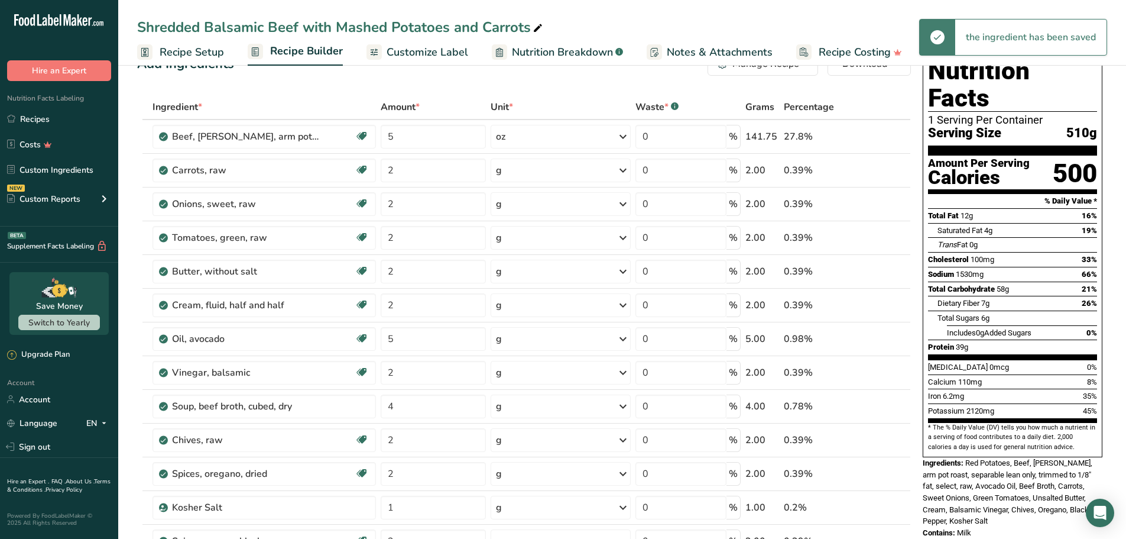
scroll to position [355, 0]
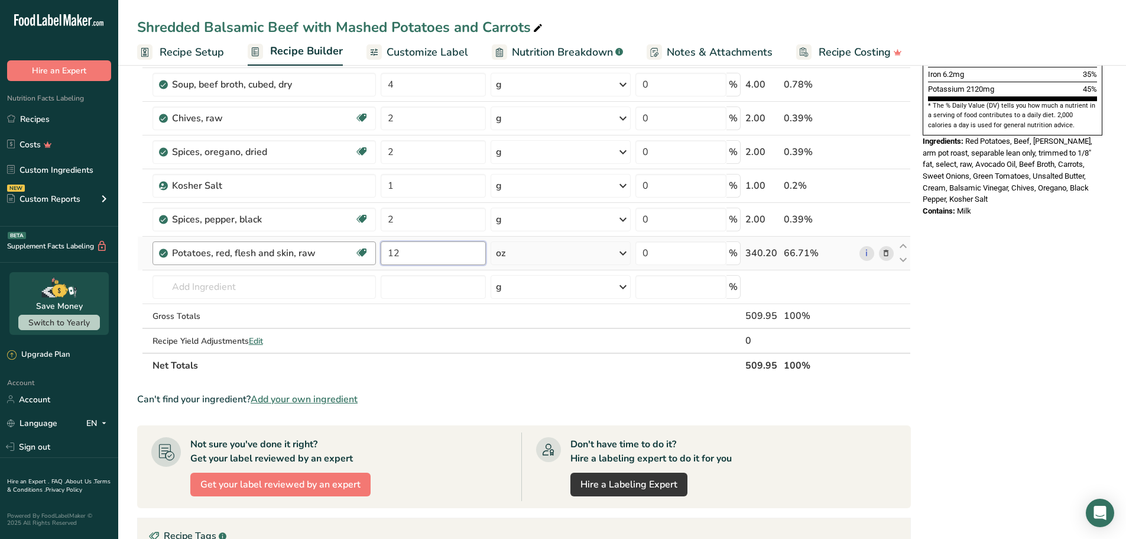
drag, startPoint x: 416, startPoint y: 249, endPoint x: 375, endPoint y: 257, distance: 41.5
click at [375, 257] on tr "Potatoes, red, flesh and skin, raw Source of Antioxidants Dairy free Gluten fre…" at bounding box center [524, 253] width 773 height 34
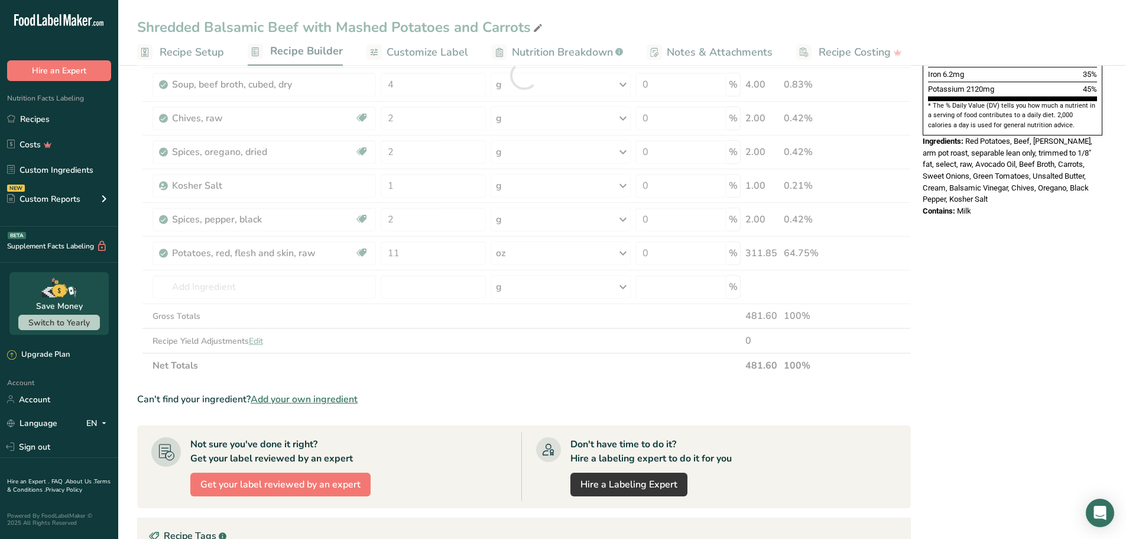
click at [997, 251] on div "Nutrition Facts 1 Serving Per Container Serving Size 510g Amount Per Serving Ca…" at bounding box center [1012, 274] width 189 height 1096
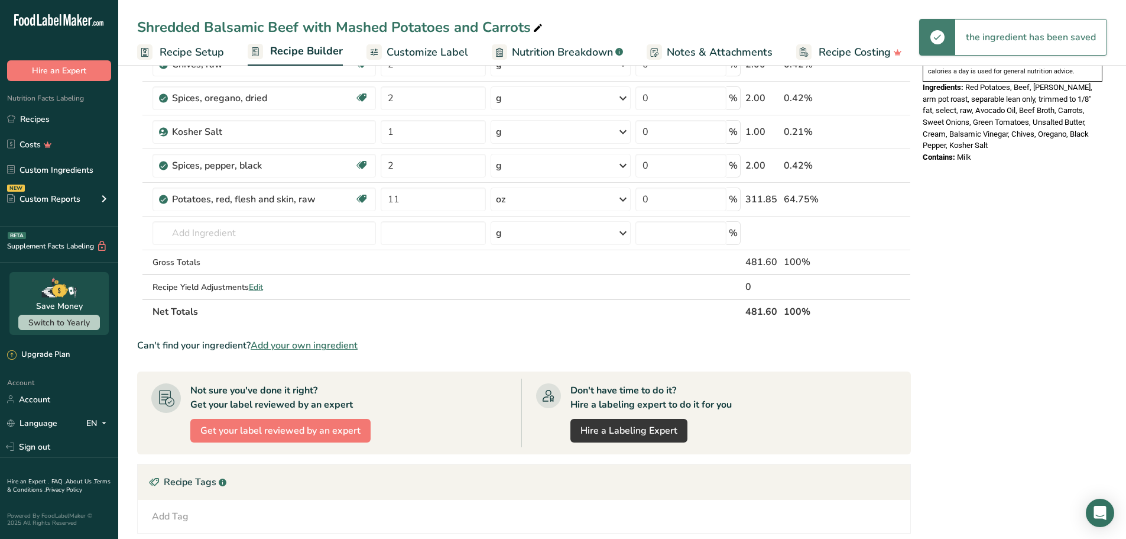
scroll to position [414, 0]
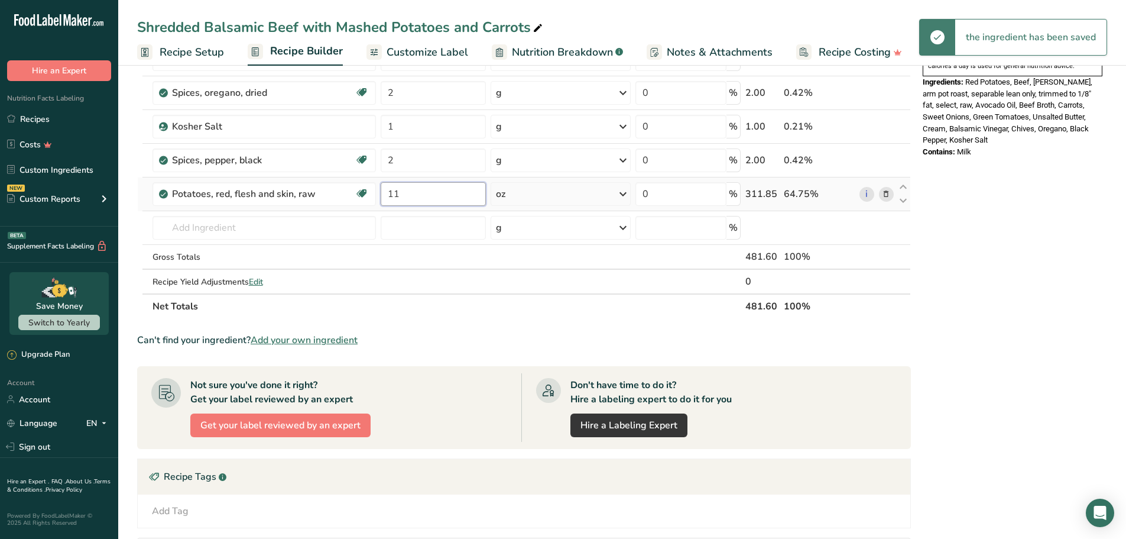
drag, startPoint x: 412, startPoint y: 198, endPoint x: 399, endPoint y: 196, distance: 13.2
click at [381, 194] on input "11" at bounding box center [433, 194] width 105 height 24
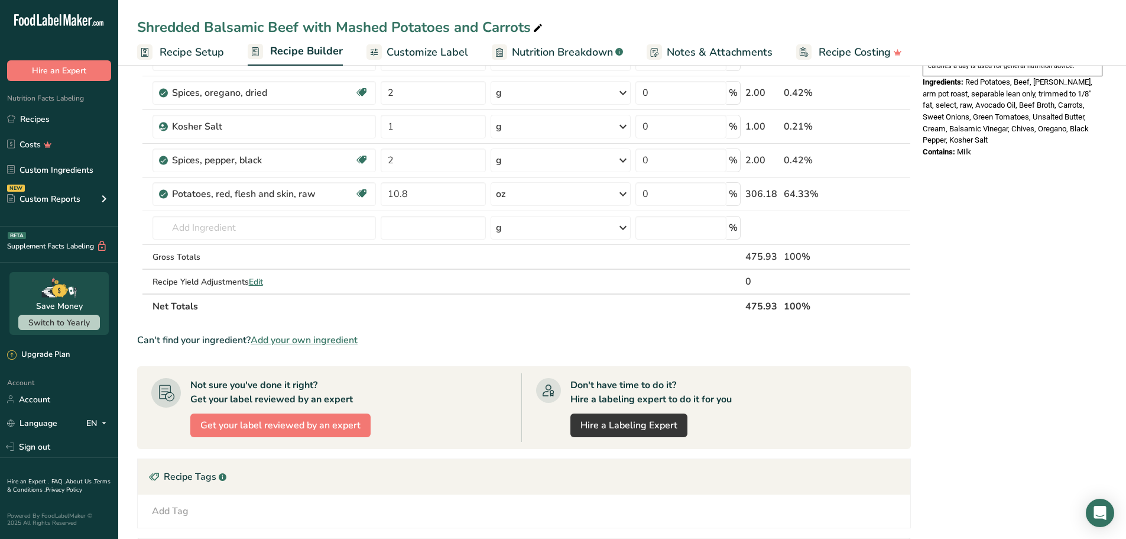
click at [1069, 241] on div "Nutrition Facts 1 Serving Per Container Serving Size 482g Amount Per Serving Ca…" at bounding box center [1012, 215] width 189 height 1096
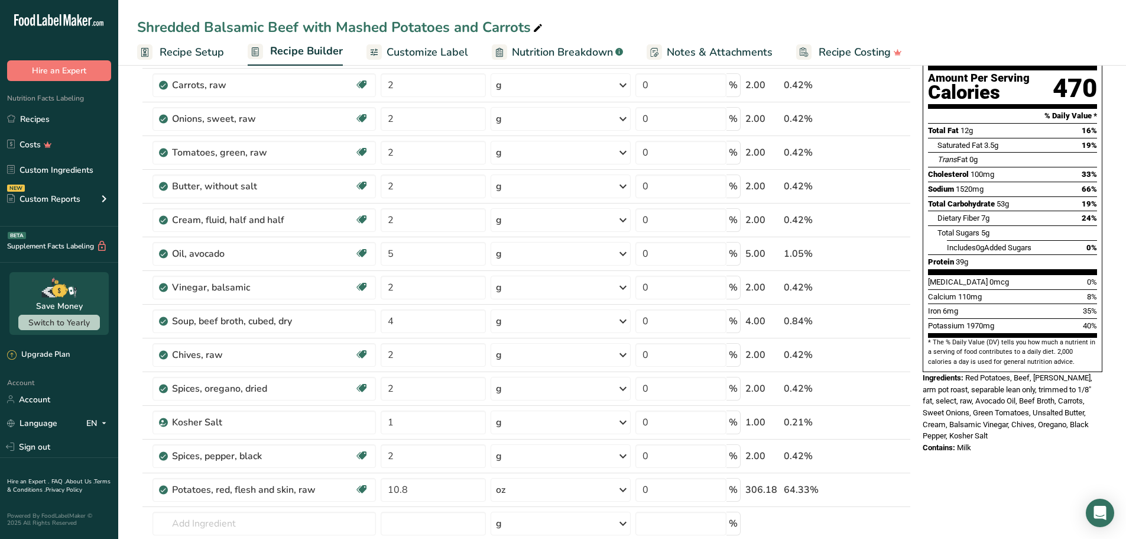
scroll to position [0, 0]
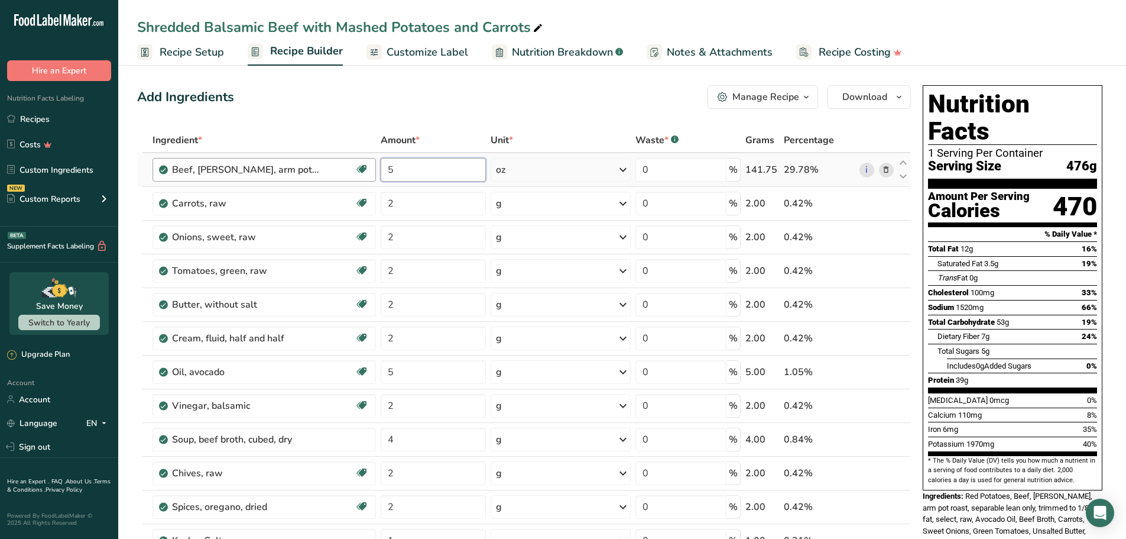
drag, startPoint x: 452, startPoint y: 172, endPoint x: 363, endPoint y: 182, distance: 89.8
click at [350, 177] on tr "Beef, [PERSON_NAME], arm pot roast, separable lean only, trimmed to 1/8" fat, s…" at bounding box center [524, 170] width 773 height 34
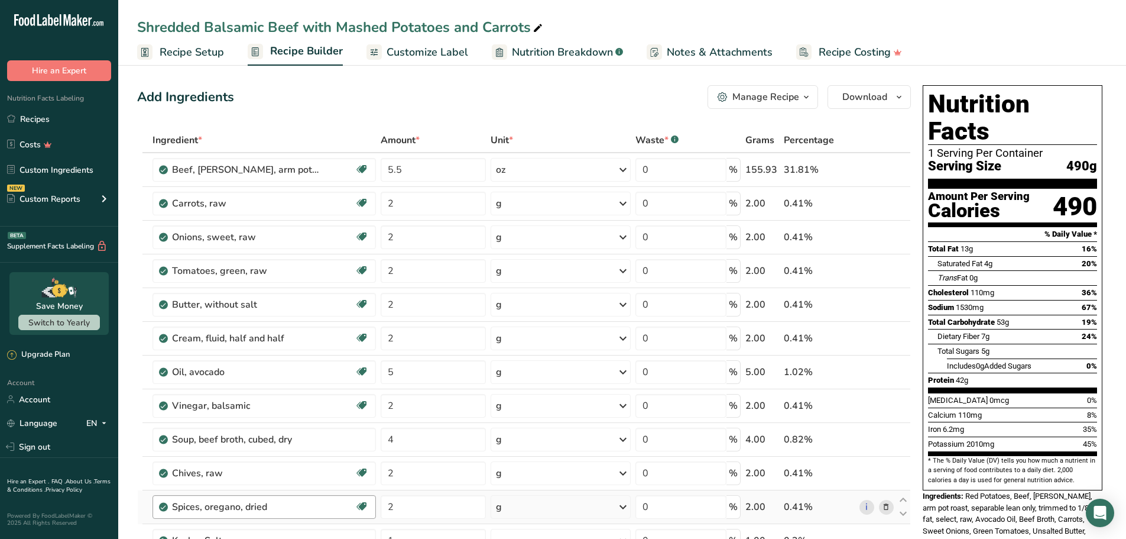
scroll to position [118, 0]
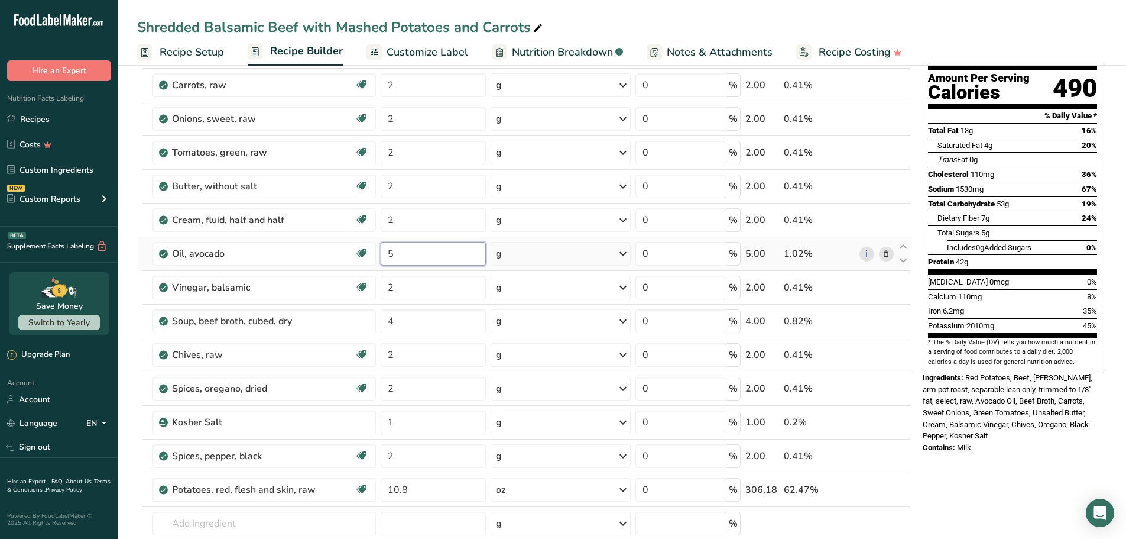
drag, startPoint x: 427, startPoint y: 261, endPoint x: 387, endPoint y: 265, distance: 40.4
click at [373, 262] on tr "Oil, avocado Dairy free Gluten free Vegan Vegetarian Soy free Source of Healthy…" at bounding box center [524, 254] width 773 height 34
click at [1036, 394] on span "Red Potatoes, Beef, [PERSON_NAME], arm pot roast, separable lean only, trimmed …" at bounding box center [1008, 406] width 170 height 67
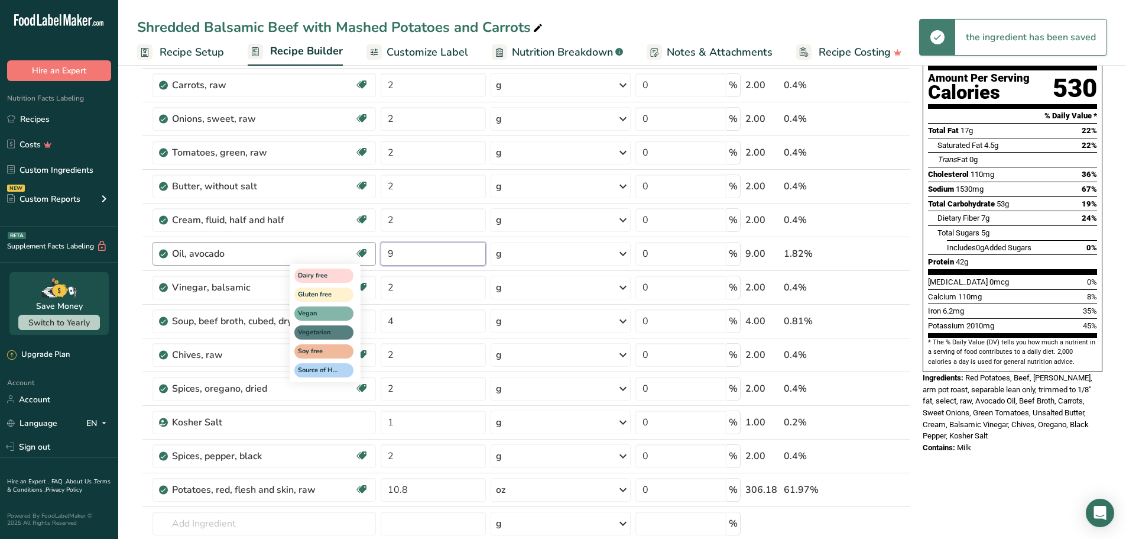
drag, startPoint x: 434, startPoint y: 258, endPoint x: 355, endPoint y: 255, distance: 78.7
click at [355, 255] on tr "Oil, avocado Dairy free Gluten free Vegan Vegetarian Soy free Source of Healthy…" at bounding box center [524, 254] width 773 height 34
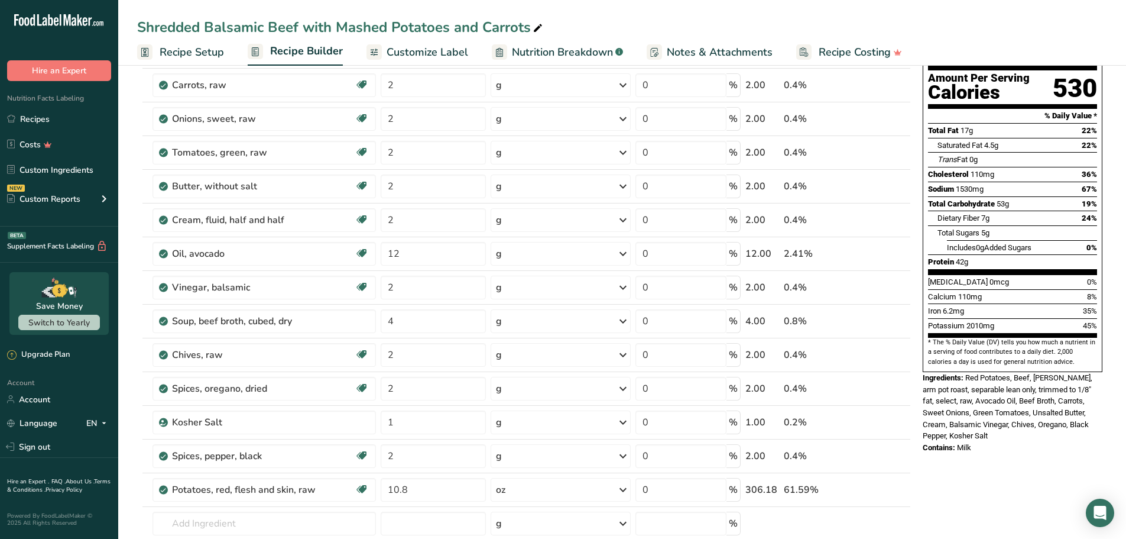
click at [1010, 372] on div "Ingredients: Red Potatoes, Beef, [PERSON_NAME], arm pot roast, separable lean o…" at bounding box center [1013, 407] width 180 height 70
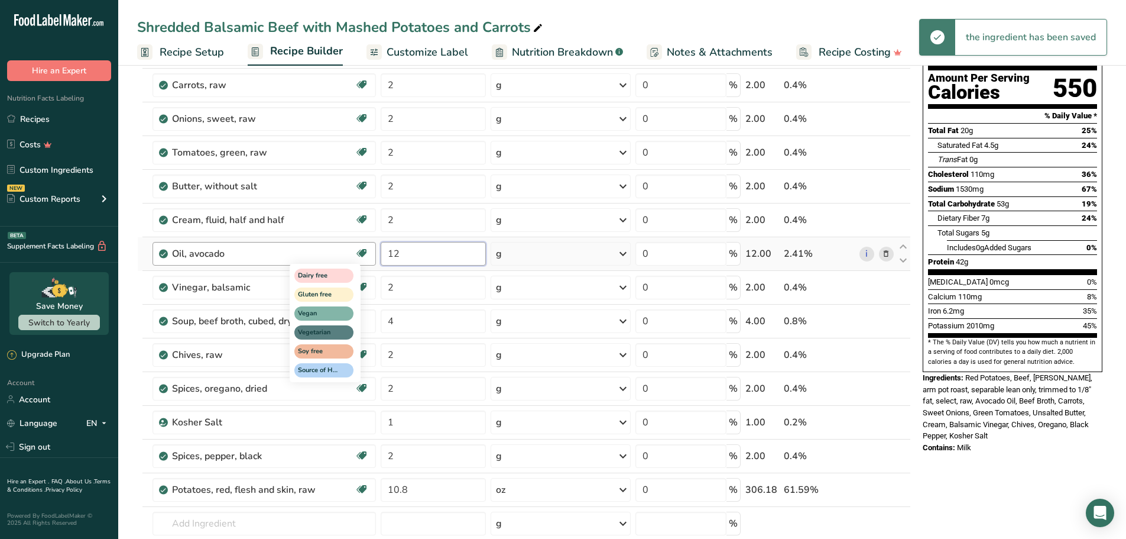
drag, startPoint x: 427, startPoint y: 259, endPoint x: 359, endPoint y: 252, distance: 68.4
click at [359, 252] on tr "Oil, avocado Dairy free Gluten free Vegan Vegetarian Soy free Source of Healthy…" at bounding box center [524, 254] width 773 height 34
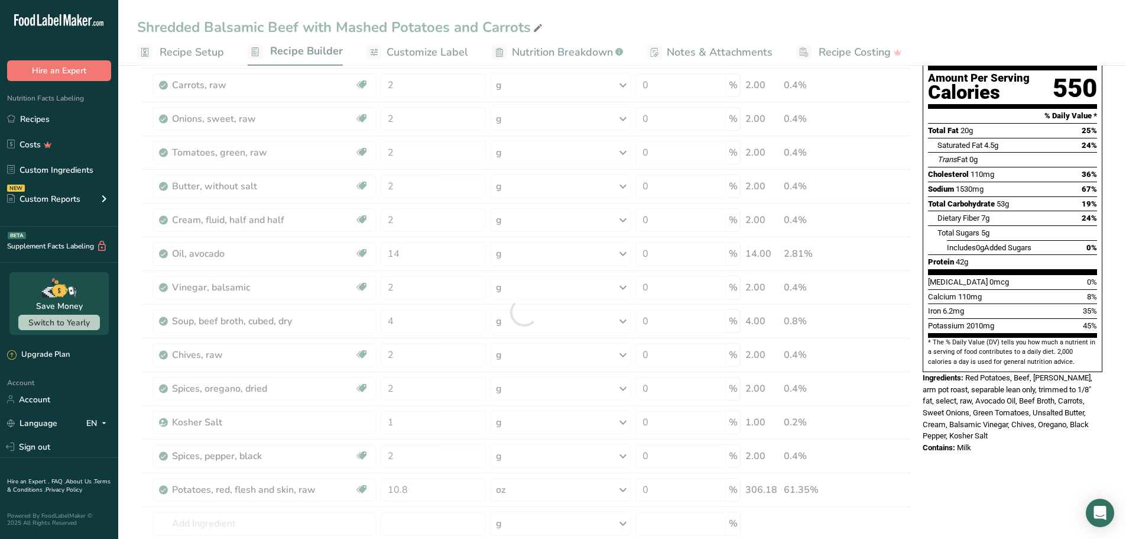
click at [1055, 427] on div "Nutrition Facts 1 Serving Per Container Serving Size 497g Amount Per Serving Ca…" at bounding box center [1012, 210] width 189 height 496
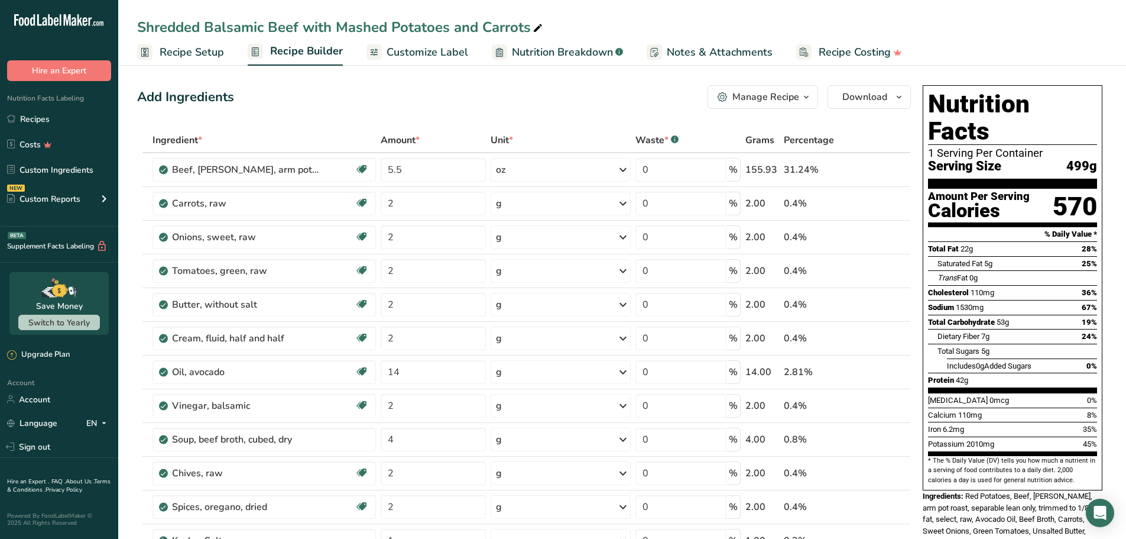
scroll to position [59, 0]
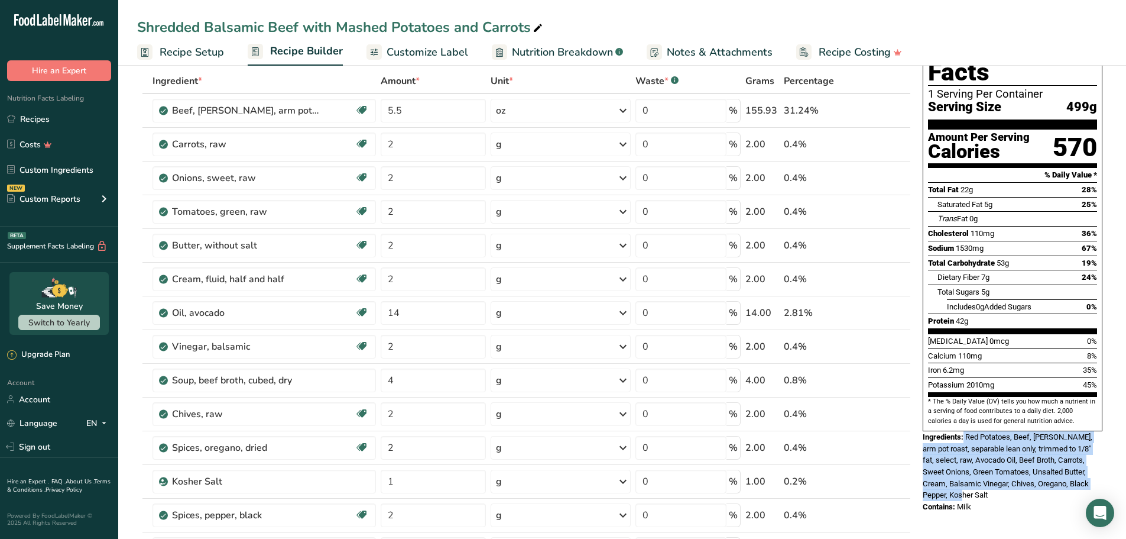
drag, startPoint x: 984, startPoint y: 465, endPoint x: 964, endPoint y: 411, distance: 57.4
click at [964, 431] on div "Ingredients: Red Potatoes, Beef, [PERSON_NAME], arm pot roast, separable lean o…" at bounding box center [1013, 466] width 180 height 70
copy div "Red Potatoes, Beef, [PERSON_NAME], arm pot roast, separable lean only, trimmed …"
drag, startPoint x: 980, startPoint y: 481, endPoint x: 956, endPoint y: 481, distance: 24.2
click at [956, 501] on div "Contains: Milk" at bounding box center [1013, 507] width 180 height 12
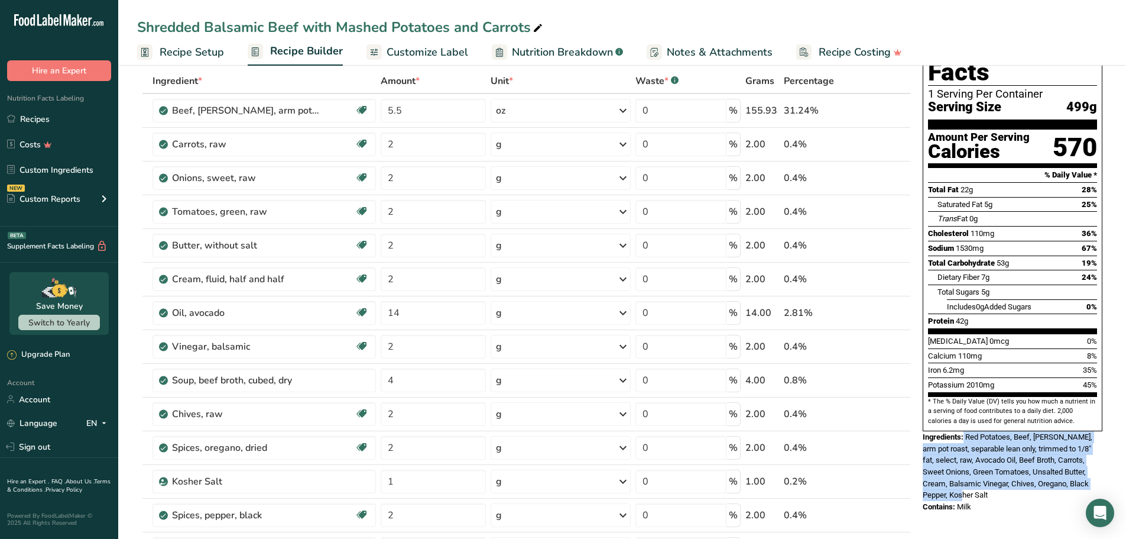
copy div "Milk"
drag, startPoint x: 408, startPoint y: 55, endPoint x: 832, endPoint y: 143, distance: 433.5
click at [408, 55] on span "Customize Label" at bounding box center [428, 52] width 82 height 16
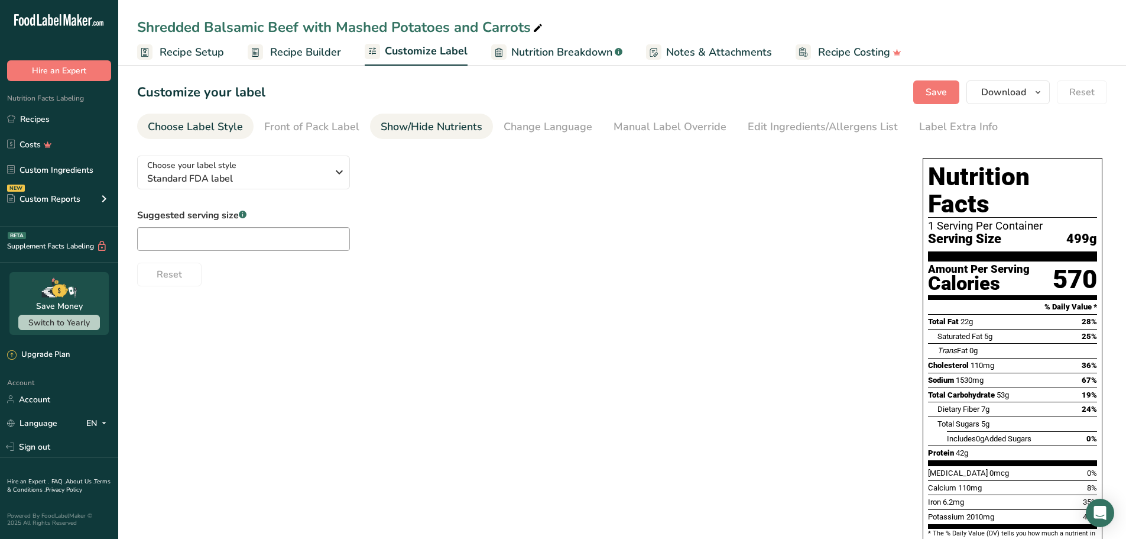
click at [439, 129] on div "Show/Hide Nutrients" at bounding box center [432, 127] width 102 height 16
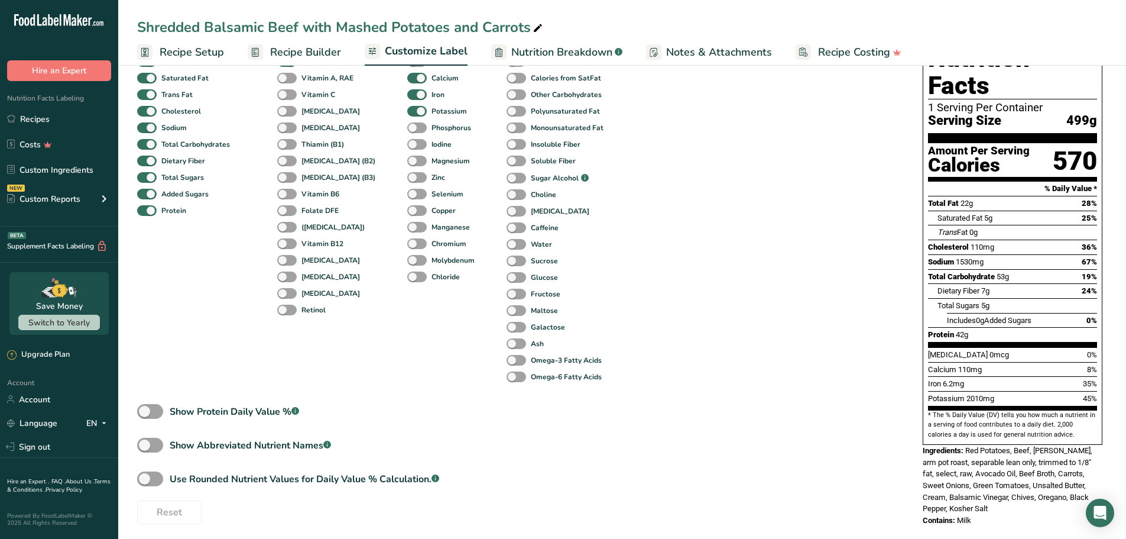
scroll to position [122, 0]
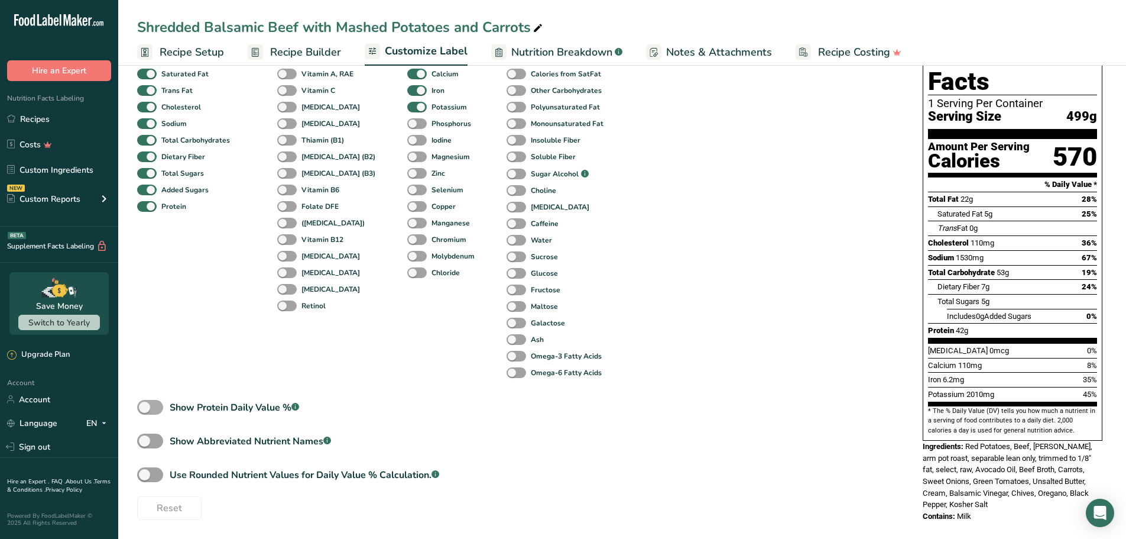
click at [158, 403] on span at bounding box center [150, 407] width 26 height 15
click at [145, 403] on input "Show Protein Daily Value % .a-a{fill:#347362;}.b-a{fill:#fff;}" at bounding box center [141, 407] width 8 height 8
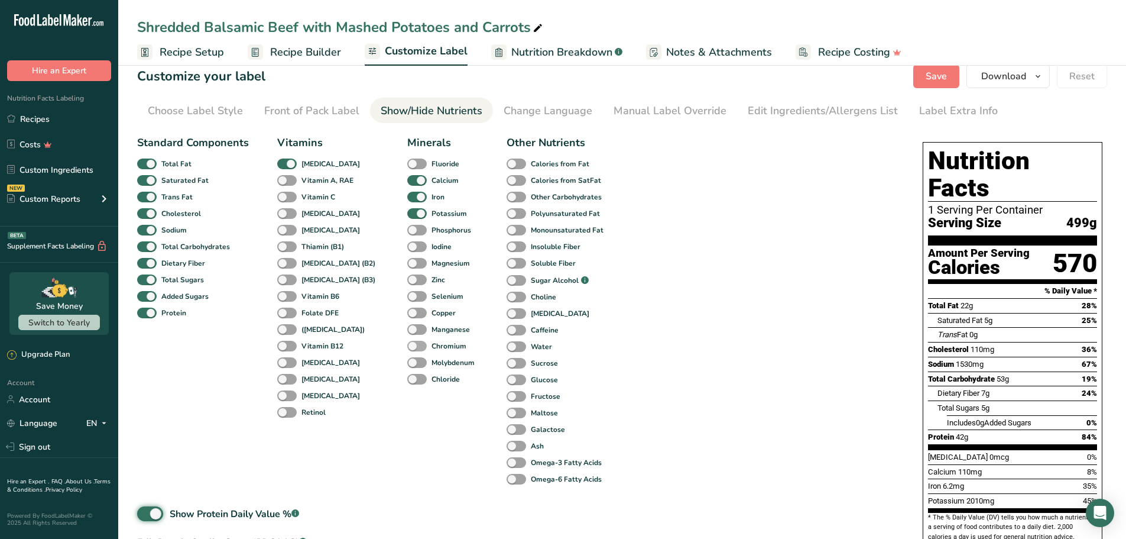
scroll to position [0, 0]
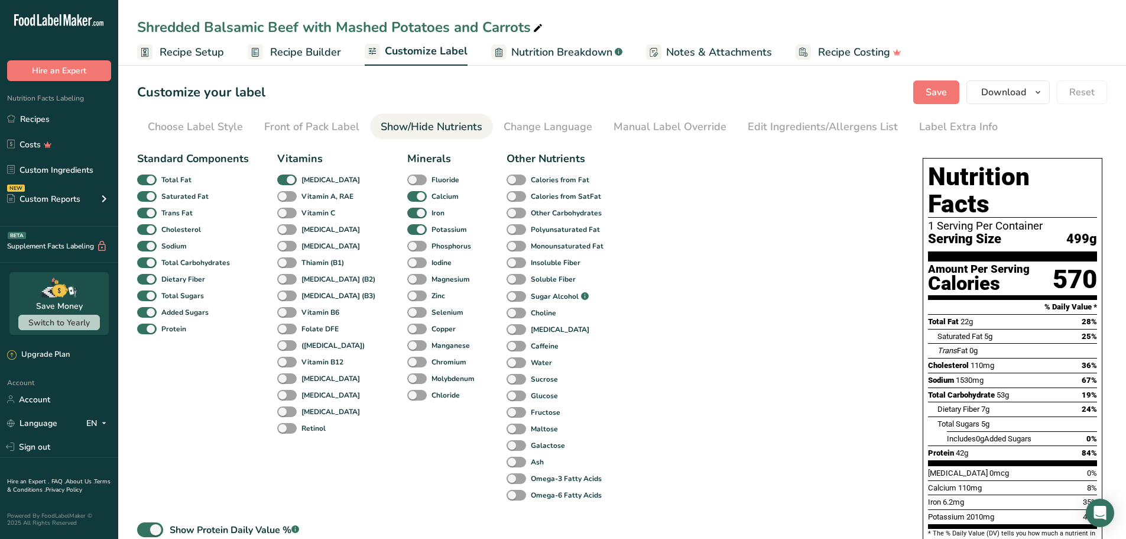
click at [310, 39] on link "Recipe Builder" at bounding box center [294, 52] width 93 height 27
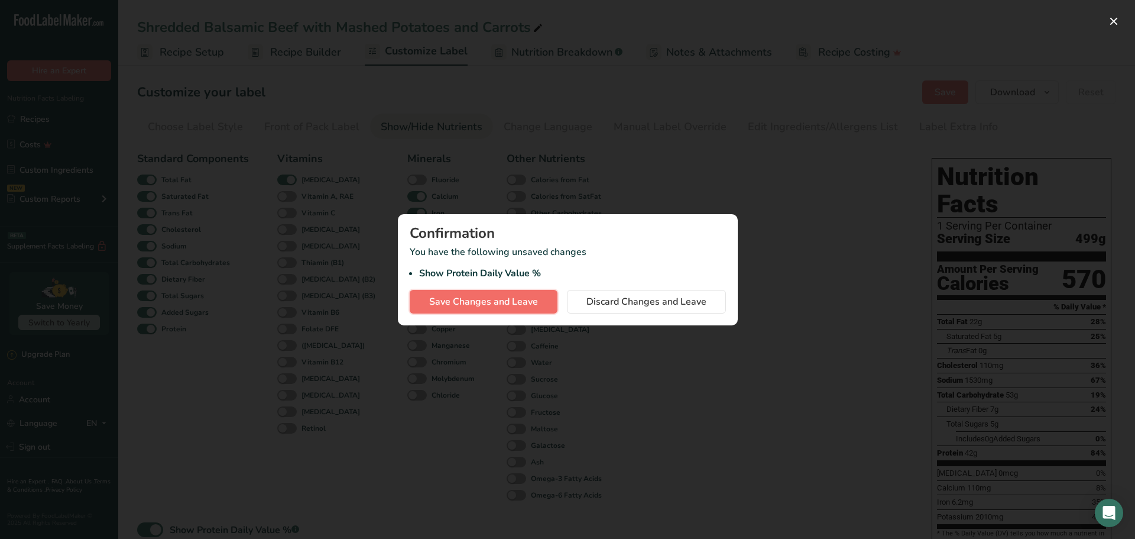
click at [462, 311] on button "Save Changes and Leave" at bounding box center [484, 302] width 148 height 24
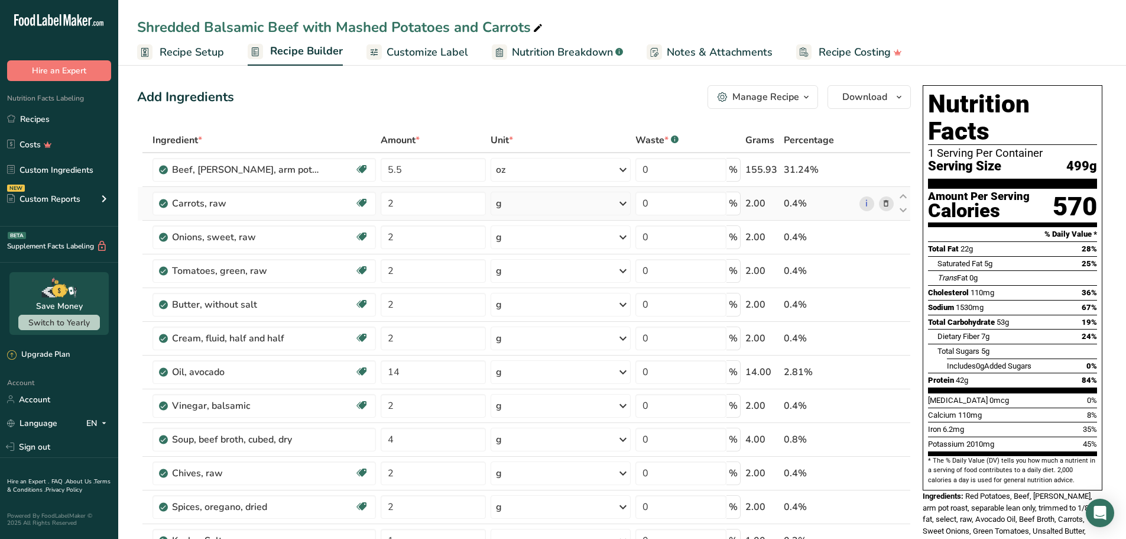
drag, startPoint x: 32, startPoint y: 121, endPoint x: 523, endPoint y: 219, distance: 500.3
click at [32, 121] on link "Recipes" at bounding box center [59, 119] width 118 height 22
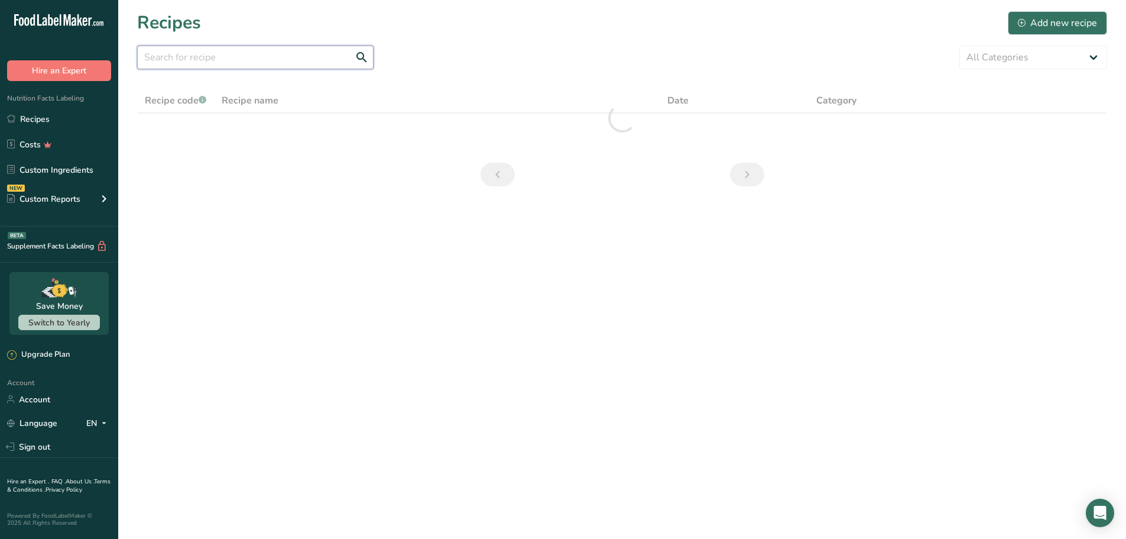
click at [245, 59] on input "text" at bounding box center [255, 58] width 236 height 24
paste input "Shredded Buffalo Chicken Mac n’ Cheese"
click at [330, 22] on div "Recipes Add new recipe" at bounding box center [622, 22] width 970 height 27
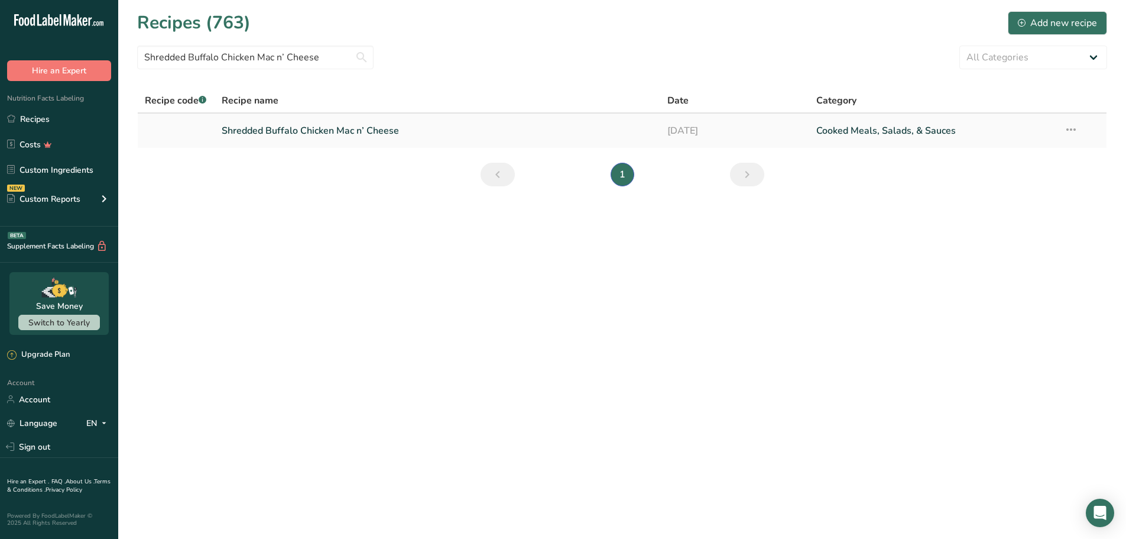
click at [326, 137] on link "Shredded Buffalo Chicken Mac n’ Cheese" at bounding box center [438, 130] width 432 height 25
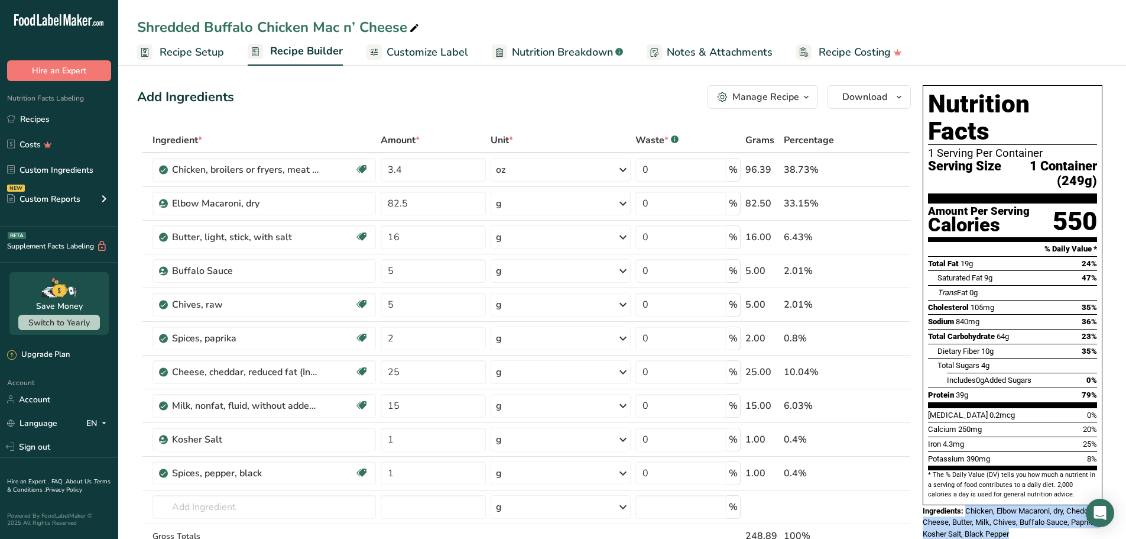
drag, startPoint x: 1020, startPoint y: 503, endPoint x: 968, endPoint y: 481, distance: 56.4
click at [968, 505] on div "Ingredients: Chicken, Elbow Macaroni, dry, Cheddar Cheese, Butter, Milk, Chives…" at bounding box center [1013, 522] width 180 height 35
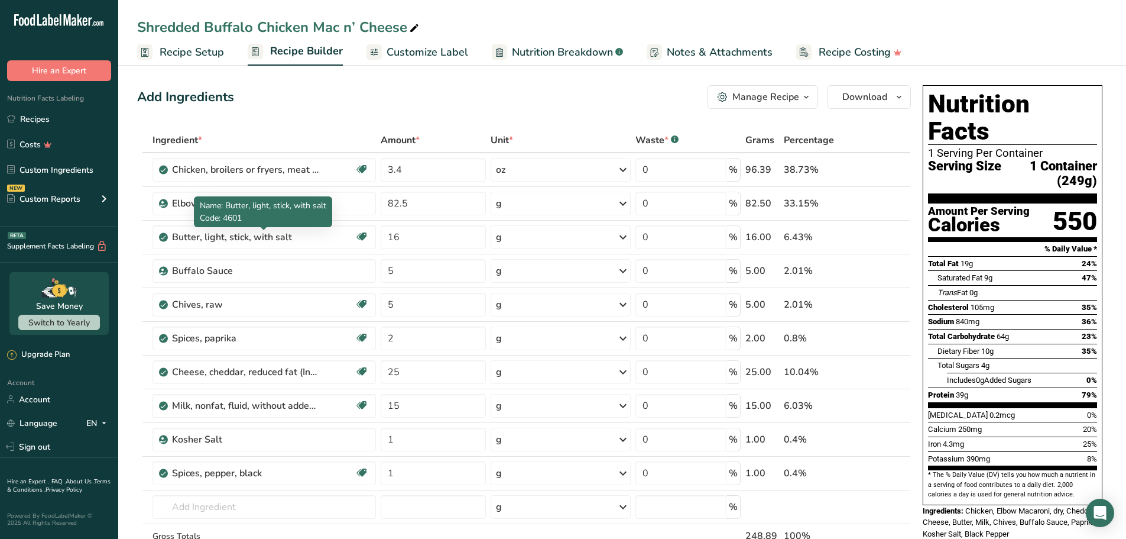
drag, startPoint x: 280, startPoint y: 228, endPoint x: 282, endPoint y: 205, distance: 22.6
click at [282, 205] on span "Name: Butter, light, stick, with salt" at bounding box center [263, 205] width 127 height 11
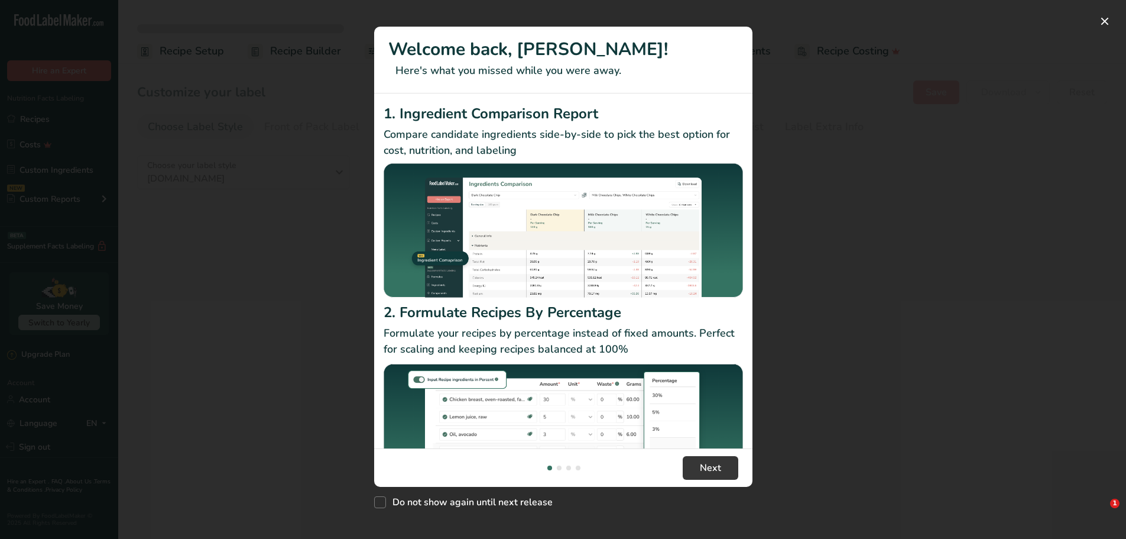
click at [898, 144] on div "New Features" at bounding box center [563, 269] width 1126 height 539
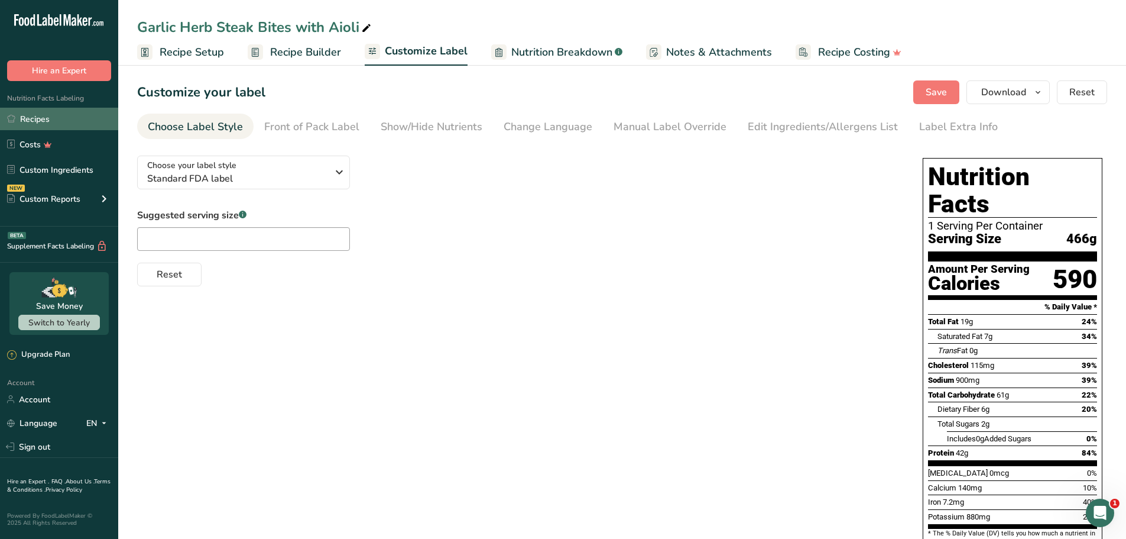
click at [41, 124] on link "Recipes" at bounding box center [59, 119] width 118 height 22
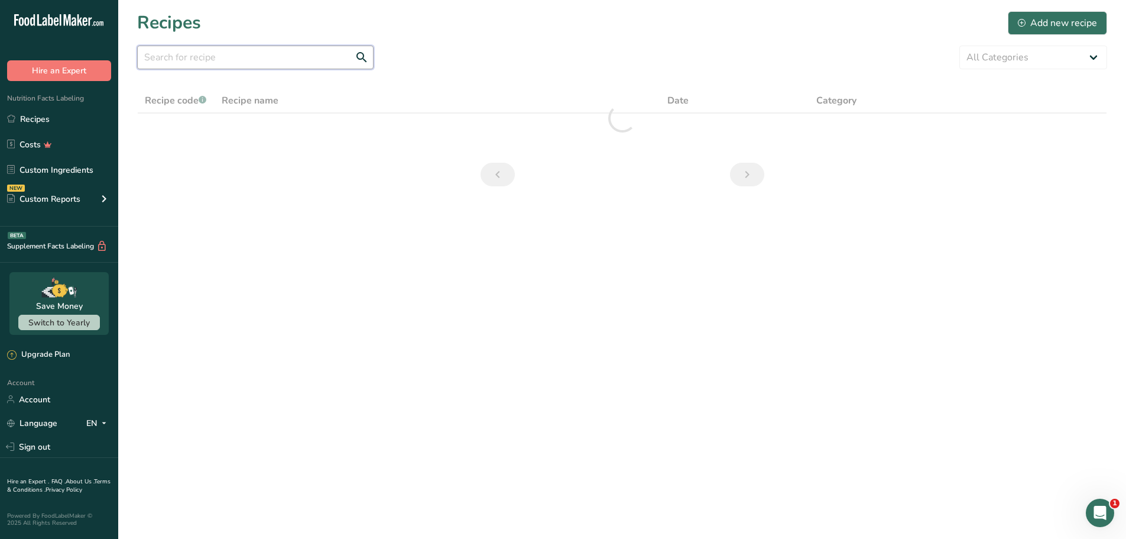
click at [249, 60] on input "text" at bounding box center [255, 58] width 236 height 24
paste input "Beef Chow Mein"
click at [521, 53] on div "Beef Chow Mein All Categories Baked Goods Beverages Confectionery Cooked Meals,…" at bounding box center [622, 58] width 970 height 24
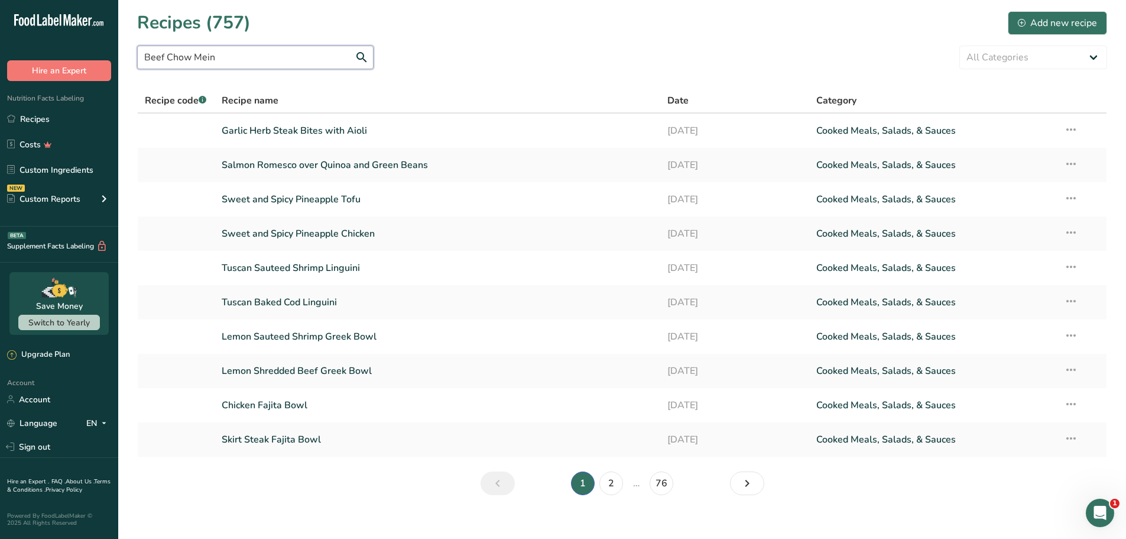
click at [296, 55] on input "Beef Chow Mein" at bounding box center [255, 58] width 236 height 24
click at [508, 54] on div "Beef Chow Mein All Categories Baked Goods Beverages Confectionery Cooked Meals,…" at bounding box center [622, 58] width 970 height 24
click at [267, 64] on input "Beef Chow Mein" at bounding box center [255, 58] width 236 height 24
drag, startPoint x: 289, startPoint y: 61, endPoint x: 113, endPoint y: 53, distance: 175.8
click at [113, 53] on div ".a-20{fill:#fff;} Hire an Expert Nutrition Facts Labeling Recipes Costs Custom …" at bounding box center [563, 276] width 1126 height 552
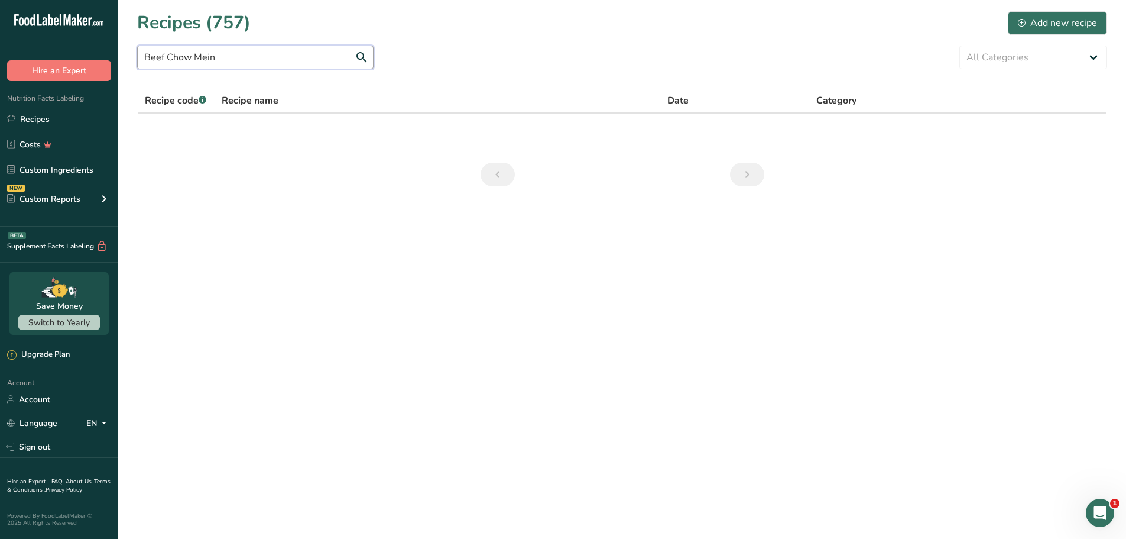
click at [221, 59] on input "Beef Chow Mein" at bounding box center [255, 58] width 236 height 24
drag, startPoint x: 258, startPoint y: 56, endPoint x: 105, endPoint y: 60, distance: 152.6
click at [105, 60] on div ".a-20{fill:#fff;} Hire an Expert Nutrition Facts Labeling Recipes Costs Custom …" at bounding box center [563, 269] width 1126 height 539
paste input "Fish Tacos"
type input "Fish Tacos"
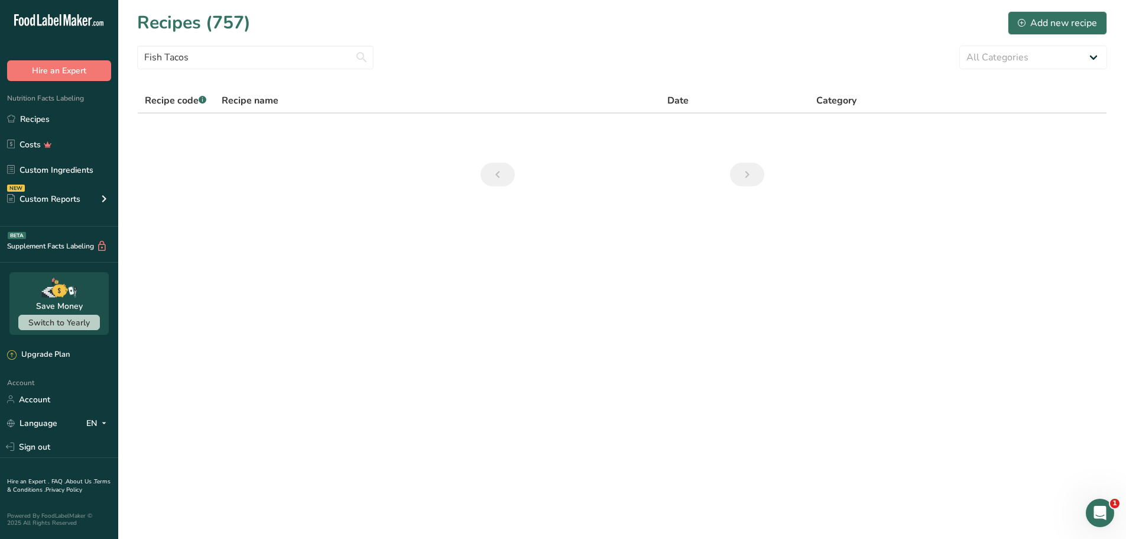
click at [636, 72] on section "Recipes (757) Add new recipe Fish Tacos All Categories Baked Goods Beverages Co…" at bounding box center [622, 102] width 1008 height 205
click at [1057, 16] on div "Add new recipe" at bounding box center [1057, 23] width 79 height 14
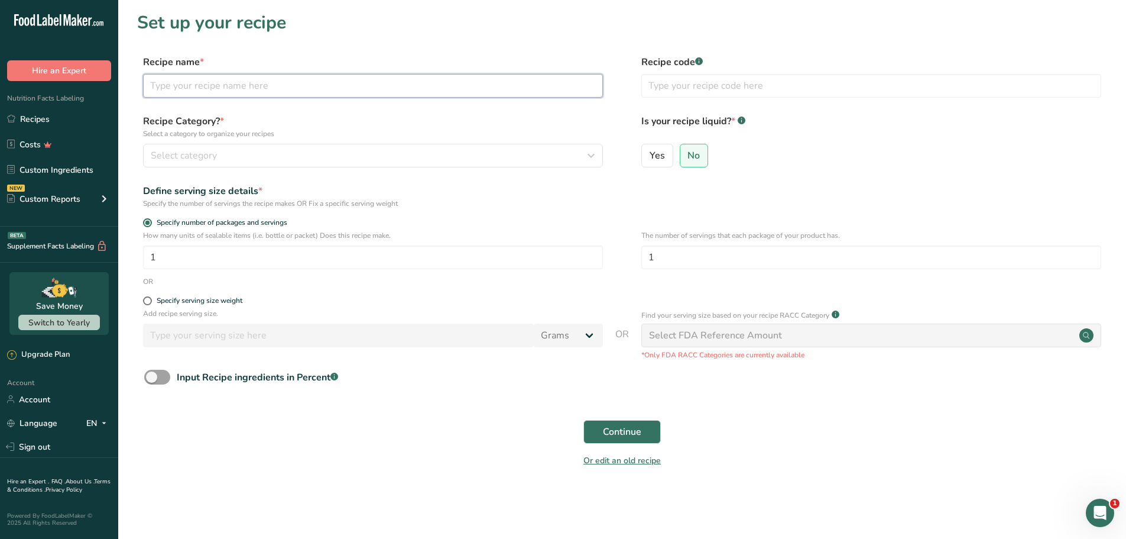
click at [273, 90] on input "text" at bounding box center [373, 86] width 460 height 24
paste input "Fish Tacos"
type input "Fish Tacos"
click at [529, 49] on section "Set up your recipe Recipe name * Fish Tacos Recipe code .a-a{fill:#347362;}.b-a…" at bounding box center [622, 246] width 1008 height 493
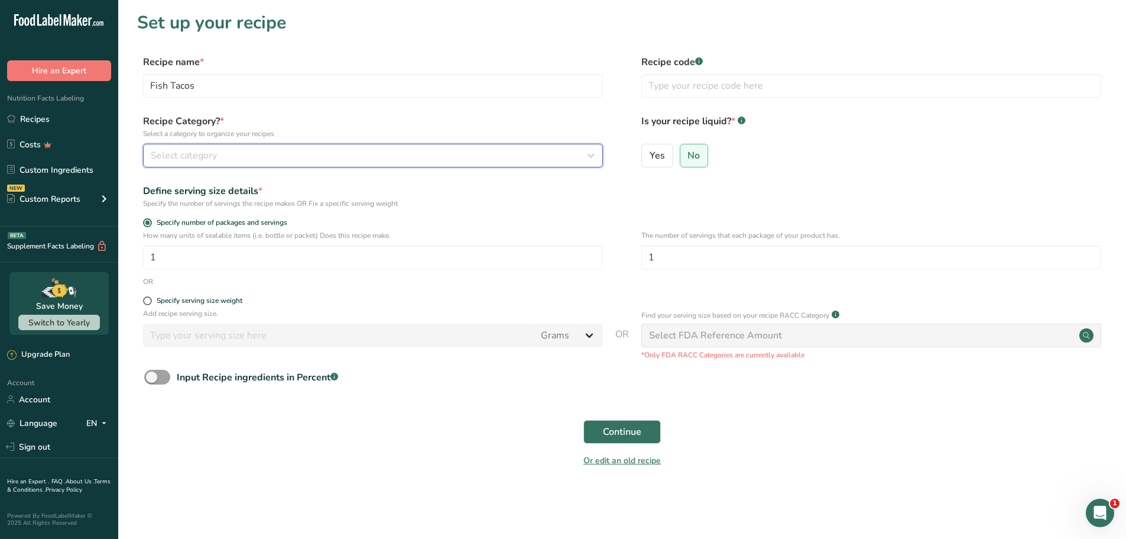
click at [450, 162] on div "Select category" at bounding box center [370, 155] width 438 height 14
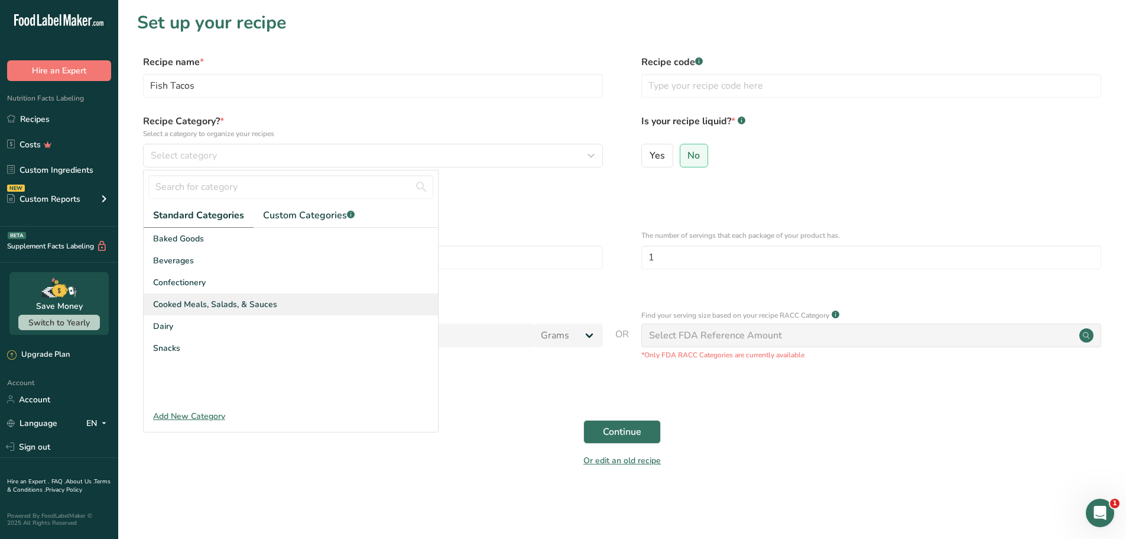
click at [218, 307] on span "Cooked Meals, Salads, & Sauces" at bounding box center [215, 304] width 124 height 12
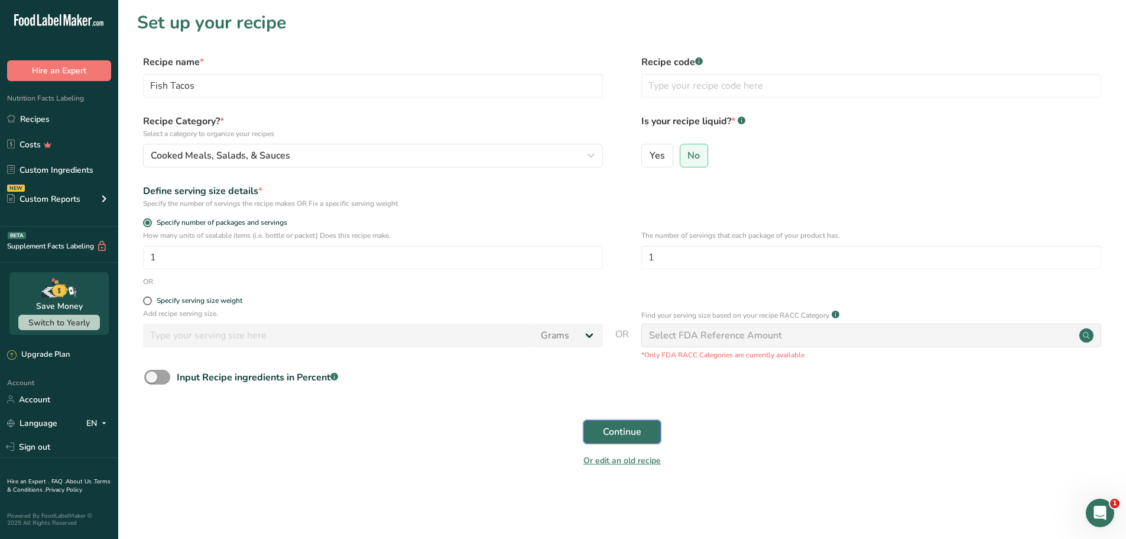
click at [624, 431] on span "Continue" at bounding box center [622, 432] width 38 height 14
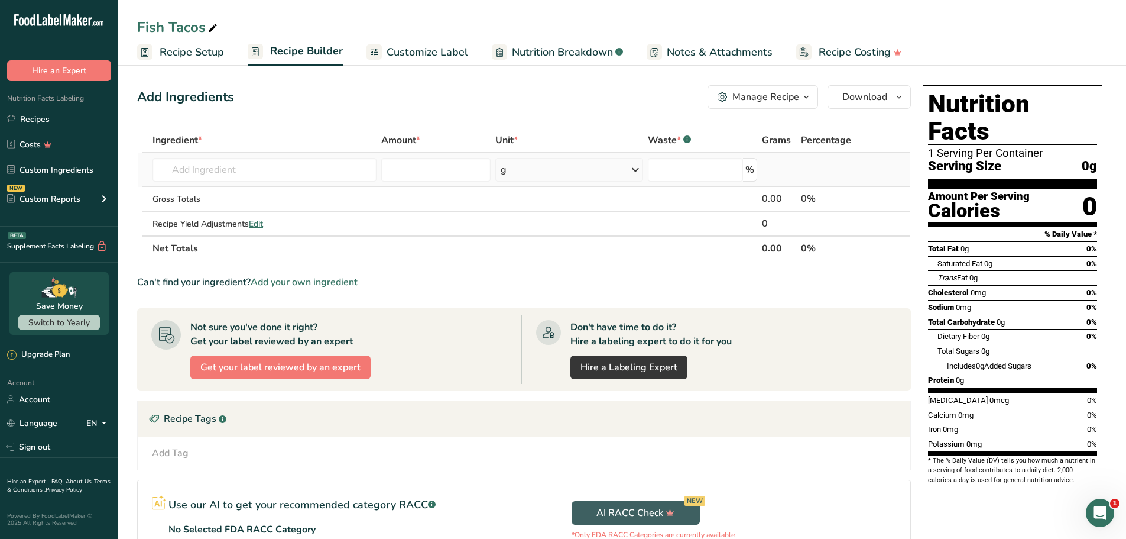
click at [281, 182] on td "Almond flour 1211 Milk, whole, 3.25% milkfat, without added vitamin A and vitam…" at bounding box center [264, 170] width 229 height 34
click at [281, 171] on input "text" at bounding box center [265, 170] width 224 height 24
paste input "Fish, cod, Pacific, raw (may have been previously frozen)"
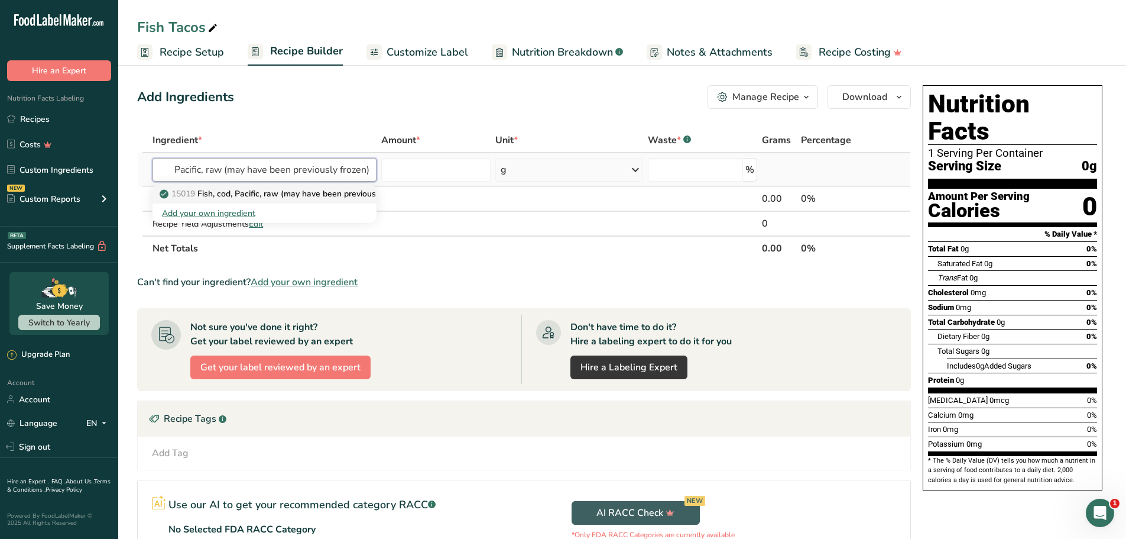
type input "Fish, cod, Pacific, raw (may have been previously frozen)"
click at [213, 191] on p "15019 Fish, cod, Pacific, raw (may have been previously frozen)" at bounding box center [287, 193] width 250 height 12
type input "Fish, cod, Pacific, raw (may have been previously frozen)"
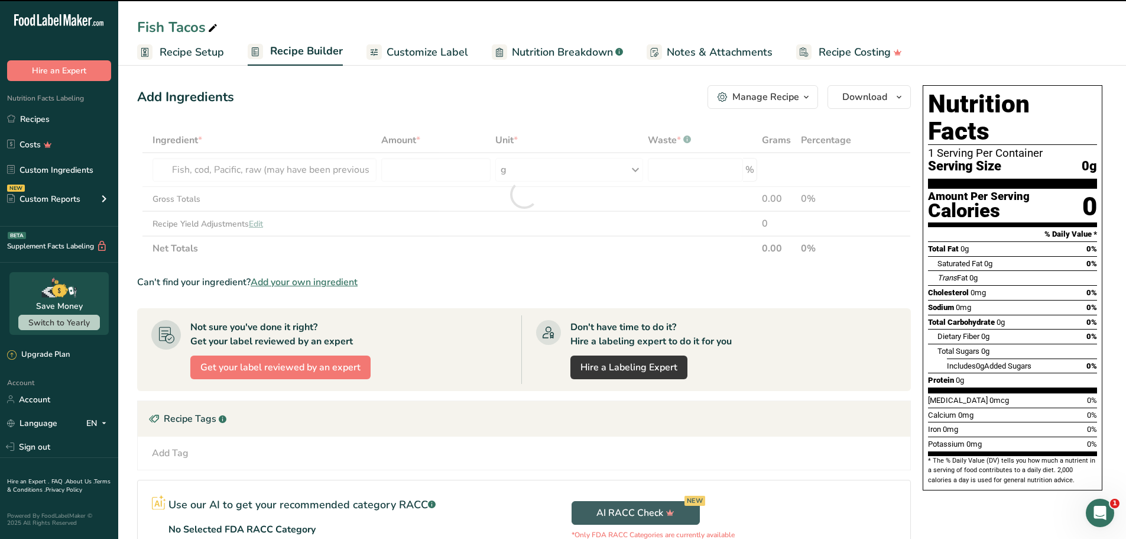
type input "0"
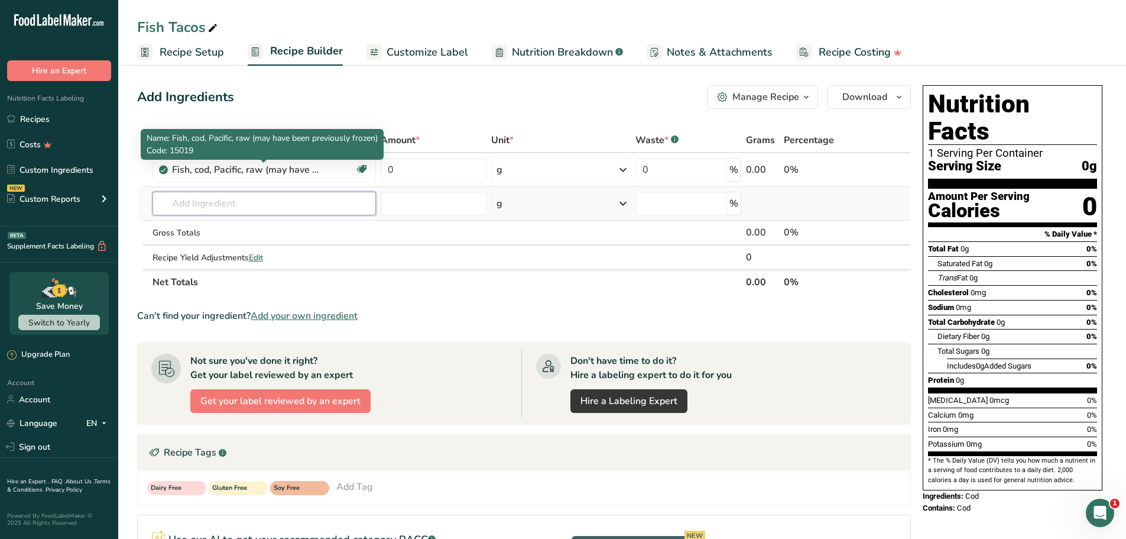
click at [235, 210] on input "text" at bounding box center [265, 204] width 224 height 24
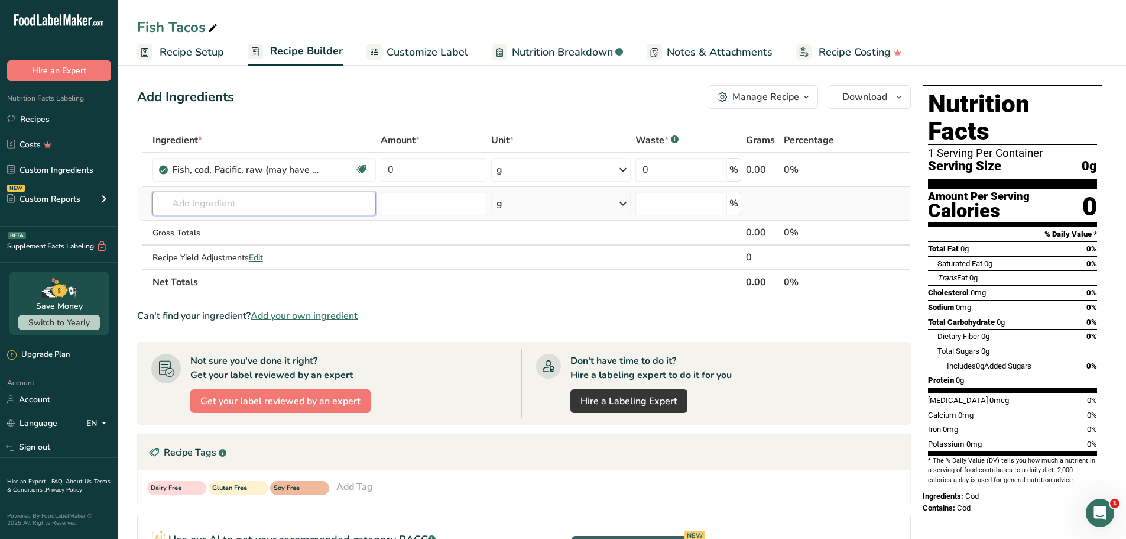
paste input "Corn tortillas"
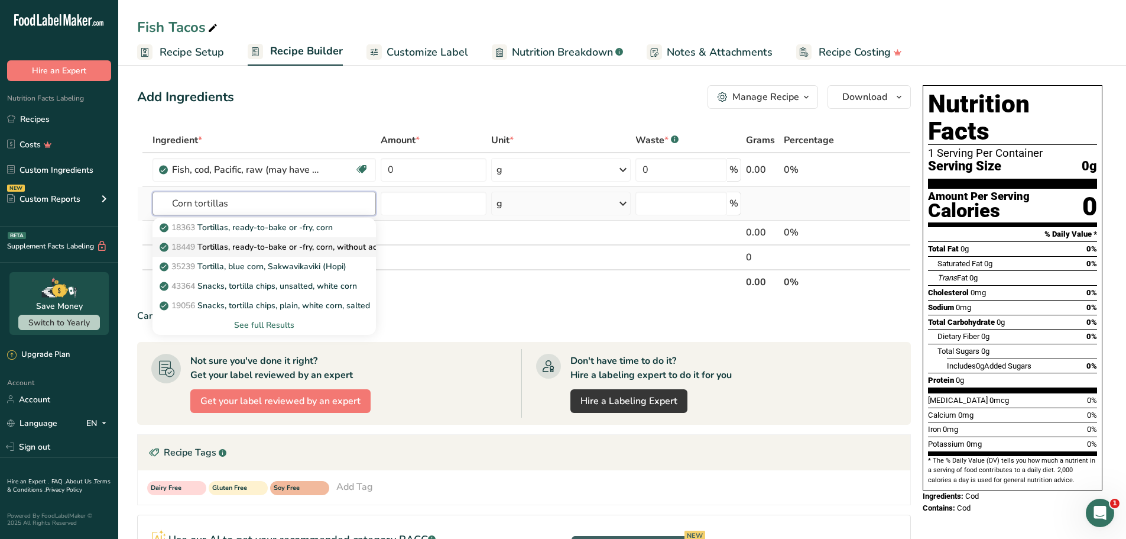
type input "Corn tortillas"
click at [257, 242] on p "18449 Tortillas, ready-to-bake or -fry, corn, without added salt" at bounding box center [285, 247] width 247 height 12
type input "Tortillas, ready-to-bake or -fry, corn, without added salt"
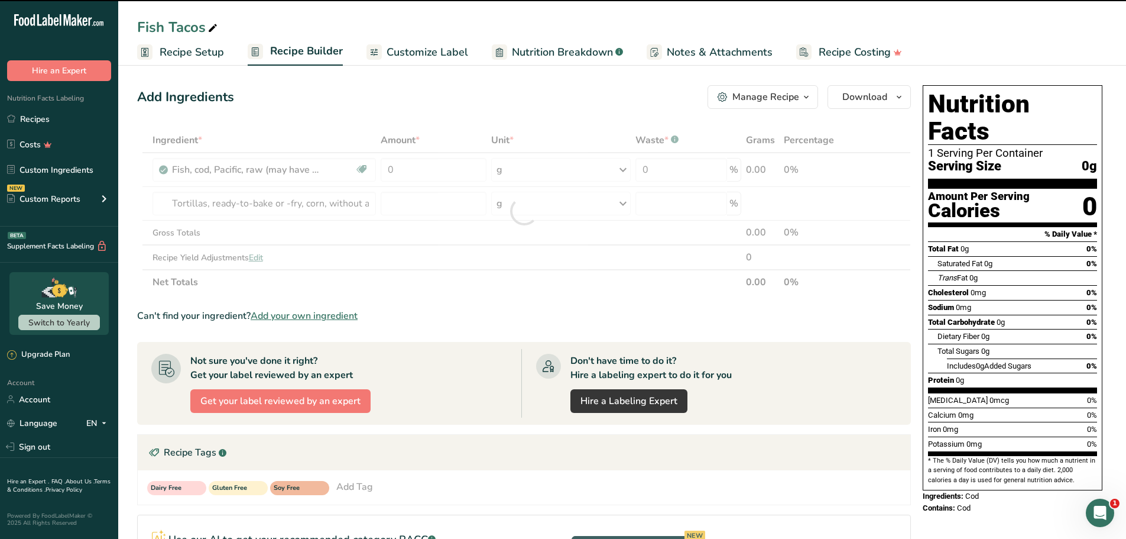
type input "0"
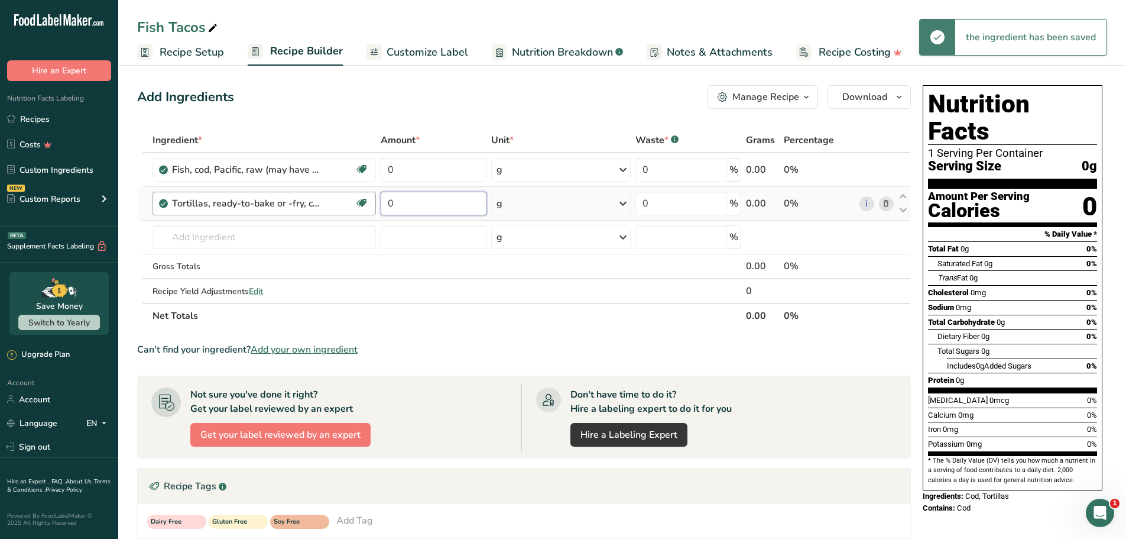
drag, startPoint x: 384, startPoint y: 206, endPoint x: 348, endPoint y: 206, distance: 35.5
click at [341, 205] on tr "Tortillas, ready-to-bake or -fry, corn, without added salt Dairy free Gluten fr…" at bounding box center [524, 204] width 773 height 34
type input "2"
click at [464, 89] on div "Add Ingredients Manage Recipe Delete Recipe Duplicate Recipe Scale Recipe Save …" at bounding box center [524, 97] width 774 height 24
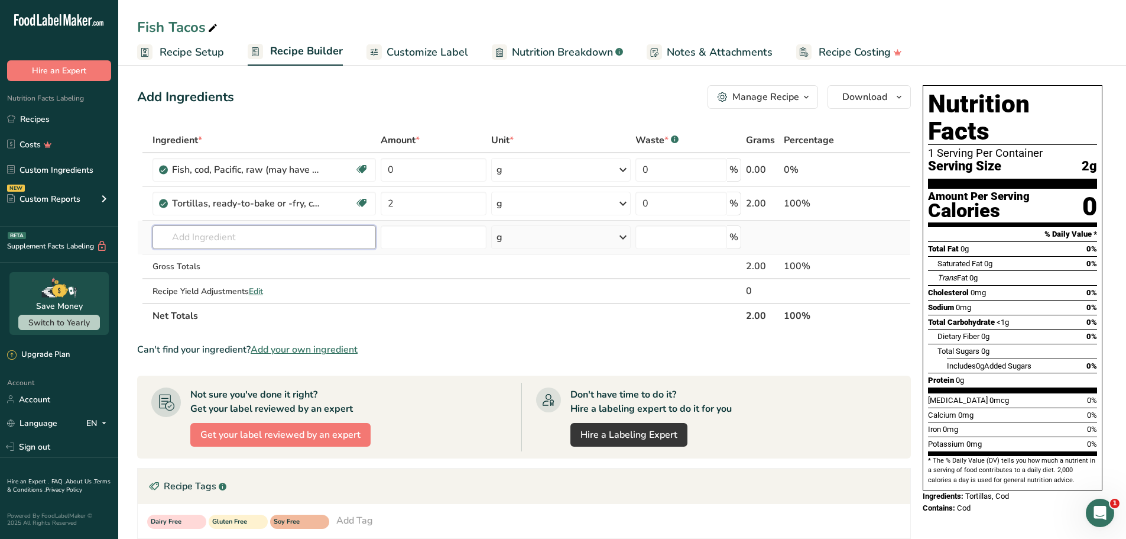
click at [315, 234] on input "text" at bounding box center [265, 237] width 224 height 24
paste input "Cabbage"
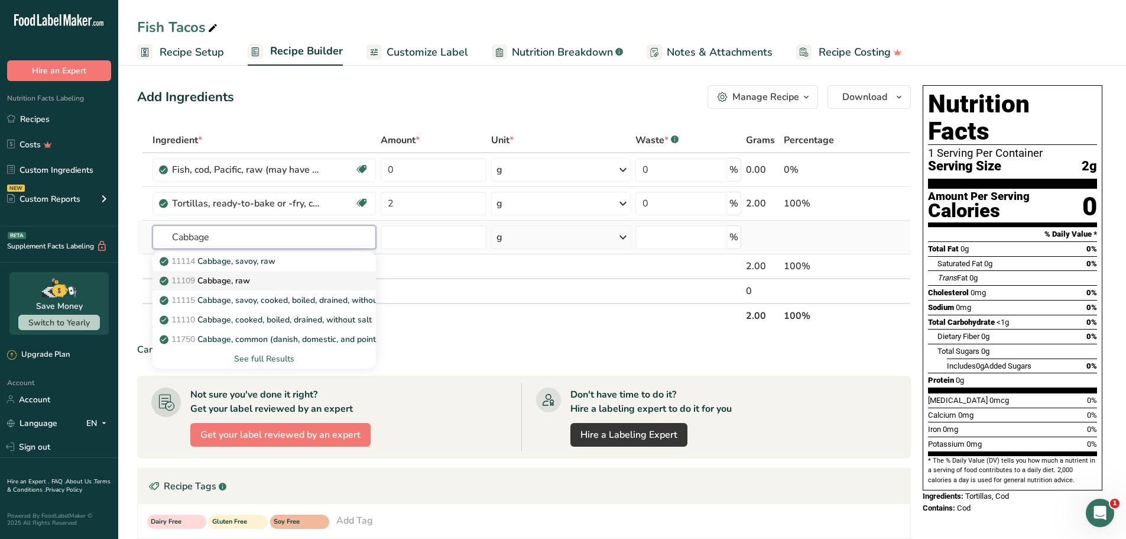
type input "Cabbage"
click at [241, 284] on p "11109 Cabbage, raw" at bounding box center [206, 280] width 88 height 12
type input "Cabbage, raw"
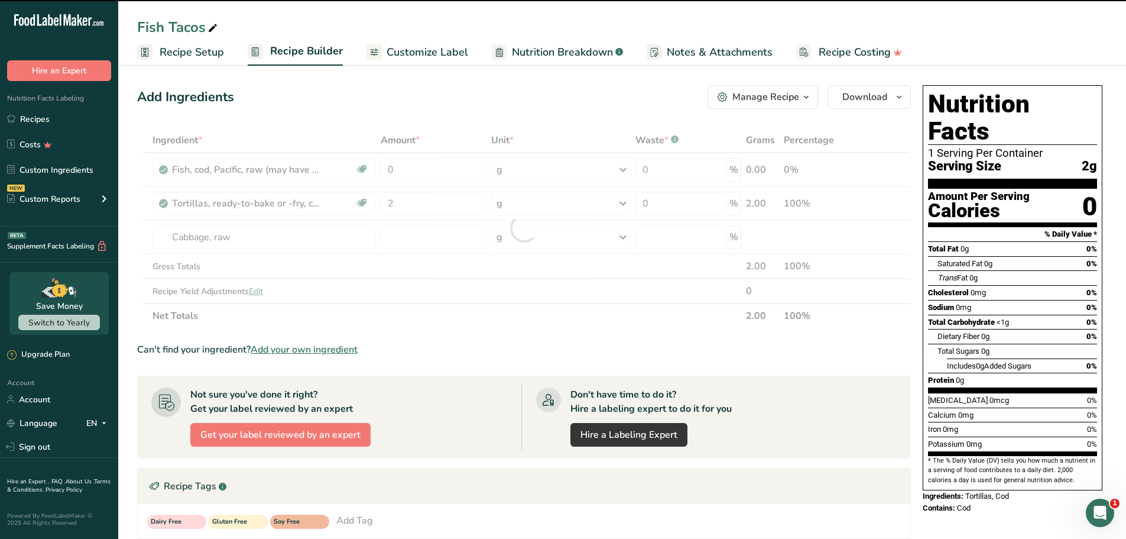
type input "0"
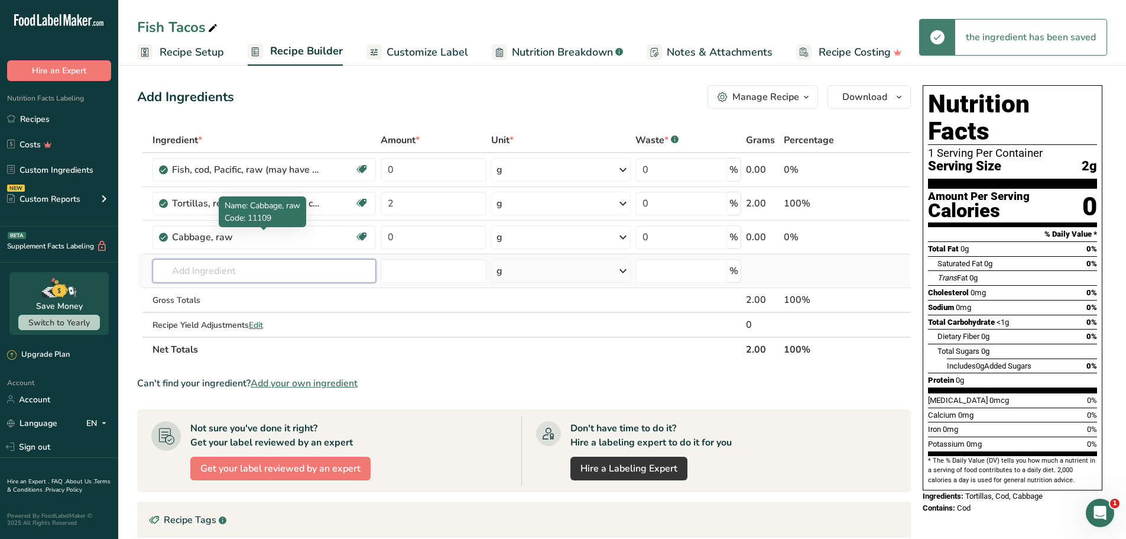
drag, startPoint x: 264, startPoint y: 265, endPoint x: 271, endPoint y: 265, distance: 7.1
click at [264, 265] on input "text" at bounding box center [265, 271] width 224 height 24
paste input "Tomato"
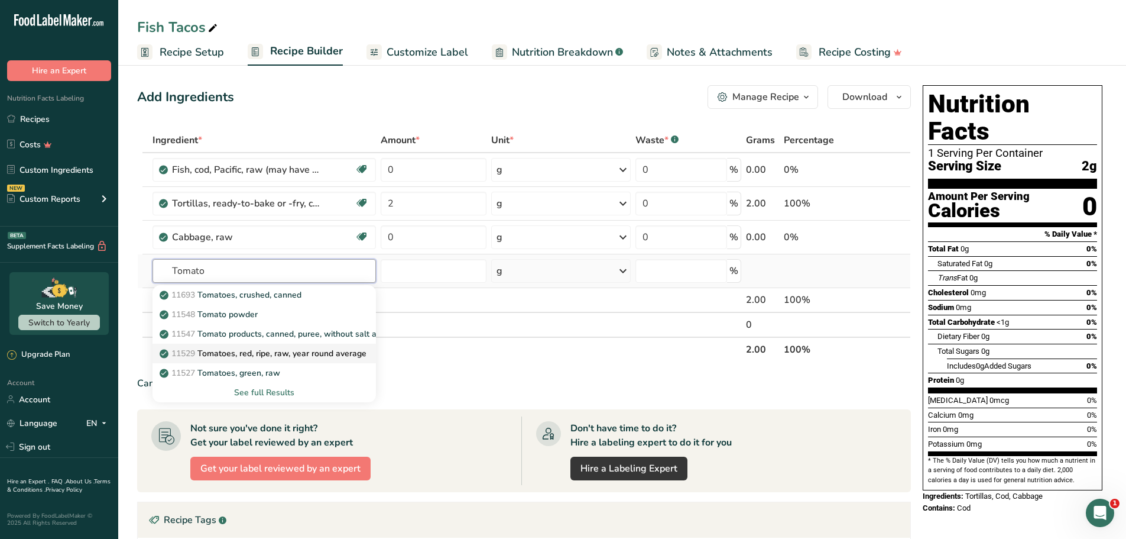
type input "Tomato"
click at [261, 350] on p "11529 Tomatoes, red, ripe, raw, year round average" at bounding box center [264, 353] width 205 height 12
type input "Tomatoes, red, ripe, raw, year round average"
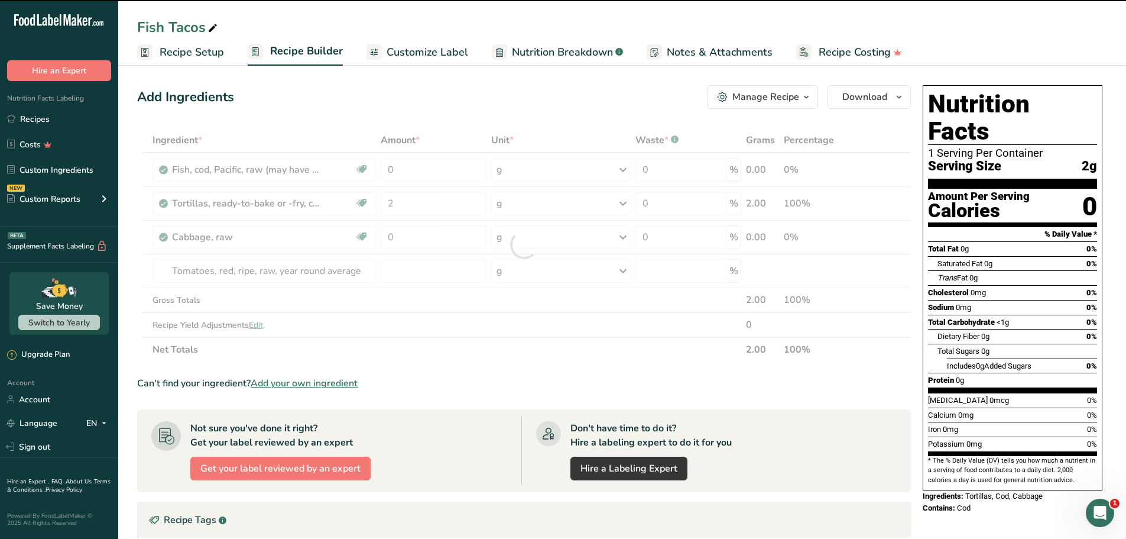
type input "0"
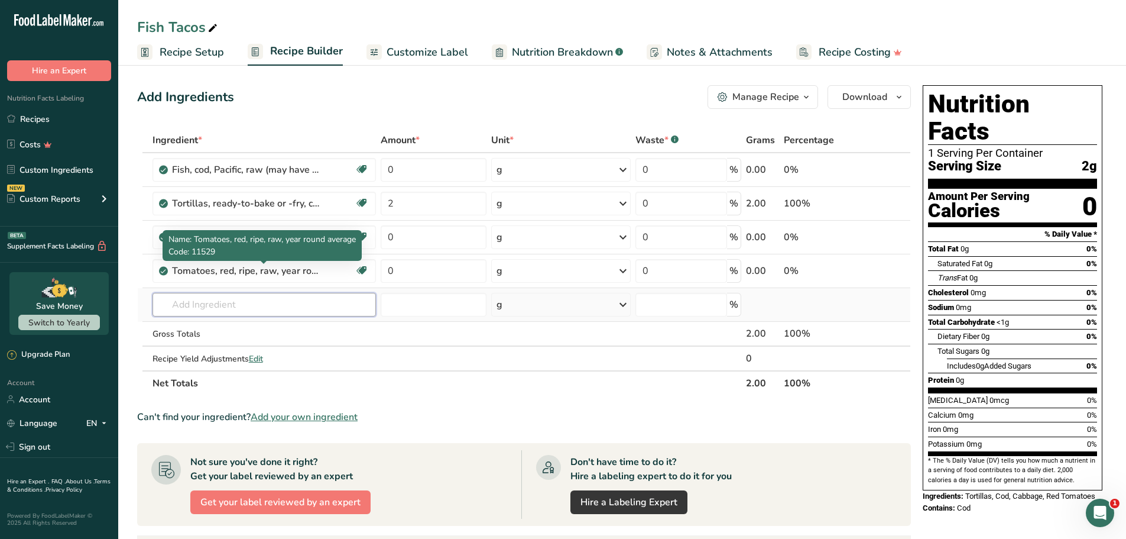
click at [275, 307] on input "text" at bounding box center [265, 305] width 224 height 24
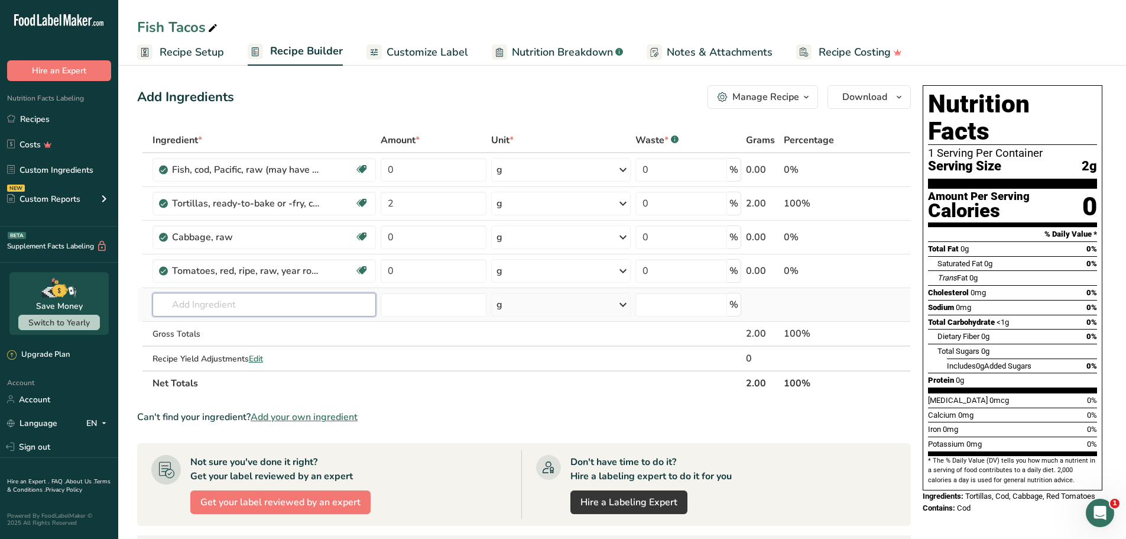
paste input "Onion"
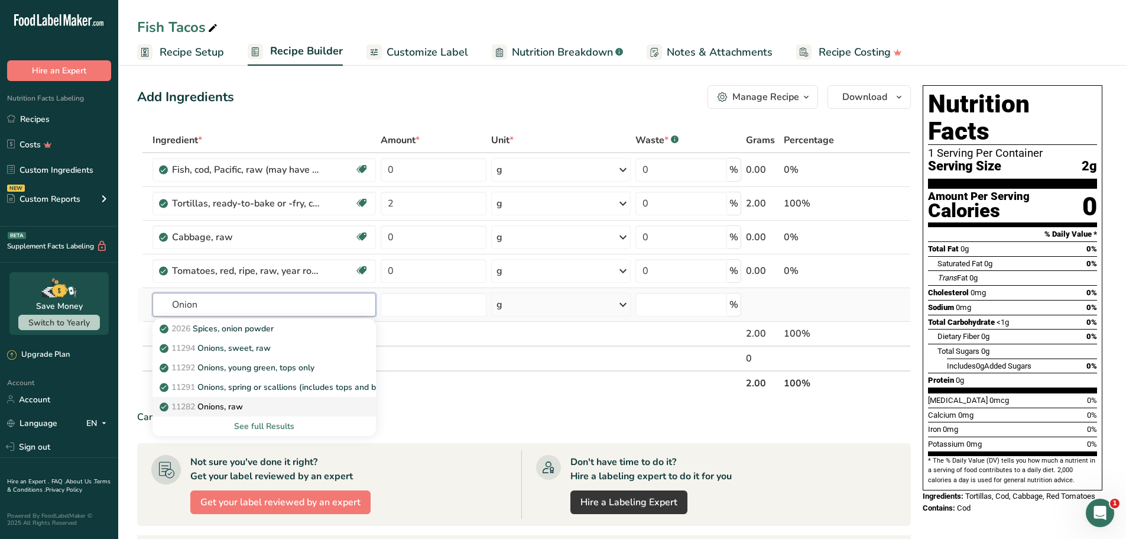
type input "Onion"
click at [231, 410] on p "11282 Onions, raw" at bounding box center [202, 406] width 81 height 12
type input "Onions, raw"
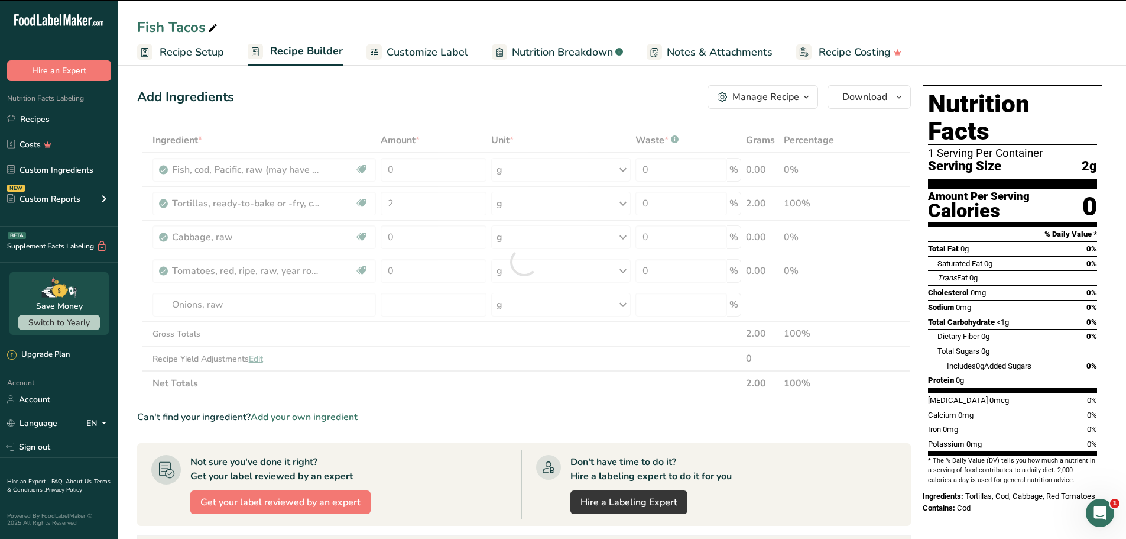
type input "0"
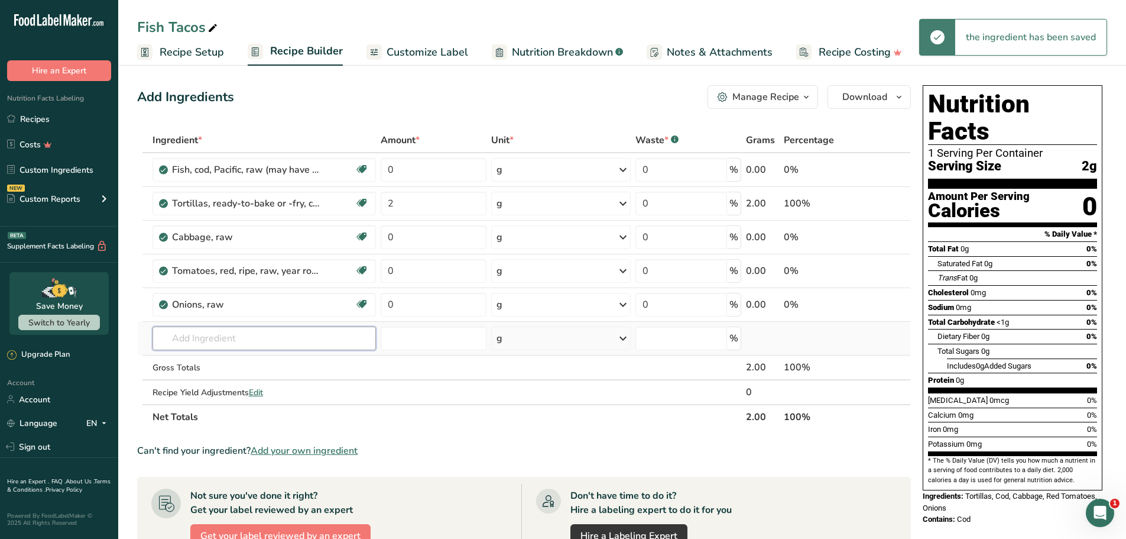
click at [195, 334] on input "text" at bounding box center [265, 338] width 224 height 24
paste input "Jalapeño"
type input "Jalapeño"
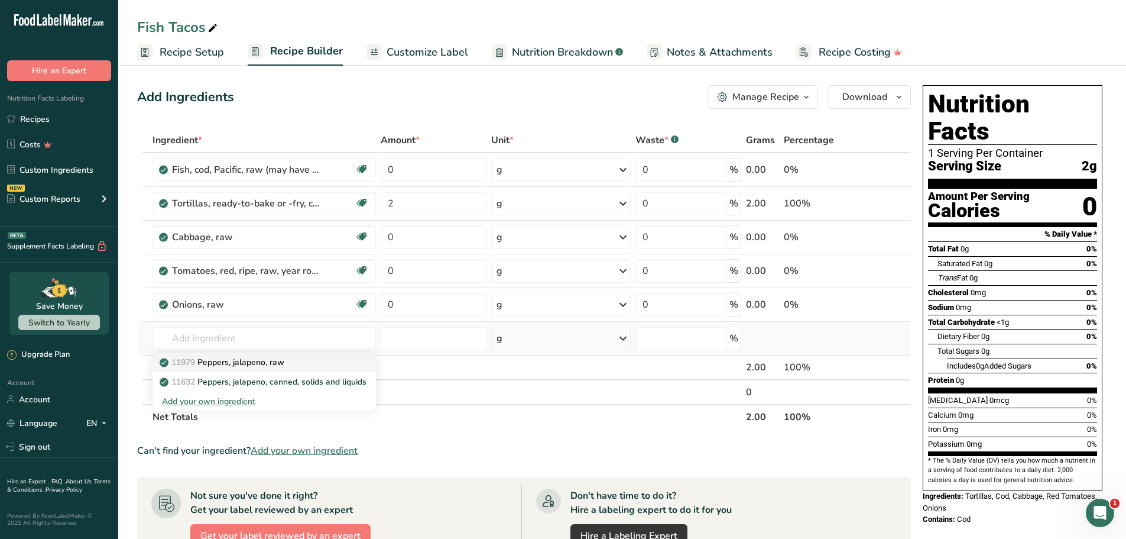
click at [220, 369] on link "11979 Peppers, jalapeno, raw" at bounding box center [265, 362] width 224 height 20
type input "Peppers, jalapeno, raw"
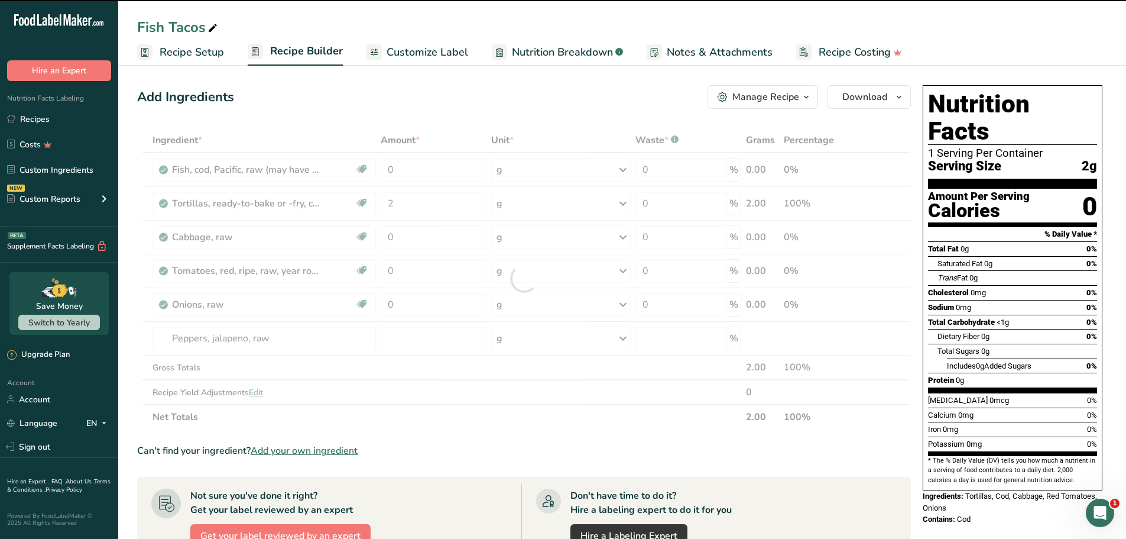
type input "0"
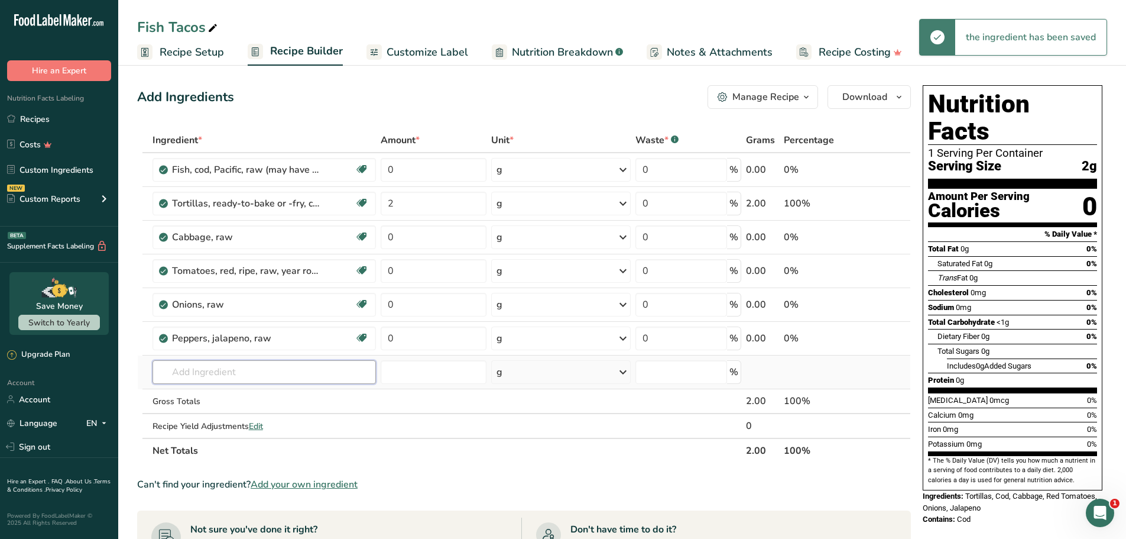
click at [235, 376] on input "text" at bounding box center [265, 372] width 224 height 24
paste input "Avocado"
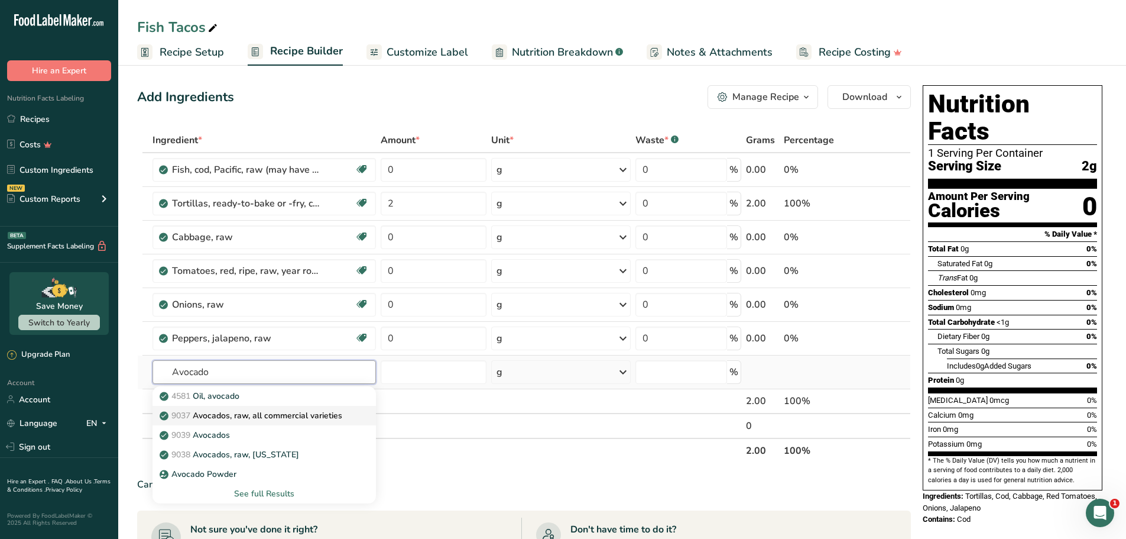
type input "Avocado"
click at [221, 417] on p "9037 Avocados, raw, all commercial varieties" at bounding box center [252, 415] width 180 height 12
type input "Avocados, raw, all commercial varieties"
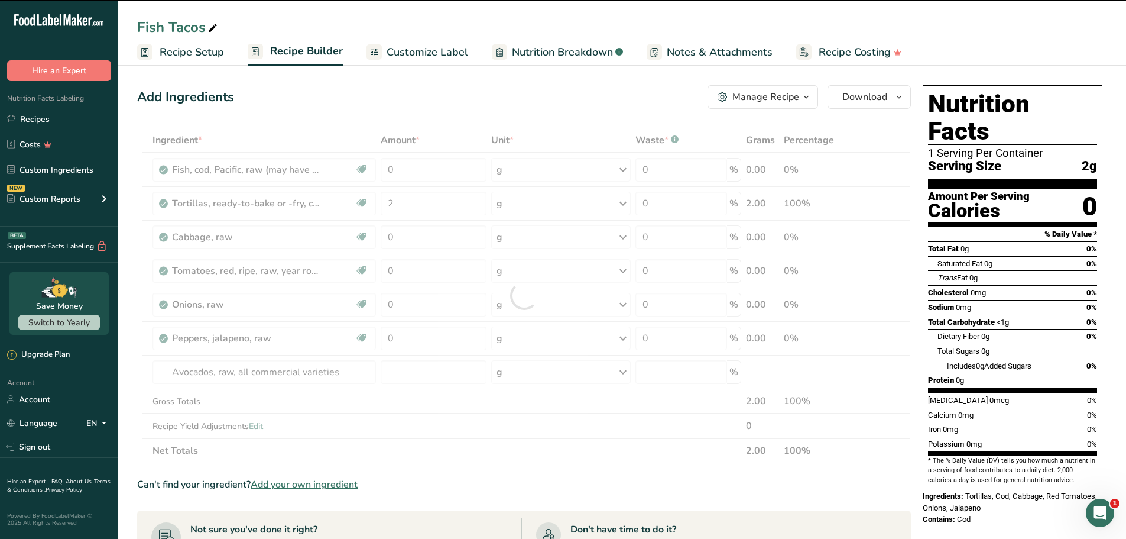
type input "0"
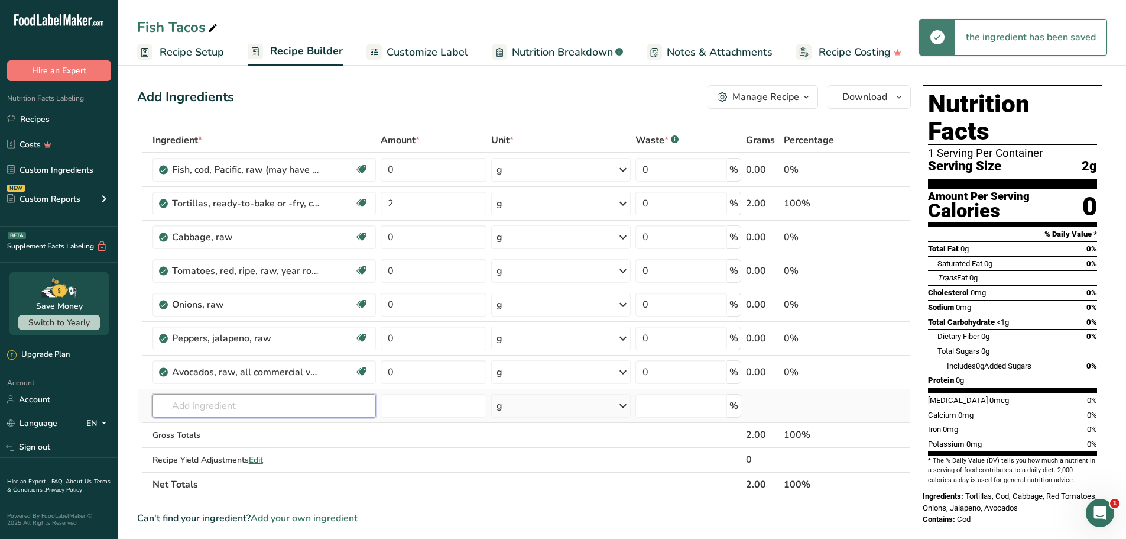
click at [235, 401] on input "text" at bounding box center [265, 406] width 224 height 24
paste input "Lite mayonnaise"
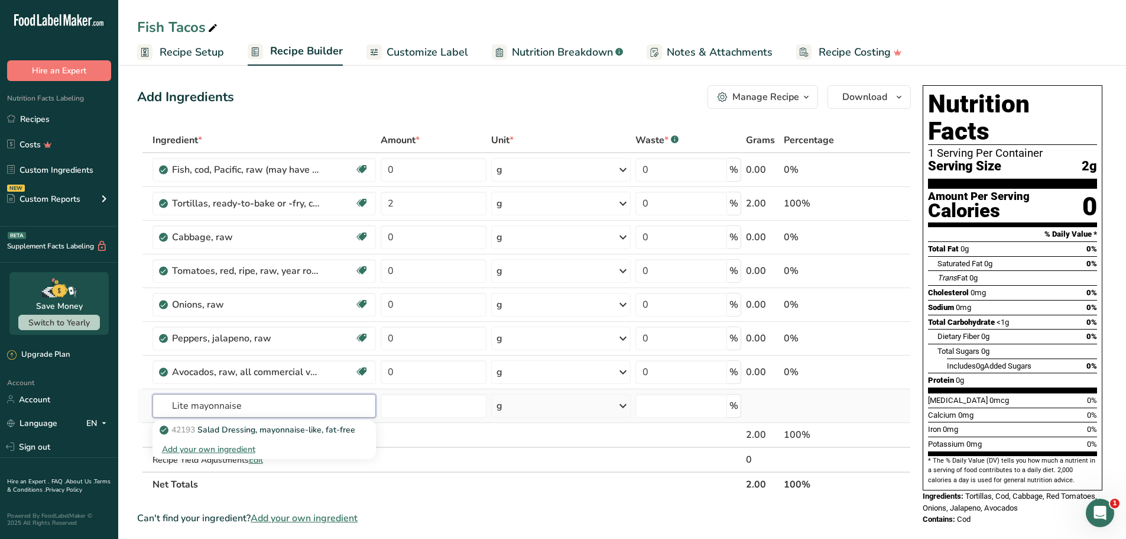
drag, startPoint x: 192, startPoint y: 404, endPoint x: 157, endPoint y: 400, distance: 34.5
click at [157, 400] on input "Lite mayonnaise" at bounding box center [265, 406] width 224 height 24
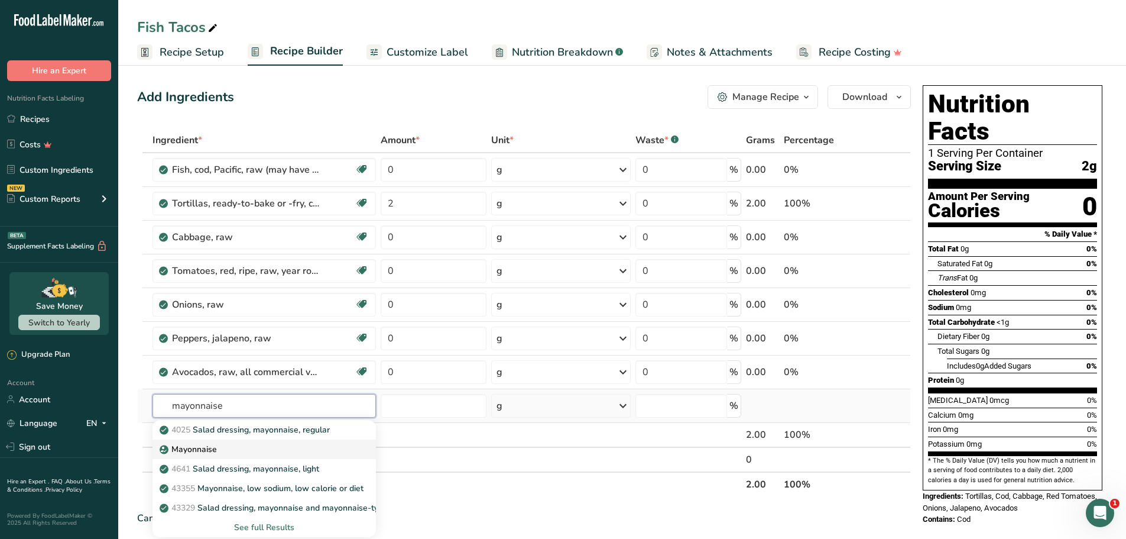
type input "mayonnaise"
click at [216, 455] on p "Mayonnaise" at bounding box center [189, 449] width 55 height 12
type input "Mayonnaise"
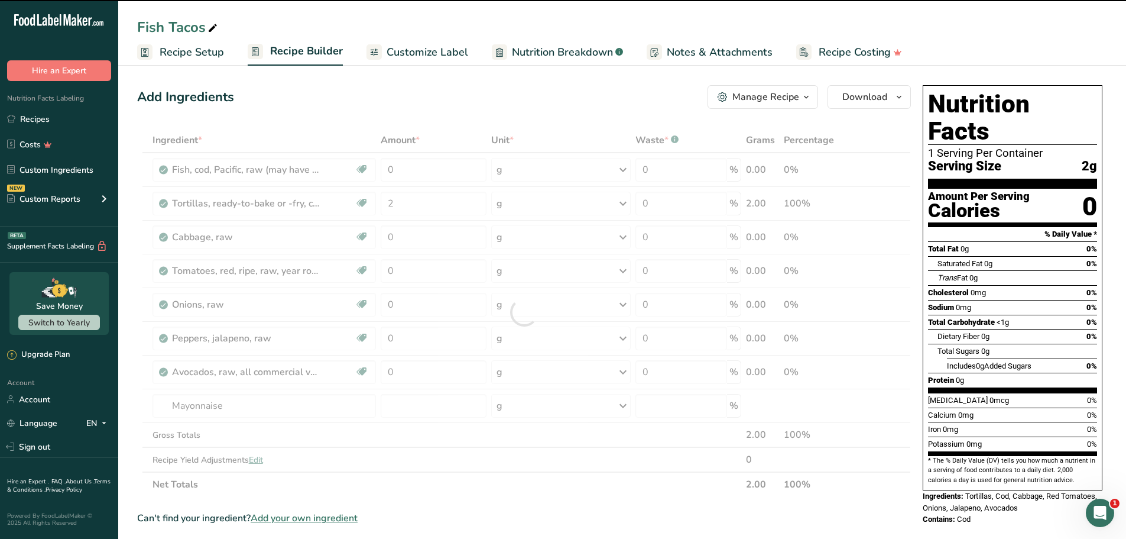
type input "0"
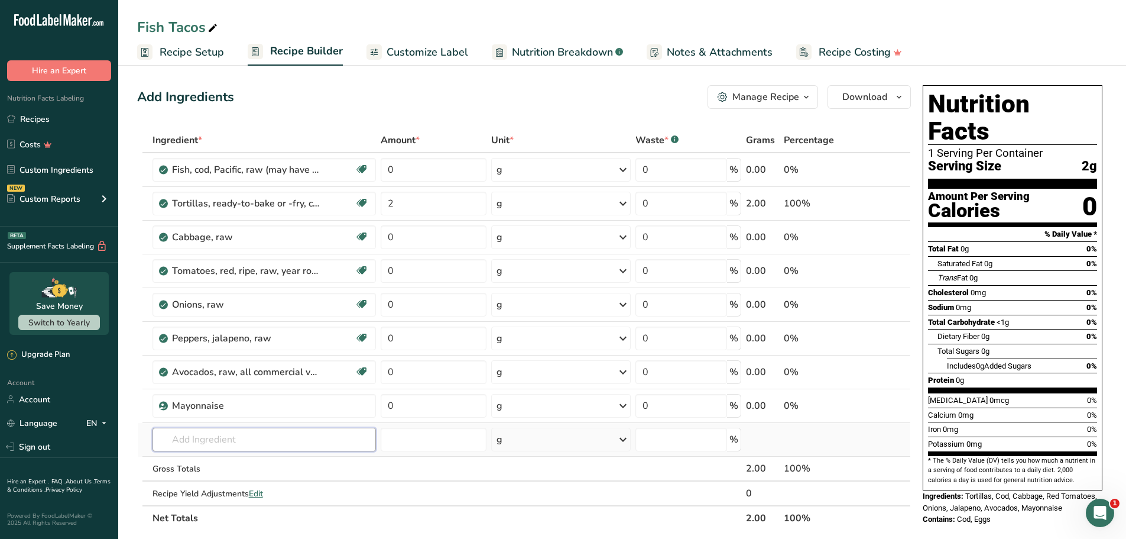
drag, startPoint x: 232, startPoint y: 438, endPoint x: 247, endPoint y: 441, distance: 15.1
click at [232, 438] on input "text" at bounding box center [265, 439] width 224 height 24
paste input "Avocado oil"
type input "Avocado oil"
click at [219, 400] on p "4581 Oil, avocado" at bounding box center [200, 398] width 77 height 12
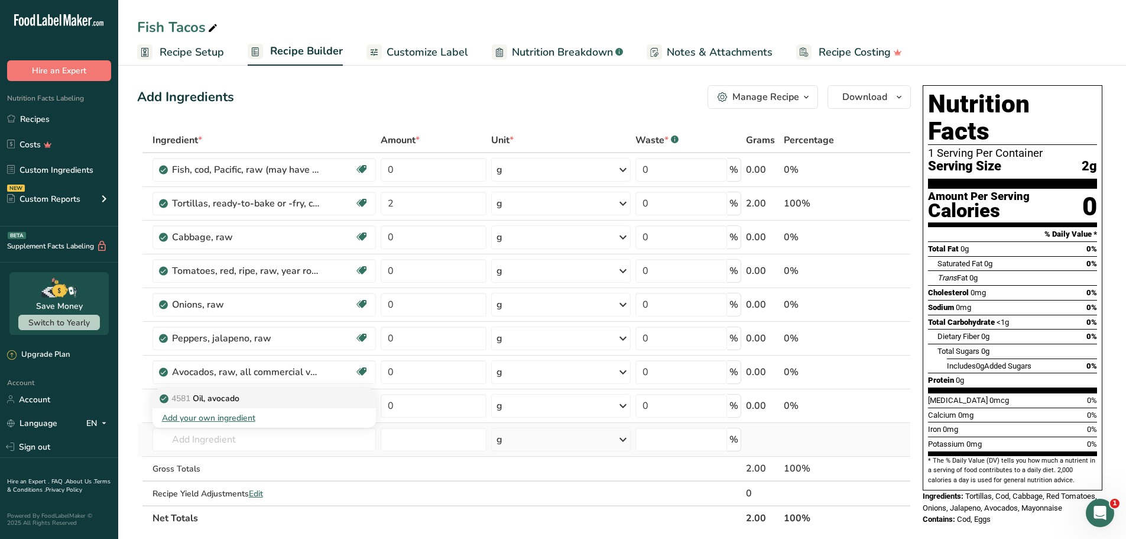
type input "Oil, avocado"
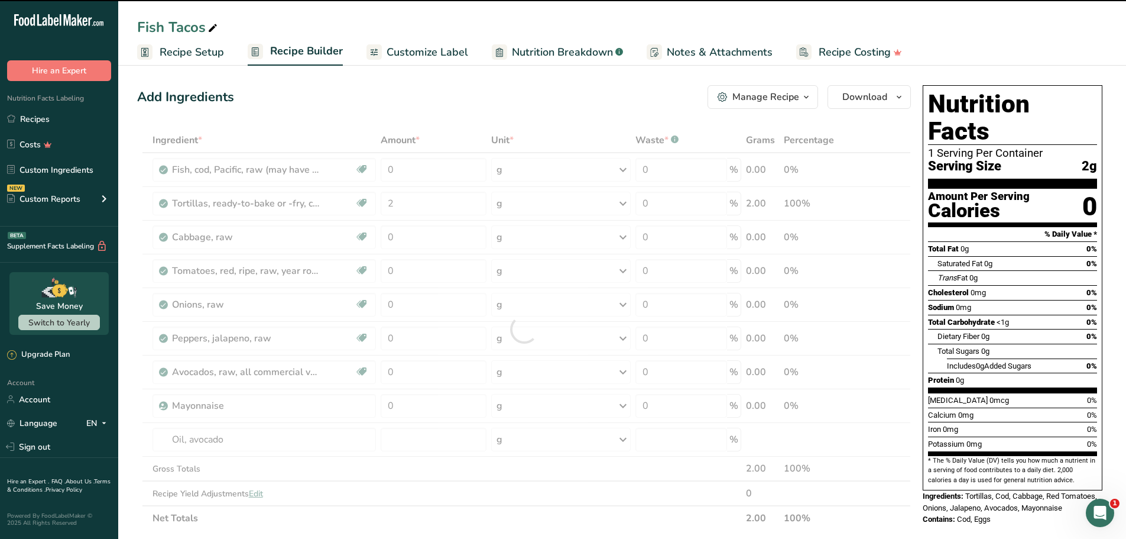
type input "0"
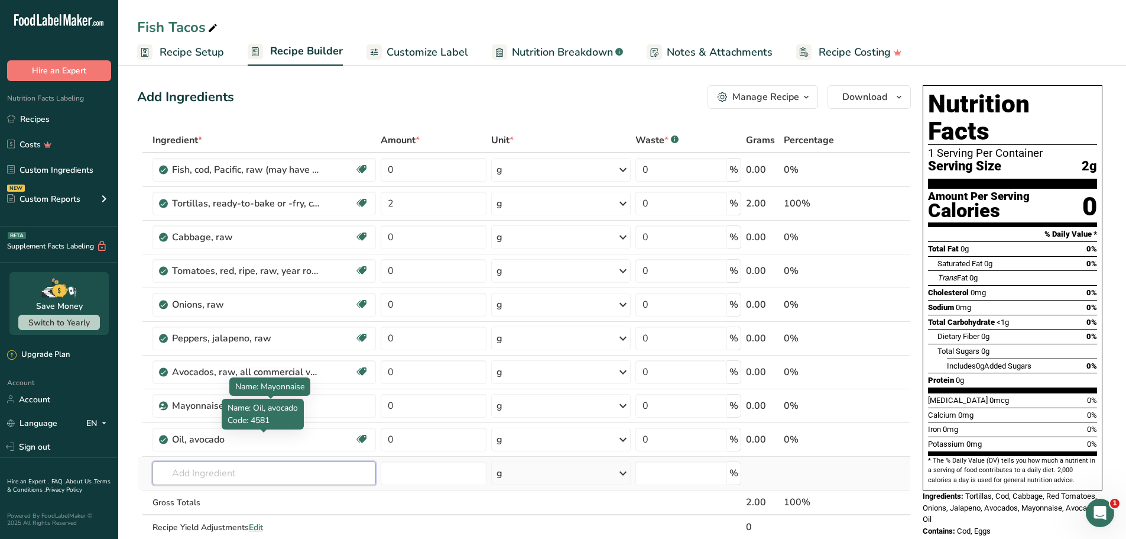
click at [203, 469] on input "text" at bounding box center [265, 473] width 224 height 24
paste input "Lime juice"
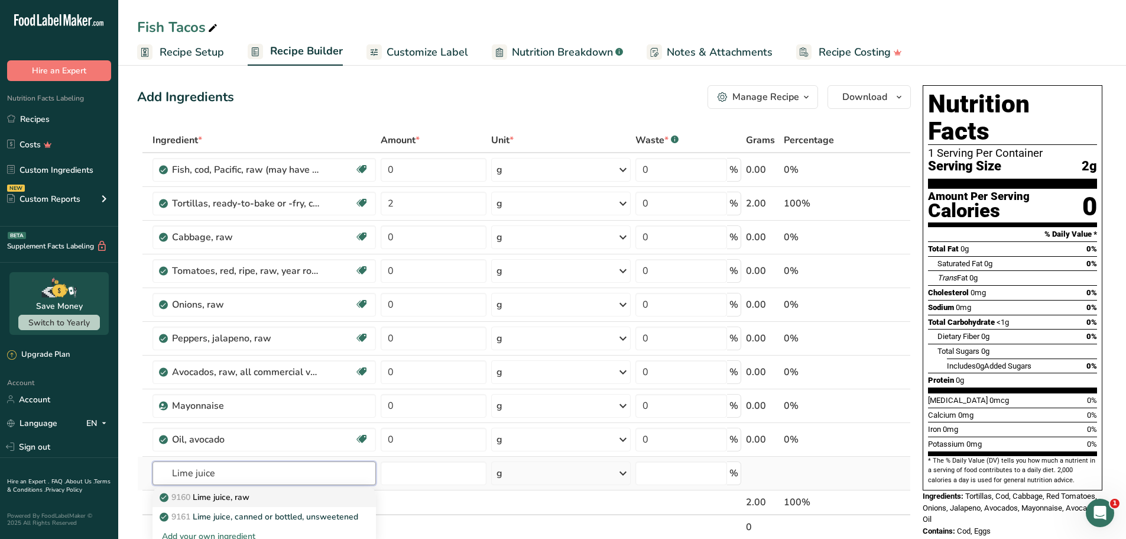
type input "Lime juice"
click at [232, 501] on p "9160 Lime juice, raw" at bounding box center [206, 497] width 88 height 12
type input "Lime juice, raw"
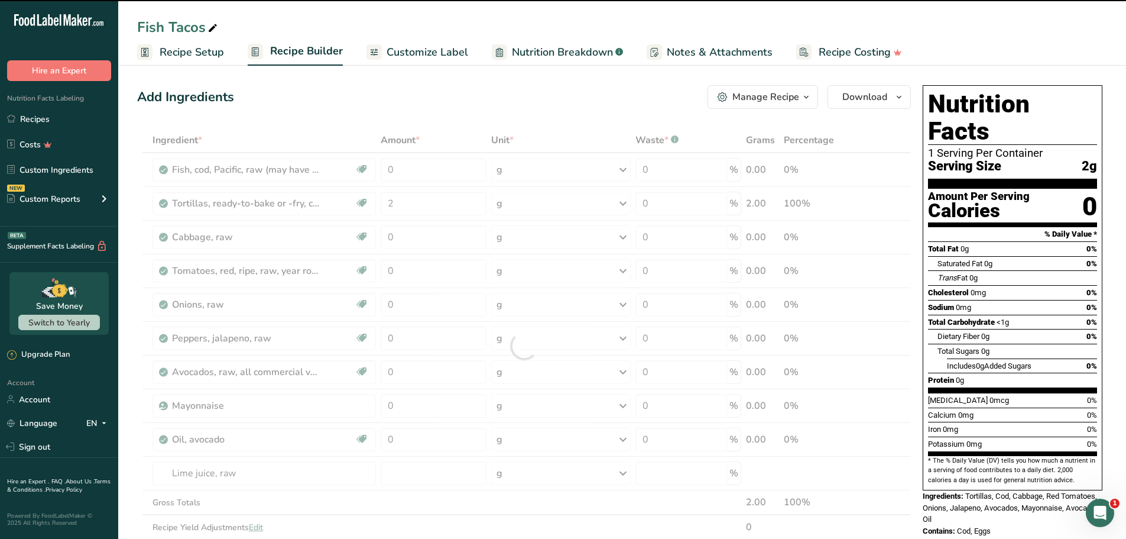
type input "0"
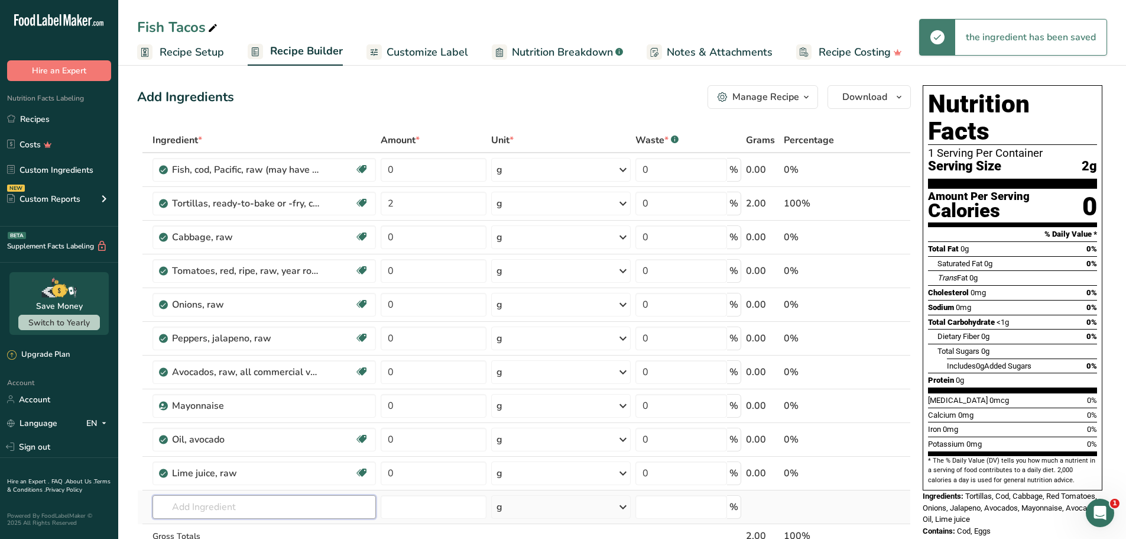
click at [238, 507] on input "text" at bounding box center [265, 507] width 224 height 24
paste input "Garlic"
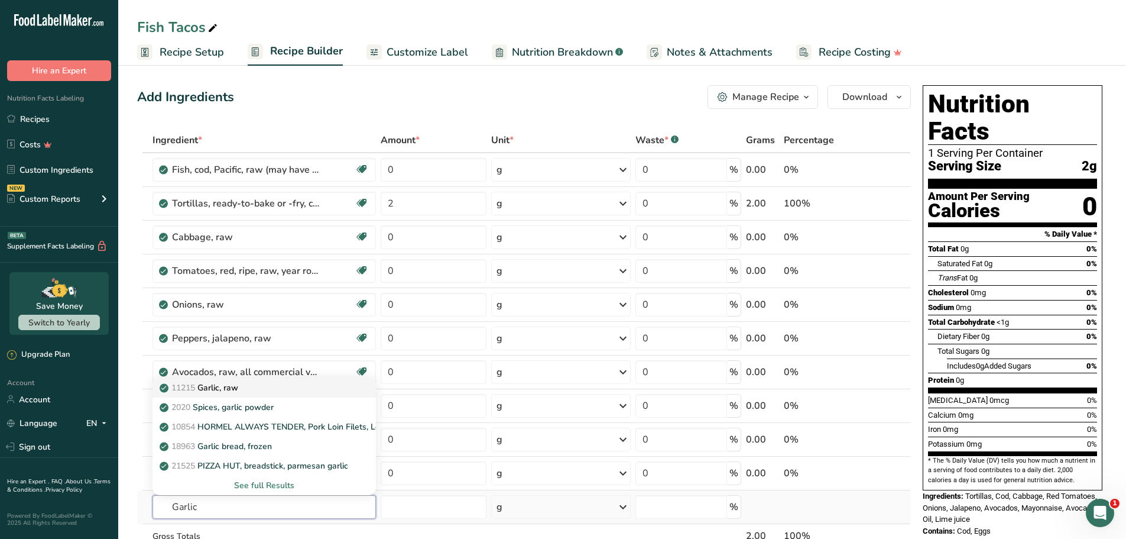
type input "Garlic"
click at [222, 386] on p "11215 Garlic, raw" at bounding box center [200, 387] width 76 height 12
type input "Garlic, raw"
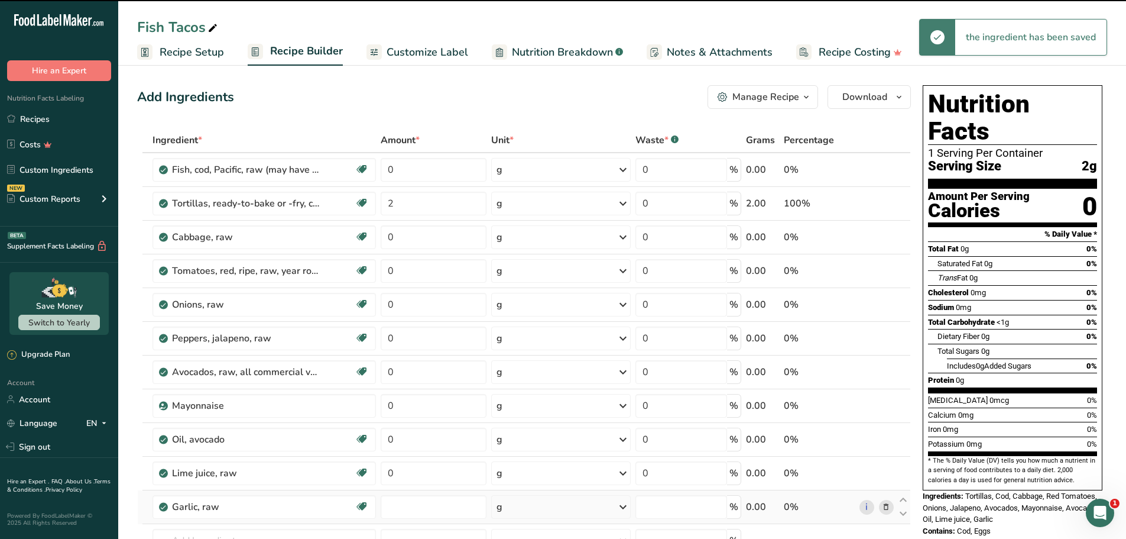
type input "0"
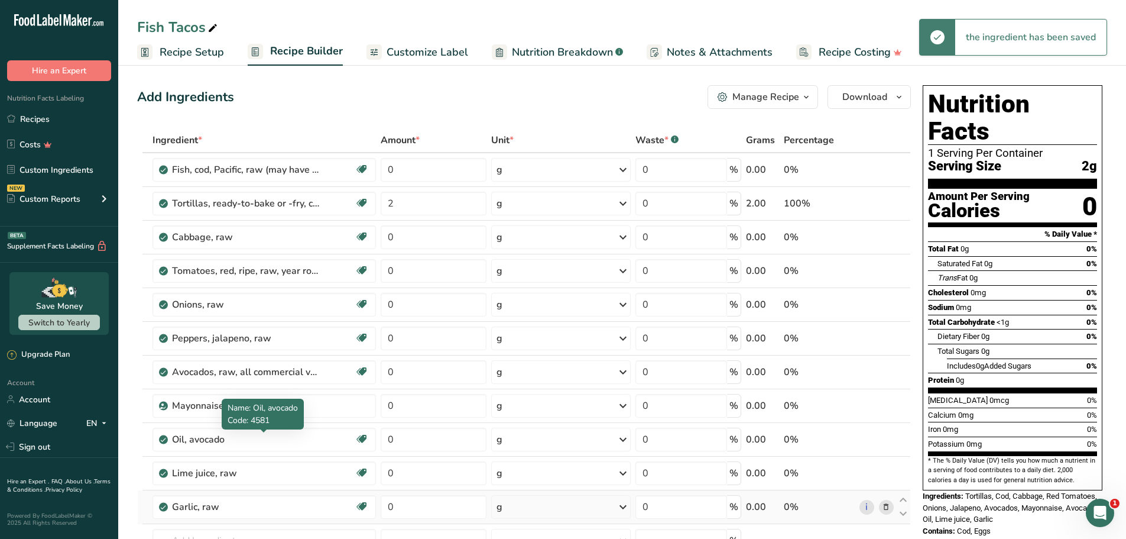
scroll to position [177, 0]
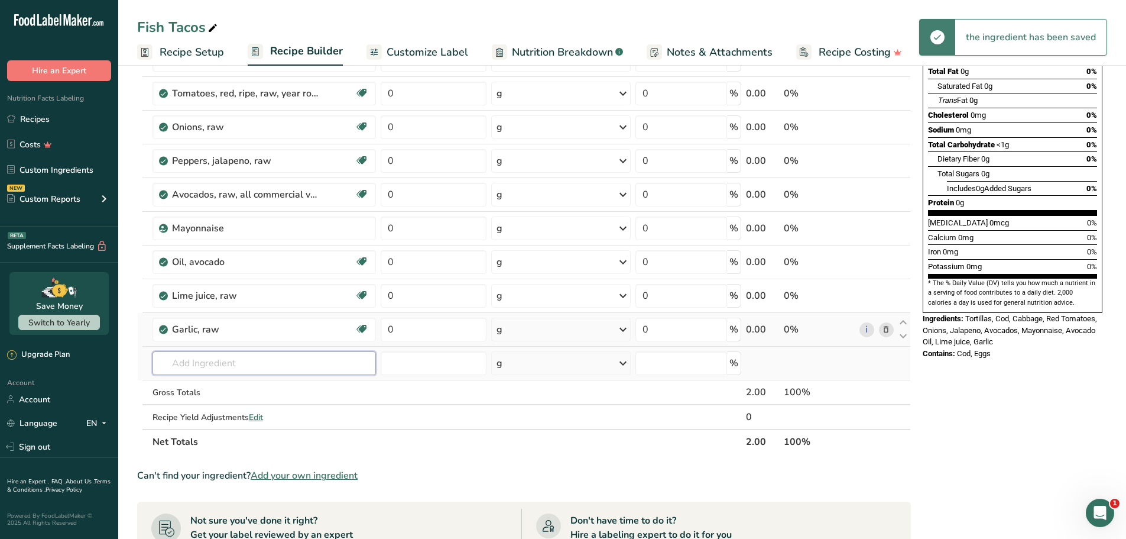
click at [194, 367] on input "text" at bounding box center [265, 363] width 224 height 24
paste input "Paprika"
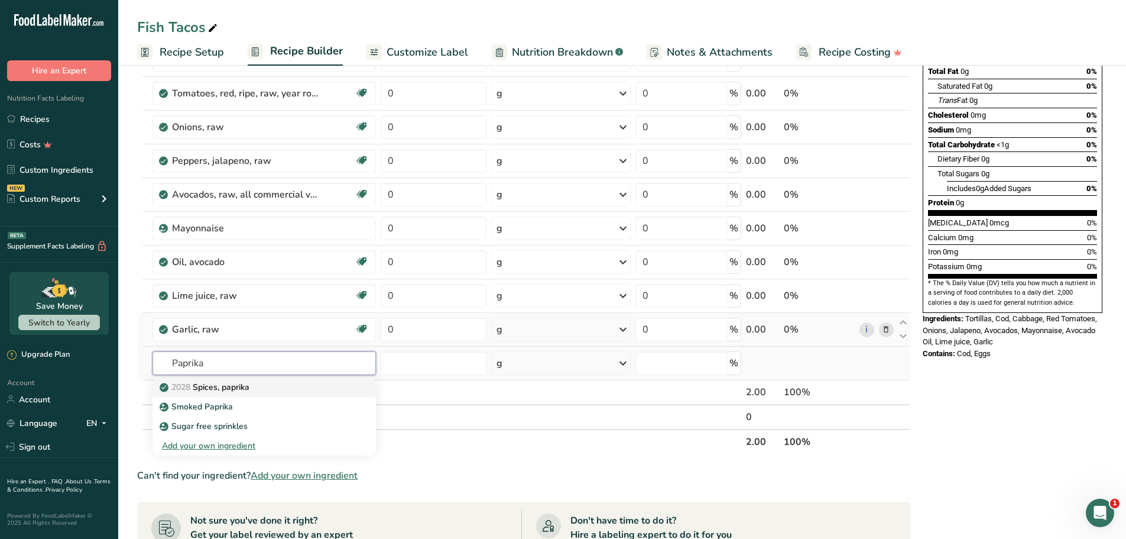
type input "Paprika"
click at [232, 390] on p "2028 Spices, paprika" at bounding box center [206, 387] width 88 height 12
type input "Spices, paprika"
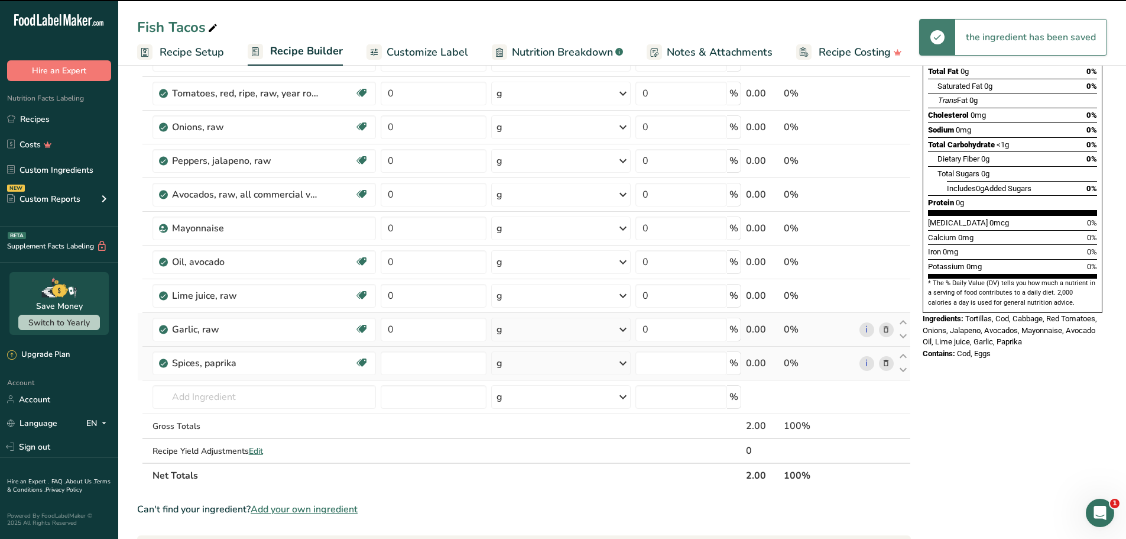
type input "0"
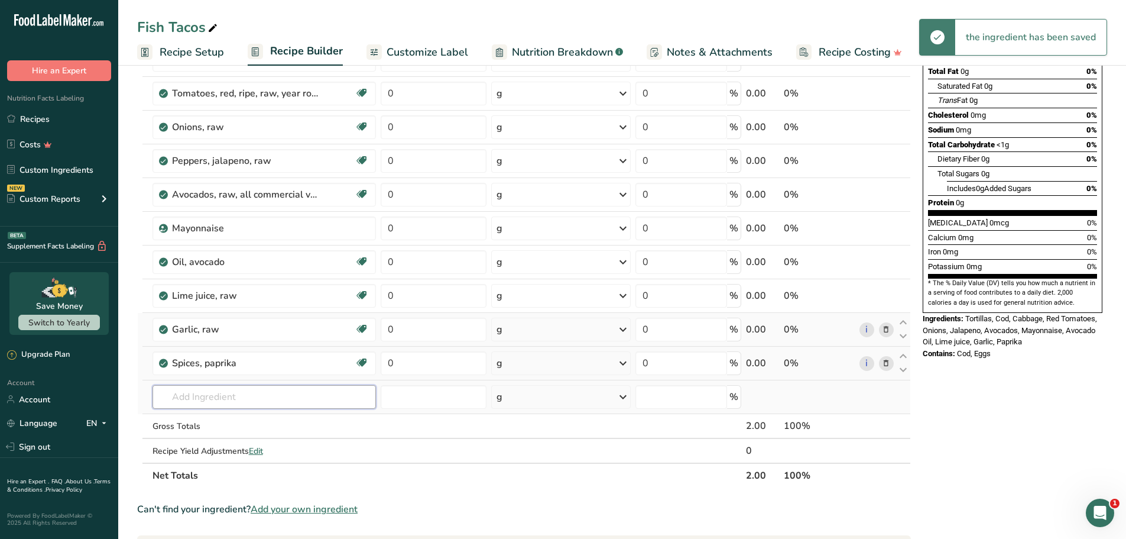
click at [205, 394] on input "text" at bounding box center [265, 397] width 224 height 24
paste input "Tajín"
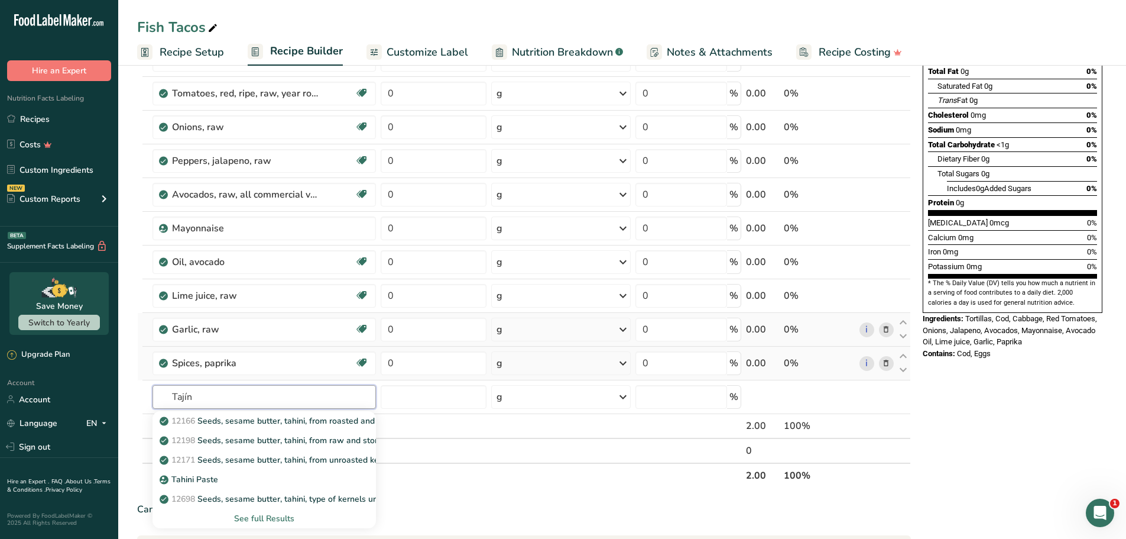
type input "Tajín"
click at [216, 403] on input "text" at bounding box center [265, 397] width 224 height 24
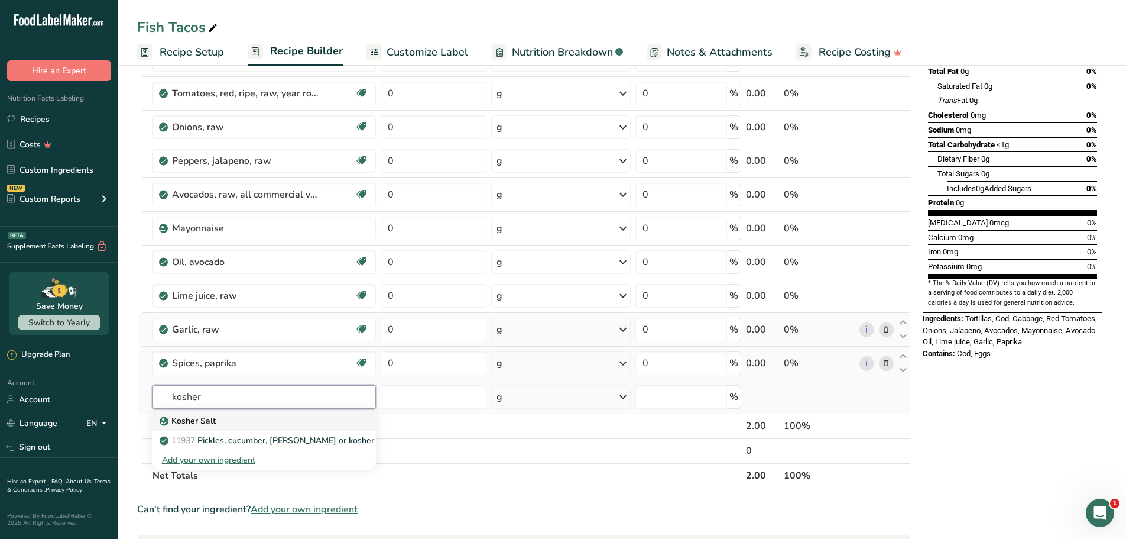
type input "kosher"
click at [188, 414] on link "Kosher Salt" at bounding box center [265, 421] width 224 height 20
type input "Kosher Salt"
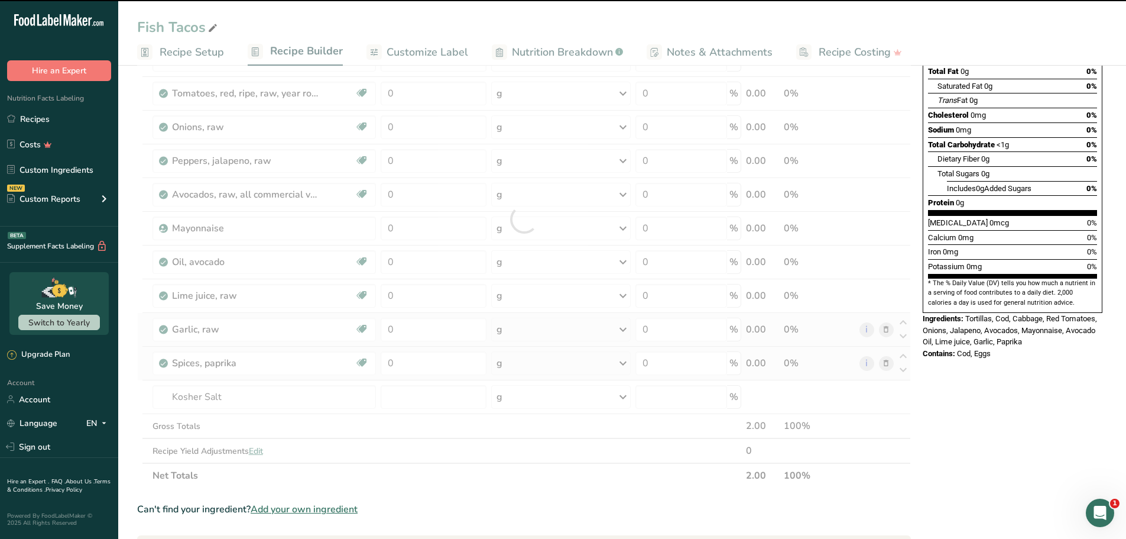
type input "0"
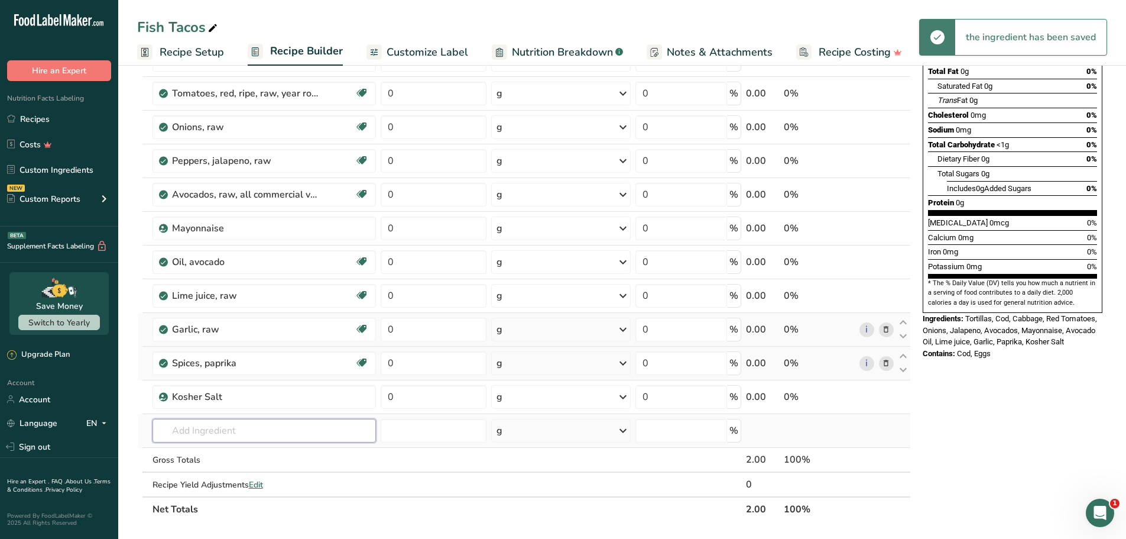
click at [192, 434] on input "text" at bounding box center [265, 431] width 224 height 24
paste input "Pepper"
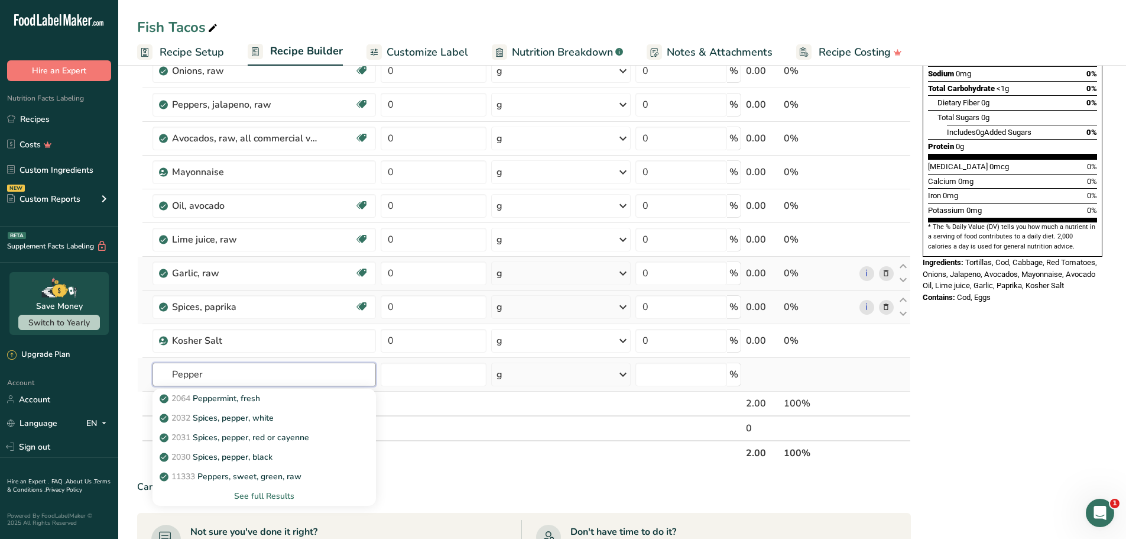
scroll to position [236, 0]
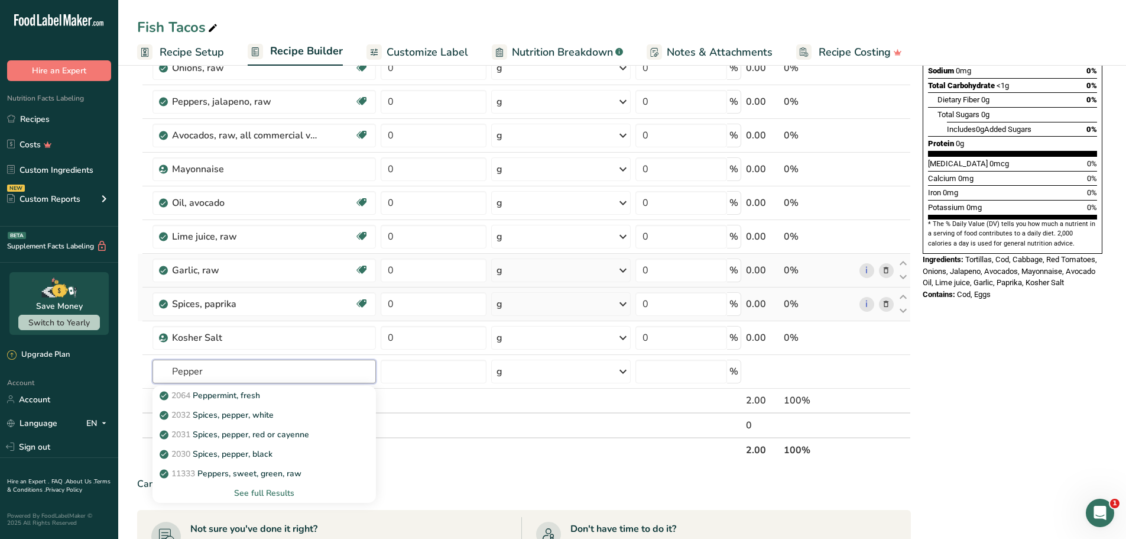
type input "Pepper"
click at [208, 372] on input "text" at bounding box center [265, 371] width 224 height 24
paste input "Spices, pepper, black"
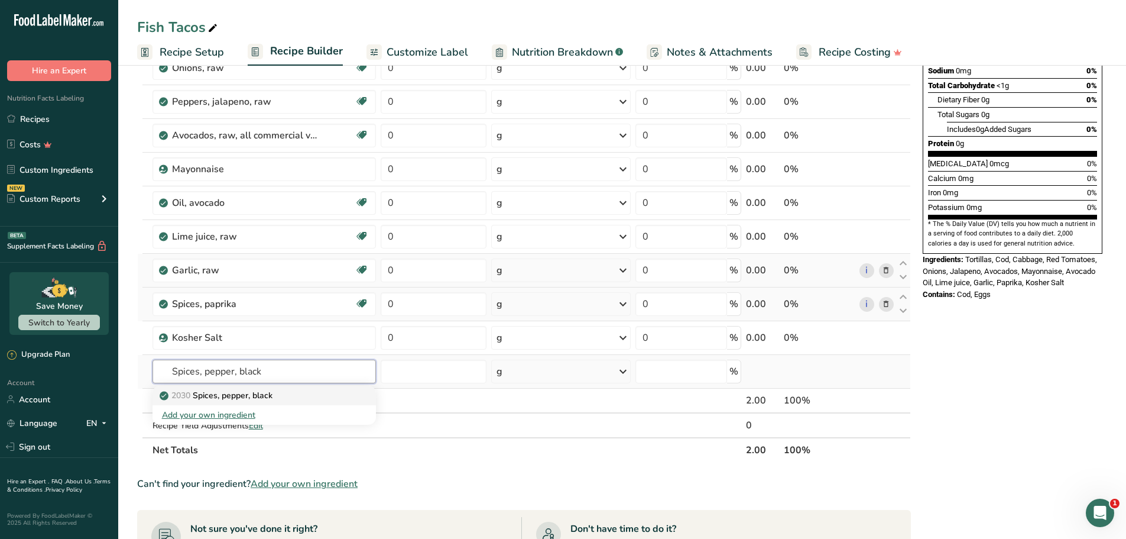
type input "Spices, pepper, black"
click at [218, 391] on p "2030 Spices, pepper, black" at bounding box center [217, 395] width 111 height 12
type input "Spices, pepper, black"
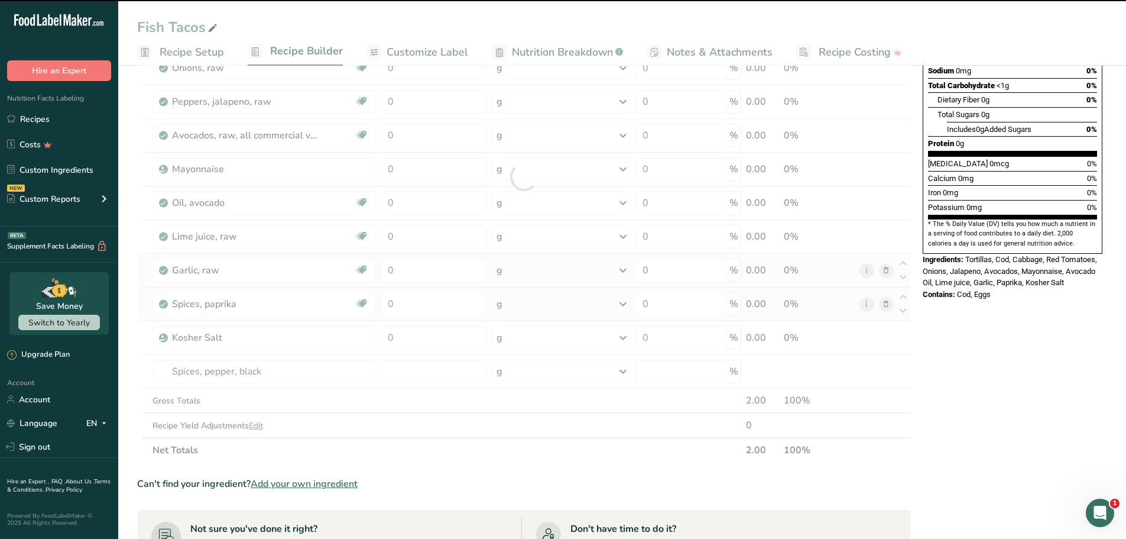
type input "0"
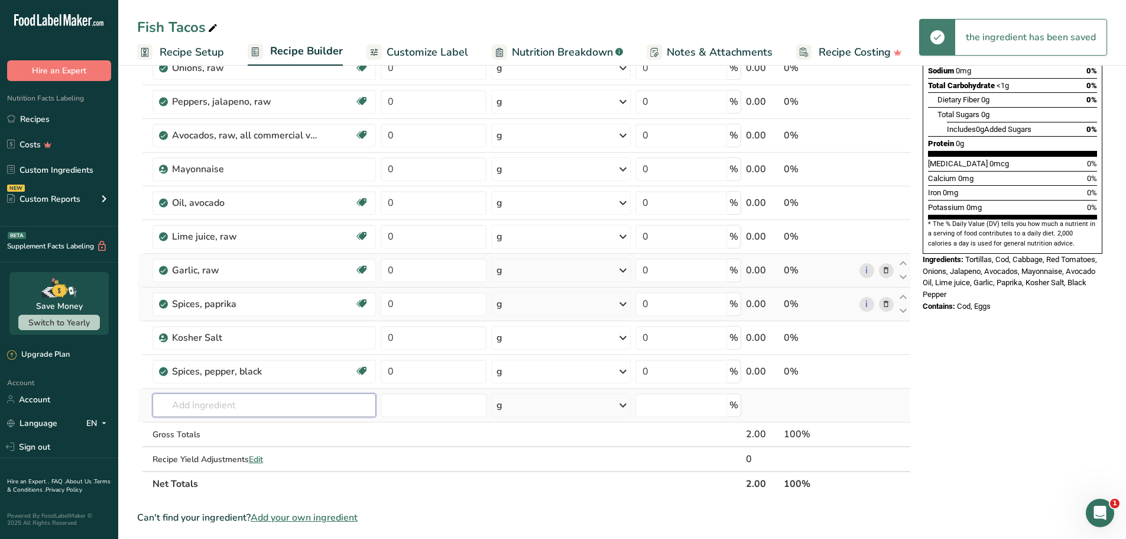
click at [212, 397] on input "text" at bounding box center [265, 405] width 224 height 24
paste input "cilantro"
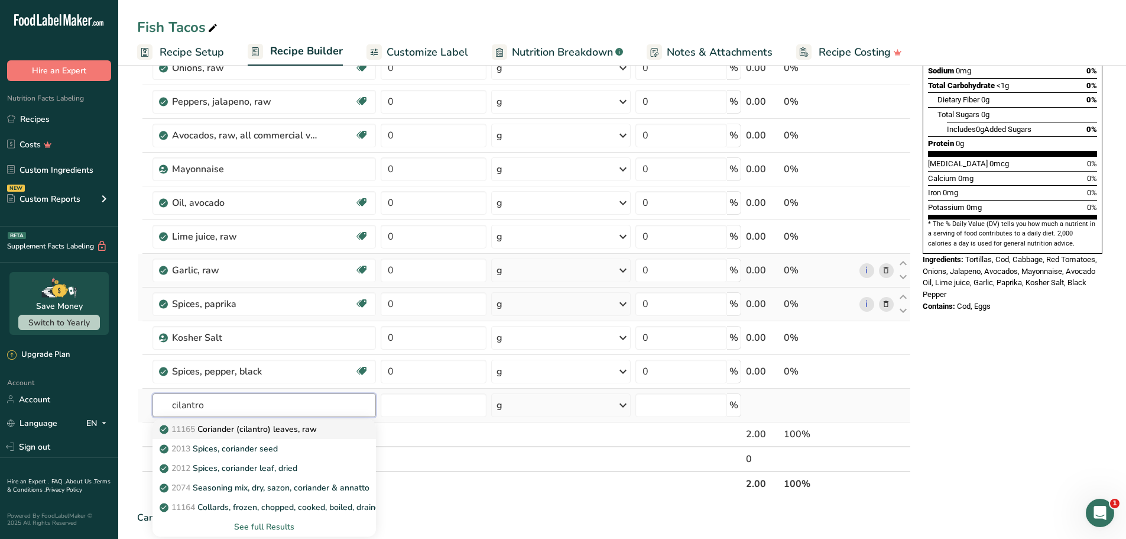
type input "cilantro"
click at [234, 438] on link "11165 Coriander (cilantro) leaves, raw" at bounding box center [265, 429] width 224 height 20
type input "Coriander (cilantro) leaves, raw"
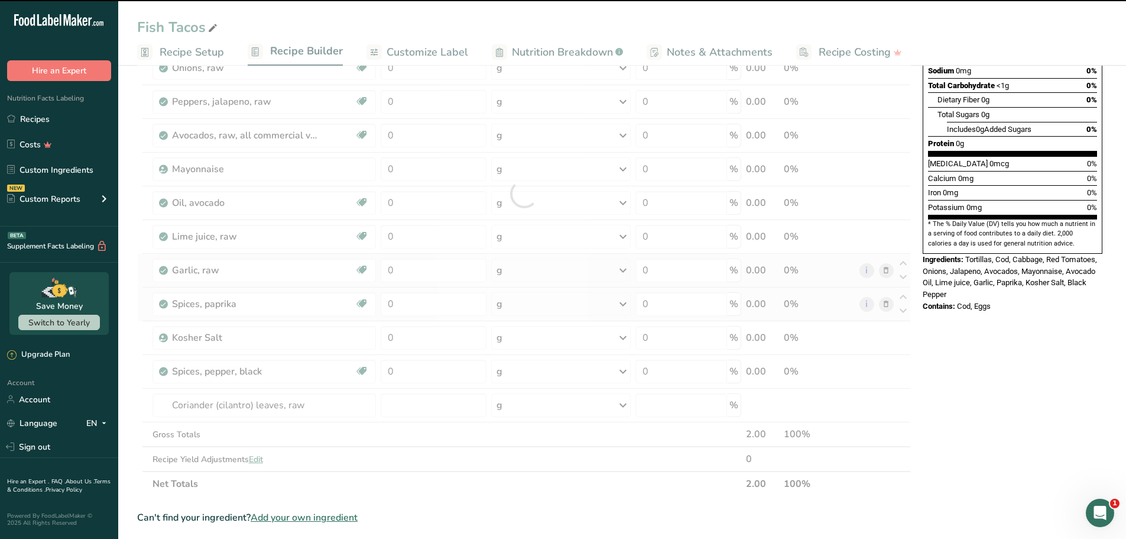
type input "0"
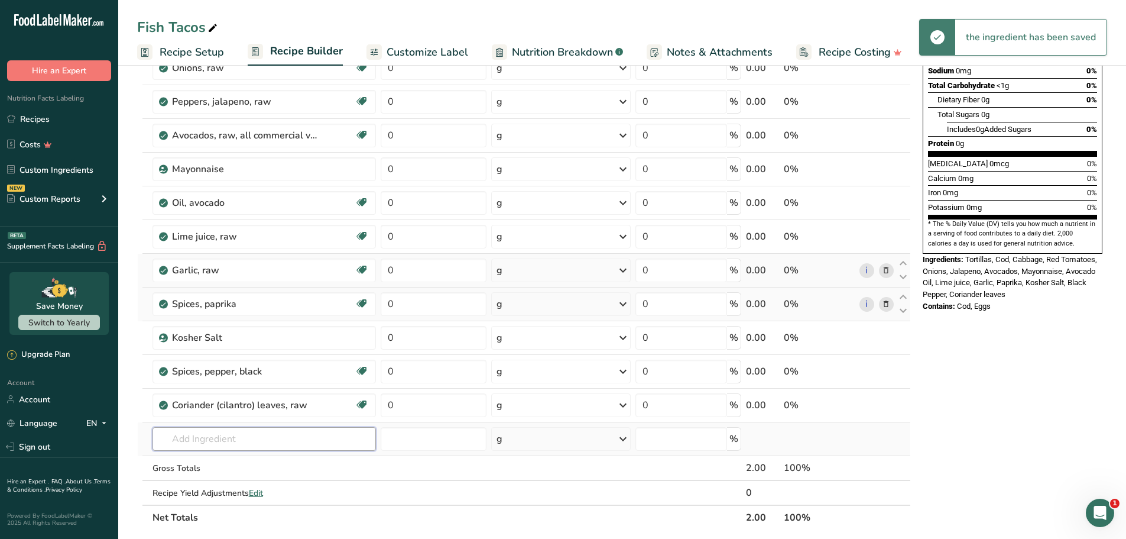
click at [190, 443] on input "text" at bounding box center [265, 439] width 224 height 24
paste input "Queso fresca"
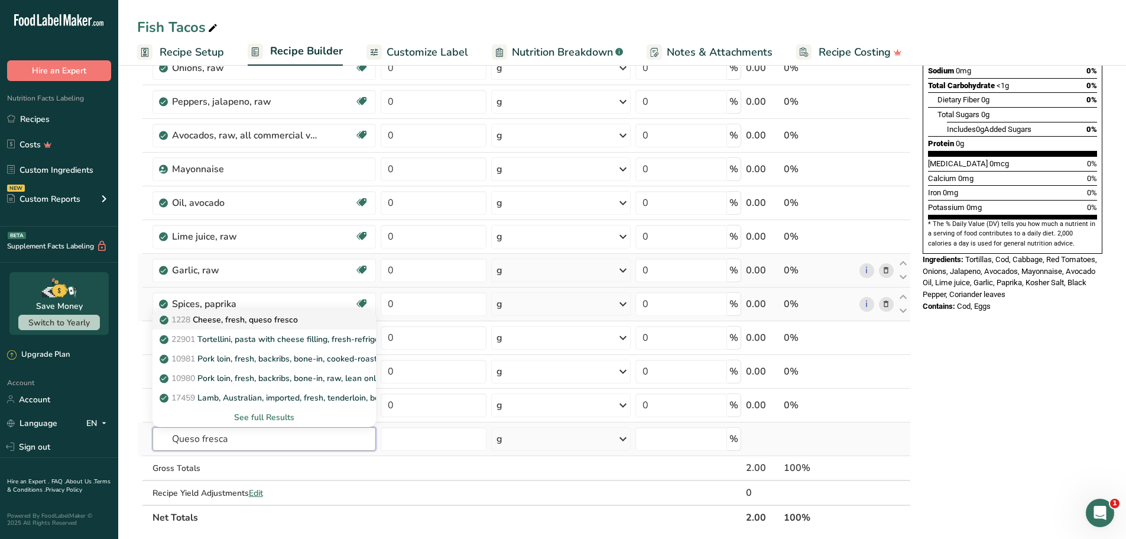
type input "Queso fresca"
click at [244, 319] on p "1228 Cheese, fresh, queso fresco" at bounding box center [230, 319] width 136 height 12
type input "Cheese, fresh, queso fresco"
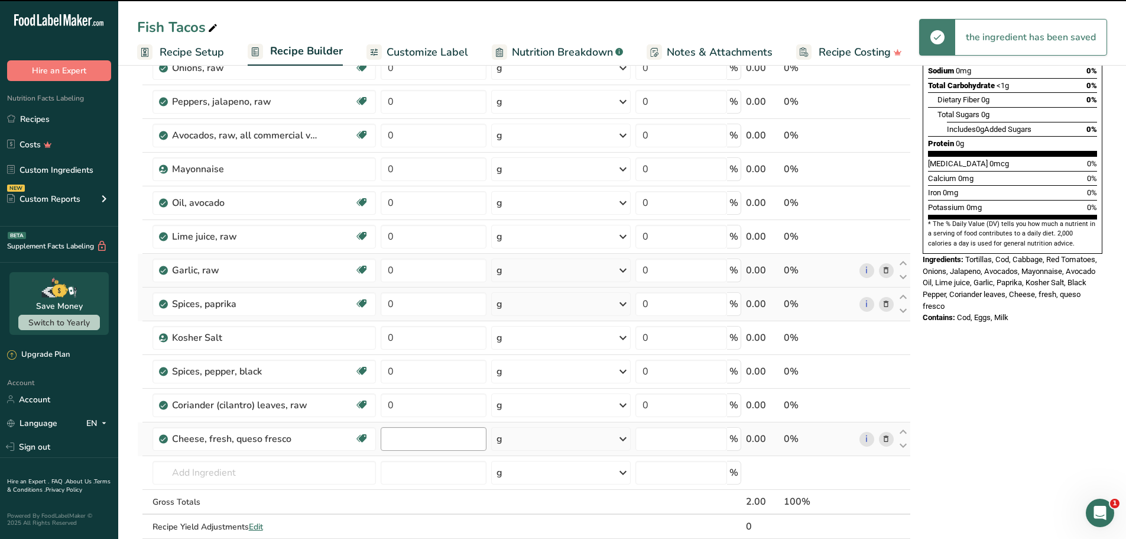
type input "0"
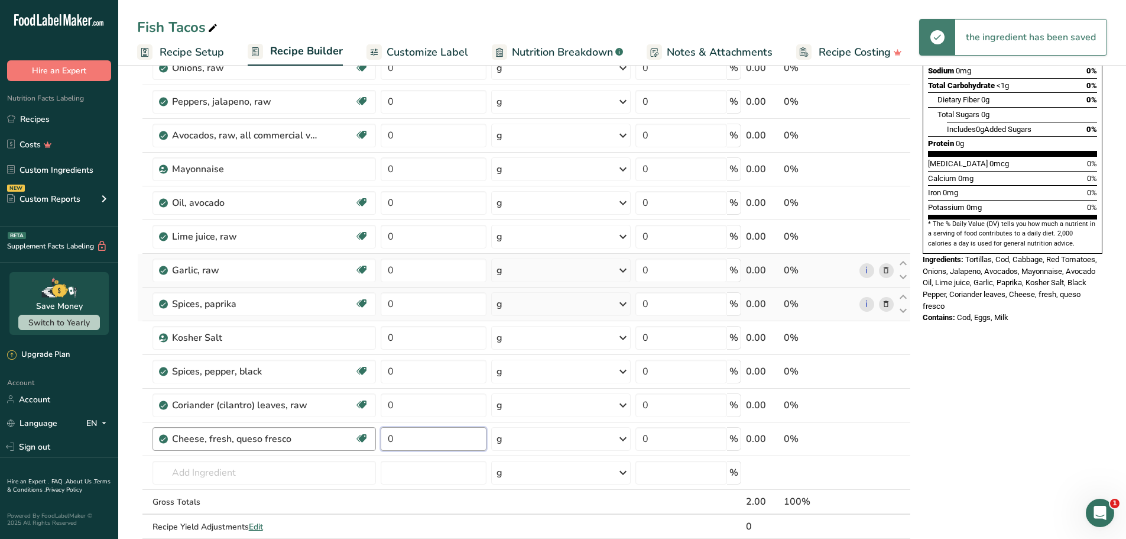
click at [368, 446] on tr "Cheese, fresh, queso fresco Gluten free Vegetarian Soy free 0 g Portions 1 cup,…" at bounding box center [524, 439] width 773 height 34
type input "2"
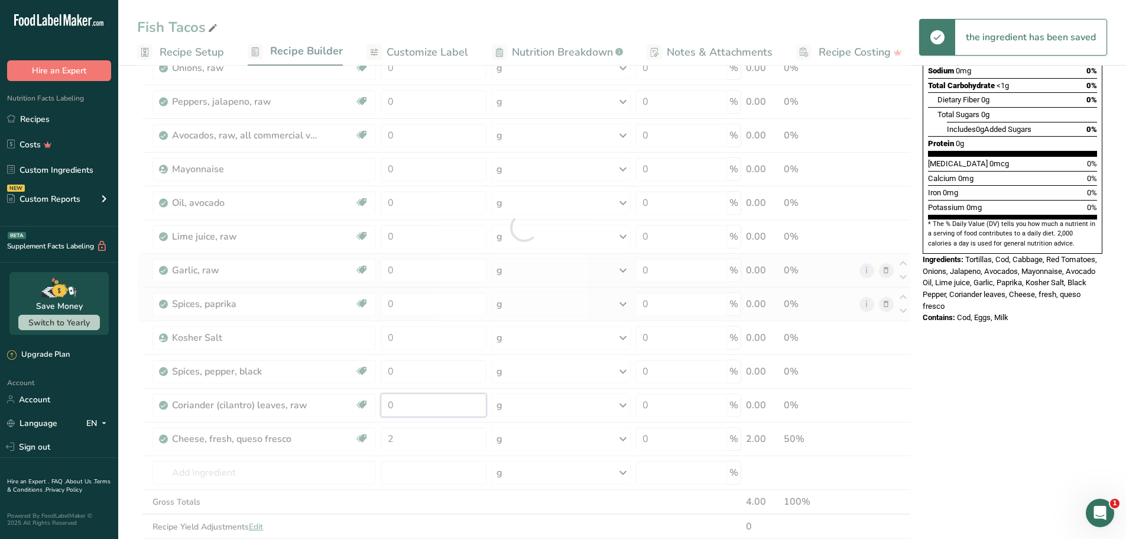
drag, startPoint x: 426, startPoint y: 404, endPoint x: 378, endPoint y: 407, distance: 48.6
click at [378, 407] on div "Ingredient * Amount * Unit * Waste * .a-a{fill:#347362;}.b-a{fill:#fff;} Grams …" at bounding box center [524, 227] width 774 height 672
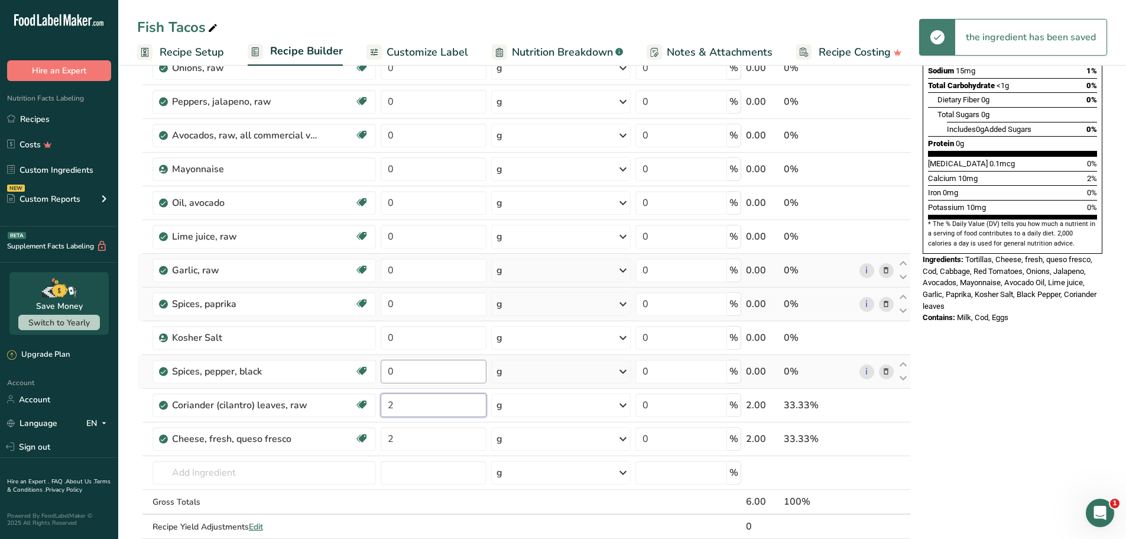
type input "2"
click at [345, 371] on div "Ingredient * Amount * Unit * Waste * .a-a{fill:#347362;}.b-a{fill:#fff;} Grams …" at bounding box center [524, 227] width 774 height 672
type input "2"
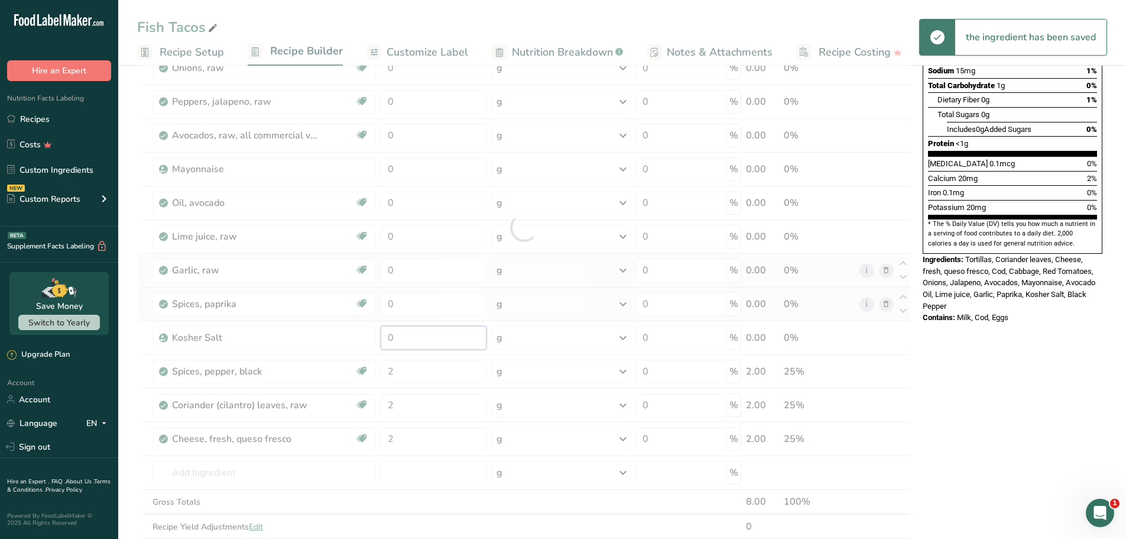
drag, startPoint x: 407, startPoint y: 339, endPoint x: 388, endPoint y: 338, distance: 18.9
click at [388, 338] on div "Ingredient * Amount * Unit * Waste * .a-a{fill:#347362;}.b-a{fill:#fff;} Grams …" at bounding box center [524, 227] width 774 height 672
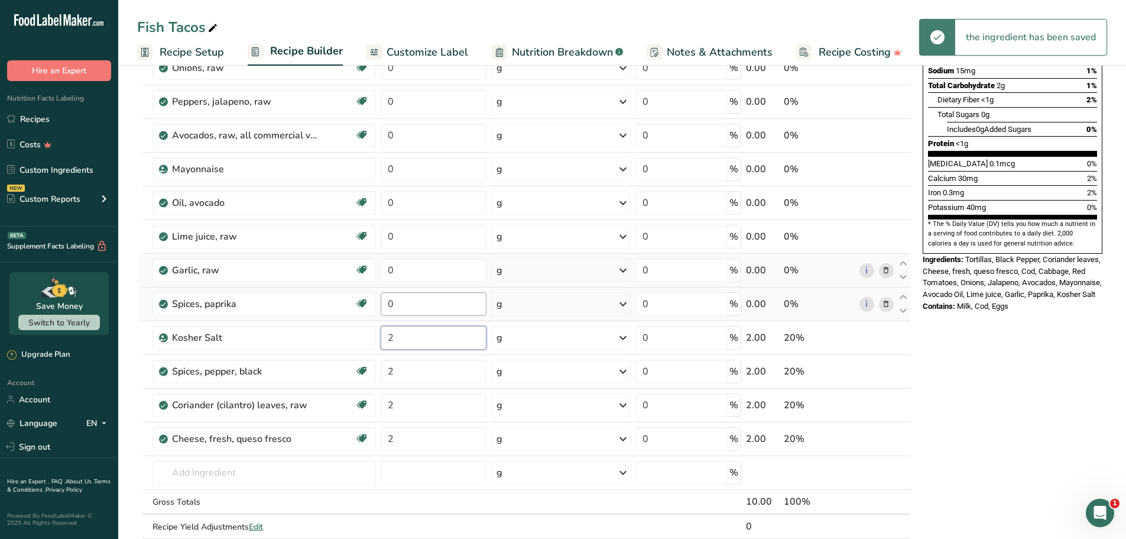
type input "2"
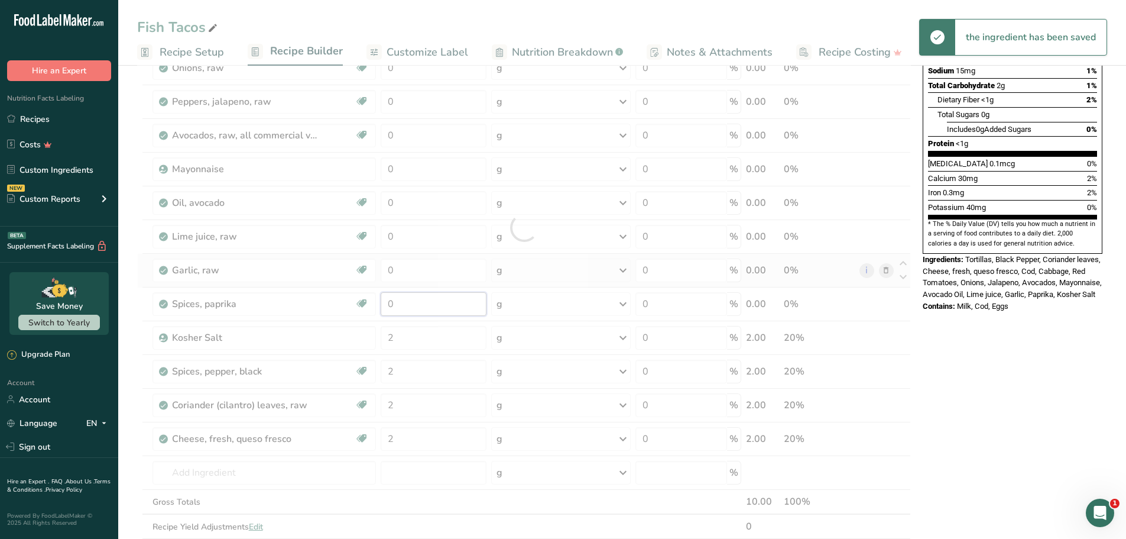
drag, startPoint x: 423, startPoint y: 300, endPoint x: 374, endPoint y: 299, distance: 49.1
click at [374, 299] on div "Ingredient * Amount * Unit * Waste * .a-a{fill:#347362;}.b-a{fill:#fff;} Grams …" at bounding box center [524, 227] width 774 height 672
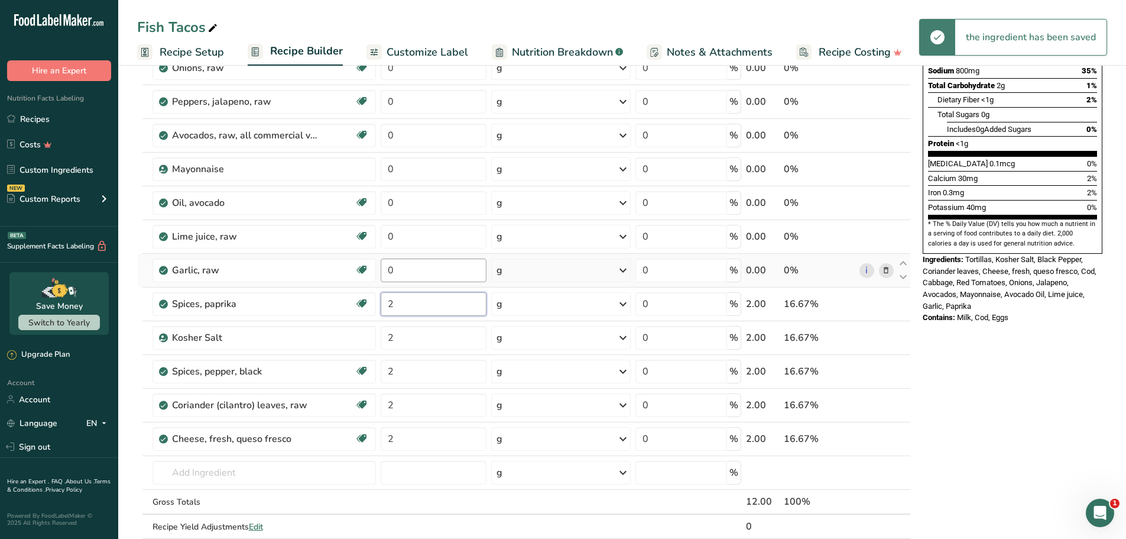
type input "2"
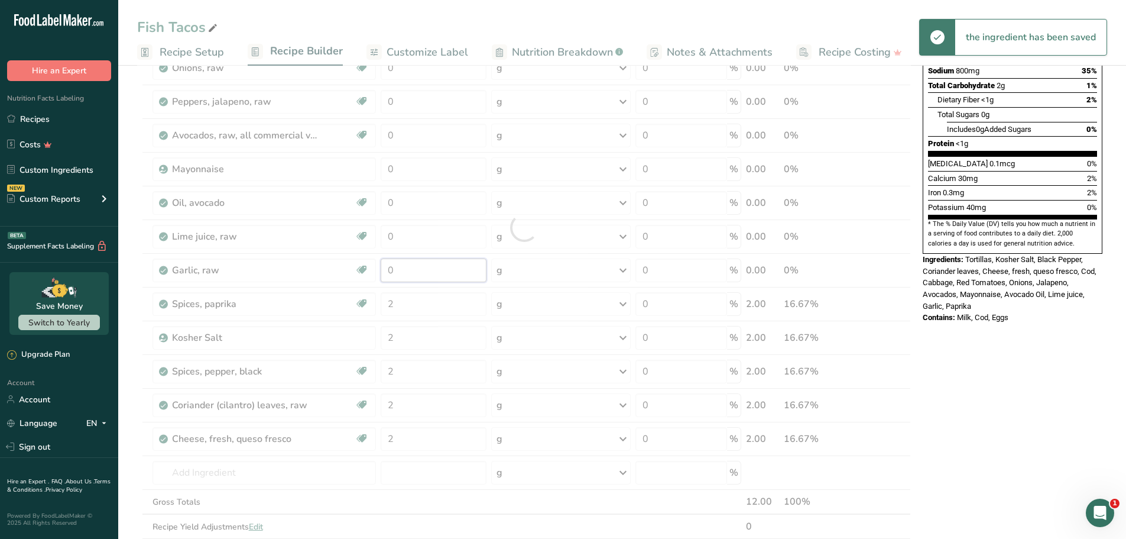
drag, startPoint x: 422, startPoint y: 271, endPoint x: 371, endPoint y: 282, distance: 51.9
click at [367, 275] on div "Ingredient * Amount * Unit * Waste * .a-a{fill:#347362;}.b-a{fill:#fff;} Grams …" at bounding box center [524, 227] width 774 height 672
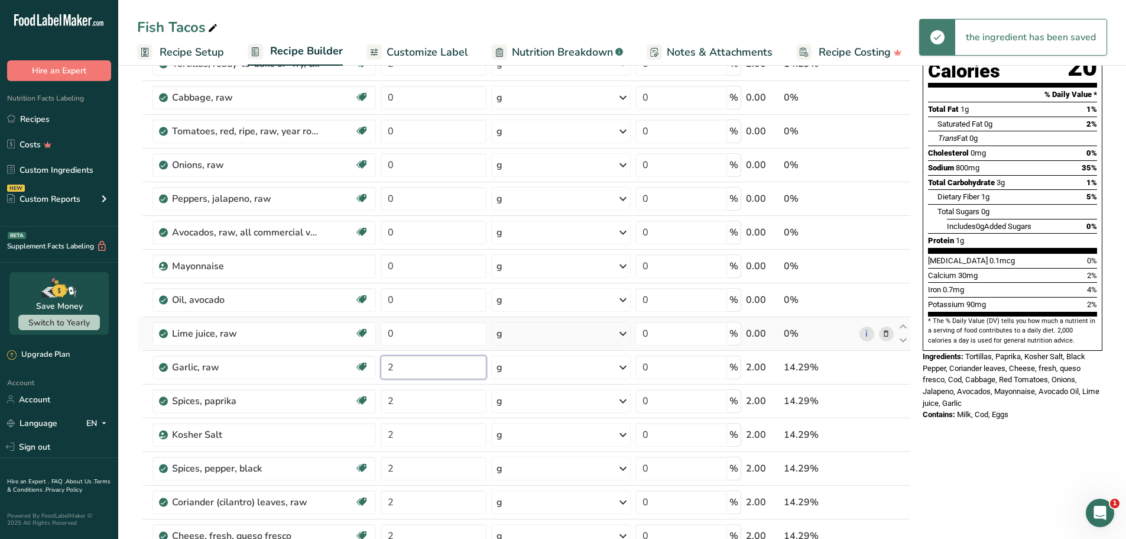
scroll to position [118, 0]
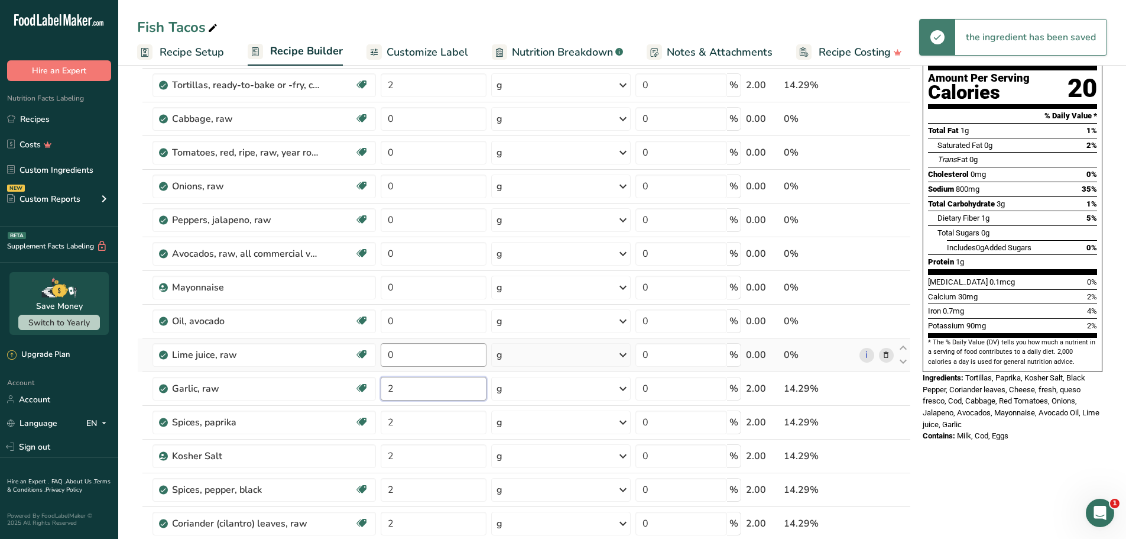
type input "2"
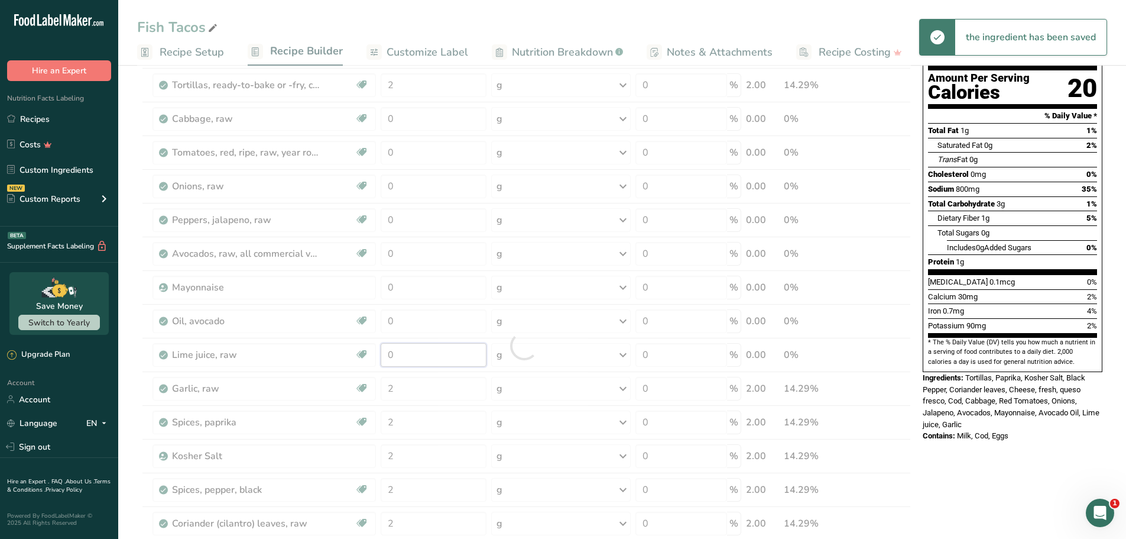
click at [411, 354] on div "Ingredient * Amount * Unit * Waste * .a-a{fill:#347362;}.b-a{fill:#fff;} Grams …" at bounding box center [524, 345] width 774 height 672
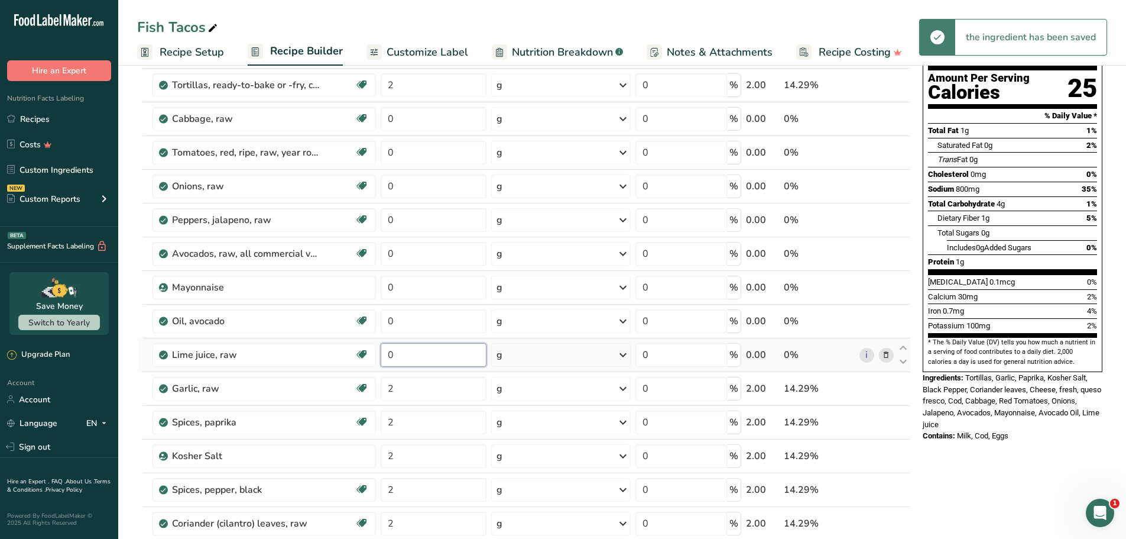
drag, startPoint x: 401, startPoint y: 354, endPoint x: 379, endPoint y: 350, distance: 22.8
click at [364, 353] on tr "Lime juice, raw Dairy free Gluten free Vegan Vegetarian Soy free 0 g Portions 1…" at bounding box center [524, 355] width 773 height 34
type input "1"
click at [421, 312] on div "Ingredient * Amount * Unit * Waste * .a-a{fill:#347362;}.b-a{fill:#fff;} Grams …" at bounding box center [524, 345] width 774 height 672
drag, startPoint x: 417, startPoint y: 320, endPoint x: 364, endPoint y: 319, distance: 53.2
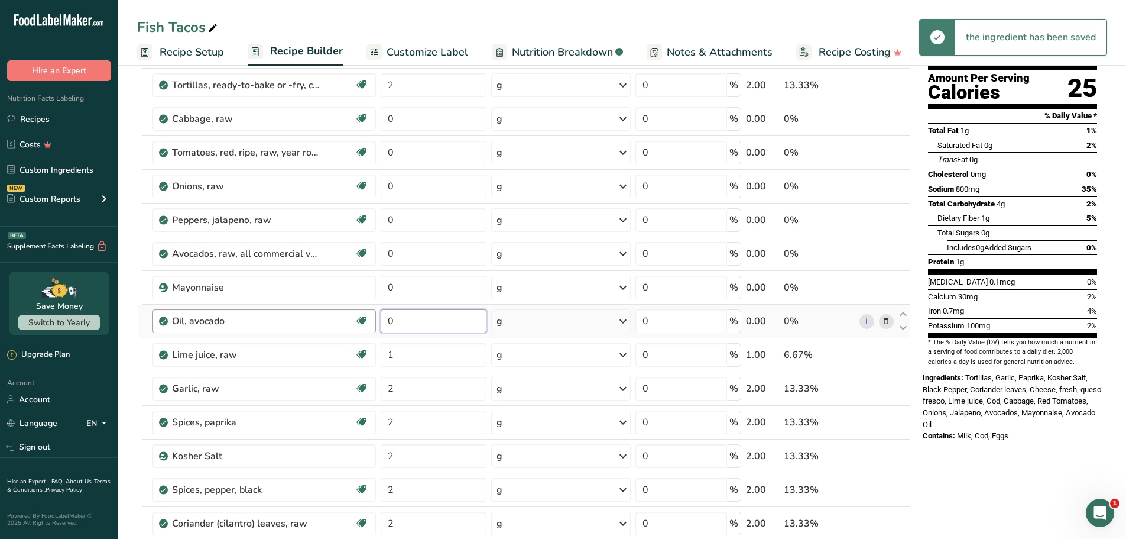
click at [364, 319] on tr "Oil, avocado Dairy free Gluten free Vegan Vegetarian Soy free Source of Healthy…" at bounding box center [524, 321] width 773 height 34
type input "4"
click at [422, 291] on div "Ingredient * Amount * Unit * Waste * .a-a{fill:#347362;}.b-a{fill:#fff;} Grams …" at bounding box center [524, 345] width 774 height 672
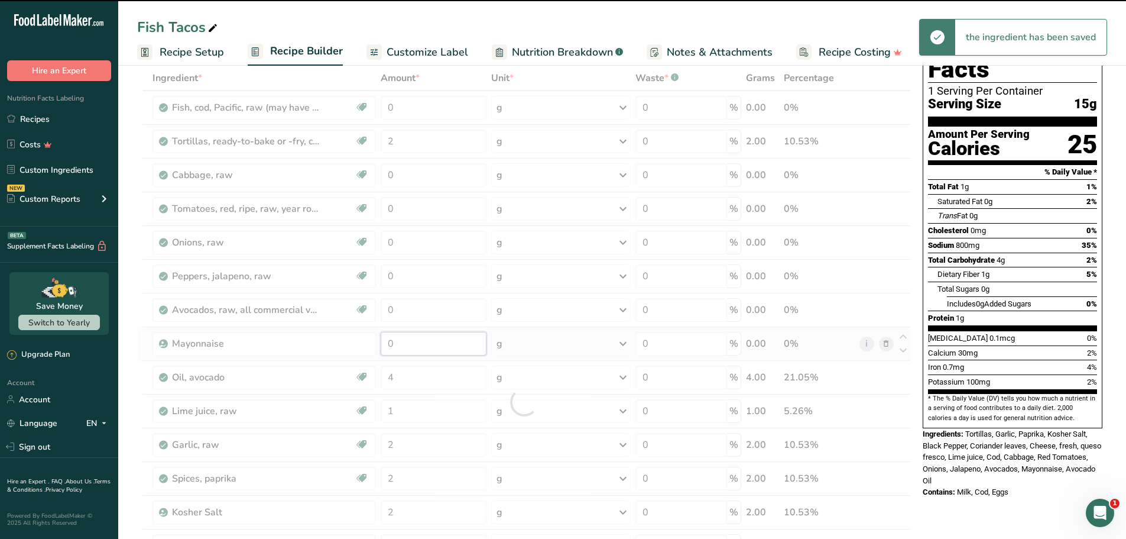
scroll to position [59, 0]
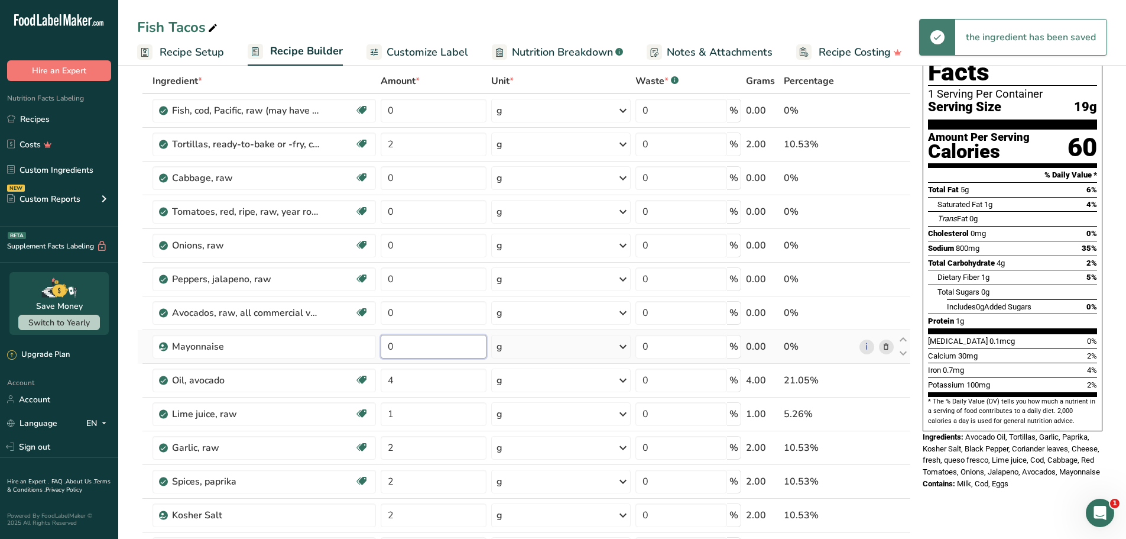
drag, startPoint x: 414, startPoint y: 341, endPoint x: 381, endPoint y: 335, distance: 34.2
click at [383, 337] on input "0" at bounding box center [433, 347] width 105 height 24
type input "1"
click at [403, 316] on div "Ingredient * Amount * Unit * Waste * .a-a{fill:#347362;}.b-a{fill:#fff;} Grams …" at bounding box center [524, 405] width 774 height 672
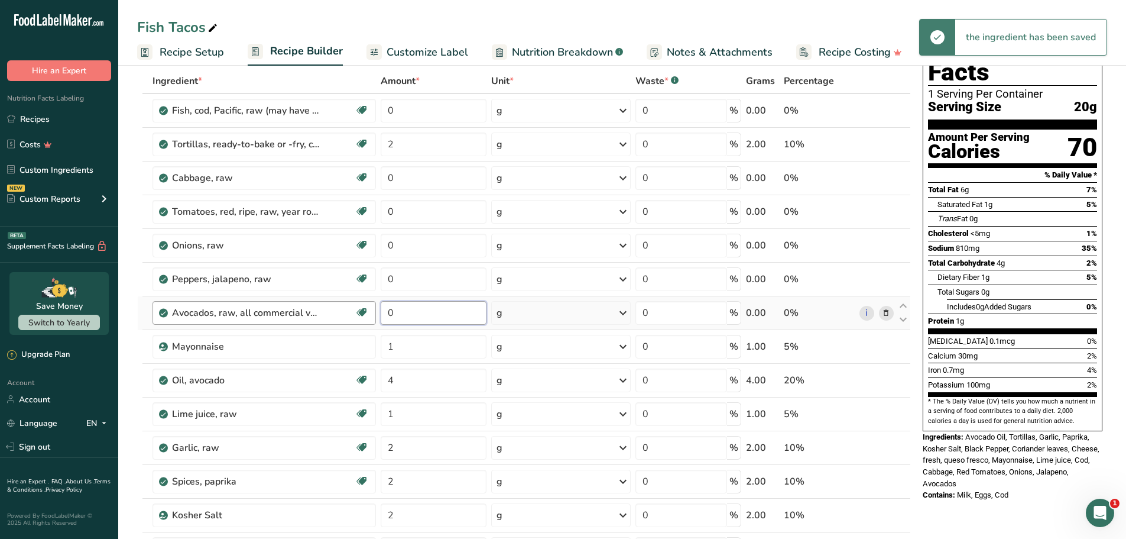
drag, startPoint x: 404, startPoint y: 318, endPoint x: 375, endPoint y: 313, distance: 29.5
click at [377, 315] on tr "Avocados, raw, all commercial varieties Source of Antioxidants Dairy free Glute…" at bounding box center [524, 313] width 773 height 34
type input "1"
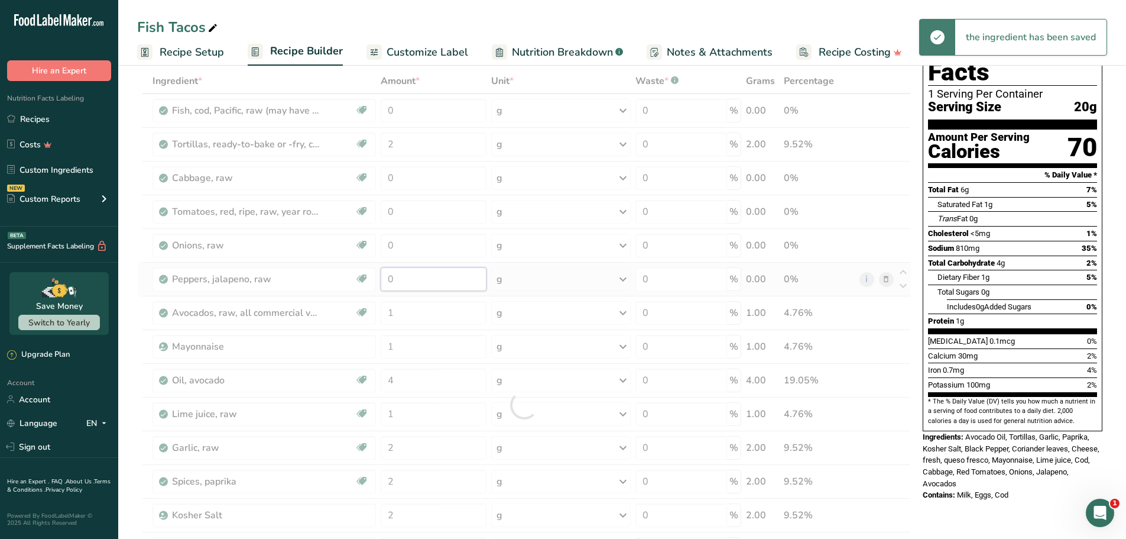
click at [414, 269] on div "Ingredient * Amount * Unit * Waste * .a-a{fill:#347362;}.b-a{fill:#fff;} Grams …" at bounding box center [524, 405] width 774 height 672
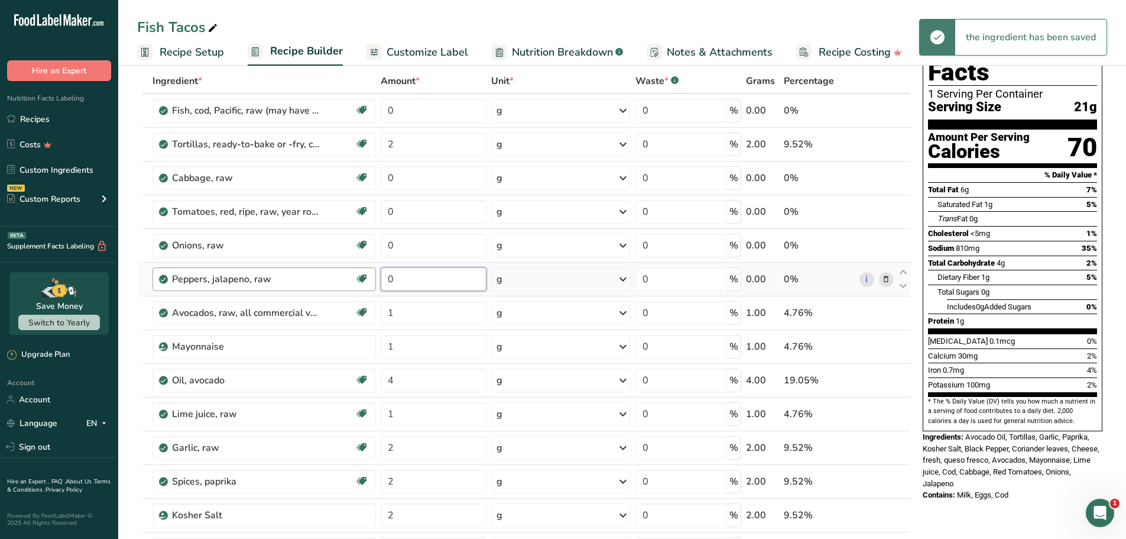
drag, startPoint x: 415, startPoint y: 278, endPoint x: 358, endPoint y: 273, distance: 57.5
click at [358, 273] on tr "Peppers, jalapeno, raw Dairy free Gluten free Vegan Vegetarian Soy free 0 g Por…" at bounding box center [524, 280] width 773 height 34
type input "1"
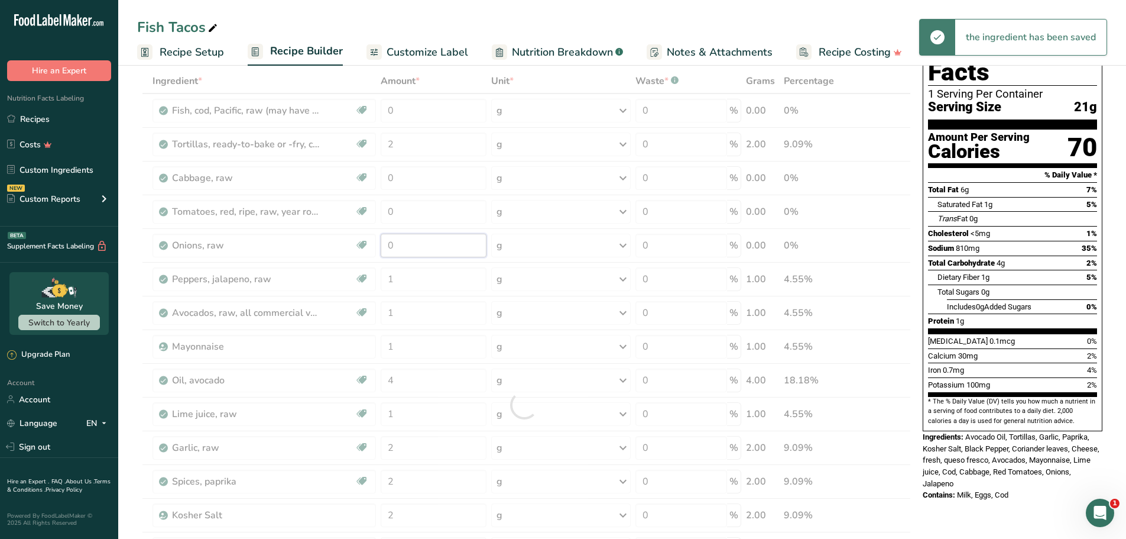
drag, startPoint x: 420, startPoint y: 255, endPoint x: 419, endPoint y: 249, distance: 6.2
click at [420, 250] on div "Ingredient * Amount * Unit * Waste * .a-a{fill:#347362;}.b-a{fill:#fff;} Grams …" at bounding box center [524, 405] width 774 height 672
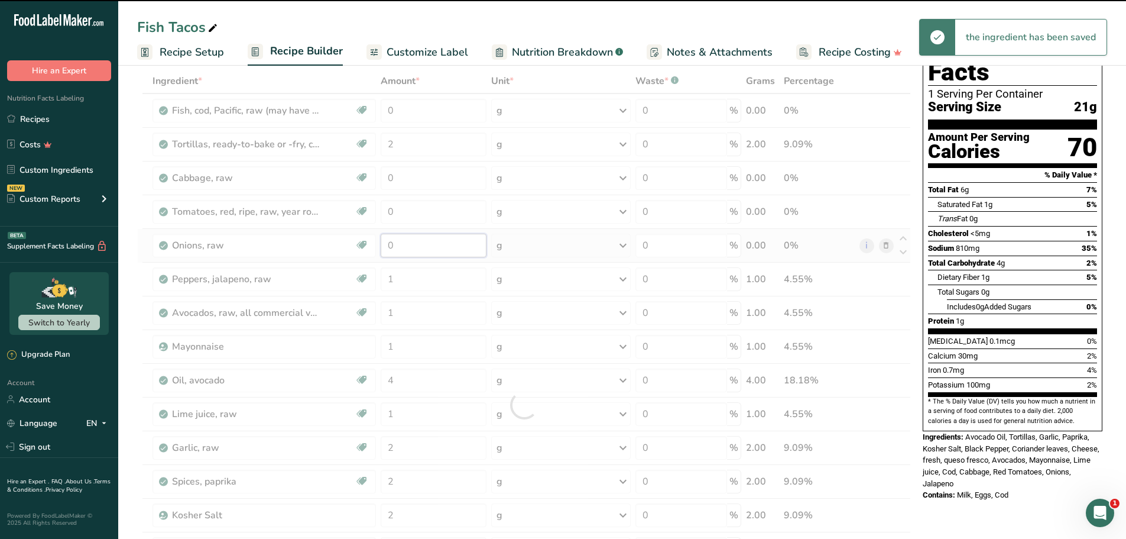
click at [393, 239] on input "0" at bounding box center [433, 246] width 105 height 24
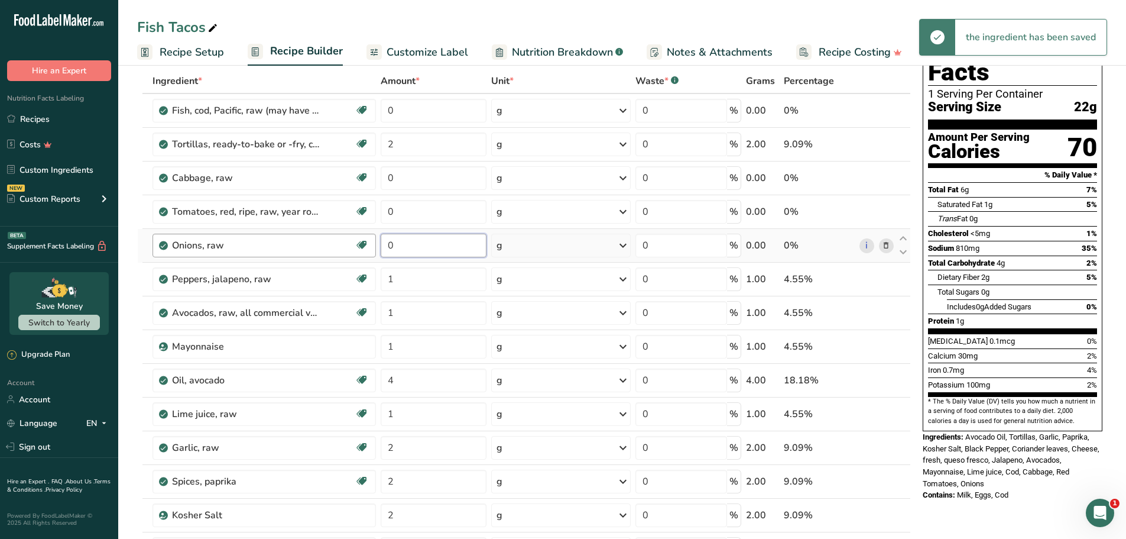
drag, startPoint x: 413, startPoint y: 244, endPoint x: 364, endPoint y: 245, distance: 49.1
click at [367, 246] on tr "Onions, raw Source of Antioxidants Prebiotic Effect Dairy free Gluten free Vega…" at bounding box center [524, 246] width 773 height 34
type input "1"
click at [409, 208] on div "Ingredient * Amount * Unit * Waste * .a-a{fill:#347362;}.b-a{fill:#fff;} Grams …" at bounding box center [524, 405] width 774 height 672
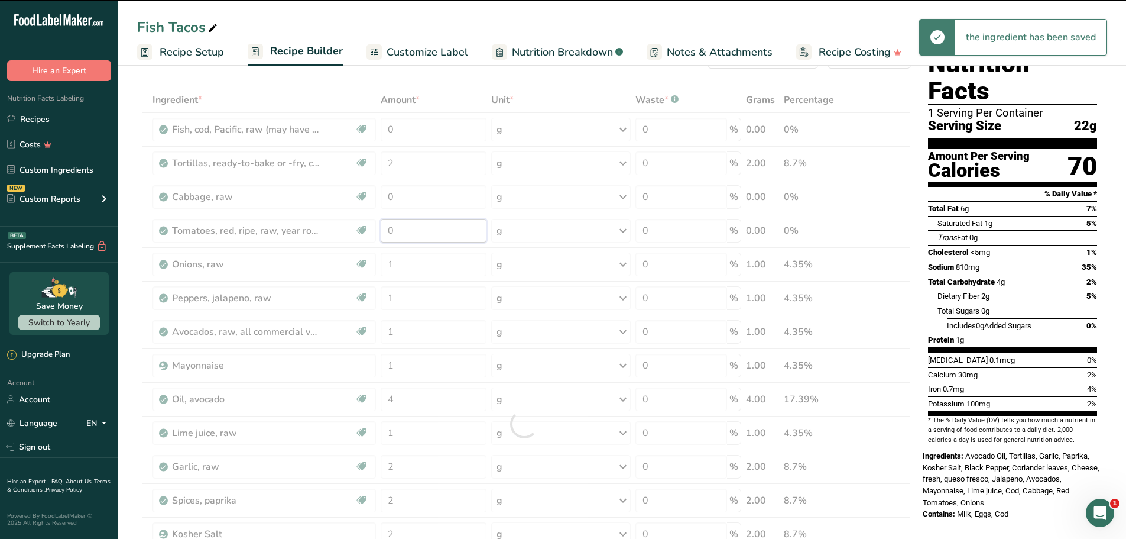
scroll to position [0, 0]
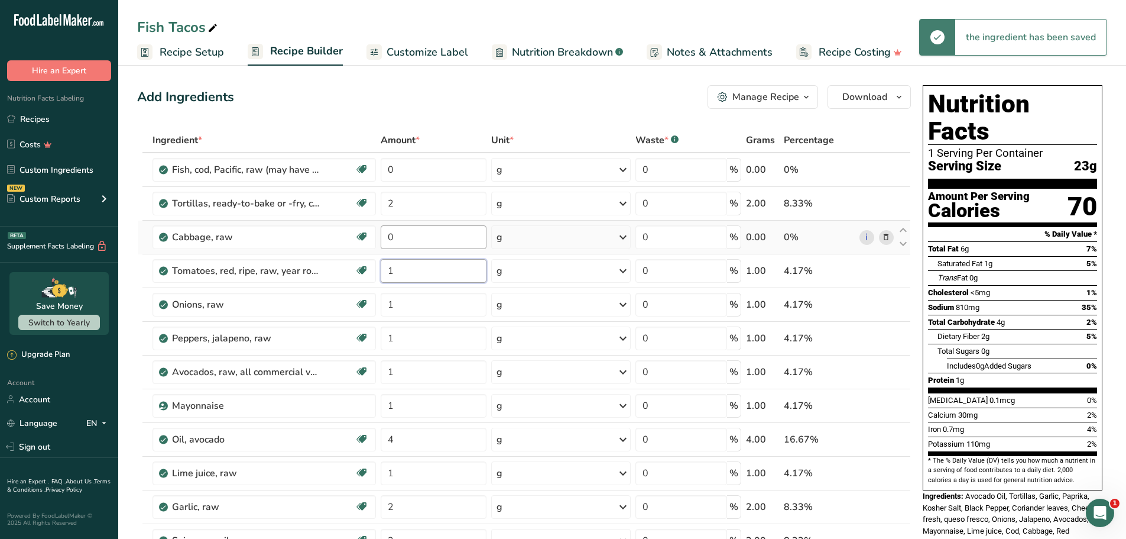
type input "1"
click at [419, 229] on div "Ingredient * Amount * Unit * Waste * .a-a{fill:#347362;}.b-a{fill:#fff;} Grams …" at bounding box center [524, 464] width 774 height 672
drag, startPoint x: 426, startPoint y: 236, endPoint x: 377, endPoint y: 235, distance: 49.7
click at [383, 235] on input "0" at bounding box center [433, 237] width 105 height 24
type input "1"
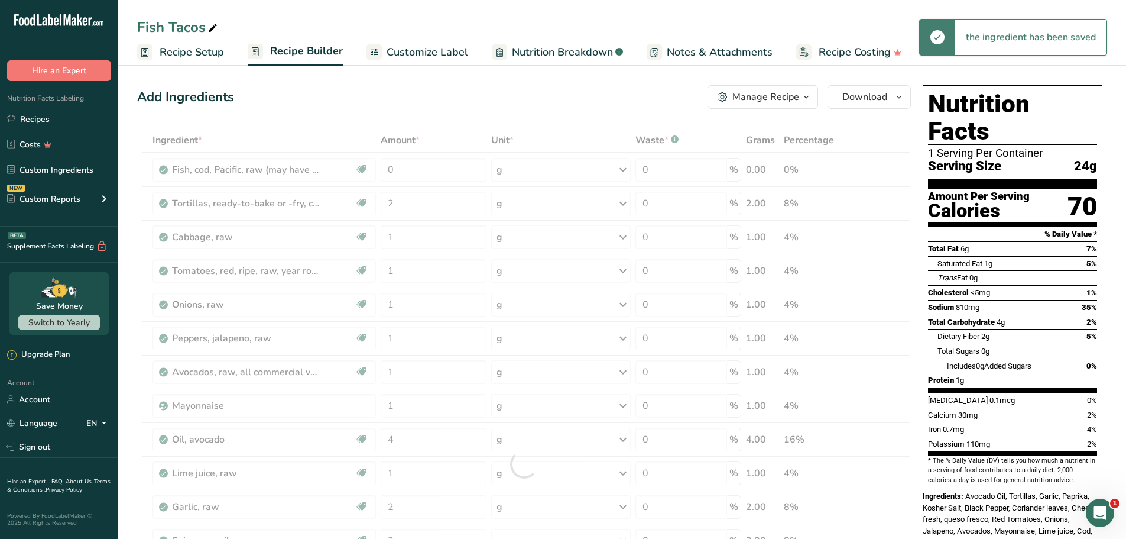
click at [493, 108] on div "Add Ingredients Manage Recipe Delete Recipe Duplicate Recipe Scale Recipe Save …" at bounding box center [524, 97] width 774 height 24
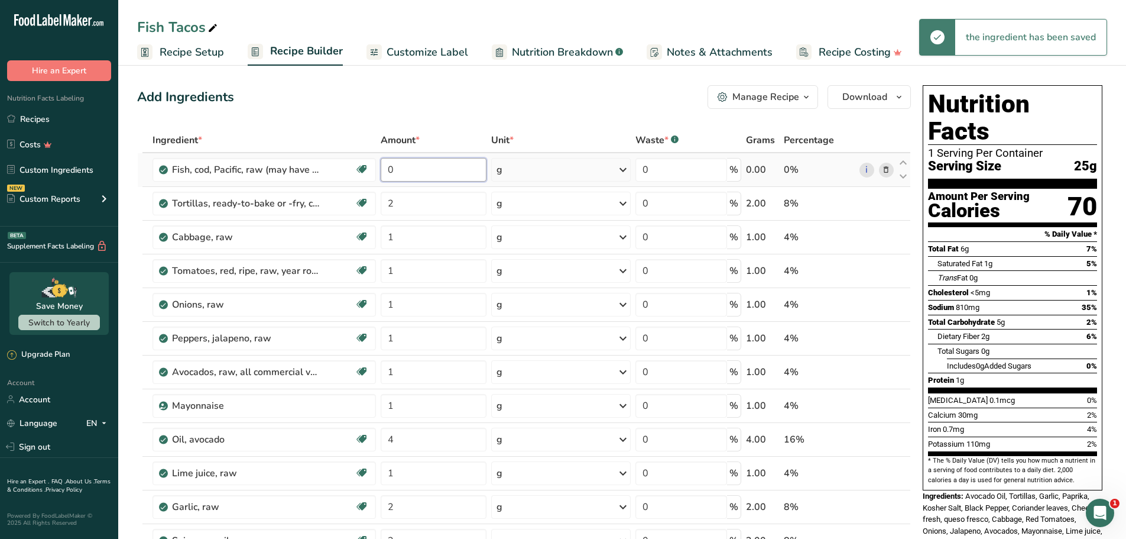
drag, startPoint x: 420, startPoint y: 165, endPoint x: 391, endPoint y: 176, distance: 30.9
click at [391, 176] on input "0" at bounding box center [433, 170] width 105 height 24
click at [526, 173] on div "Ingredient * Amount * Unit * Waste * .a-a{fill:#347362;}.b-a{fill:#fff;} Grams …" at bounding box center [524, 464] width 774 height 672
click at [527, 169] on div "g" at bounding box center [561, 170] width 140 height 24
click at [516, 315] on div "See more" at bounding box center [547, 316] width 99 height 12
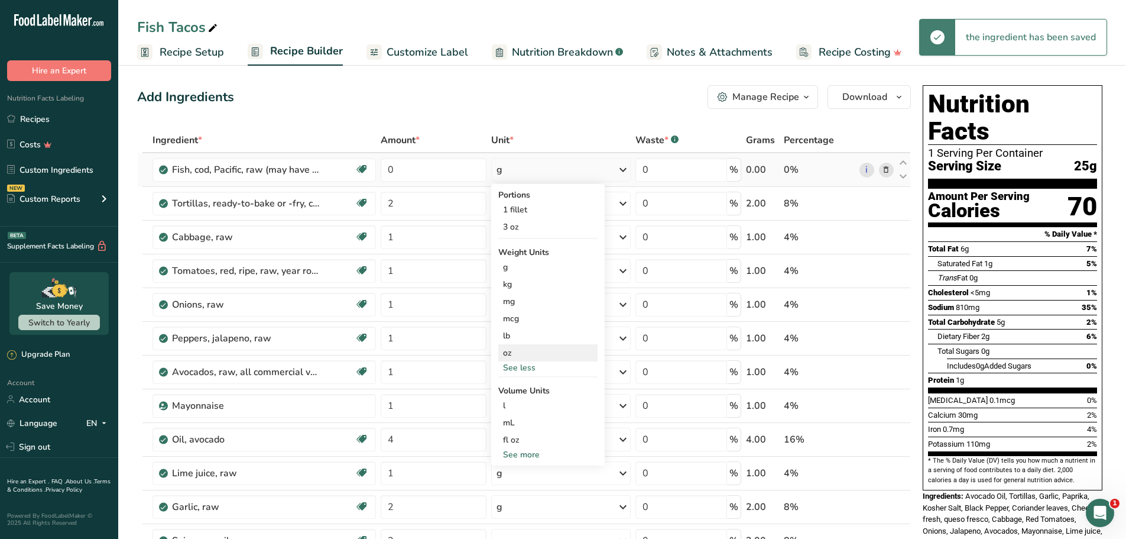
click at [513, 354] on div "oz" at bounding box center [547, 352] width 99 height 17
click at [531, 204] on div "g" at bounding box center [561, 204] width 140 height 24
click at [520, 361] on div "See more" at bounding box center [561, 362] width 126 height 12
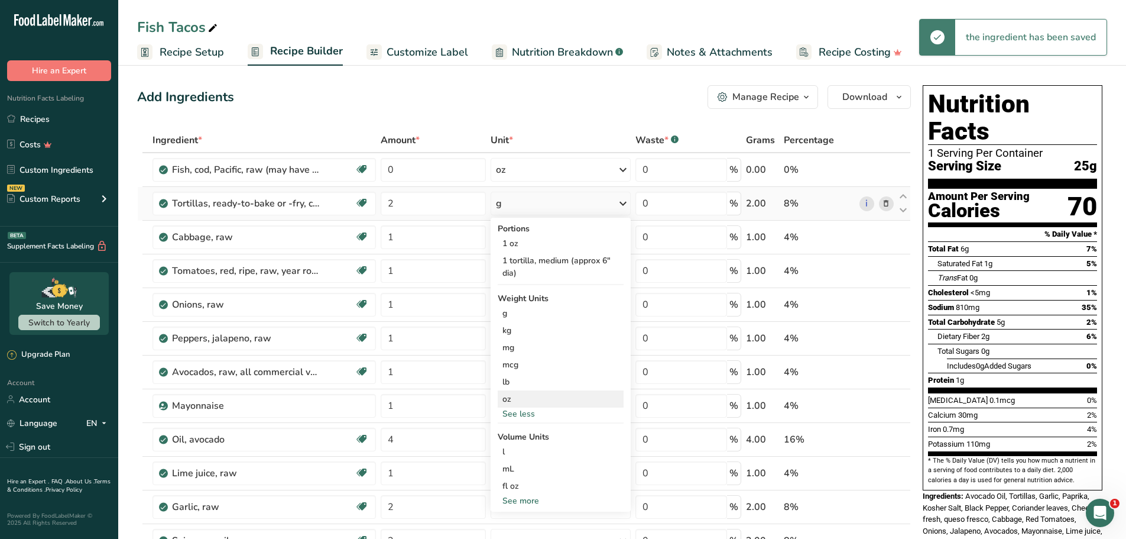
click at [517, 397] on div "oz" at bounding box center [561, 398] width 126 height 17
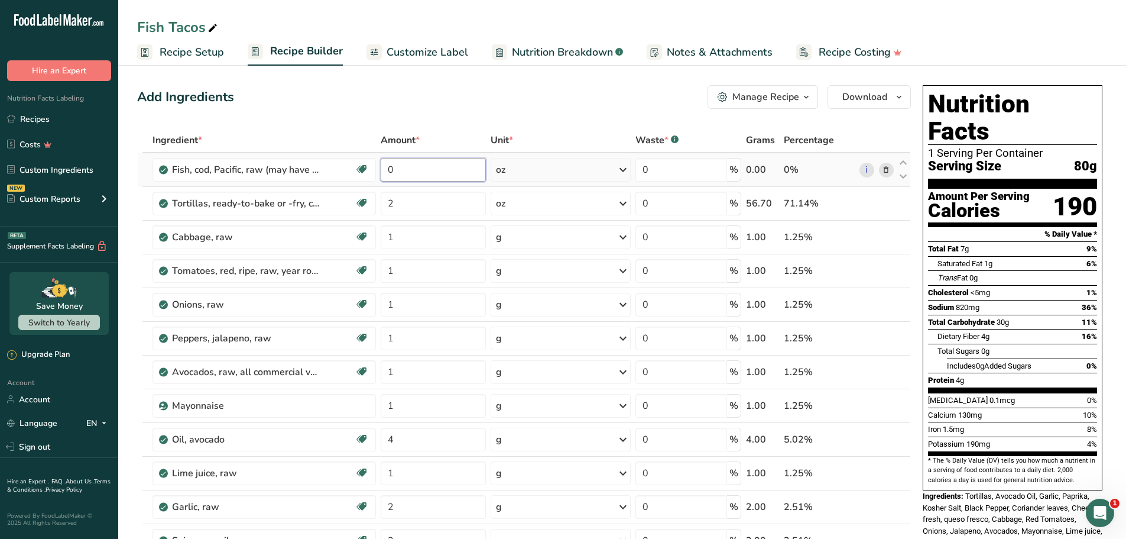
drag, startPoint x: 419, startPoint y: 177, endPoint x: 378, endPoint y: 173, distance: 40.4
click at [378, 173] on td "0" at bounding box center [433, 170] width 110 height 34
click at [576, 97] on div "Add Ingredients Manage Recipe Delete Recipe Duplicate Recipe Scale Recipe Save …" at bounding box center [524, 97] width 774 height 24
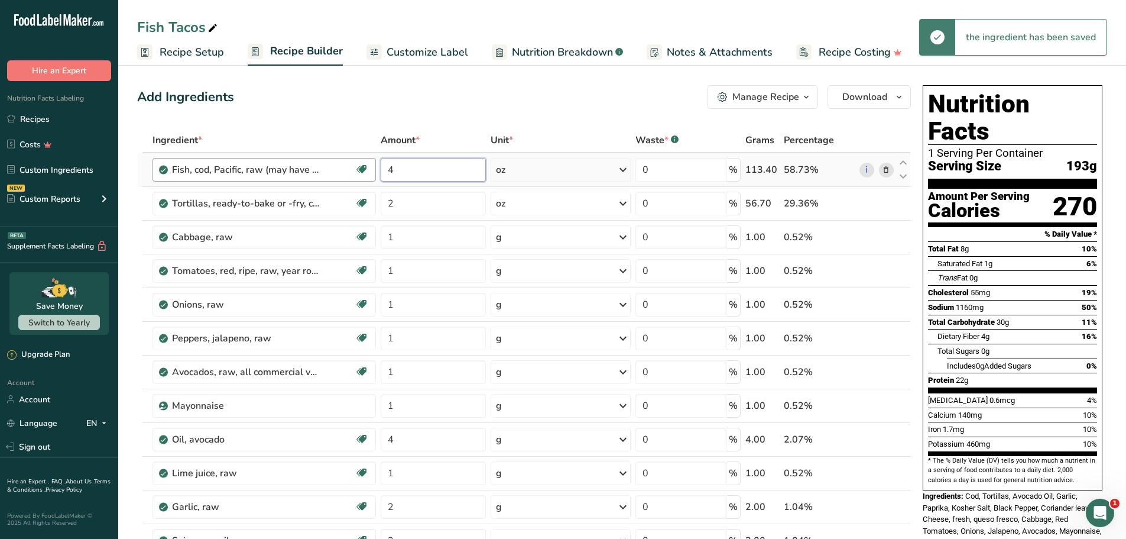
drag, startPoint x: 434, startPoint y: 170, endPoint x: 374, endPoint y: 170, distance: 59.7
click at [374, 170] on tr "Fish, cod, Pacific, raw (may have been previously frozen) Source of Omega 3 Dai…" at bounding box center [524, 170] width 773 height 34
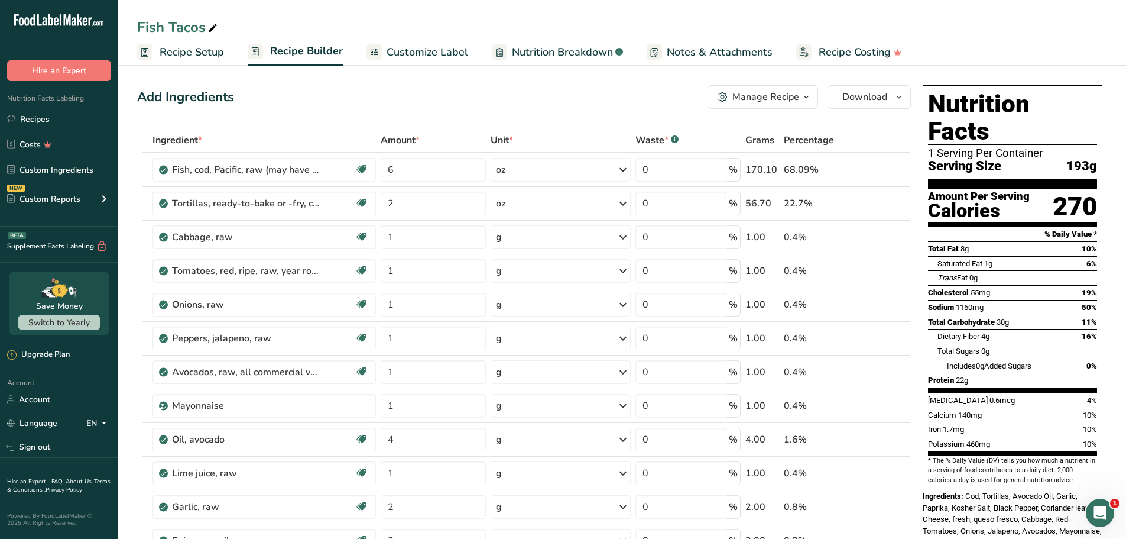
click at [505, 102] on div "Add Ingredients Manage Recipe Delete Recipe Duplicate Recipe Scale Recipe Save …" at bounding box center [524, 97] width 774 height 24
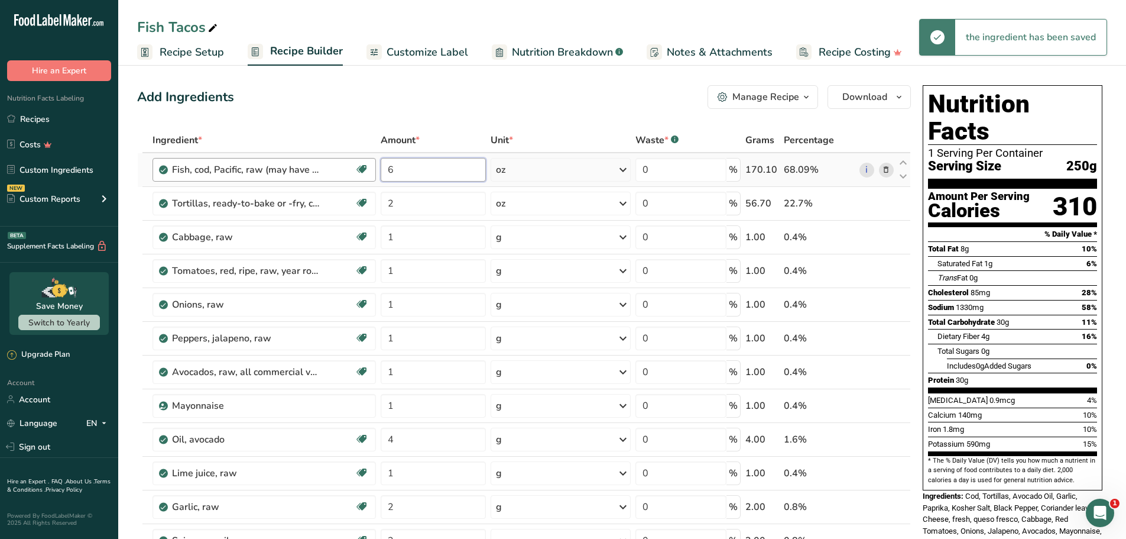
drag, startPoint x: 423, startPoint y: 167, endPoint x: 357, endPoint y: 173, distance: 65.9
click at [357, 173] on tr "Fish, cod, Pacific, raw (may have been previously frozen) Source of Omega 3 Dai…" at bounding box center [524, 170] width 773 height 34
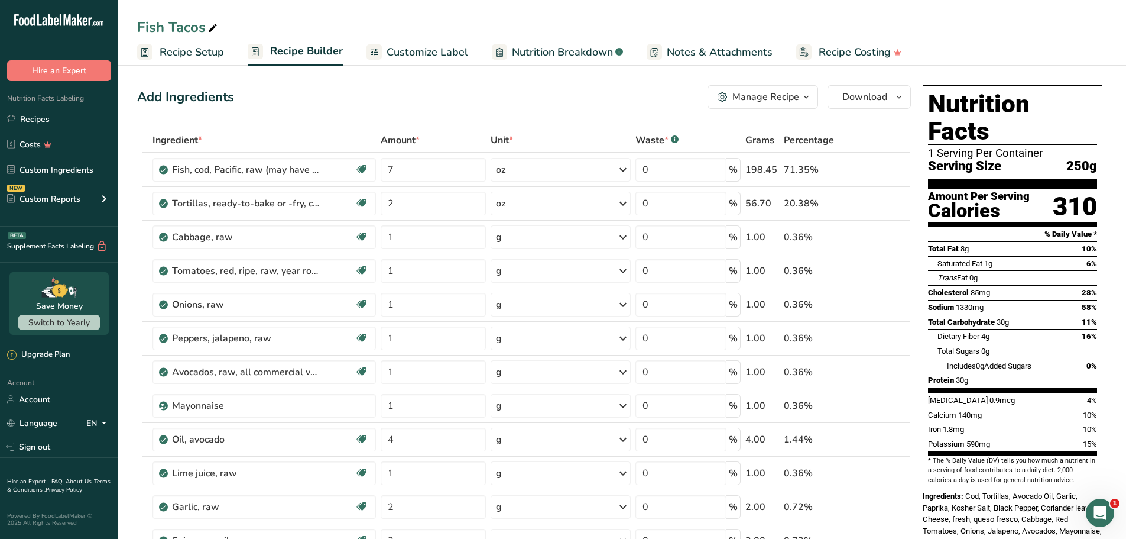
click at [561, 87] on div "Add Ingredients Manage Recipe Delete Recipe Duplicate Recipe Scale Recipe Save …" at bounding box center [524, 97] width 774 height 24
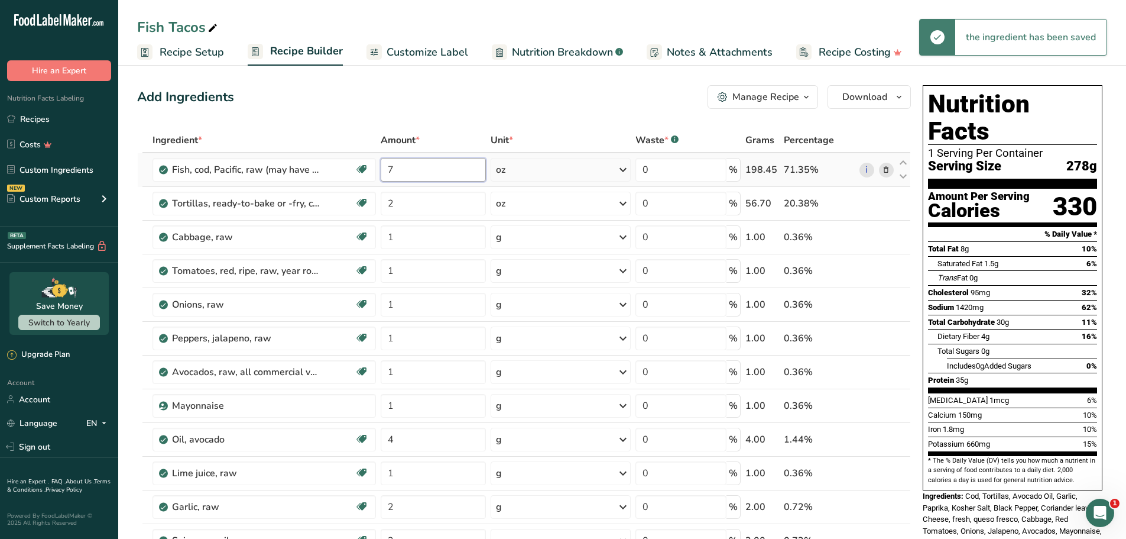
click at [424, 170] on input "7" at bounding box center [433, 170] width 105 height 24
type input "7.4"
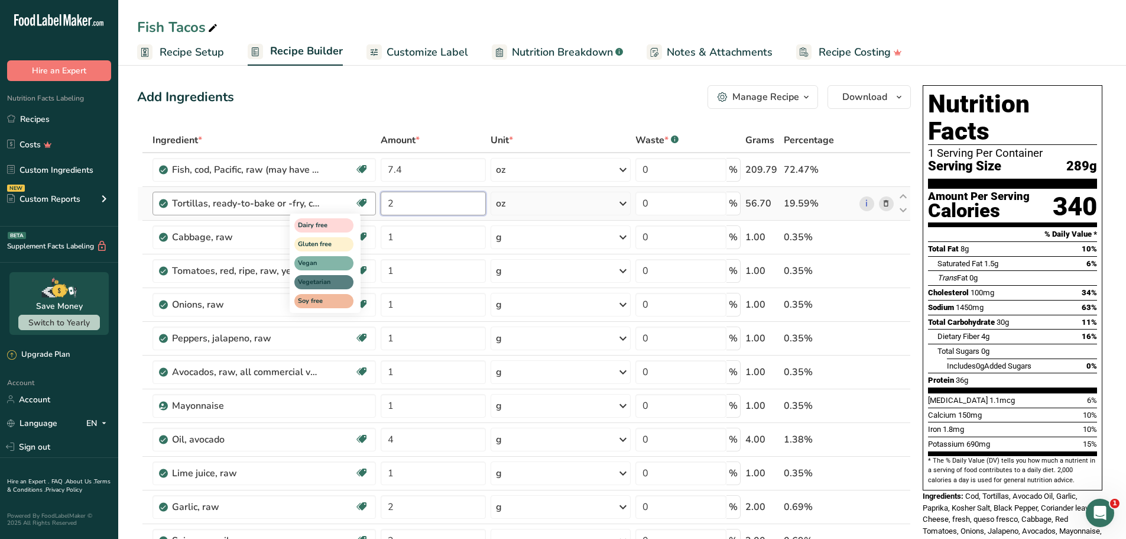
drag, startPoint x: 417, startPoint y: 201, endPoint x: 355, endPoint y: 199, distance: 62.1
click at [355, 199] on tr "Tortillas, ready-to-bake or -fry, corn, without added salt Dairy free Gluten fr…" at bounding box center [524, 204] width 773 height 34
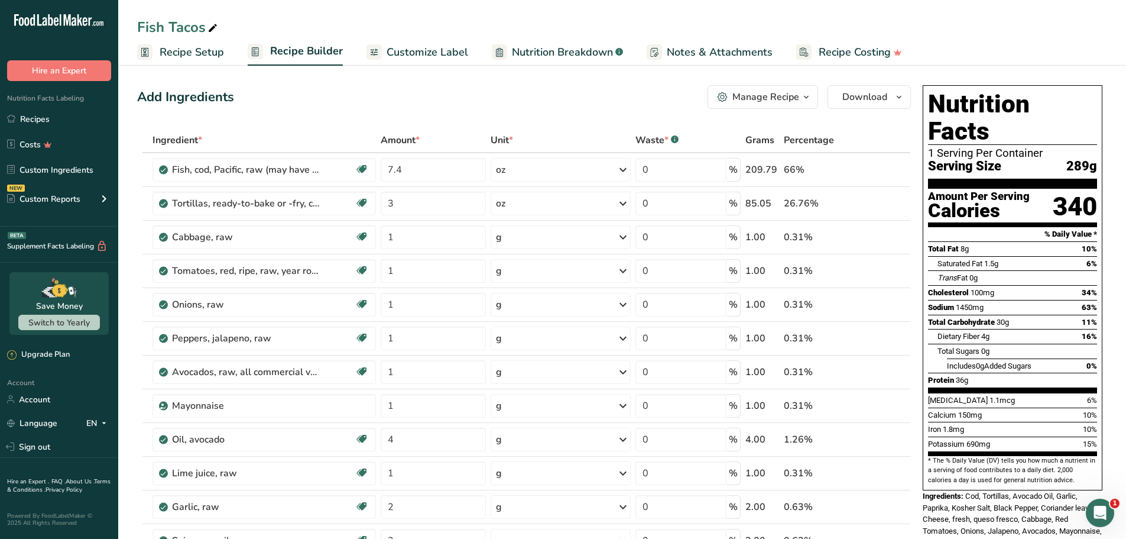
click at [502, 101] on div "Add Ingredients Manage Recipe Delete Recipe Duplicate Recipe Scale Recipe Save …" at bounding box center [524, 97] width 774 height 24
drag, startPoint x: 430, startPoint y: 205, endPoint x: 485, endPoint y: 149, distance: 78.6
click at [374, 200] on tr "Tortillas, ready-to-bake or -fry, corn, without added salt Dairy free Gluten fr…" at bounding box center [524, 204] width 773 height 34
type input "4"
click at [569, 105] on div "Add Ingredients Manage Recipe Delete Recipe Duplicate Recipe Scale Recipe Save …" at bounding box center [524, 97] width 774 height 24
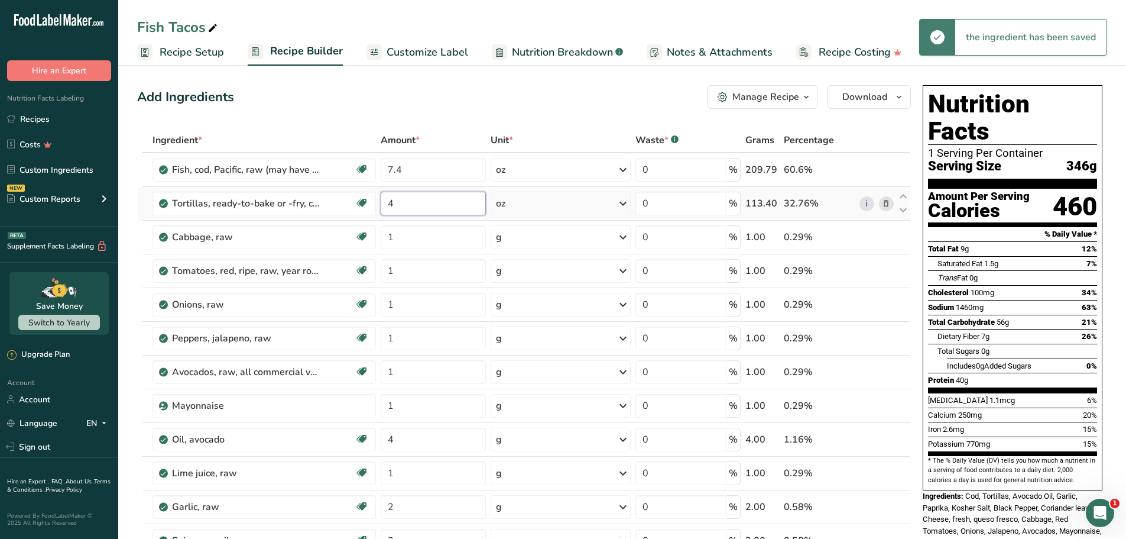
click at [432, 198] on input "4" at bounding box center [433, 204] width 105 height 24
type input "0"
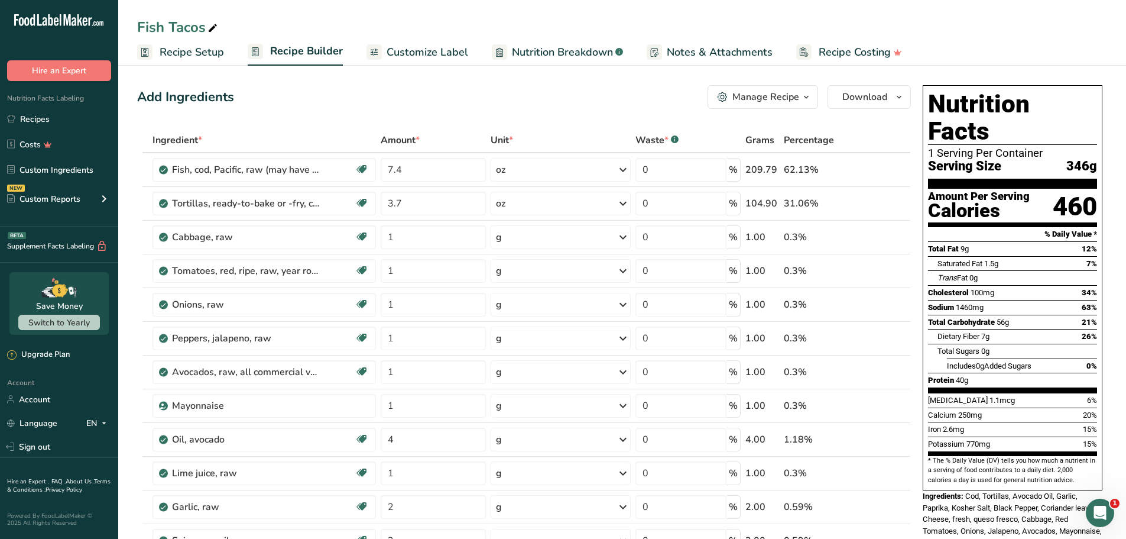
drag, startPoint x: 560, startPoint y: 89, endPoint x: 560, endPoint y: 98, distance: 8.9
click at [560, 90] on div "Add Ingredients Manage Recipe Delete Recipe Duplicate Recipe Scale Recipe Save …" at bounding box center [524, 97] width 774 height 24
click at [448, 203] on input "3.7" at bounding box center [433, 204] width 105 height 24
click at [584, 87] on div "Add Ingredients Manage Recipe Delete Recipe Duplicate Recipe Scale Recipe Save …" at bounding box center [524, 97] width 774 height 24
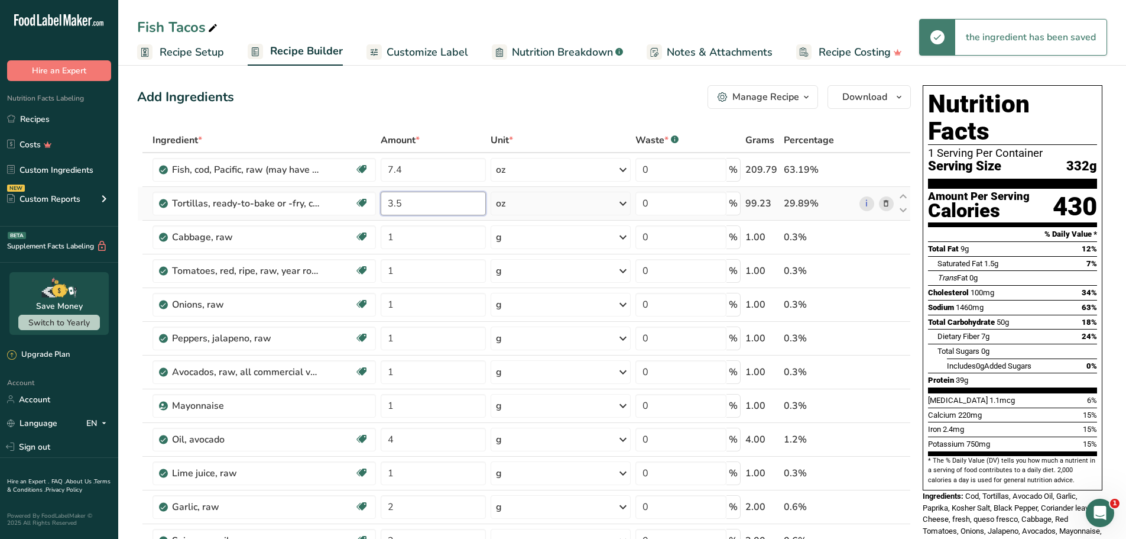
drag, startPoint x: 416, startPoint y: 213, endPoint x: 422, endPoint y: 209, distance: 6.7
click at [417, 213] on input "3.5" at bounding box center [433, 204] width 105 height 24
type input "3.6"
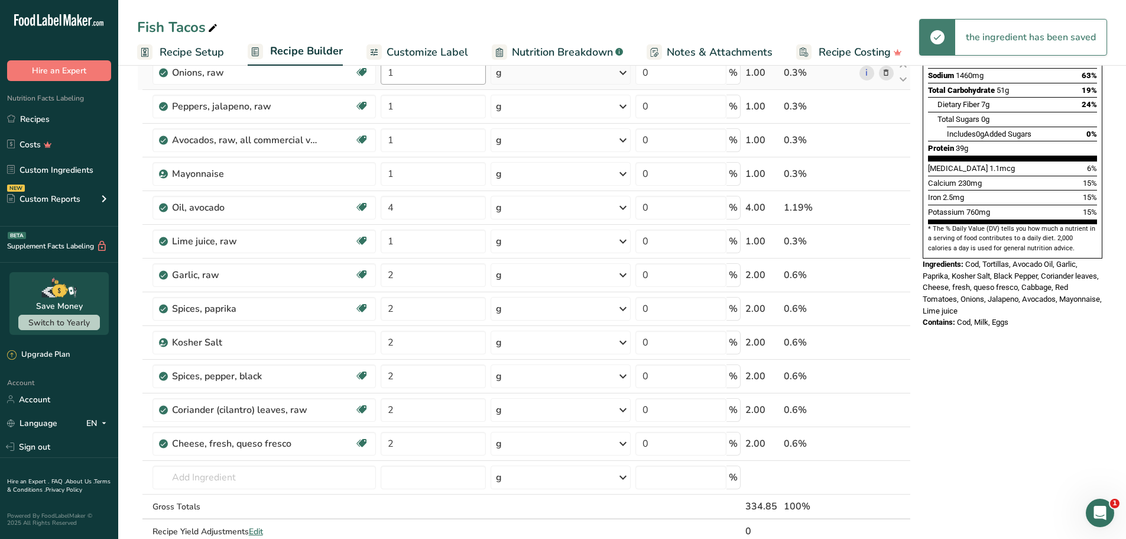
scroll to position [236, 0]
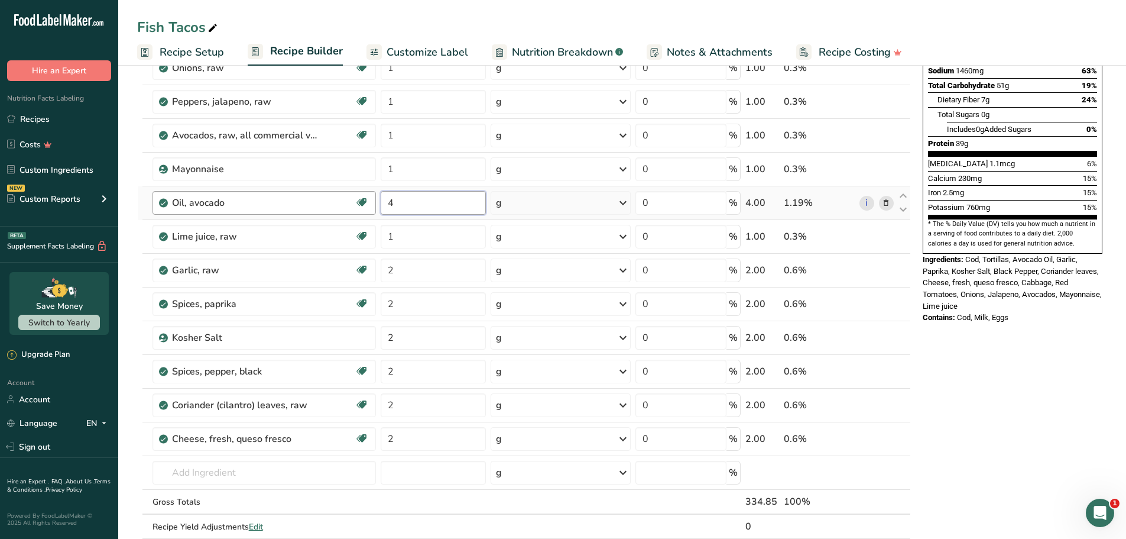
drag, startPoint x: 461, startPoint y: 209, endPoint x: 350, endPoint y: 209, distance: 111.2
click at [338, 210] on tr "Oil, avocado Dairy free Gluten free Vegan Vegetarian Soy free Source of Healthy…" at bounding box center [524, 203] width 773 height 34
click at [1073, 367] on div "Nutrition Facts 1 Serving Per Container Serving Size 335g Amount Per Serving Ca…" at bounding box center [1012, 425] width 189 height 1163
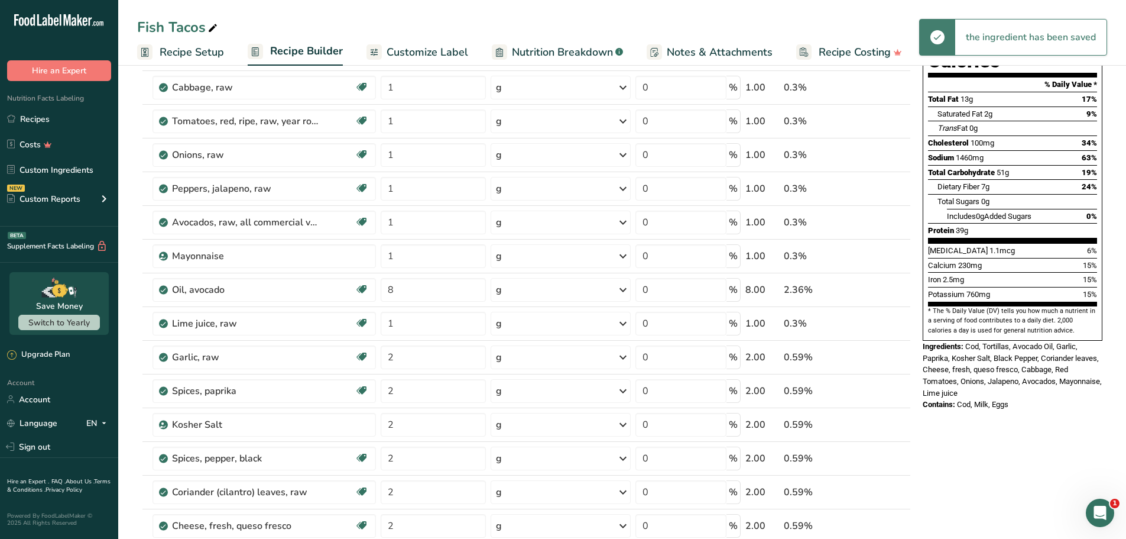
scroll to position [177, 0]
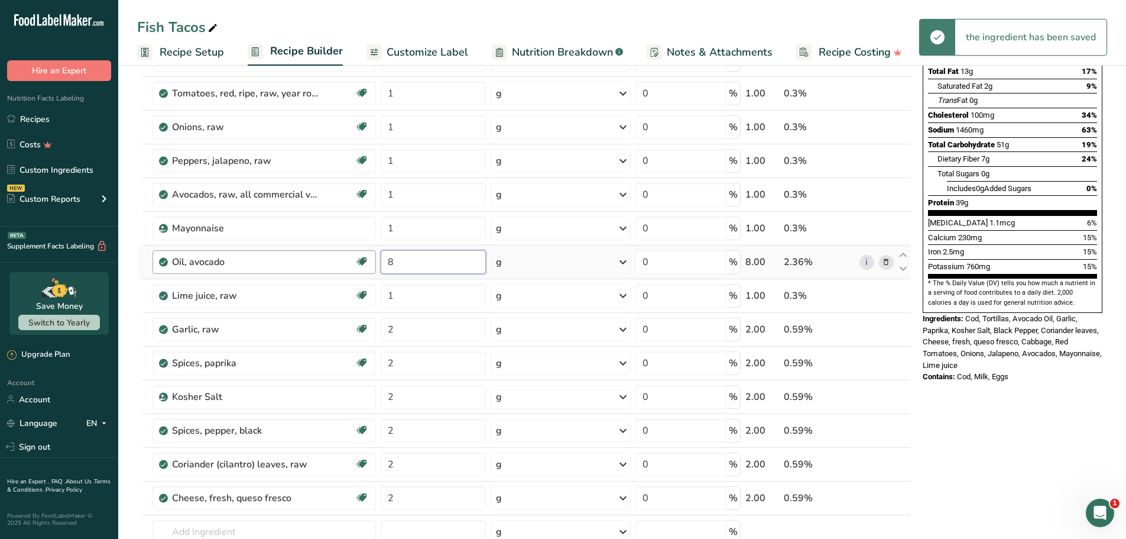
drag, startPoint x: 427, startPoint y: 257, endPoint x: 351, endPoint y: 258, distance: 76.3
click at [351, 258] on tr "Oil, avocado Dairy free Gluten free Vegan Vegetarian Soy free Source of Healthy…" at bounding box center [524, 262] width 773 height 34
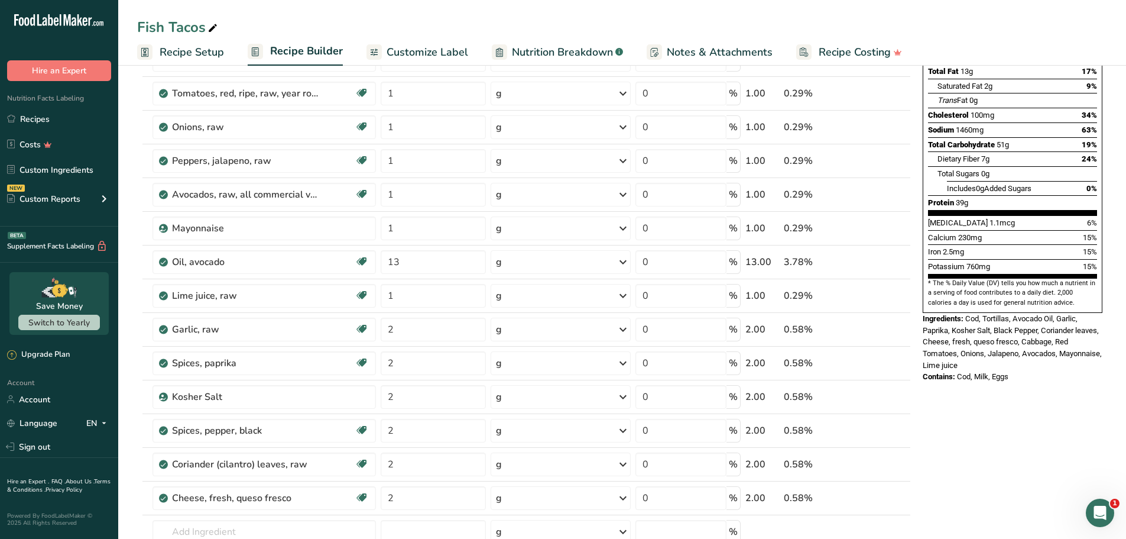
click at [1022, 383] on div "Nutrition Facts 1 Serving Per Container Serving Size 339g Amount Per Serving Ca…" at bounding box center [1012, 484] width 189 height 1163
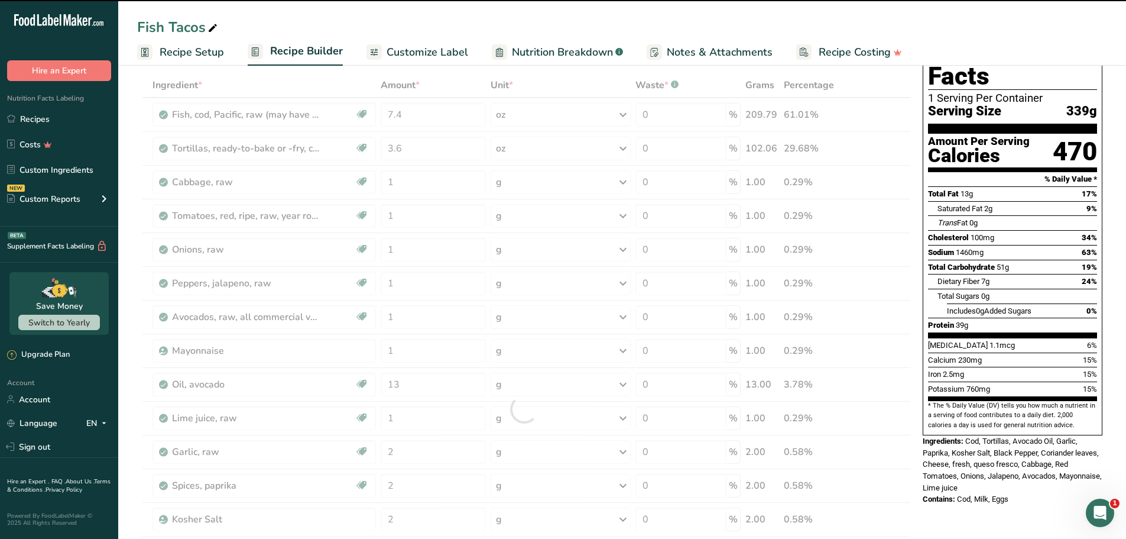
scroll to position [59, 0]
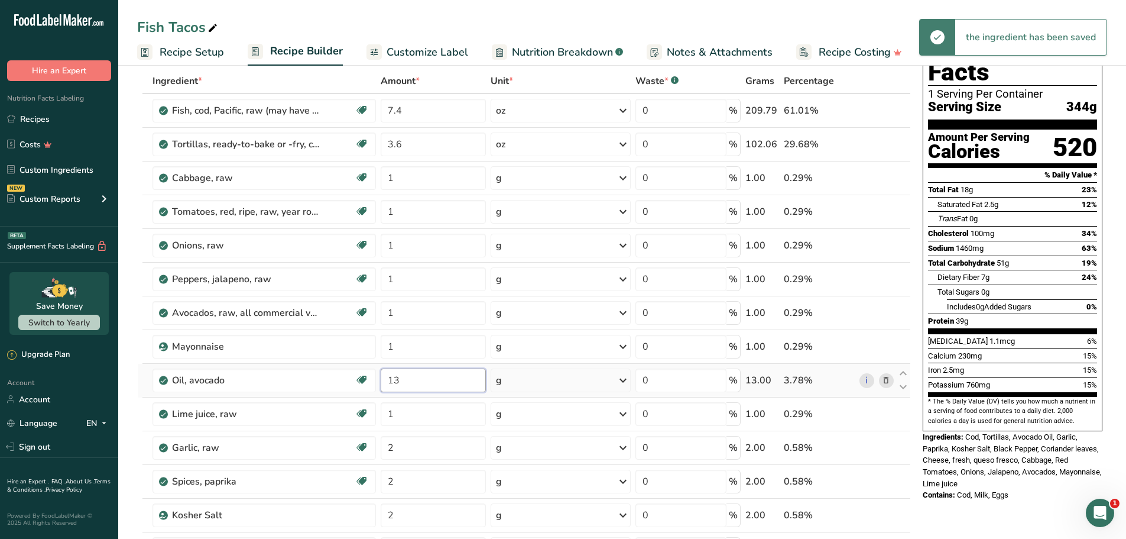
drag, startPoint x: 421, startPoint y: 371, endPoint x: 569, endPoint y: 384, distance: 148.3
click at [363, 372] on tr "Oil, avocado Dairy free Gluten free Vegan Vegetarian Soy free Source of Healthy…" at bounding box center [524, 381] width 773 height 34
type input "16"
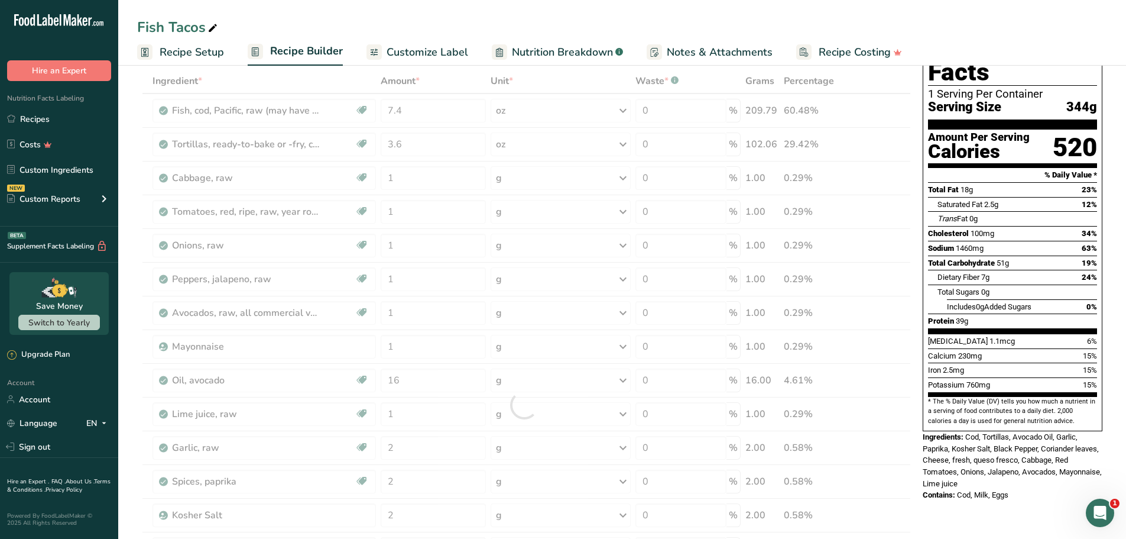
click at [1004, 477] on div "Nutrition Facts 1 Serving Per Container Serving Size 344g Amount Per Serving Ca…" at bounding box center [1012, 263] width 189 height 484
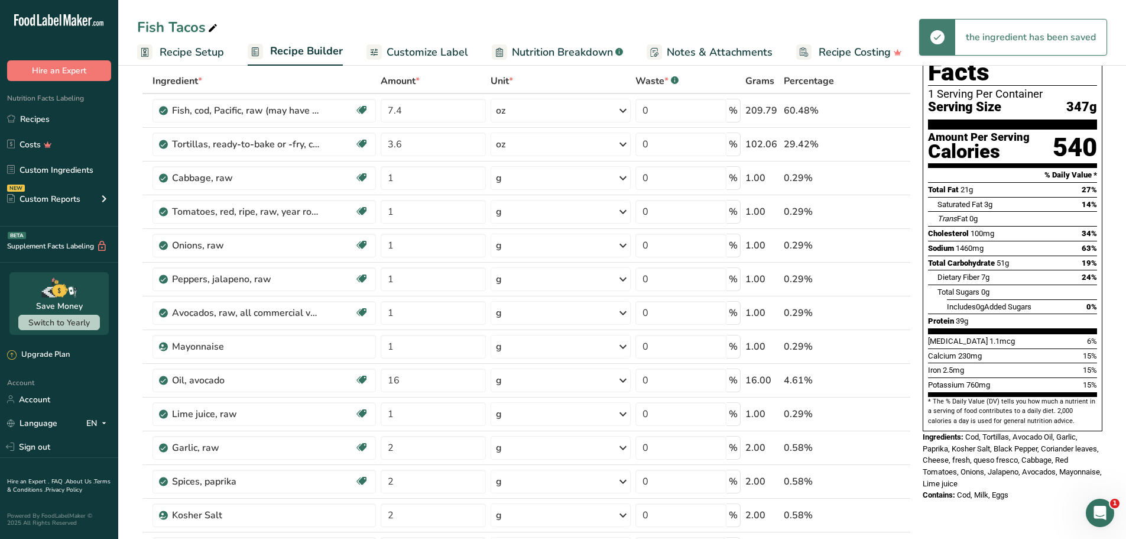
click at [1052, 436] on span "Cod, Tortillas, Avocado Oil, Garlic, Paprika, Kosher Salt, Black Pepper, Corian…" at bounding box center [1012, 460] width 179 height 56
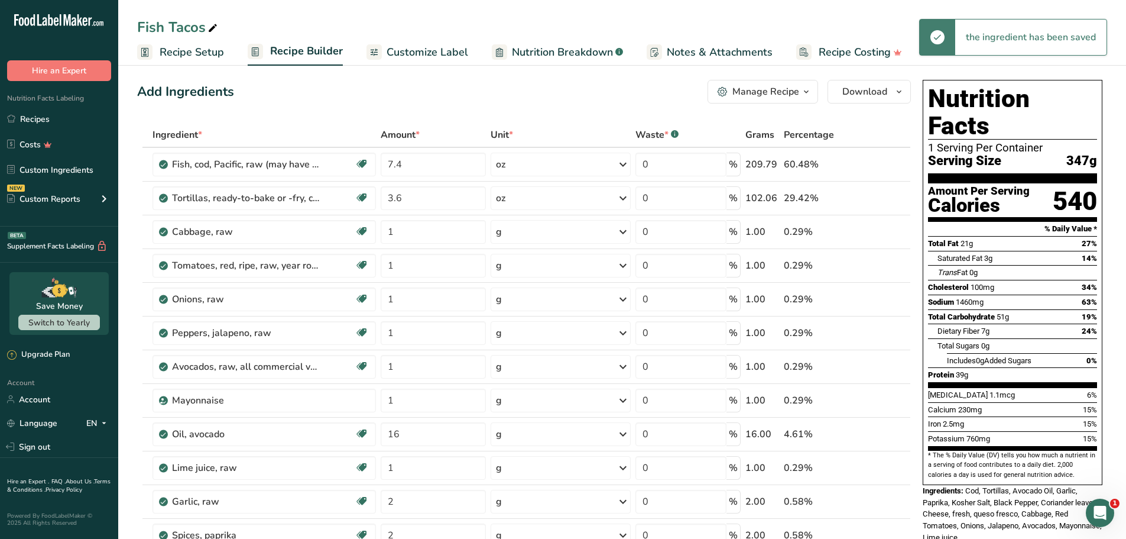
scroll to position [0, 0]
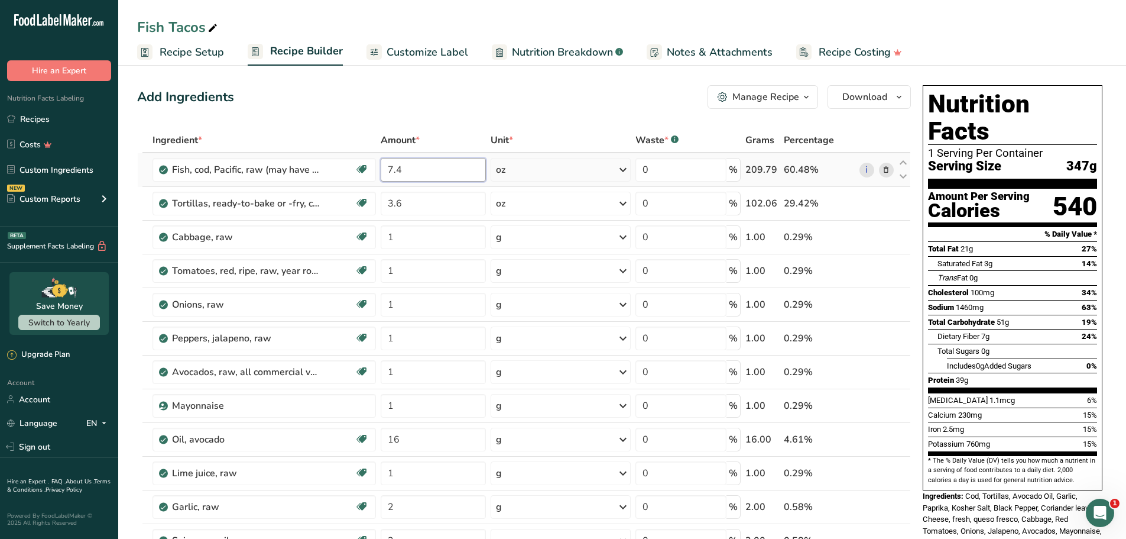
drag, startPoint x: 429, startPoint y: 170, endPoint x: 438, endPoint y: 173, distance: 9.2
click at [429, 170] on input "7.4" at bounding box center [433, 170] width 105 height 24
type input "7"
click at [532, 100] on div "Add Ingredients Manage Recipe Delete Recipe Duplicate Recipe Scale Recipe Save …" at bounding box center [524, 97] width 774 height 24
click at [414, 172] on input "7" at bounding box center [433, 170] width 105 height 24
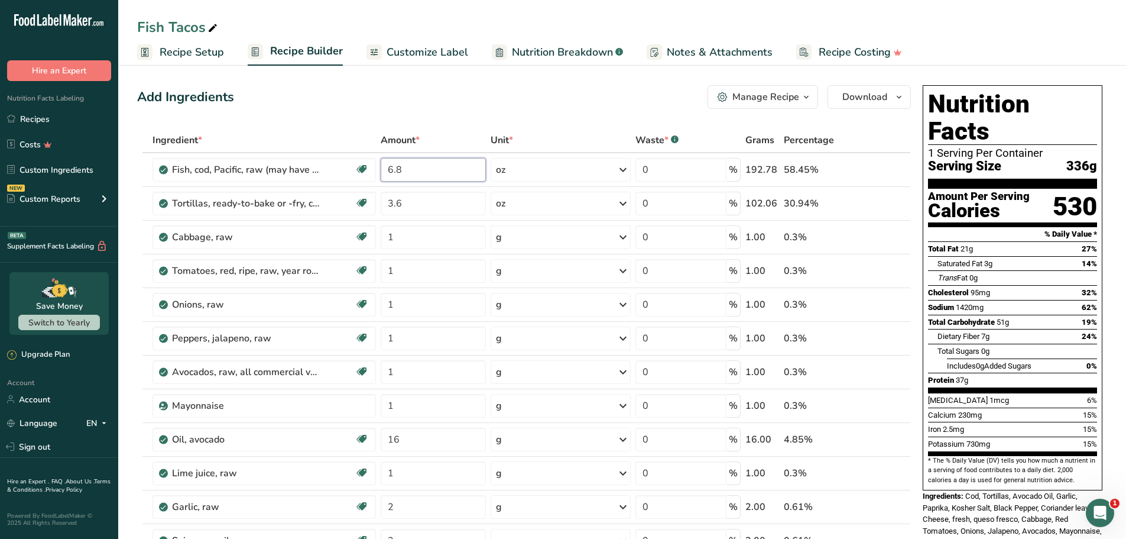
type input "6.8"
drag, startPoint x: 421, startPoint y: 52, endPoint x: 589, endPoint y: 59, distance: 168.6
click at [421, 52] on span "Customize Label" at bounding box center [428, 52] width 82 height 16
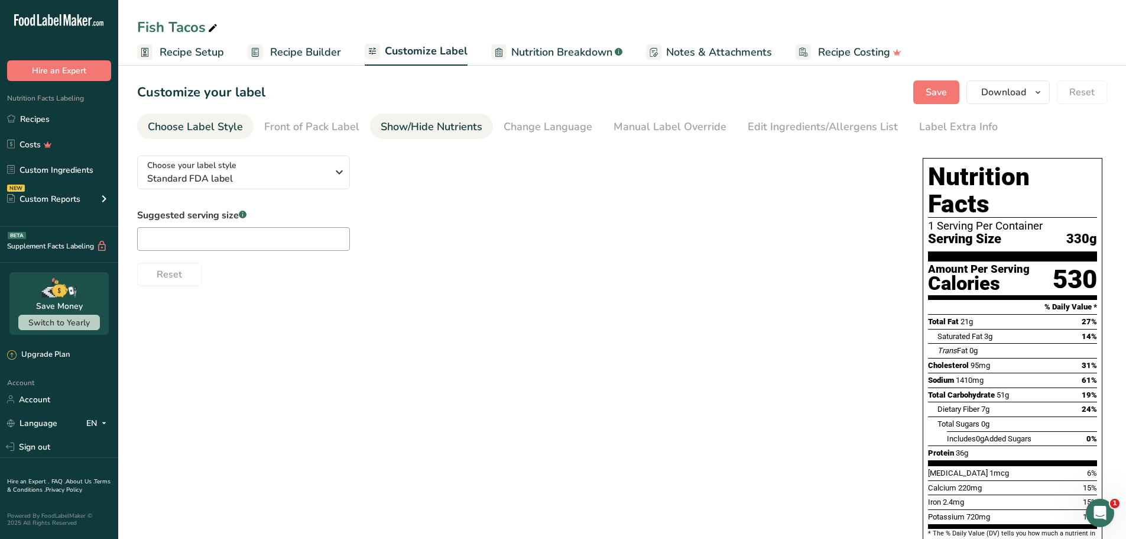
click at [434, 125] on div "Show/Hide Nutrients" at bounding box center [432, 127] width 102 height 16
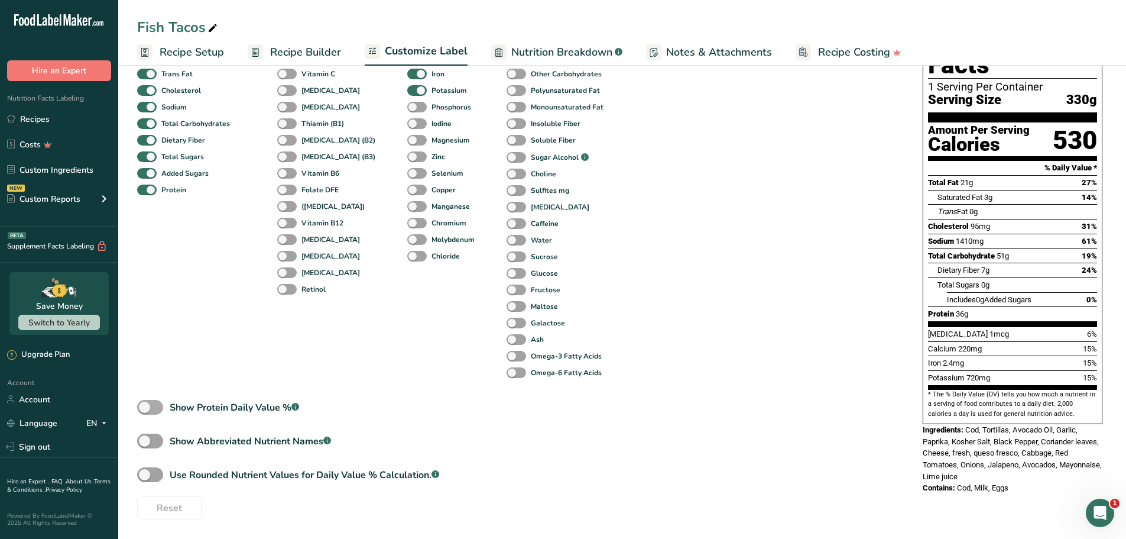
click at [154, 413] on span at bounding box center [150, 407] width 26 height 15
click at [145, 411] on input "Show Protein Daily Value % .a-a{fill:#347362;}.b-a{fill:#fff;}" at bounding box center [141, 407] width 8 height 8
checkbox input "true"
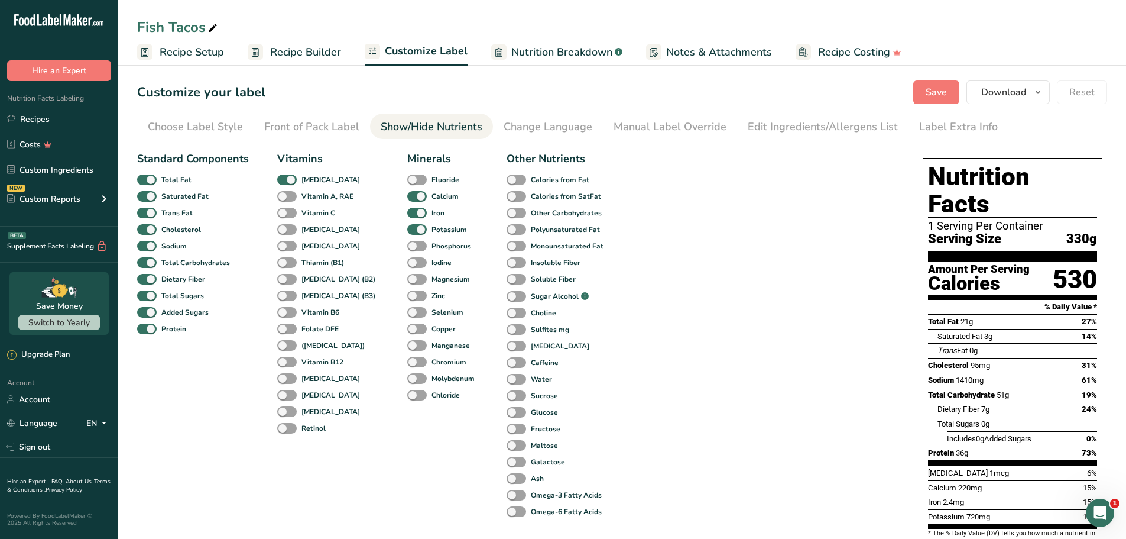
click at [312, 46] on span "Recipe Builder" at bounding box center [305, 52] width 71 height 16
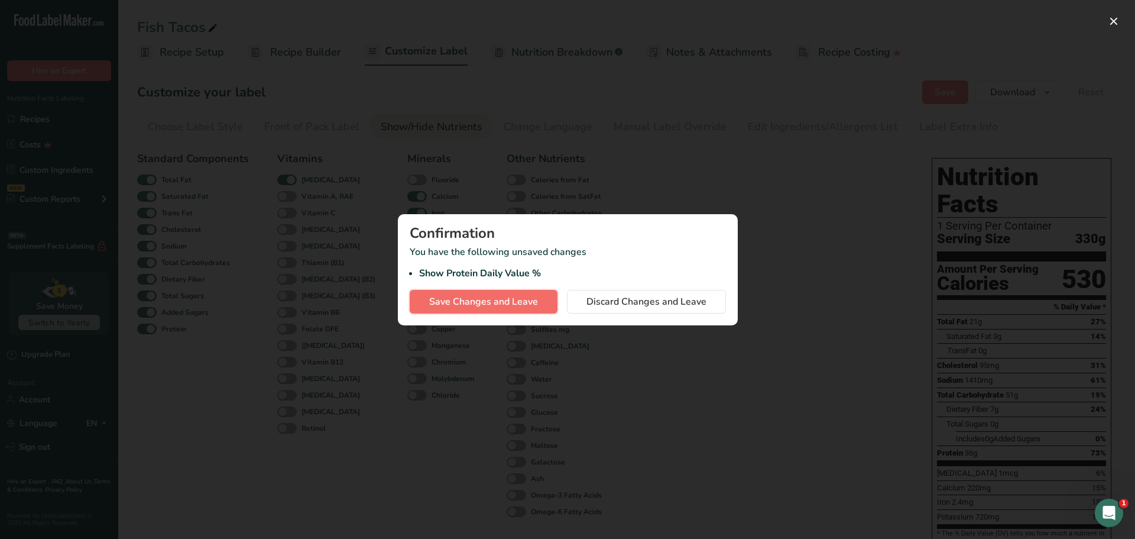
click at [452, 300] on span "Save Changes and Leave" at bounding box center [483, 301] width 109 height 14
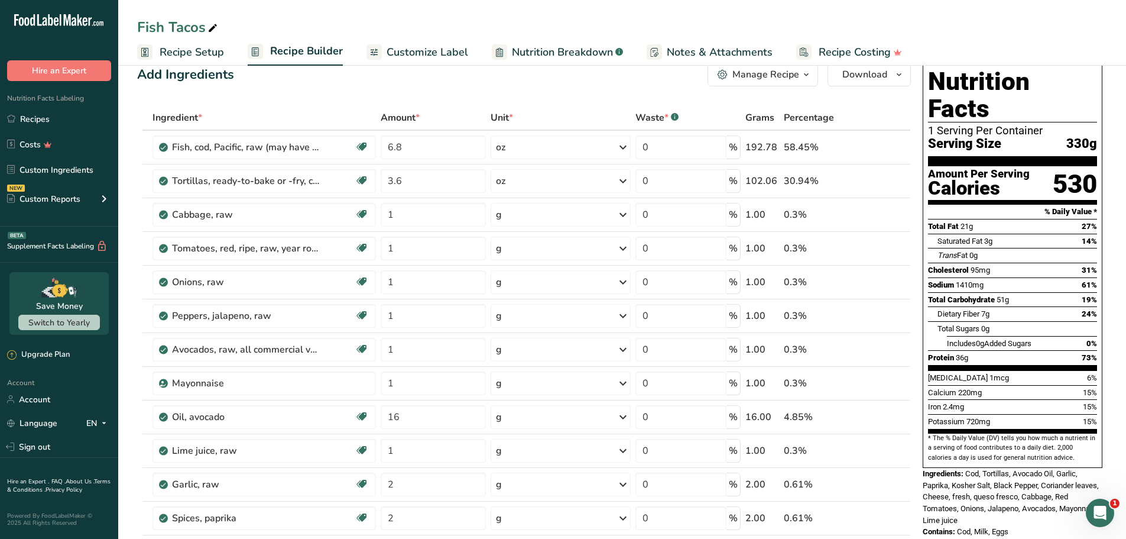
scroll to position [118, 0]
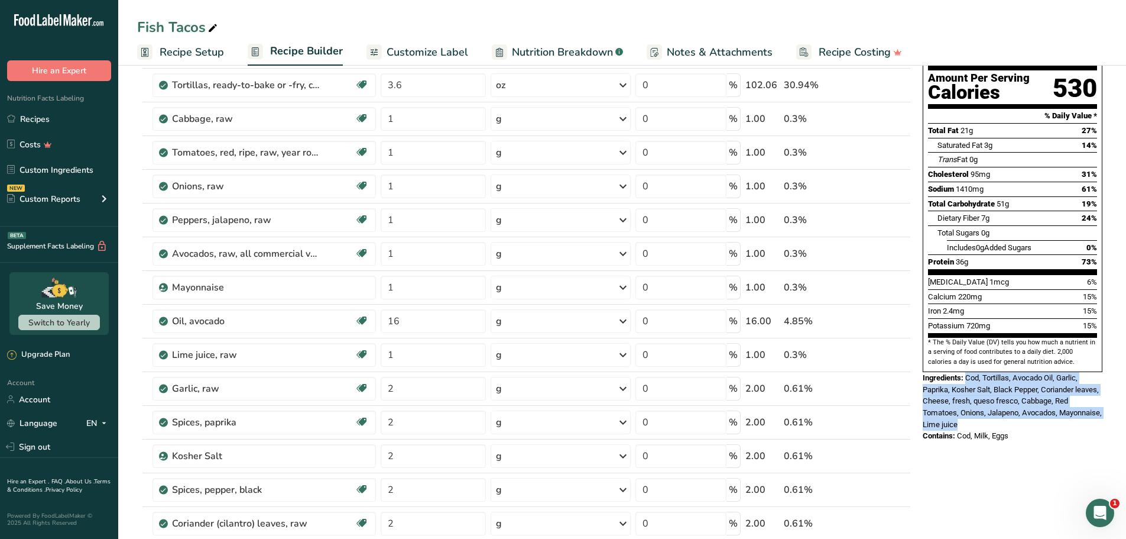
drag, startPoint x: 994, startPoint y: 389, endPoint x: 967, endPoint y: 351, distance: 46.3
click at [967, 372] on div "Ingredients: Cod, Tortillas, Avocado Oil, Garlic, Paprika, Kosher Salt, Black P…" at bounding box center [1013, 401] width 180 height 58
copy span "Cod, Tortillas, Avocado Oil, Garlic, Paprika, Kosher Salt, Black Pepper, Corian…"
drag, startPoint x: 1028, startPoint y: 407, endPoint x: 958, endPoint y: 408, distance: 69.8
click at [958, 430] on div "Contains: Cod, Milk, Eggs" at bounding box center [1013, 436] width 180 height 12
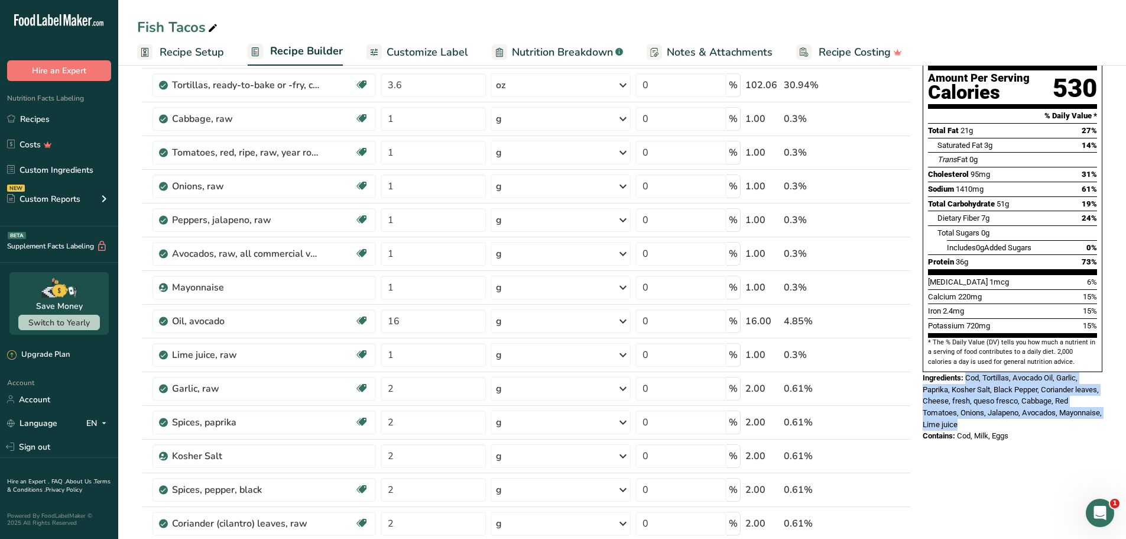
copy span "Cod, Milk, Eggs"
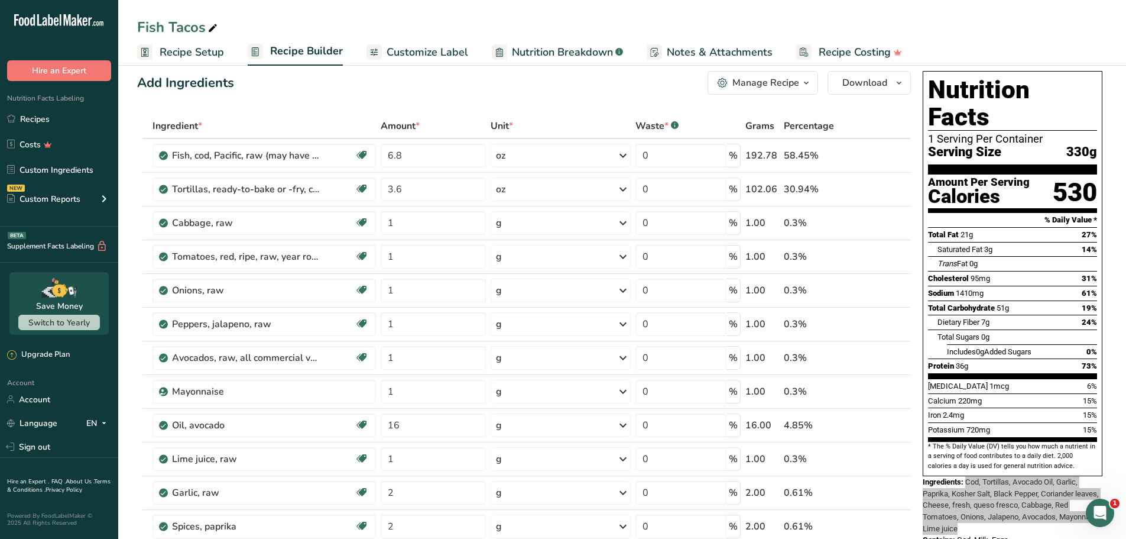
scroll to position [0, 0]
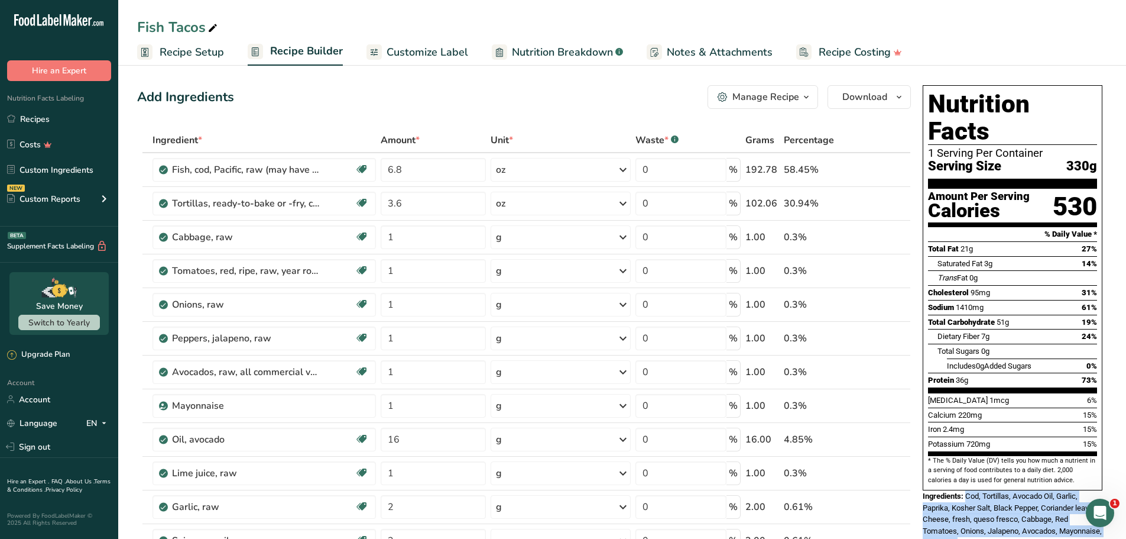
drag, startPoint x: 1088, startPoint y: 137, endPoint x: 1066, endPoint y: 138, distance: 21.9
click at [1066, 159] on div "Serving Size 330g" at bounding box center [1012, 166] width 169 height 15
copy span "330"
drag, startPoint x: 42, startPoint y: 125, endPoint x: 618, endPoint y: 145, distance: 576.2
click at [42, 125] on link "Recipes" at bounding box center [59, 119] width 118 height 22
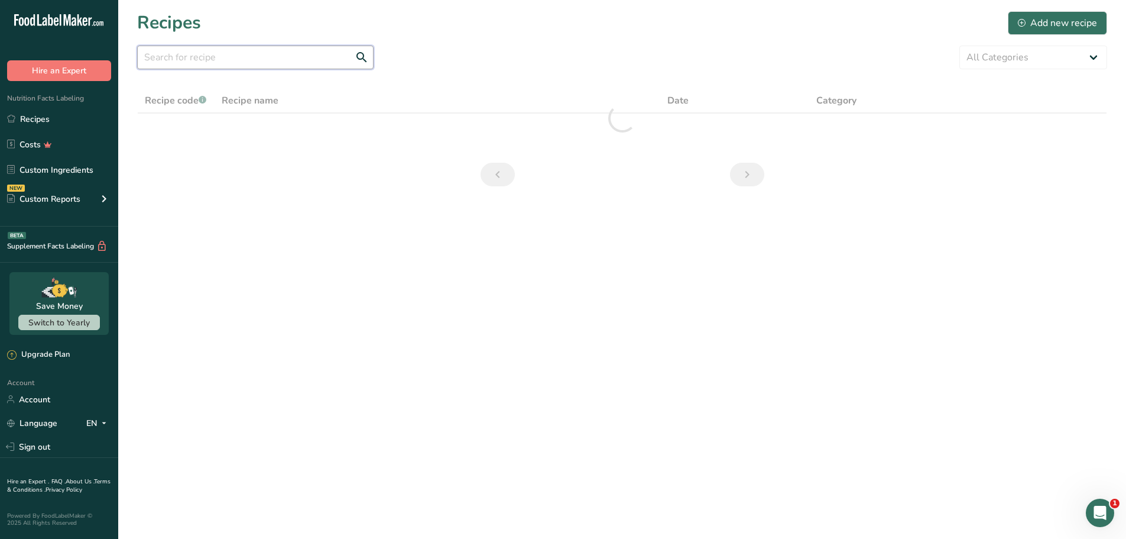
click at [215, 59] on input "text" at bounding box center [255, 58] width 236 height 24
paste input "Ground Turkey Spiced [PERSON_NAME] Bowl"
type input "Ground Turkey Spiced [PERSON_NAME] Bowl"
click at [422, 40] on section "Recipes Add new recipe Ground Turkey Spiced Keema Curry Bowl All Categories Bak…" at bounding box center [622, 102] width 1008 height 205
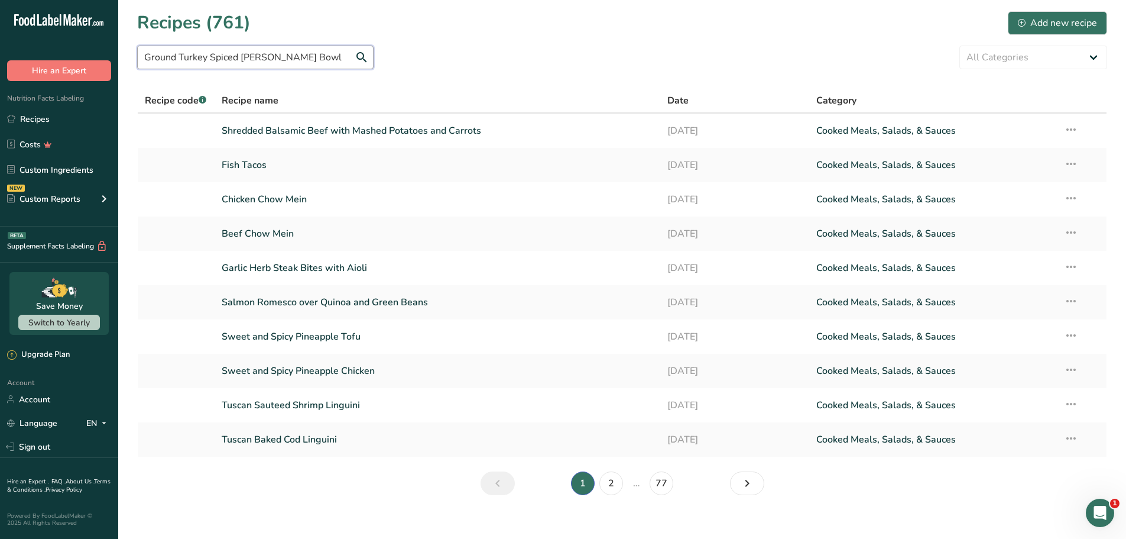
click at [277, 61] on input "Ground Turkey Spiced [PERSON_NAME] Bowl" at bounding box center [255, 58] width 236 height 24
click at [573, 62] on div "Ground Turkey Spiced Keema Curry Bowl All Categories Baked Goods Beverages Conf…" at bounding box center [622, 58] width 970 height 24
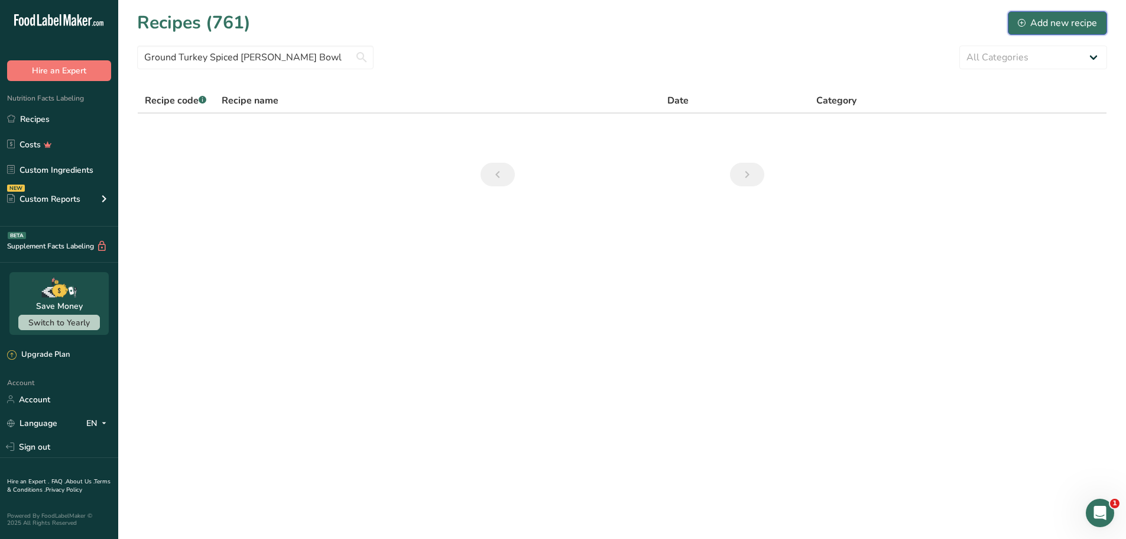
click at [1085, 20] on div "Add new recipe" at bounding box center [1057, 23] width 79 height 14
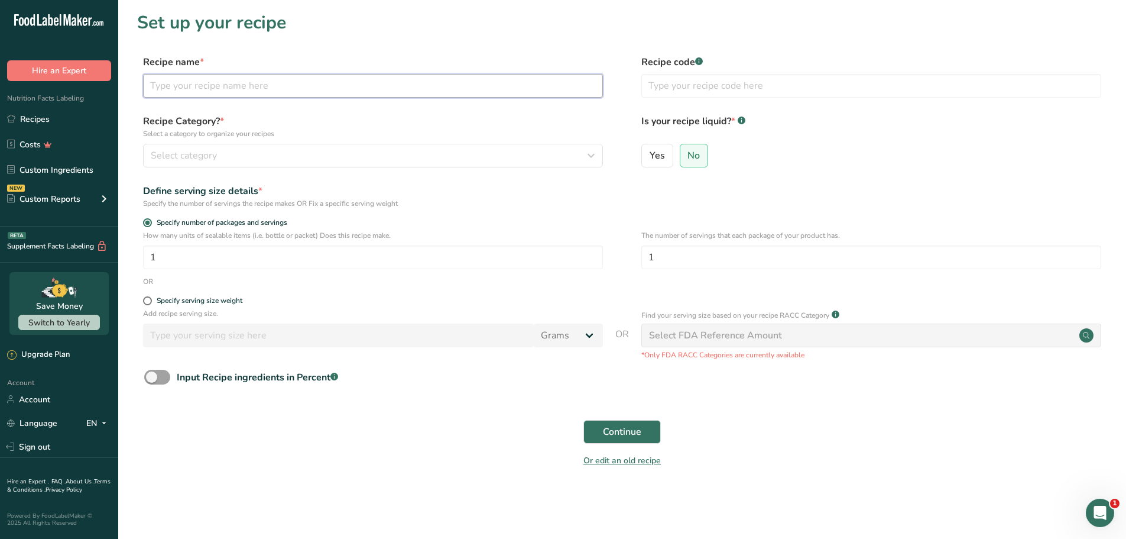
click at [286, 83] on input "text" at bounding box center [373, 86] width 460 height 24
paste input "Ground Turkey Spiced [PERSON_NAME] Bowl"
type input "Ground Turkey Spiced [PERSON_NAME] Bowl"
click at [526, 134] on p "Select a category to organize your recipes" at bounding box center [373, 133] width 460 height 11
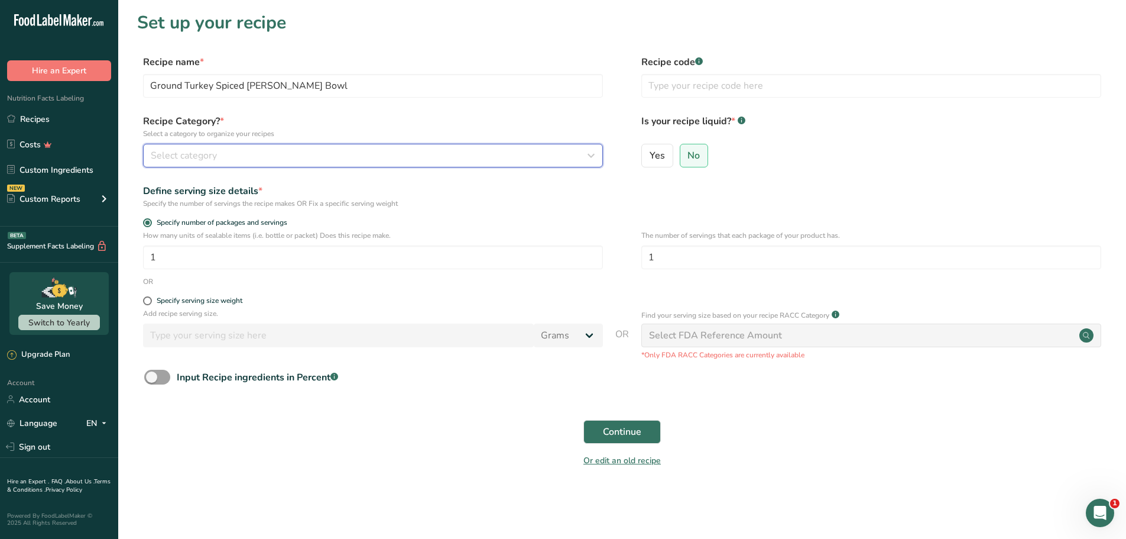
click at [250, 158] on div "Select category" at bounding box center [370, 155] width 438 height 14
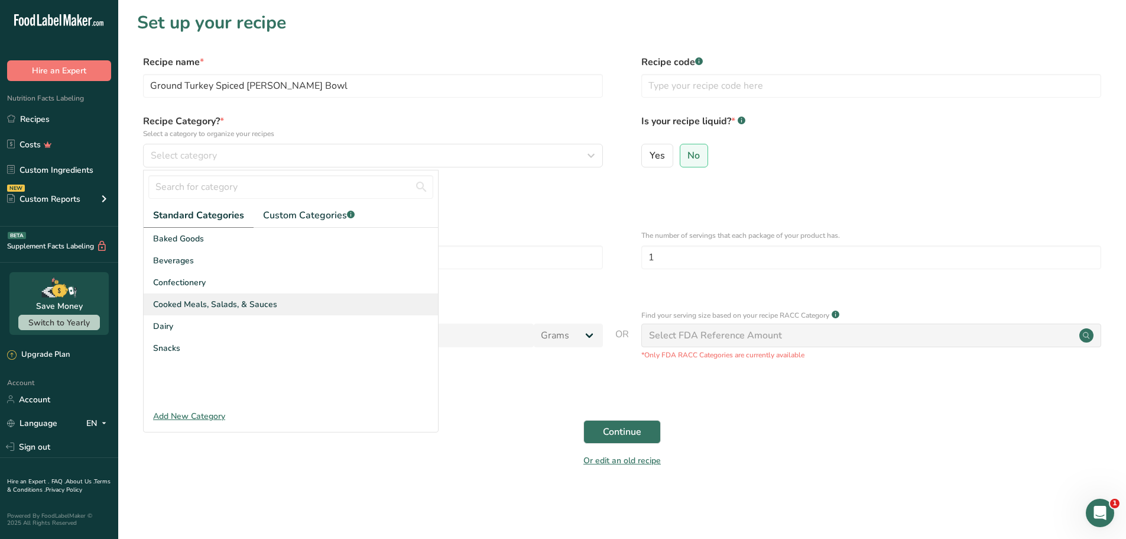
drag, startPoint x: 219, startPoint y: 305, endPoint x: 226, endPoint y: 302, distance: 7.1
click at [221, 306] on span "Cooked Meals, Salads, & Sauces" at bounding box center [215, 304] width 124 height 12
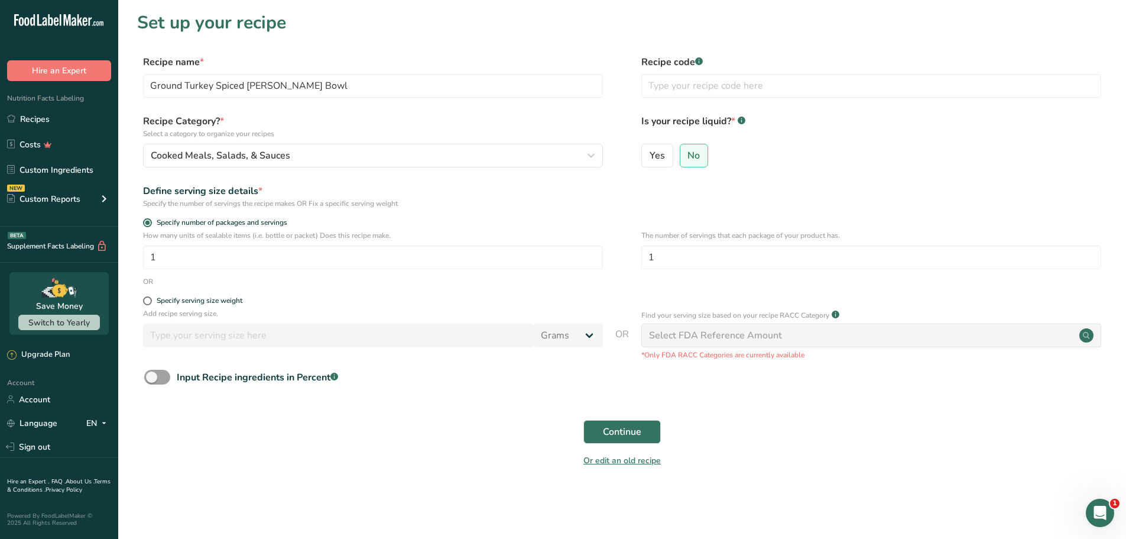
click at [584, 201] on div "Specify the number of servings the recipe makes OR Fix a specific serving weight" at bounding box center [373, 203] width 460 height 11
click at [641, 432] on span "Continue" at bounding box center [622, 432] width 38 height 14
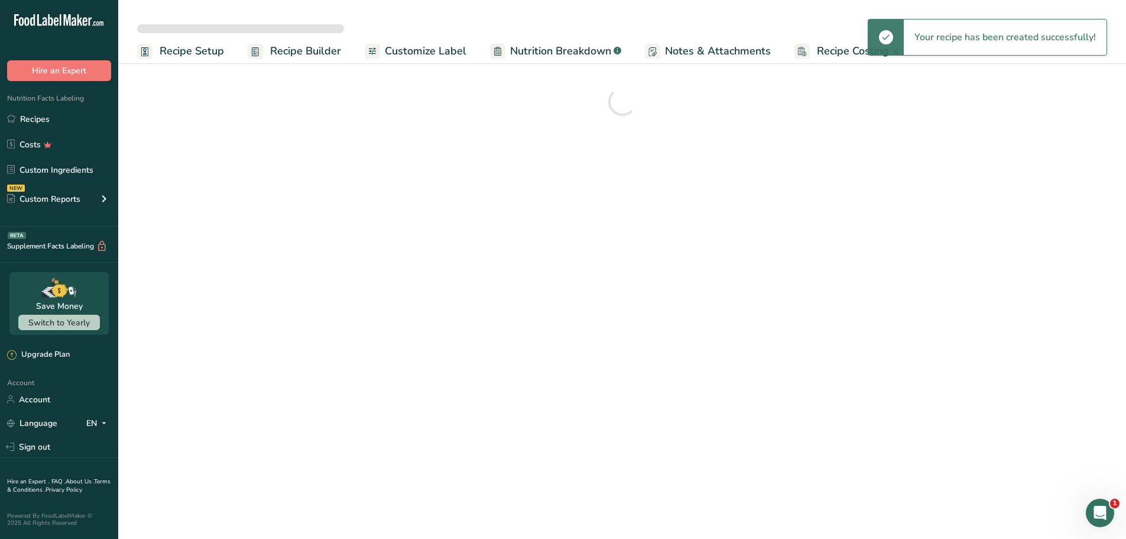
click at [422, 53] on span "Customize Label" at bounding box center [426, 51] width 82 height 16
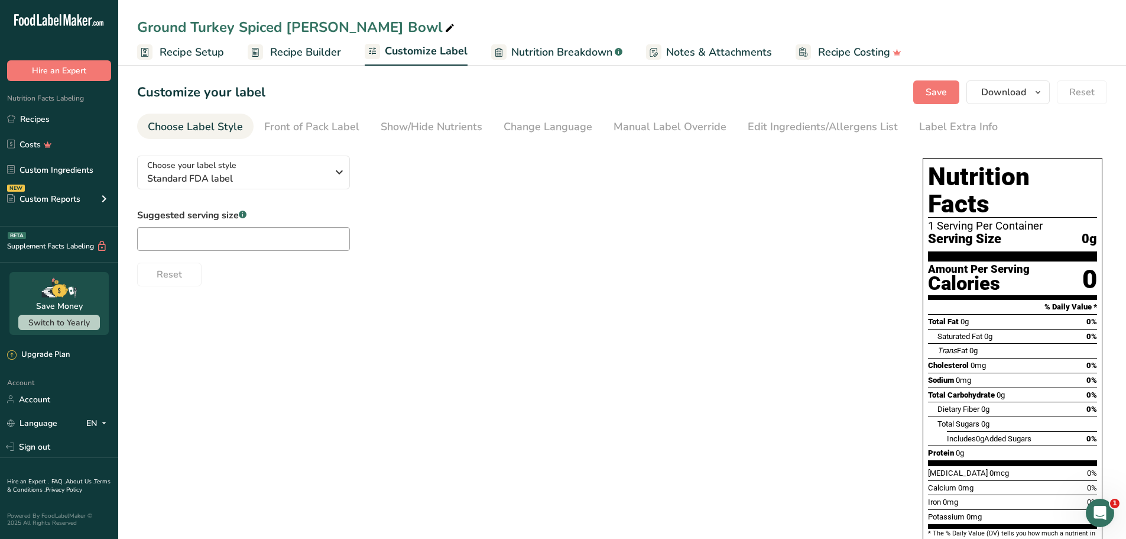
drag, startPoint x: 444, startPoint y: 129, endPoint x: 443, endPoint y: 140, distance: 10.7
click at [446, 129] on div "Show/Hide Nutrients" at bounding box center [432, 127] width 102 height 16
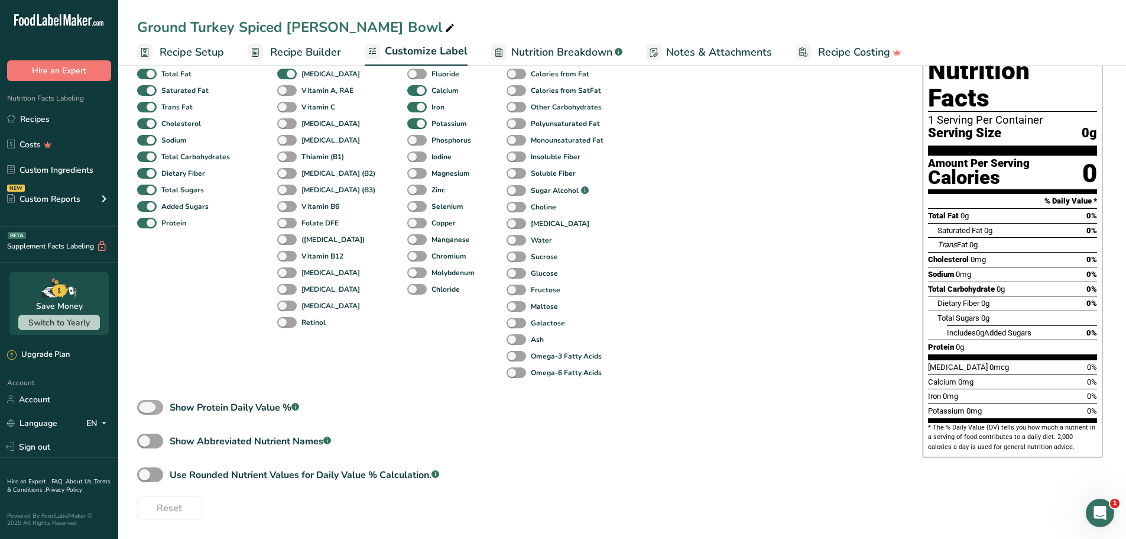
click at [151, 410] on span at bounding box center [150, 407] width 26 height 15
click at [145, 410] on input "Show Protein Daily Value % .a-a{fill:#347362;}.b-a{fill:#fff;}" at bounding box center [141, 407] width 8 height 8
checkbox input "true"
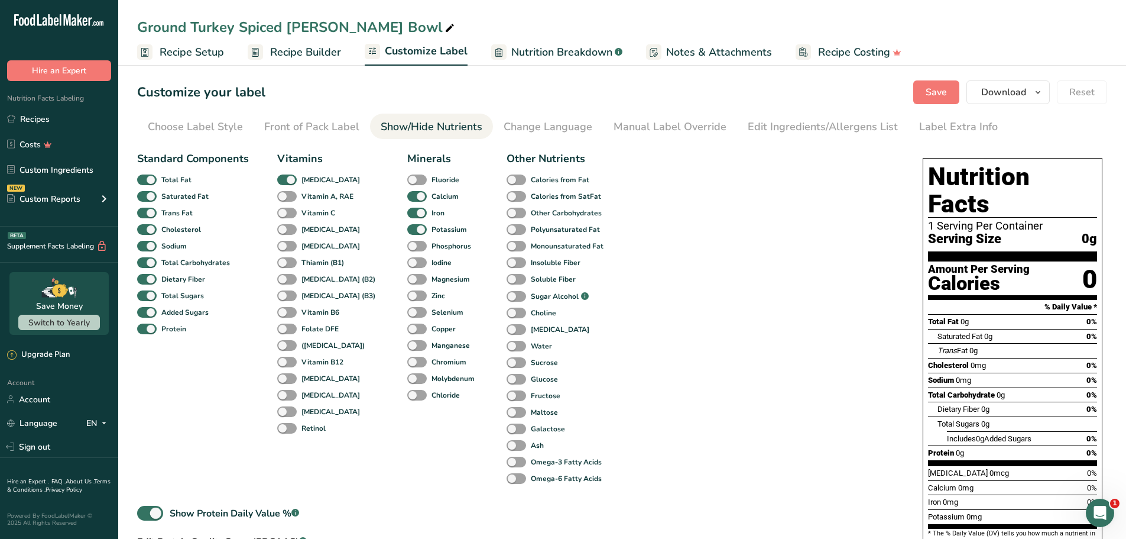
click at [315, 64] on link "Recipe Builder" at bounding box center [294, 52] width 93 height 27
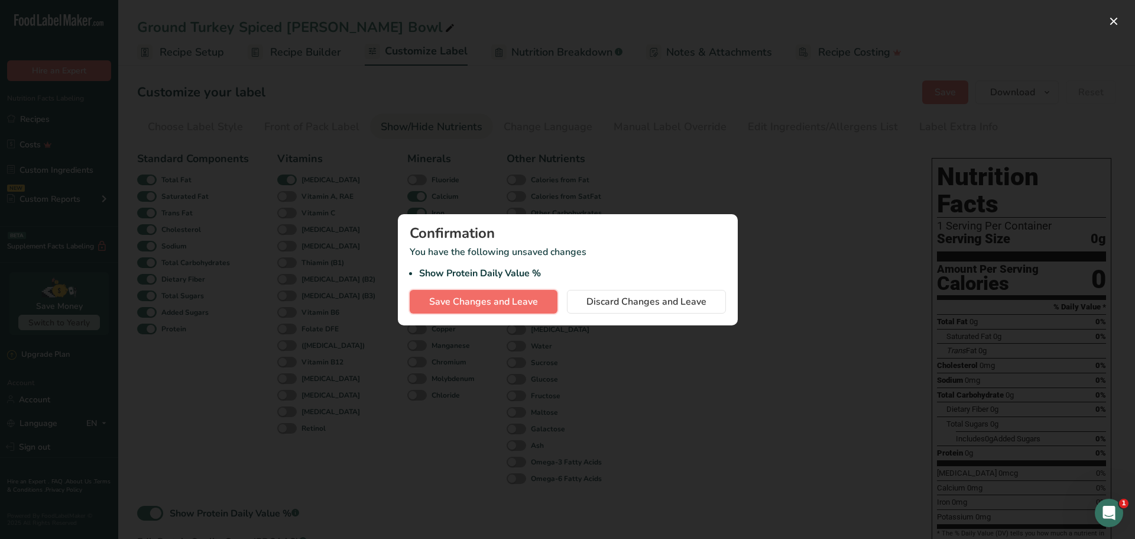
click at [492, 312] on button "Save Changes and Leave" at bounding box center [484, 302] width 148 height 24
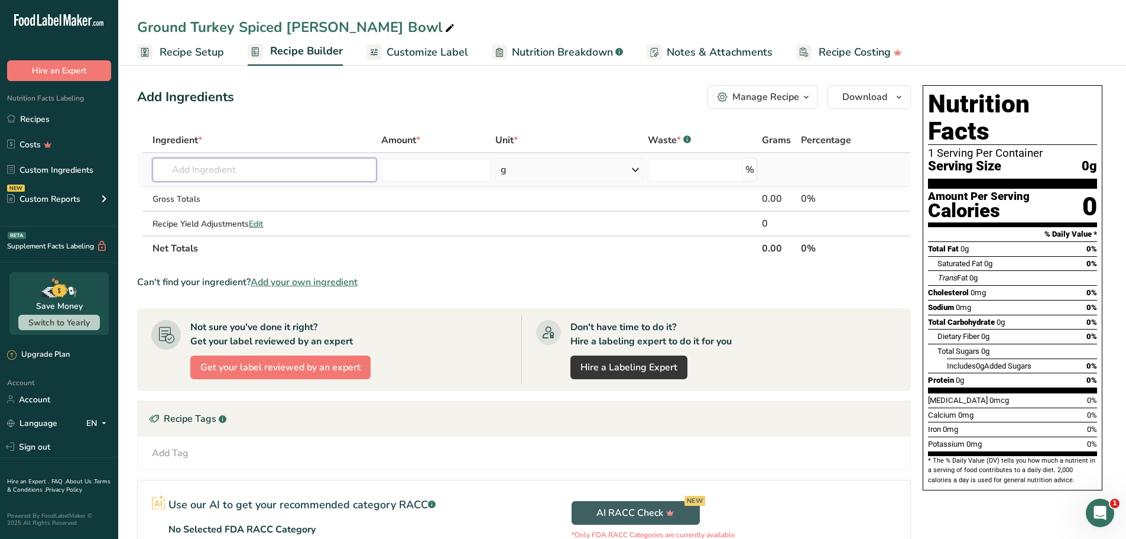
click at [231, 175] on input "text" at bounding box center [265, 170] width 224 height 24
paste input "Ground turkey"
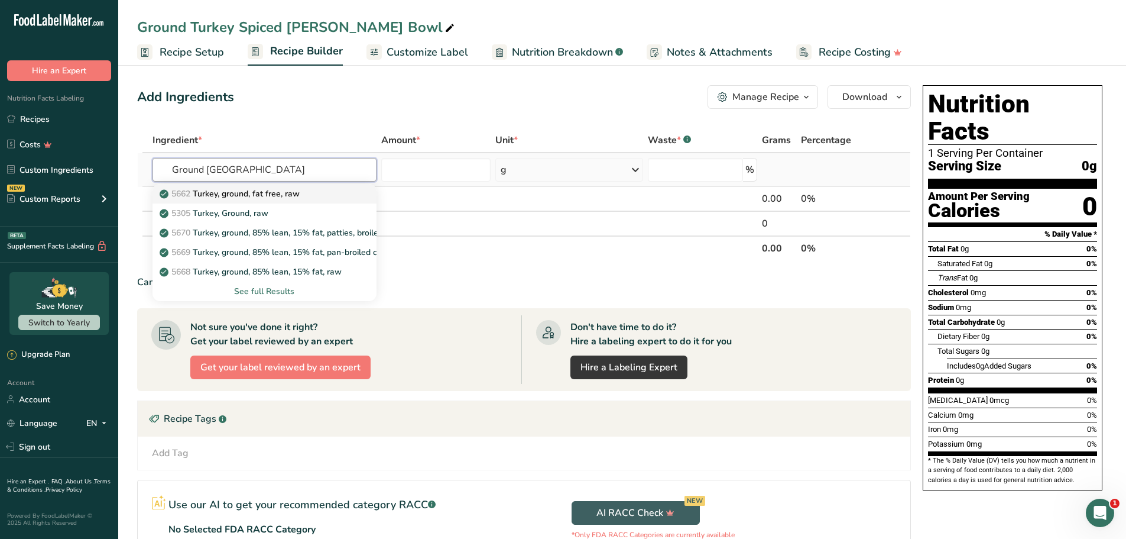
type input "Ground turkey"
click at [270, 195] on p "5662 Turkey, ground, fat free, raw" at bounding box center [231, 193] width 138 height 12
type input "Turkey, ground, fat free, raw"
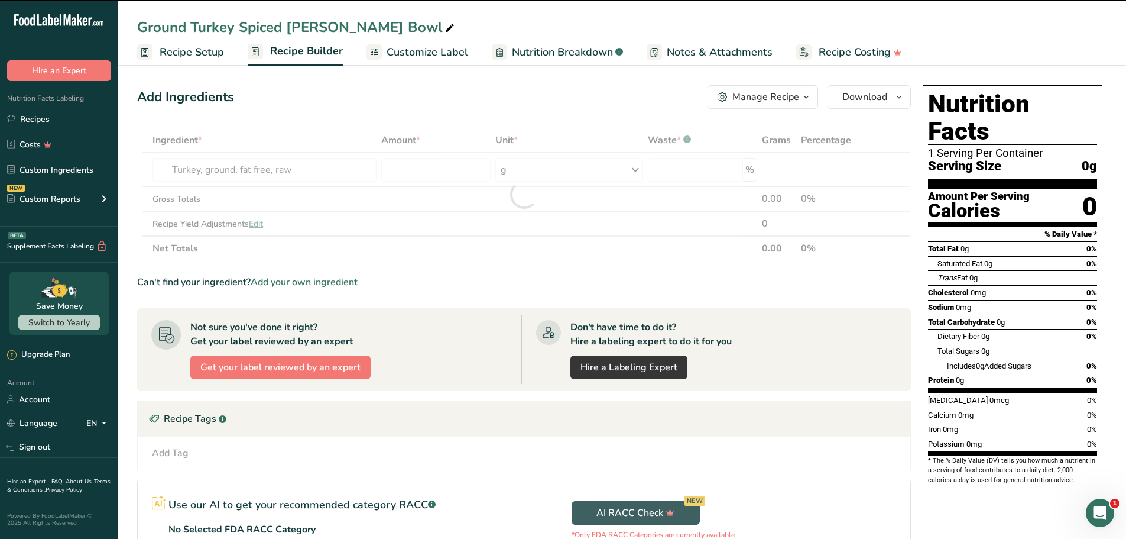
type input "0"
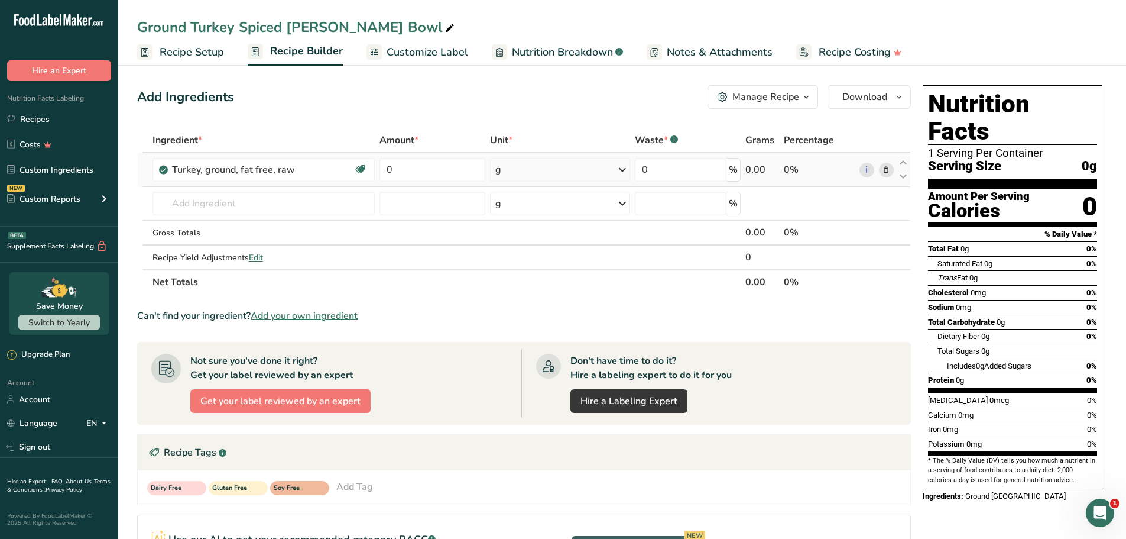
click at [303, 184] on td "Turkey, ground, fat free, raw Dairy free Gluten free Soy free Source of B-Vitam…" at bounding box center [263, 170] width 227 height 34
click at [303, 200] on input "text" at bounding box center [264, 204] width 222 height 24
paste input "Rice, white, medium-grain, enriched, cooked"
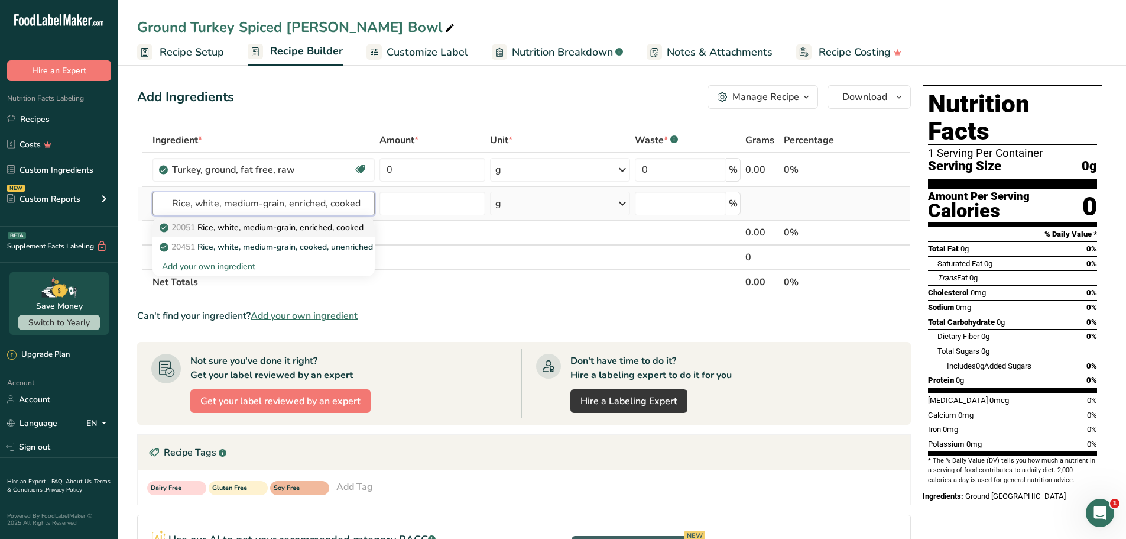
type input "Rice, white, medium-grain, enriched, cooked"
click at [262, 225] on p "20051 Rice, white, medium-grain, enriched, cooked" at bounding box center [263, 227] width 202 height 12
type input "Rice, white, medium-grain, enriched, cooked"
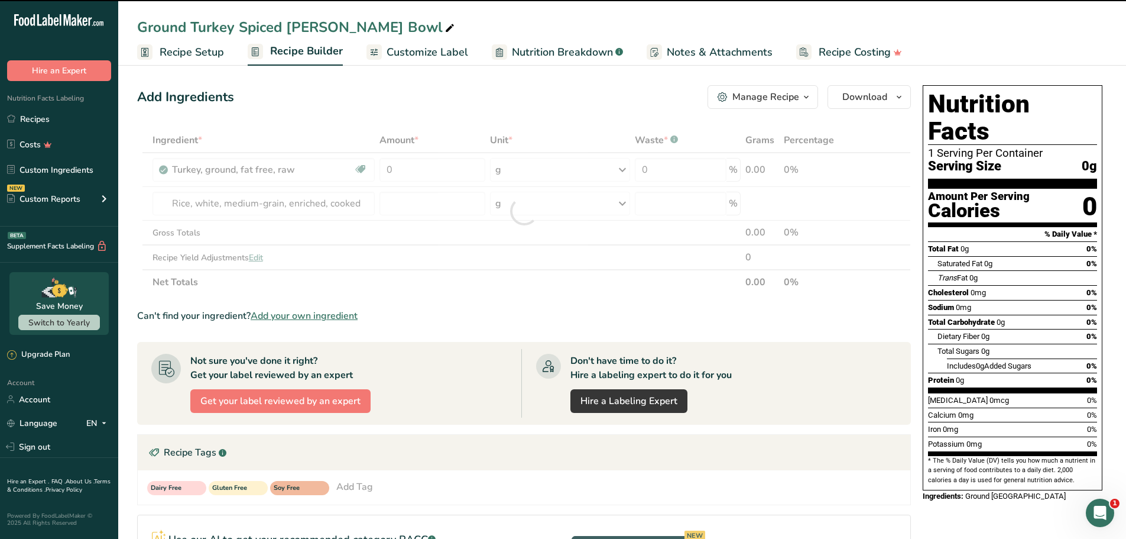
type input "0"
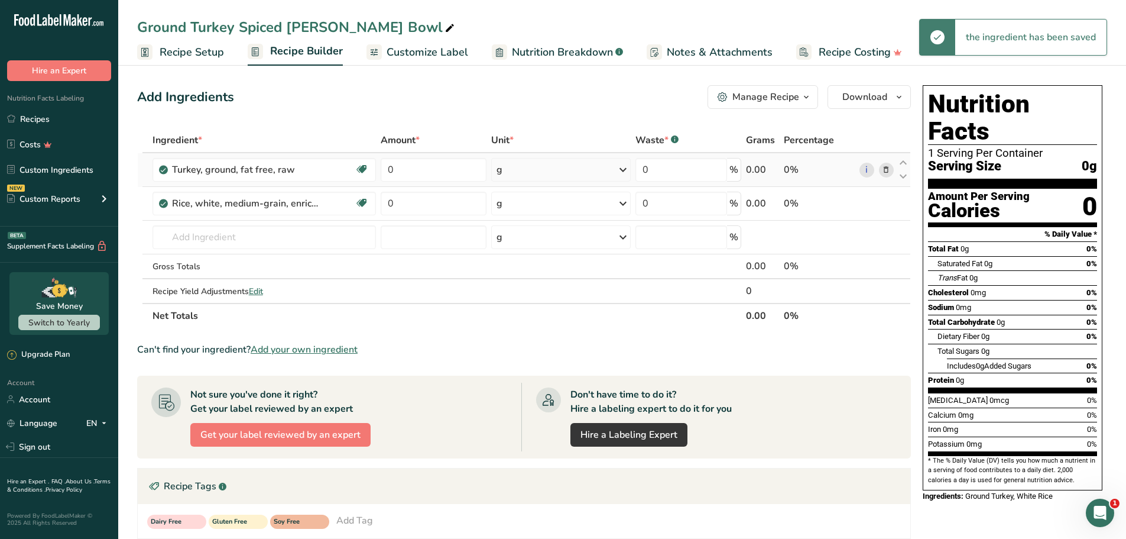
click at [533, 172] on div "g" at bounding box center [561, 170] width 140 height 24
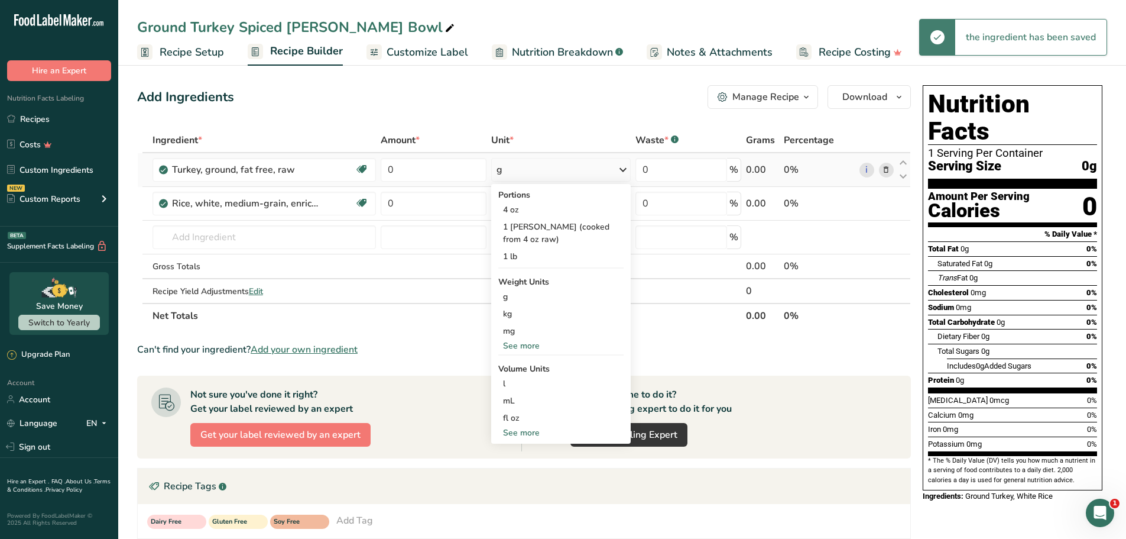
click at [517, 339] on div "See more" at bounding box center [560, 345] width 125 height 12
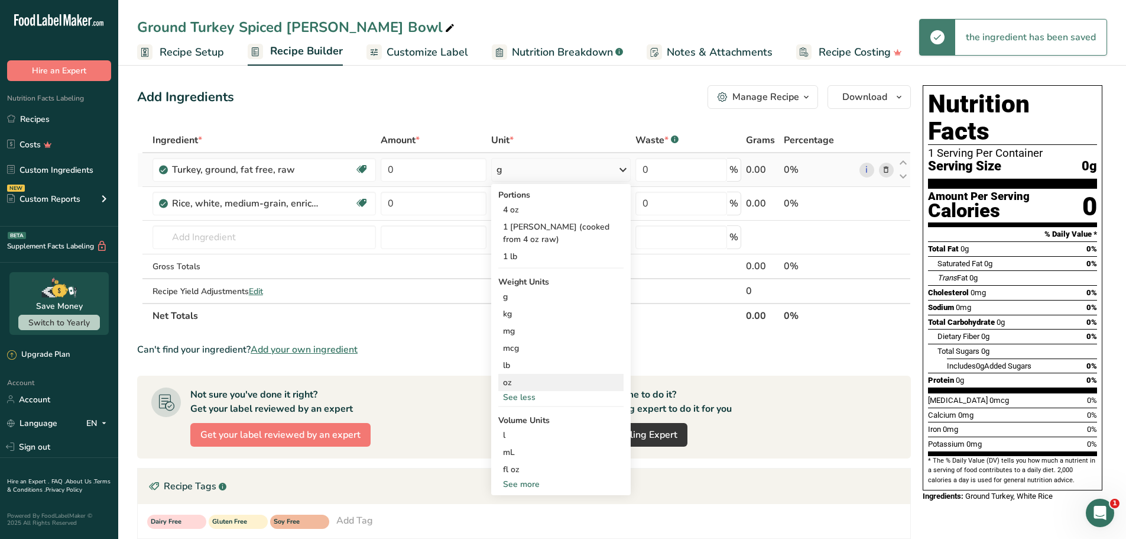
click at [508, 374] on div "oz" at bounding box center [560, 382] width 125 height 17
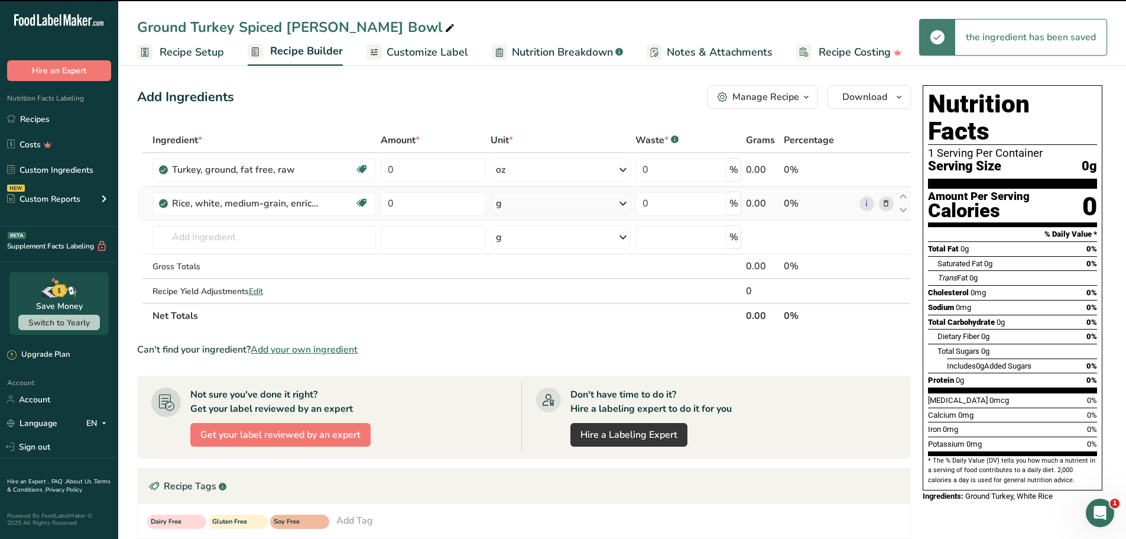
click at [581, 200] on div "g" at bounding box center [561, 204] width 140 height 24
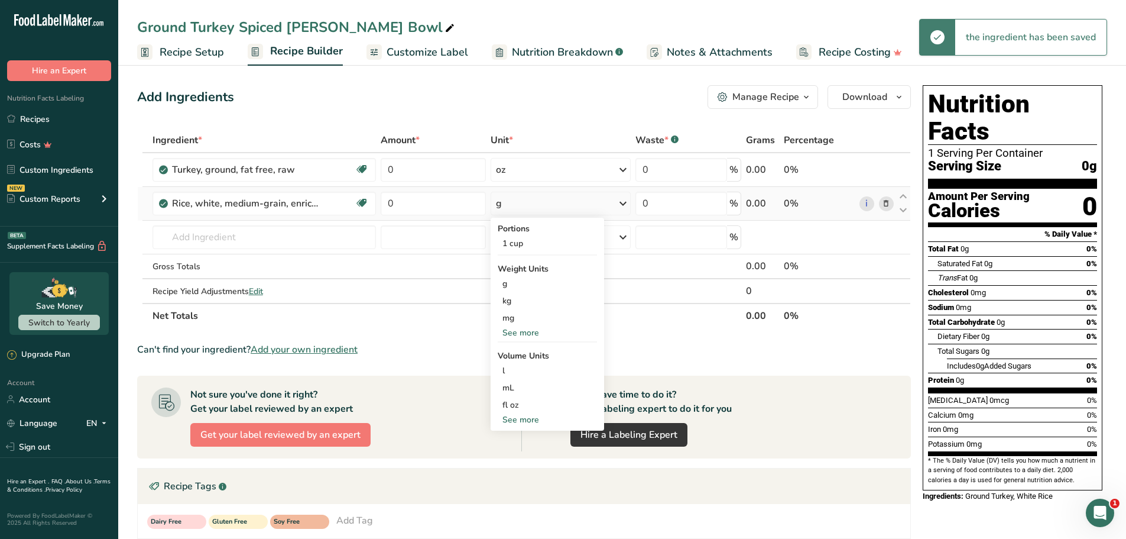
click at [521, 335] on div "See more" at bounding box center [547, 332] width 99 height 12
click at [514, 371] on div "oz" at bounding box center [547, 369] width 99 height 17
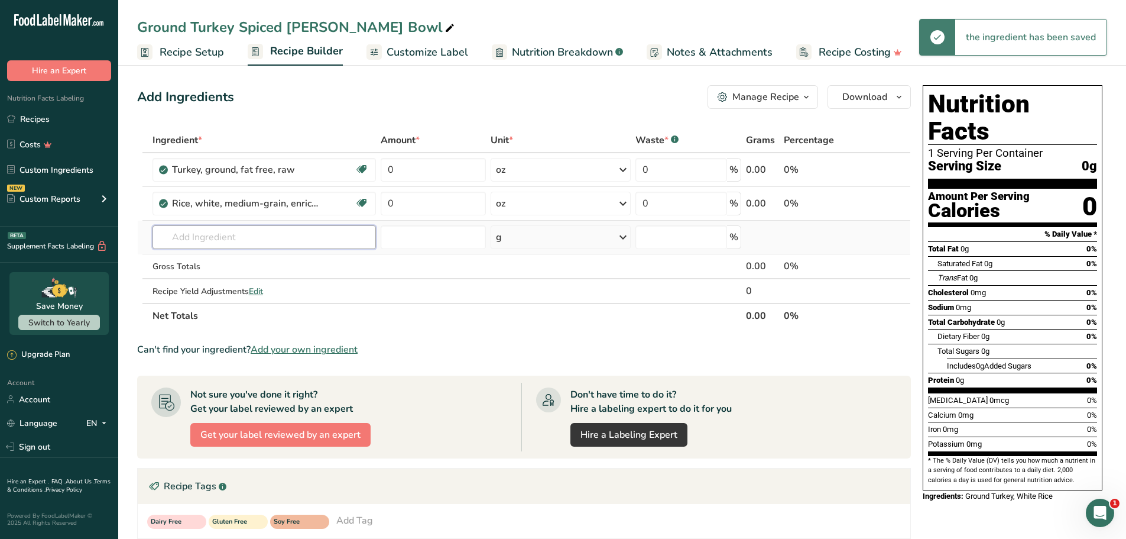
click at [309, 239] on input "text" at bounding box center [265, 237] width 224 height 24
paste input "Saffron"
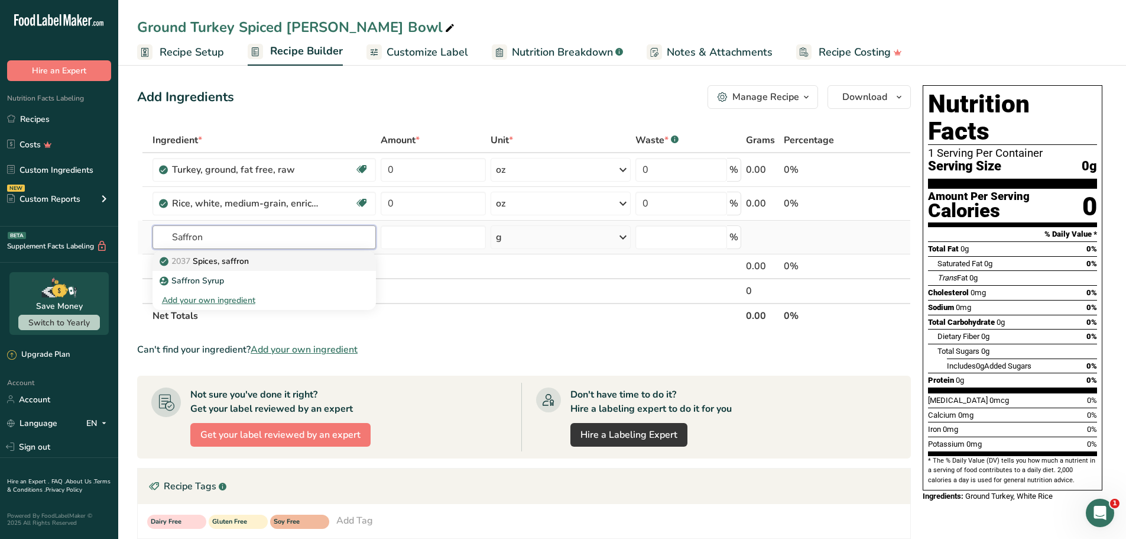
type input "Saffron"
click at [240, 265] on p "2037 Spices, saffron" at bounding box center [205, 261] width 87 height 12
type input "Spices, saffron"
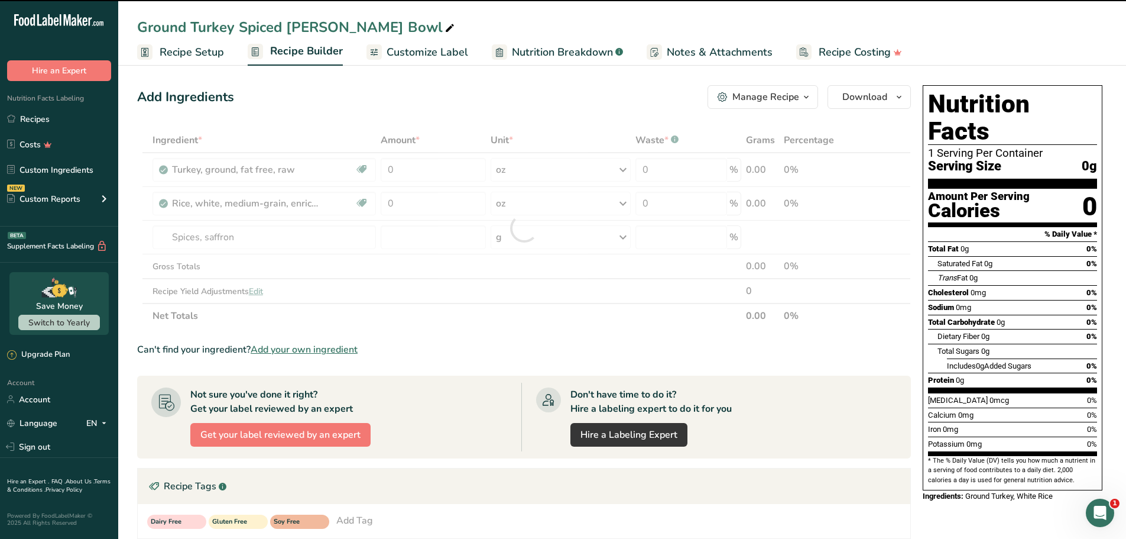
type input "0"
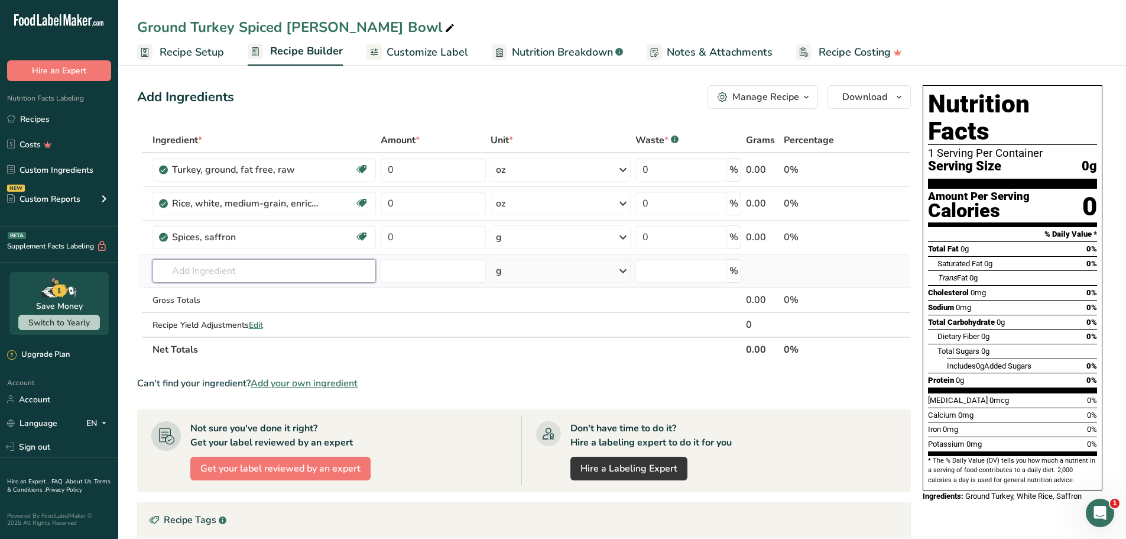
click at [283, 274] on input "text" at bounding box center [265, 271] width 224 height 24
paste input "Peas"
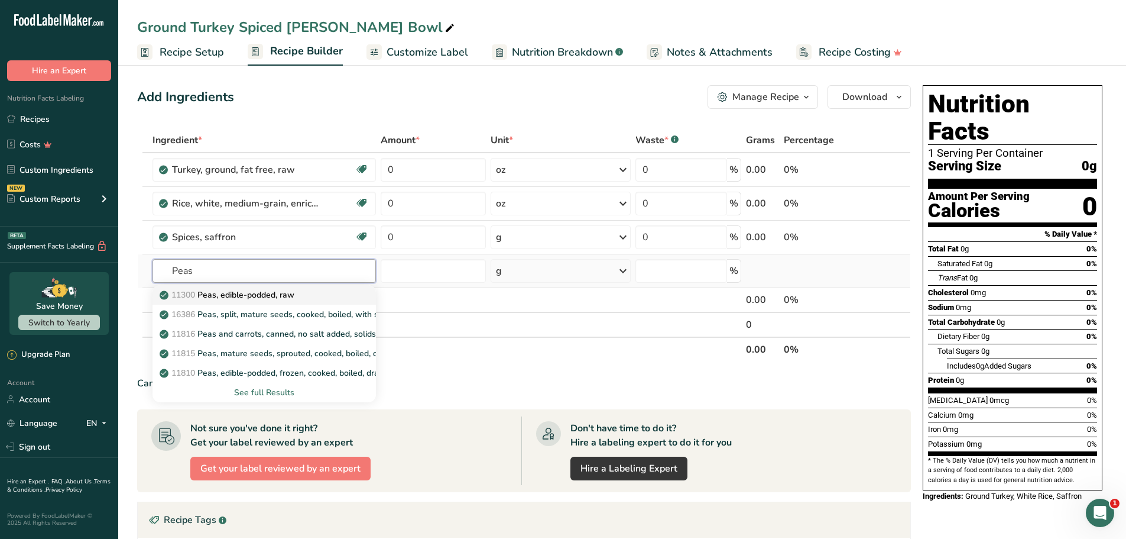
type input "Peas"
click at [248, 300] on p "11300 Peas, edible-podded, raw" at bounding box center [228, 295] width 132 height 12
type input "Peas, edible-podded, raw"
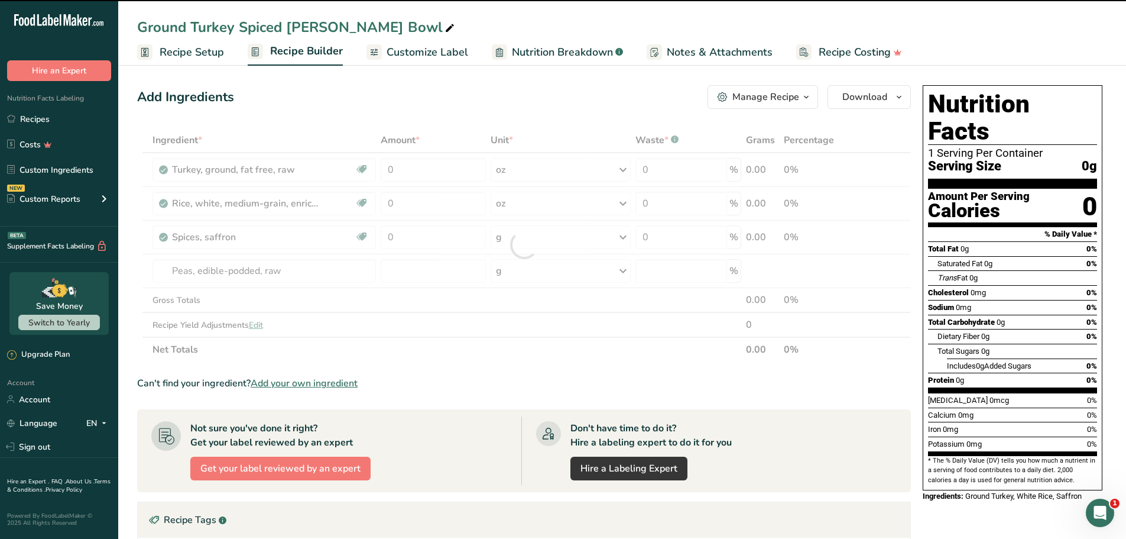
type input "0"
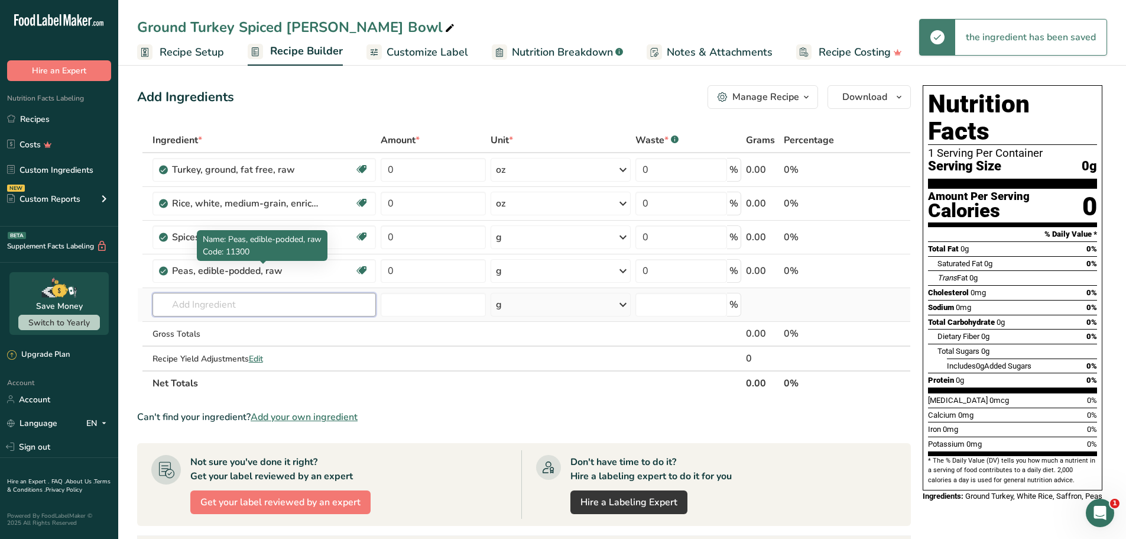
click at [241, 308] on input "text" at bounding box center [265, 305] width 224 height 24
paste input "Chickpeas"
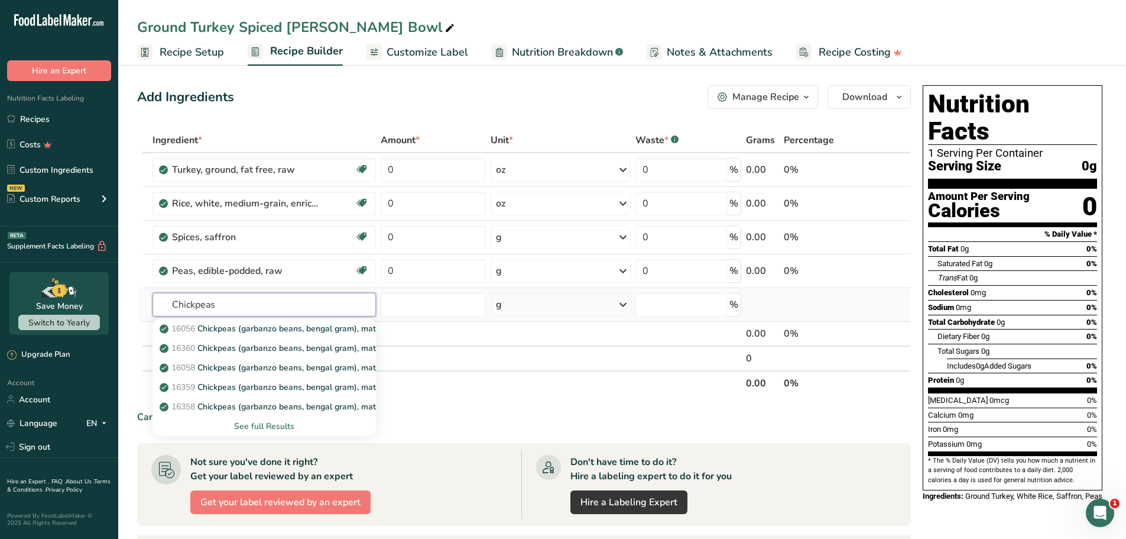
type input "Chickpeas"
click at [280, 429] on div "See full Results" at bounding box center [264, 426] width 205 height 12
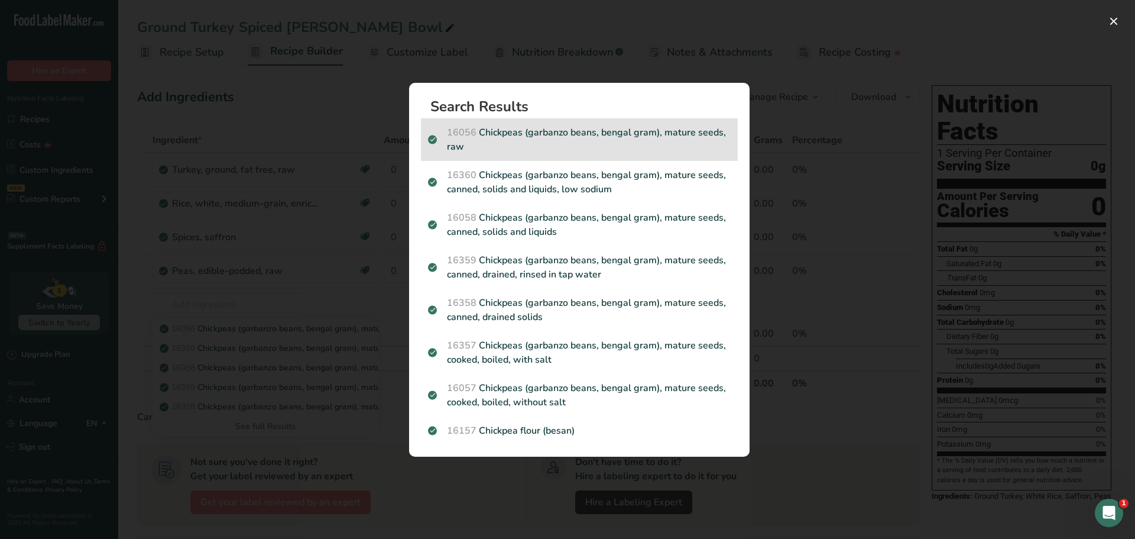
click at [532, 144] on p "16056 Chickpeas (garbanzo beans, bengal gram), mature seeds, raw" at bounding box center [579, 139] width 303 height 28
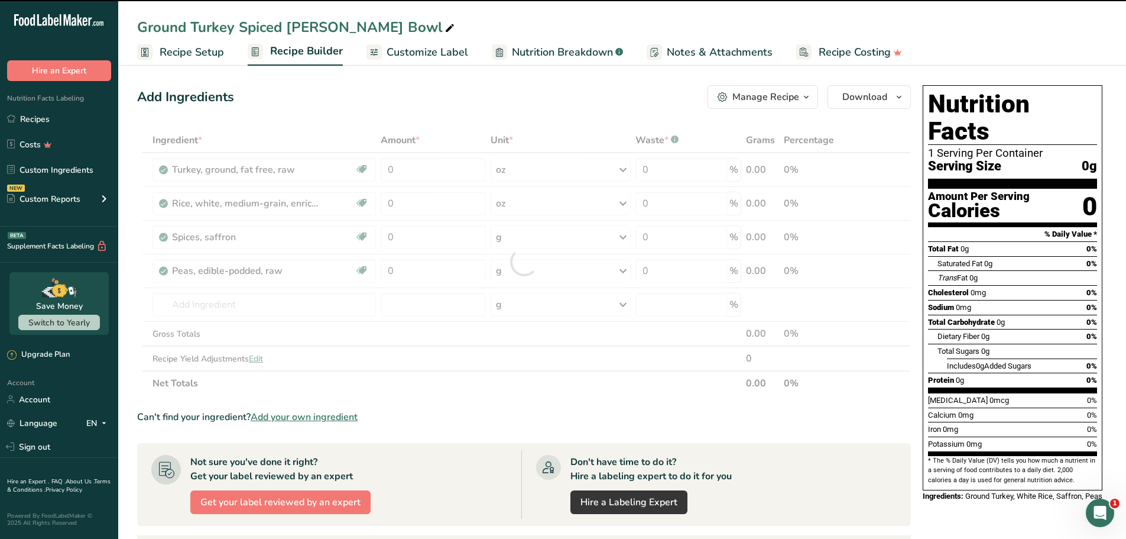
type input "0"
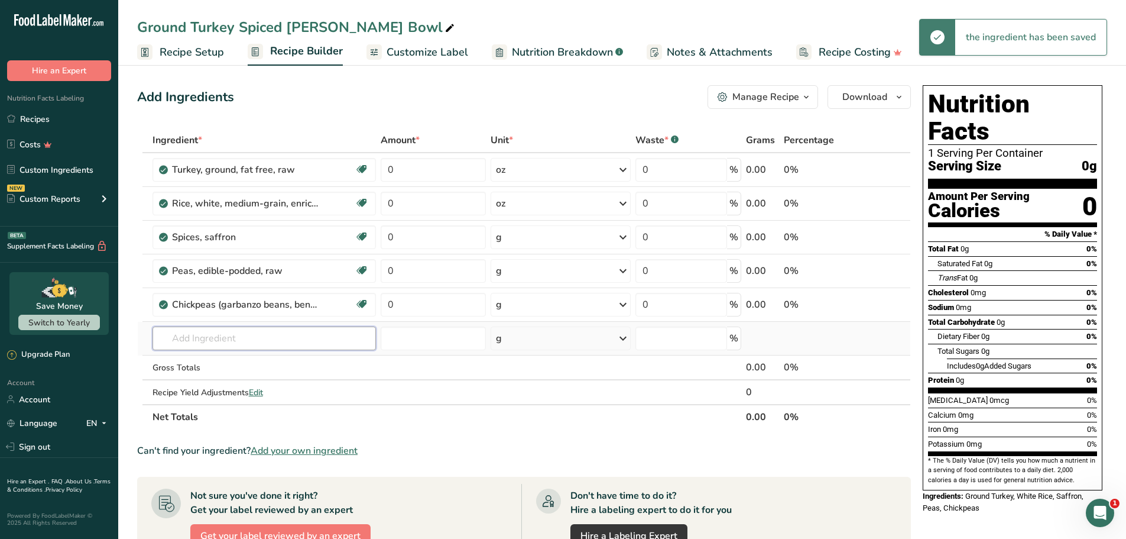
click at [238, 344] on input "text" at bounding box center [265, 338] width 224 height 24
paste input "Onion"
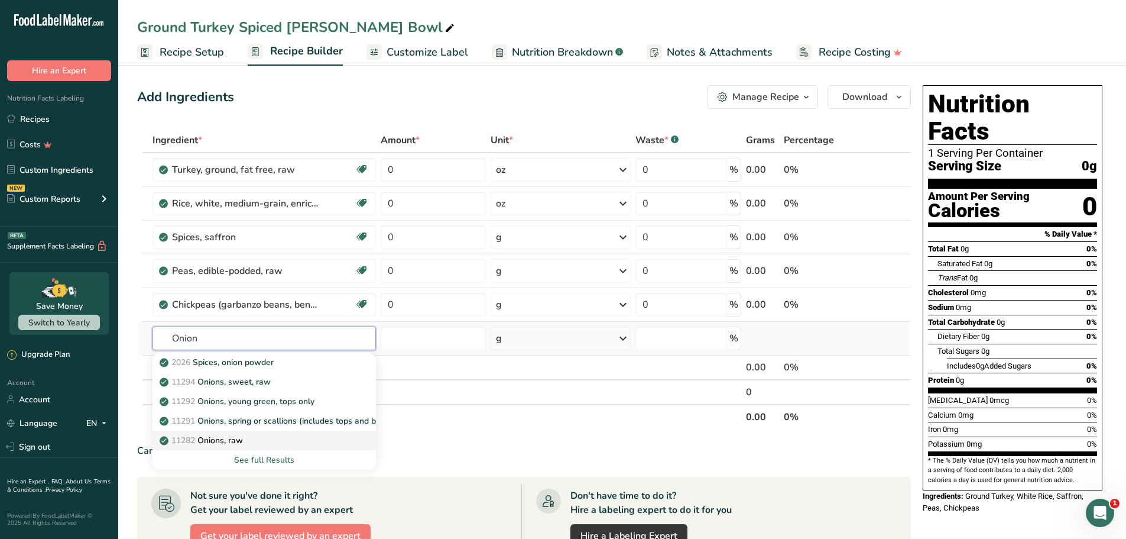
type input "Onion"
click at [235, 443] on p "11282 Onions, raw" at bounding box center [202, 440] width 81 height 12
type input "Onions, raw"
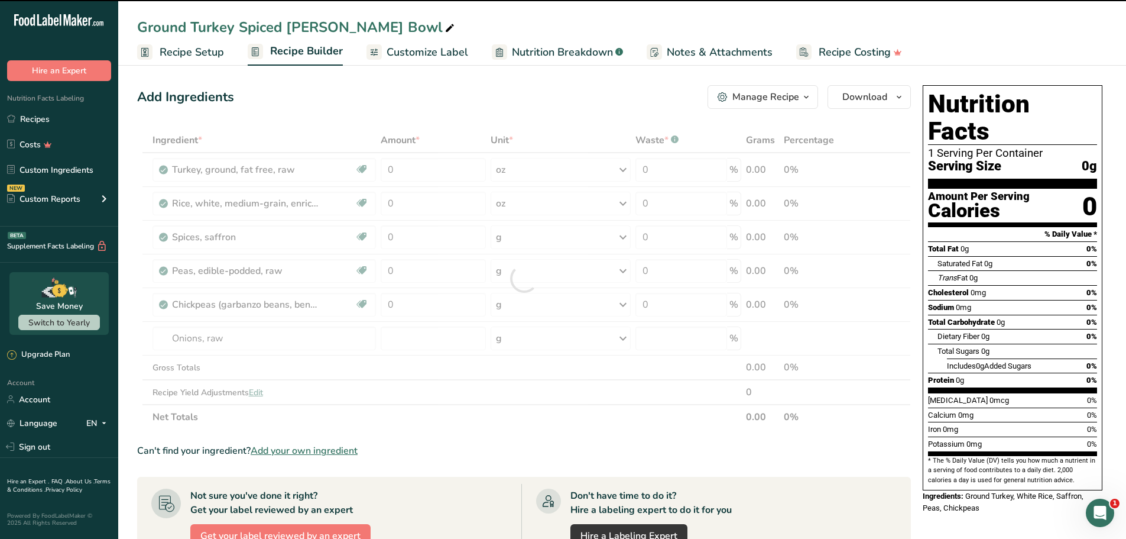
type input "0"
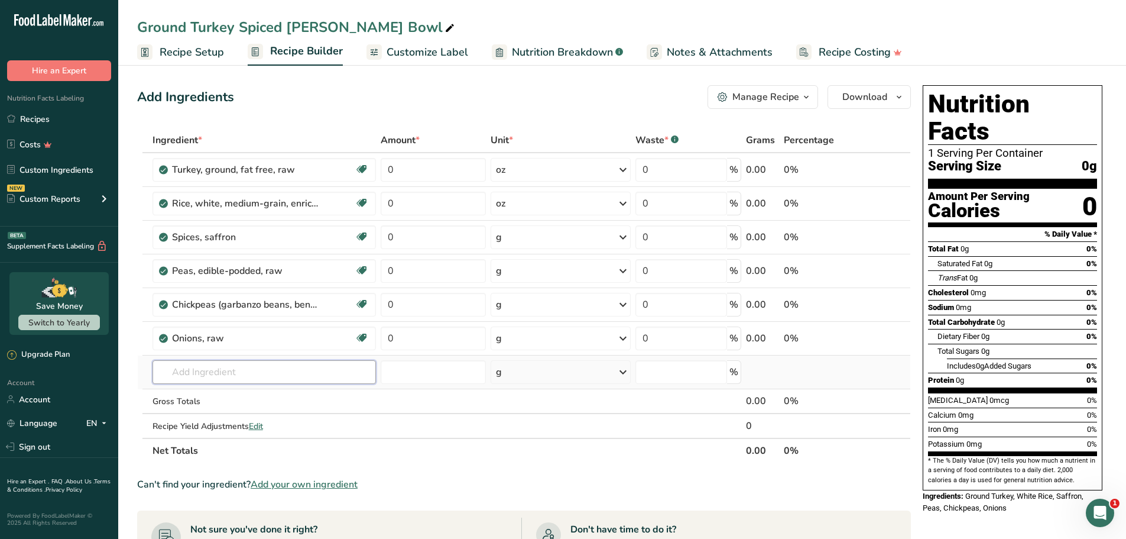
click at [260, 370] on input "text" at bounding box center [265, 372] width 224 height 24
paste input "Garlic"
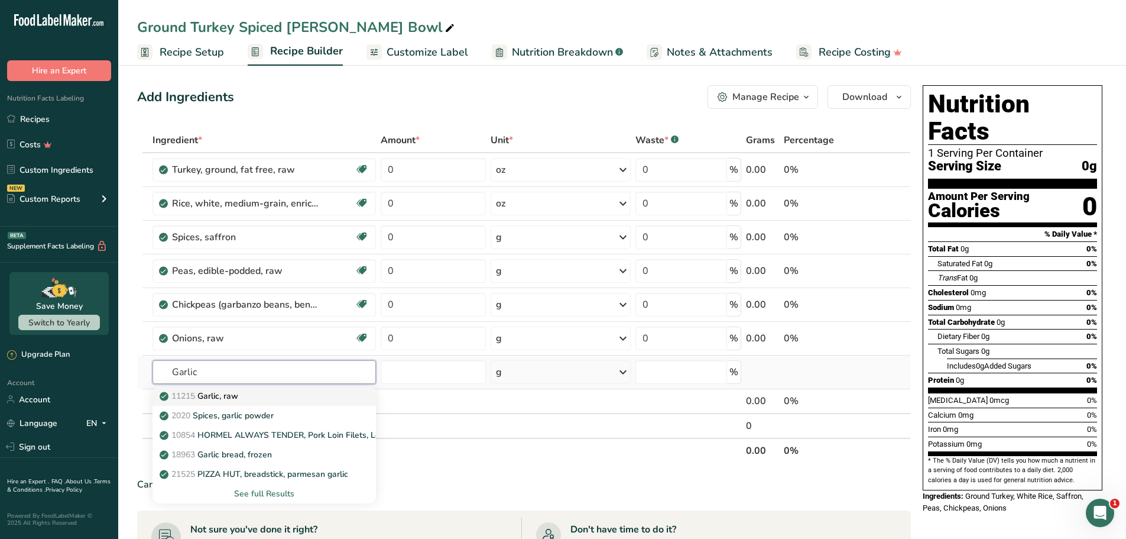
type input "Garlic"
click at [219, 397] on p "11215 Garlic, raw" at bounding box center [200, 396] width 76 height 12
type input "Garlic, raw"
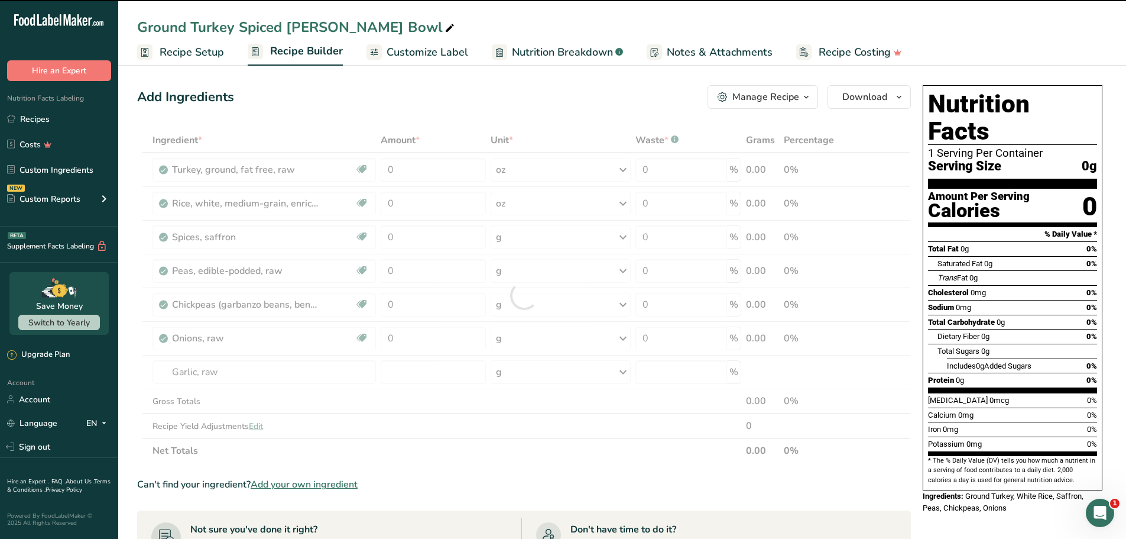
type input "0"
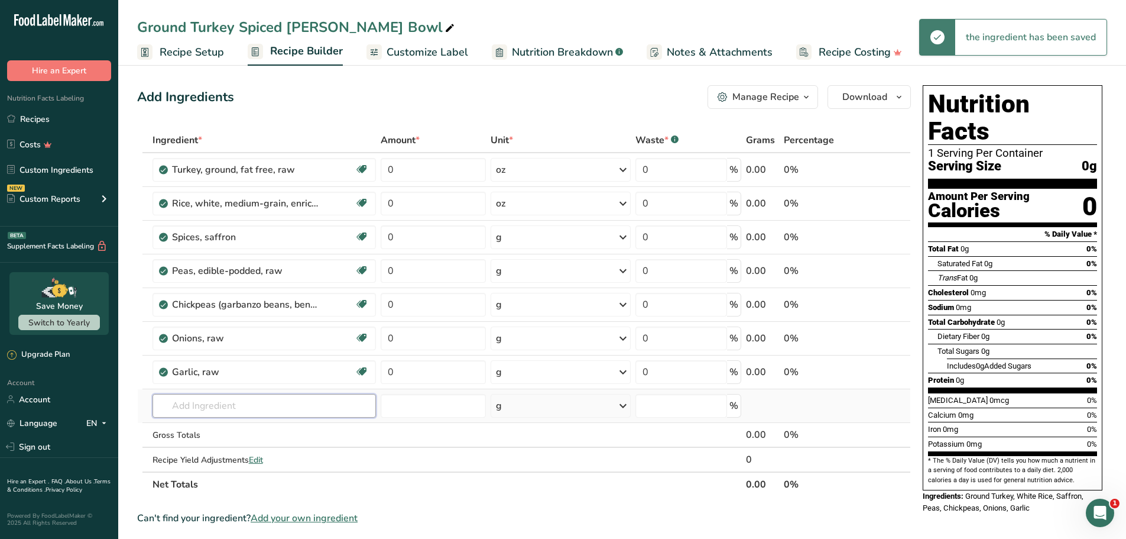
click at [280, 407] on input "text" at bounding box center [265, 406] width 224 height 24
paste input "Ginger"
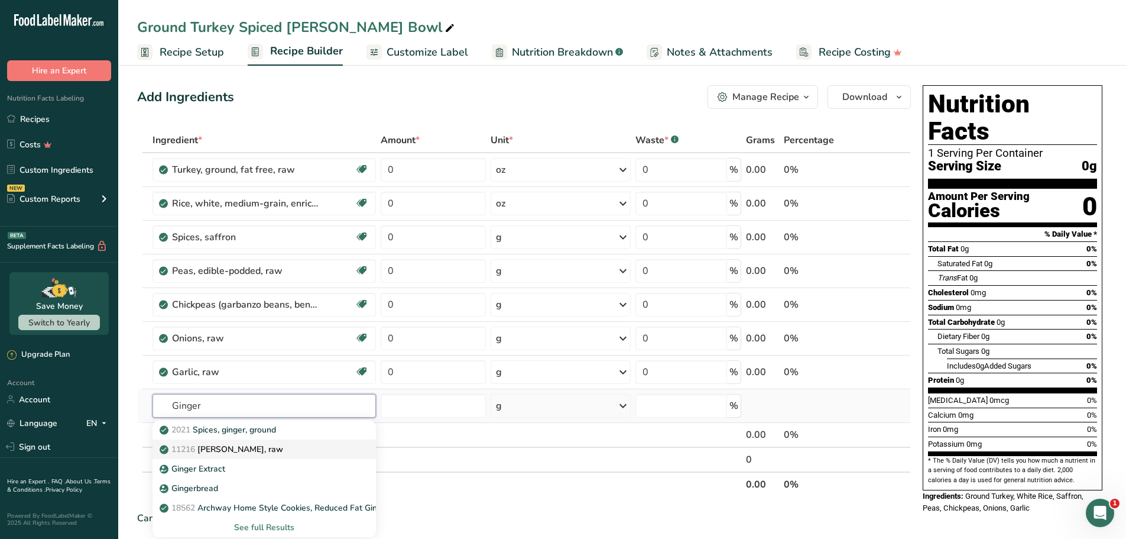
type input "Ginger"
click at [226, 456] on link "11216 Ginger root, raw" at bounding box center [265, 449] width 224 height 20
type input "Ginger root, raw"
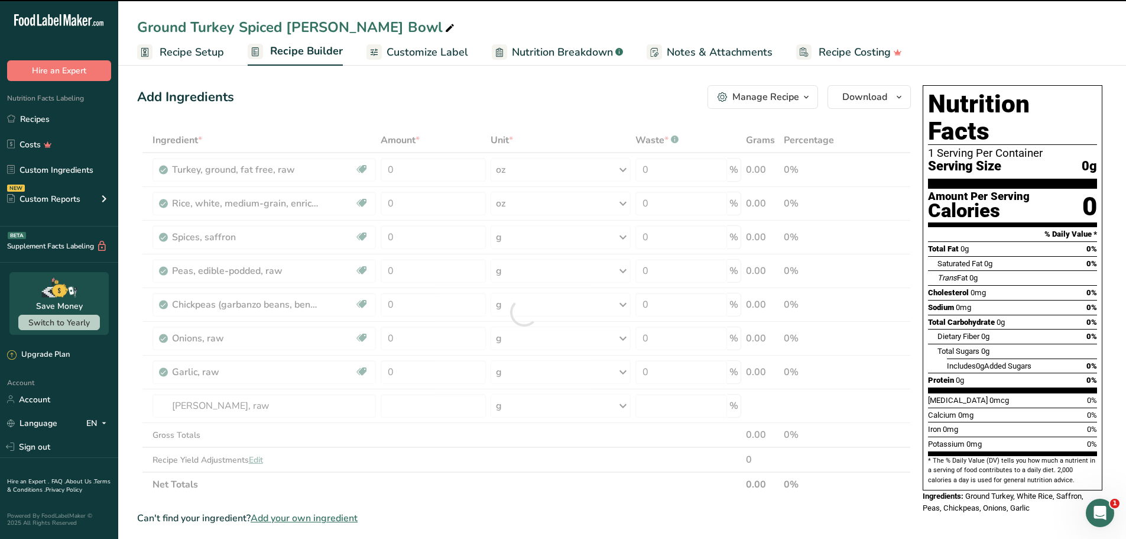
type input "0"
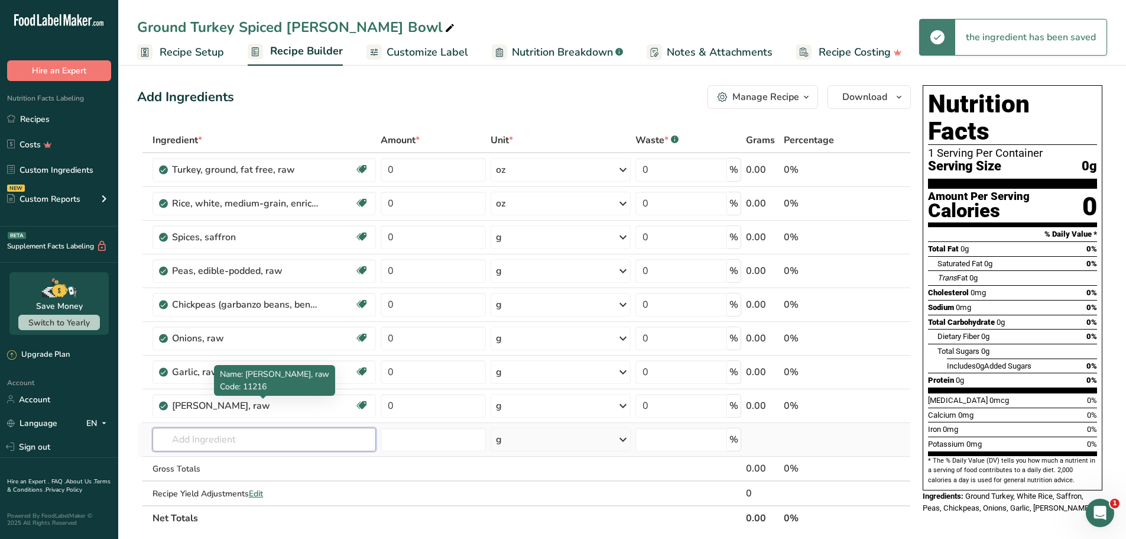
click at [229, 439] on input "text" at bounding box center [265, 439] width 224 height 24
paste input "Tomato sauce"
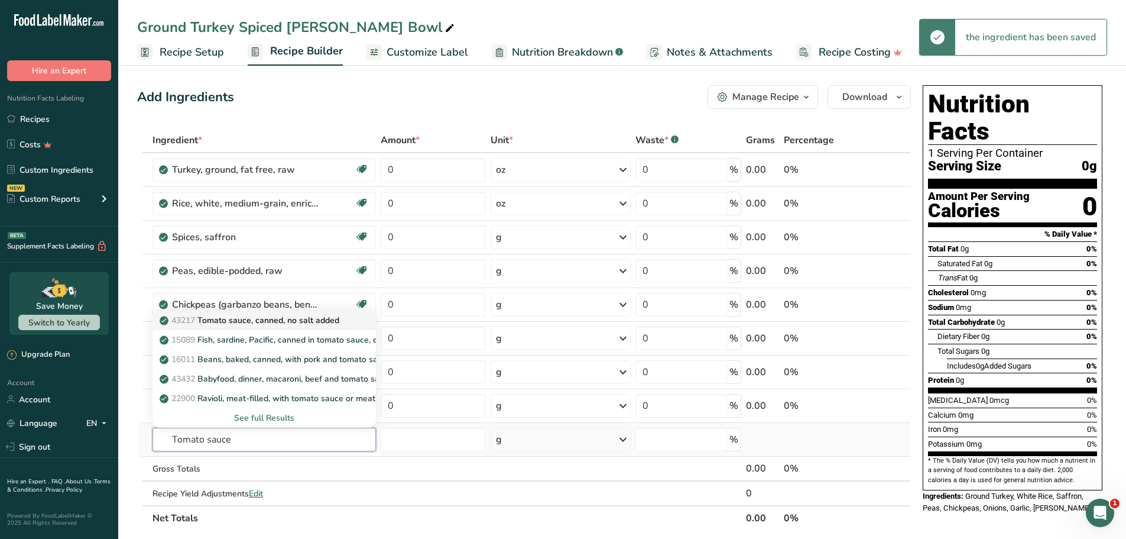
type input "Tomato sauce"
click at [242, 317] on p "43217 Tomato sauce, canned, no salt added" at bounding box center [250, 320] width 177 height 12
type input "Tomato sauce, canned, no salt added"
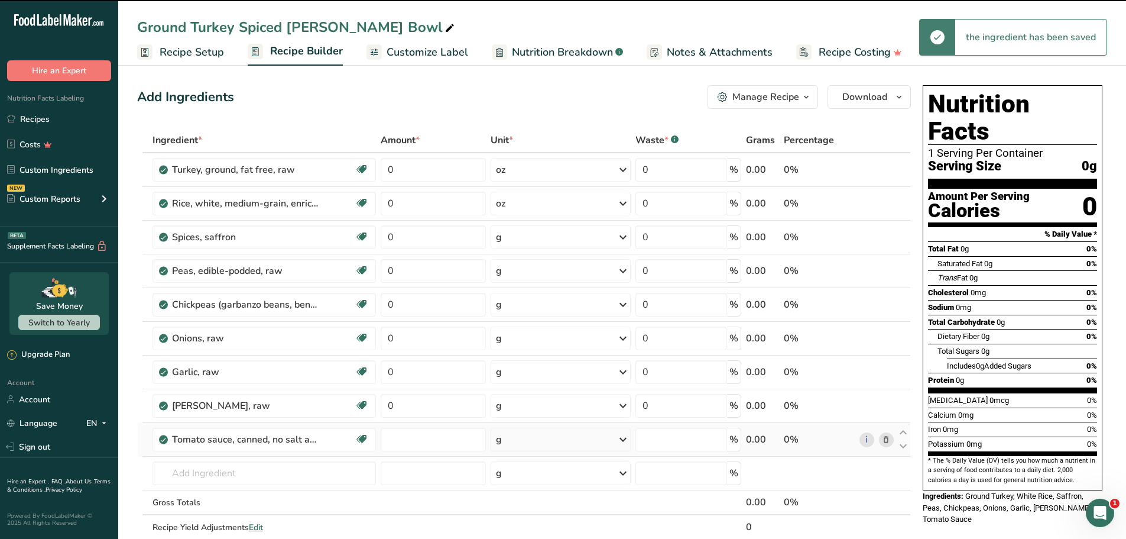
type input "0"
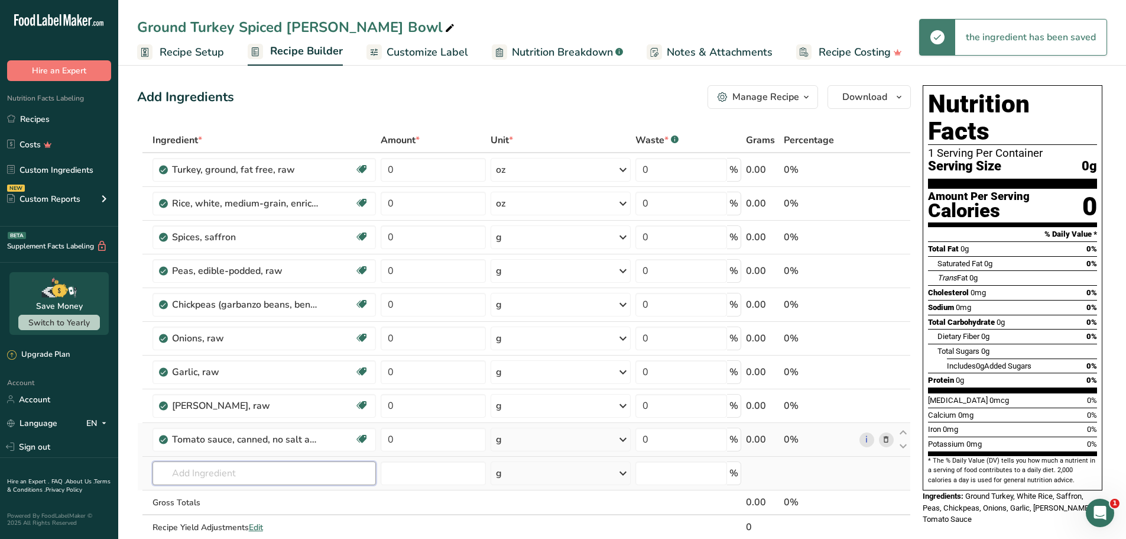
click at [276, 480] on input "text" at bounding box center [265, 473] width 224 height 24
paste input "cilantro"
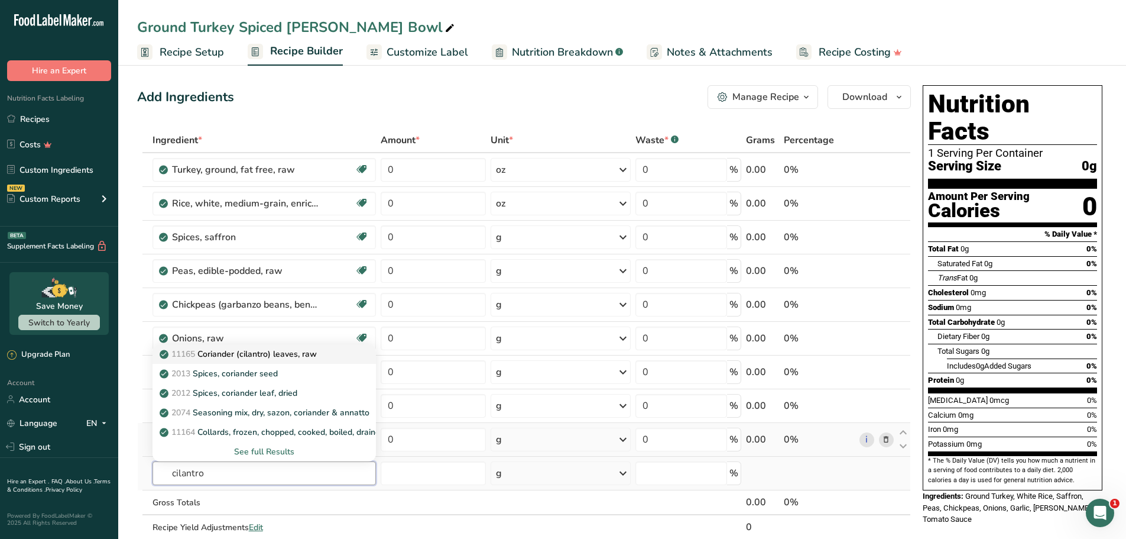
type input "cilantro"
click at [243, 356] on p "11165 Coriander (cilantro) leaves, raw" at bounding box center [239, 354] width 155 height 12
type input "Coriander (cilantro) leaves, raw"
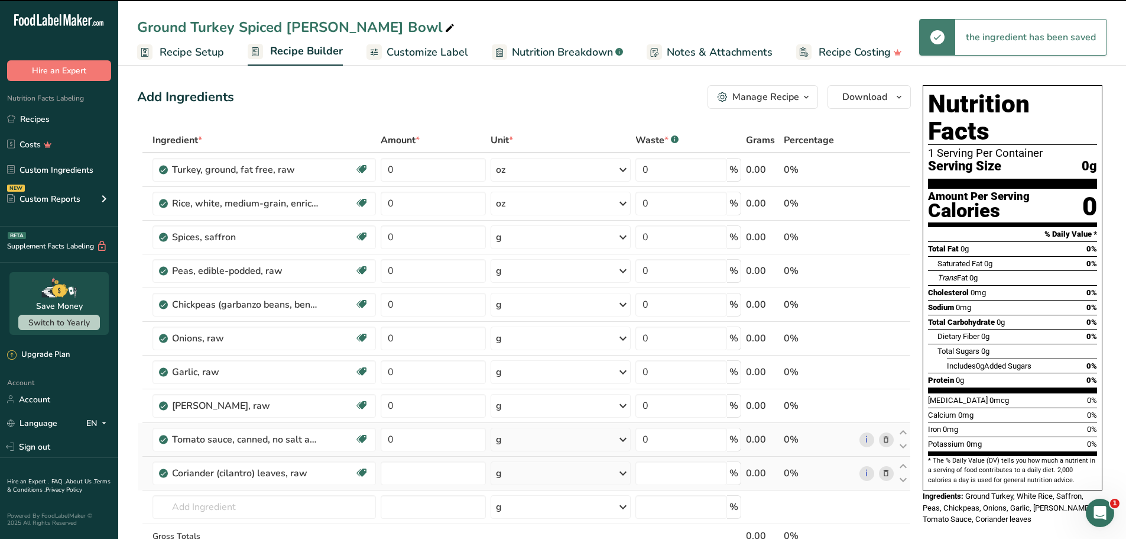
type input "0"
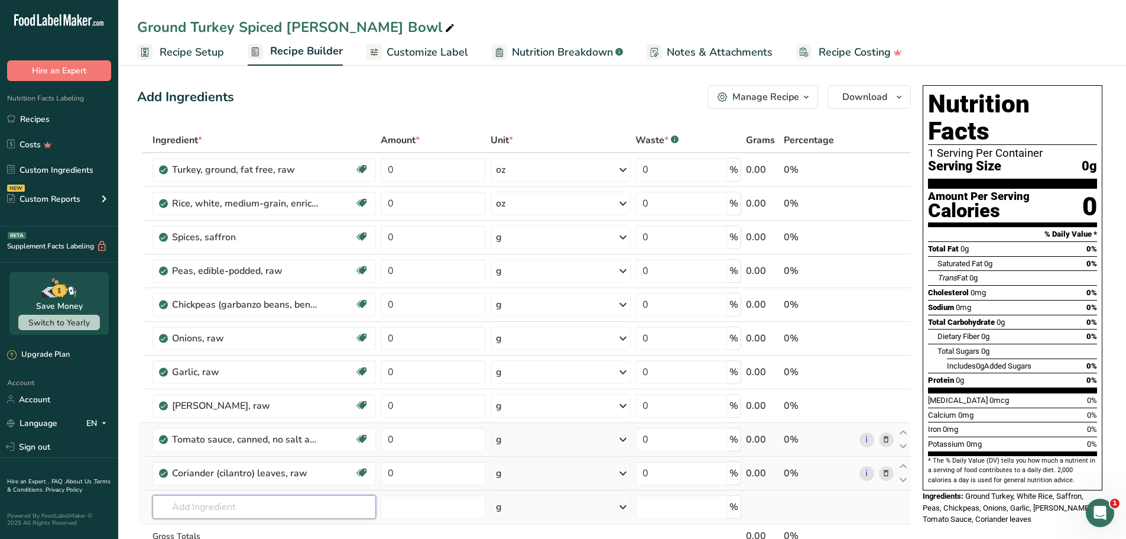
click at [202, 507] on input "text" at bounding box center [265, 507] width 224 height 24
paste input "Butter, without salt"
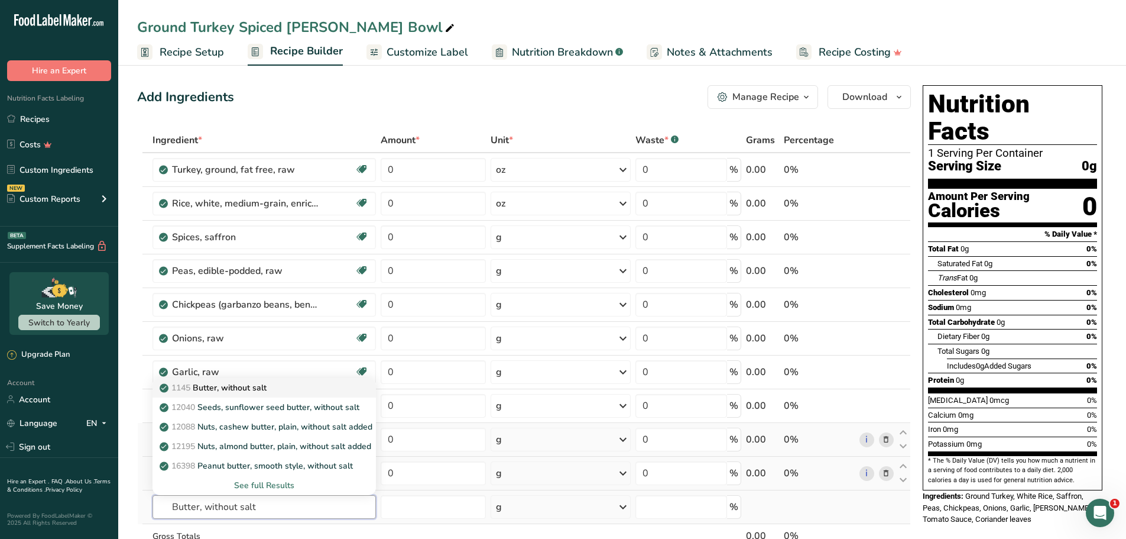
type input "Butter, without salt"
click at [242, 391] on p "1145 Butter, without salt" at bounding box center [214, 387] width 105 height 12
type input "Butter, without salt"
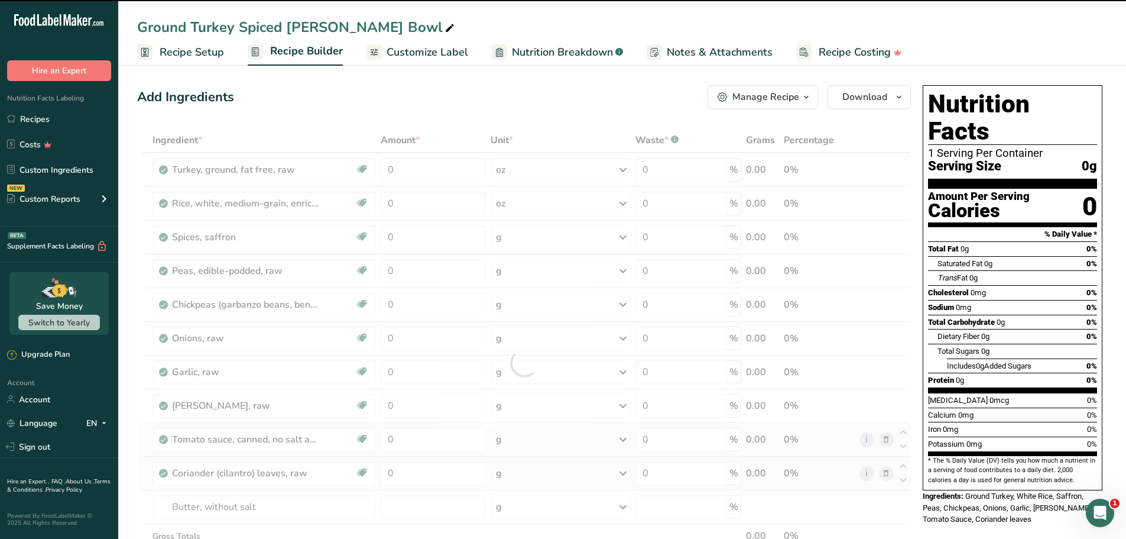
type input "0"
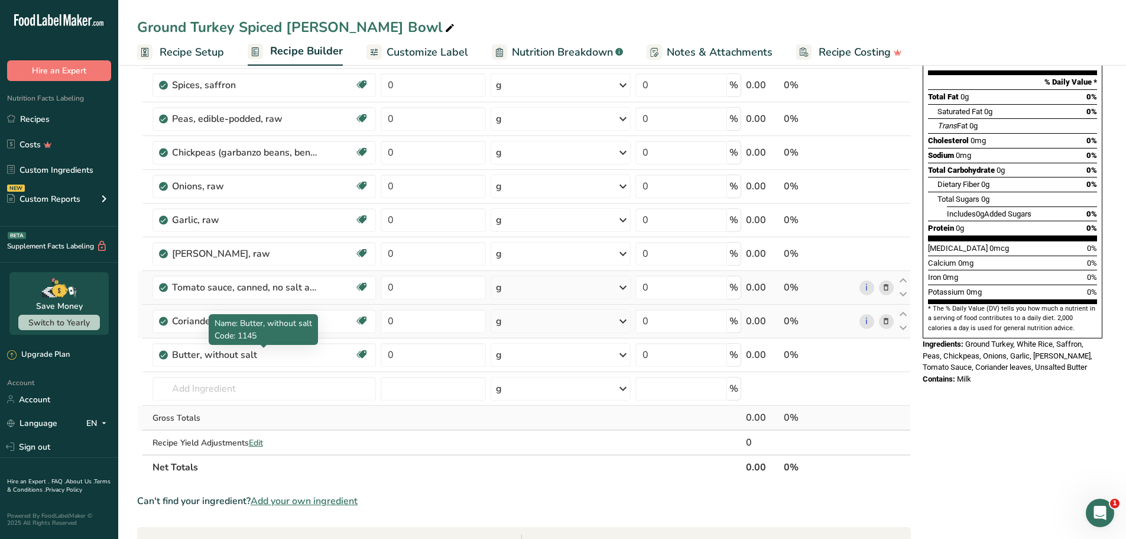
scroll to position [177, 0]
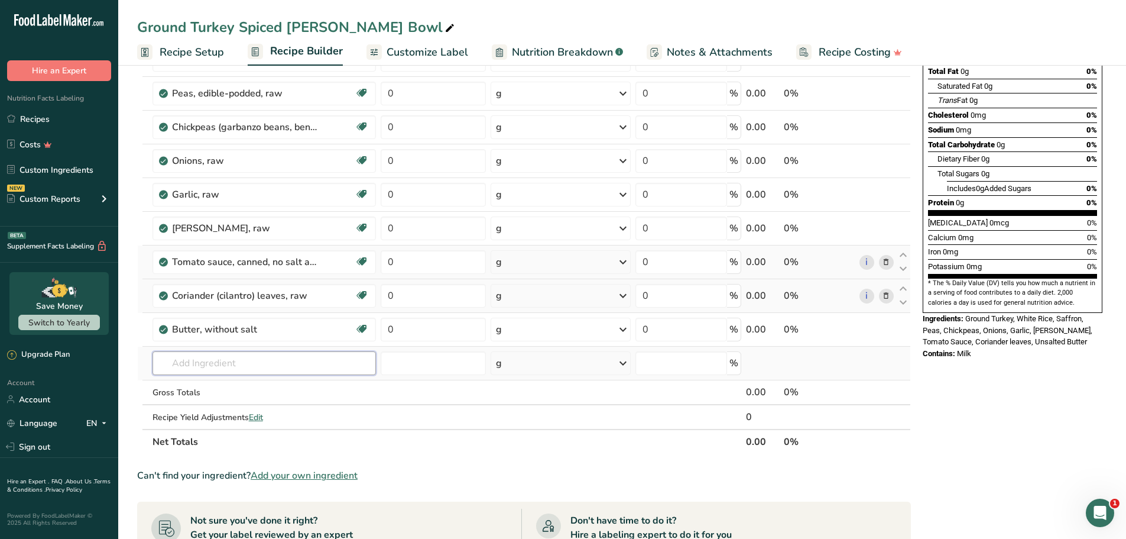
click at [238, 354] on input "text" at bounding box center [265, 363] width 224 height 24
paste input "Cumin"
type input "Cumin"
click at [229, 390] on p "2014 Spices, cumin seed" at bounding box center [213, 387] width 103 height 12
type input "Spices, cumin seed"
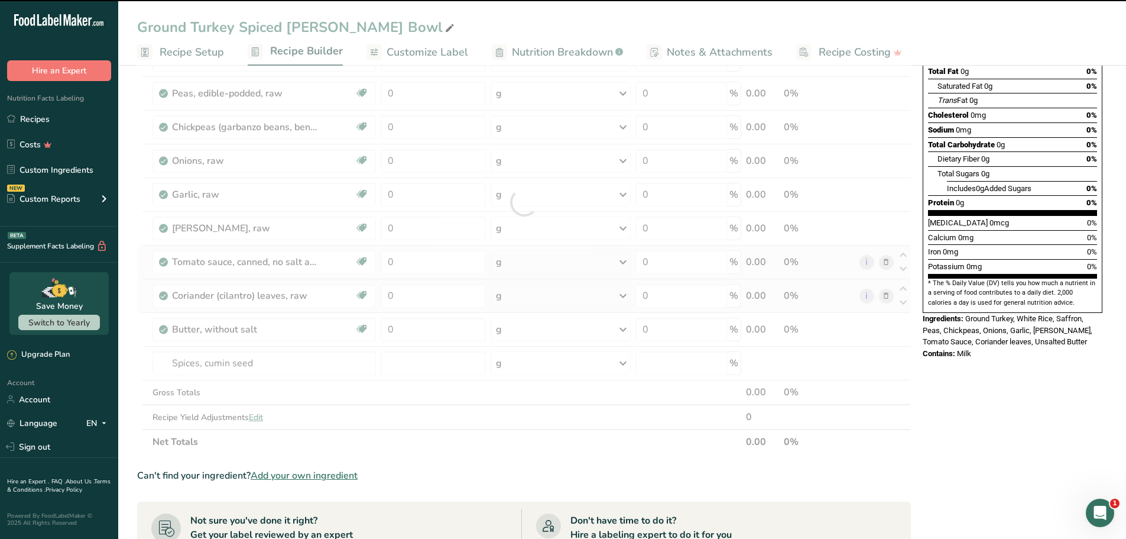
type input "0"
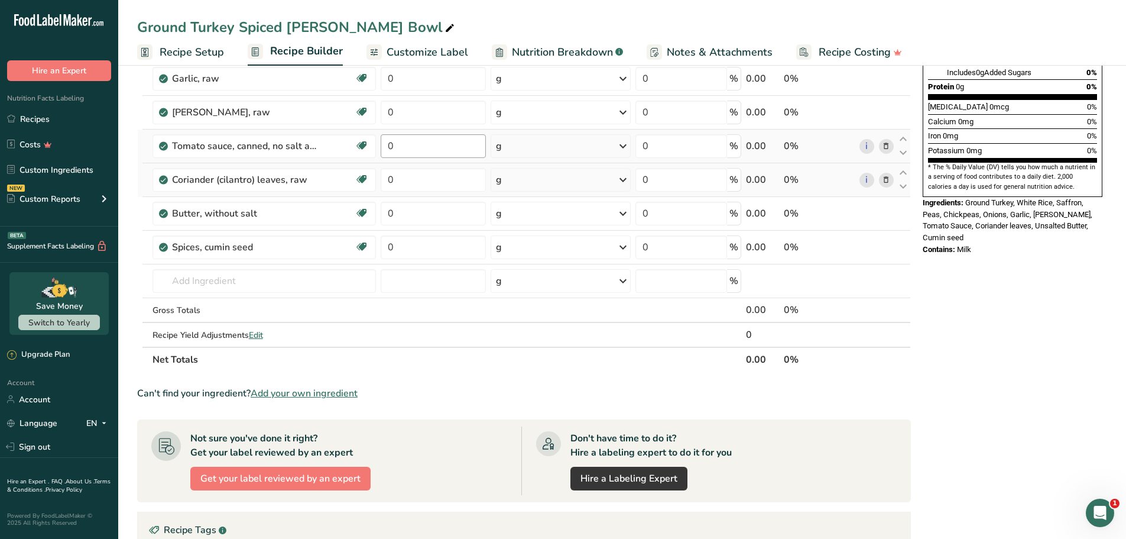
scroll to position [296, 0]
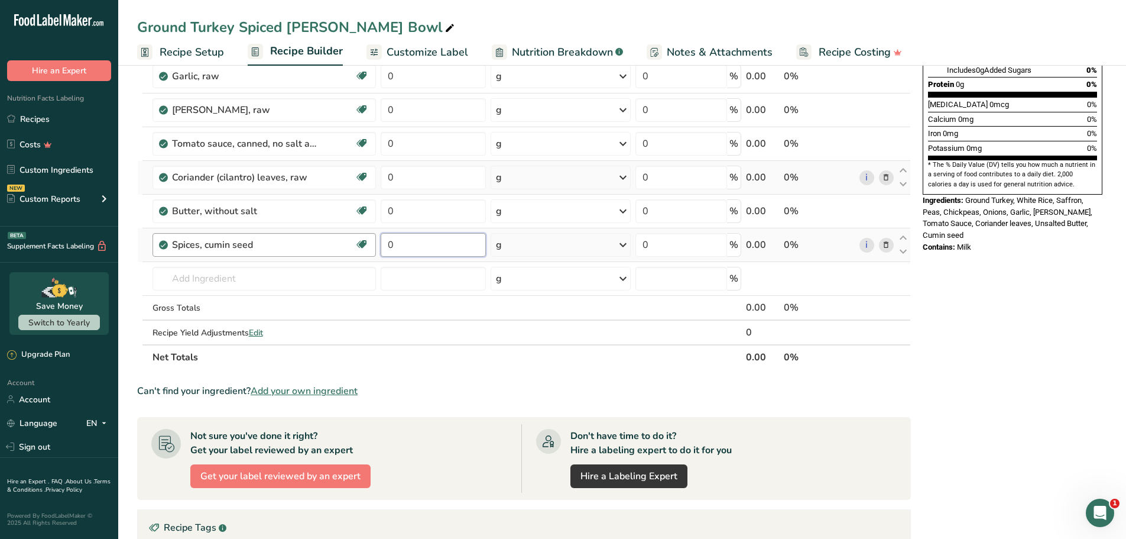
drag, startPoint x: 424, startPoint y: 239, endPoint x: 362, endPoint y: 244, distance: 62.2
click at [362, 244] on tr "Spices, cumin seed Dairy free Gluten free Vegan Vegetarian Soy free 0 g Portion…" at bounding box center [524, 245] width 773 height 34
type input "2"
click at [385, 212] on div "Ingredient * Amount * Unit * Waste * .a-a{fill:#347362;}.b-a{fill:#fff;} Grams …" at bounding box center [524, 100] width 774 height 537
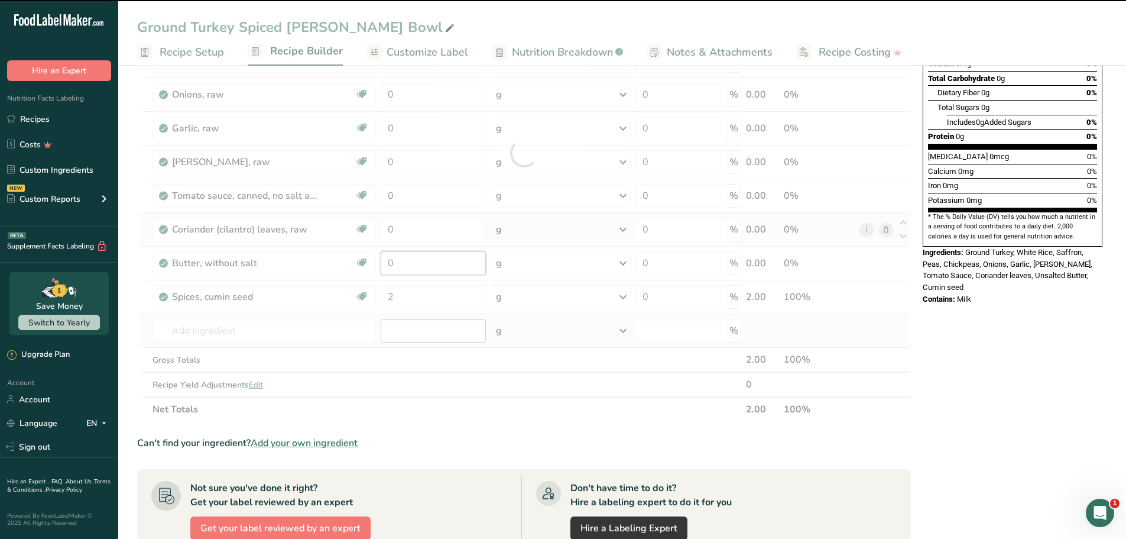
scroll to position [236, 0]
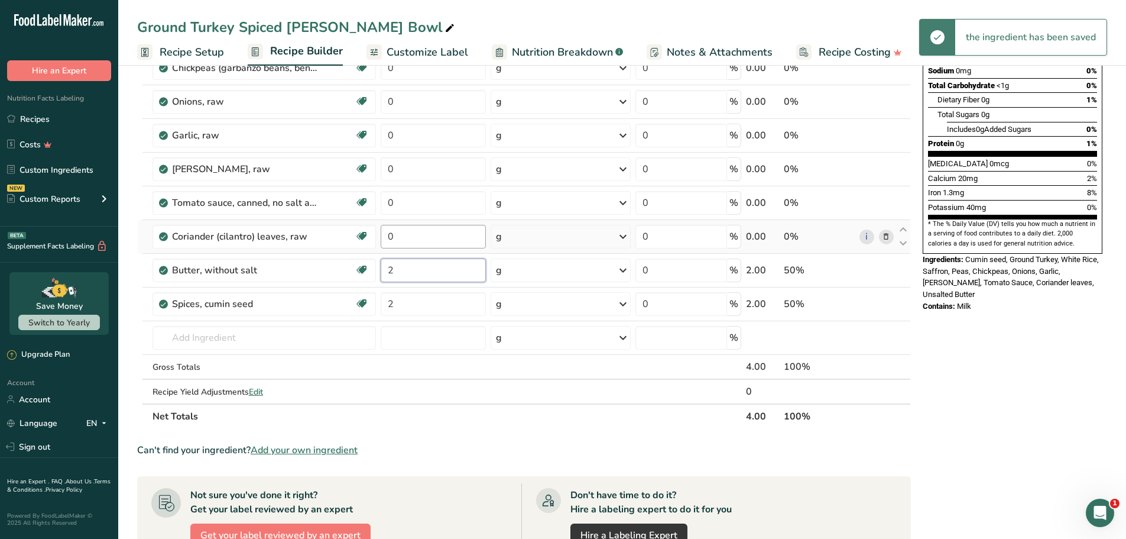
type input "2"
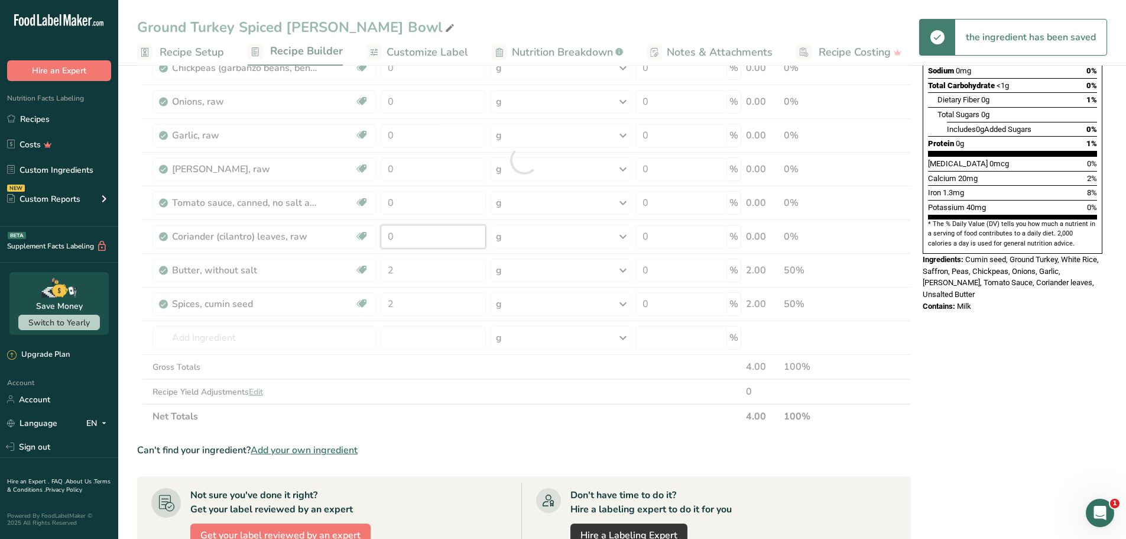
drag, startPoint x: 431, startPoint y: 233, endPoint x: 373, endPoint y: 239, distance: 58.3
click at [372, 241] on div "Ingredient * Amount * Unit * Waste * .a-a{fill:#347362;}.b-a{fill:#fff;} Grams …" at bounding box center [524, 159] width 774 height 537
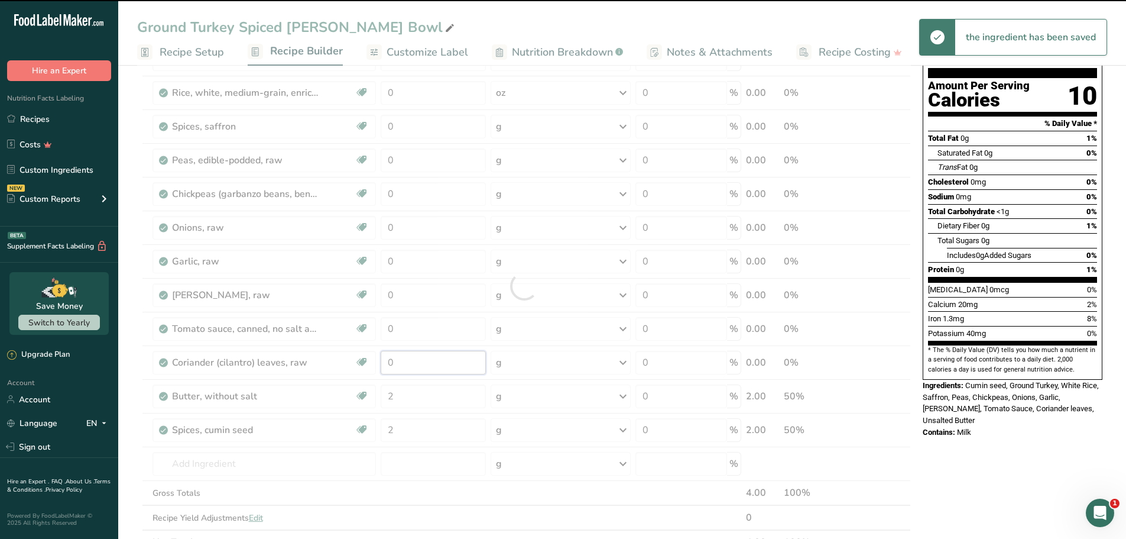
scroll to position [59, 0]
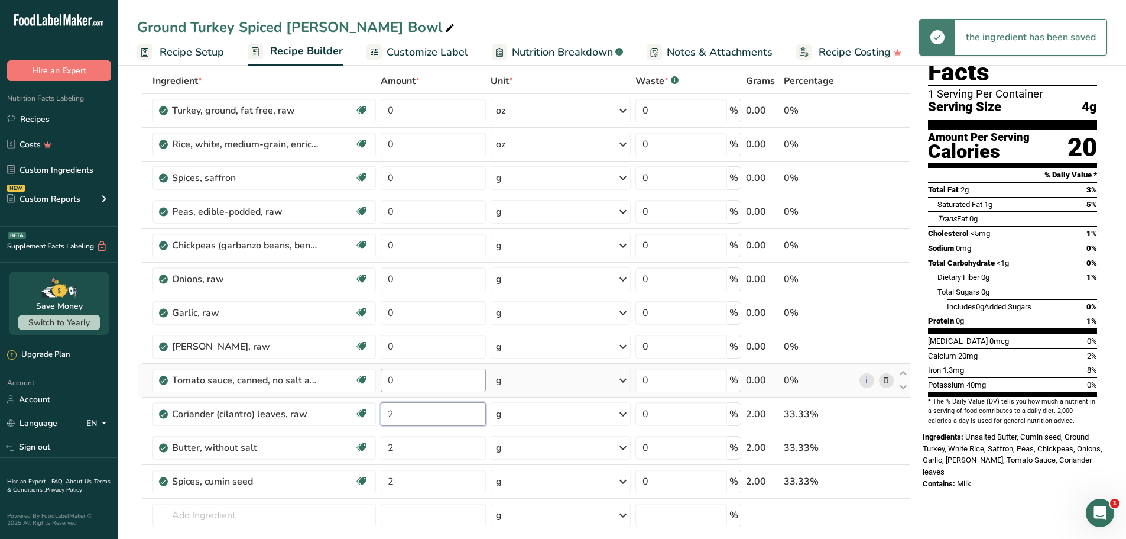
type input "2"
click at [353, 375] on div "Ingredient * Amount * Unit * Waste * .a-a{fill:#347362;}.b-a{fill:#fff;} Grams …" at bounding box center [524, 337] width 774 height 537
drag, startPoint x: 450, startPoint y: 375, endPoint x: 362, endPoint y: 383, distance: 88.4
click at [361, 379] on tr "Tomato sauce, canned, no salt added Dairy free Gluten free Vegan Vegetarian Soy…" at bounding box center [524, 381] width 773 height 34
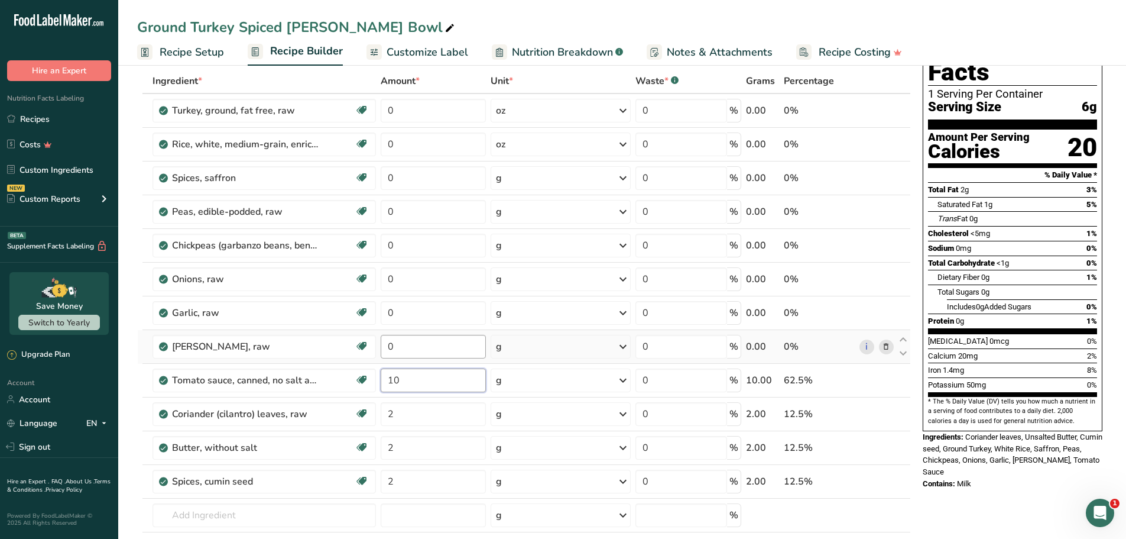
type input "10"
click at [448, 341] on div "Ingredient * Amount * Unit * Waste * .a-a{fill:#347362;}.b-a{fill:#fff;} Grams …" at bounding box center [524, 337] width 774 height 537
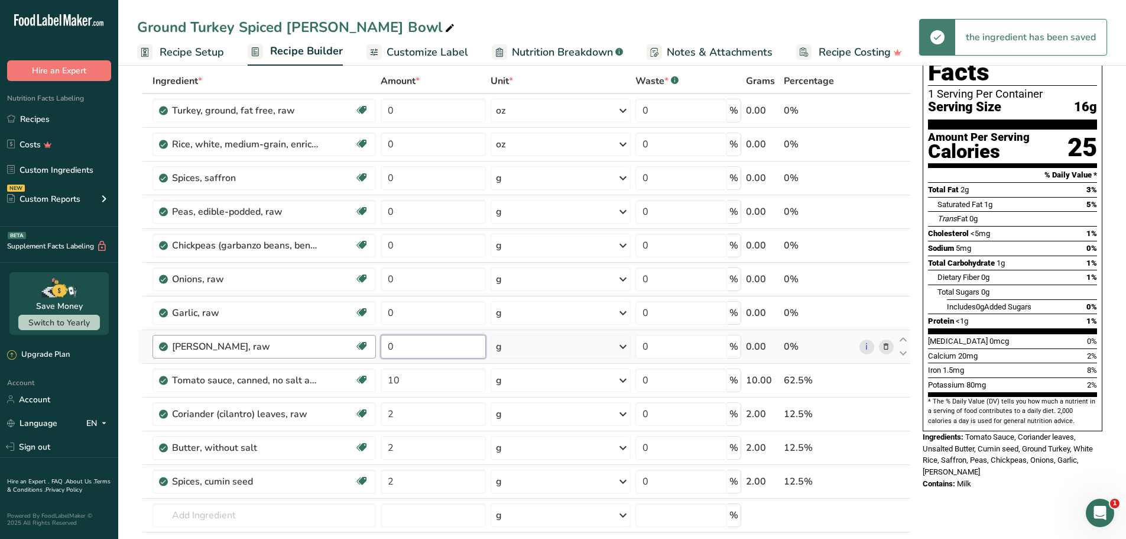
drag, startPoint x: 427, startPoint y: 342, endPoint x: 376, endPoint y: 346, distance: 51.1
click at [377, 348] on tr "Ginger root, raw Dairy free Gluten free Vegan Vegetarian Soy free 0 g Portions …" at bounding box center [524, 347] width 773 height 34
type input "2"
click at [426, 315] on div "Ingredient * Amount * Unit * Waste * .a-a{fill:#347362;}.b-a{fill:#fff;} Grams …" at bounding box center [524, 337] width 774 height 537
drag, startPoint x: 417, startPoint y: 310, endPoint x: 372, endPoint y: 284, distance: 51.1
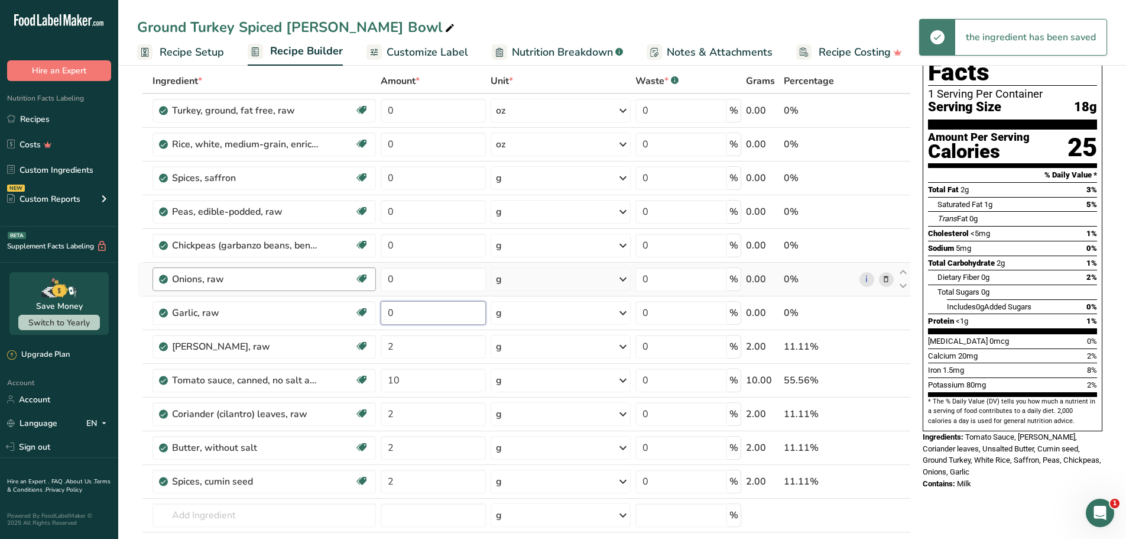
click at [351, 308] on tr "Garlic, raw Source of Antioxidants Dairy free Gluten free Vegan Vegetarian Soy …" at bounding box center [524, 313] width 773 height 34
type input "2"
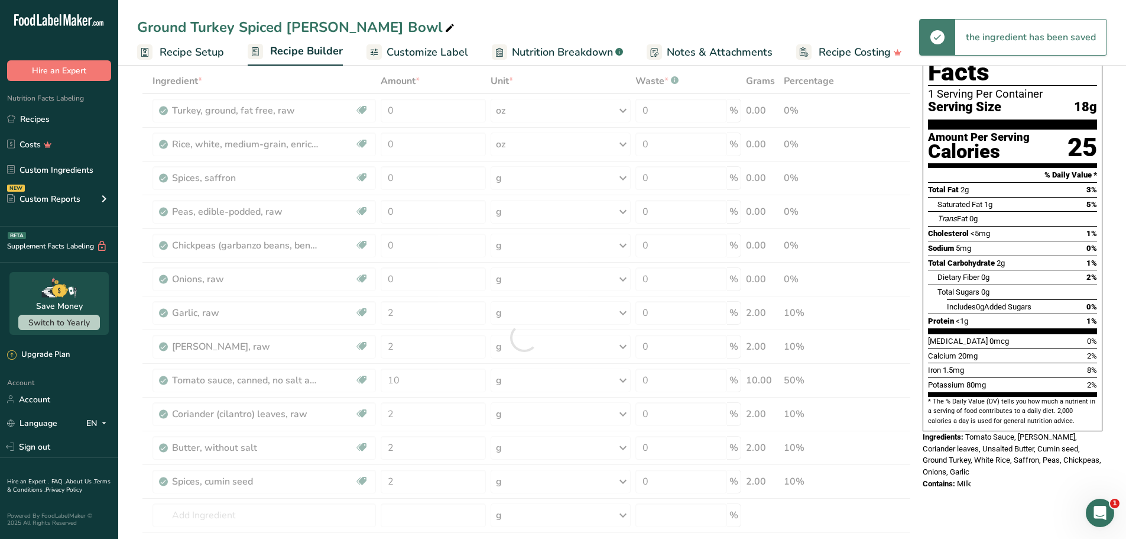
click at [404, 269] on div "Ingredient * Amount * Unit * Waste * .a-a{fill:#347362;}.b-a{fill:#fff;} Grams …" at bounding box center [524, 337] width 774 height 537
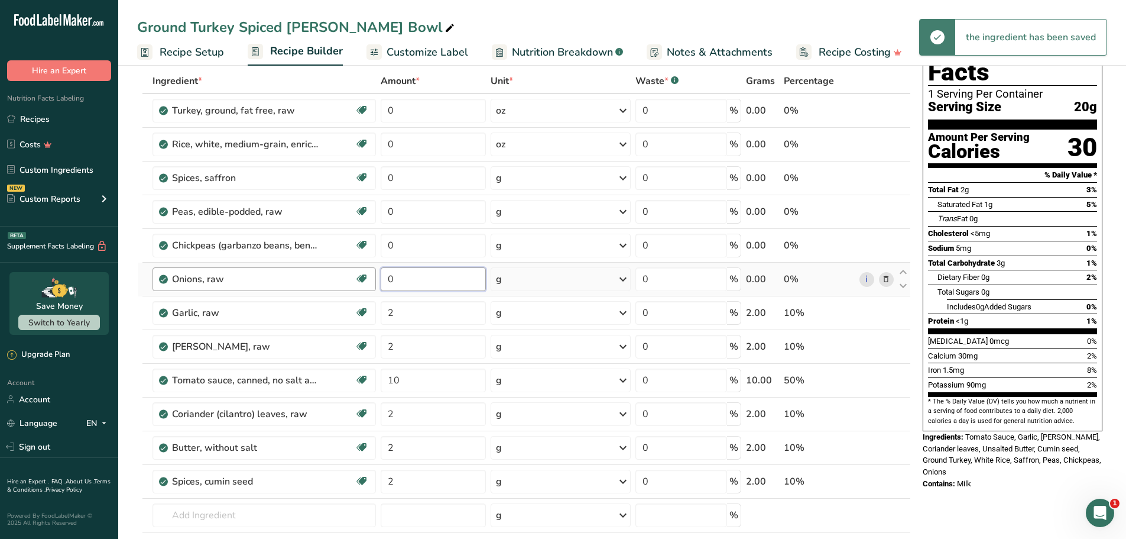
drag, startPoint x: 414, startPoint y: 280, endPoint x: 362, endPoint y: 286, distance: 52.3
click at [362, 286] on tr "Onions, raw Source of Antioxidants Prebiotic Effect Dairy free Gluten free Vega…" at bounding box center [524, 280] width 773 height 34
drag, startPoint x: 393, startPoint y: 286, endPoint x: 359, endPoint y: 283, distance: 33.8
click at [357, 281] on tr "Onions, raw Source of Antioxidants Prebiotic Effect Dairy free Gluten free Vega…" at bounding box center [524, 280] width 773 height 34
type input "2"
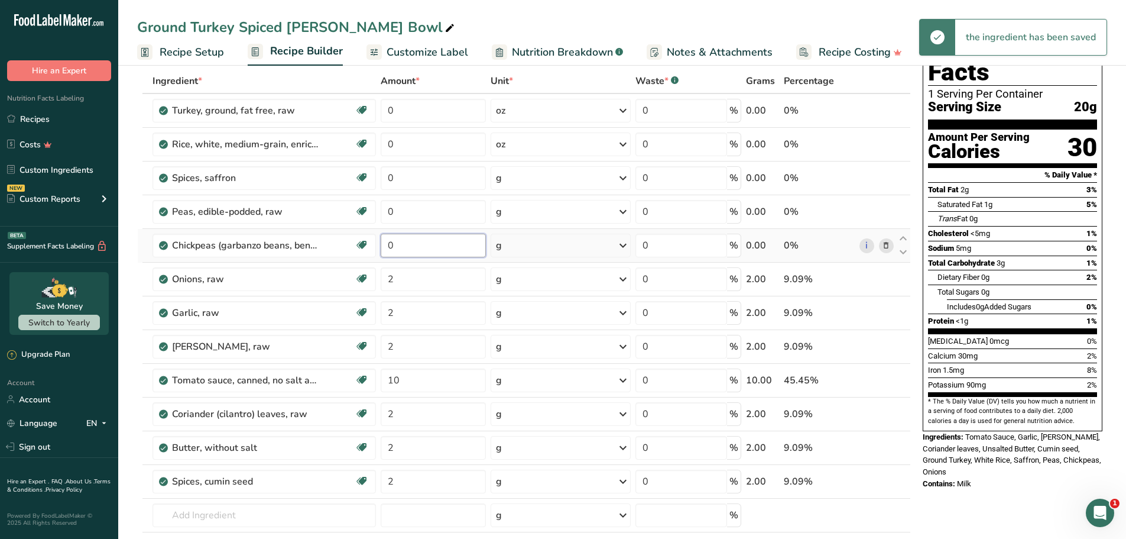
click at [416, 245] on div "Ingredient * Amount * Unit * Waste * .a-a{fill:#347362;}.b-a{fill:#fff;} Grams …" at bounding box center [524, 337] width 774 height 537
drag, startPoint x: 414, startPoint y: 249, endPoint x: 361, endPoint y: 245, distance: 53.9
click at [361, 245] on tr "Chickpeas (garbanzo beans, bengal gram), mature seeds, raw Plant-based Protein …" at bounding box center [524, 246] width 773 height 34
click at [430, 216] on div "Ingredient * Amount * Unit * Waste * .a-a{fill:#347362;}.b-a{fill:#fff;} Grams …" at bounding box center [524, 337] width 774 height 537
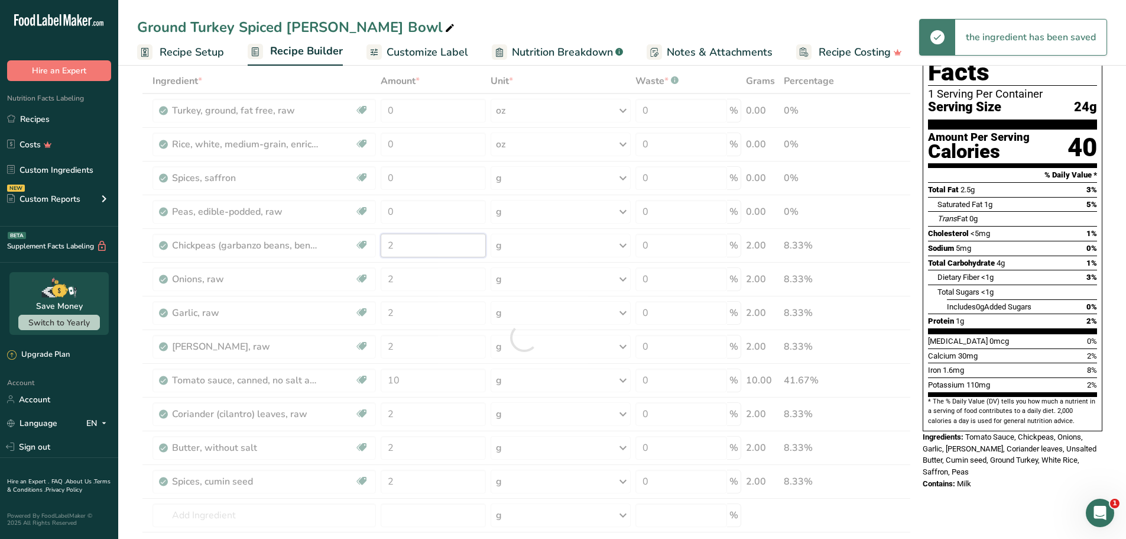
drag, startPoint x: 435, startPoint y: 244, endPoint x: 382, endPoint y: 258, distance: 55.1
click at [362, 251] on div "Ingredient * Amount * Unit * Waste * .a-a{fill:#347362;}.b-a{fill:#fff;} Grams …" at bounding box center [524, 337] width 774 height 537
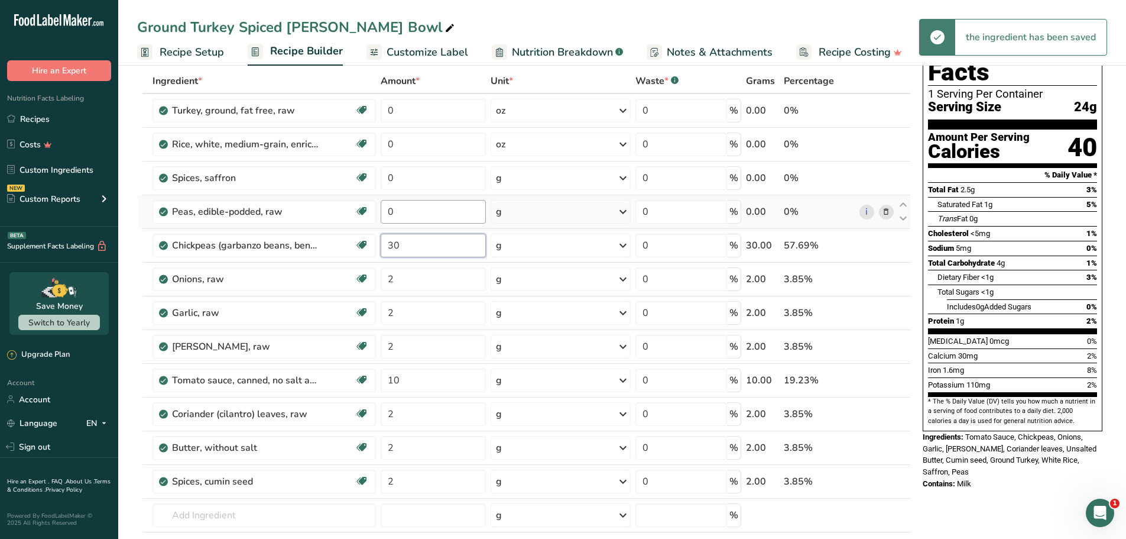
type input "30"
click at [410, 212] on div "Ingredient * Amount * Unit * Waste * .a-a{fill:#347362;}.b-a{fill:#fff;} Grams …" at bounding box center [524, 337] width 774 height 537
drag, startPoint x: 378, startPoint y: 215, endPoint x: 353, endPoint y: 211, distance: 25.1
click at [352, 212] on tr "Peas, edible-podded, raw Source of Antioxidants Plant-based Protein Dairy free …" at bounding box center [524, 212] width 773 height 34
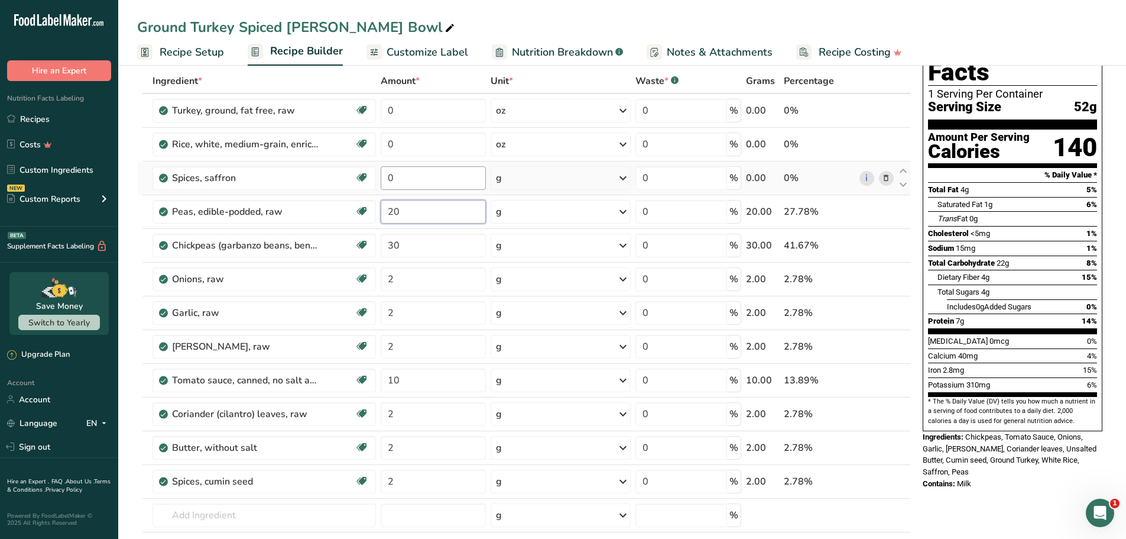
type input "20"
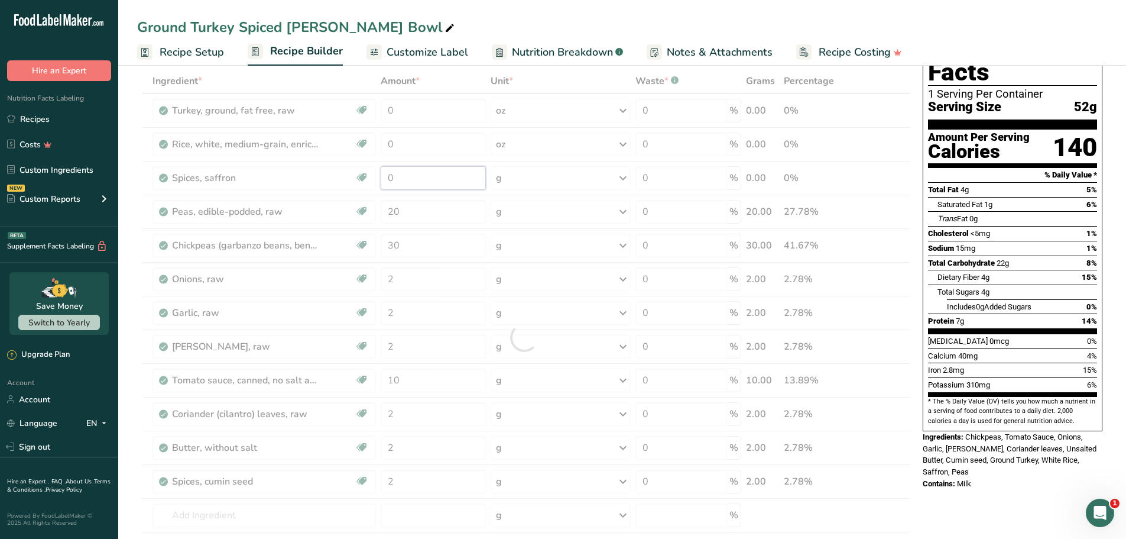
click at [419, 174] on div "Ingredient * Amount * Unit * Waste * .a-a{fill:#347362;}.b-a{fill:#fff;} Grams …" at bounding box center [524, 337] width 774 height 537
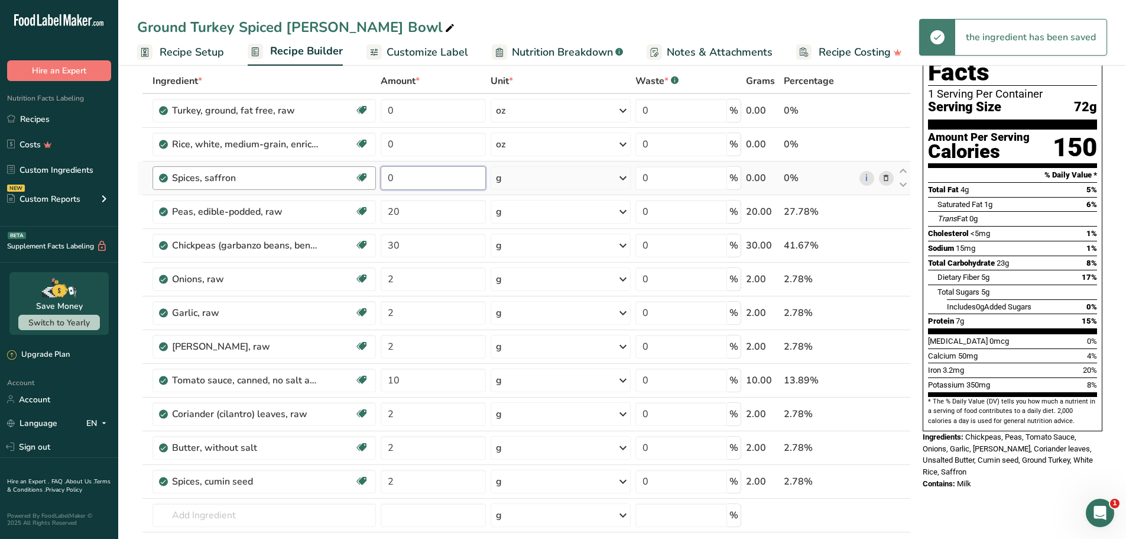
drag, startPoint x: 407, startPoint y: 177, endPoint x: 360, endPoint y: 174, distance: 47.4
click at [360, 174] on tr "Spices, saffron Source of Antioxidants Dairy free Gluten free Vegan Vegetarian …" at bounding box center [524, 178] width 773 height 34
type input "2"
click at [435, 135] on div "Ingredient * Amount * Unit * Waste * .a-a{fill:#347362;}.b-a{fill:#fff;} Grams …" at bounding box center [524, 337] width 774 height 537
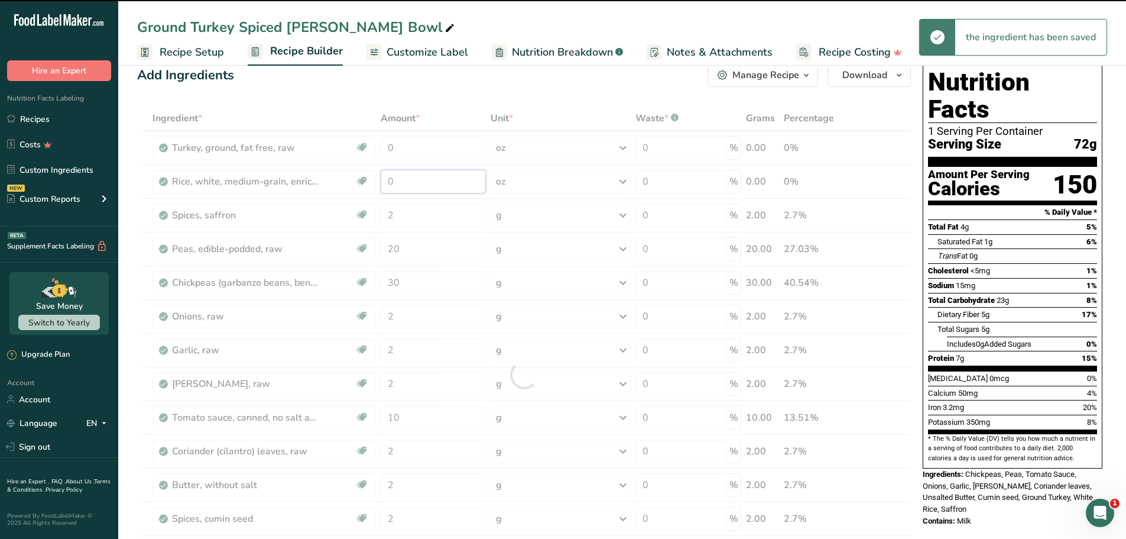
scroll to position [0, 0]
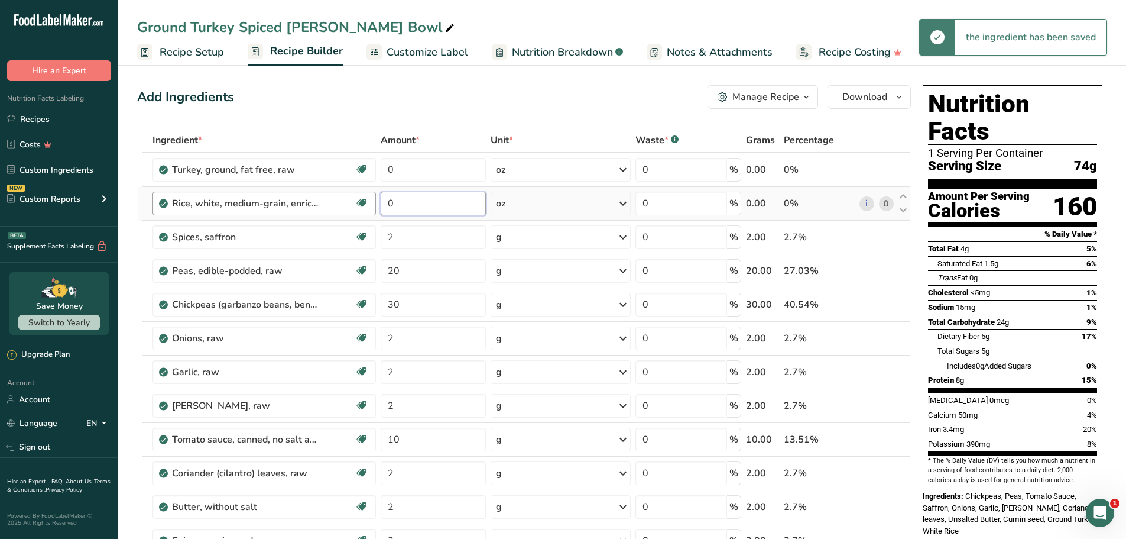
drag, startPoint x: 441, startPoint y: 203, endPoint x: 363, endPoint y: 210, distance: 78.4
click at [363, 210] on tr "Rice, white, medium-grain, enriched, cooked Dairy free Gluten free Vegan Vegeta…" at bounding box center [524, 204] width 773 height 34
type input "5"
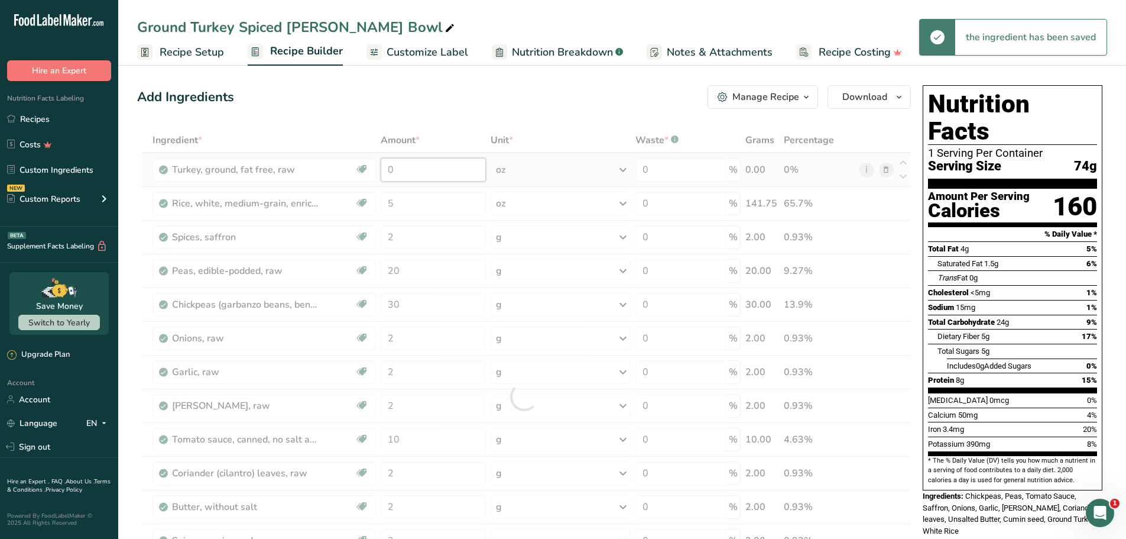
click at [449, 165] on div "Ingredient * Amount * Unit * Waste * .a-a{fill:#347362;}.b-a{fill:#fff;} Grams …" at bounding box center [524, 396] width 774 height 537
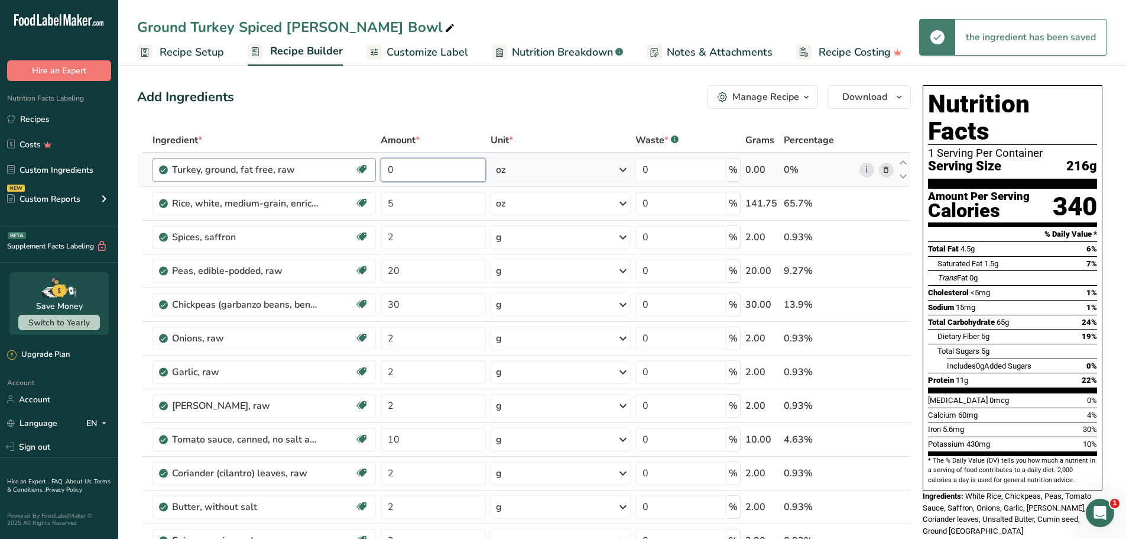
drag, startPoint x: 422, startPoint y: 171, endPoint x: 363, endPoint y: 166, distance: 58.8
click at [362, 170] on tr "Turkey, ground, fat free, raw Dairy free Gluten free Soy free Source of B-Vitam…" at bounding box center [524, 170] width 773 height 34
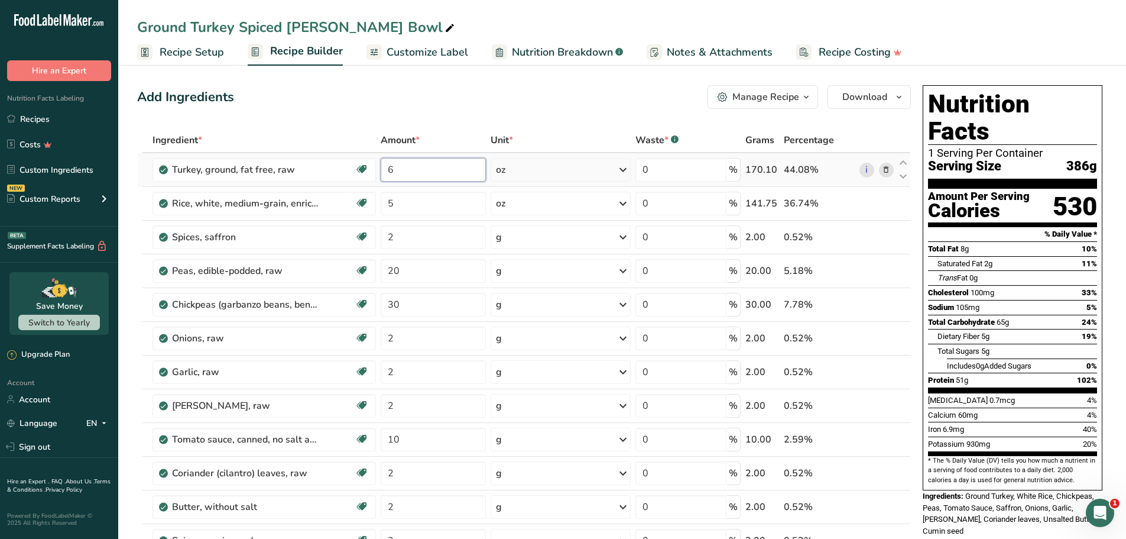
drag, startPoint x: 378, startPoint y: 174, endPoint x: 484, endPoint y: 168, distance: 105.4
click at [377, 173] on tr "Turkey, ground, fat free, raw Dairy free Gluten free Soy free Source of B-Vitam…" at bounding box center [524, 170] width 773 height 34
click at [508, 102] on div "Add Ingredients Manage Recipe Delete Recipe Duplicate Recipe Scale Recipe Save …" at bounding box center [524, 97] width 774 height 24
drag, startPoint x: 423, startPoint y: 169, endPoint x: 367, endPoint y: 163, distance: 56.5
click at [367, 163] on tr "Turkey, ground, fat free, raw Dairy free Gluten free Soy free Source of B-Vitam…" at bounding box center [524, 170] width 773 height 34
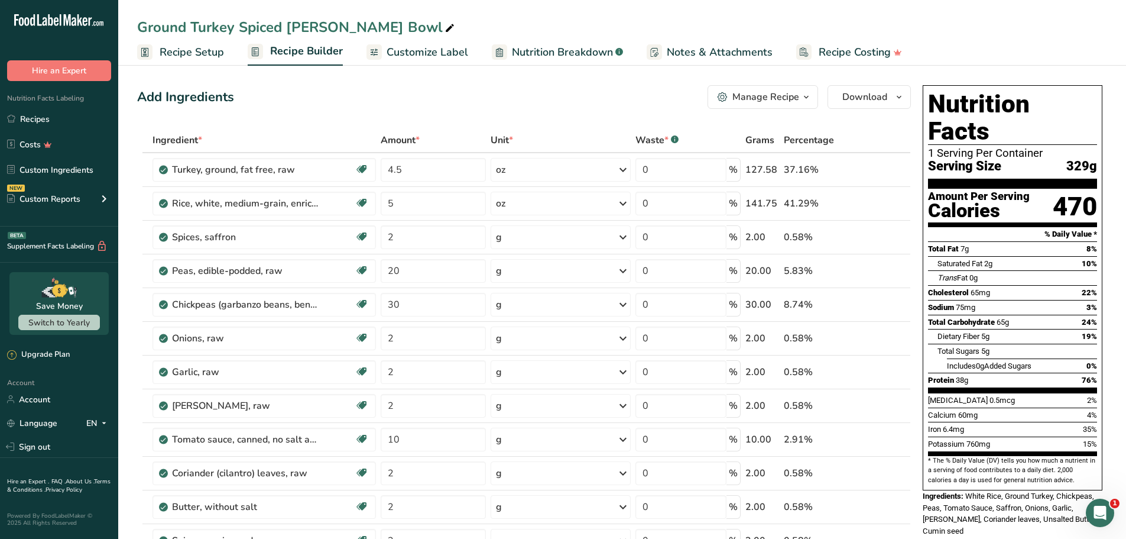
click at [514, 94] on div "Add Ingredients Manage Recipe Delete Recipe Duplicate Recipe Scale Recipe Save …" at bounding box center [524, 97] width 774 height 24
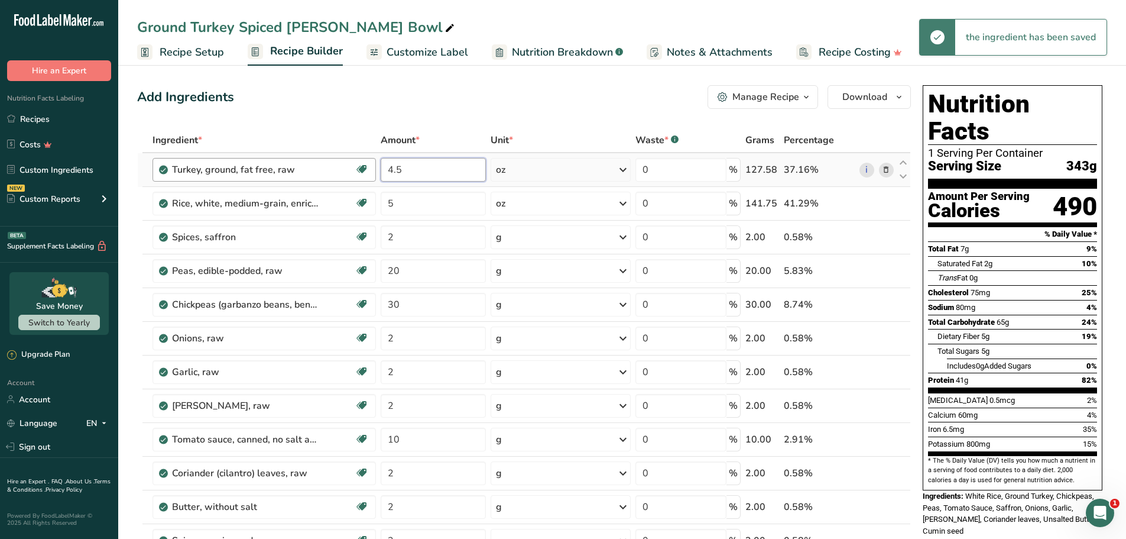
drag, startPoint x: 412, startPoint y: 169, endPoint x: 375, endPoint y: 166, distance: 36.8
click at [375, 166] on tr "Turkey, ground, fat free, raw Dairy free Gluten free Soy free Source of B-Vitam…" at bounding box center [524, 170] width 773 height 34
type input "4.2"
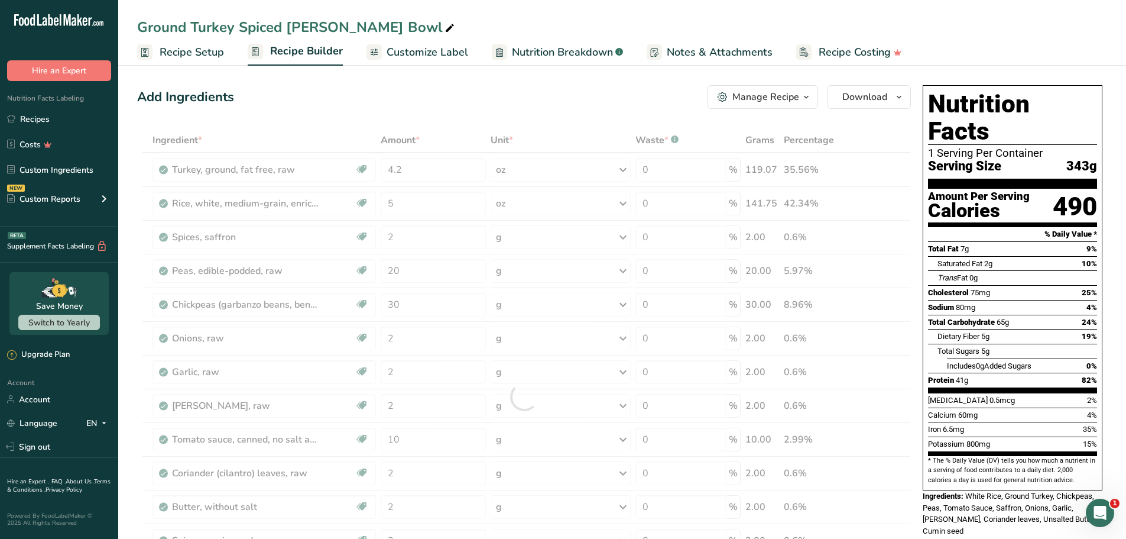
click at [488, 101] on div "Add Ingredients Manage Recipe Delete Recipe Duplicate Recipe Scale Recipe Save …" at bounding box center [524, 97] width 774 height 24
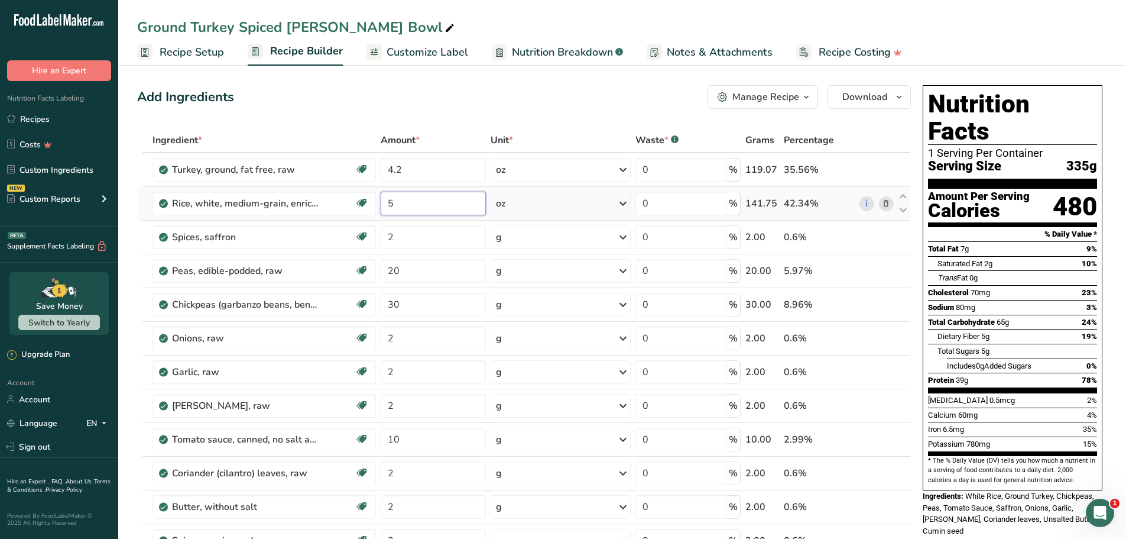
drag, startPoint x: 420, startPoint y: 208, endPoint x: 384, endPoint y: 207, distance: 36.1
click at [382, 206] on input "5" at bounding box center [433, 204] width 105 height 24
click at [413, 209] on input "4.8" at bounding box center [433, 204] width 105 height 24
type input "4.7"
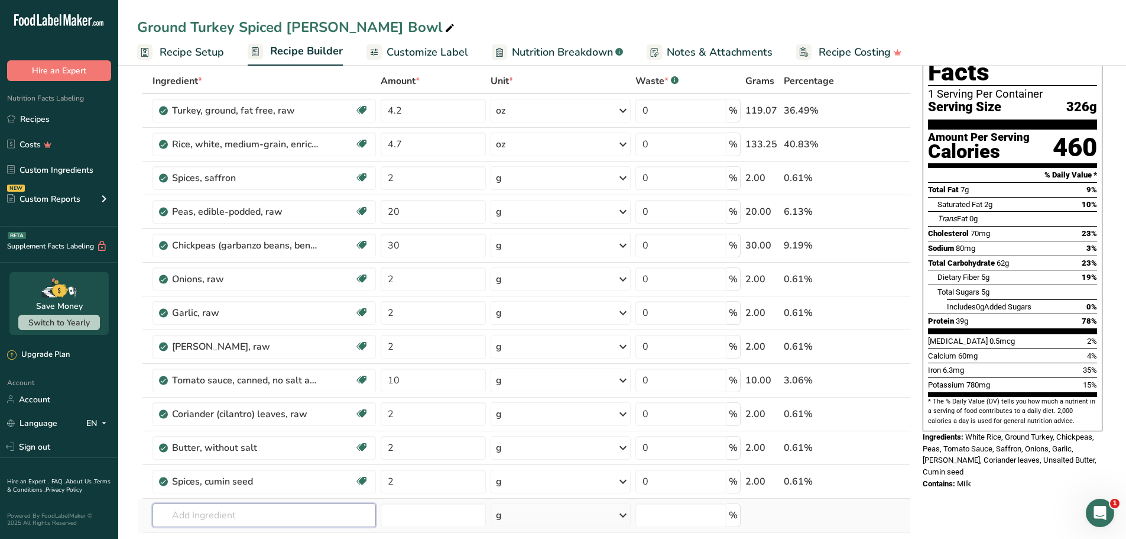
click at [213, 517] on input "text" at bounding box center [265, 515] width 224 height 24
type input "o"
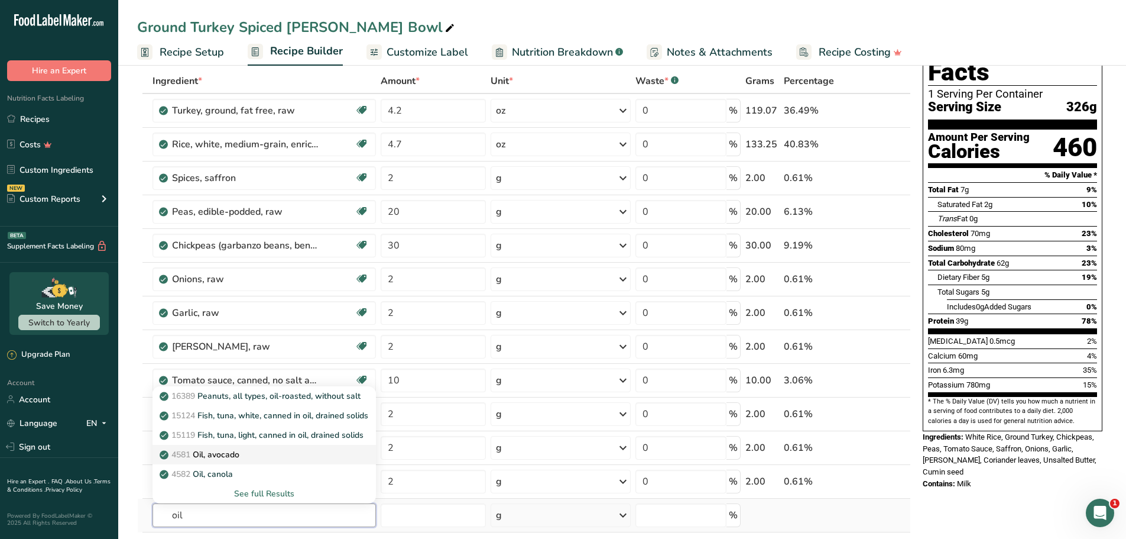
type input "oil"
click at [235, 453] on p "4581 Oil, avocado" at bounding box center [200, 454] width 77 height 12
type input "Oil, avocado"
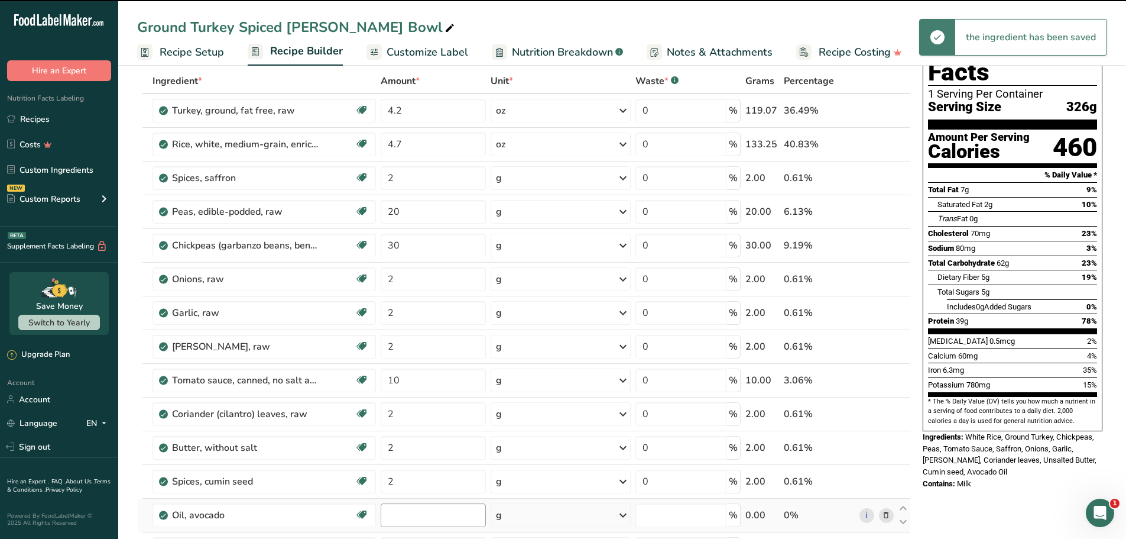
type input "0"
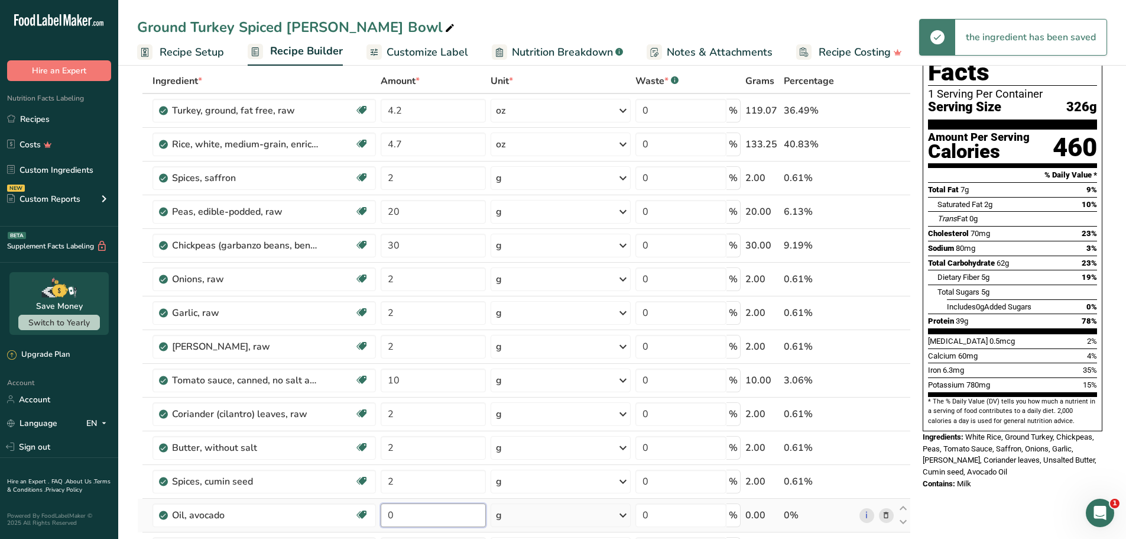
click at [409, 517] on input "0" at bounding box center [433, 515] width 105 height 24
click at [374, 515] on tr "Oil, avocado Dairy free Gluten free Vegan Vegetarian Soy free Source of Healthy…" at bounding box center [524, 515] width 773 height 34
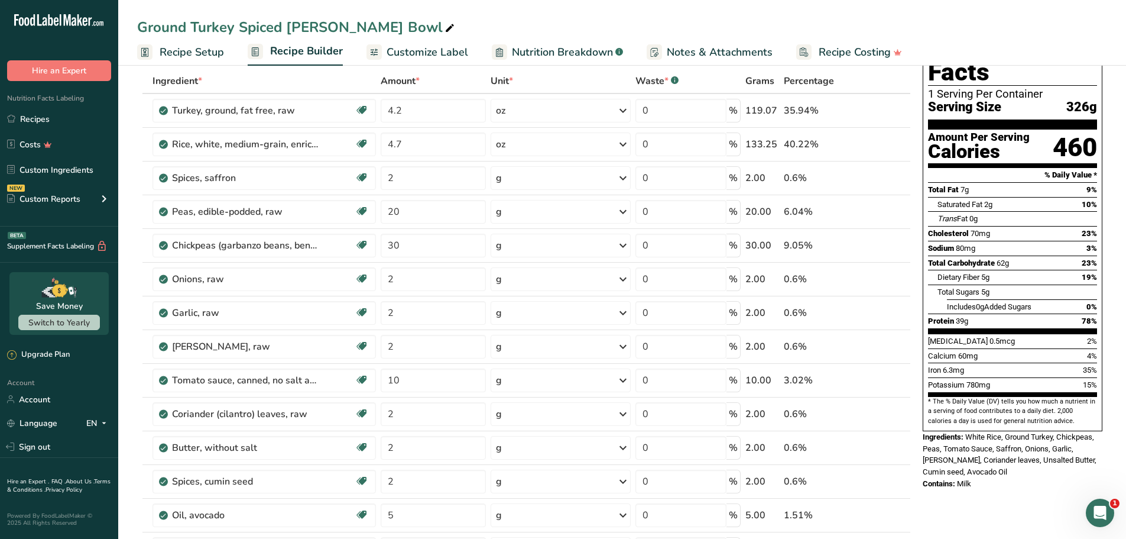
drag, startPoint x: 960, startPoint y: 470, endPoint x: 951, endPoint y: 485, distance: 16.9
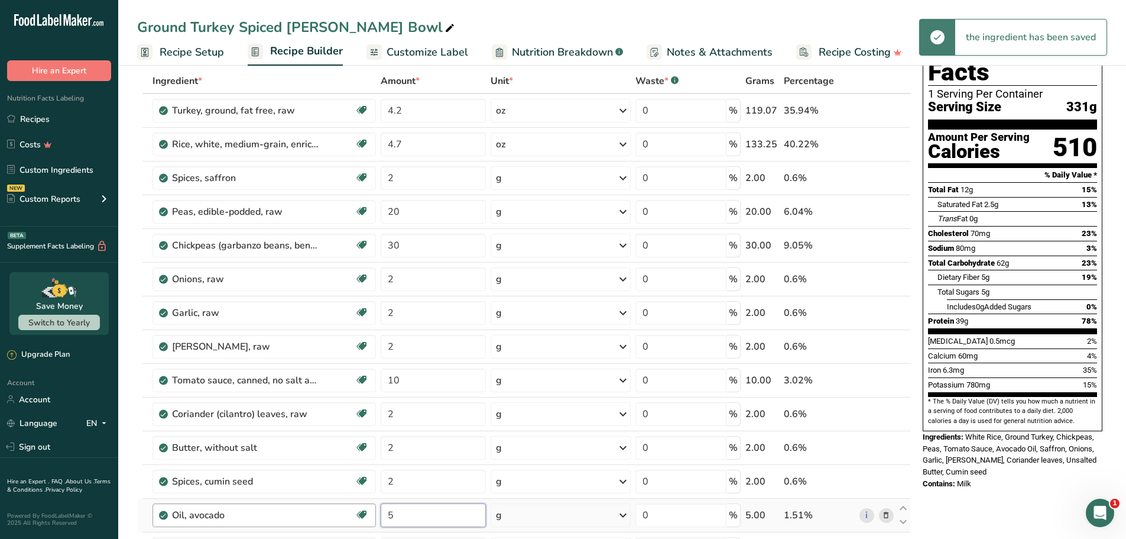
click at [345, 508] on tr "Oil, avocado Dairy free Gluten free Vegan Vegetarian Soy free Source of Healthy…" at bounding box center [524, 515] width 773 height 34
click at [1059, 472] on div "Nutrition Facts 1 Serving Per Container Serving Size 331g Amount Per Serving Ca…" at bounding box center [1012, 260] width 189 height 479
drag, startPoint x: 384, startPoint y: 516, endPoint x: 404, endPoint y: 498, distance: 26.4
click at [346, 510] on tr "Oil, avocado Dairy free Gluten free Vegan Vegetarian Soy free Source of Healthy…" at bounding box center [524, 515] width 773 height 34
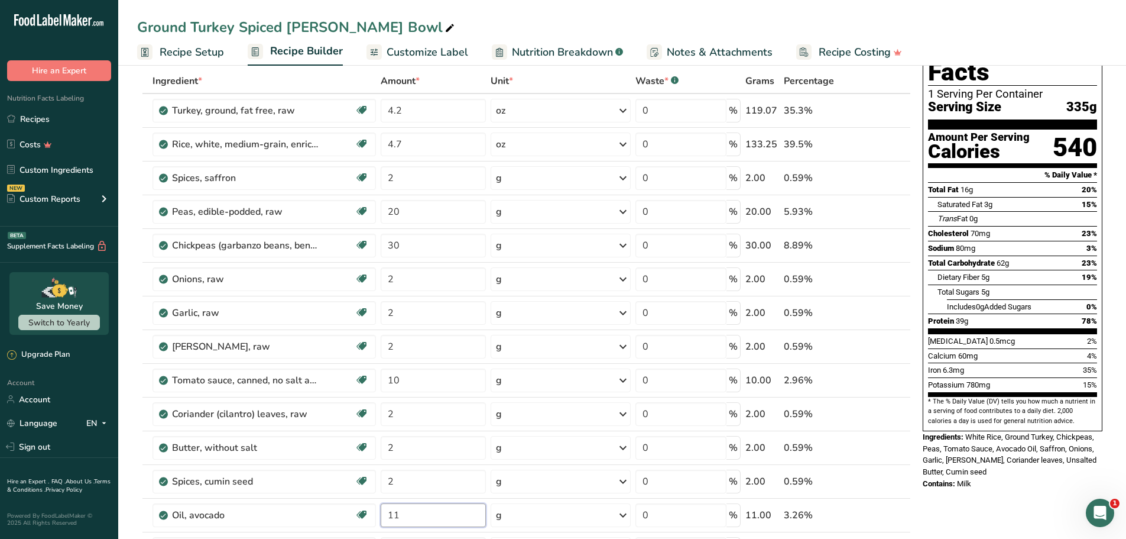
type input "11"
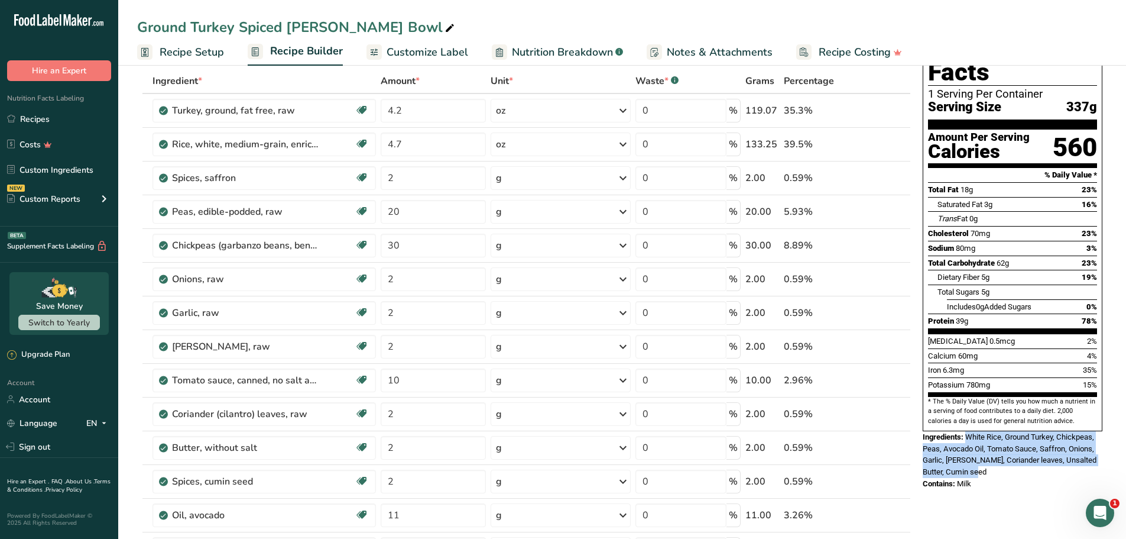
drag, startPoint x: 1005, startPoint y: 448, endPoint x: 966, endPoint y: 407, distance: 56.5
click at [966, 431] on div "Ingredients: White Rice, Ground Turkey, Chickpeas, Peas, Avocado Oil, Tomato Sa…" at bounding box center [1013, 454] width 180 height 47
copy span "White Rice, Ground Turkey, Chickpeas, Peas, Avocado Oil, Tomato Sauce, Saffron,…"
click at [973, 478] on div "Contains: Milk" at bounding box center [1013, 484] width 180 height 12
click at [967, 479] on span "Milk" at bounding box center [964, 483] width 14 height 9
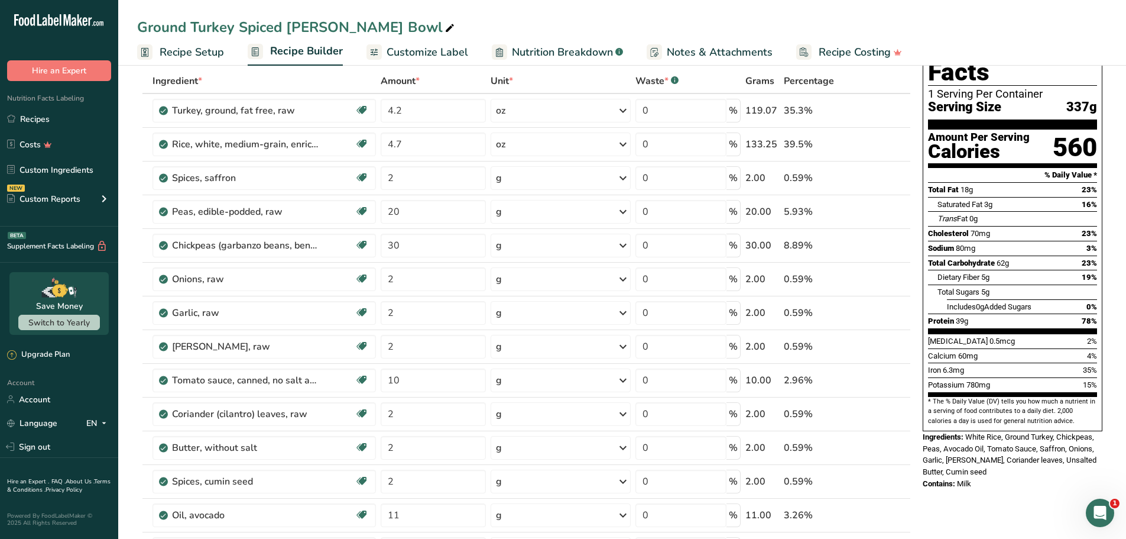
click at [967, 479] on span "Milk" at bounding box center [964, 483] width 14 height 9
copy span "Milk"
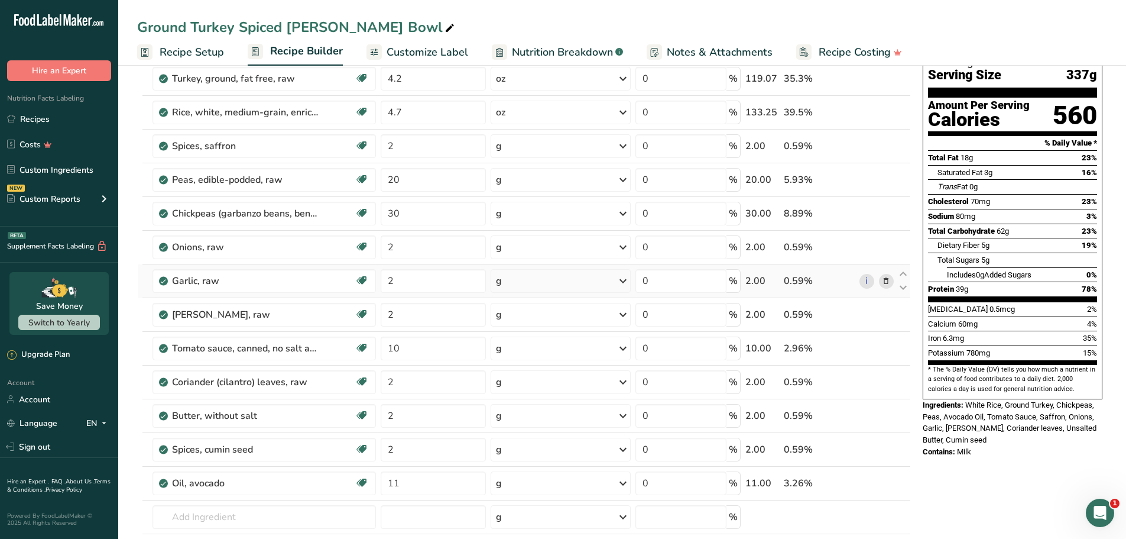
scroll to position [118, 0]
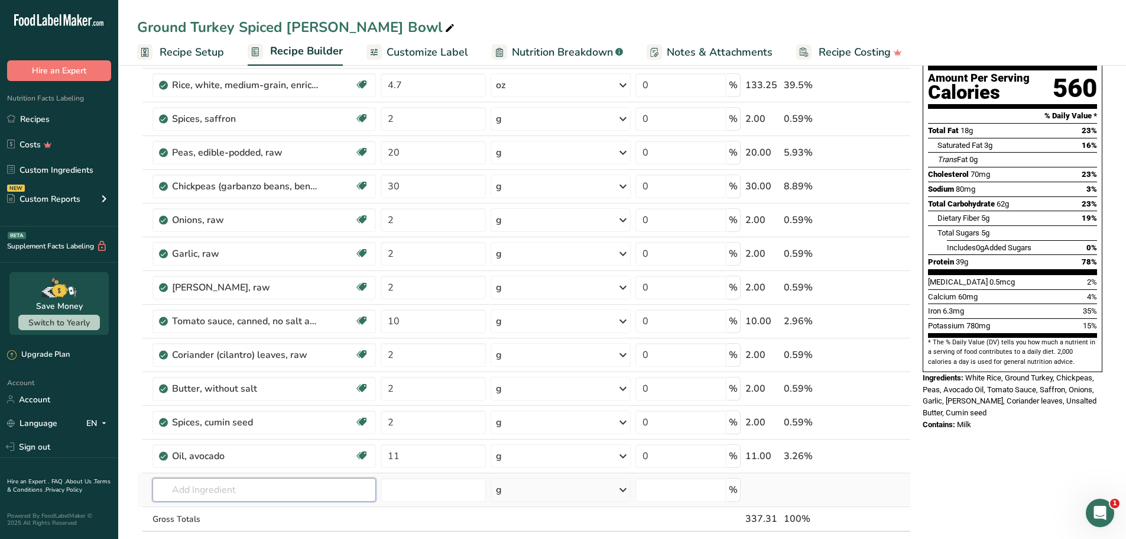
click at [212, 495] on input "text" at bounding box center [265, 490] width 224 height 24
type input "kos"
click at [180, 416] on link "Kosher Salt" at bounding box center [265, 410] width 224 height 20
type input "Kosher Salt"
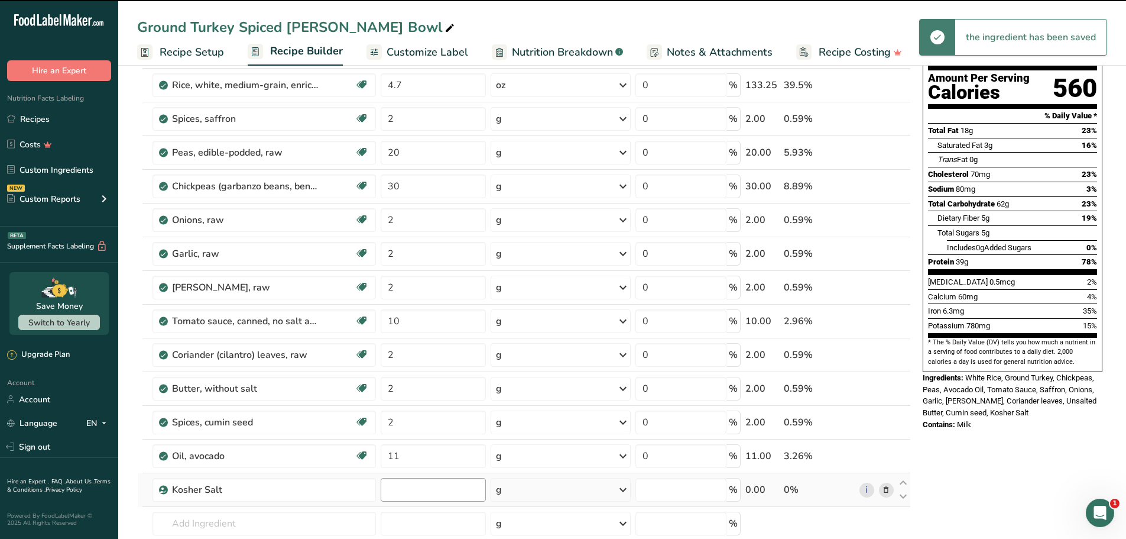
type input "0"
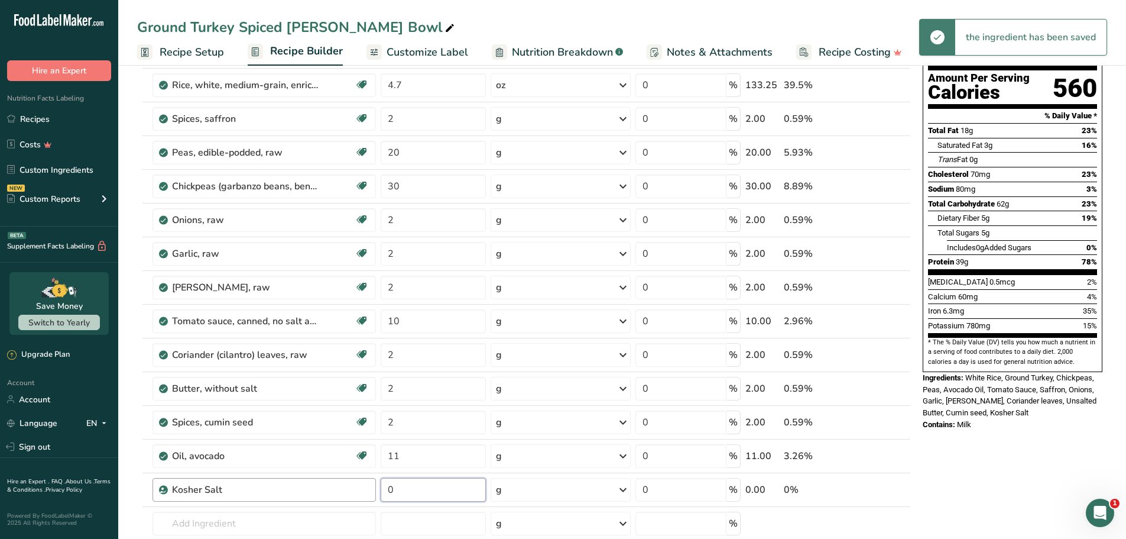
click at [362, 493] on tr "Kosher Salt 0 g Weight Units g kg mg See more Volume Units l Volume units requi…" at bounding box center [524, 490] width 773 height 34
type input "2"
click at [1046, 434] on div "Nutrition Facts 1 Serving Per Container Serving Size 337g Amount Per Serving Ca…" at bounding box center [1012, 510] width 189 height 1096
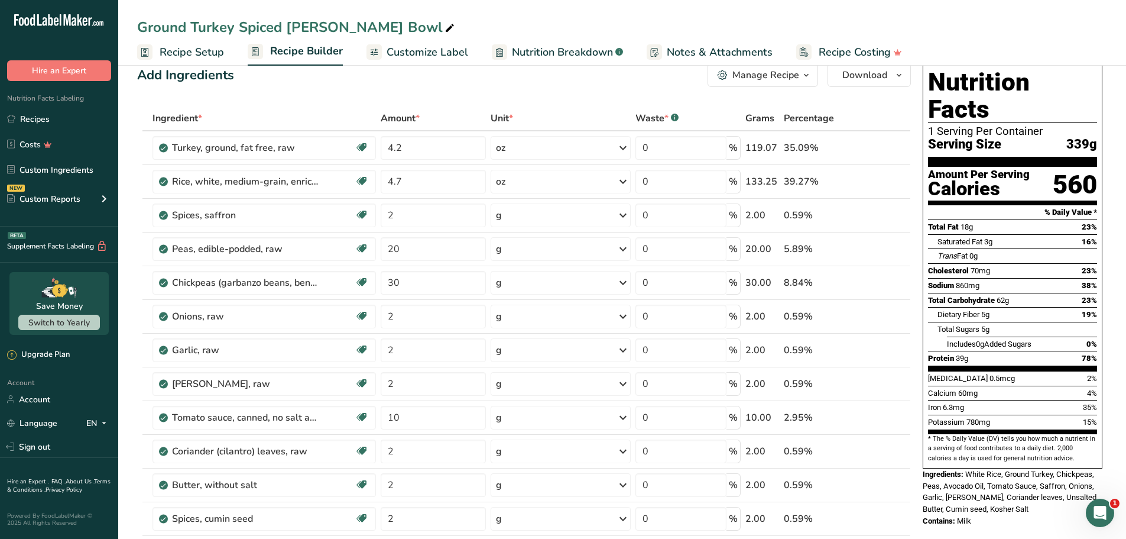
scroll to position [0, 0]
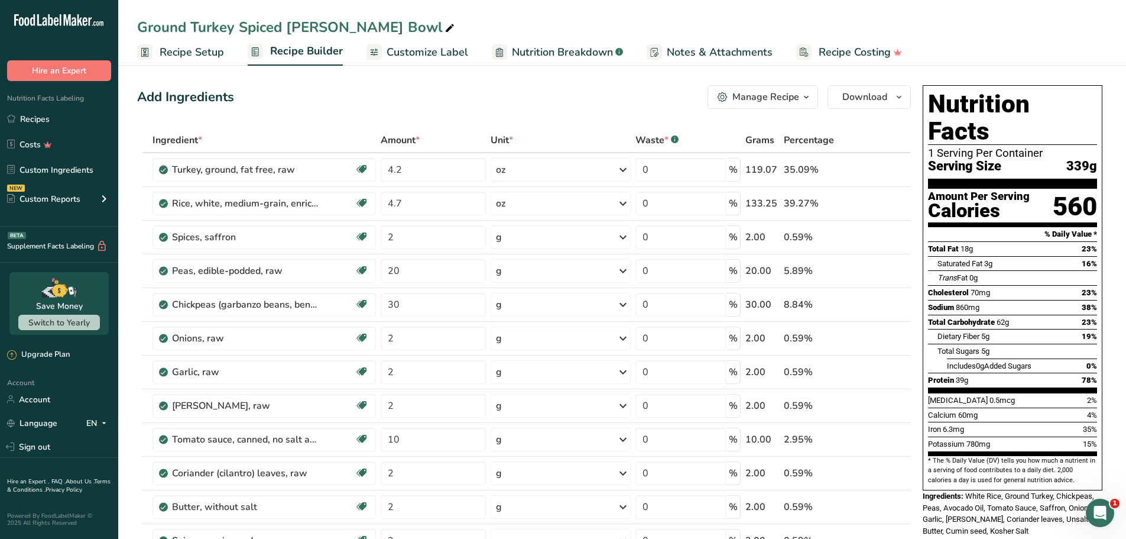
click at [618, 86] on div "Add Ingredients Manage Recipe Delete Recipe Duplicate Recipe Scale Recipe Save …" at bounding box center [524, 97] width 774 height 24
click at [783, 105] on button "Manage Recipe" at bounding box center [763, 97] width 111 height 24
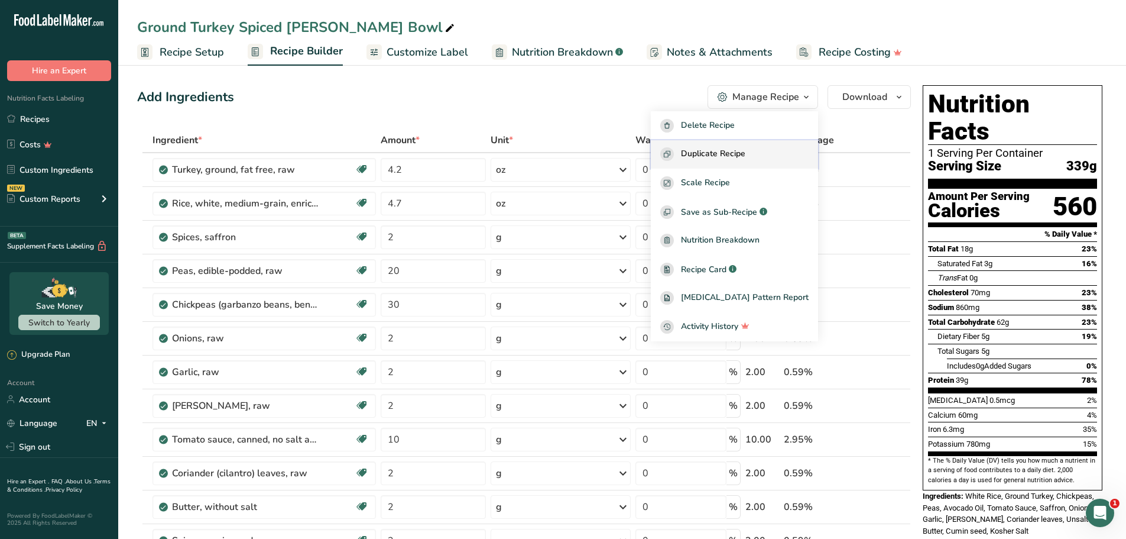
click at [741, 159] on span "Duplicate Recipe" at bounding box center [713, 154] width 64 height 14
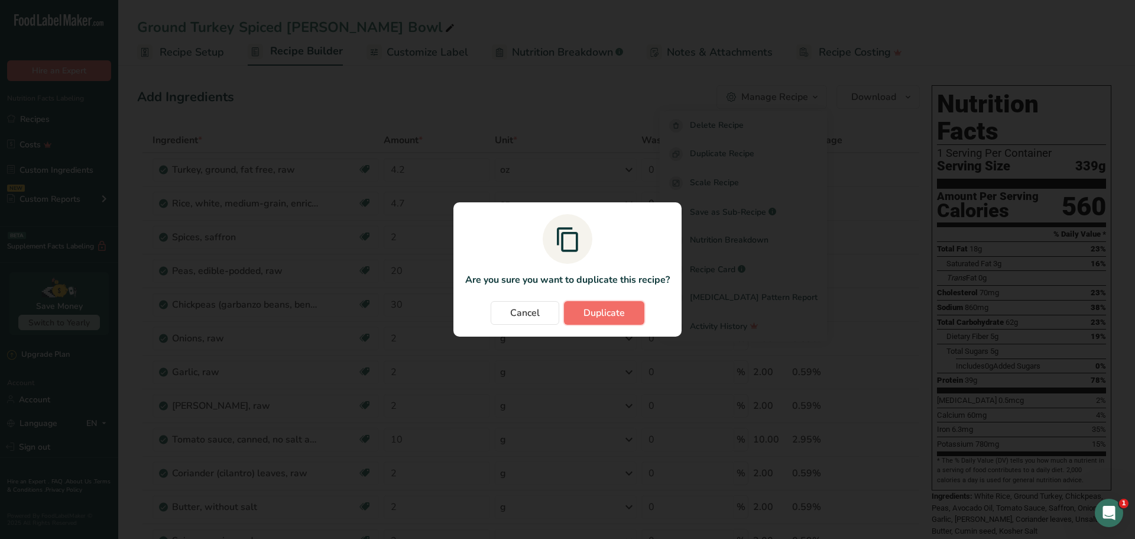
click at [616, 310] on span "Duplicate" at bounding box center [604, 313] width 41 height 14
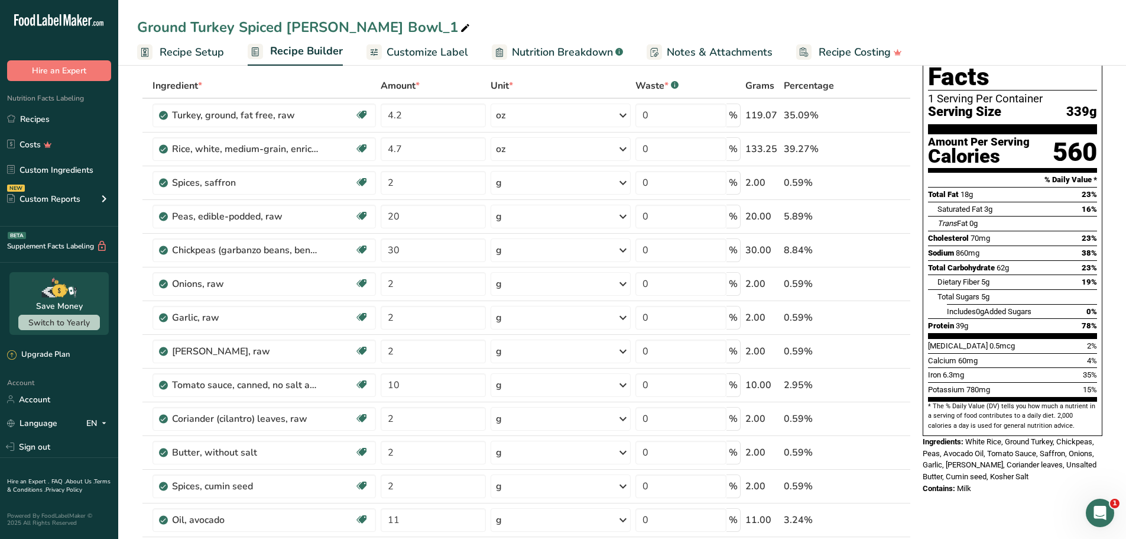
scroll to position [59, 0]
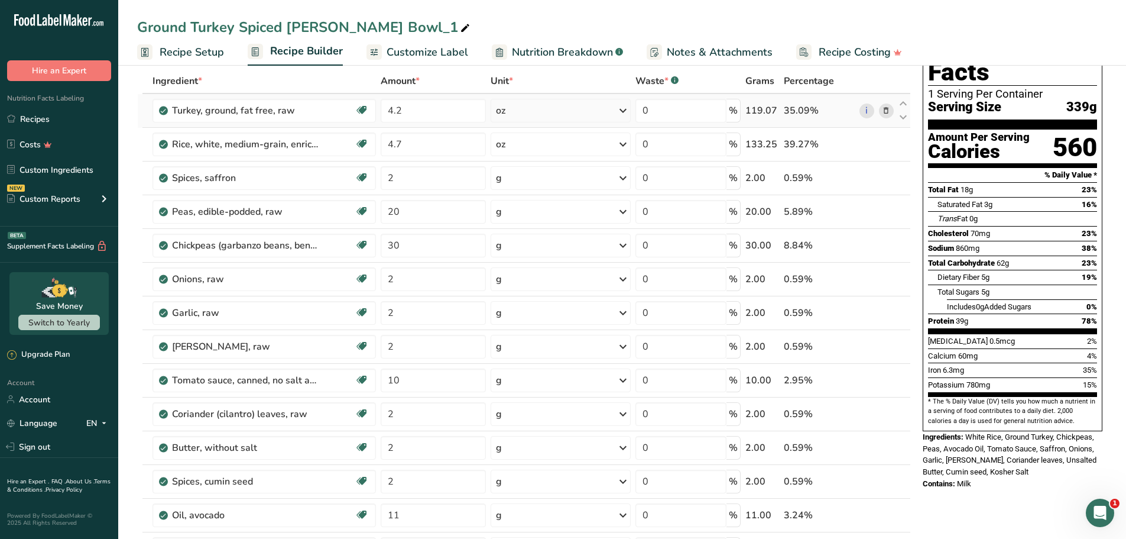
click at [889, 109] on icon at bounding box center [886, 111] width 8 height 12
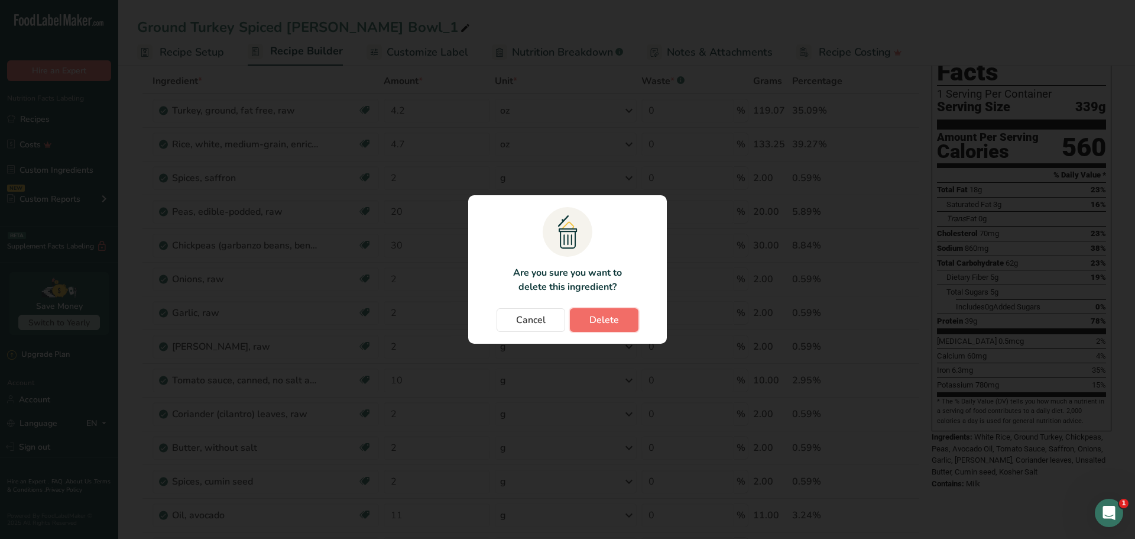
click at [627, 318] on button "Delete" at bounding box center [604, 320] width 69 height 24
type input "4.7"
type input "2"
type input "20"
type input "30"
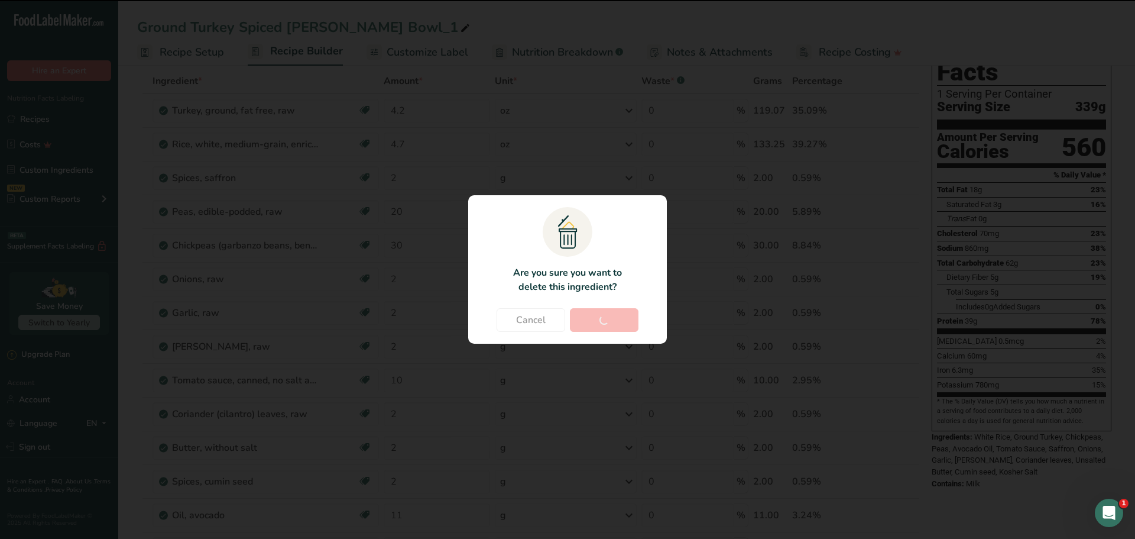
type input "2"
type input "10"
type input "2"
type input "11"
type input "2"
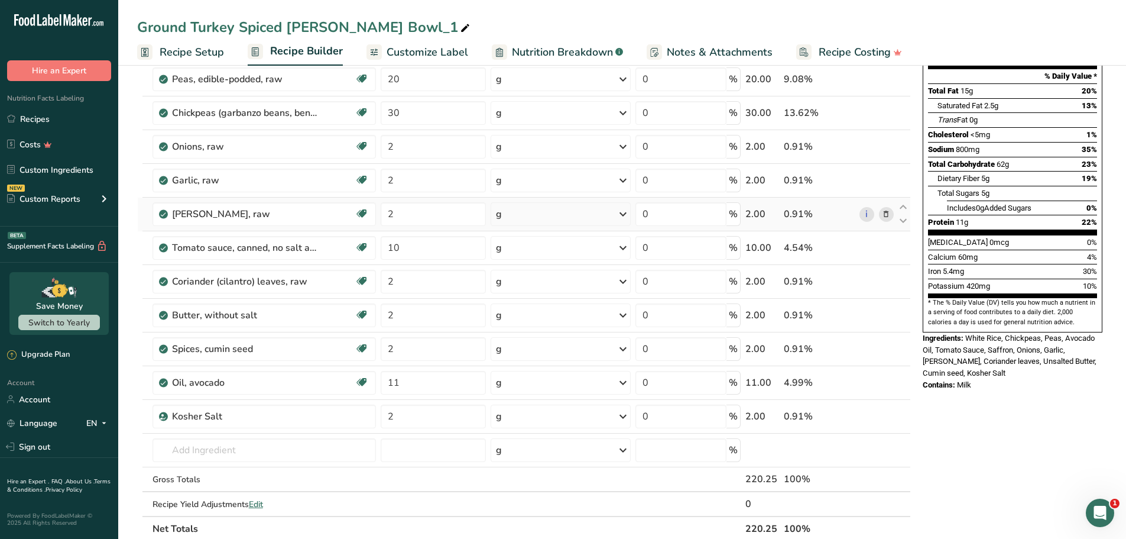
scroll to position [296, 0]
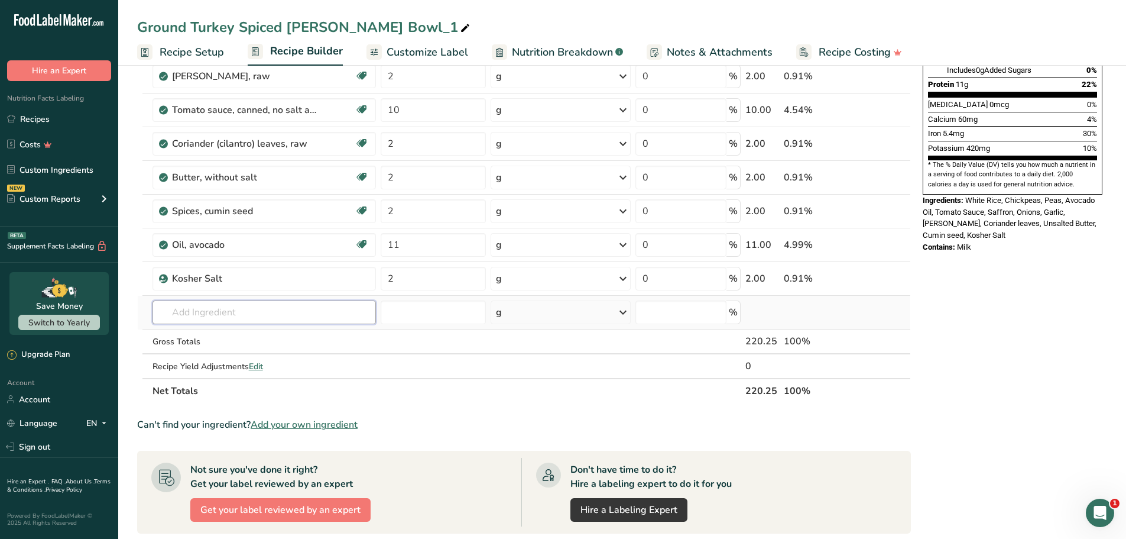
click at [277, 303] on input "text" at bounding box center [265, 312] width 224 height 24
paste input "MORI-NU, Tofu, silken, extra firm"
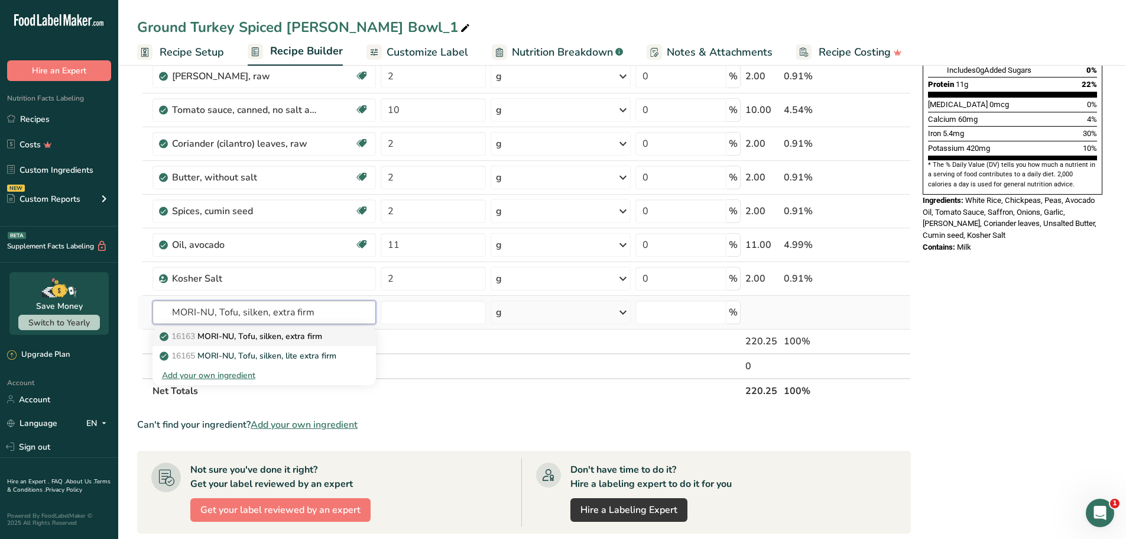
type input "MORI-NU, Tofu, silken, extra firm"
click at [218, 341] on p "16163 MORI-NU, Tofu, silken, extra firm" at bounding box center [242, 336] width 160 height 12
type input "MORI-NU, Tofu, silken, extra firm"
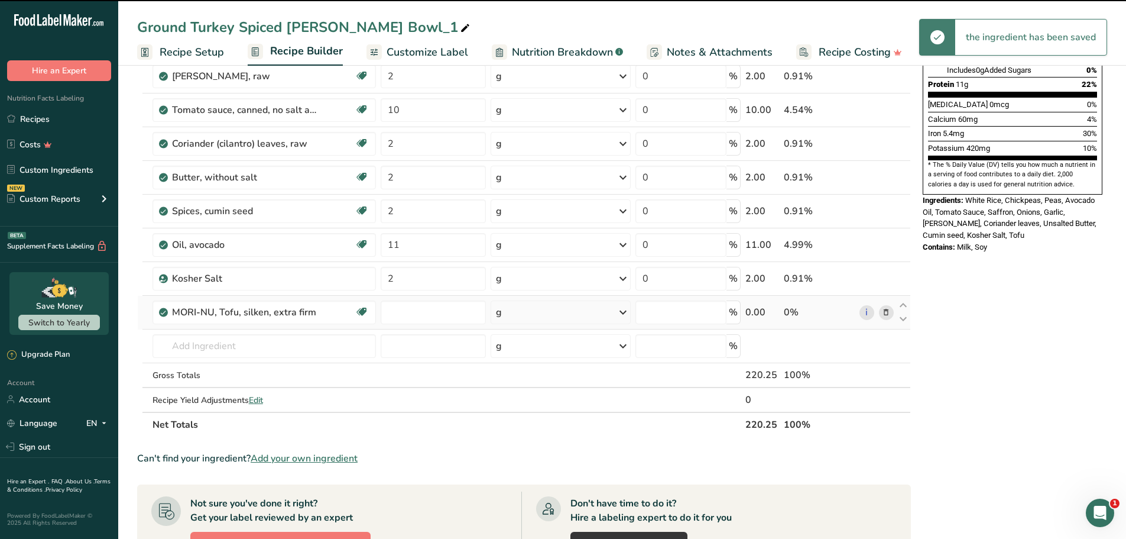
type input "0"
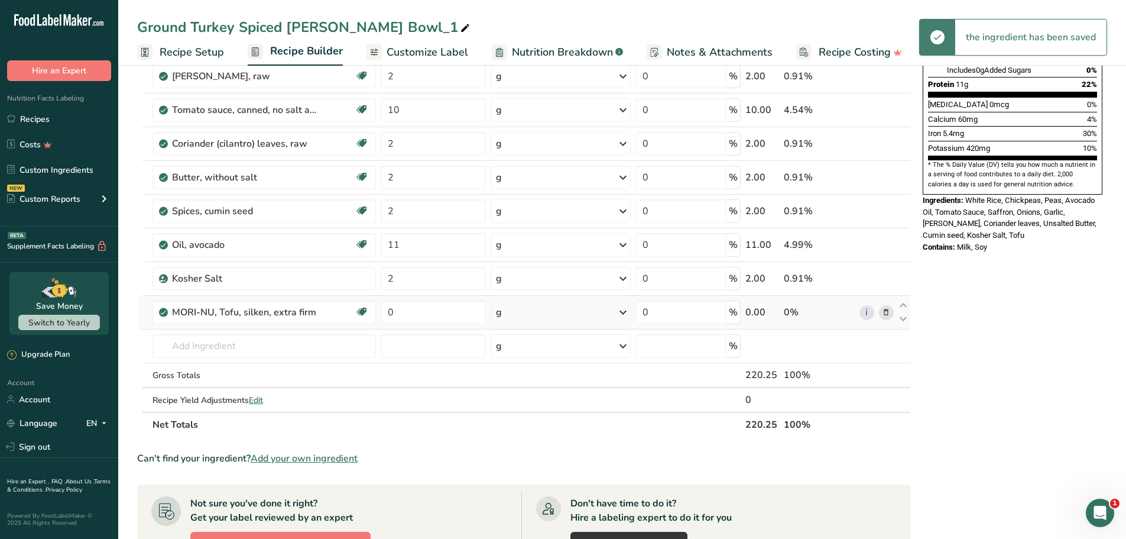
click at [530, 306] on div "g" at bounding box center [561, 312] width 140 height 24
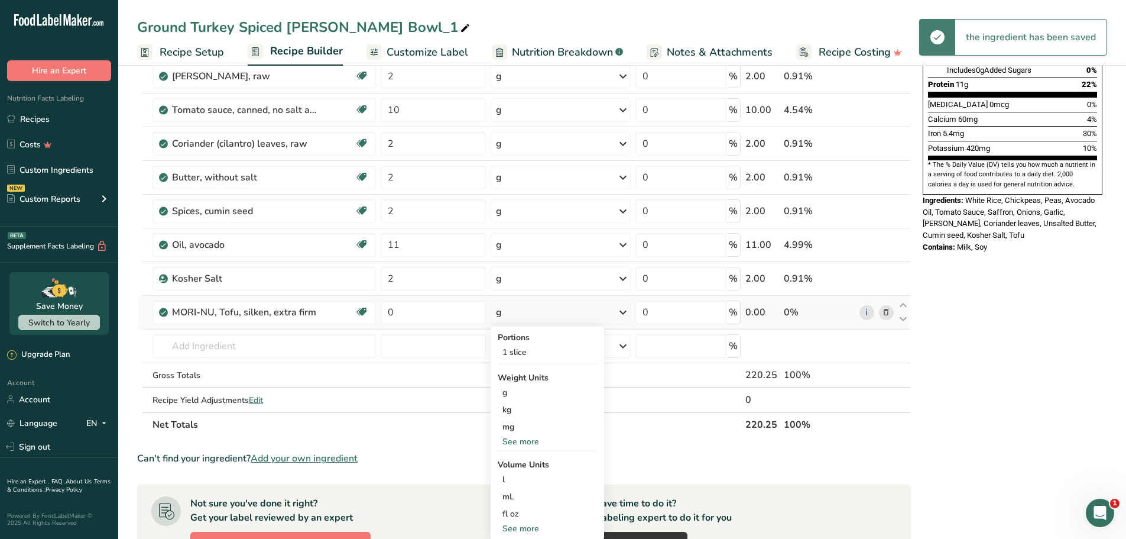
click at [520, 444] on div "See more" at bounding box center [547, 441] width 99 height 12
click at [521, 478] on div "oz" at bounding box center [547, 477] width 99 height 17
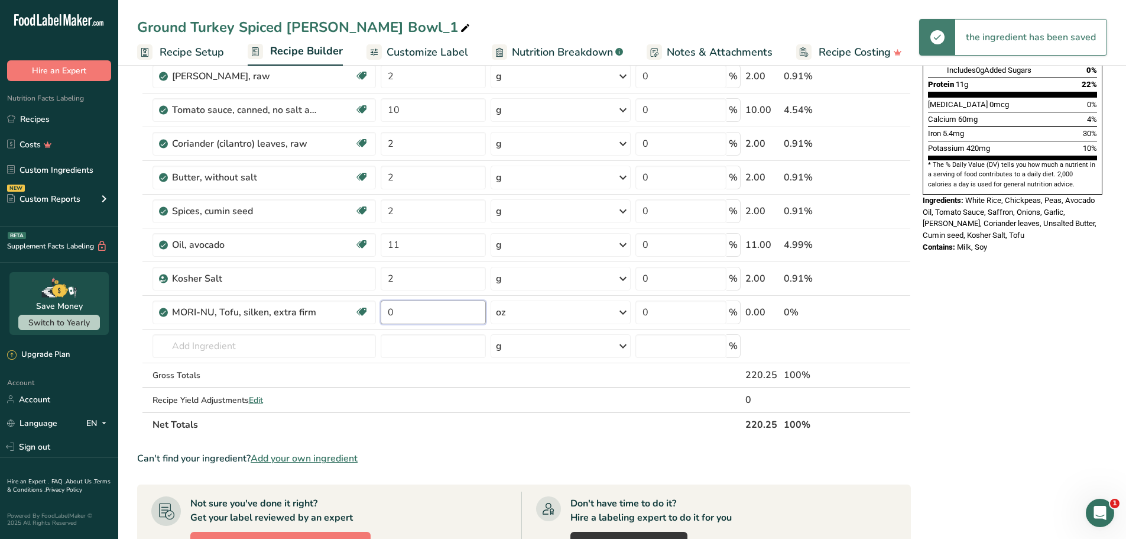
drag, startPoint x: 440, startPoint y: 315, endPoint x: 378, endPoint y: 316, distance: 62.7
click at [373, 314] on tr "MORI-NU, Tofu, silken, extra firm Dairy free Gluten free Vegan Vegetarian 0 oz …" at bounding box center [524, 313] width 773 height 34
click at [1044, 252] on div "Nutrition Facts 1 Serving Per Container Serving Size 220g Amount Per Serving Ca…" at bounding box center [1012, 320] width 189 height 1071
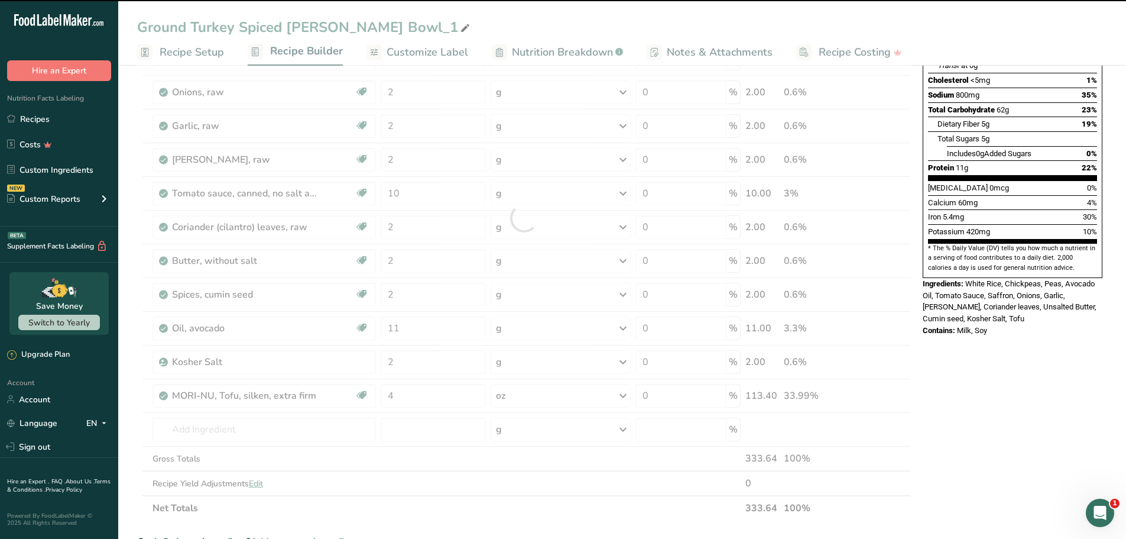
scroll to position [177, 0]
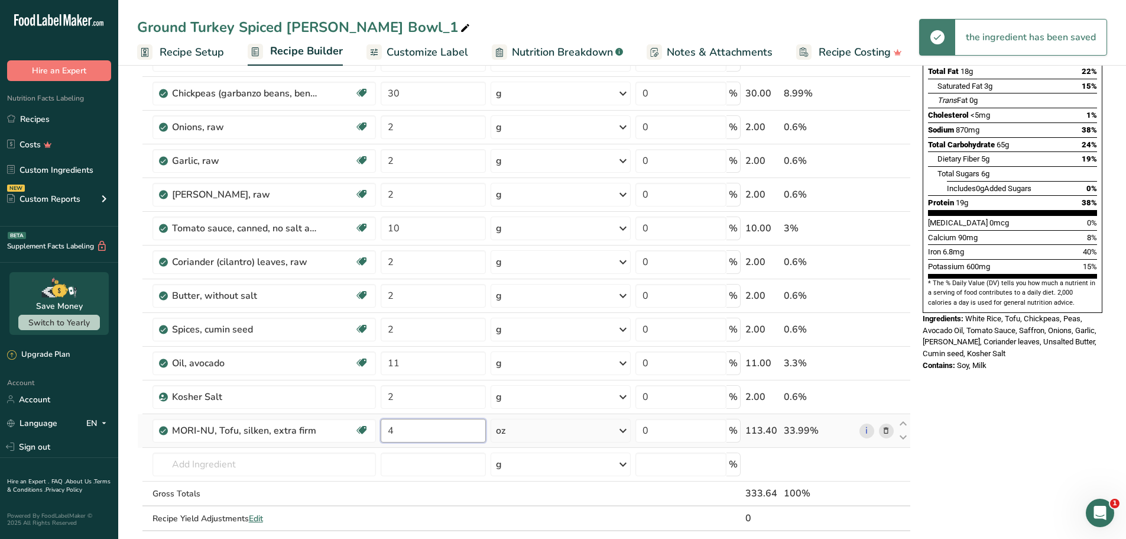
drag, startPoint x: 431, startPoint y: 433, endPoint x: 396, endPoint y: 432, distance: 35.5
click at [396, 432] on input "4" at bounding box center [433, 431] width 105 height 24
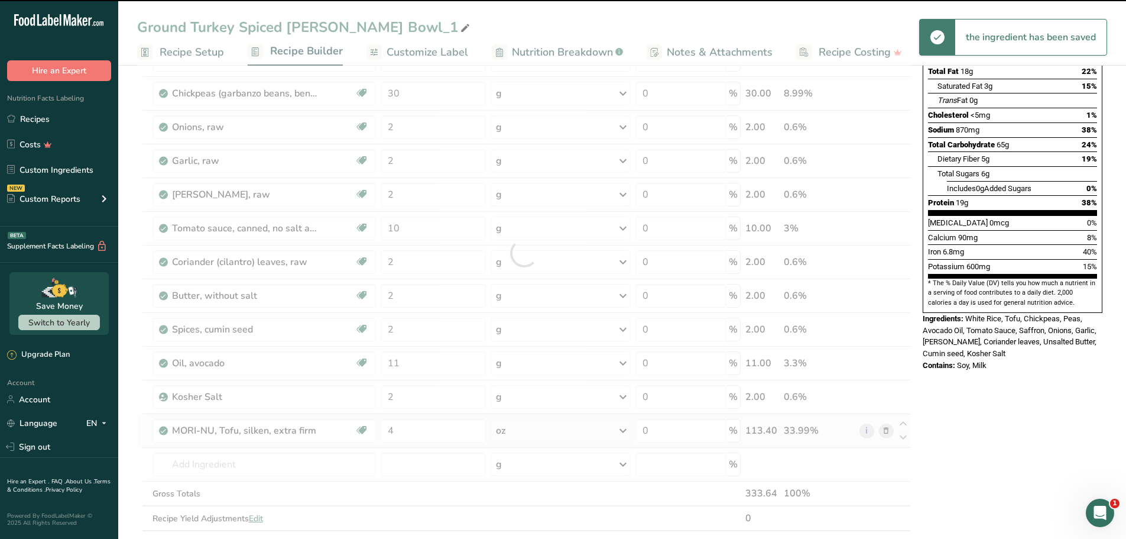
click at [354, 433] on div "Ingredient * Amount * Unit * Waste * .a-a{fill:#347362;}.b-a{fill:#fff;} Grams …" at bounding box center [524, 252] width 774 height 605
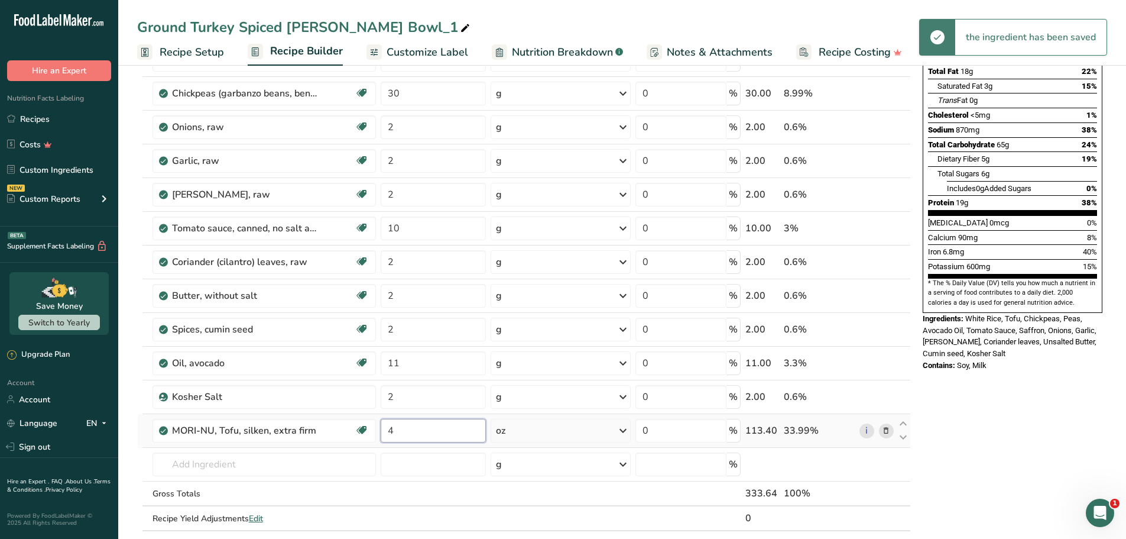
drag, startPoint x: 427, startPoint y: 430, endPoint x: 384, endPoint y: 430, distance: 43.2
click at [366, 427] on tr "MORI-NU, Tofu, silken, extra firm Dairy free Gluten free Vegan Vegetarian 4 oz …" at bounding box center [524, 431] width 773 height 34
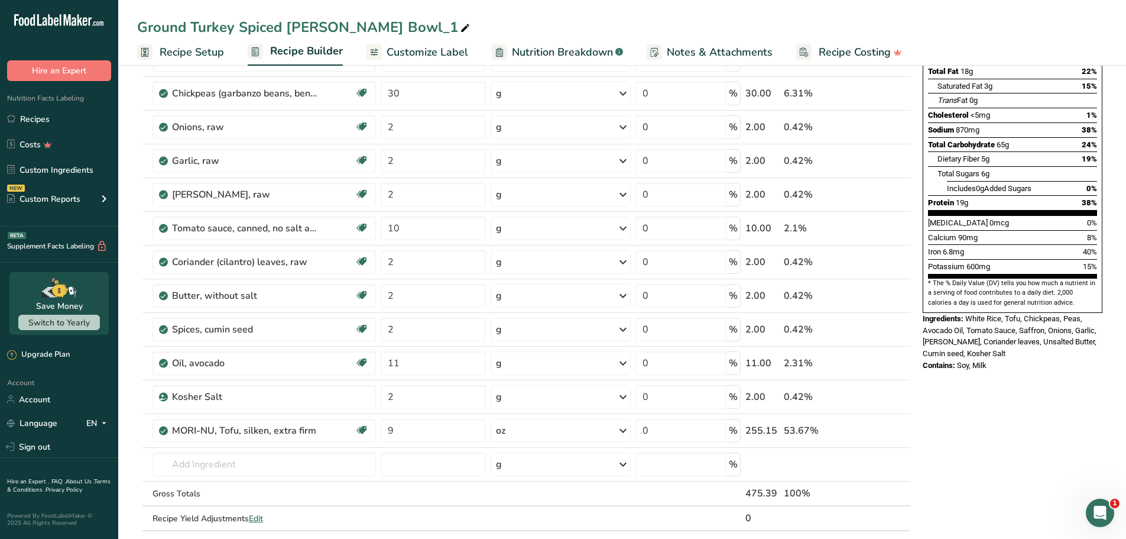
click at [966, 420] on div "Nutrition Facts 1 Serving Per Container Serving Size 334g Amount Per Serving Ca…" at bounding box center [1012, 451] width 189 height 1096
drag, startPoint x: 420, startPoint y: 426, endPoint x: 384, endPoint y: 428, distance: 36.7
click at [384, 428] on input "9" at bounding box center [433, 431] width 105 height 24
click at [1034, 375] on div "Nutrition Facts 1 Serving Per Container Serving Size 475g Amount Per Serving Ca…" at bounding box center [1012, 451] width 189 height 1096
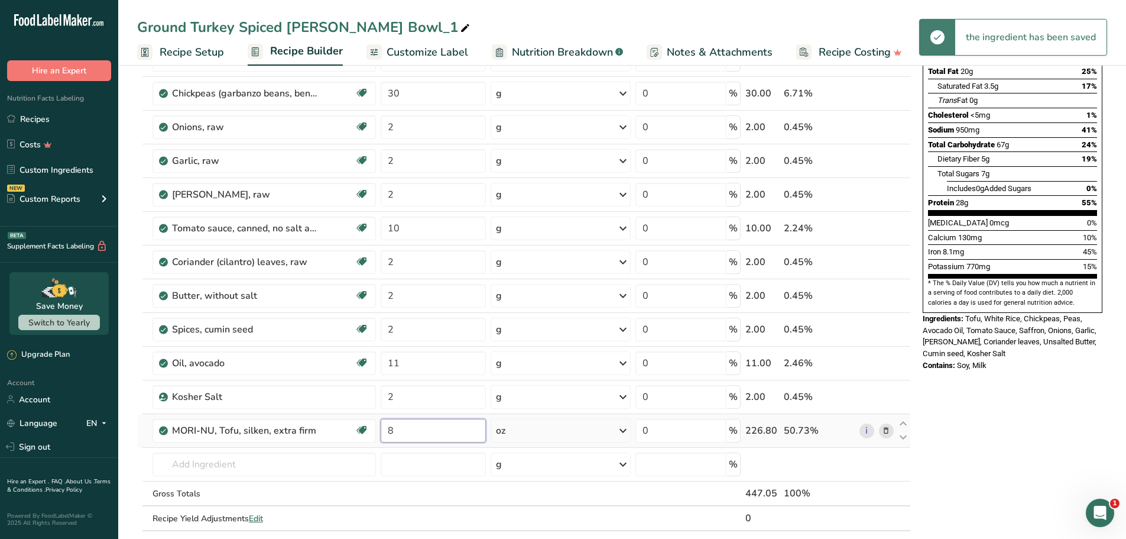
click at [434, 437] on input "8" at bounding box center [433, 431] width 105 height 24
drag, startPoint x: 457, startPoint y: 436, endPoint x: 340, endPoint y: 430, distance: 117.2
click at [340, 430] on tr "MORI-NU, Tofu, silken, extra firm Dairy free Gluten free Vegan Vegetarian 8 oz …" at bounding box center [524, 431] width 773 height 34
type input "7.8"
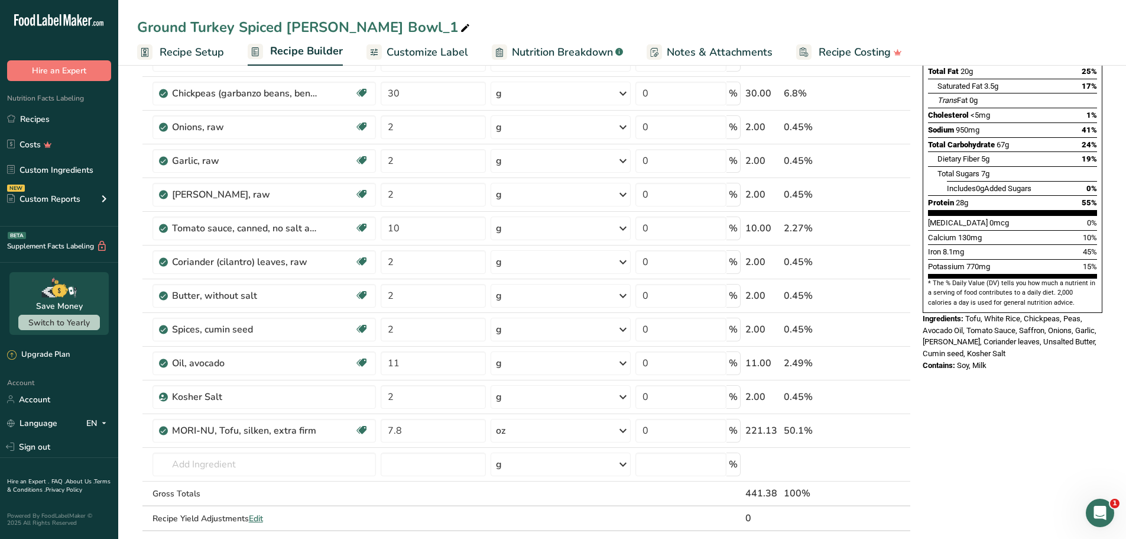
click at [1006, 351] on div "Nutrition Facts 1 Serving Per Container Serving Size 447g Amount Per Serving Ca…" at bounding box center [1012, 142] width 189 height 479
click at [997, 417] on div "Nutrition Facts 1 Serving Per Container Serving Size 441g Amount Per Serving Ca…" at bounding box center [1012, 451] width 189 height 1096
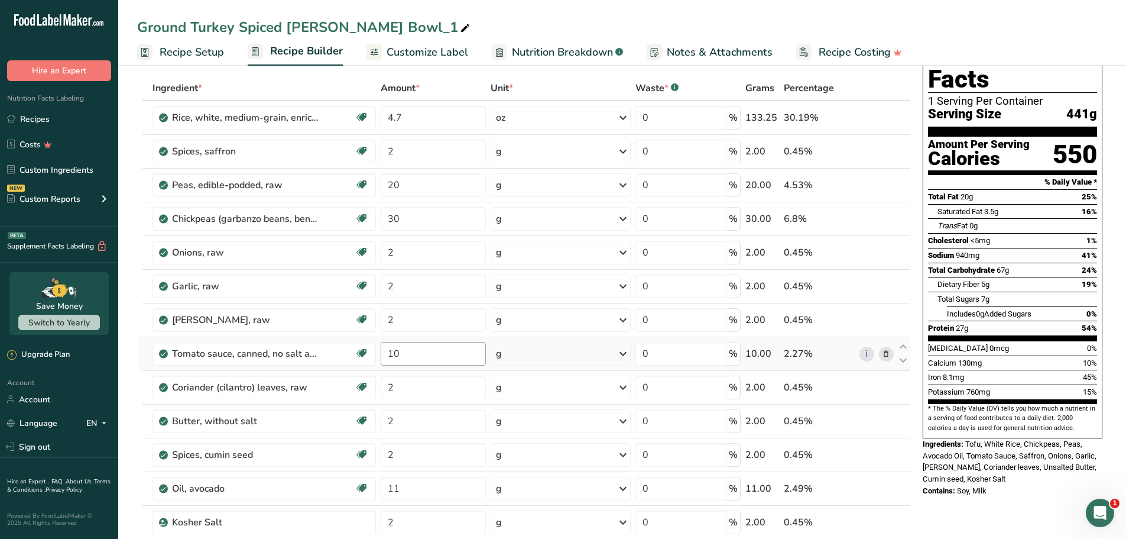
scroll to position [59, 0]
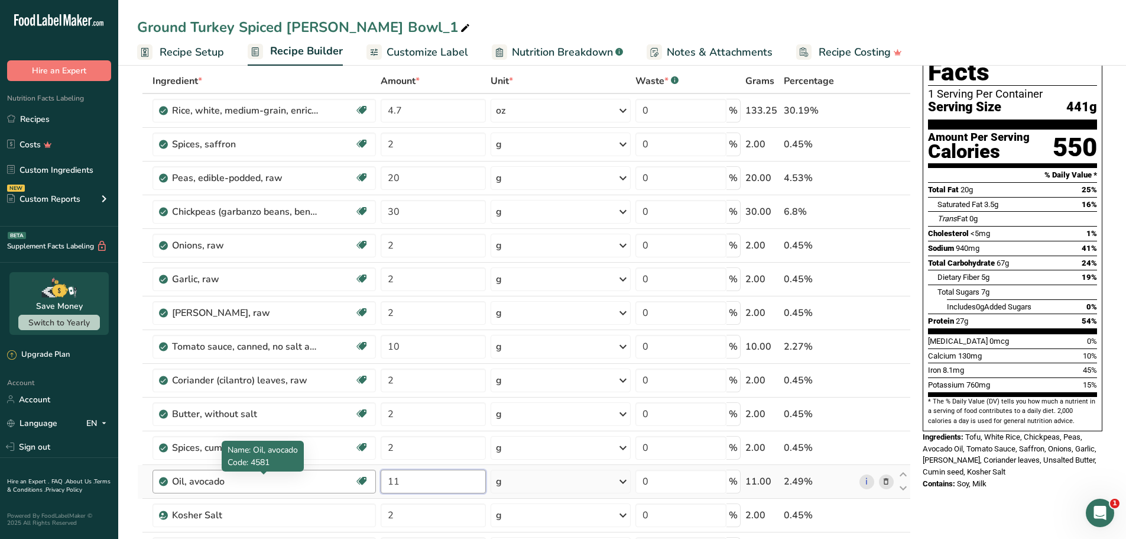
click at [344, 471] on tr "Oil, avocado Dairy free Gluten free Vegan Vegetarian Soy free Source of Healthy…" at bounding box center [524, 482] width 773 height 34
click at [1054, 478] on div "Contains: Soy, Milk" at bounding box center [1013, 484] width 180 height 12
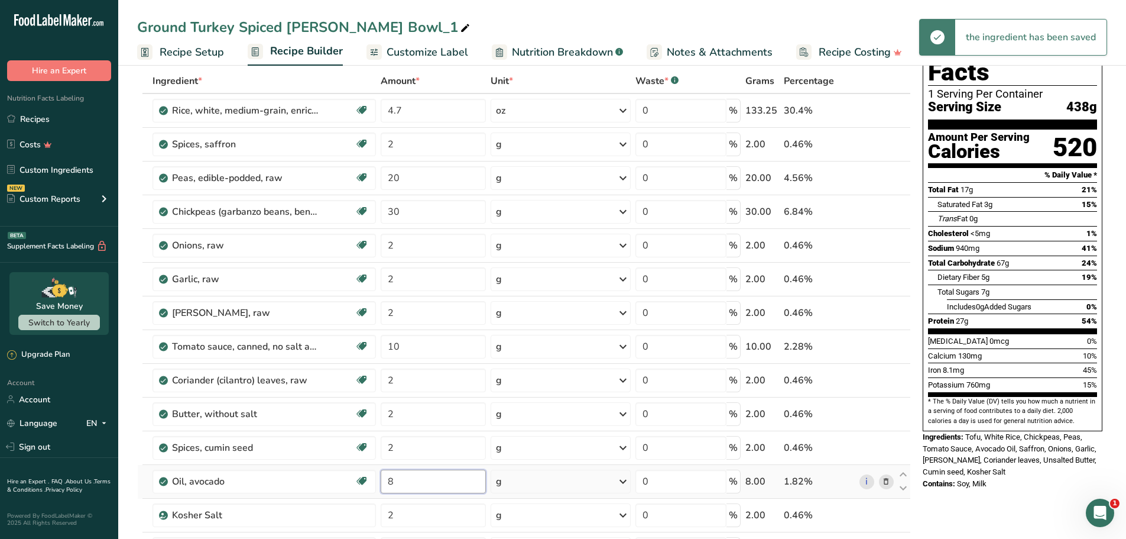
drag, startPoint x: 426, startPoint y: 485, endPoint x: 383, endPoint y: 484, distance: 43.8
click at [383, 484] on input "8" at bounding box center [433, 481] width 105 height 24
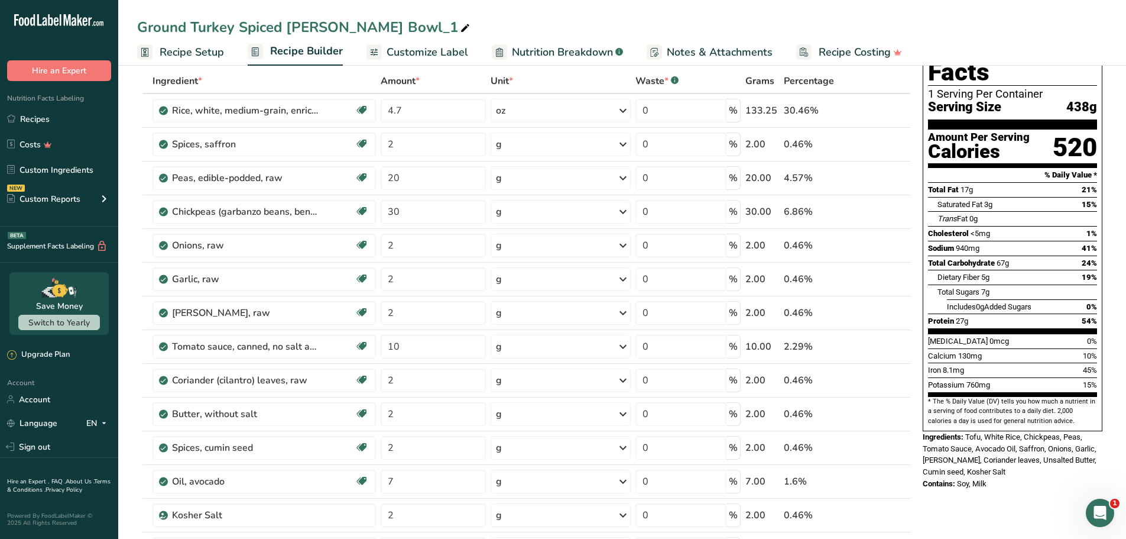
click at [982, 479] on span "Soy, Milk" at bounding box center [972, 483] width 30 height 9
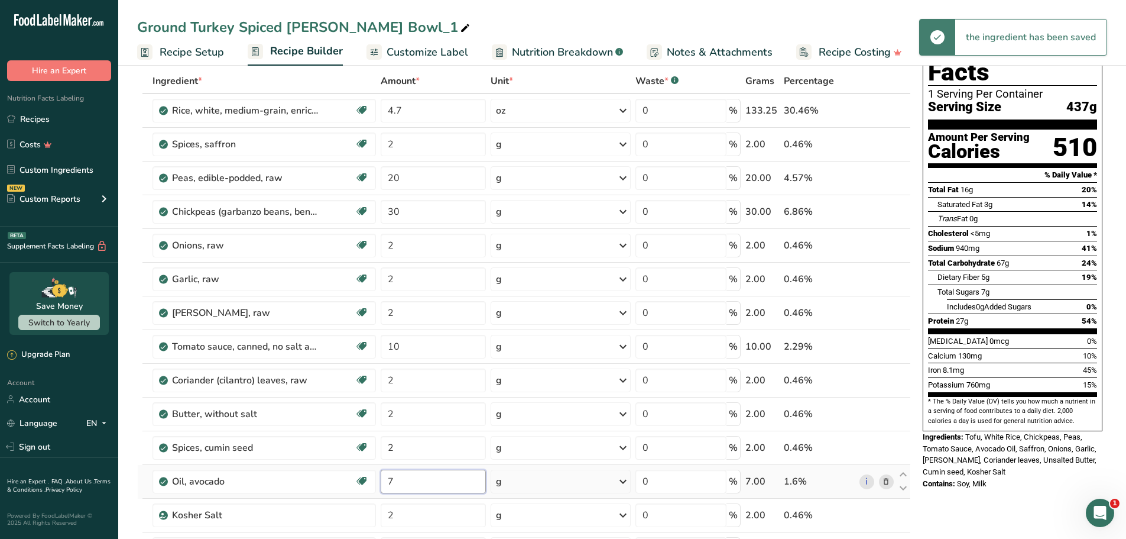
click at [438, 484] on input "7" at bounding box center [433, 481] width 105 height 24
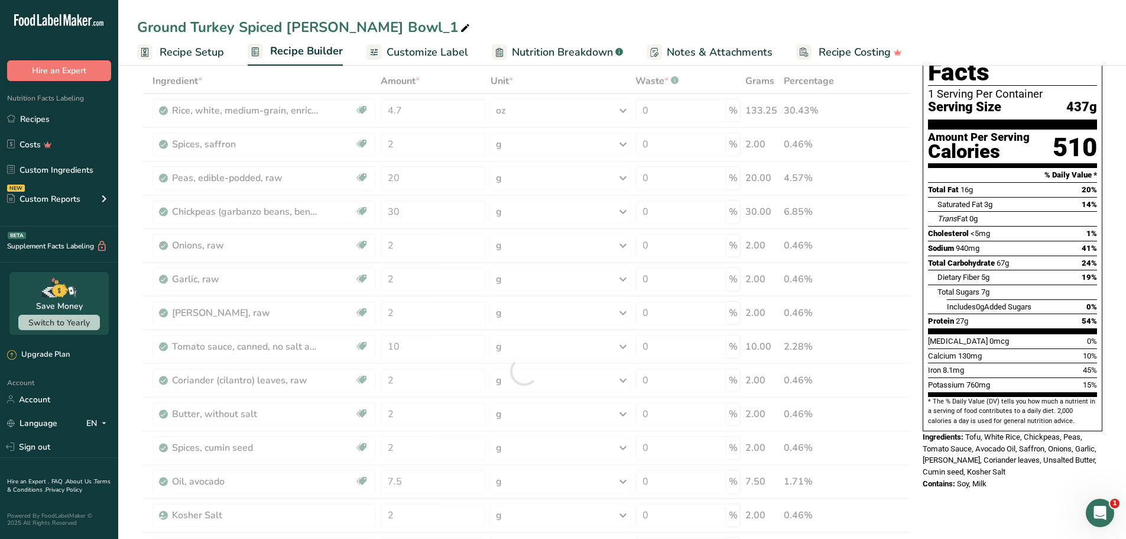
click at [981, 432] on span "Tofu, White Rice, Chickpeas, Peas, Tomato Sauce, Avocado Oil, Saffron, Onions, …" at bounding box center [1010, 454] width 174 height 44
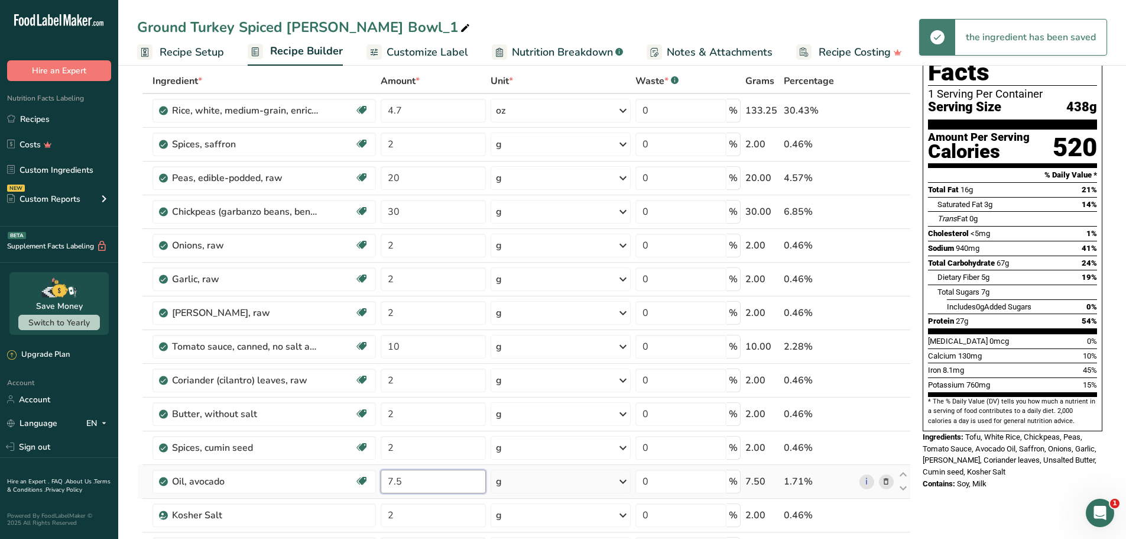
click at [435, 474] on input "7.5" at bounding box center [433, 481] width 105 height 24
click at [984, 432] on span "Tofu, White Rice, Chickpeas, Peas, Tomato Sauce, Avocado Oil, Saffron, Onions, …" at bounding box center [1010, 454] width 174 height 44
drag, startPoint x: 450, startPoint y: 484, endPoint x: 397, endPoint y: 482, distance: 53.2
click at [397, 482] on input "7.6" at bounding box center [433, 481] width 105 height 24
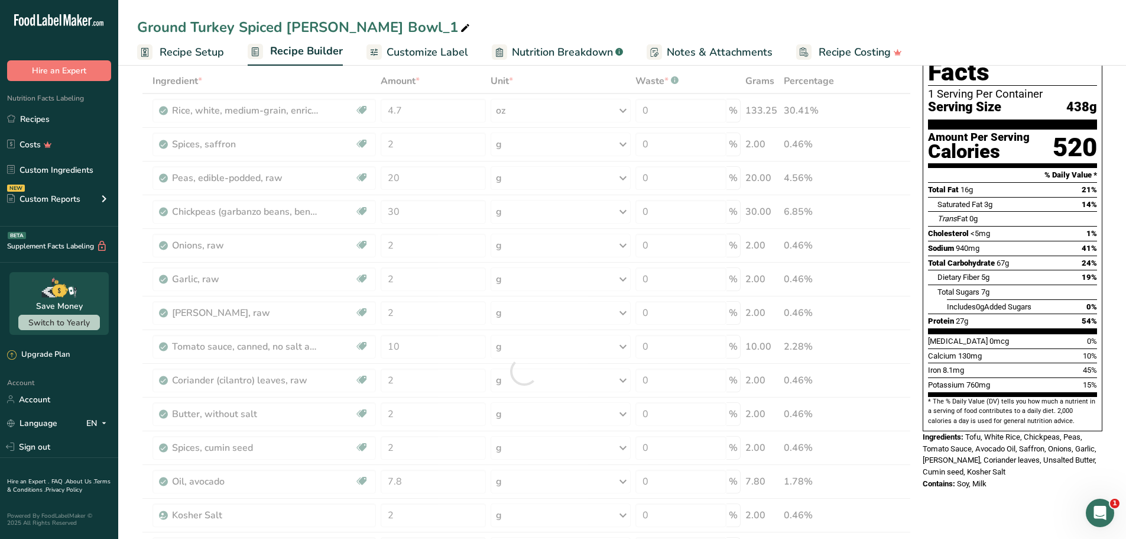
click at [974, 432] on span "Tofu, White Rice, Chickpeas, Peas, Tomato Sauce, Avocado Oil, Saffron, Onions, …" at bounding box center [1010, 454] width 174 height 44
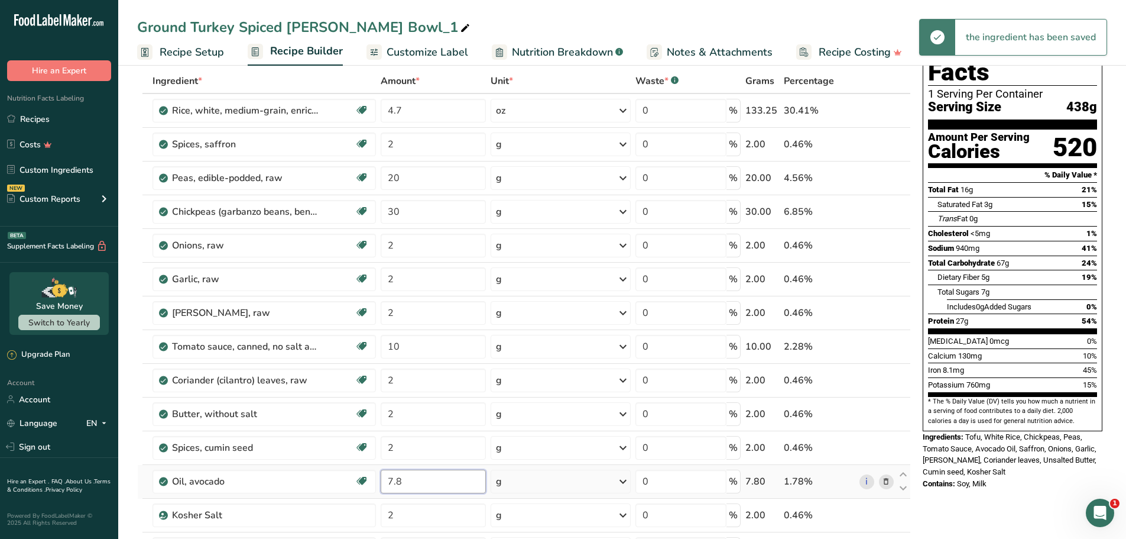
click at [413, 477] on input "7.8" at bounding box center [433, 481] width 105 height 24
type input "7"
type input "8"
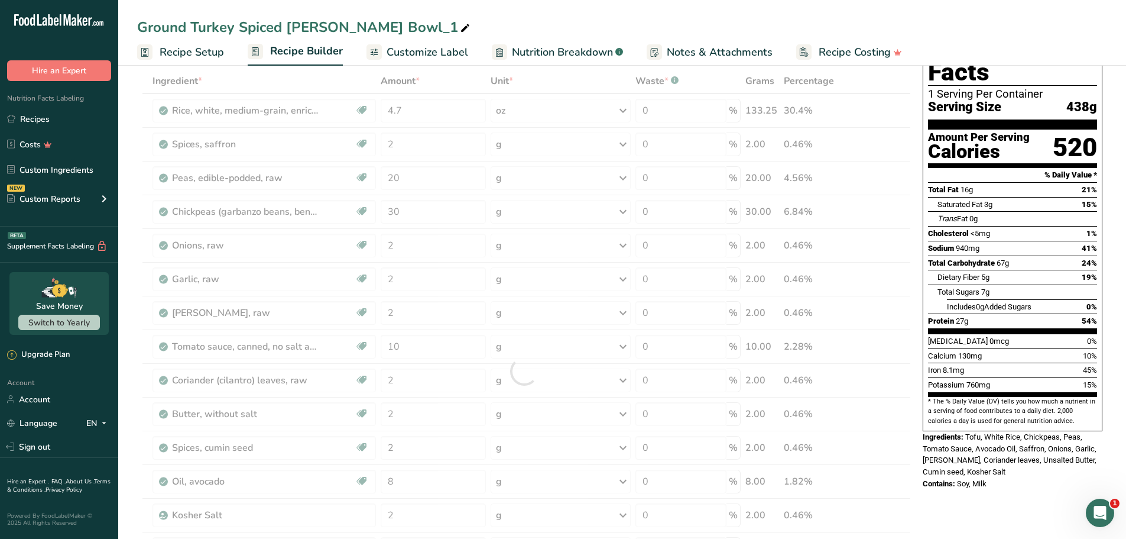
click at [1001, 432] on span "Tofu, White Rice, Chickpeas, Peas, Tomato Sauce, Avocado Oil, Saffron, Onions, …" at bounding box center [1010, 454] width 174 height 44
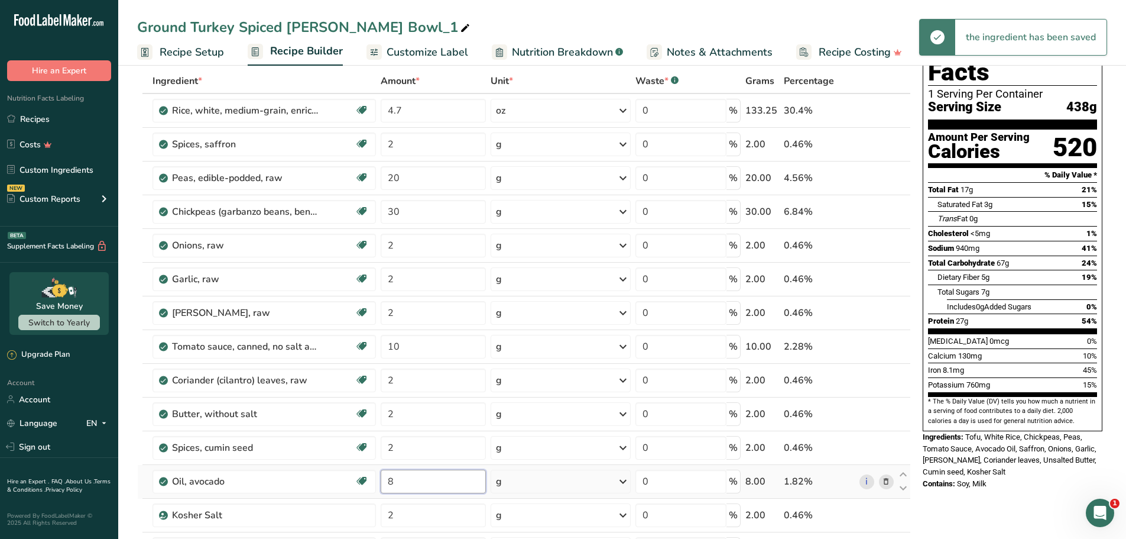
click at [411, 477] on input "8" at bounding box center [433, 481] width 105 height 24
type input "7.8"
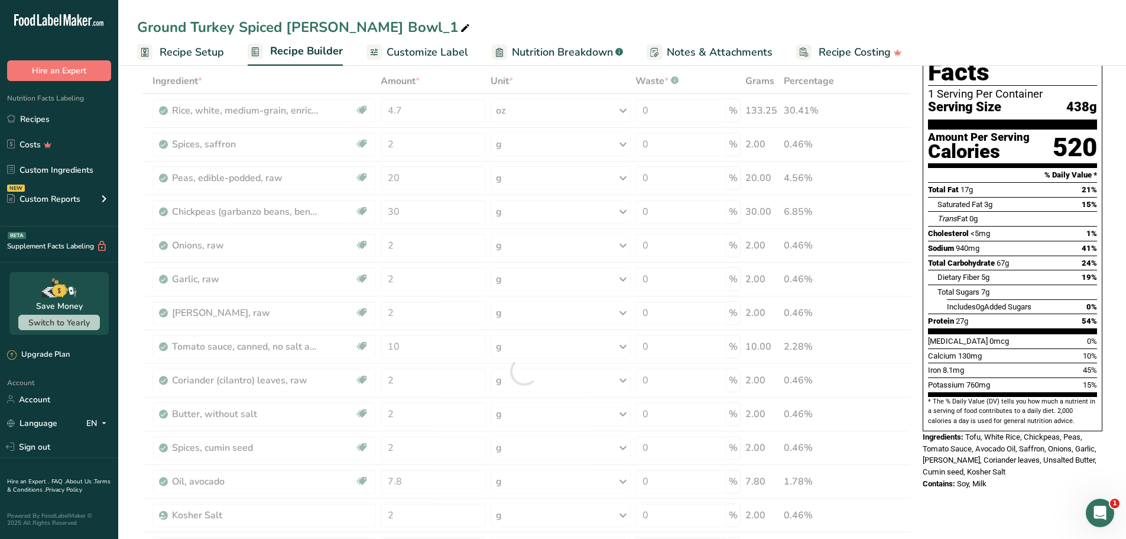
click at [998, 432] on span "Tofu, White Rice, Chickpeas, Peas, Tomato Sauce, Avocado Oil, Saffron, Onions, …" at bounding box center [1010, 454] width 174 height 44
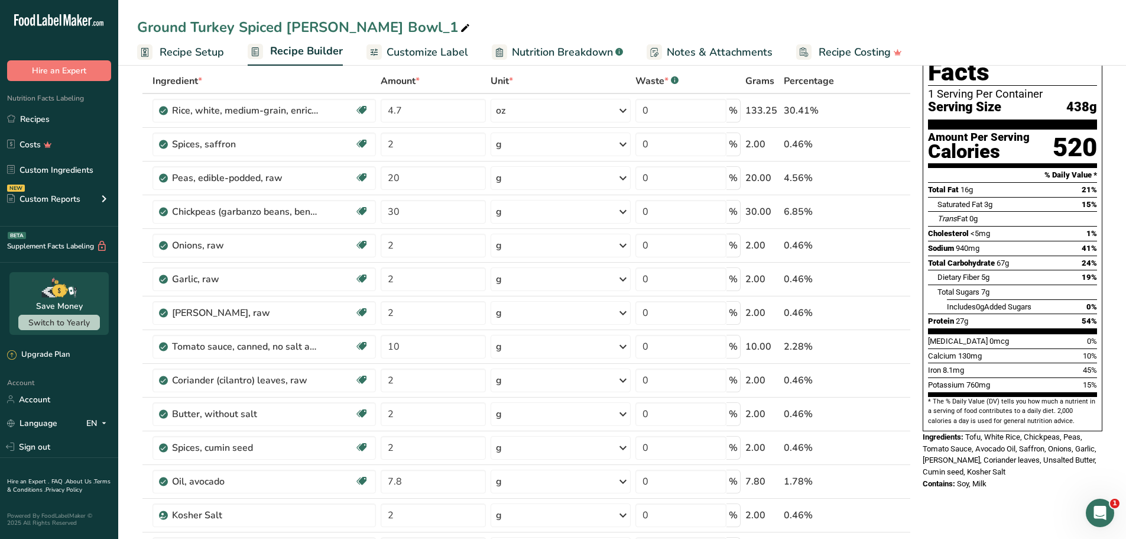
drag, startPoint x: 1025, startPoint y: 235, endPoint x: 985, endPoint y: 233, distance: 40.2
click at [988, 255] on div "Total Carbohydrate 67g 24%" at bounding box center [1012, 262] width 169 height 15
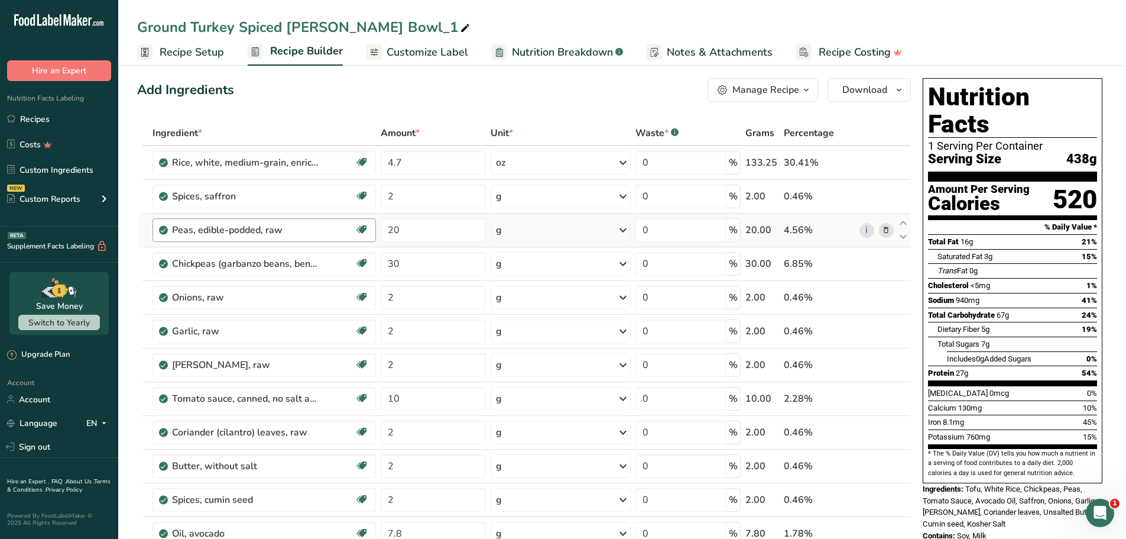
scroll to position [0, 0]
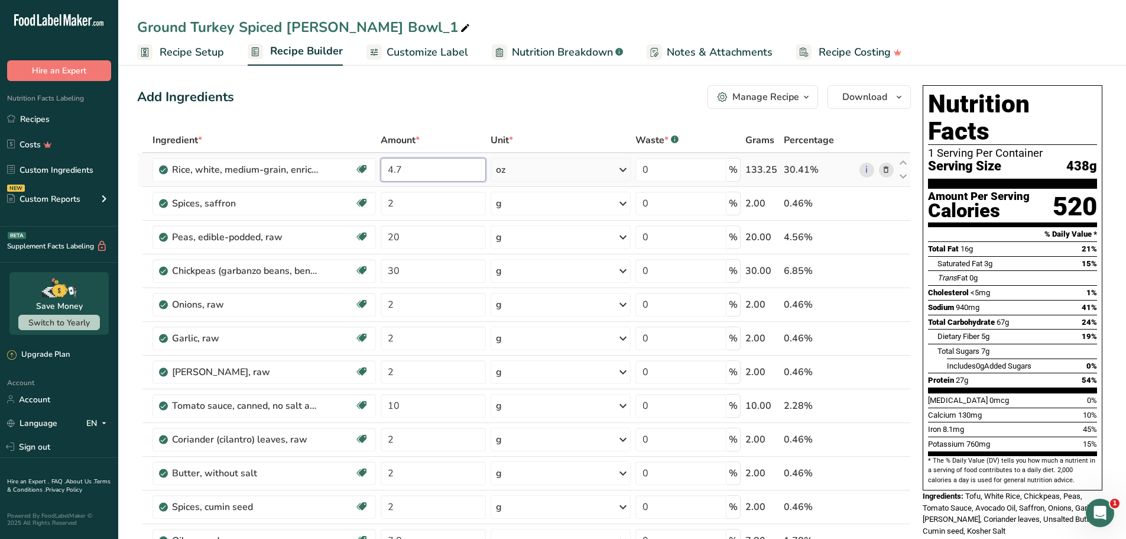
click at [430, 168] on input "4.7" at bounding box center [433, 170] width 105 height 24
type input "4"
click at [591, 89] on div "Add Ingredients Manage Recipe Delete Recipe Duplicate Recipe Scale Recipe Save …" at bounding box center [524, 97] width 774 height 24
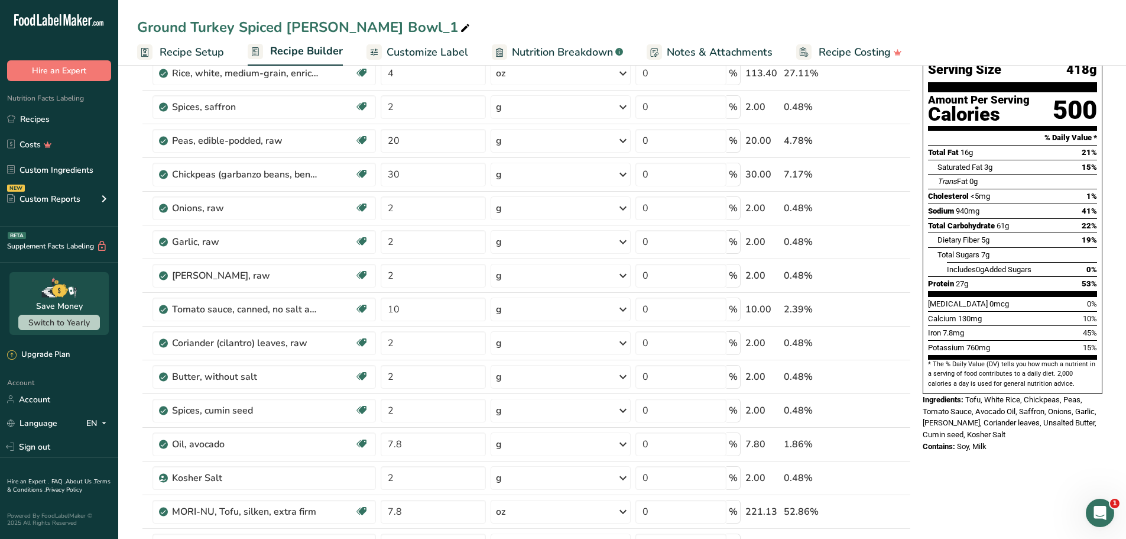
scroll to position [118, 0]
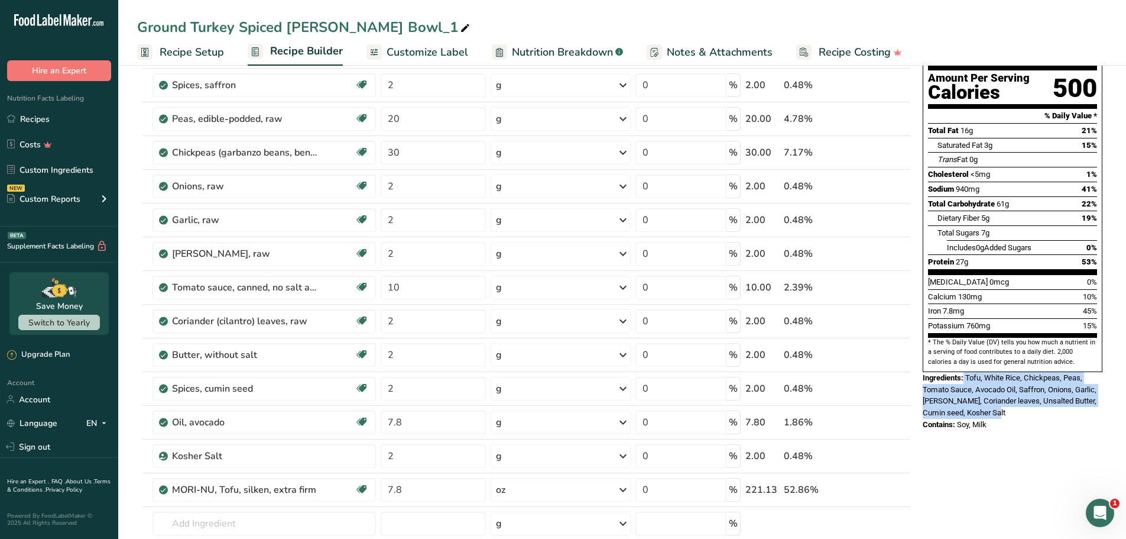
drag, startPoint x: 1016, startPoint y: 385, endPoint x: 965, endPoint y: 353, distance: 60.0
click at [965, 372] on div "Ingredients: Tofu, White Rice, Chickpeas, Peas, Tomato Sauce, Avocado Oil, Saff…" at bounding box center [1013, 395] width 180 height 47
copy div "Tofu, White Rice, Chickpeas, Peas, Tomato Sauce, Avocado Oil, Saffron, Onions, …"
drag, startPoint x: 1006, startPoint y: 395, endPoint x: 960, endPoint y: 394, distance: 45.5
click at [960, 419] on div "Contains: Soy, Milk" at bounding box center [1013, 425] width 180 height 12
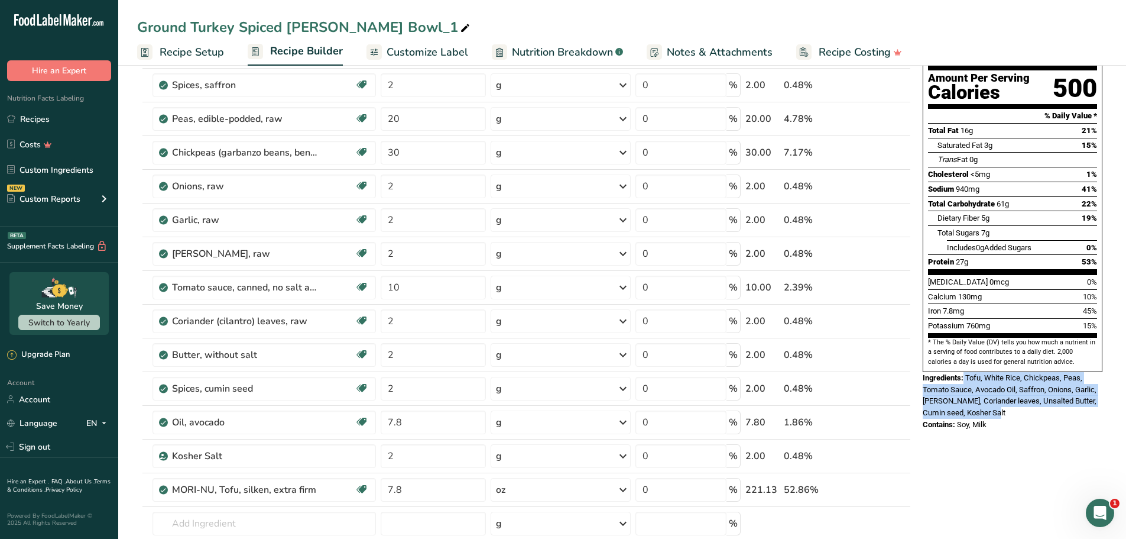
copy span "Soy, Milk"
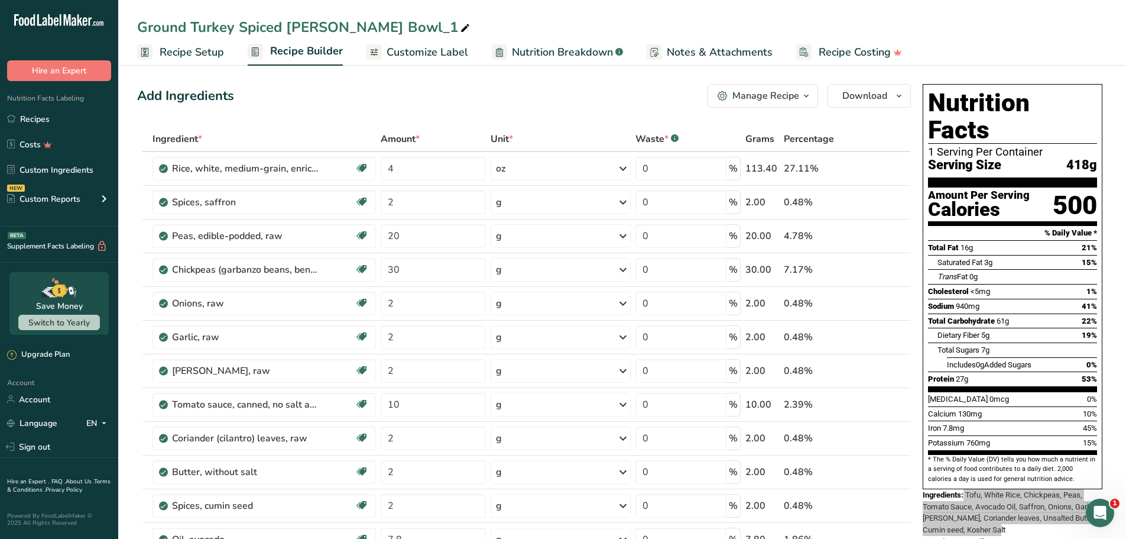
scroll to position [0, 0]
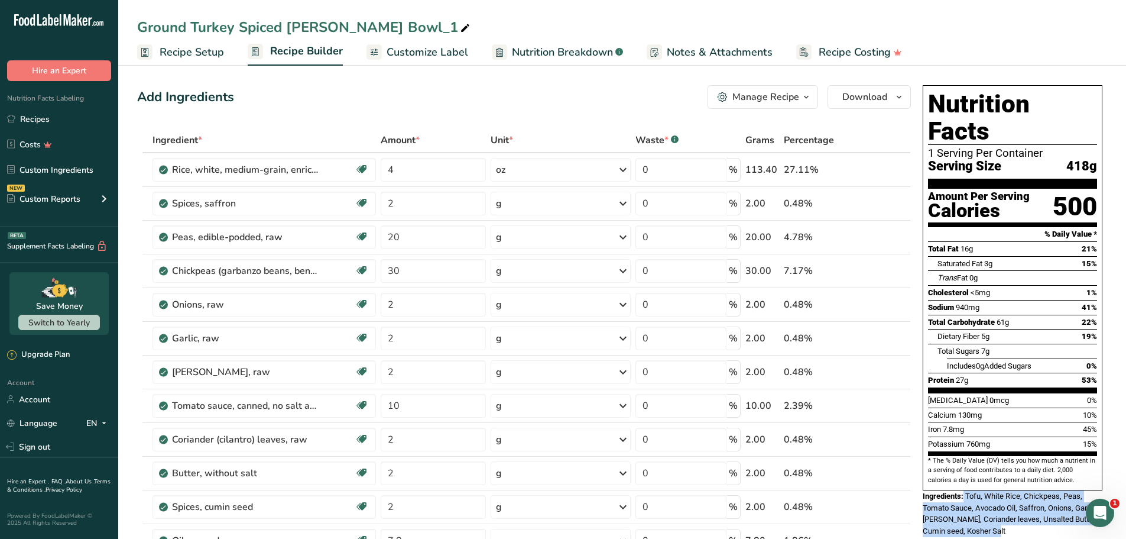
drag, startPoint x: 1090, startPoint y: 135, endPoint x: 1061, endPoint y: 139, distance: 28.6
click at [1061, 159] on div "Serving Size 418g" at bounding box center [1012, 166] width 169 height 15
copy span "418"
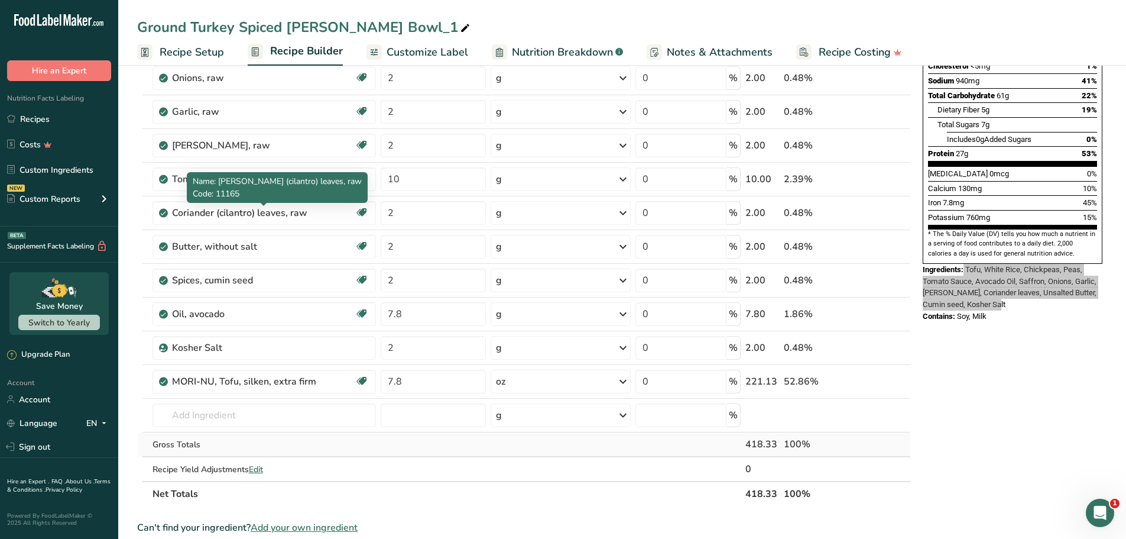
scroll to position [236, 0]
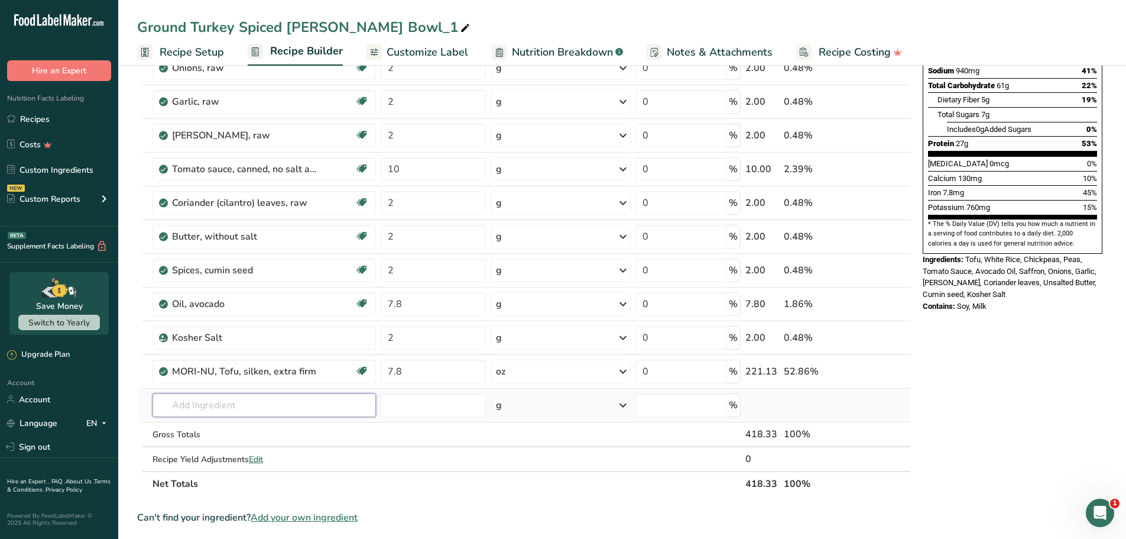
click at [228, 410] on input "text" at bounding box center [265, 405] width 224 height 24
paste input "garlic"
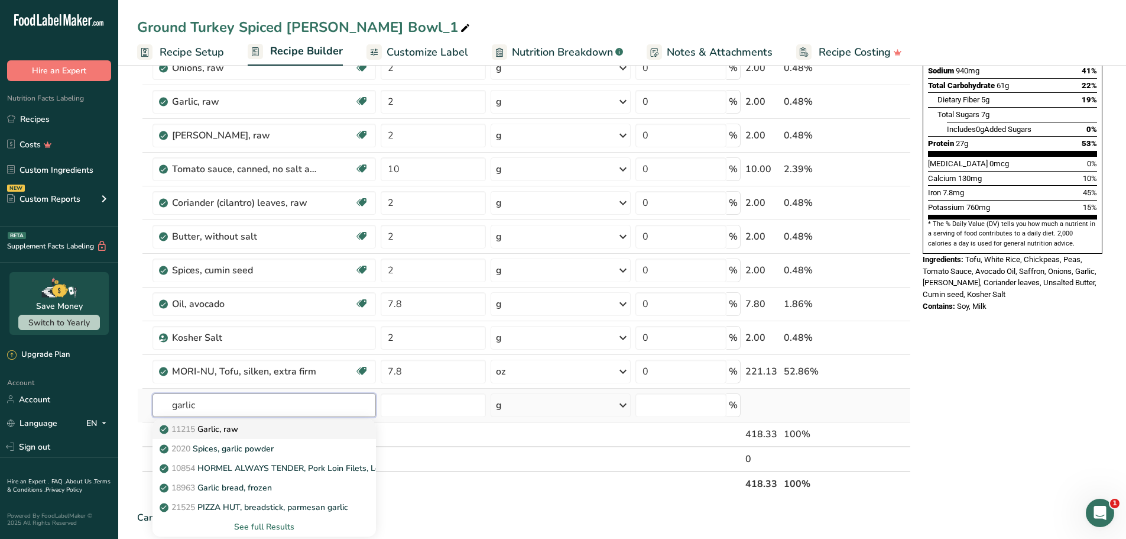
type input "garlic"
click at [232, 426] on p "11215 Garlic, raw" at bounding box center [200, 429] width 76 height 12
type input "Garlic, raw"
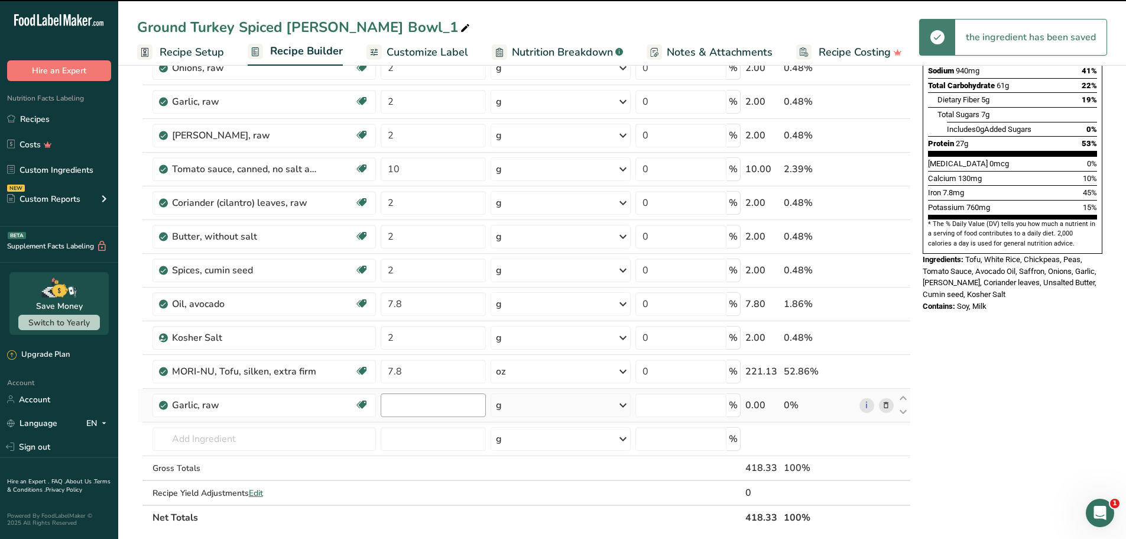
type input "0"
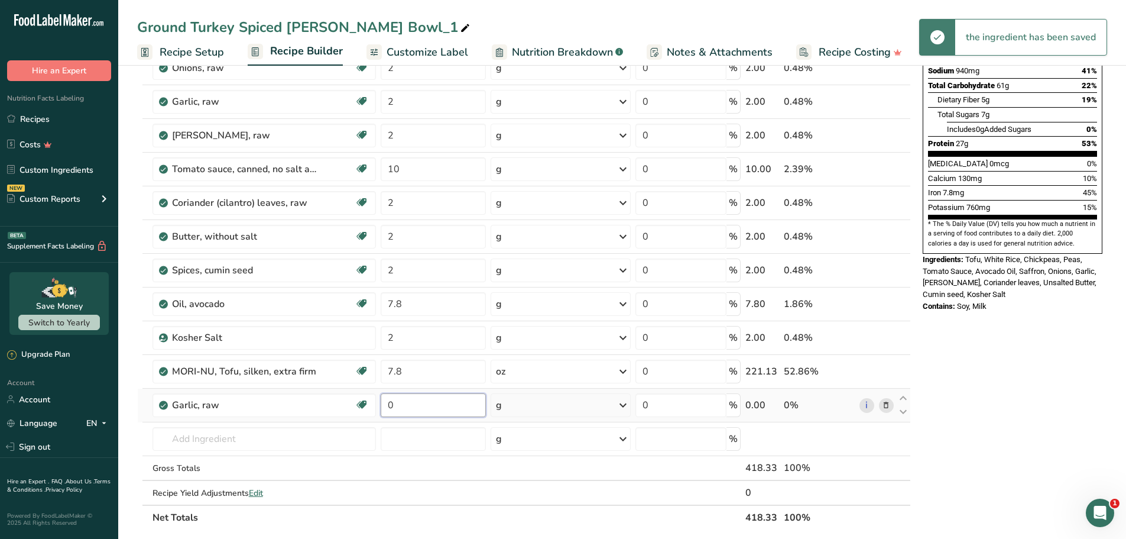
drag, startPoint x: 396, startPoint y: 409, endPoint x: 387, endPoint y: 409, distance: 8.9
click at [387, 409] on input "0" at bounding box center [433, 405] width 105 height 24
type input "4"
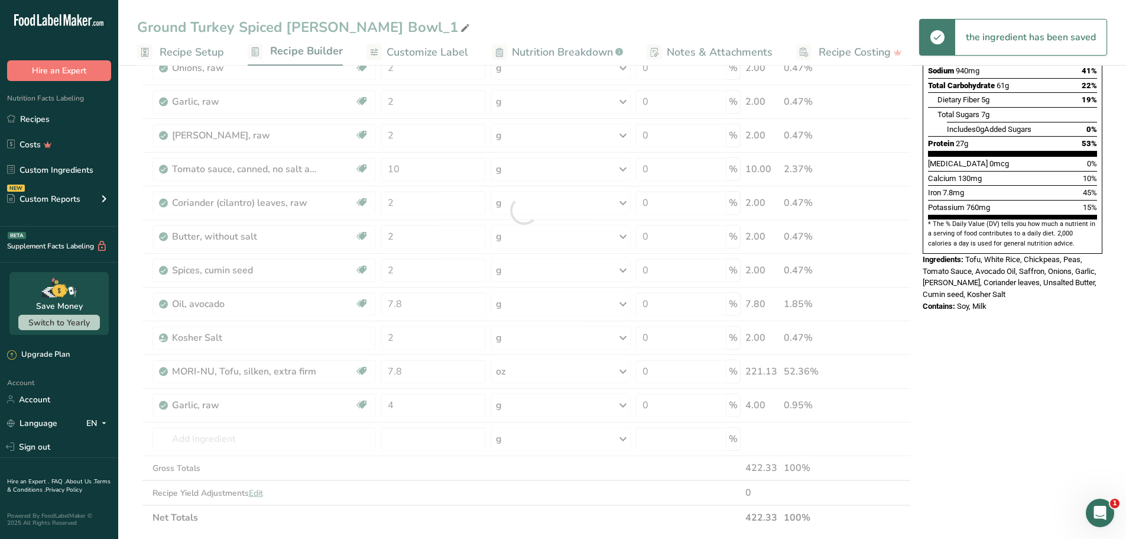
click at [994, 357] on div "Nutrition Facts 1 Serving Per Container Serving Size 418g Amount Per Serving Ca…" at bounding box center [1012, 408] width 189 height 1129
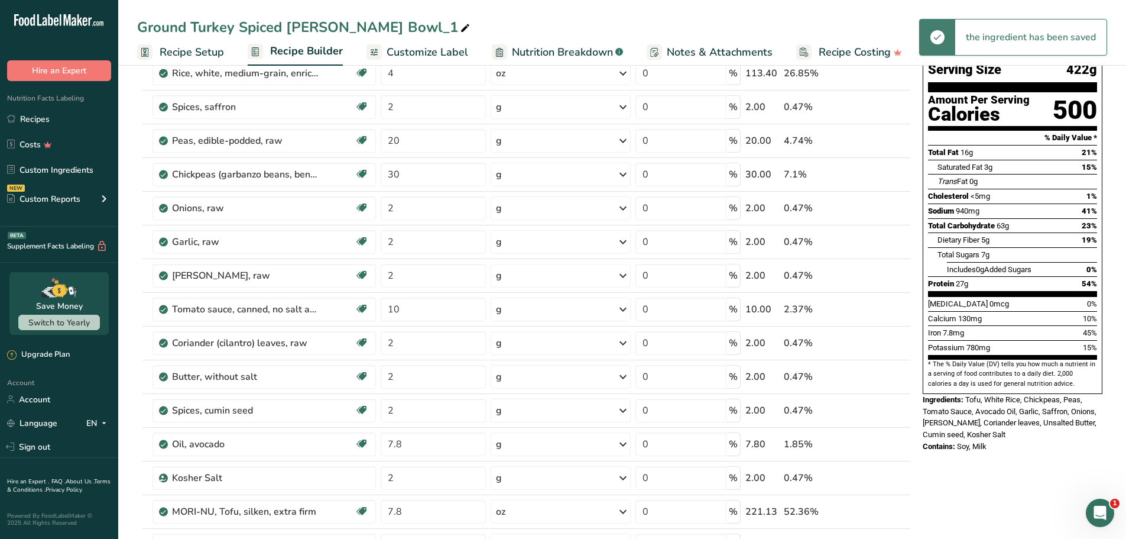
scroll to position [296, 0]
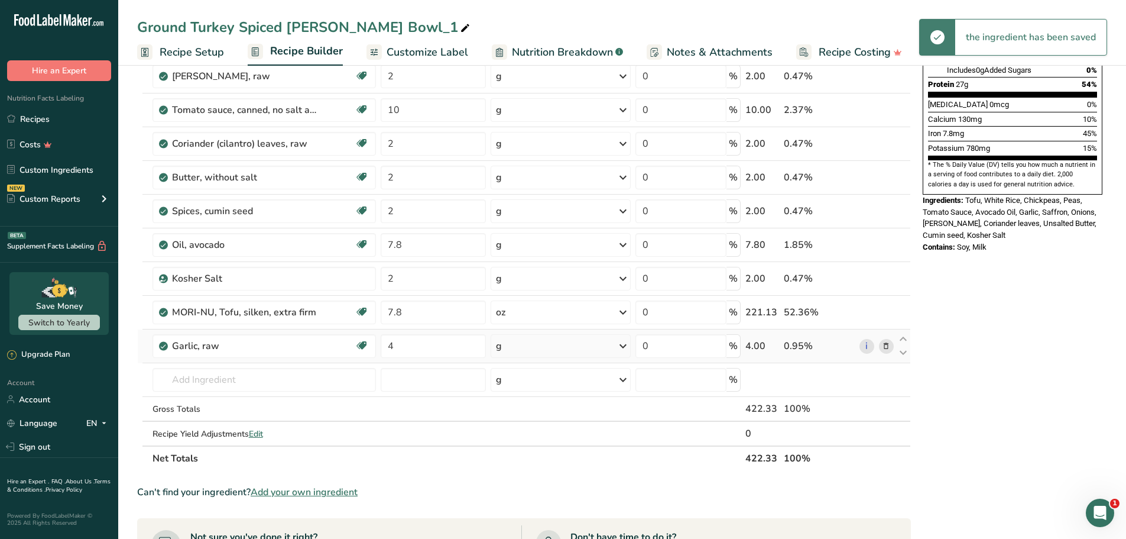
click at [884, 348] on icon at bounding box center [886, 346] width 8 height 12
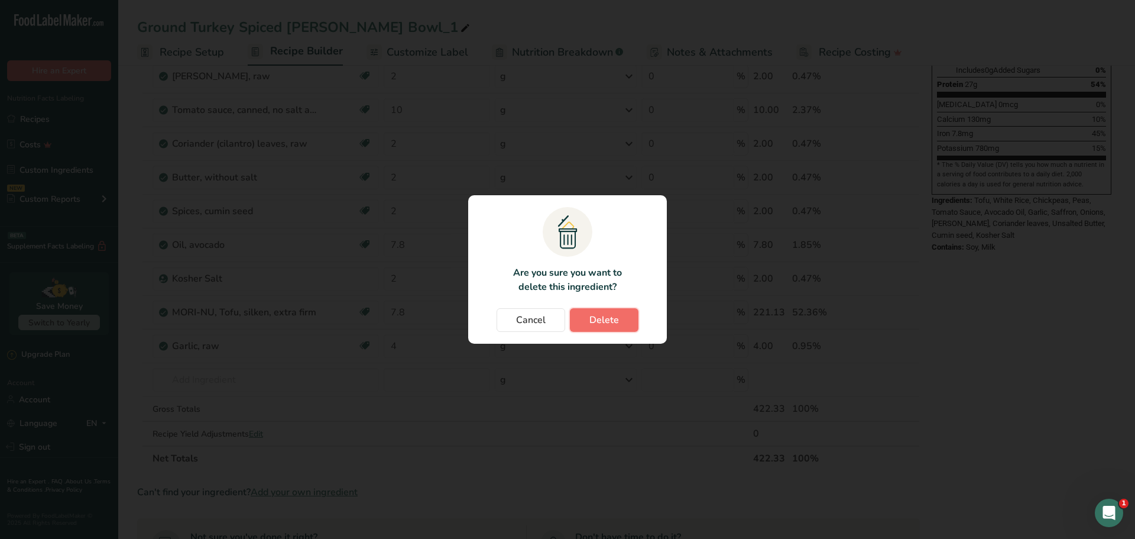
click at [623, 320] on button "Delete" at bounding box center [604, 320] width 69 height 24
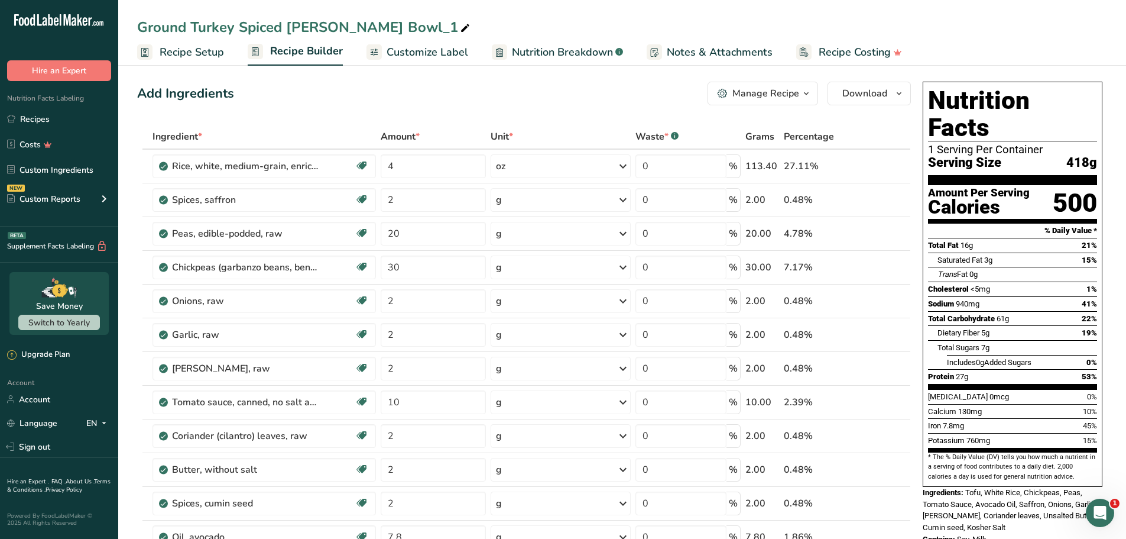
scroll to position [0, 0]
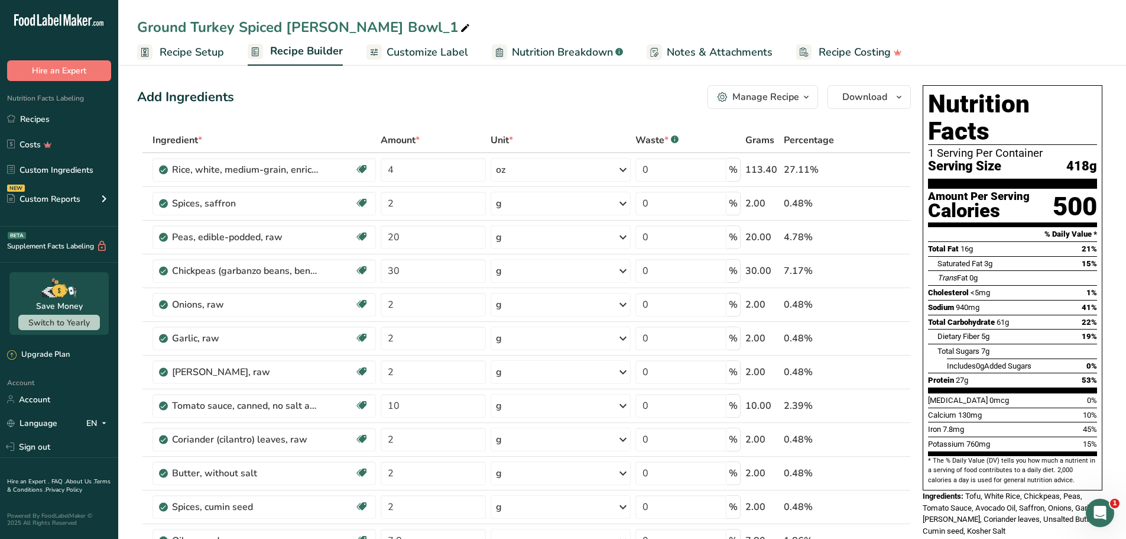
click at [326, 28] on div "Ground Turkey Spiced Keema Curry Bowl_1" at bounding box center [304, 27] width 335 height 21
click at [326, 28] on input "Ground Turkey Spiced Keema Curry Bowl_1" at bounding box center [622, 27] width 970 height 21
type input "Tofu Spiced [PERSON_NAME] Bowl"
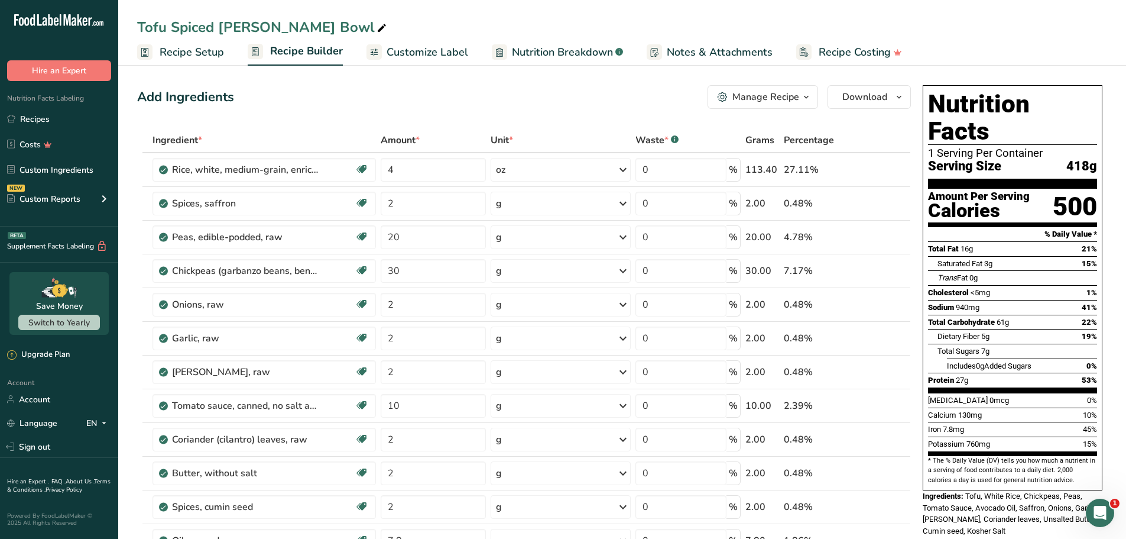
click at [33, 122] on link "Recipes" at bounding box center [59, 119] width 118 height 22
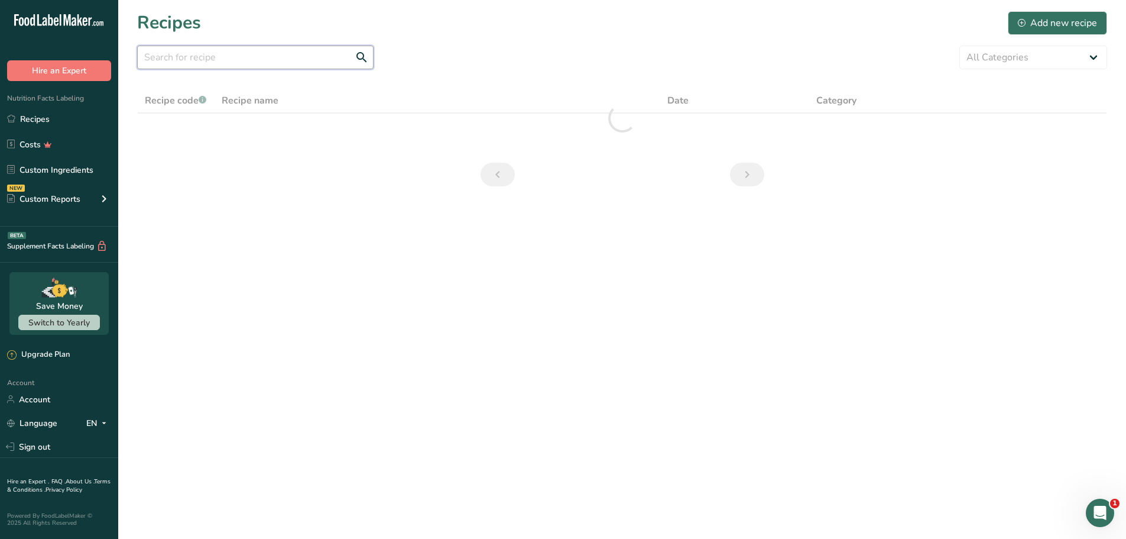
click at [255, 60] on input "text" at bounding box center [255, 58] width 236 height 24
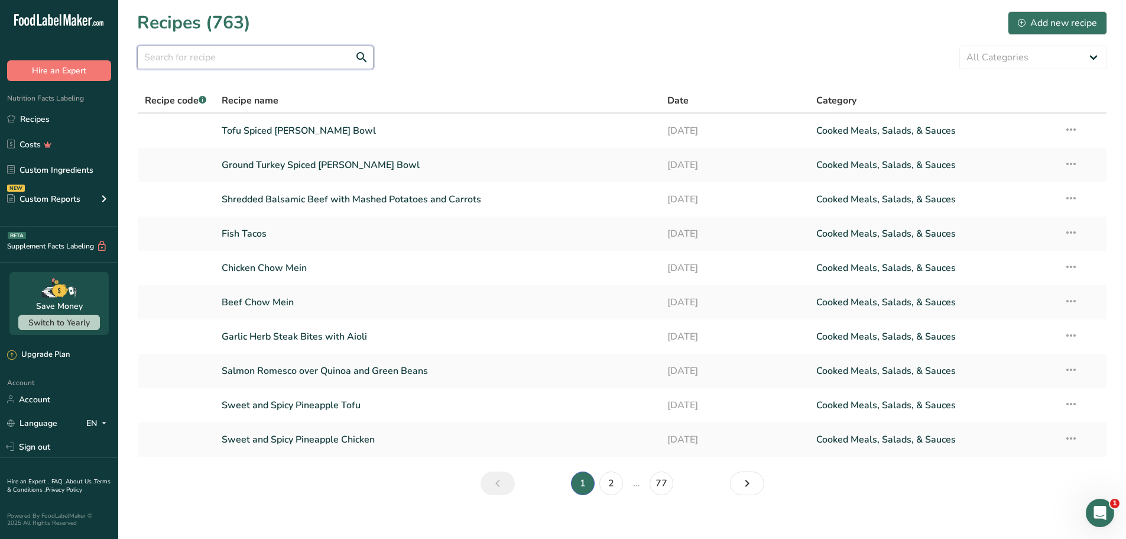
paste input "Chicken Mole with Spanish Rice"
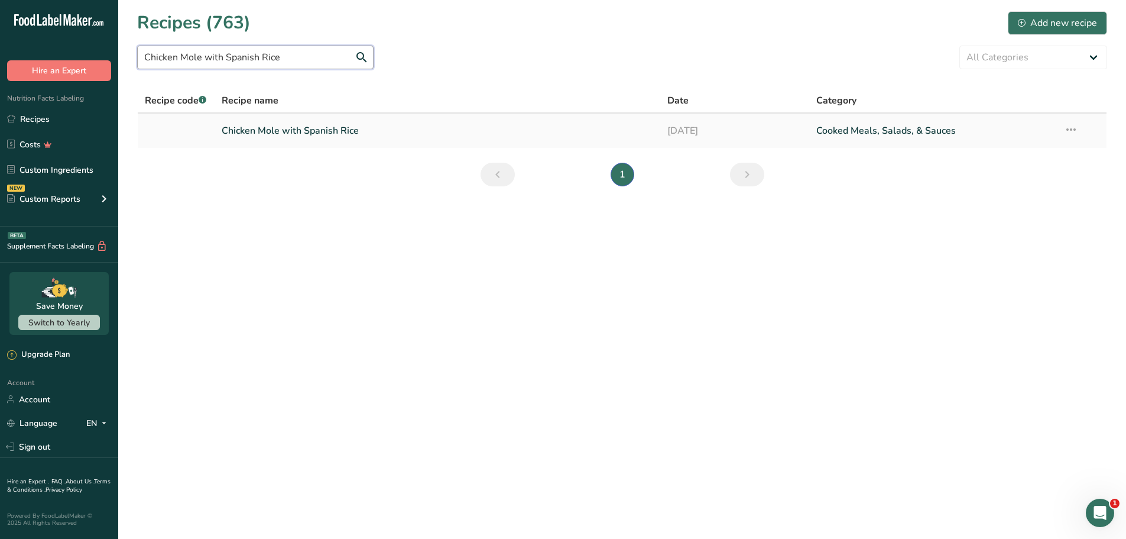
type input "Chicken Mole with Spanish Rice"
click at [280, 135] on link "Chicken Mole with Spanish Rice" at bounding box center [438, 130] width 432 height 25
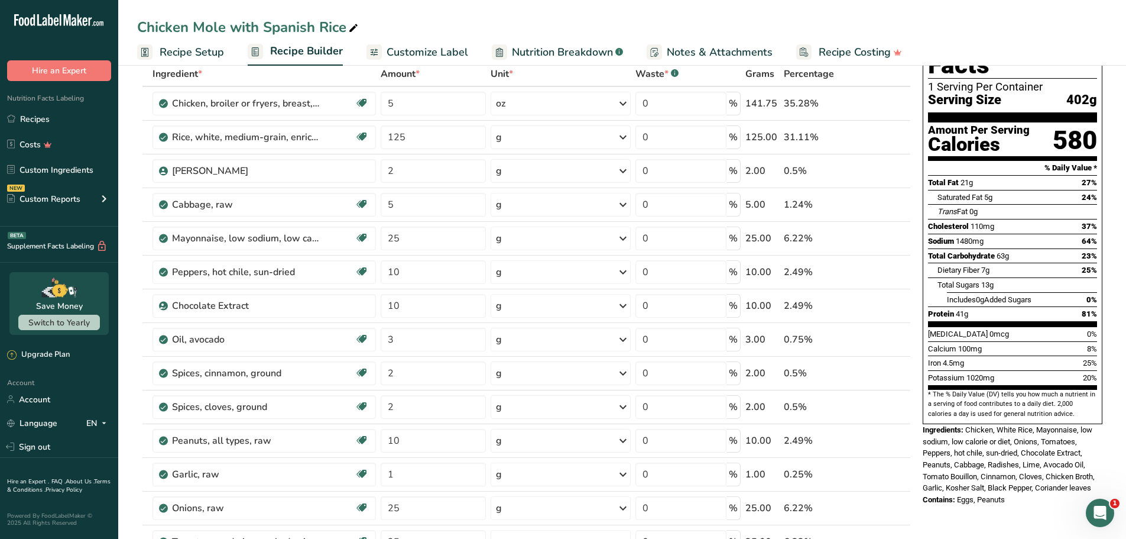
scroll to position [177, 0]
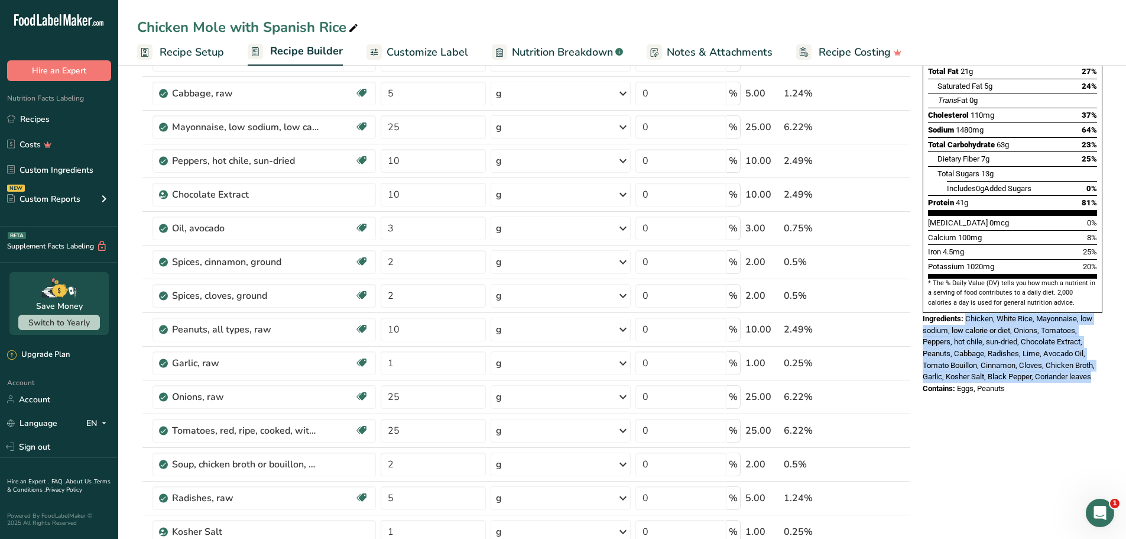
drag, startPoint x: 1097, startPoint y: 349, endPoint x: 968, endPoint y: 293, distance: 140.3
click at [968, 313] on div "Ingredients: Chicken, White Rice, Mayonnaise, low sodium, low calorie or diet, …" at bounding box center [1013, 348] width 180 height 70
copy span "Chicken, White Rice, Mayonnaise, low sodium, low calorie or diet, Onions, Tomat…"
drag, startPoint x: 1010, startPoint y: 362, endPoint x: 959, endPoint y: 359, distance: 51.5
click at [959, 383] on div "Contains: Eggs, Peanuts" at bounding box center [1013, 389] width 180 height 12
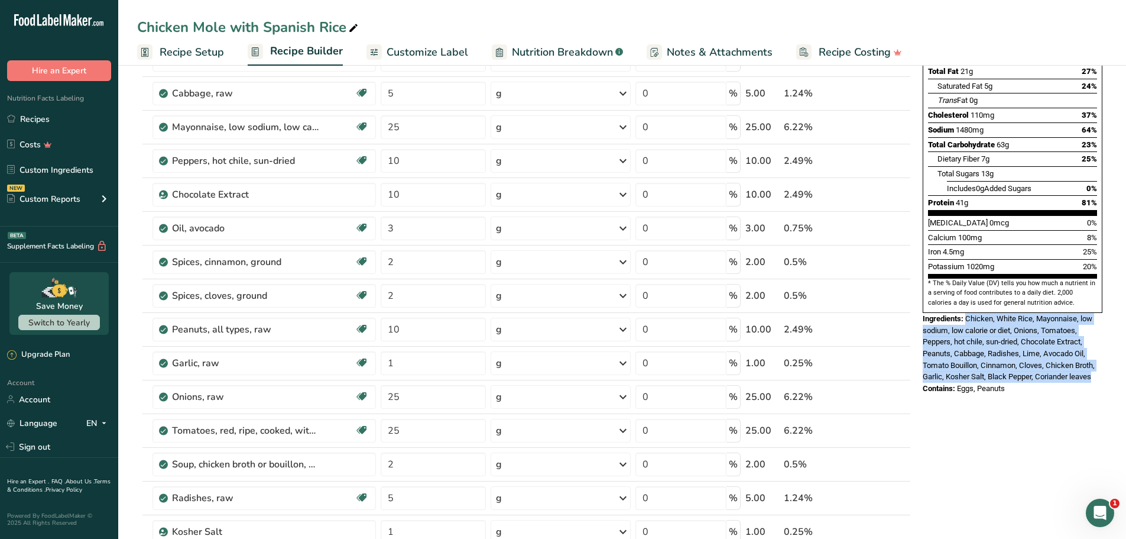
copy span "Eggs, Peanuts"
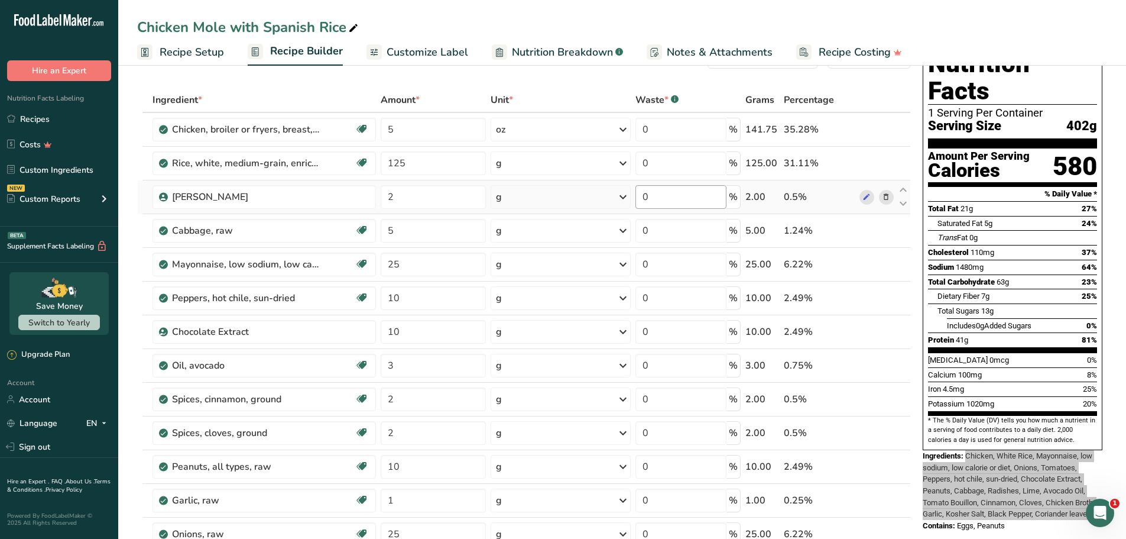
scroll to position [0, 0]
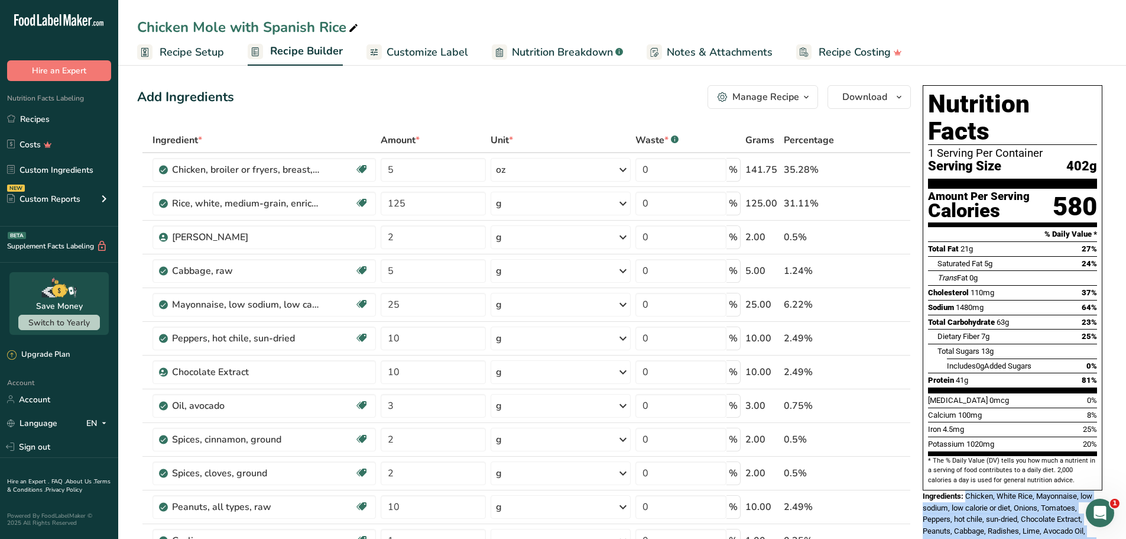
drag, startPoint x: 1090, startPoint y: 142, endPoint x: 1065, endPoint y: 138, distance: 25.2
click at [1065, 159] on div "Serving Size 402g" at bounding box center [1012, 166] width 169 height 15
